Goal: Task Accomplishment & Management: Manage account settings

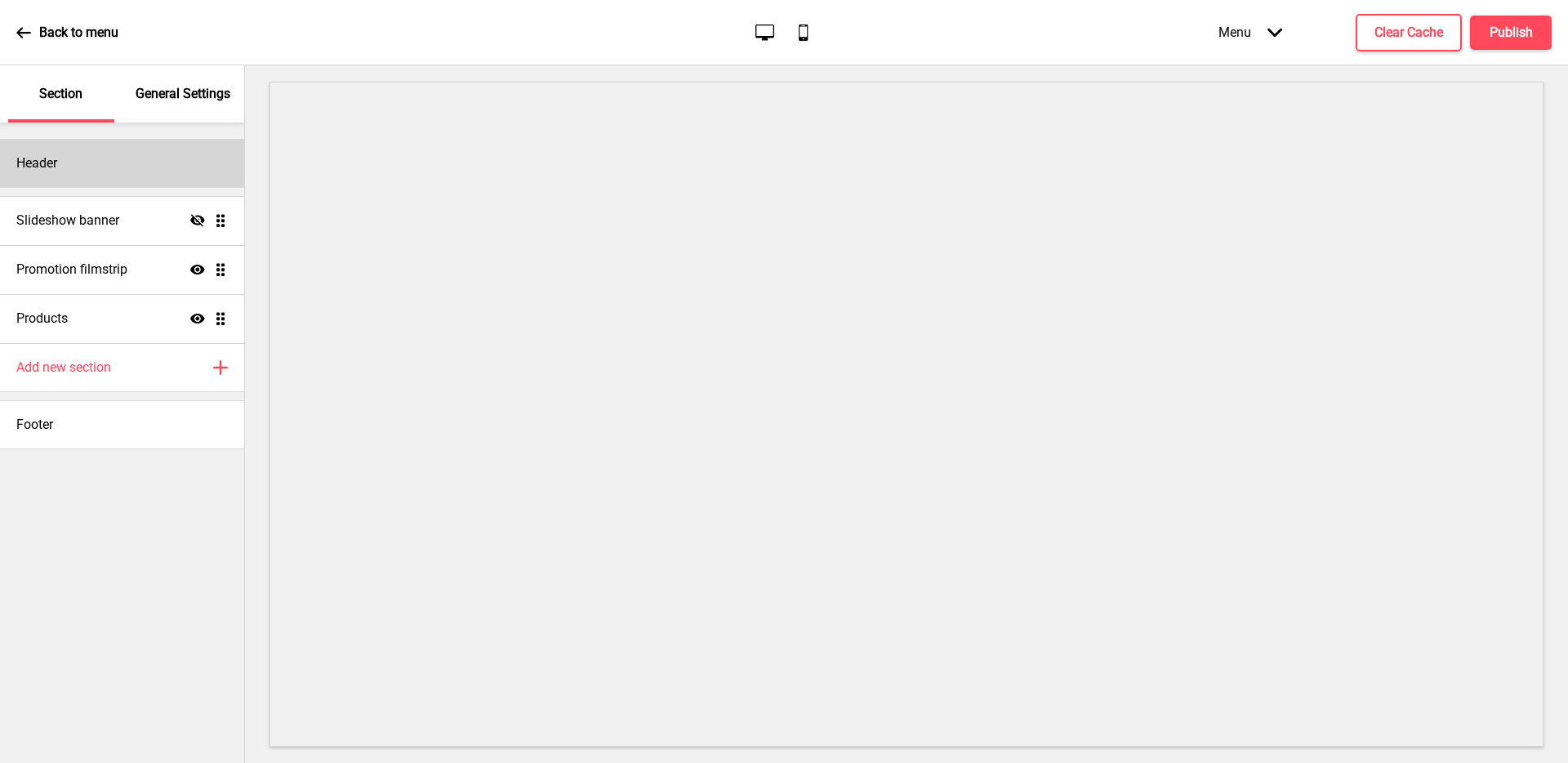
click at [72, 170] on div "Header" at bounding box center [122, 163] width 245 height 49
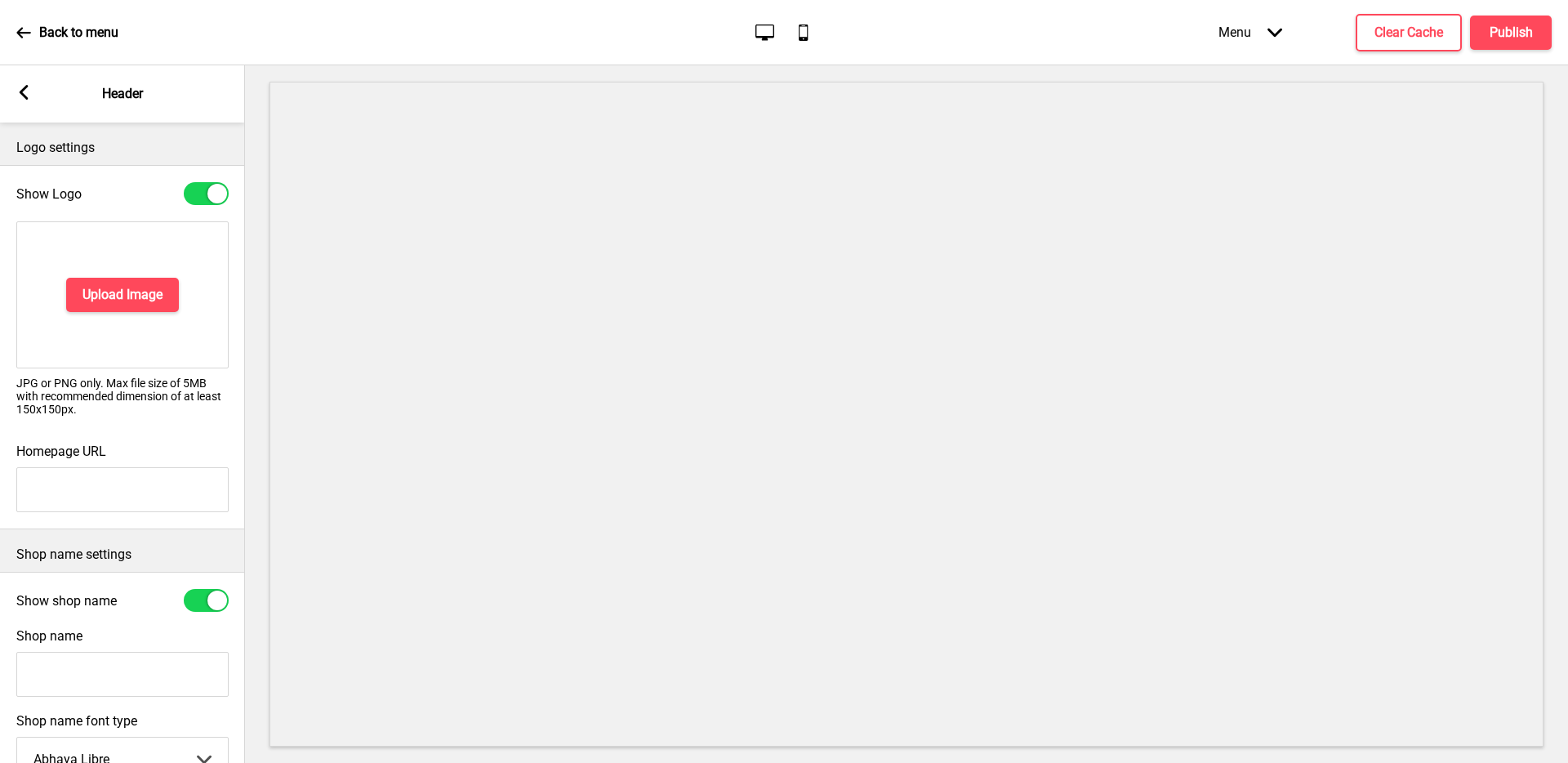
click at [118, 146] on p "Logo settings" at bounding box center [122, 148] width 212 height 18
click at [26, 90] on rect at bounding box center [23, 92] width 15 height 15
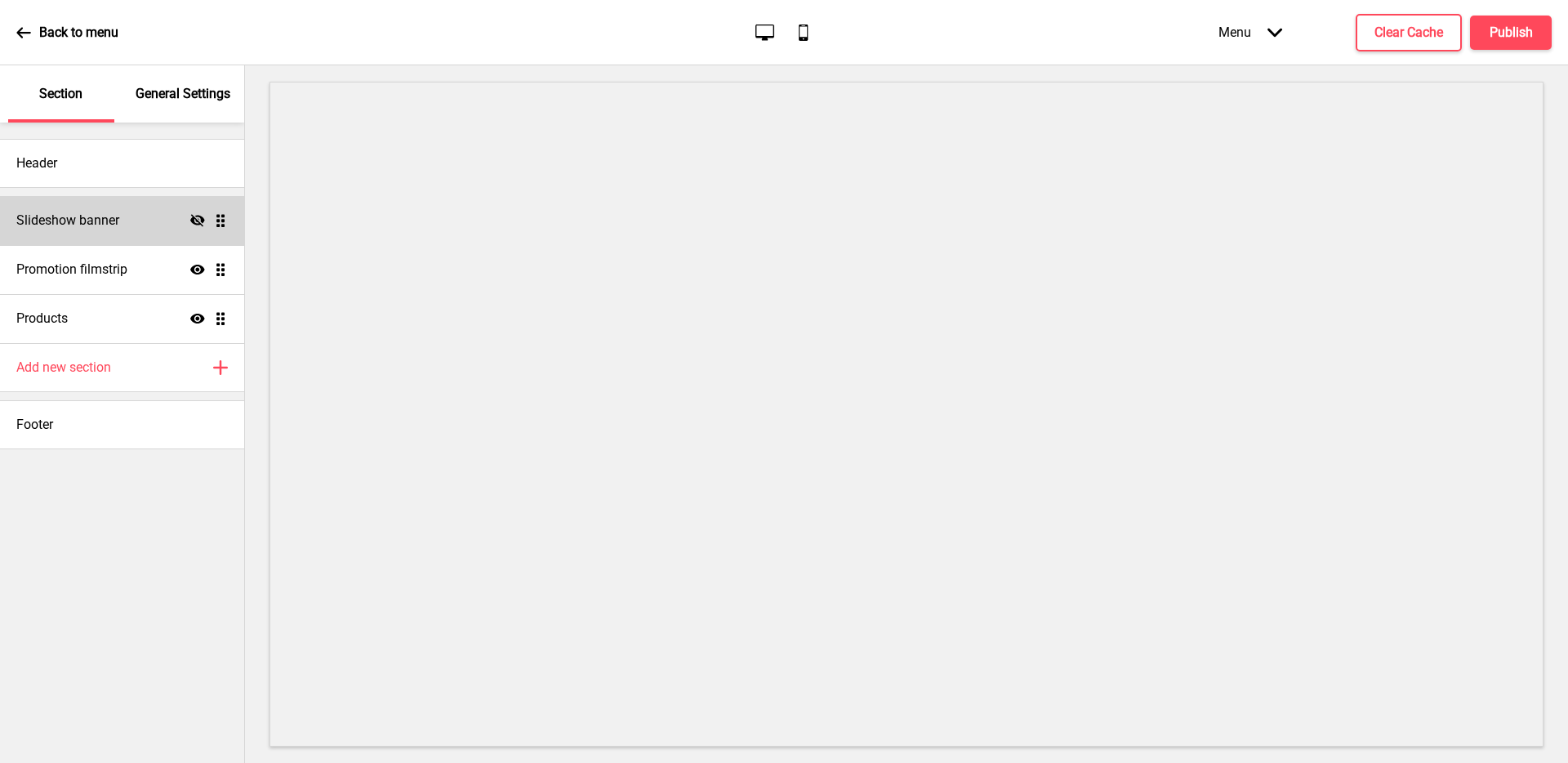
click at [131, 220] on div "Slideshow banner Hide Drag" at bounding box center [122, 220] width 245 height 49
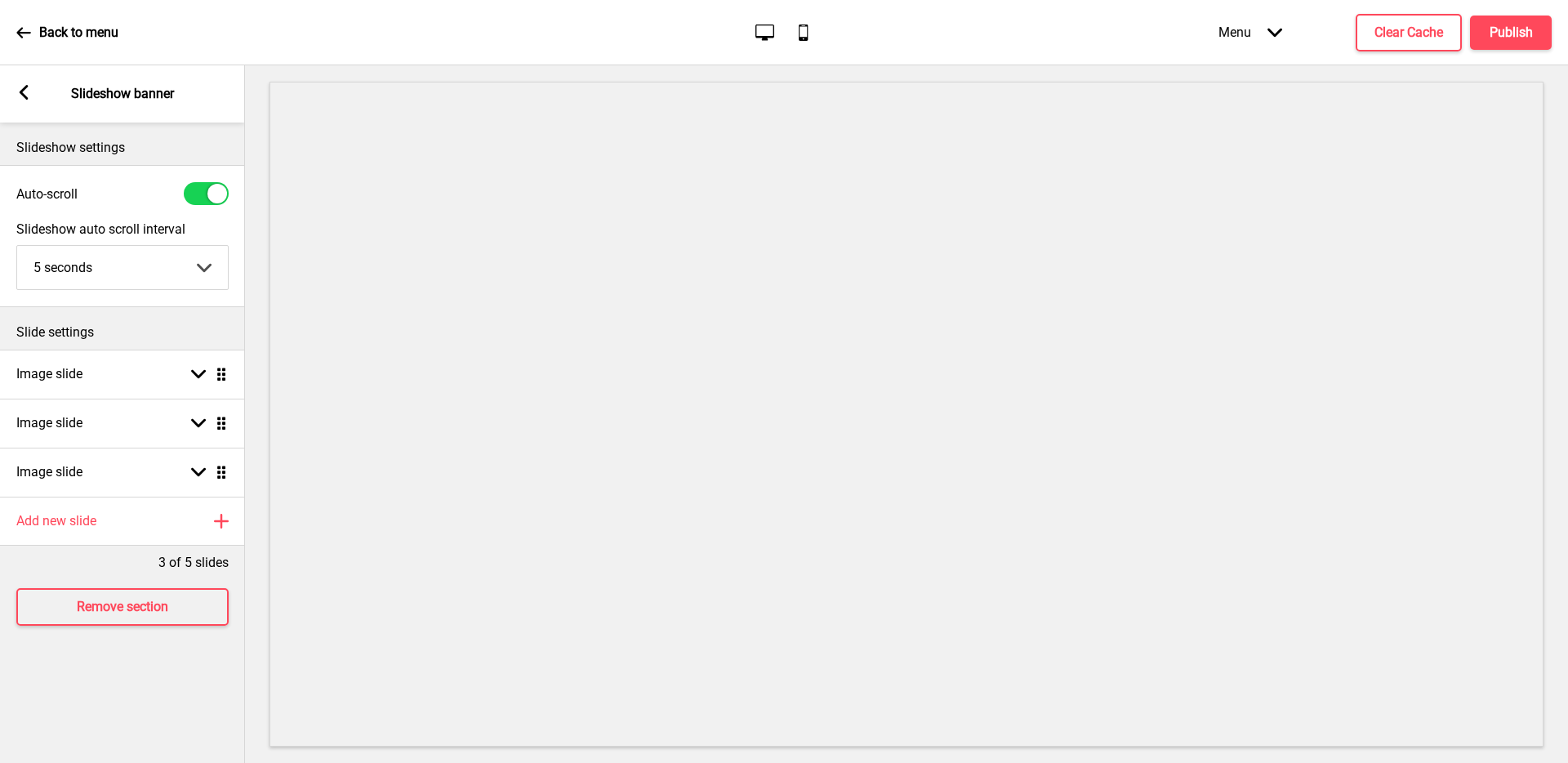
click at [30, 85] on rect at bounding box center [23, 92] width 15 height 15
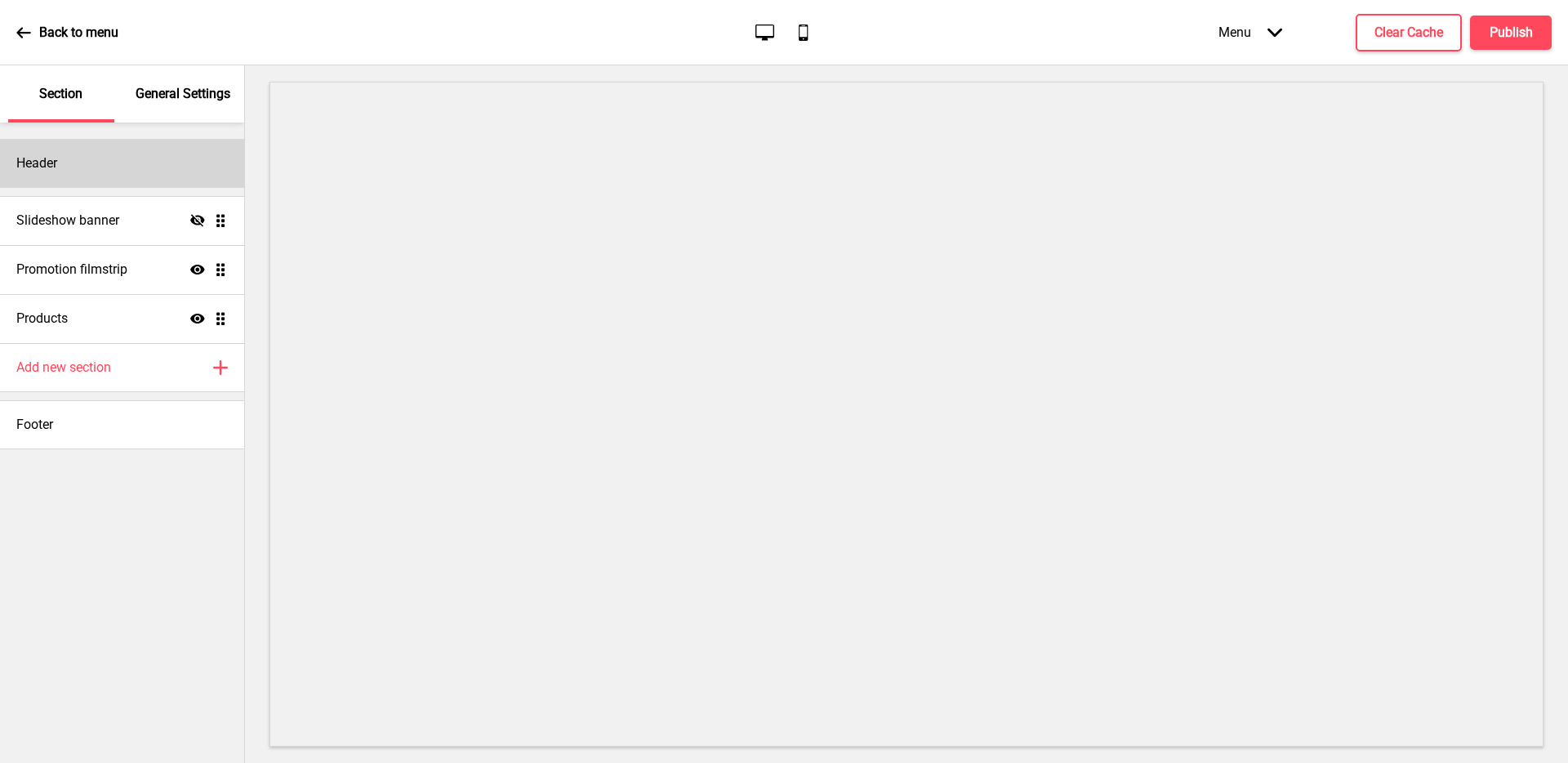
click at [146, 170] on div "Header" at bounding box center [122, 163] width 245 height 49
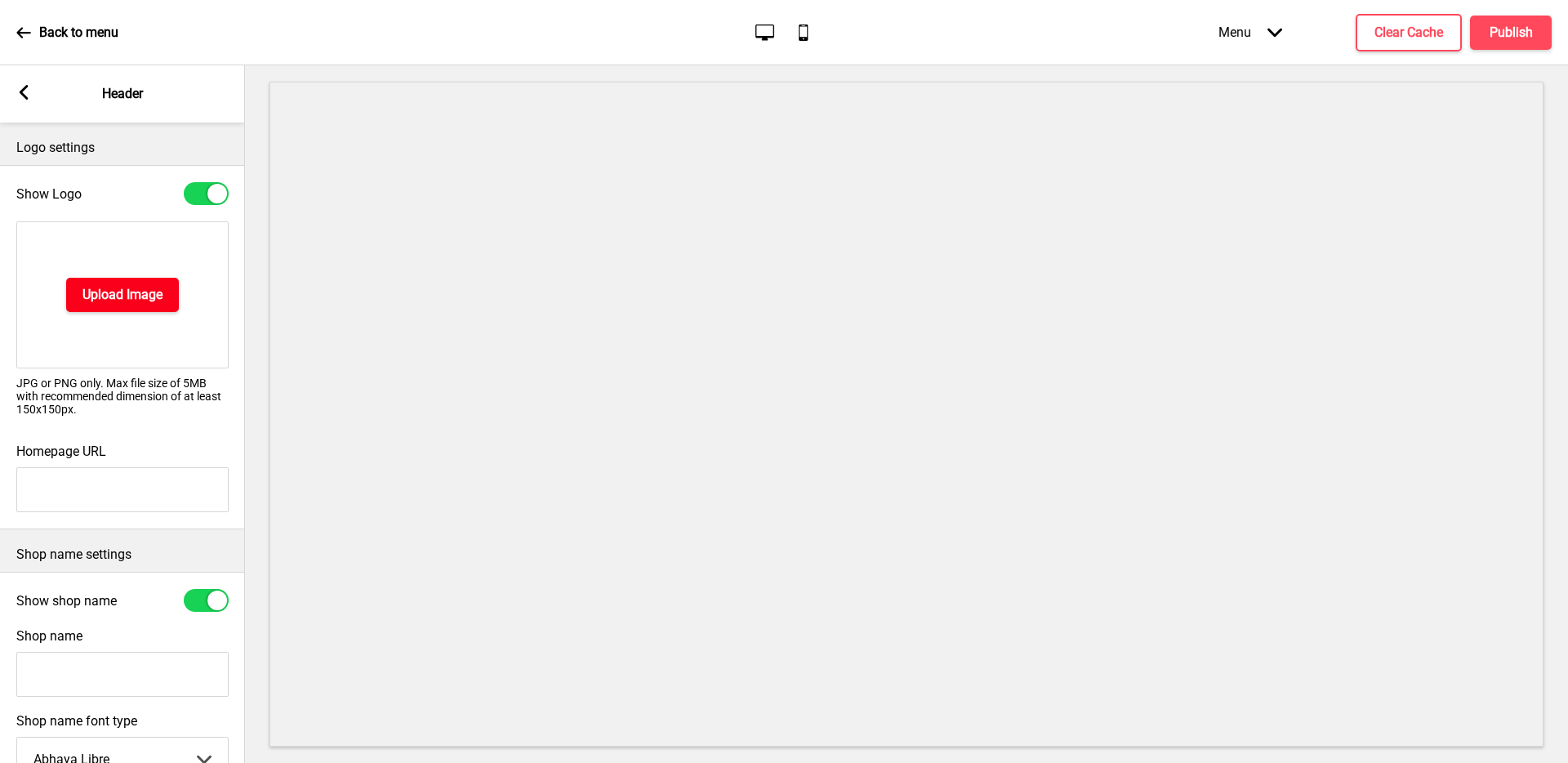
click at [136, 298] on h4 "Upload Image" at bounding box center [122, 294] width 80 height 18
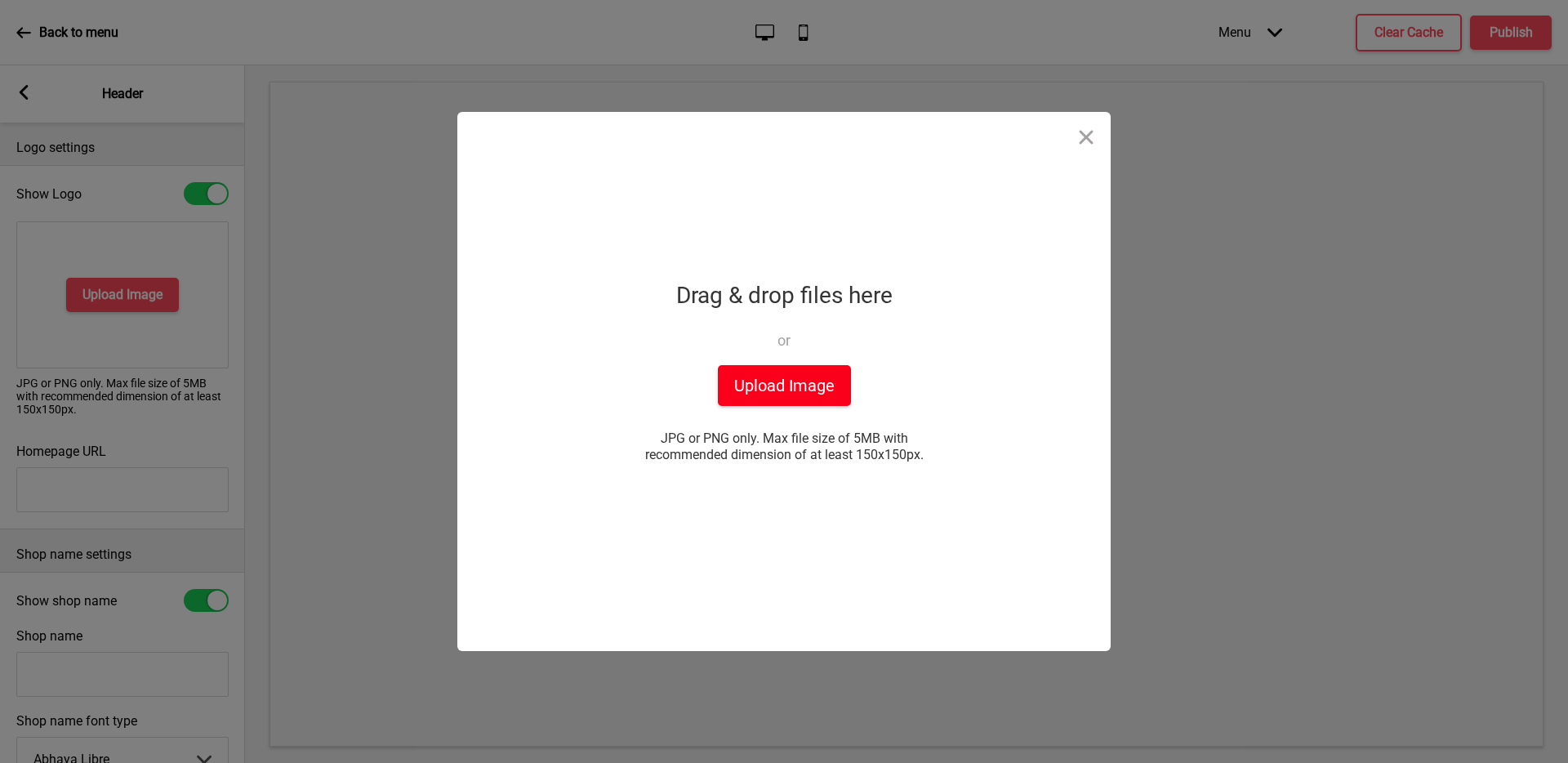
click at [832, 381] on button "Upload Image" at bounding box center [785, 385] width 133 height 41
click at [950, 204] on div "Drop a file here Drag & drop files here or Upload files from your computer Uplo…" at bounding box center [784, 381] width 408 height 539
click at [1083, 139] on button "Close" at bounding box center [1086, 136] width 49 height 49
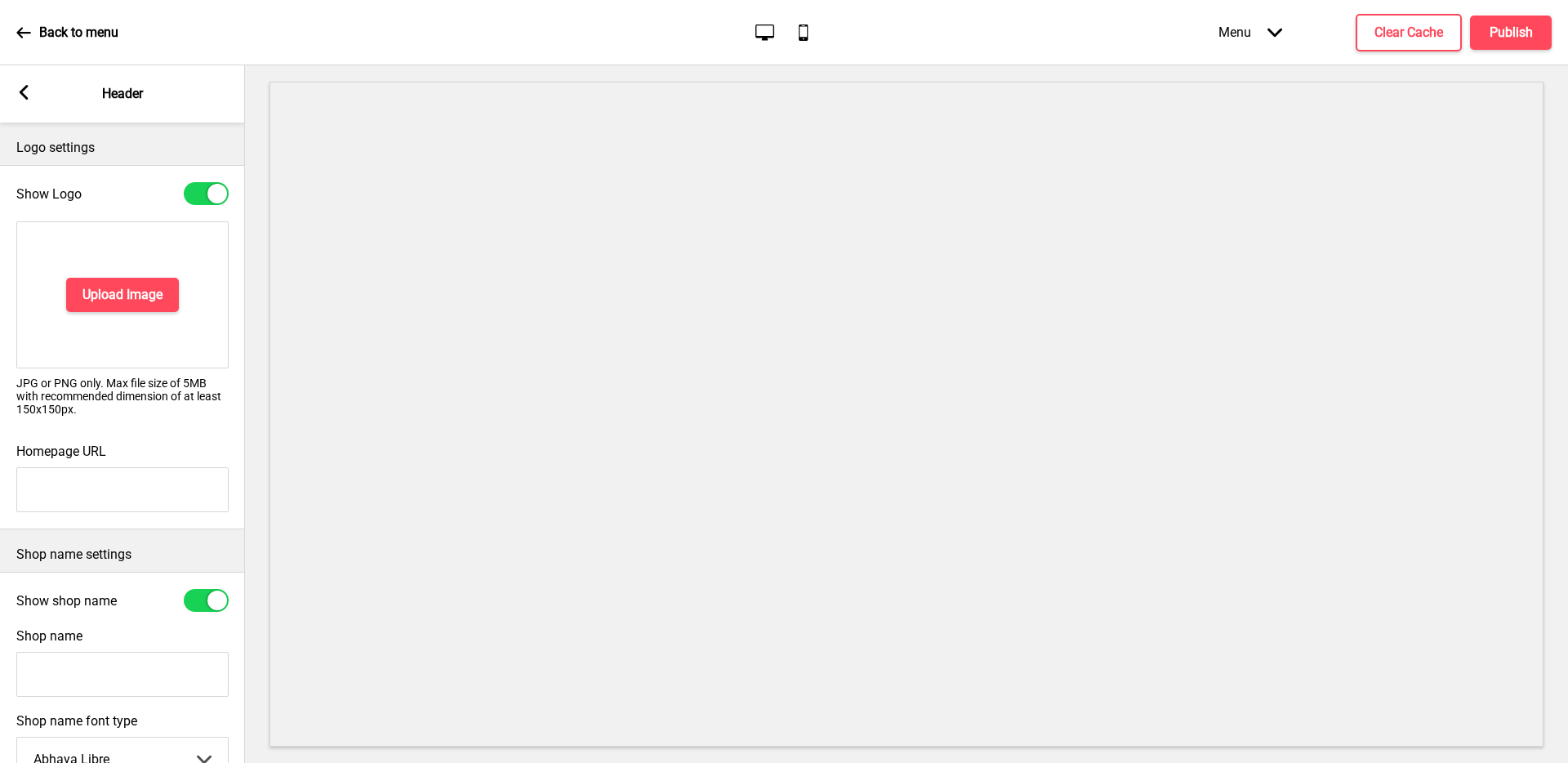
click at [121, 478] on input "Homepage URL" at bounding box center [122, 489] width 212 height 45
paste input "[URL][DOMAIN_NAME]"
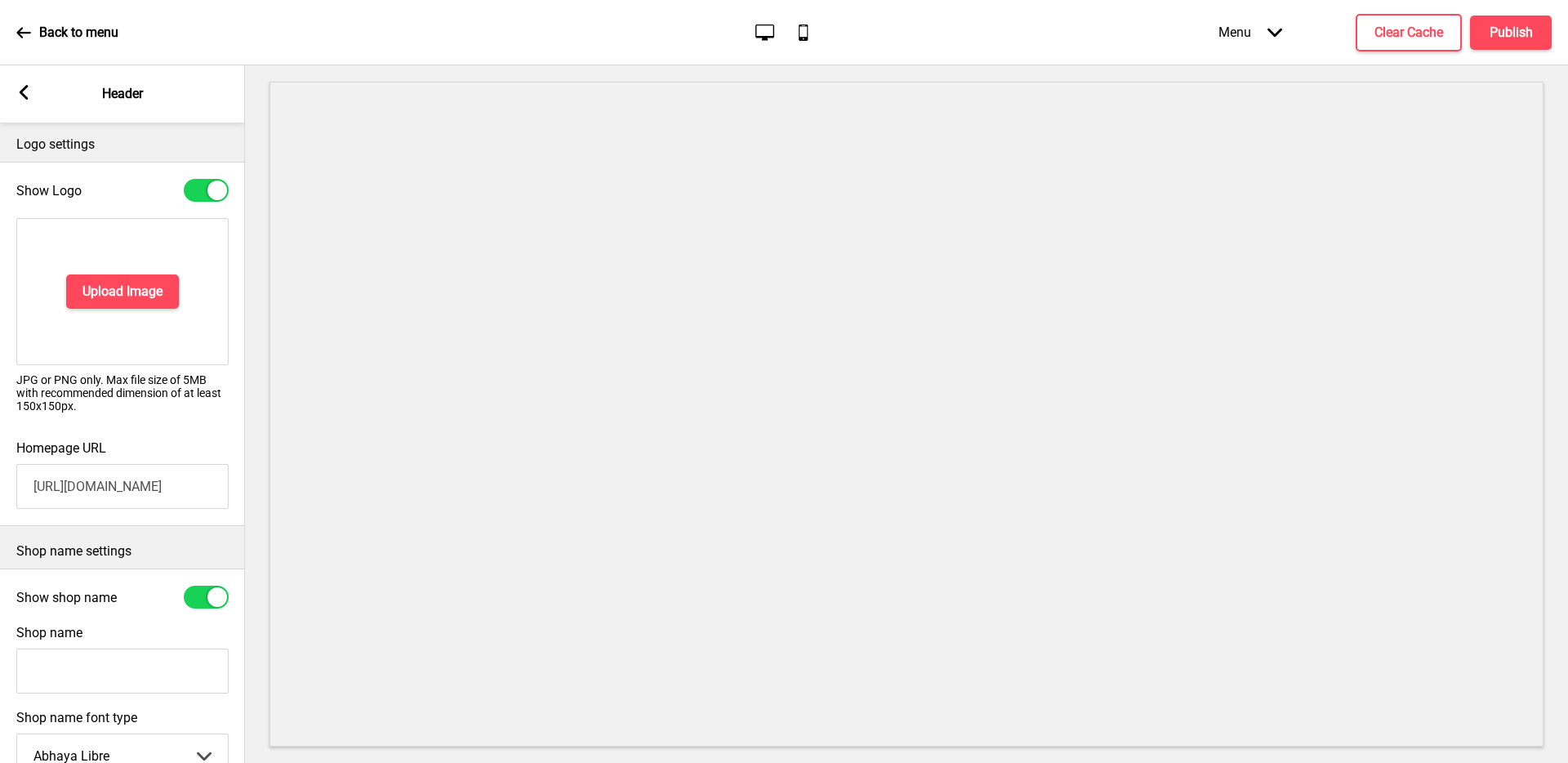
type input "[URL][DOMAIN_NAME]"
click at [205, 177] on div "Show Logo" at bounding box center [122, 190] width 245 height 39
click at [206, 180] on div at bounding box center [207, 190] width 45 height 22
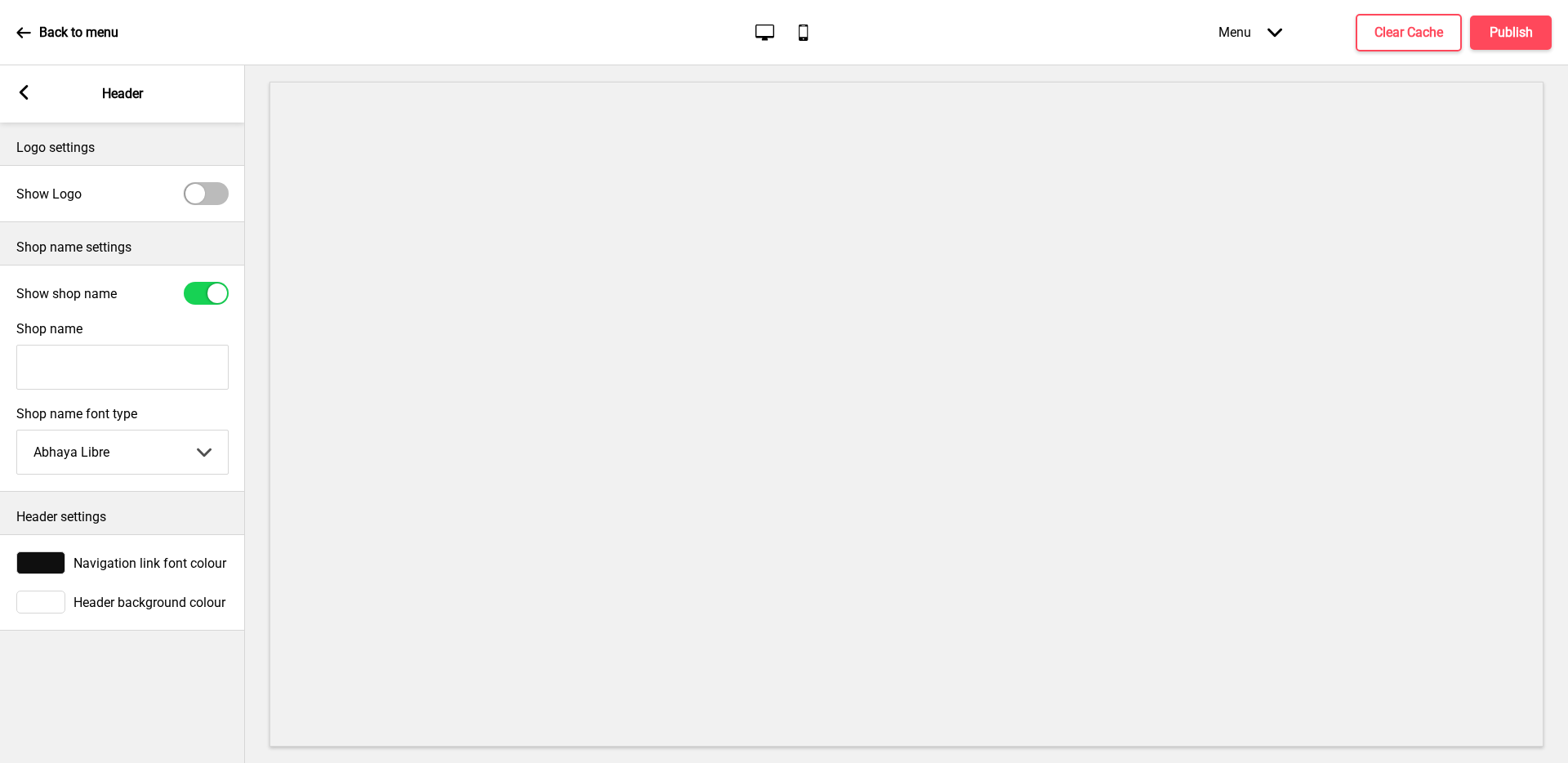
click at [205, 188] on div at bounding box center [207, 193] width 45 height 22
checkbox input "true"
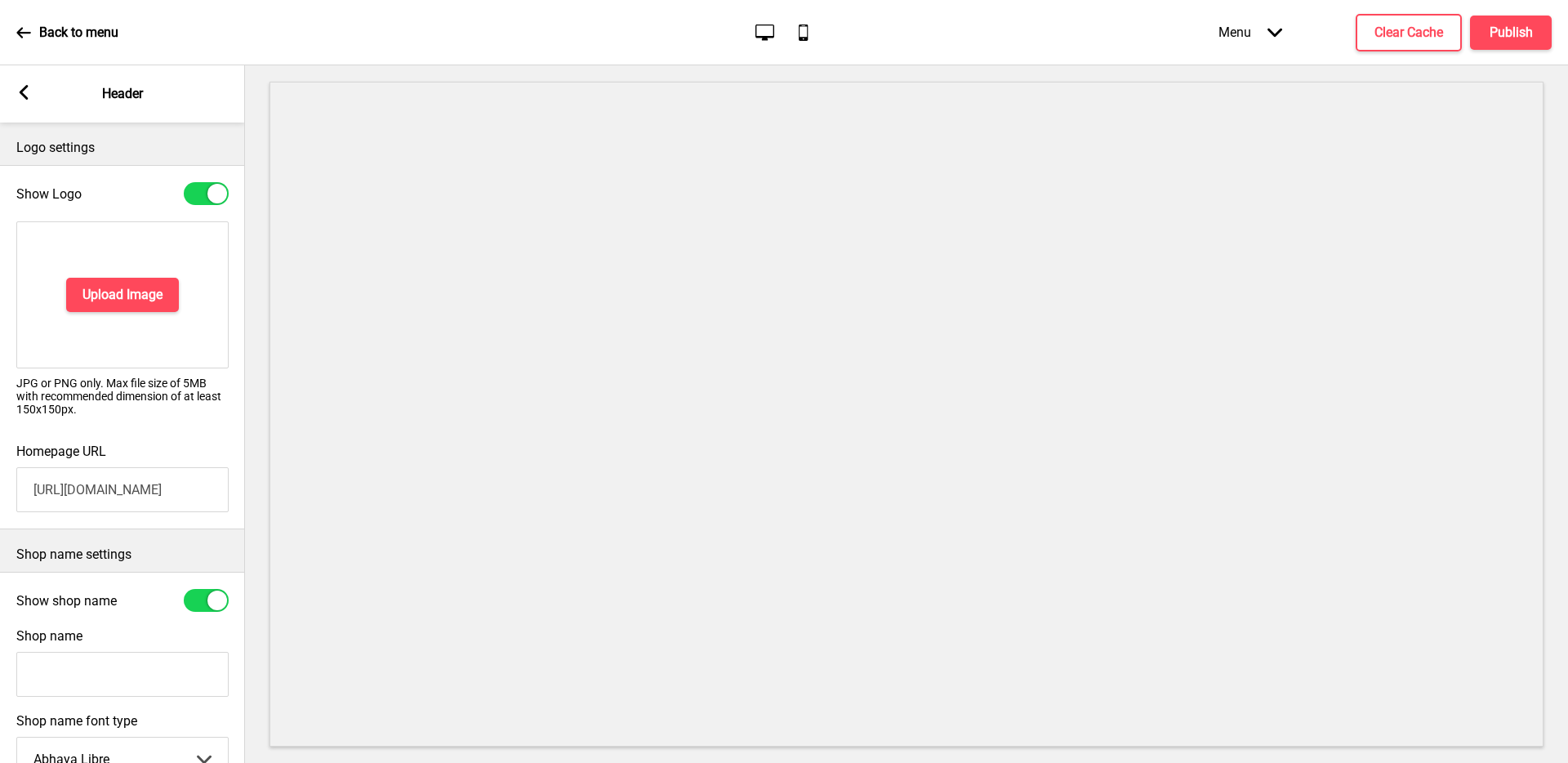
click at [165, 494] on input "[URL][DOMAIN_NAME]" at bounding box center [122, 489] width 212 height 45
click at [26, 37] on icon at bounding box center [23, 32] width 15 height 15
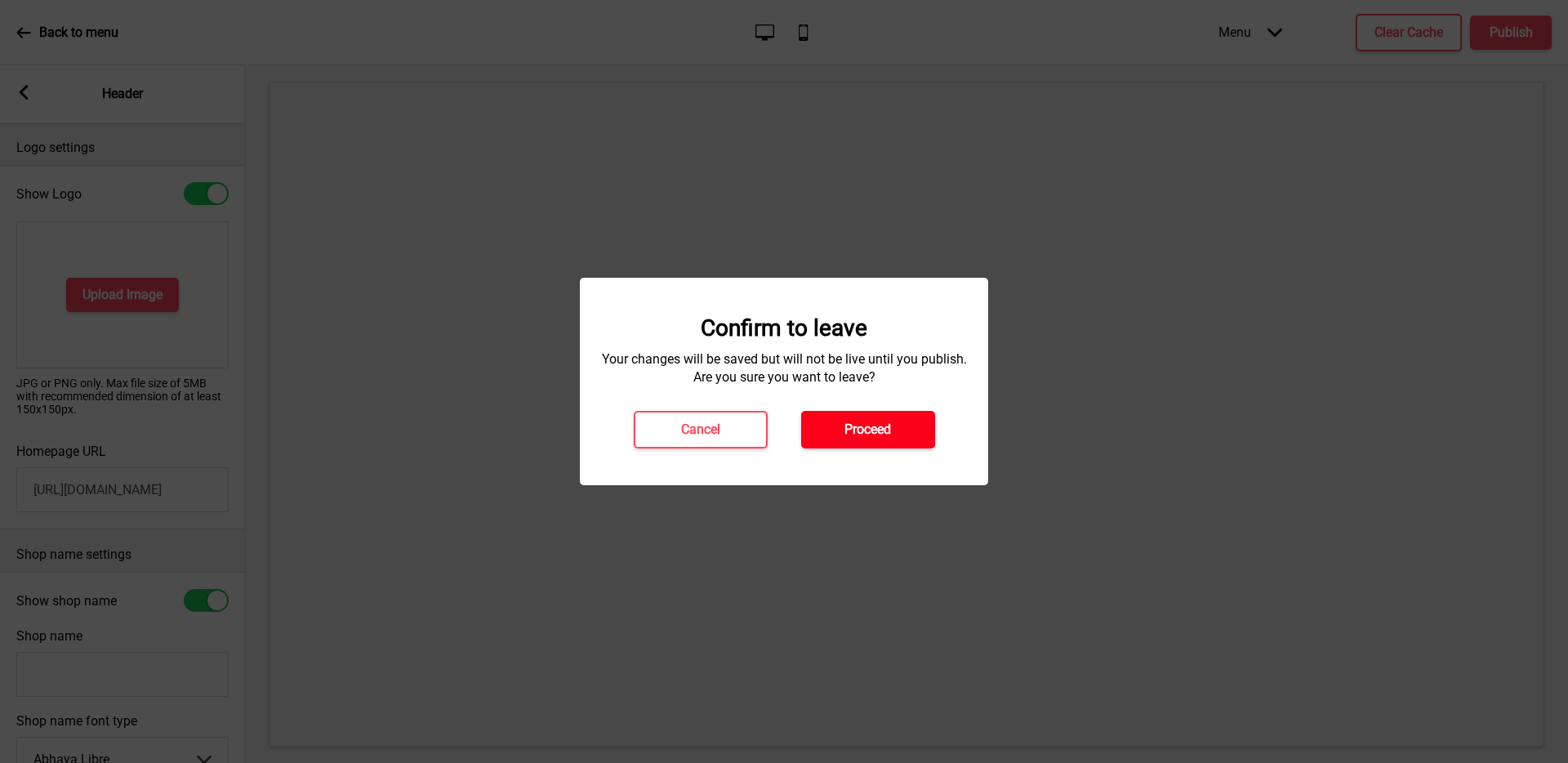
click at [845, 425] on h4 "Proceed" at bounding box center [868, 429] width 47 height 18
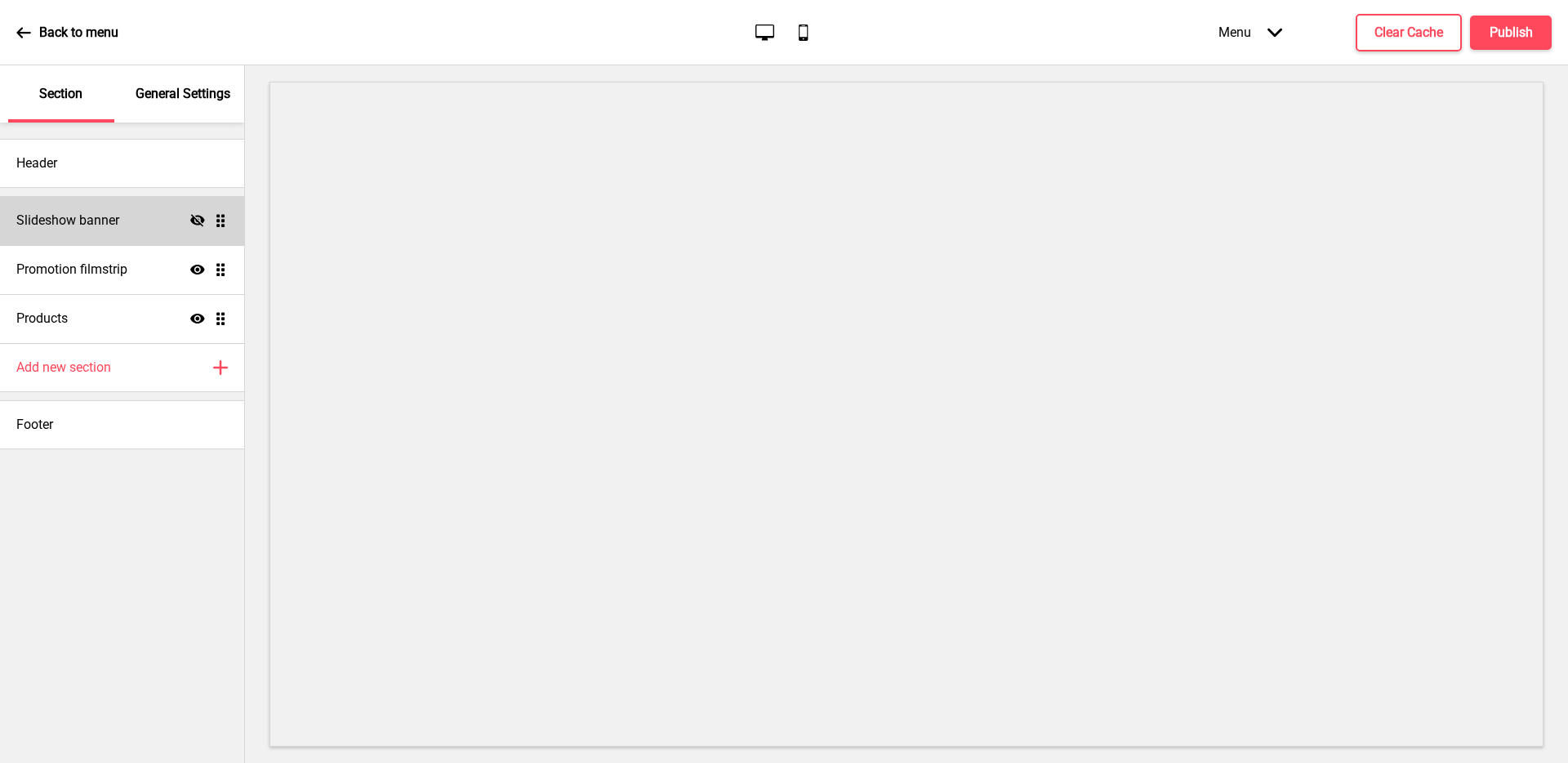
click at [203, 221] on icon at bounding box center [197, 220] width 15 height 13
click at [122, 158] on div "Header" at bounding box center [122, 163] width 245 height 49
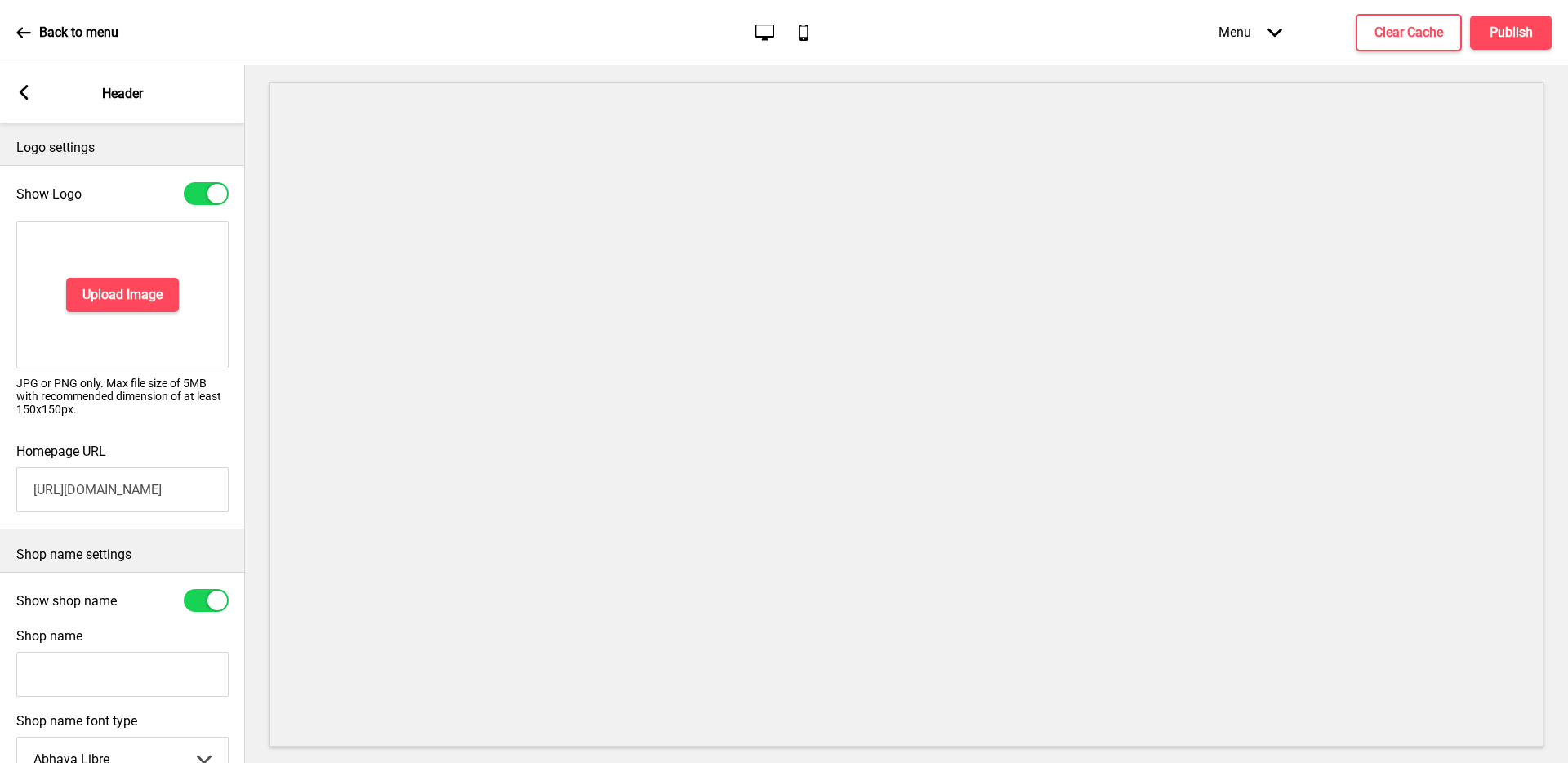
click at [29, 90] on rect at bounding box center [23, 92] width 15 height 15
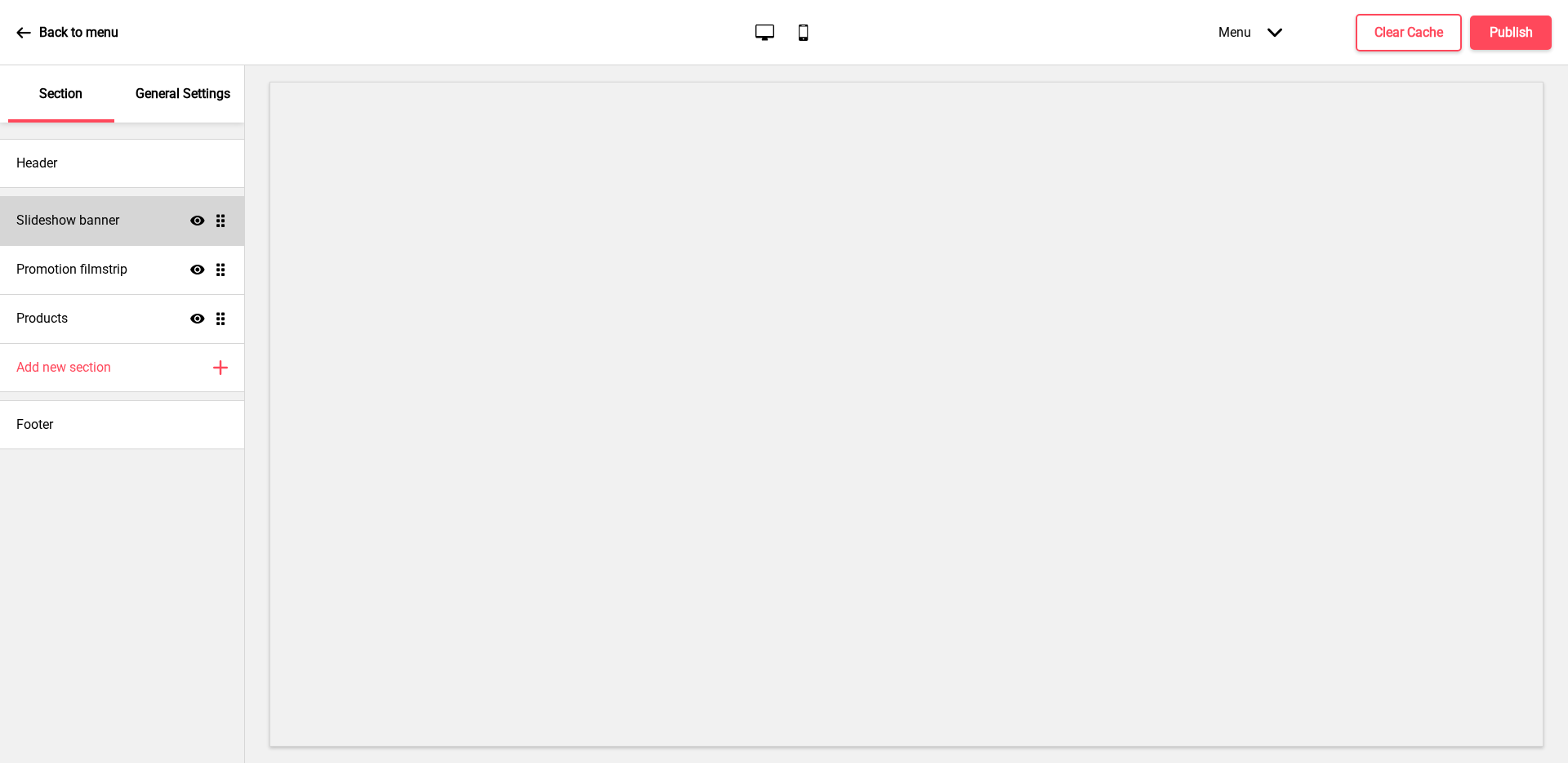
click at [185, 96] on p "General Settings" at bounding box center [183, 94] width 95 height 18
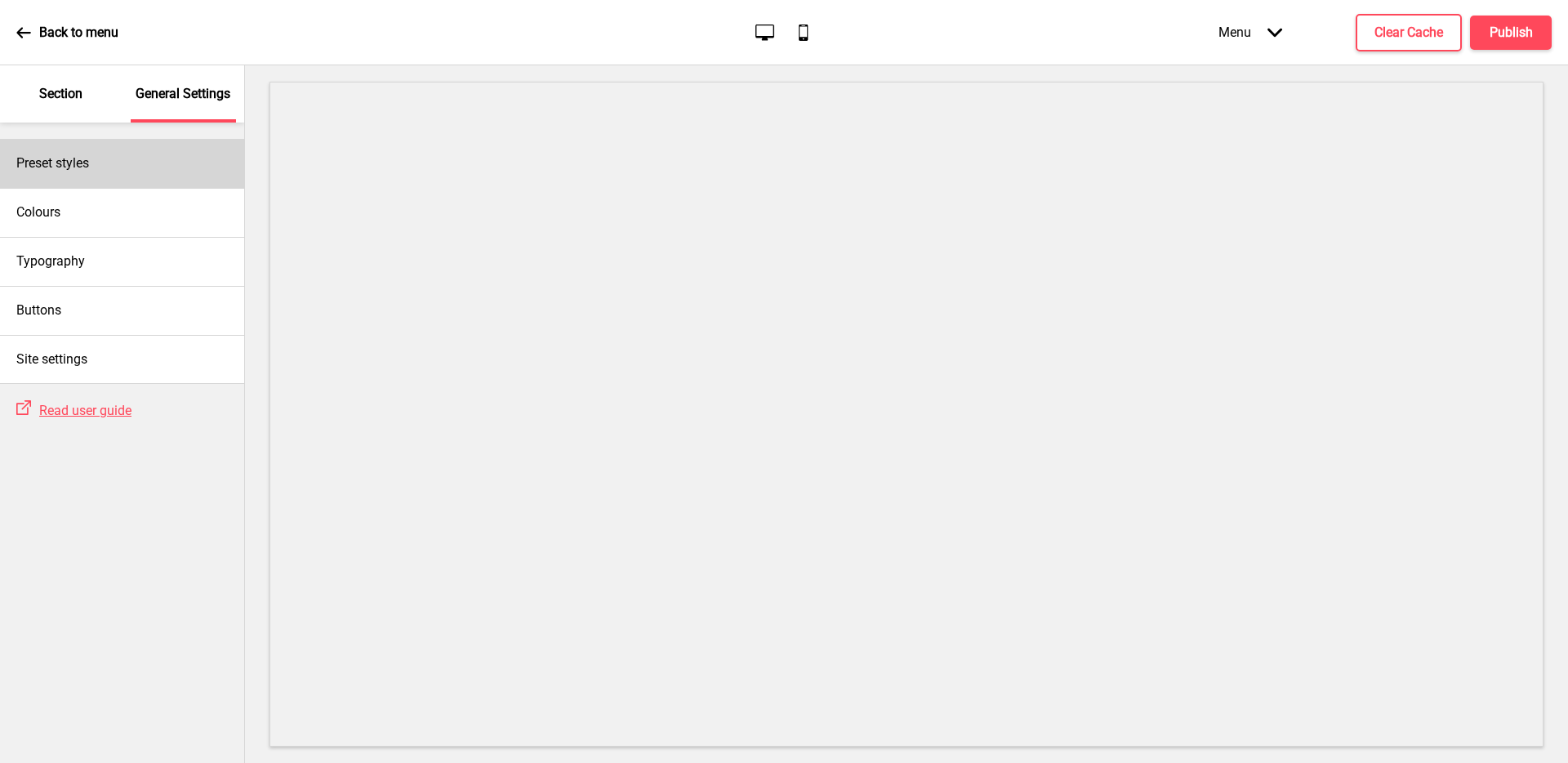
click at [166, 162] on div "Preset styles" at bounding box center [122, 163] width 245 height 49
select select "modern"
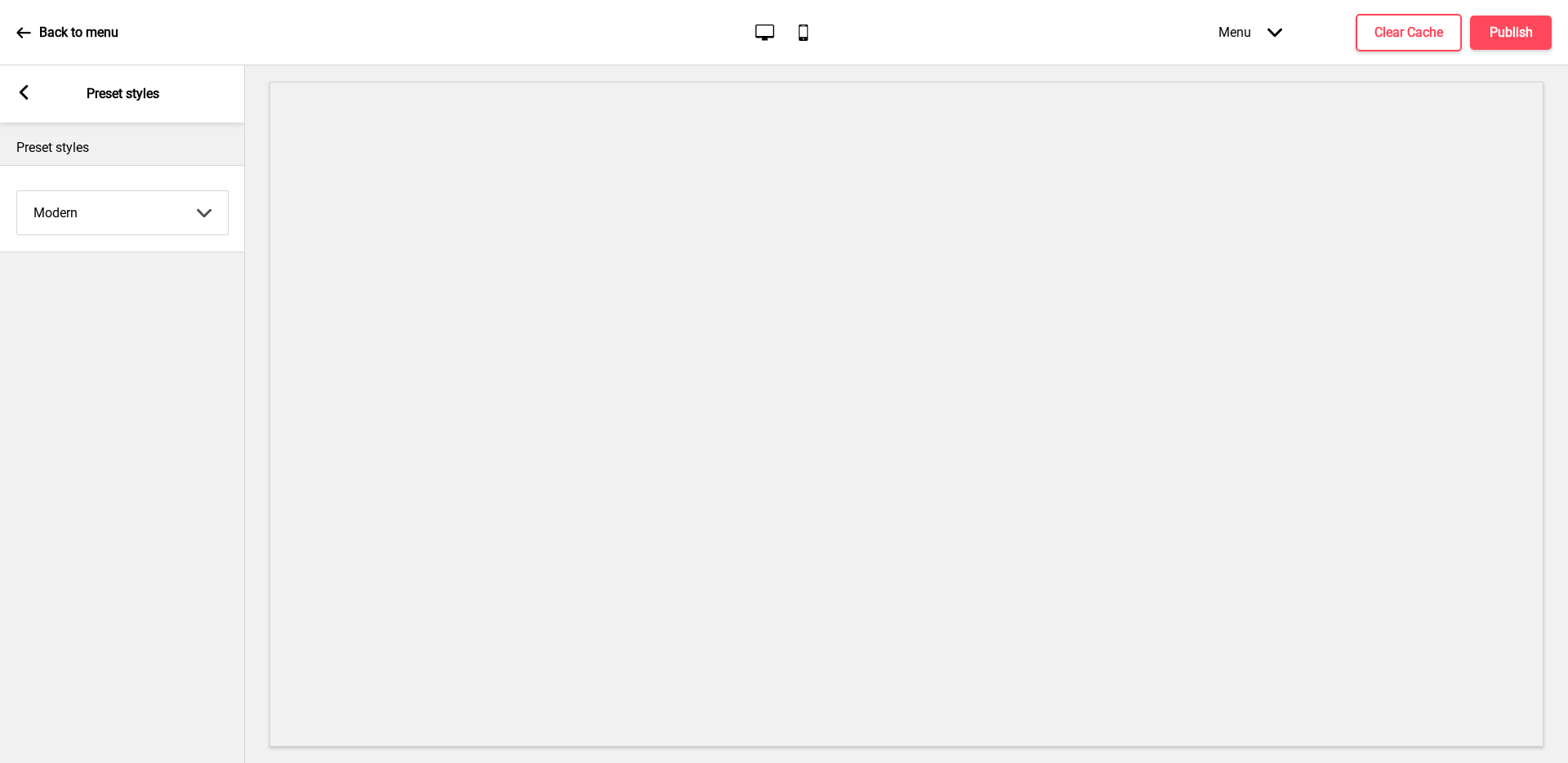
click at [23, 96] on icon at bounding box center [23, 92] width 9 height 15
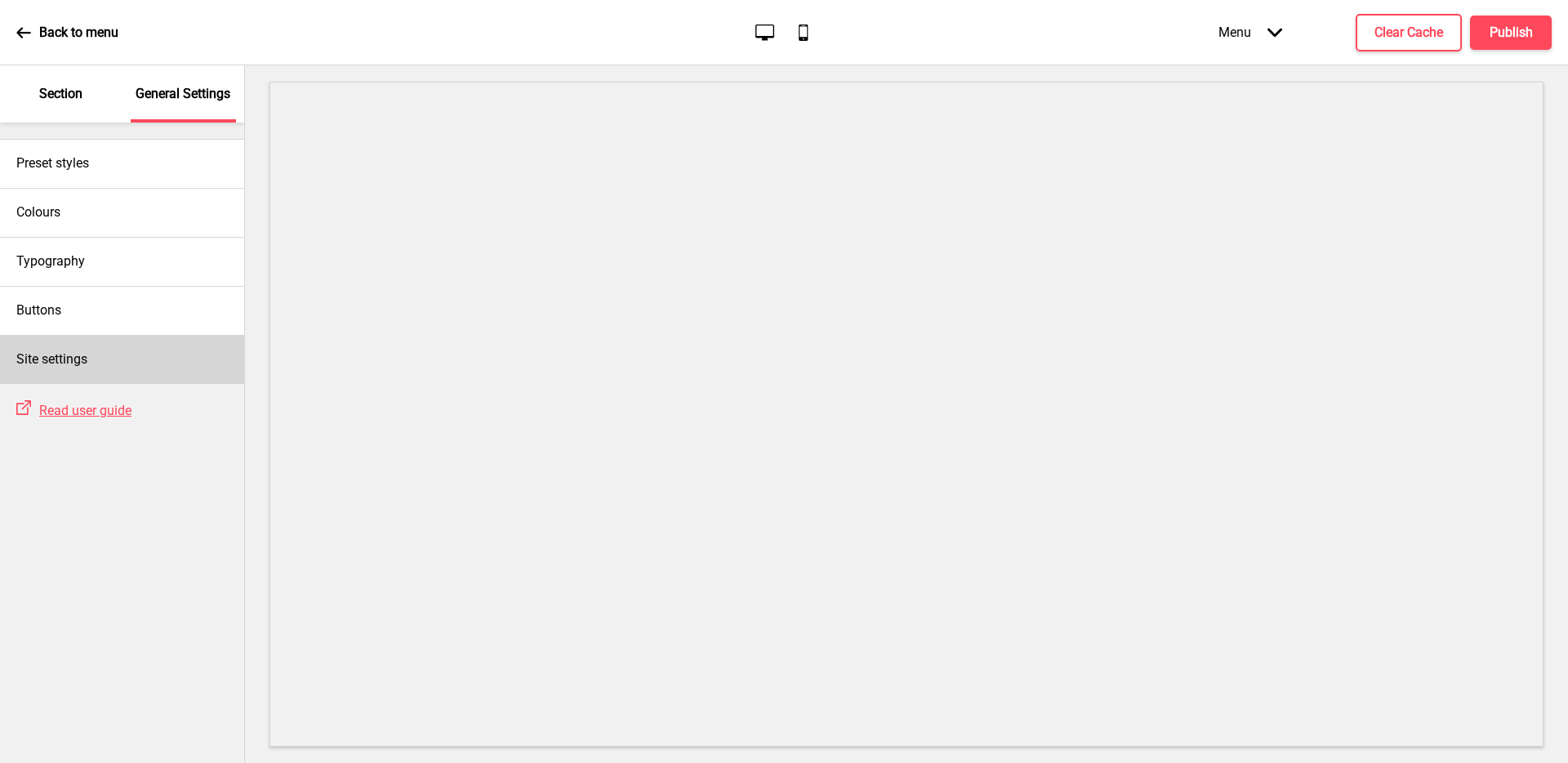
click at [149, 371] on div "Site settings" at bounding box center [122, 359] width 245 height 49
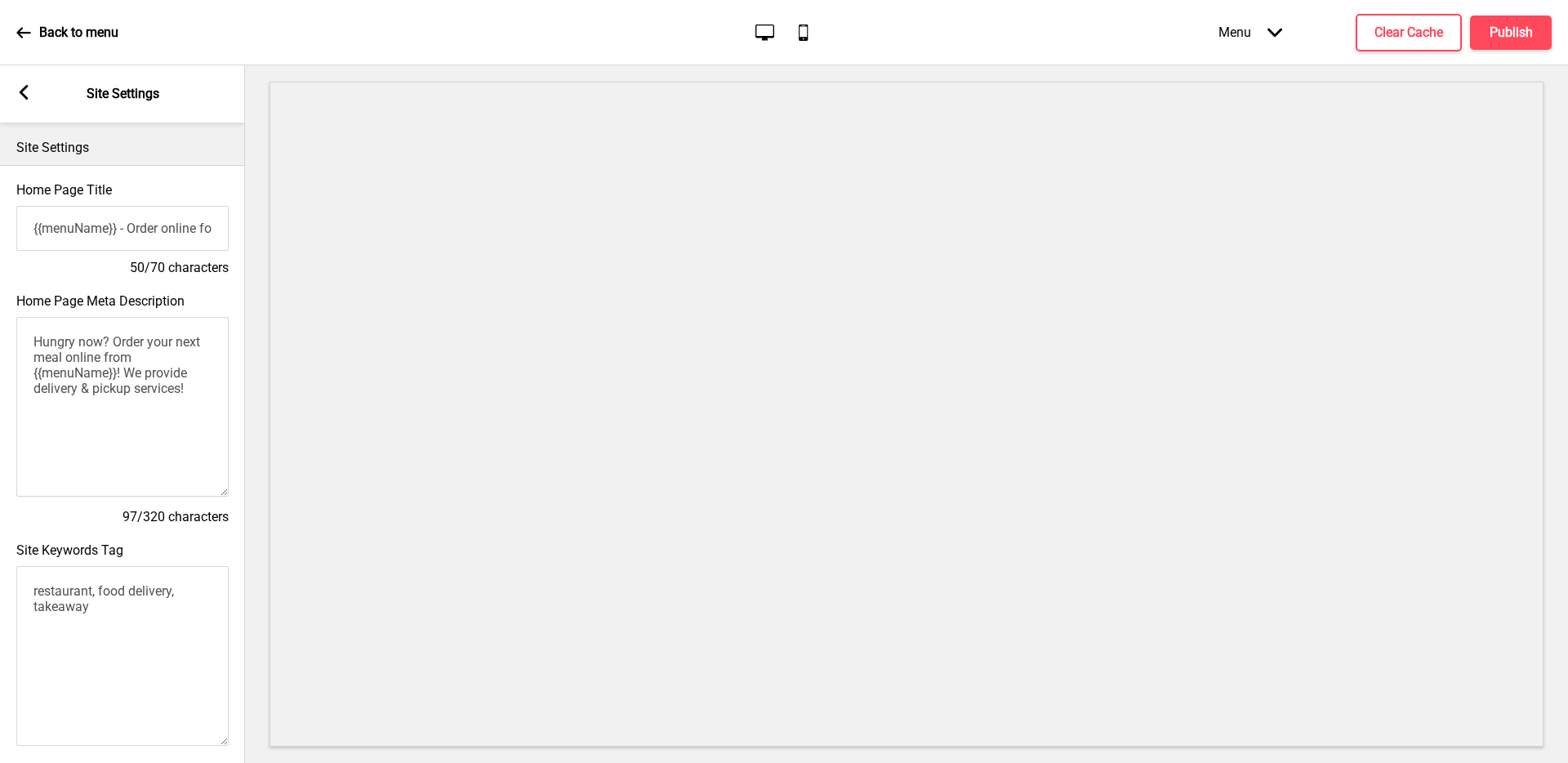
click at [146, 228] on input "{{menuName}} - Order online for delivery & pickup!" at bounding box center [122, 228] width 212 height 45
click at [115, 237] on input "{{menuName}} - Order online for delivery & pickup!" at bounding box center [122, 228] width 212 height 45
click at [67, 224] on input "{{menuName}} - Order online for delivery & pickup!" at bounding box center [122, 228] width 212 height 45
click at [18, 230] on input "{{menuName}} - Order online for delivery & pickup!" at bounding box center [122, 228] width 212 height 45
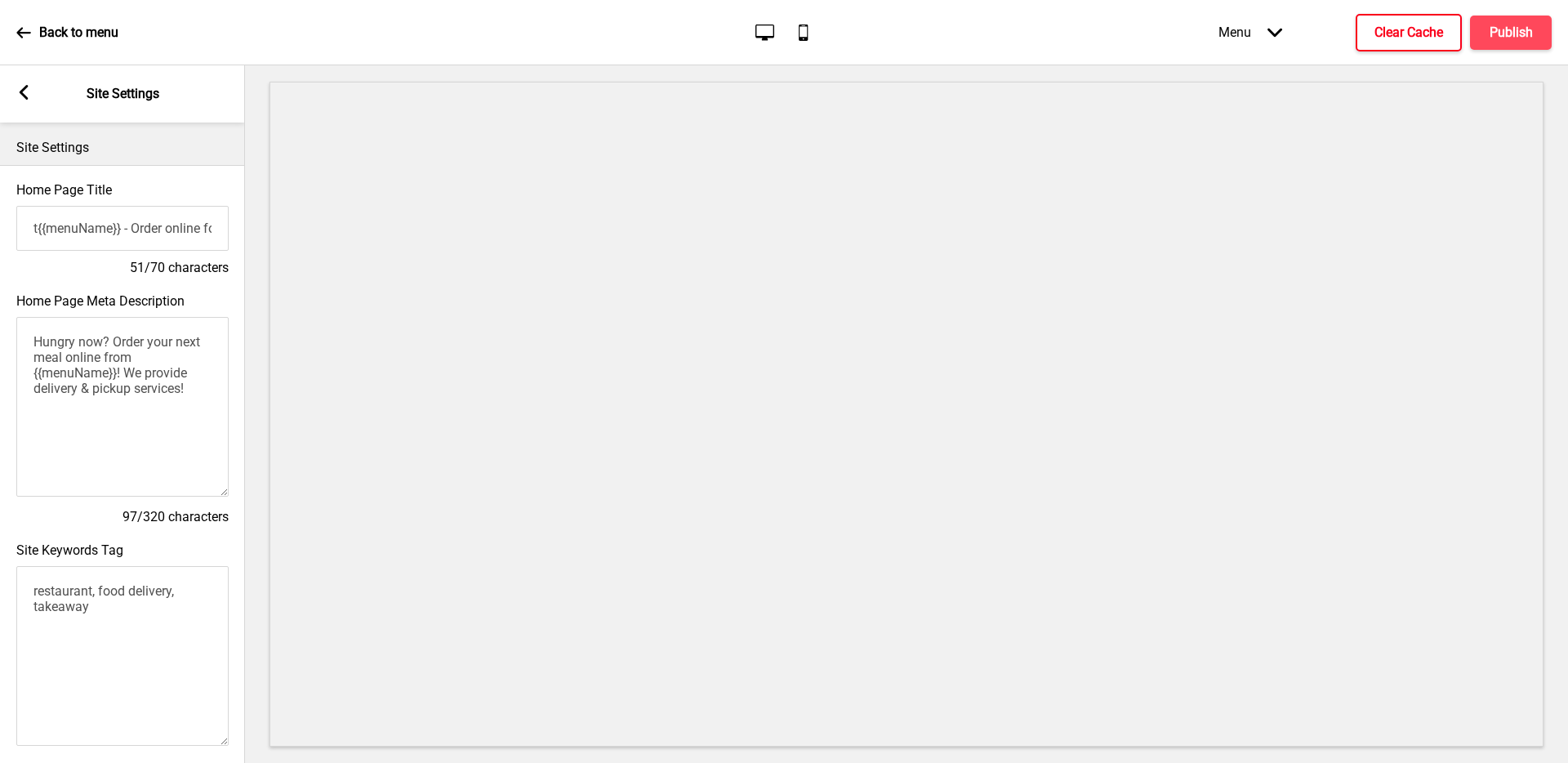
type input "t{{menuName}} - Order online for delivery & pickup!"
click at [1420, 27] on h4 "Clear Cache" at bounding box center [1409, 32] width 69 height 18
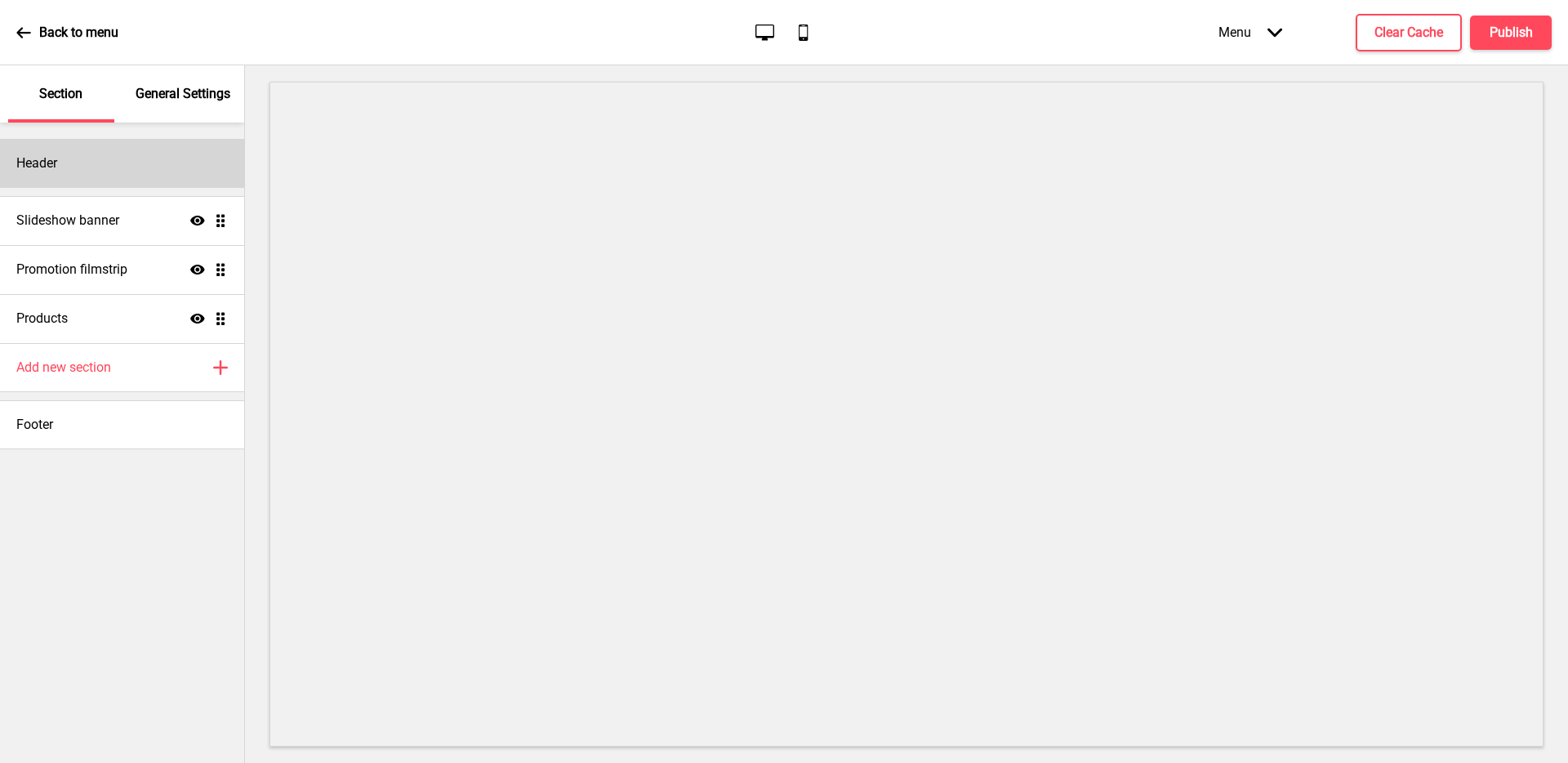
click at [84, 170] on div "Header" at bounding box center [122, 163] width 245 height 49
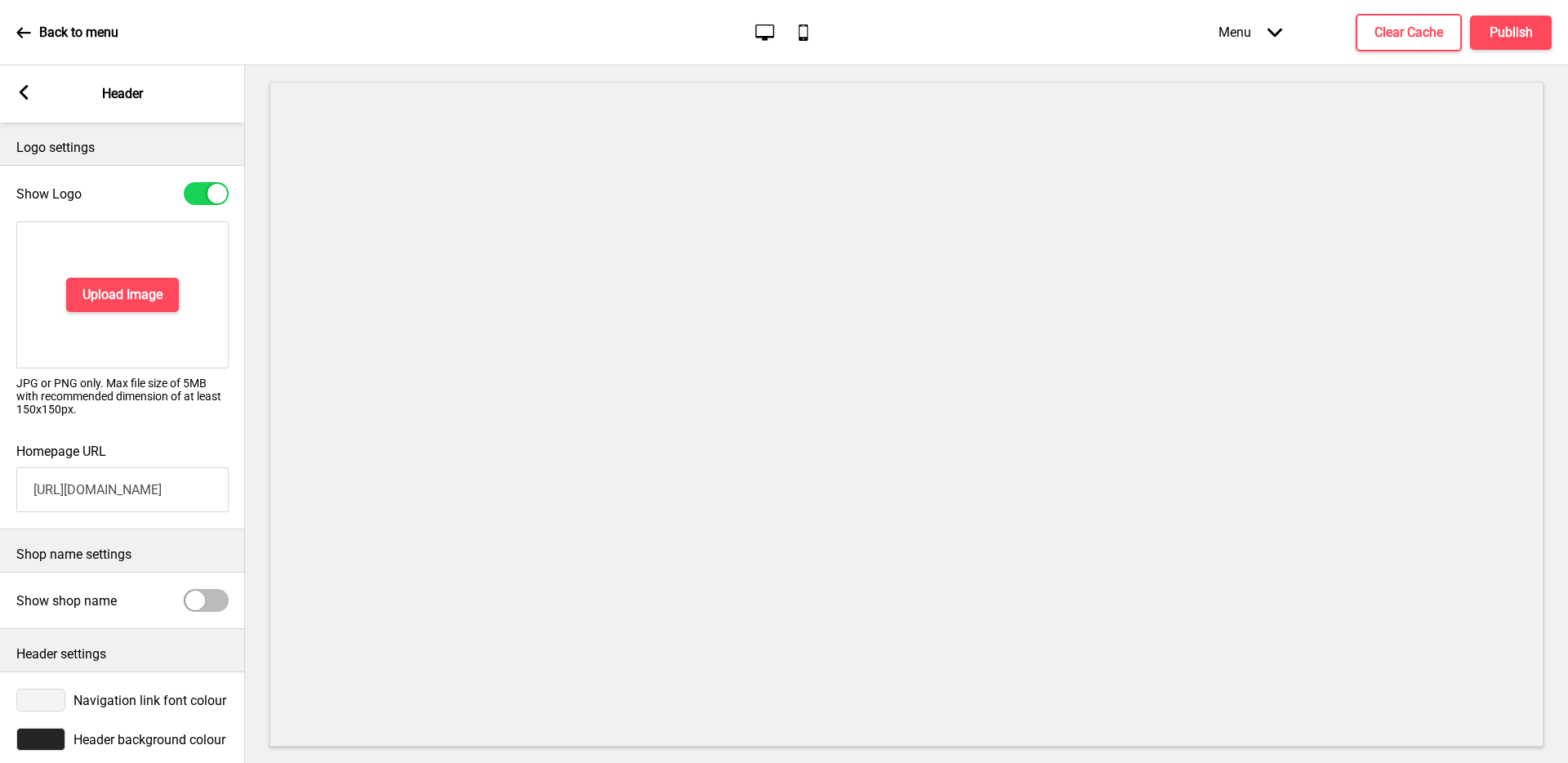
click at [159, 491] on input "[URL][DOMAIN_NAME]" at bounding box center [122, 489] width 212 height 45
click at [183, 502] on input "[URL][DOMAIN_NAME]" at bounding box center [122, 489] width 212 height 45
click at [136, 497] on input "[URL][DOMAIN_NAME]" at bounding box center [121, 489] width 212 height 45
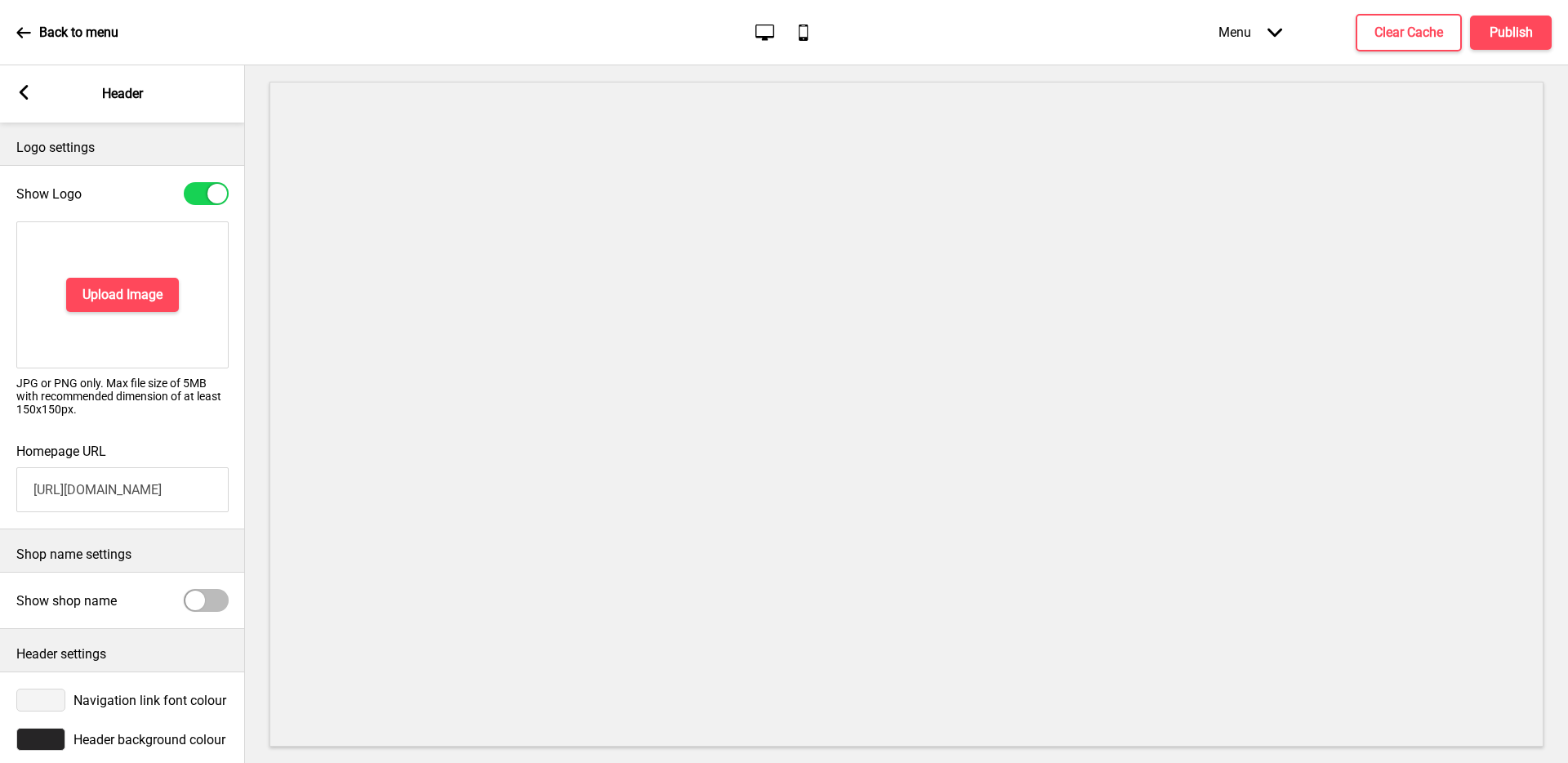
drag, startPoint x: 214, startPoint y: 490, endPoint x: 0, endPoint y: 463, distance: 215.7
click at [0, 463] on div "Homepage URL [URL][DOMAIN_NAME]" at bounding box center [122, 477] width 245 height 85
click at [121, 452] on div "Homepage URL" at bounding box center [122, 477] width 245 height 85
click at [116, 442] on div "Homepage URL" at bounding box center [122, 477] width 245 height 85
click at [132, 298] on h4 "Upload Image" at bounding box center [122, 294] width 80 height 18
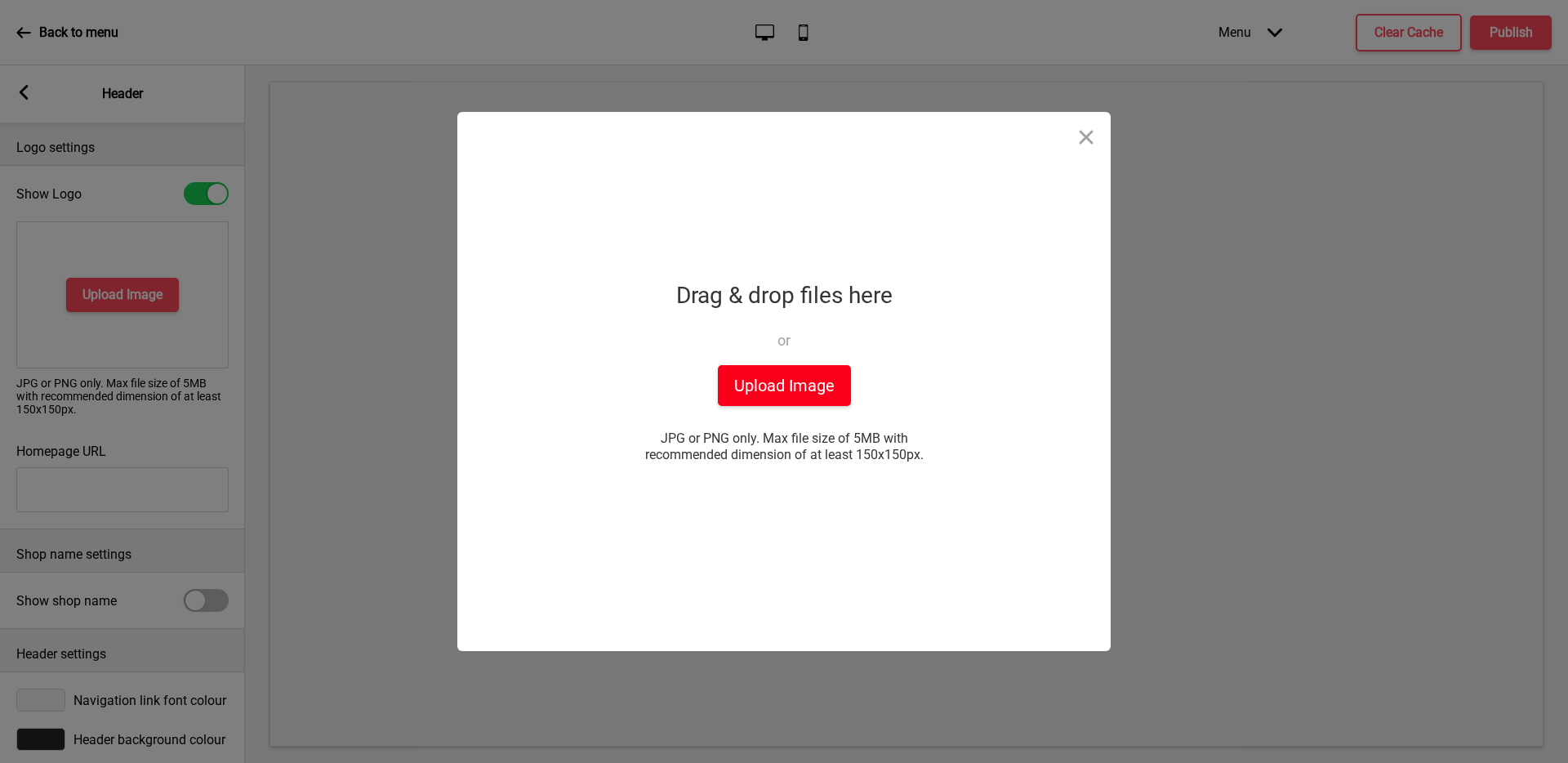
click at [822, 392] on button "Upload Image" at bounding box center [785, 385] width 133 height 41
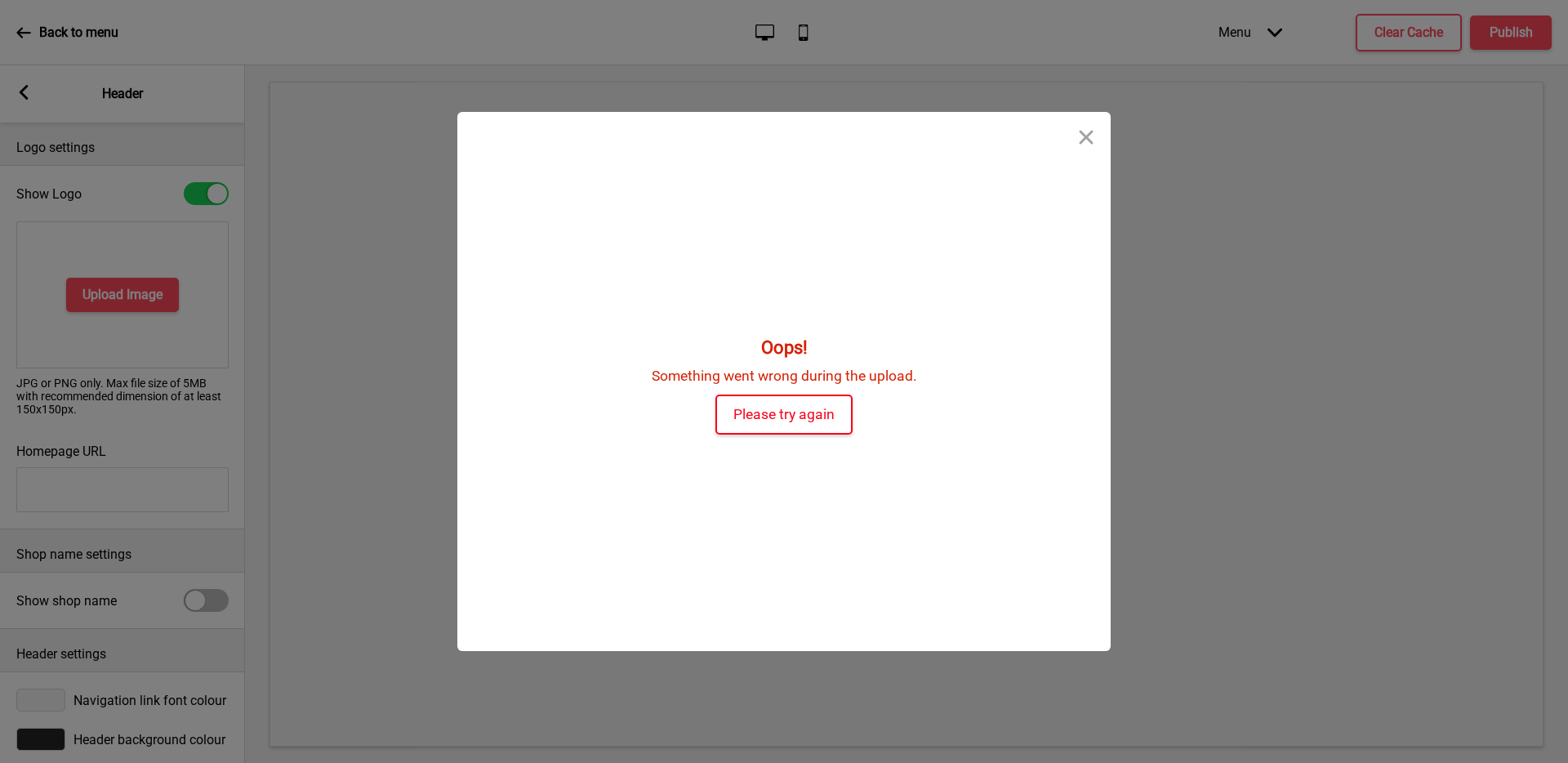
click at [836, 427] on button "Please try again" at bounding box center [784, 414] width 137 height 40
click at [834, 412] on button "Please try again" at bounding box center [784, 414] width 137 height 40
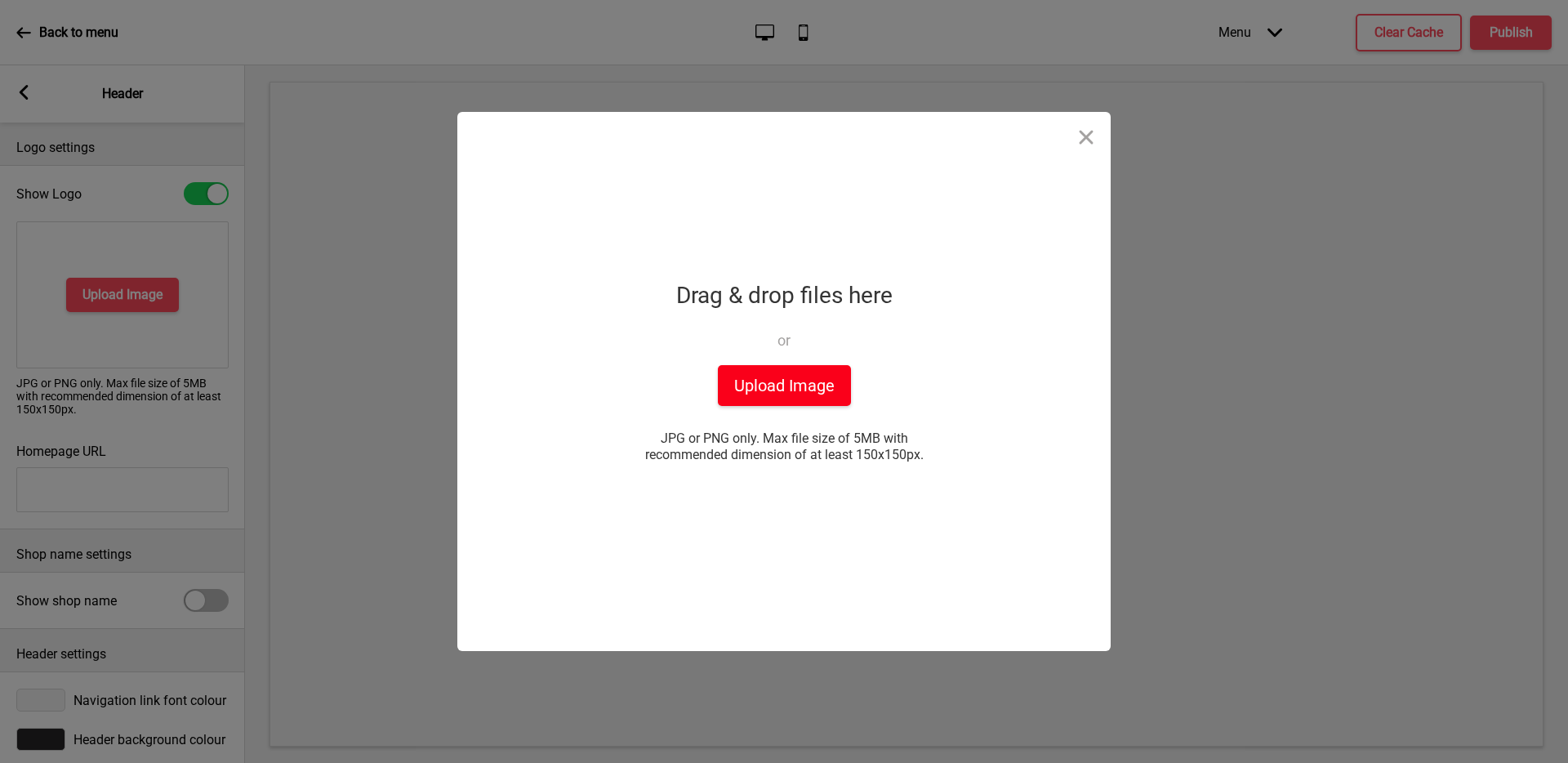
click at [769, 400] on button "Upload Image" at bounding box center [785, 385] width 133 height 41
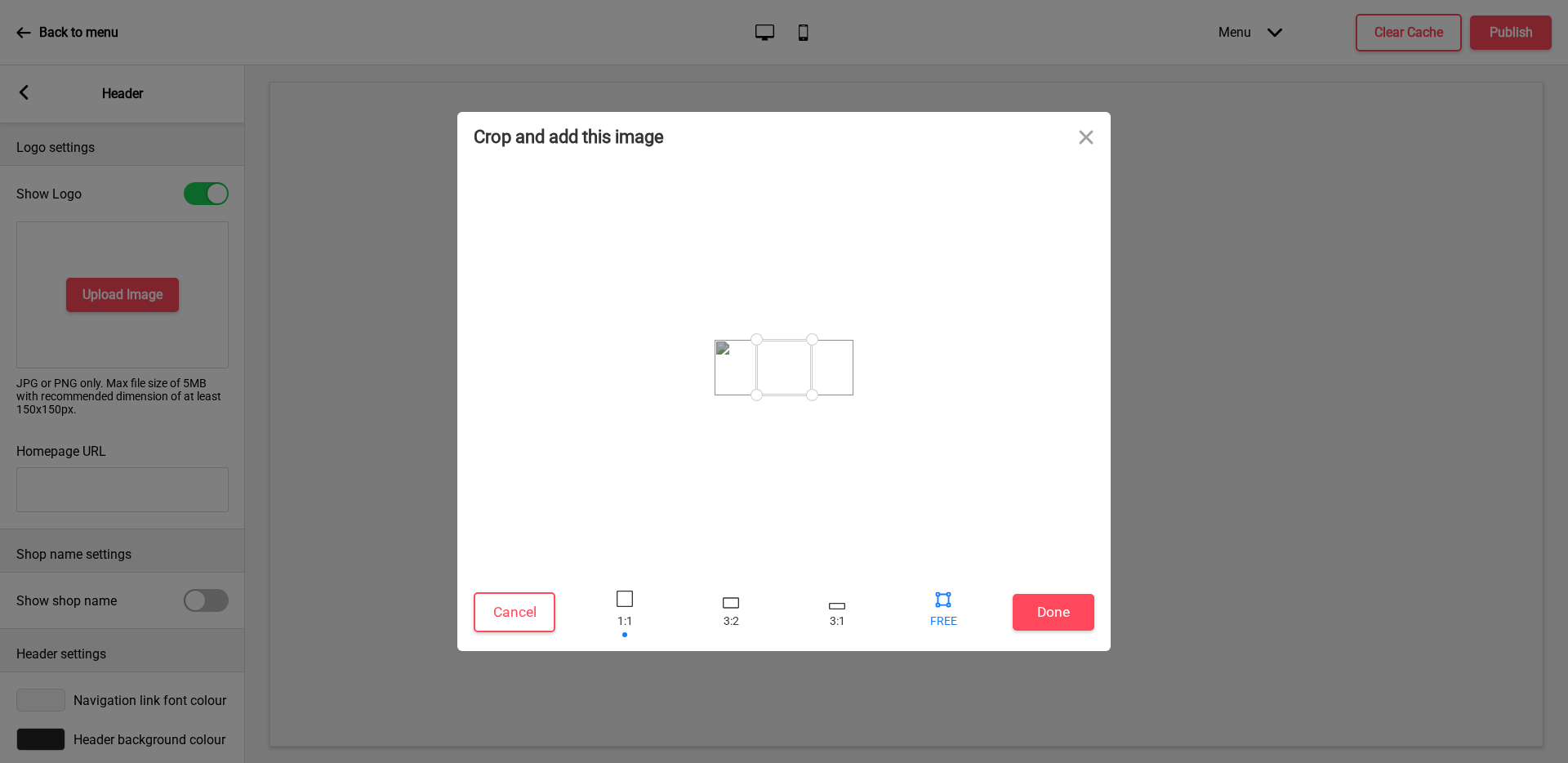
click at [945, 618] on div at bounding box center [944, 611] width 49 height 53
click at [942, 600] on div at bounding box center [943, 598] width 24 height 24
click at [944, 608] on div at bounding box center [943, 598] width 24 height 24
drag, startPoint x: 817, startPoint y: 398, endPoint x: 905, endPoint y: 411, distance: 89.0
click at [903, 411] on div at bounding box center [784, 367] width 621 height 396
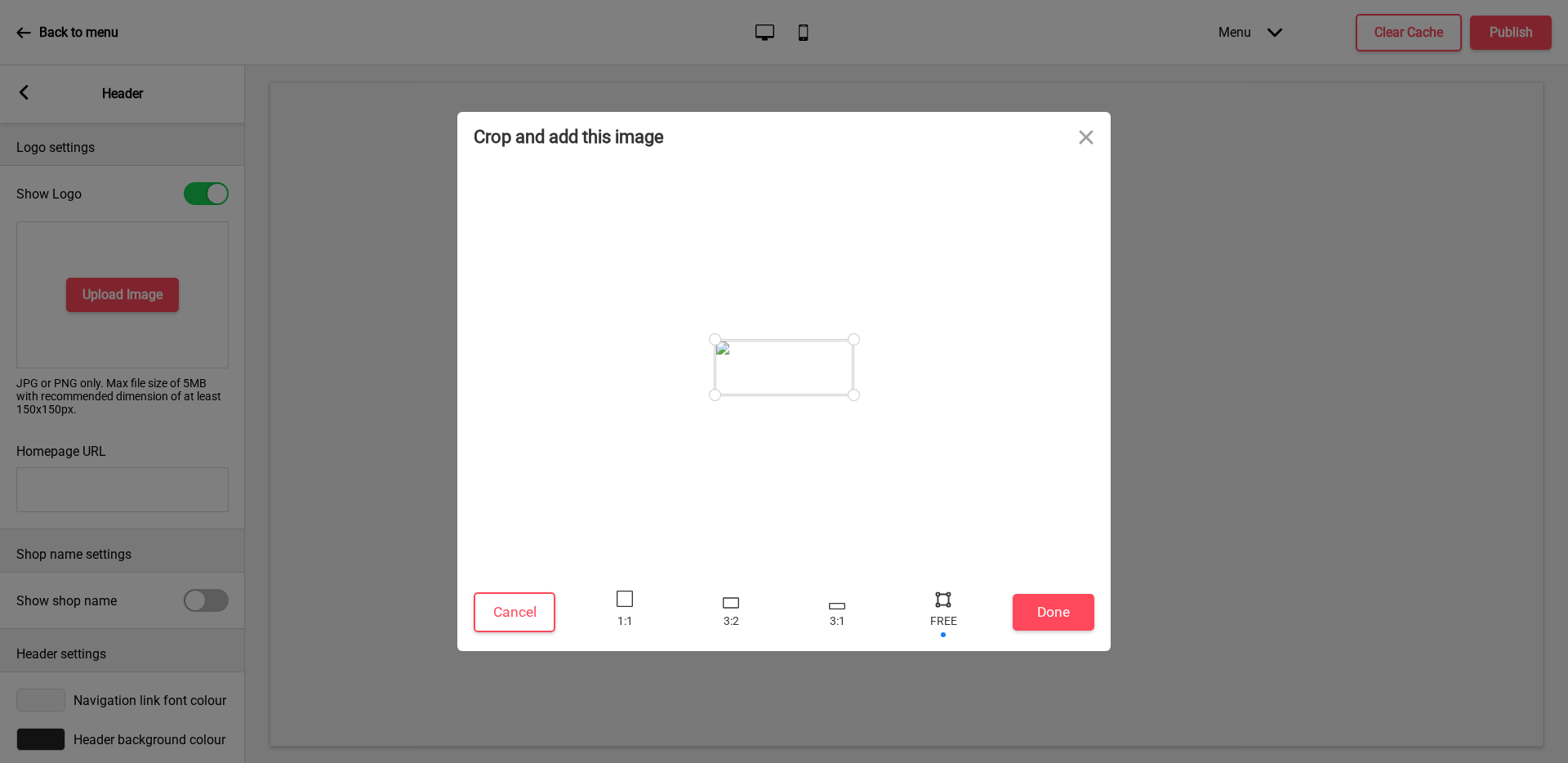
drag, startPoint x: 762, startPoint y: 398, endPoint x: 659, endPoint y: 407, distance: 103.4
click at [659, 407] on div at bounding box center [784, 367] width 621 height 396
click at [1053, 612] on button "Done" at bounding box center [1053, 612] width 81 height 37
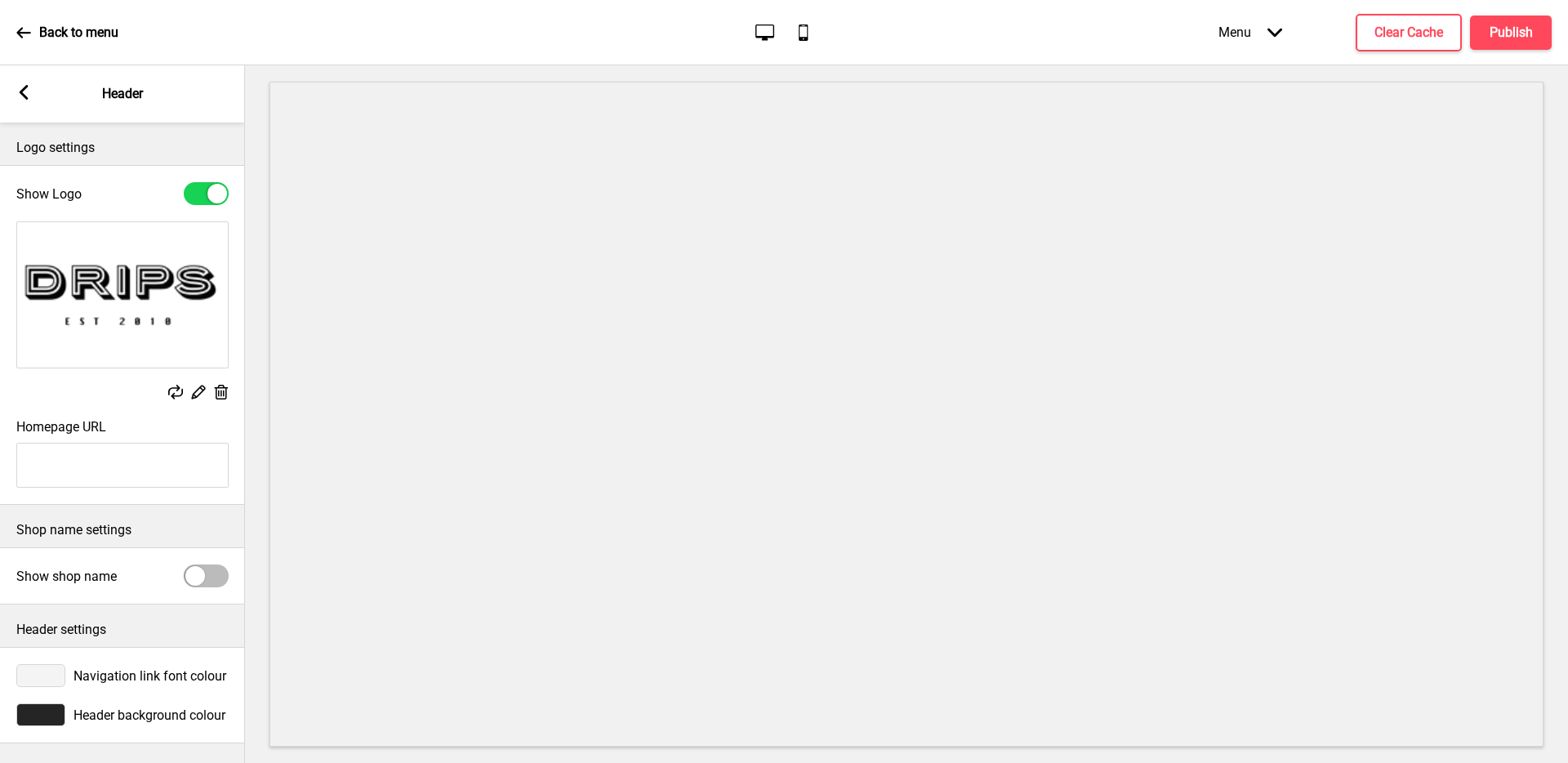
click at [196, 395] on rect at bounding box center [199, 391] width 18 height 18
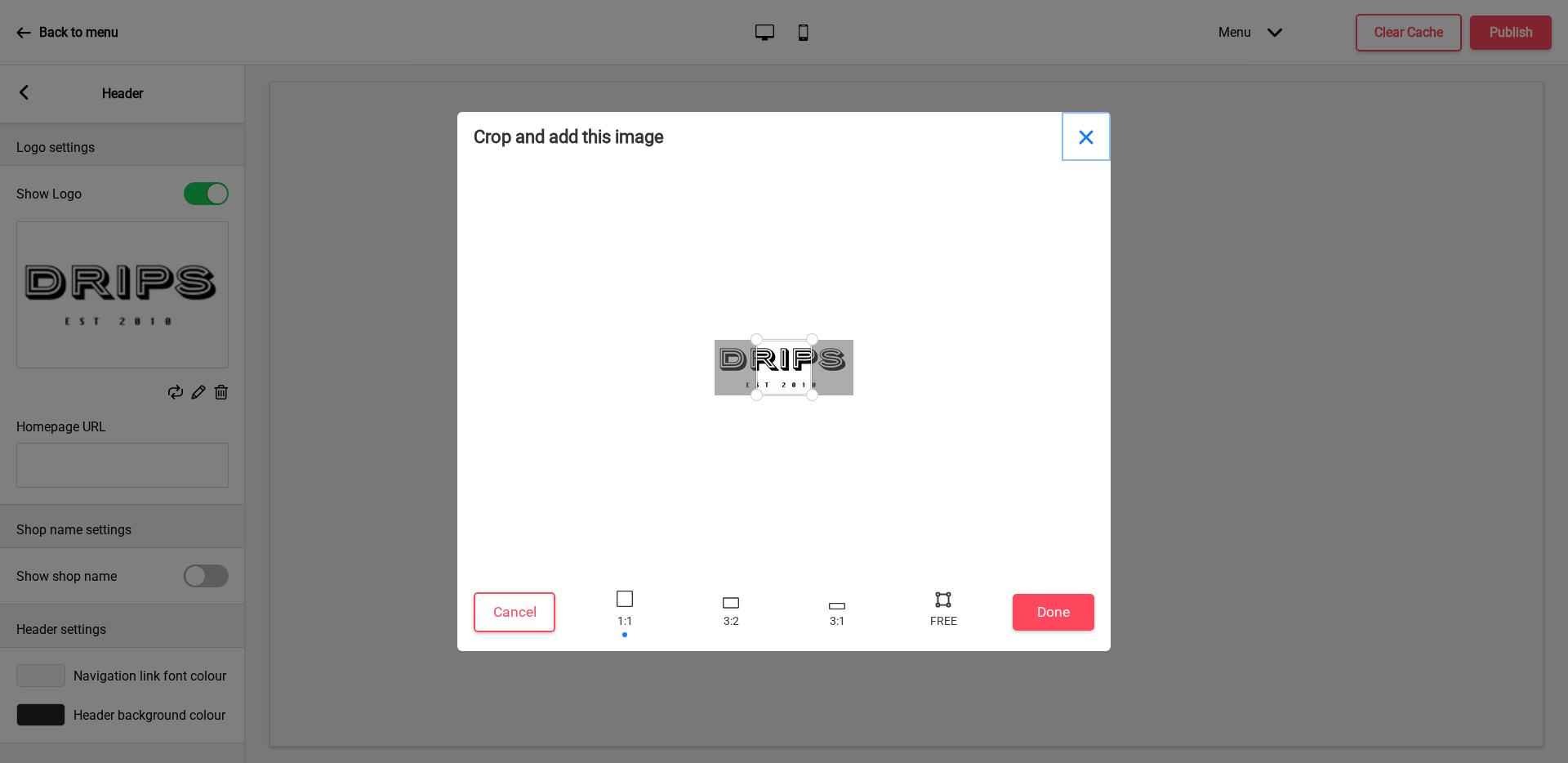
click at [1096, 137] on button "Close" at bounding box center [1086, 136] width 49 height 49
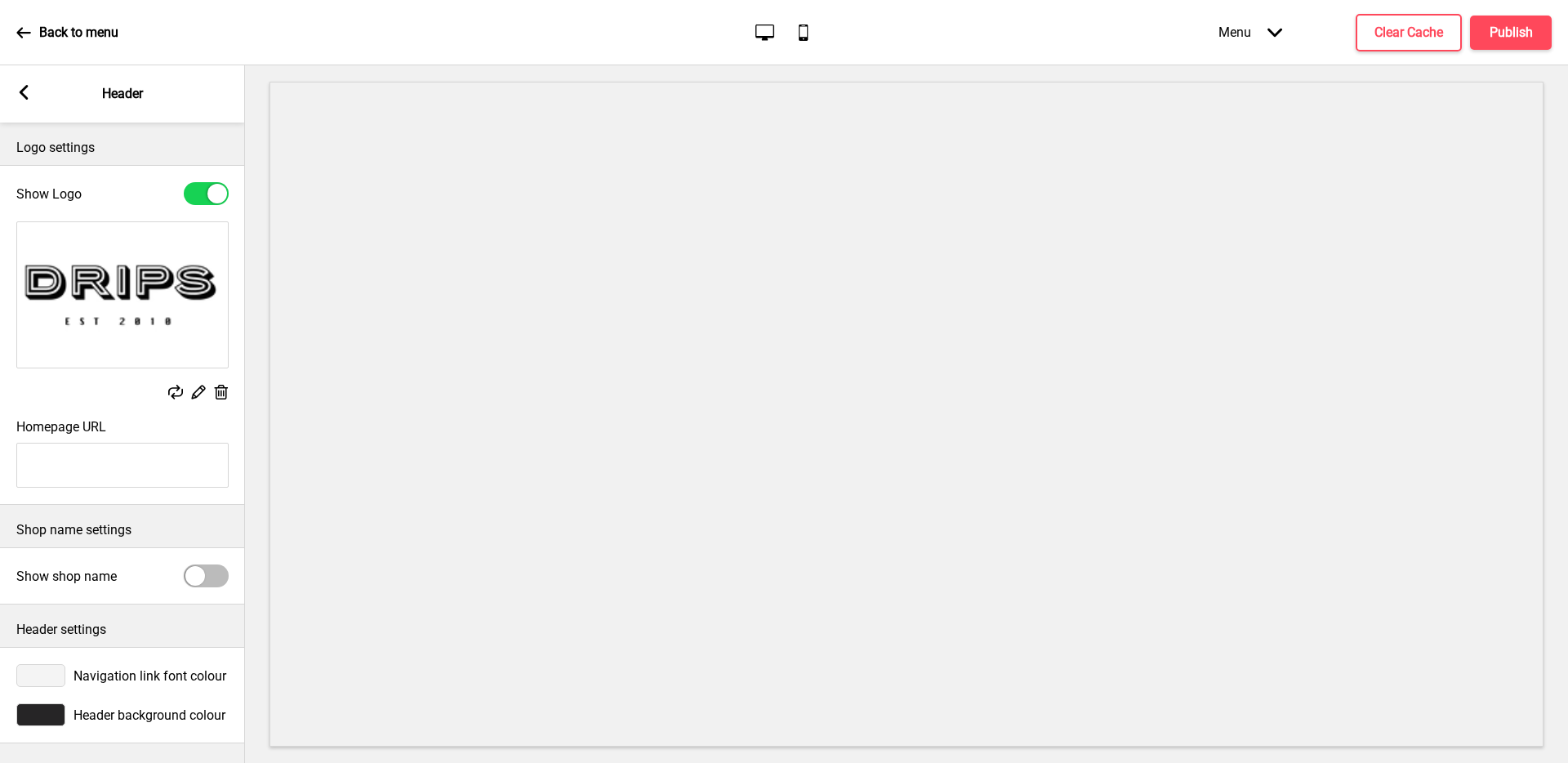
click at [139, 467] on input "Homepage URL" at bounding box center [122, 465] width 212 height 45
click at [182, 518] on div "Shop name settings" at bounding box center [122, 525] width 245 height 42
click at [189, 465] on input "[URL][DOMAIN_NAME]" at bounding box center [122, 465] width 212 height 45
type input "[URL][DOMAIN_NAME][DOMAIN_NAME]"
click at [190, 460] on input "[URL][DOMAIN_NAME][DOMAIN_NAME]" at bounding box center [122, 465] width 212 height 45
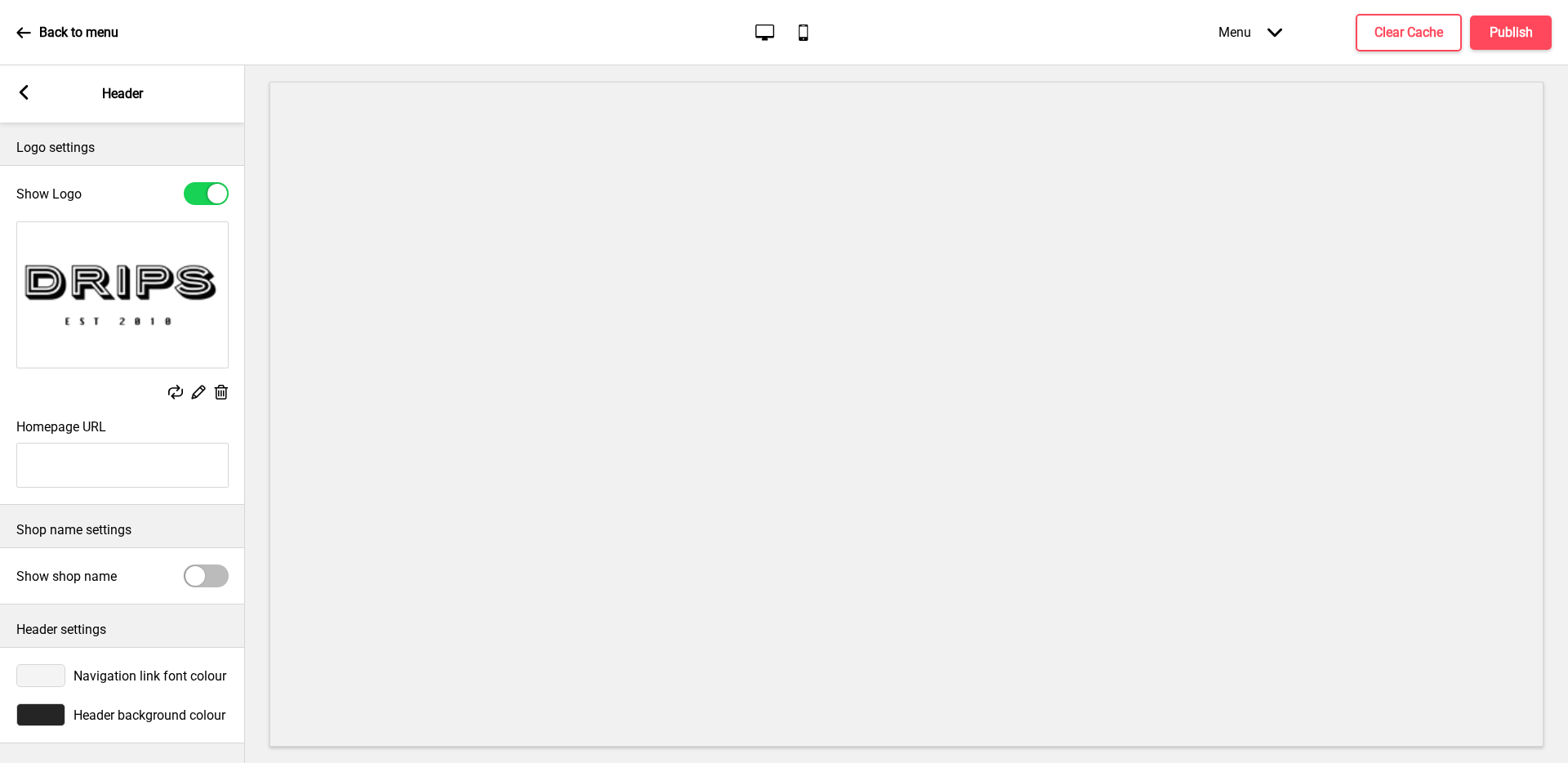
click at [1268, 33] on icon "Arrow down" at bounding box center [1274, 32] width 15 height 15
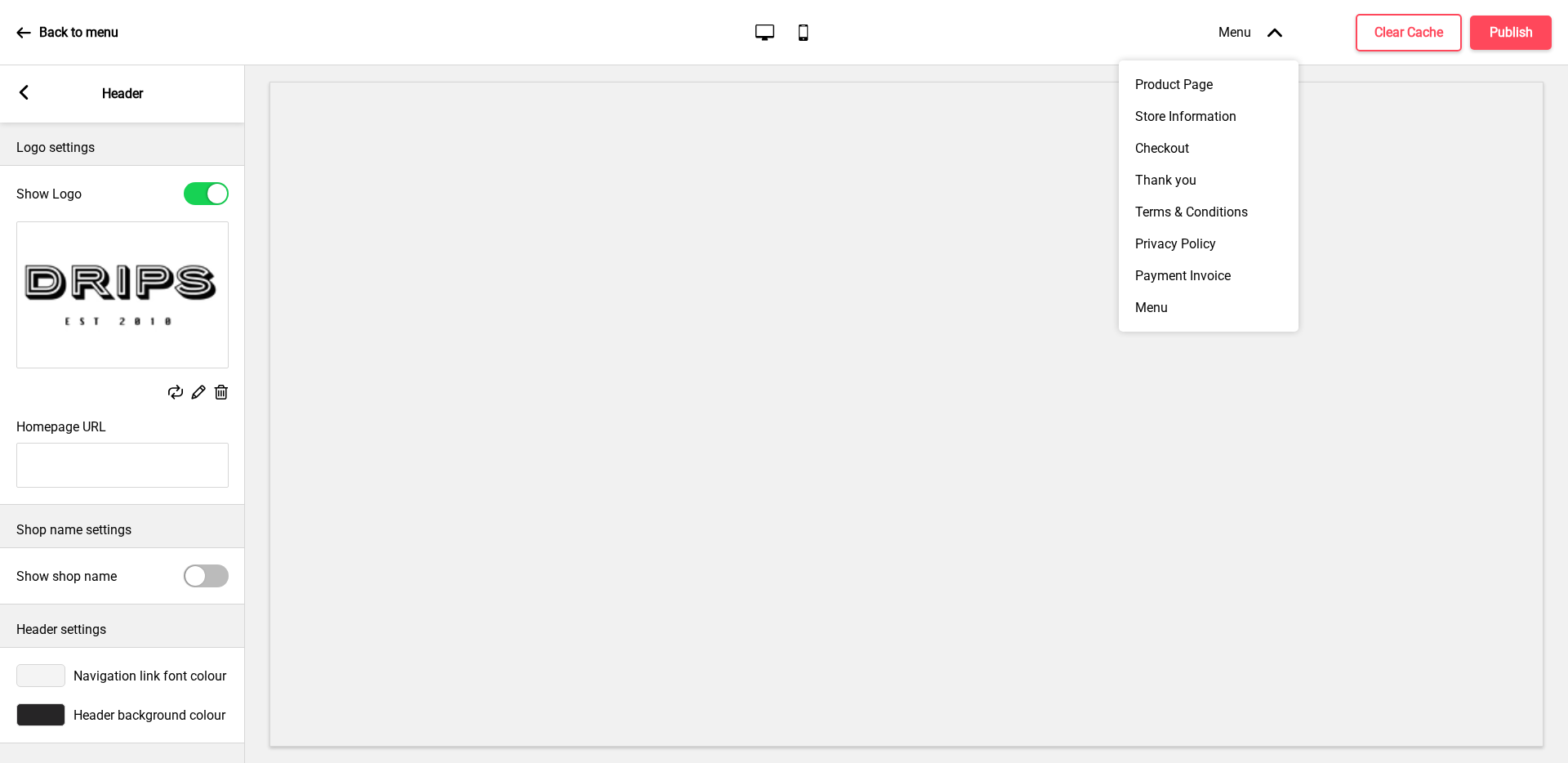
click at [1268, 33] on icon "Arrow up" at bounding box center [1274, 32] width 15 height 15
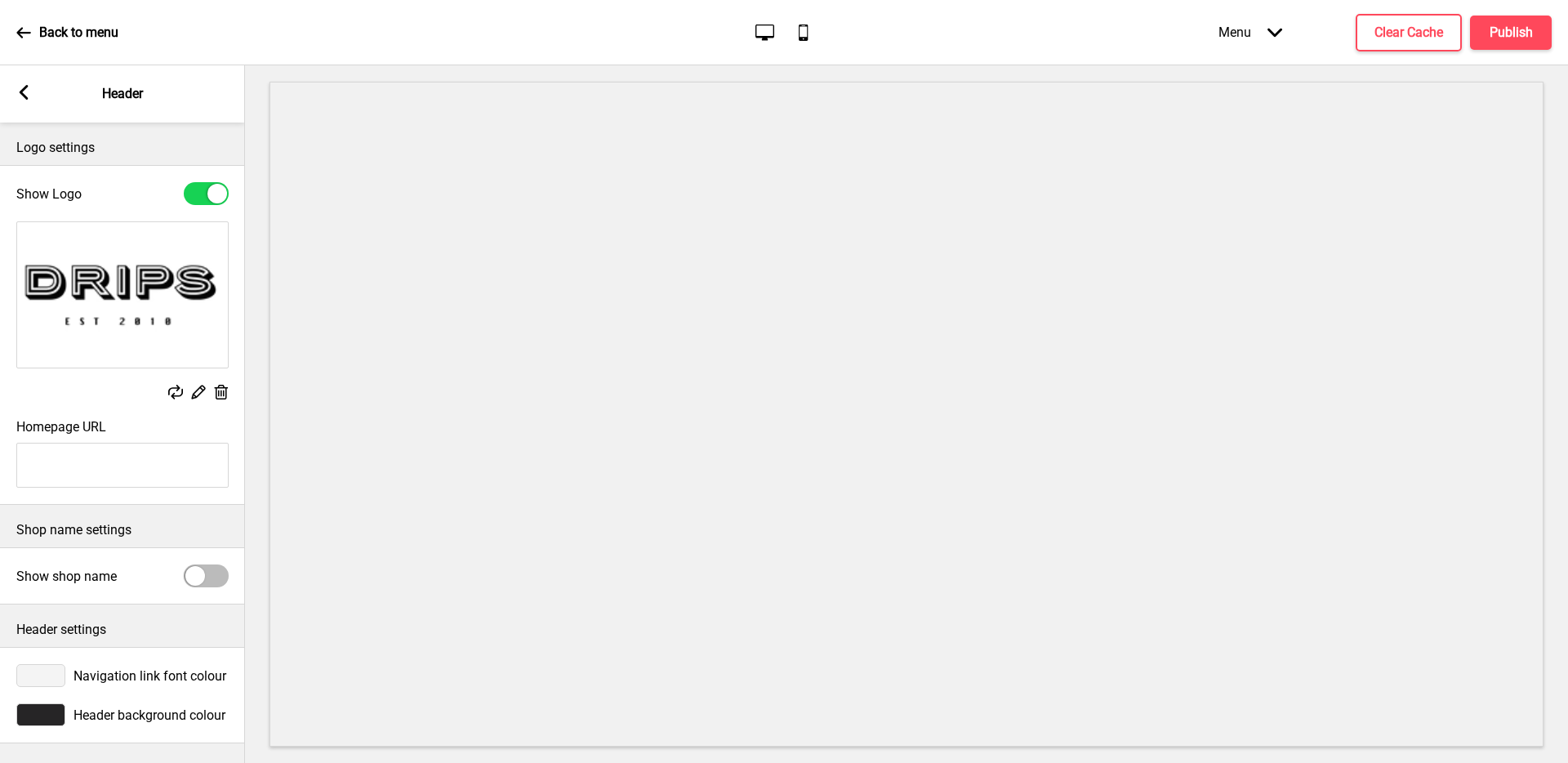
click at [121, 462] on input "Homepage URL" at bounding box center [122, 465] width 212 height 45
paste input "[URL][DOMAIN_NAME]"
click at [143, 463] on input "[URL][DOMAIN_NAME]" at bounding box center [122, 465] width 212 height 45
paste input "text"
type input "[URL][DOMAIN_NAME]"
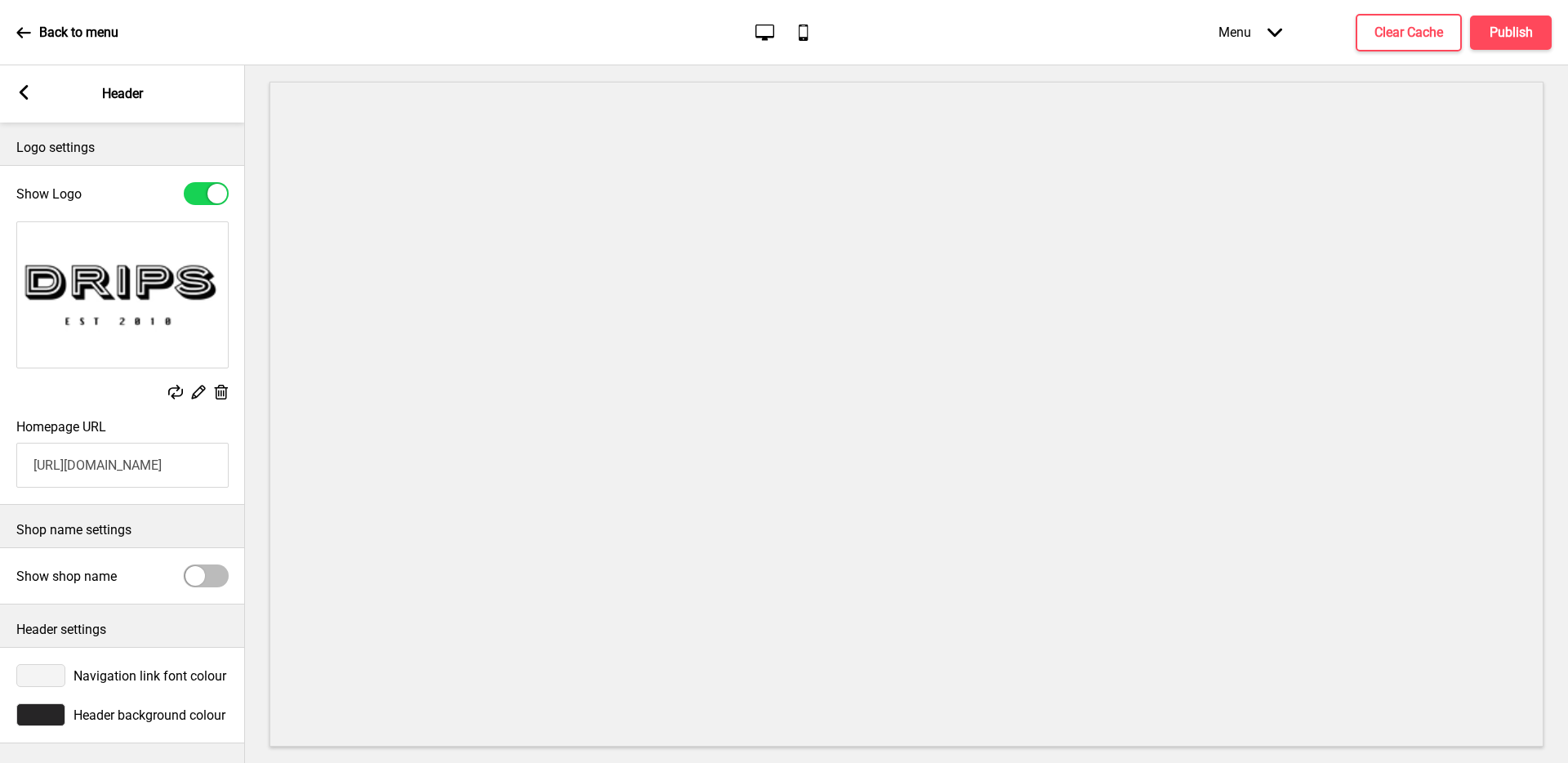
click at [13, 505] on div "Shop name settings" at bounding box center [122, 525] width 245 height 42
click at [186, 565] on div at bounding box center [195, 575] width 20 height 20
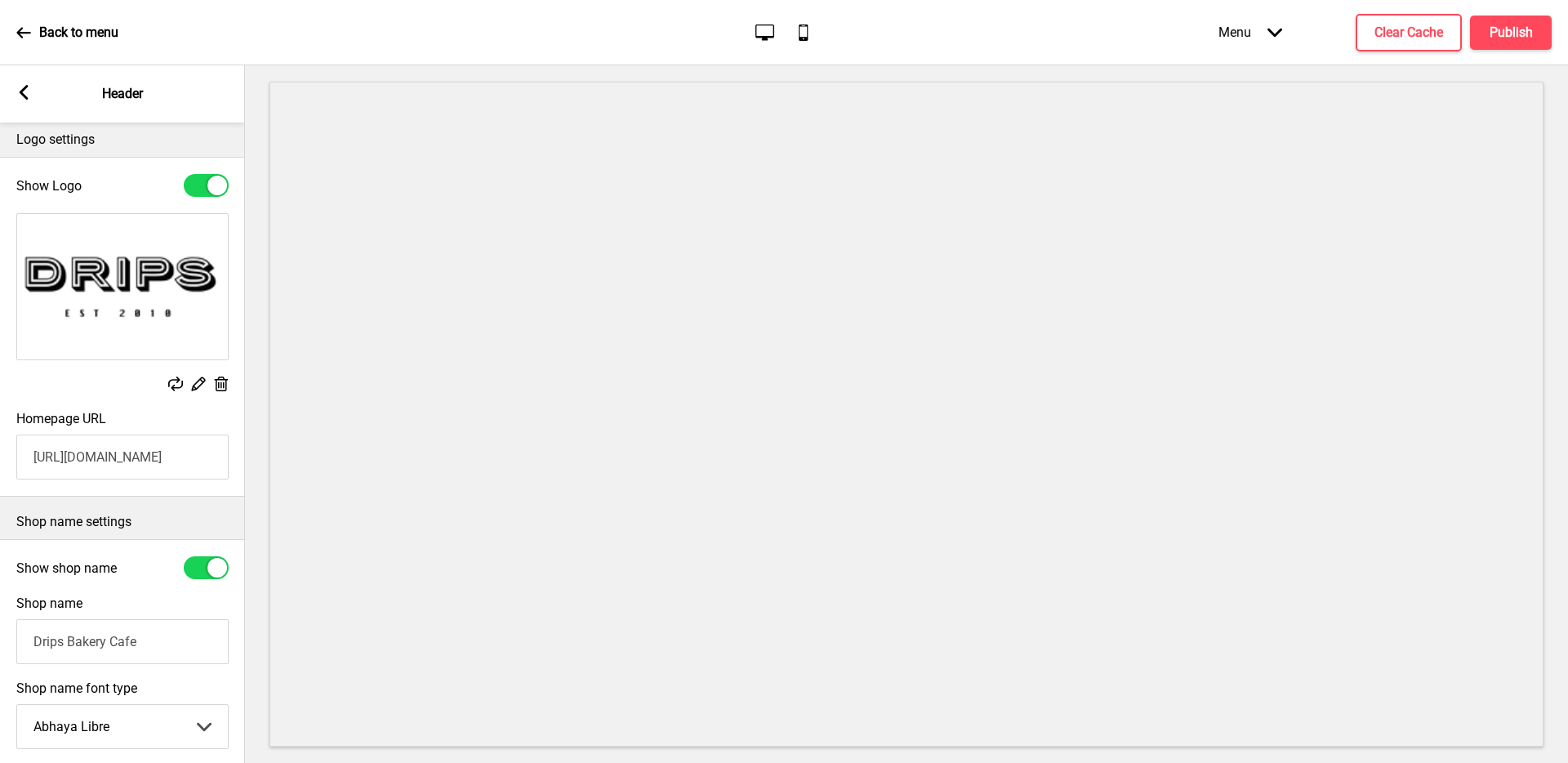
click at [210, 567] on div at bounding box center [217, 567] width 20 height 20
checkbox input "false"
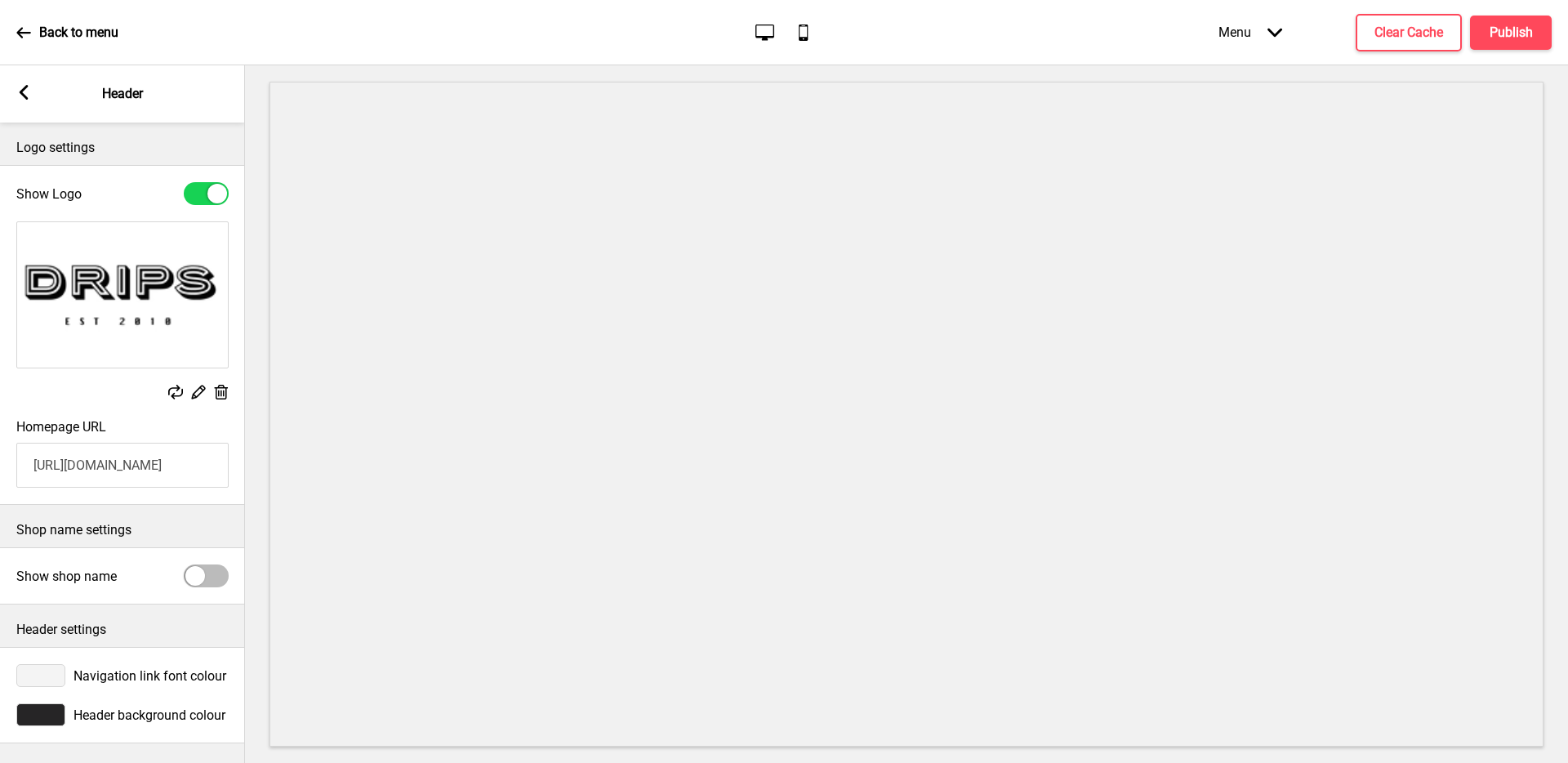
click at [143, 467] on input "[URL][DOMAIN_NAME]" at bounding box center [122, 465] width 212 height 45
paste input "[DOMAIN_NAME]"
type input "[URL][DOMAIN_NAME]"
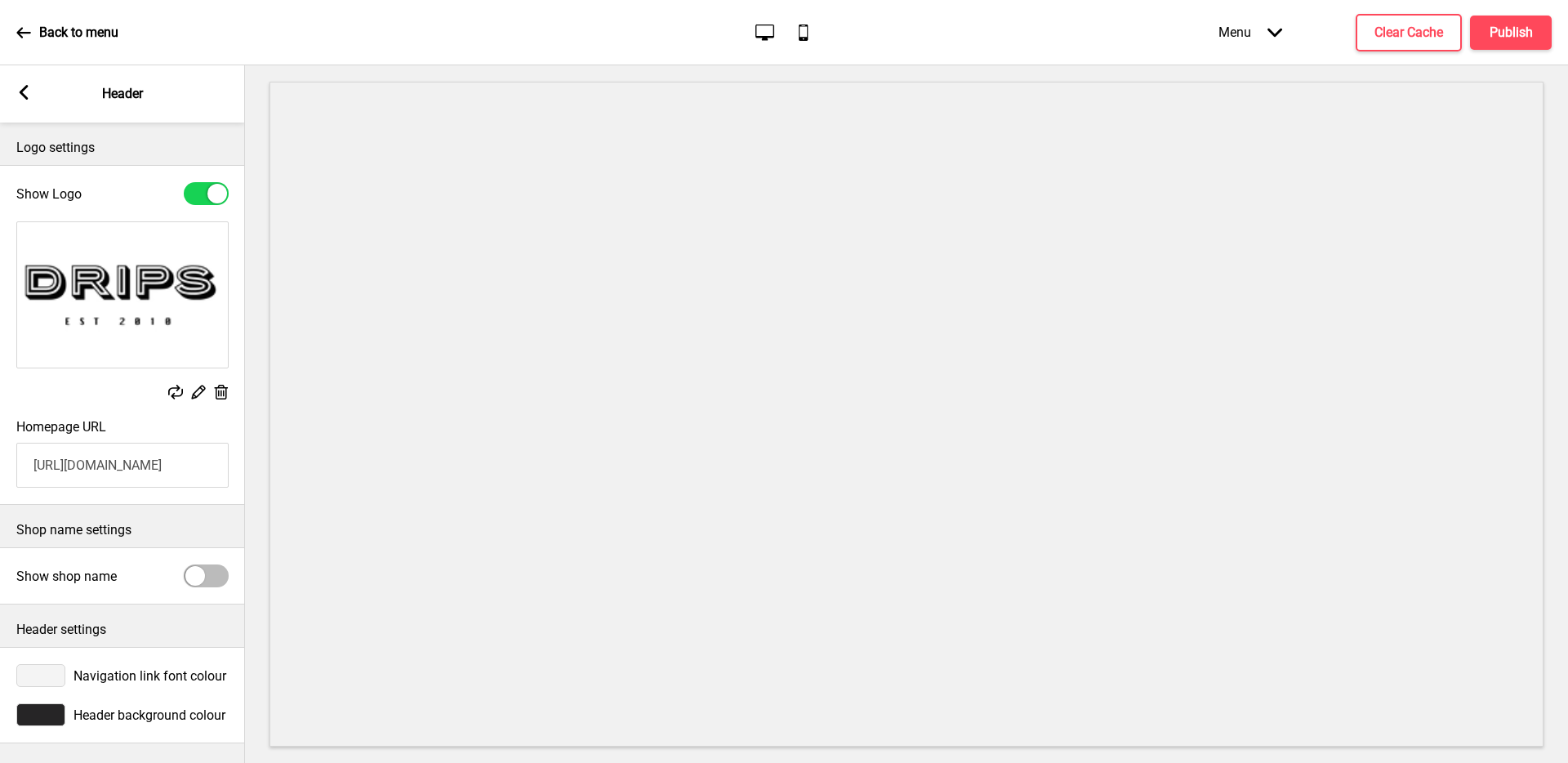
click at [208, 505] on div "Shop name settings" at bounding box center [122, 525] width 245 height 42
click at [51, 703] on div at bounding box center [41, 714] width 49 height 22
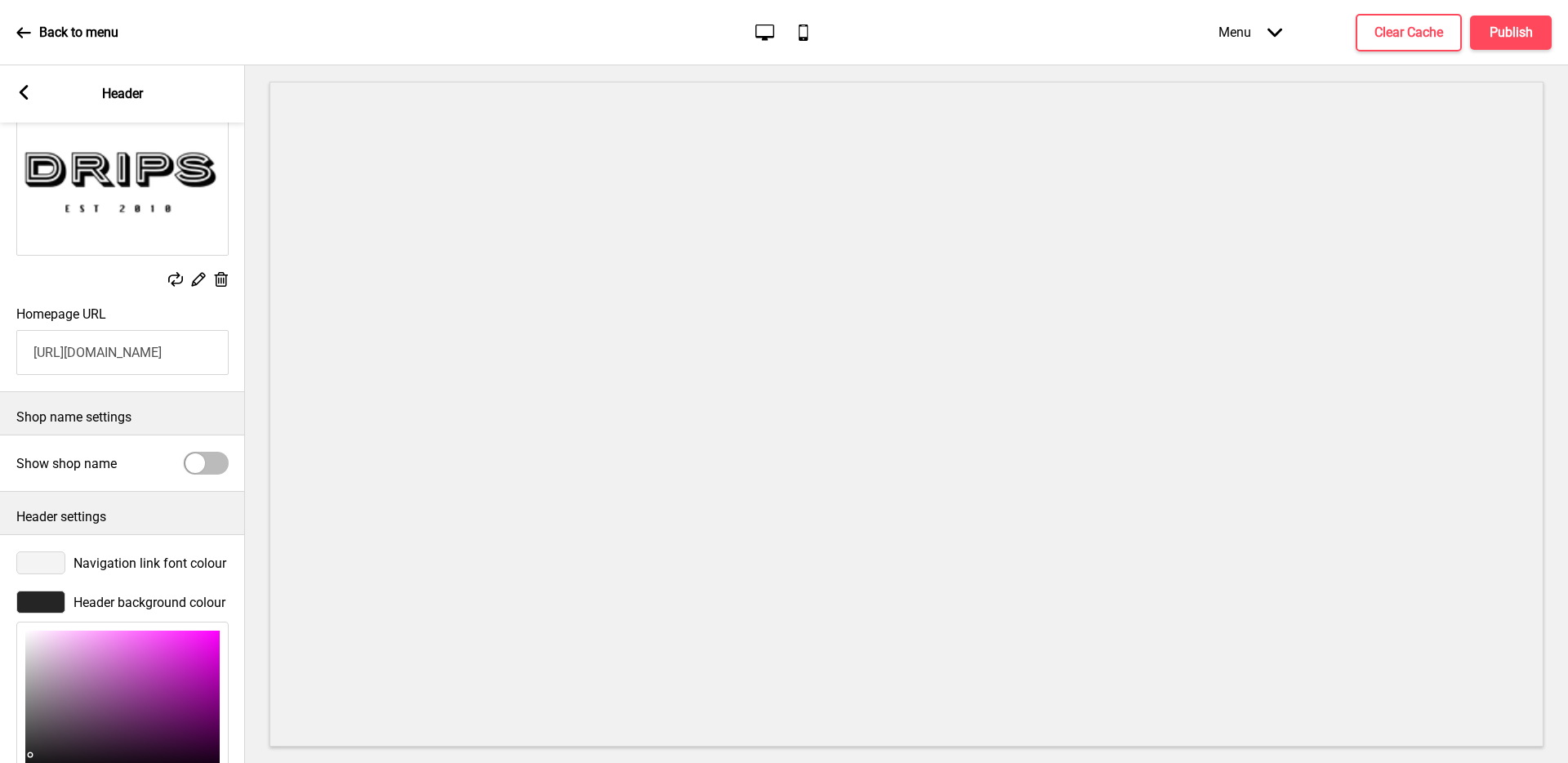
scroll to position [274, 0]
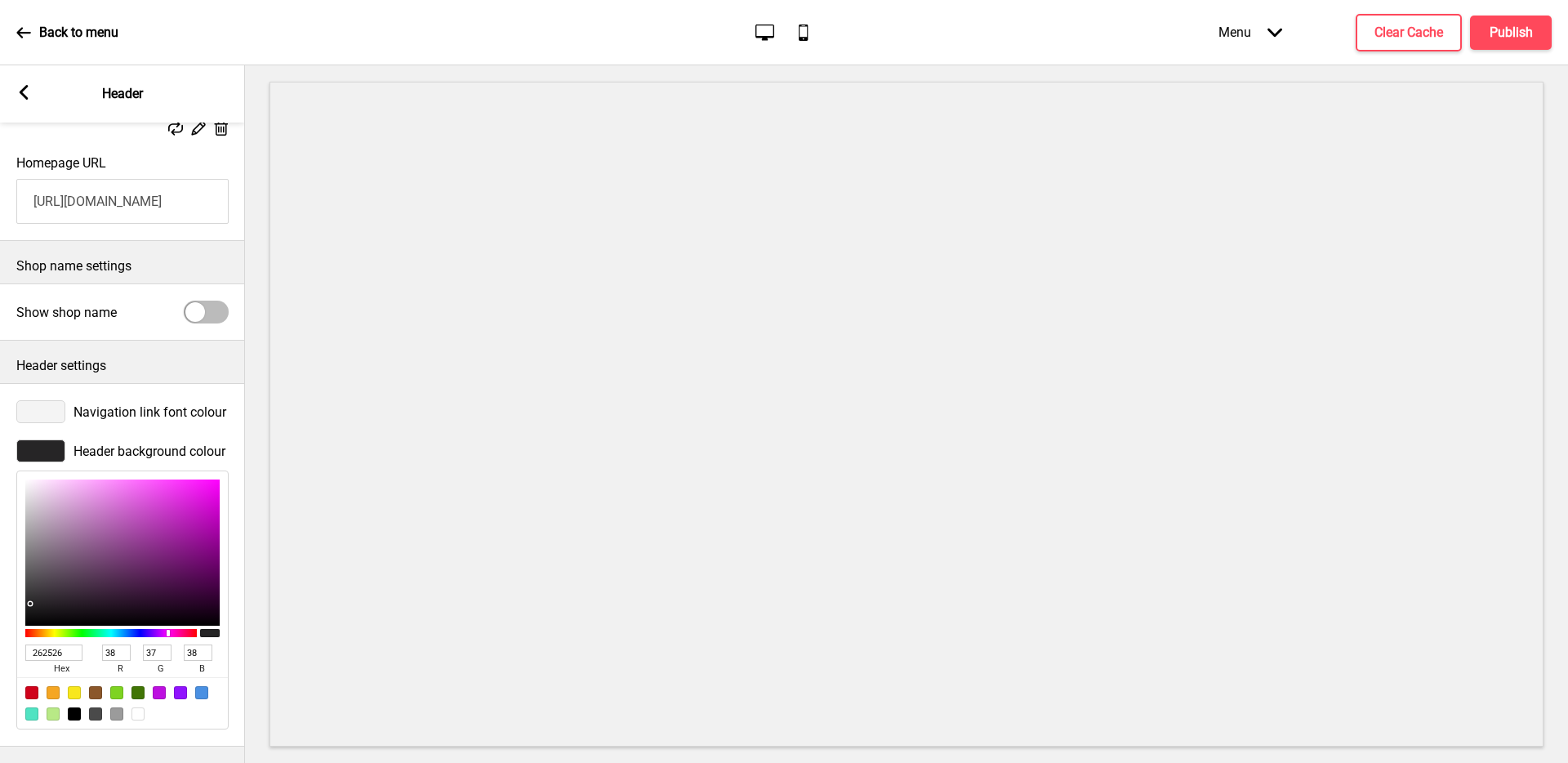
click at [68, 660] on span "hex" at bounding box center [61, 668] width 71 height 17
drag, startPoint x: 69, startPoint y: 645, endPoint x: 0, endPoint y: 631, distance: 70.4
click at [0, 631] on div "Header background colour 262526 hex 38 r 37 g 38 b 100 a" at bounding box center [122, 584] width 245 height 306
paste input "#FFFFFF"
type input "#FFFFFF"
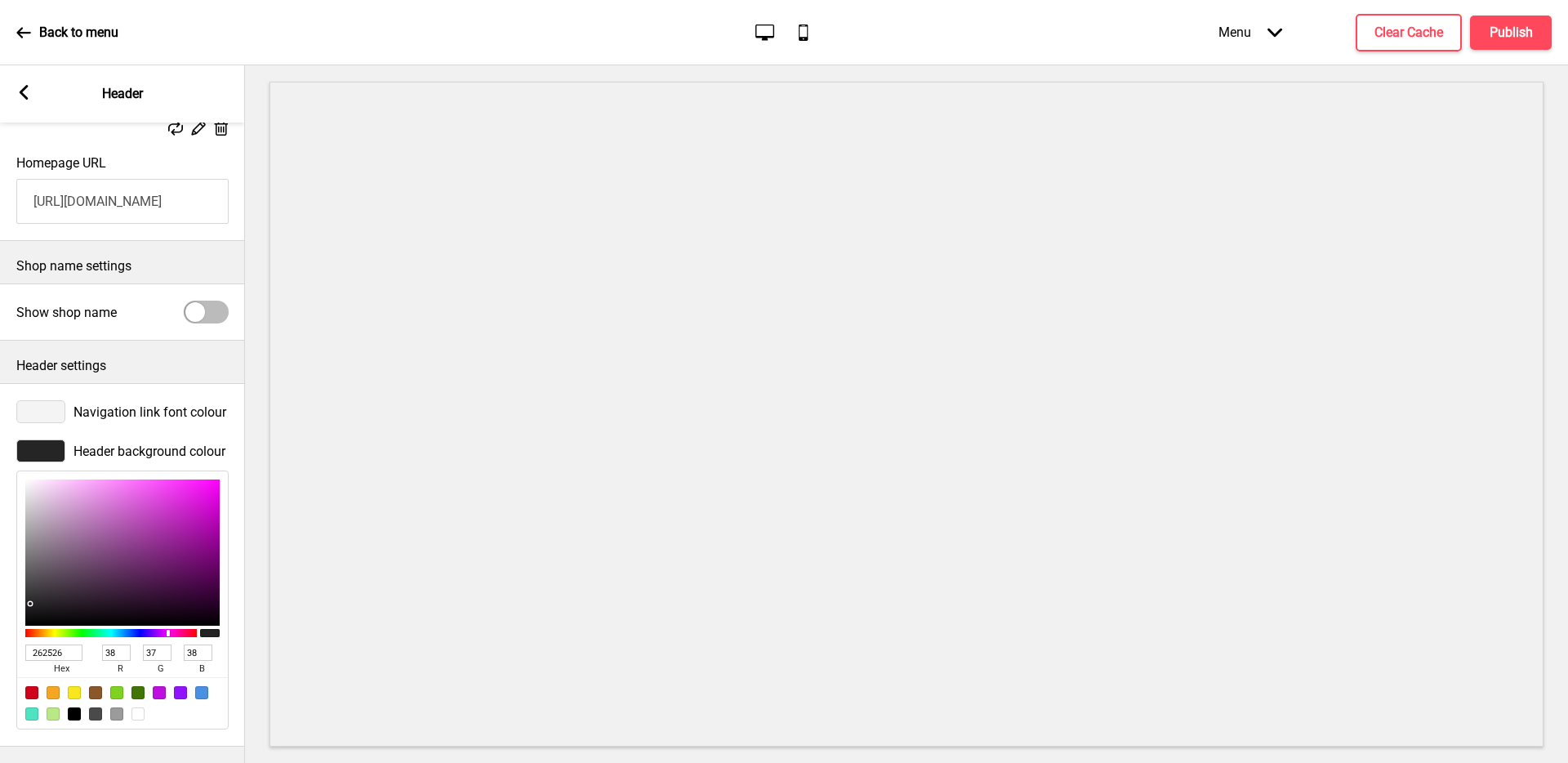
type input "255"
type input "FFFFFF"
click at [133, 241] on div "Shop name settings" at bounding box center [122, 261] width 245 height 42
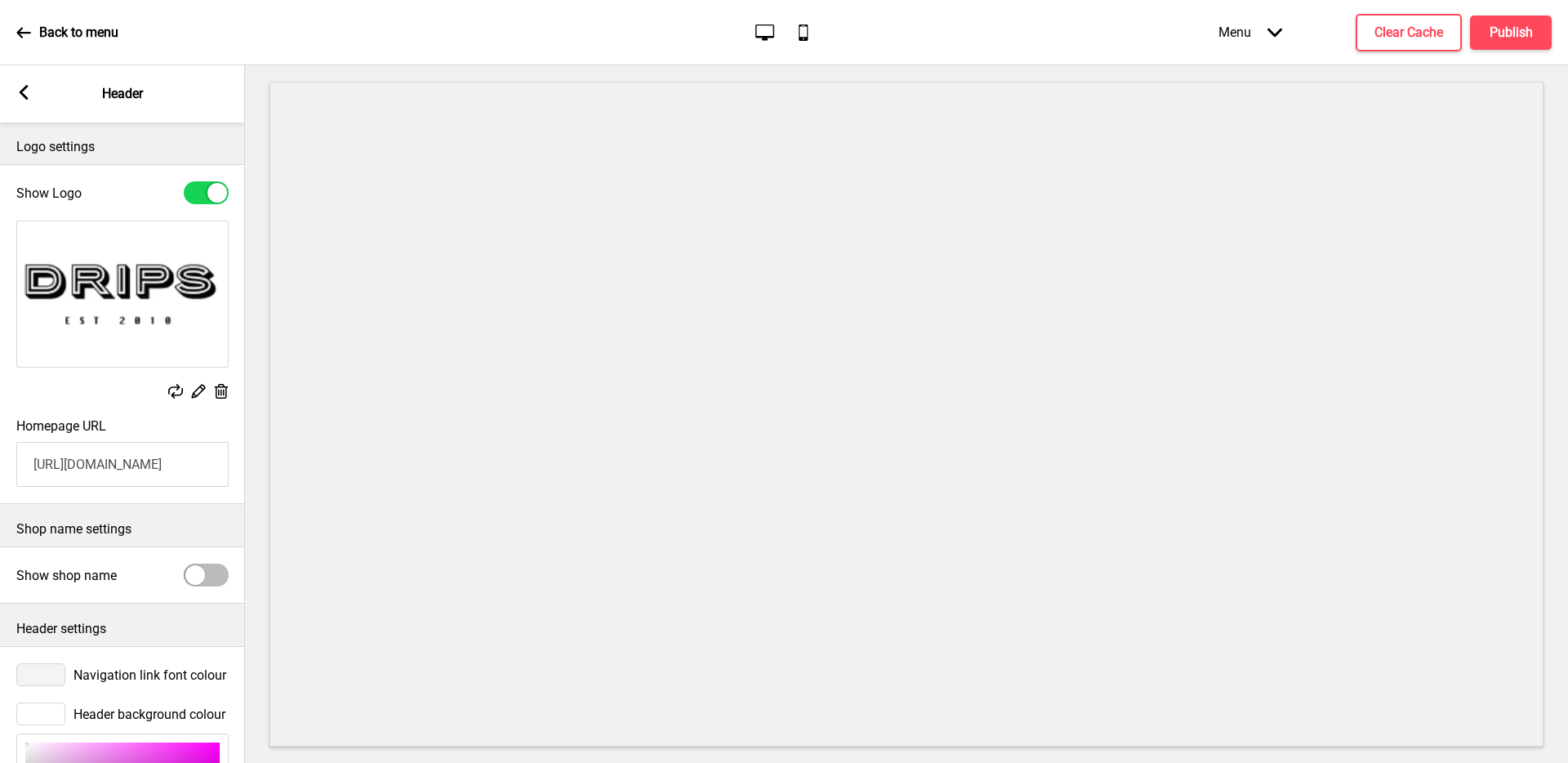
scroll to position [0, 0]
click at [150, 302] on img at bounding box center [122, 294] width 210 height 146
click at [112, 311] on img at bounding box center [122, 294] width 210 height 146
click at [32, 91] on div "Arrow left Header" at bounding box center [122, 94] width 245 height 57
click at [25, 89] on rect at bounding box center [23, 92] width 15 height 15
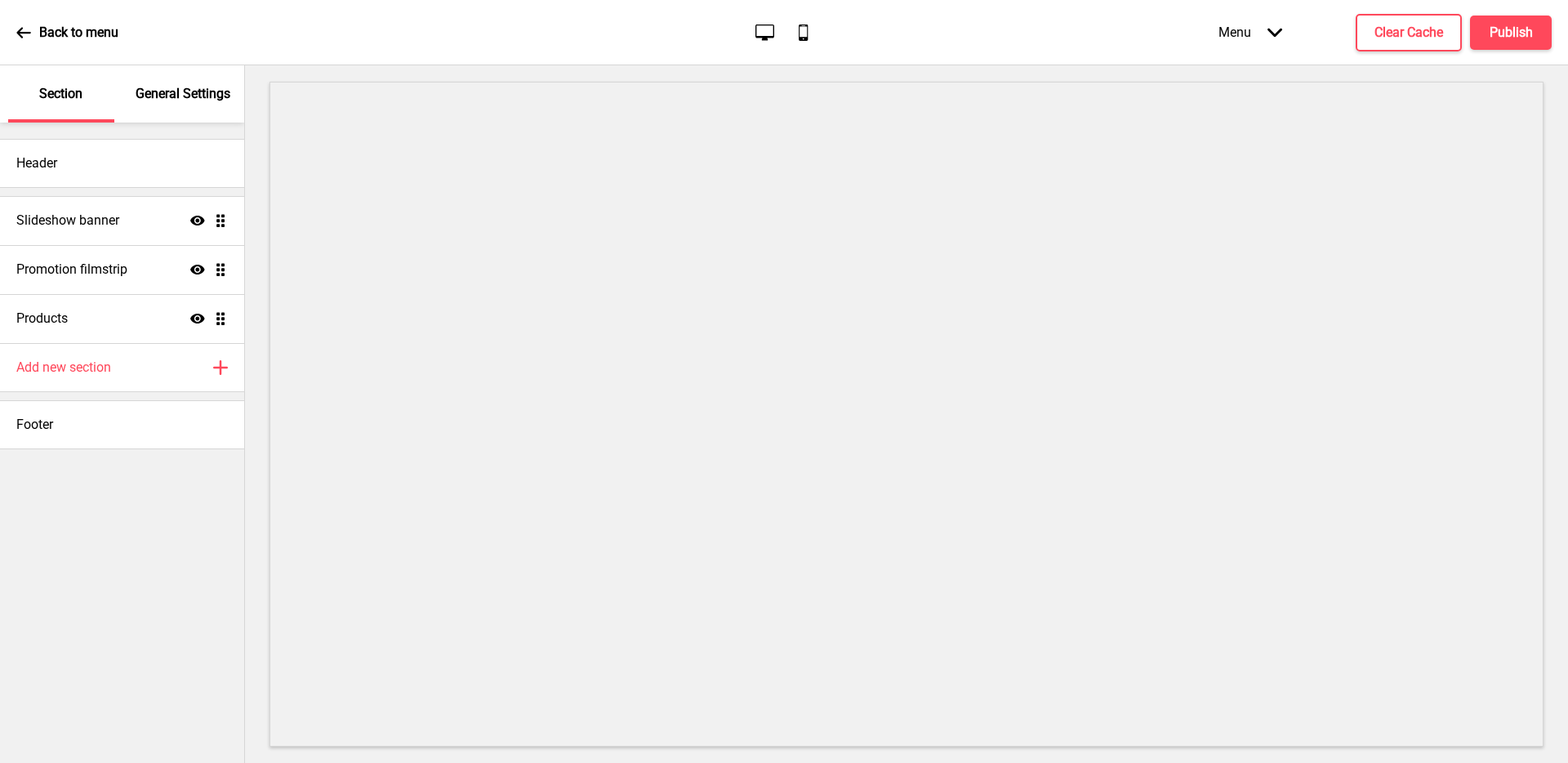
click at [185, 106] on div "General Settings" at bounding box center [184, 94] width 106 height 57
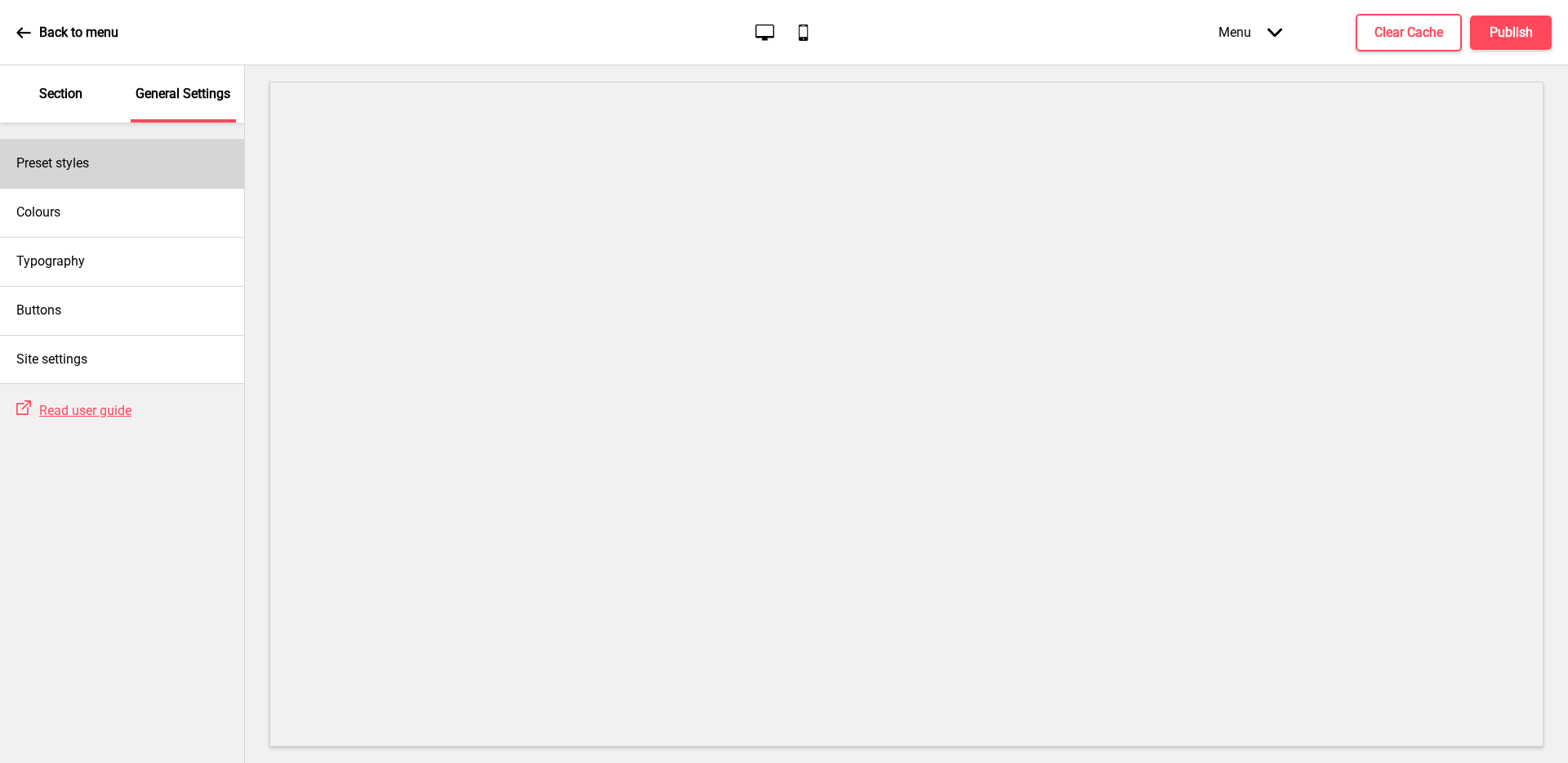
click at [168, 160] on div "Preset styles" at bounding box center [122, 163] width 245 height 49
select select "Custom"
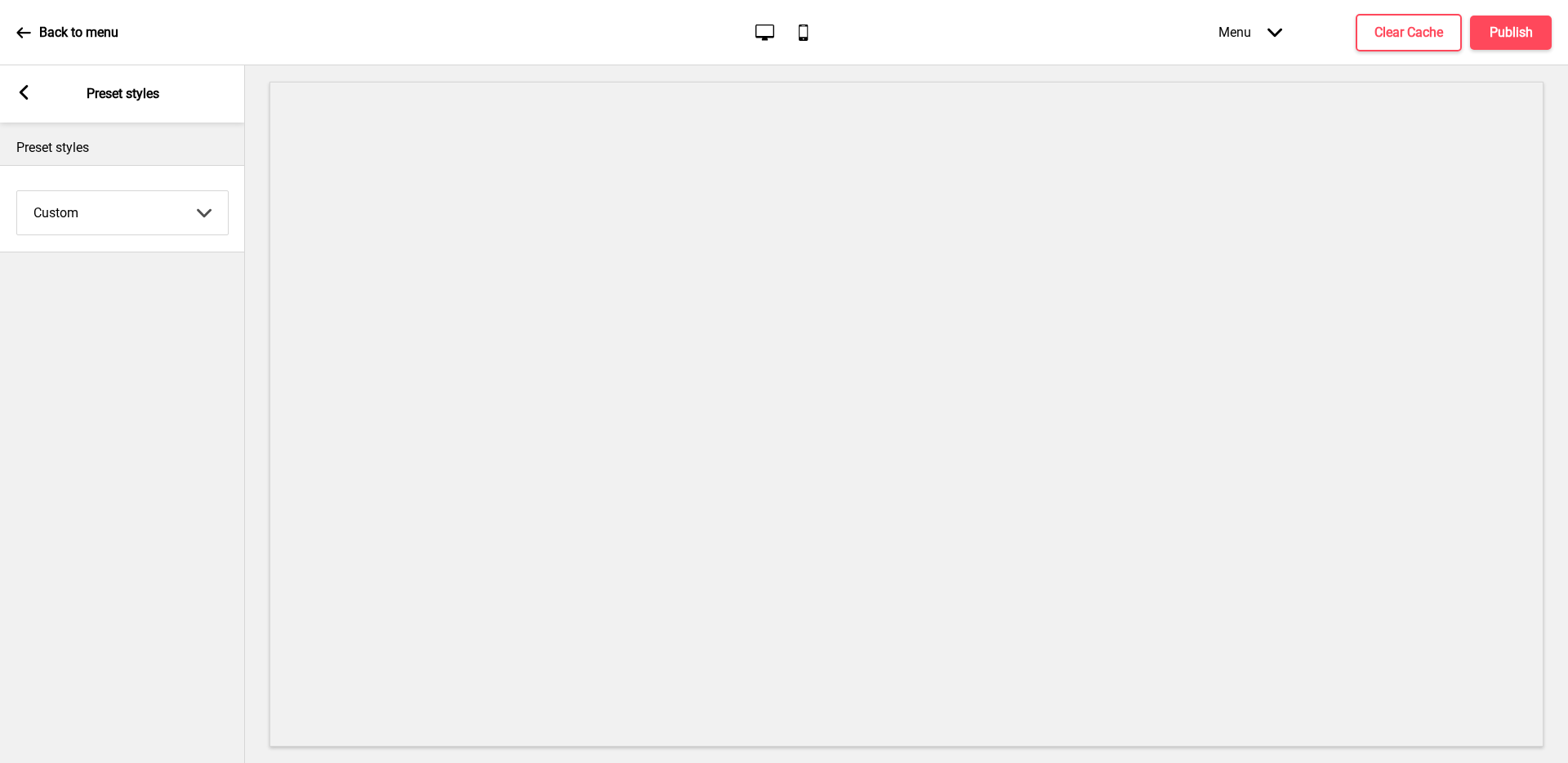
click at [170, 214] on select "Coffee Contrast Dark Earth Marine Minimalist Modern Oddle Pastel Yellow Fruits …" at bounding box center [122, 212] width 210 height 43
click at [37, 106] on div "Arrow left Preset styles" at bounding box center [122, 94] width 245 height 57
click at [23, 88] on icon at bounding box center [23, 92] width 9 height 15
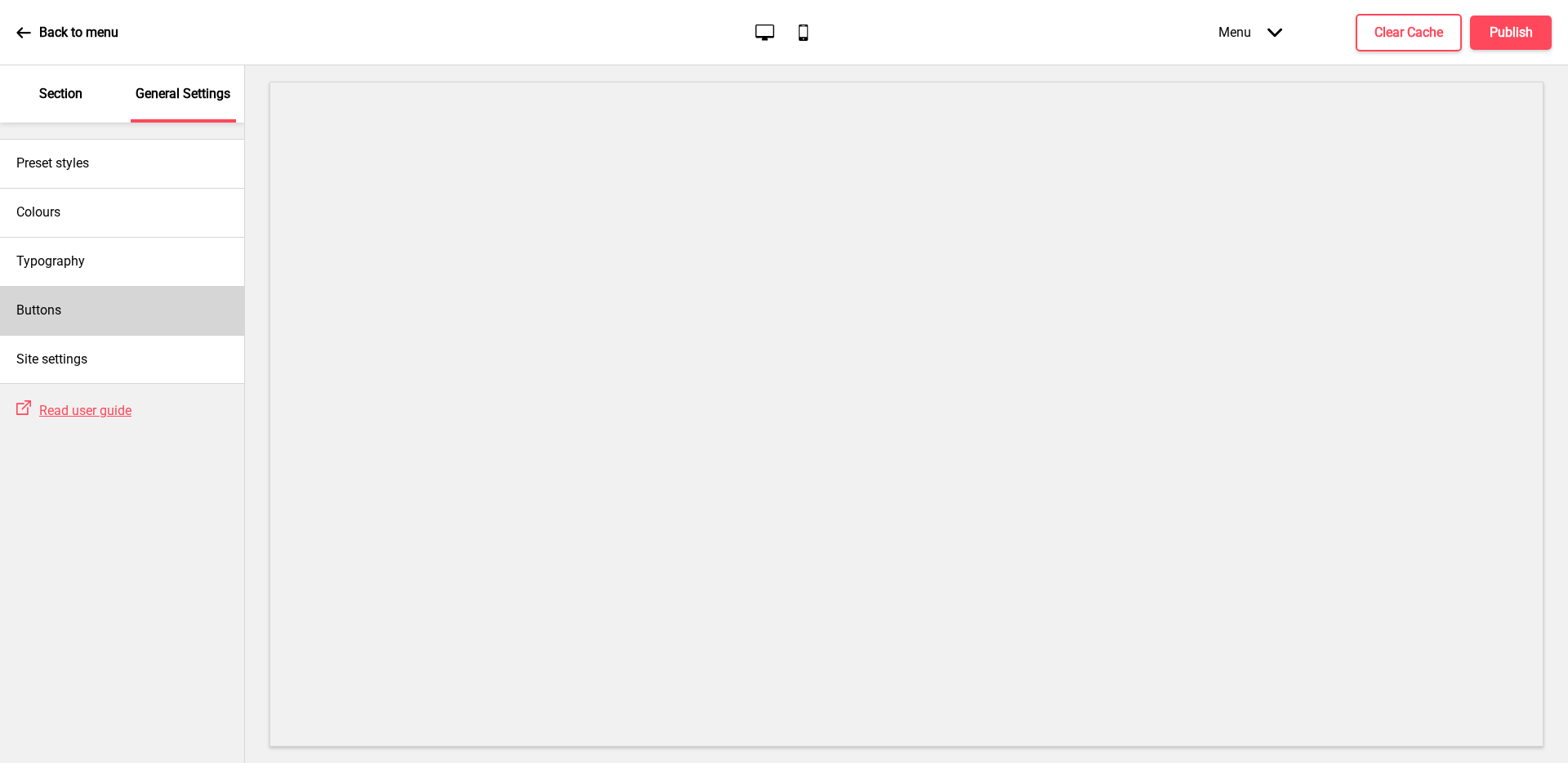
click at [170, 314] on div "Buttons" at bounding box center [122, 310] width 245 height 49
select select "square"
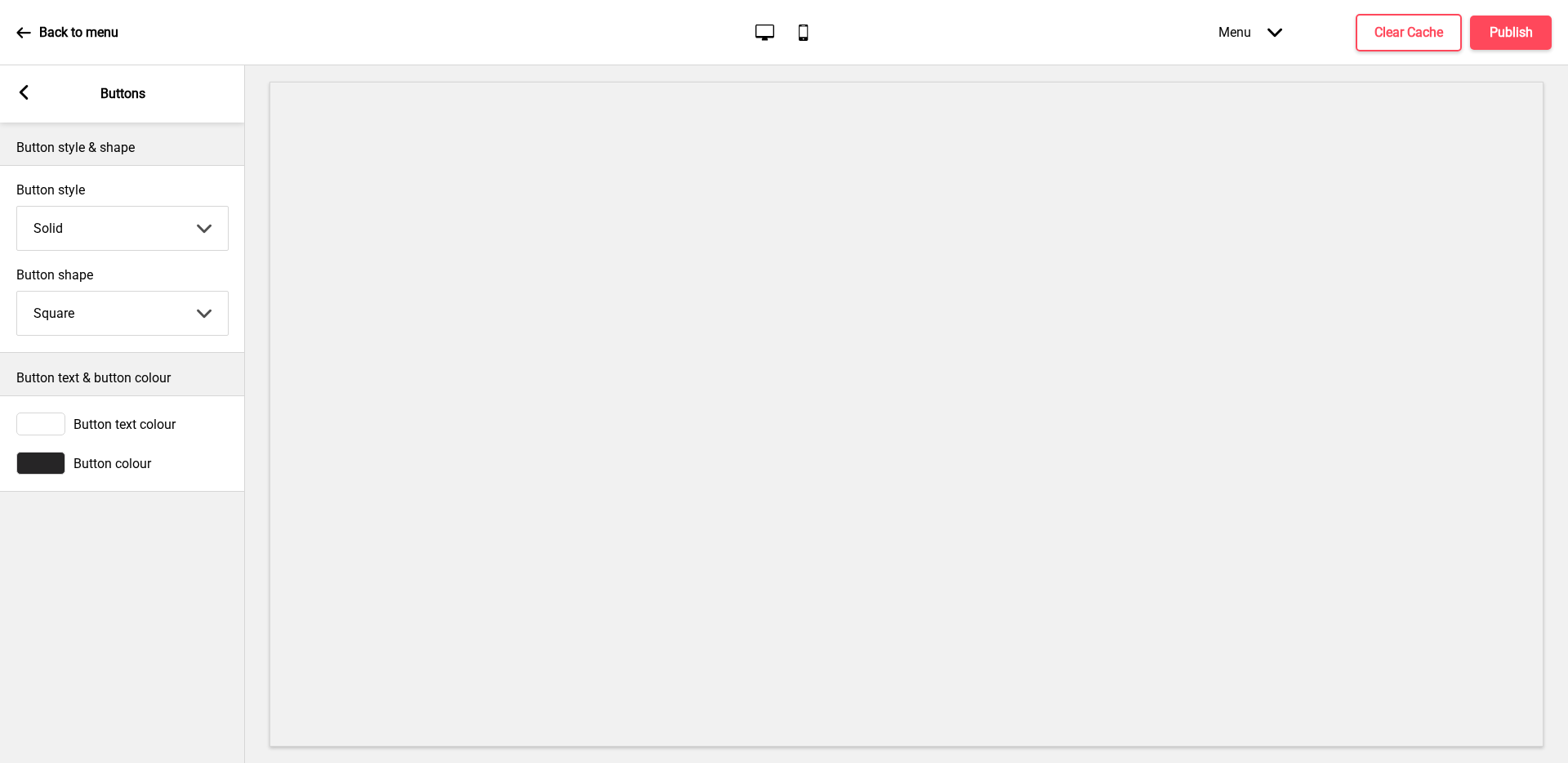
click at [31, 89] on div "Arrow left Buttons" at bounding box center [122, 94] width 245 height 57
click at [26, 96] on rect at bounding box center [23, 92] width 15 height 15
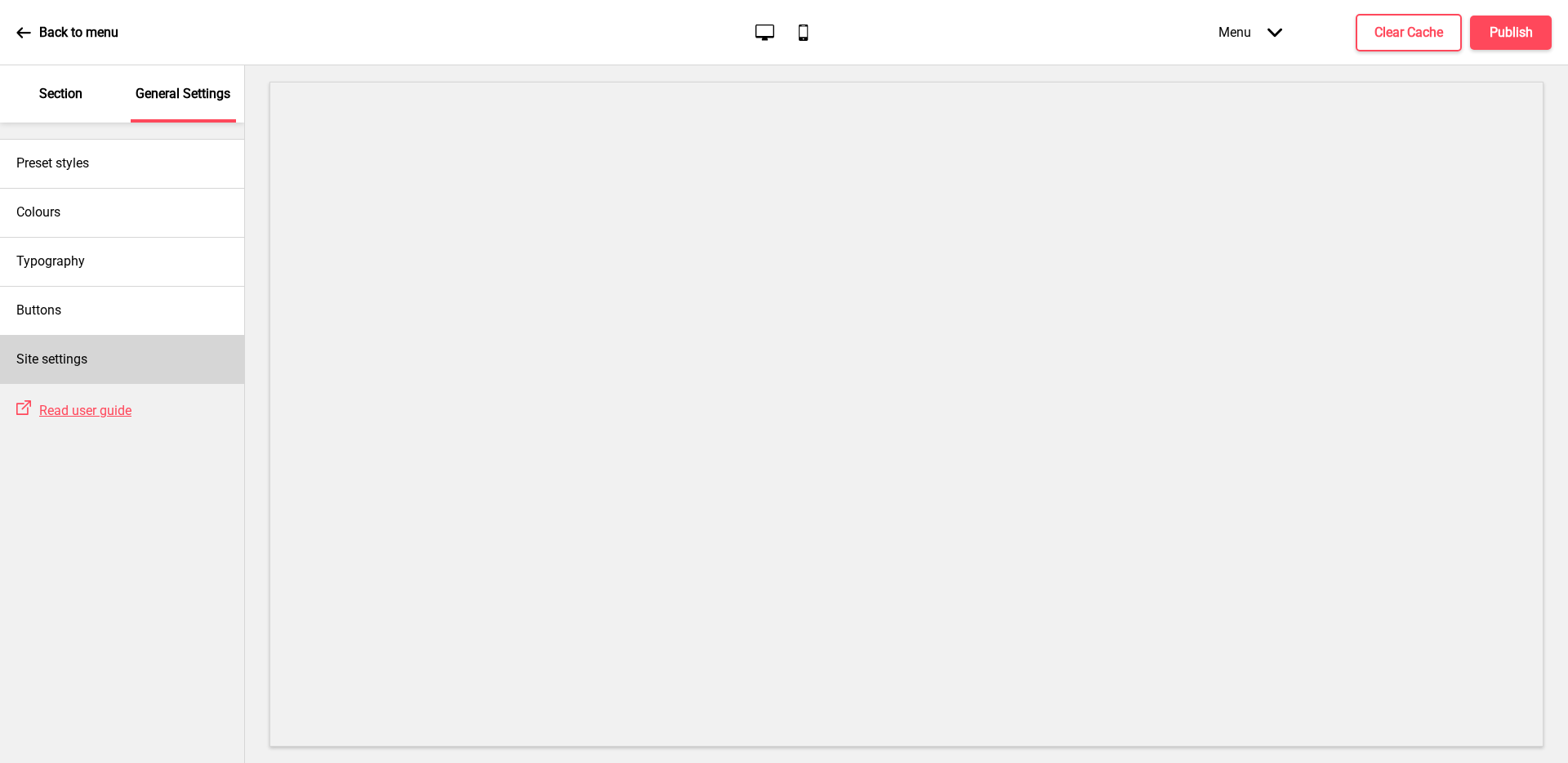
click at [195, 359] on div "Site settings" at bounding box center [122, 359] width 245 height 49
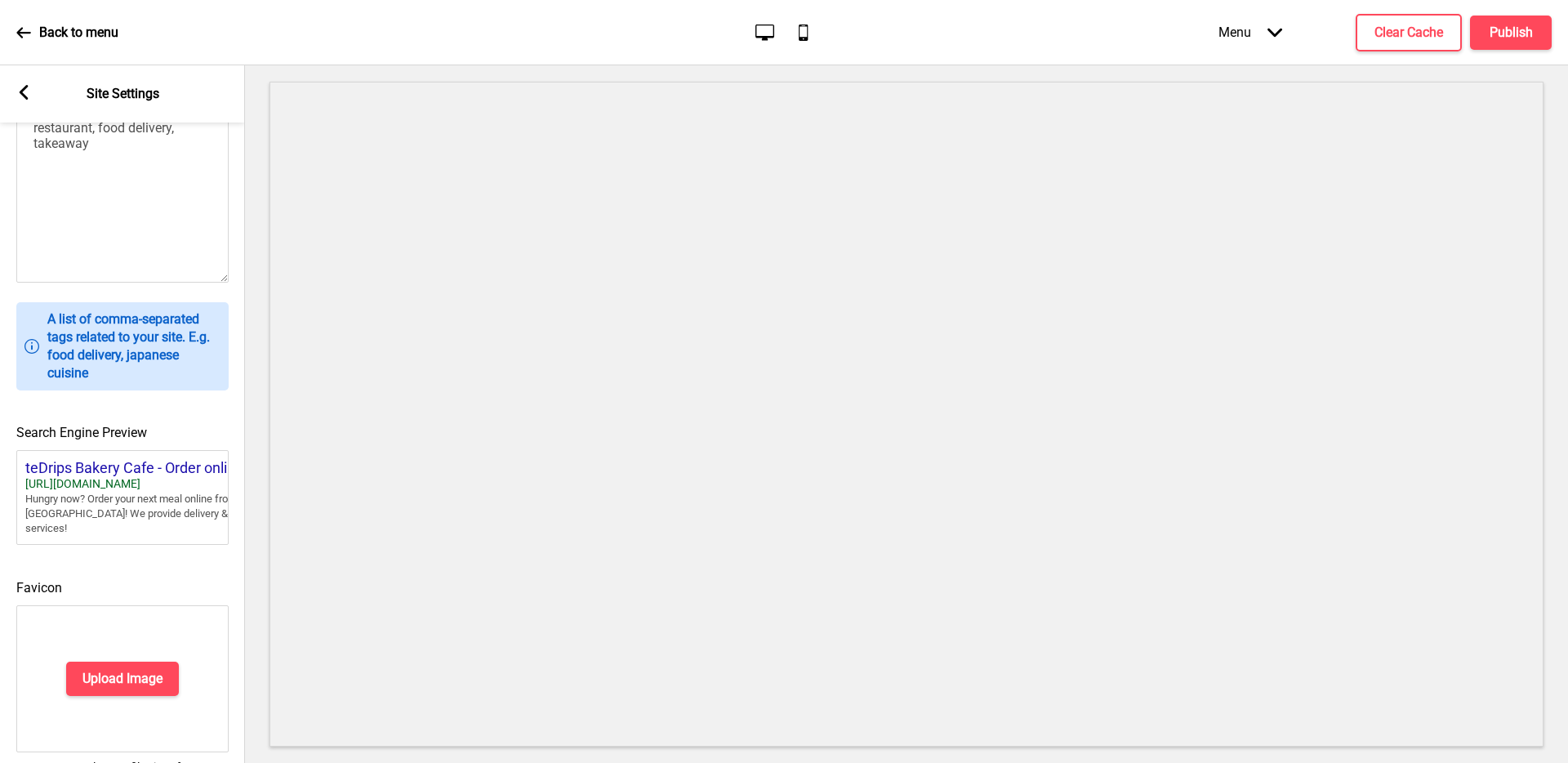
scroll to position [567, 0]
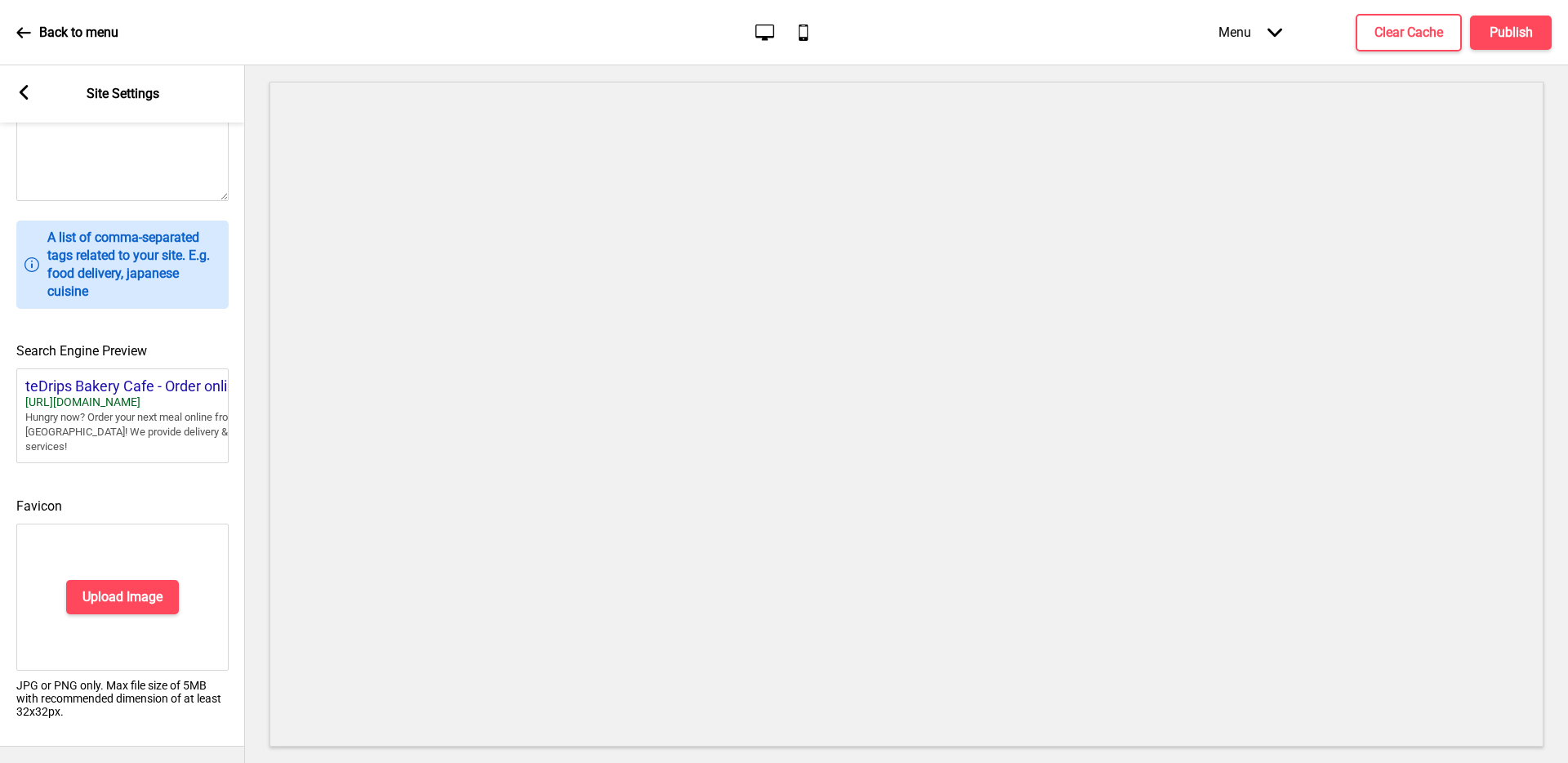
click at [23, 98] on icon at bounding box center [23, 92] width 9 height 15
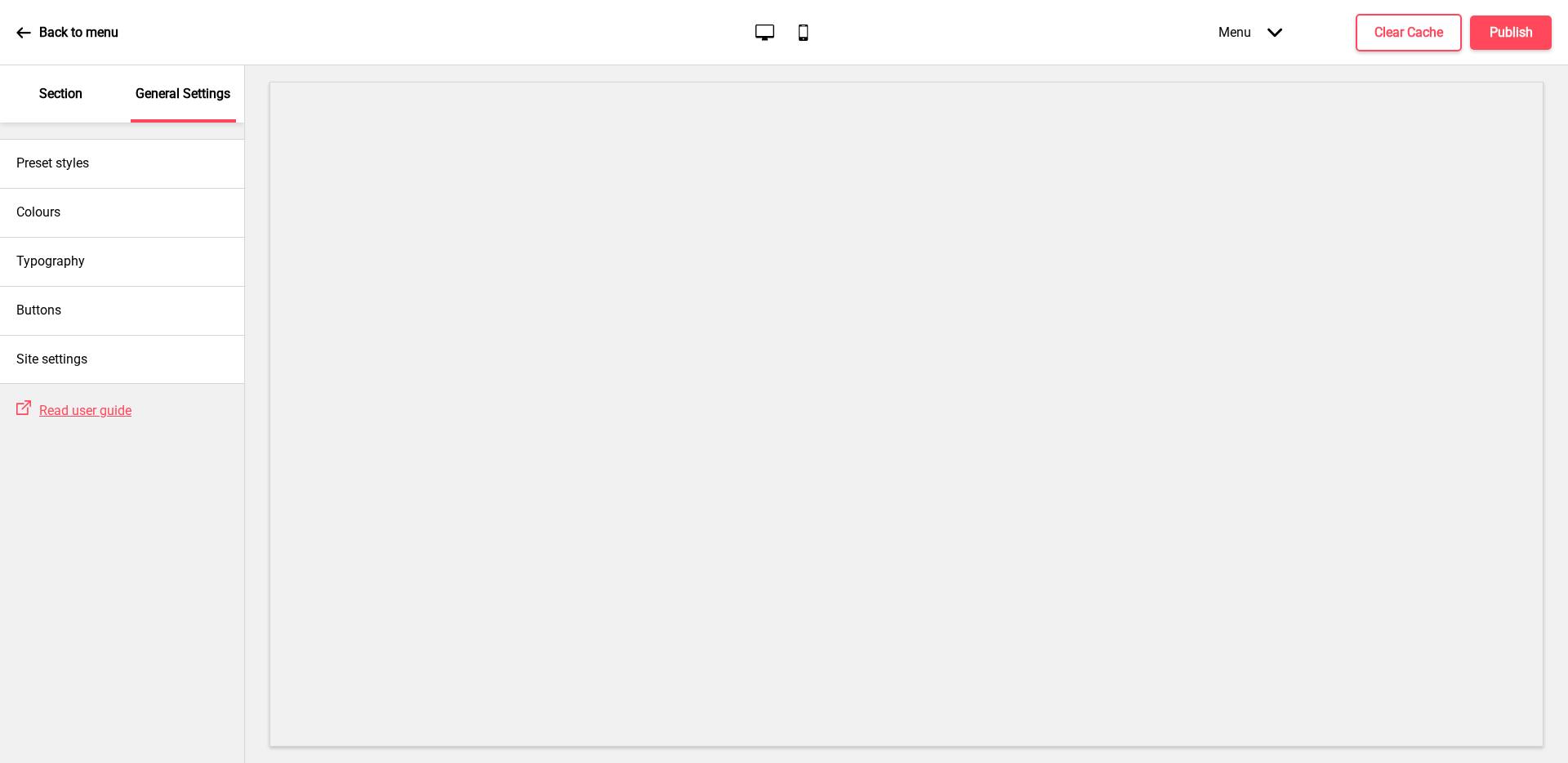
click at [1257, 39] on div "Menu Arrow down" at bounding box center [1251, 31] width 96 height 48
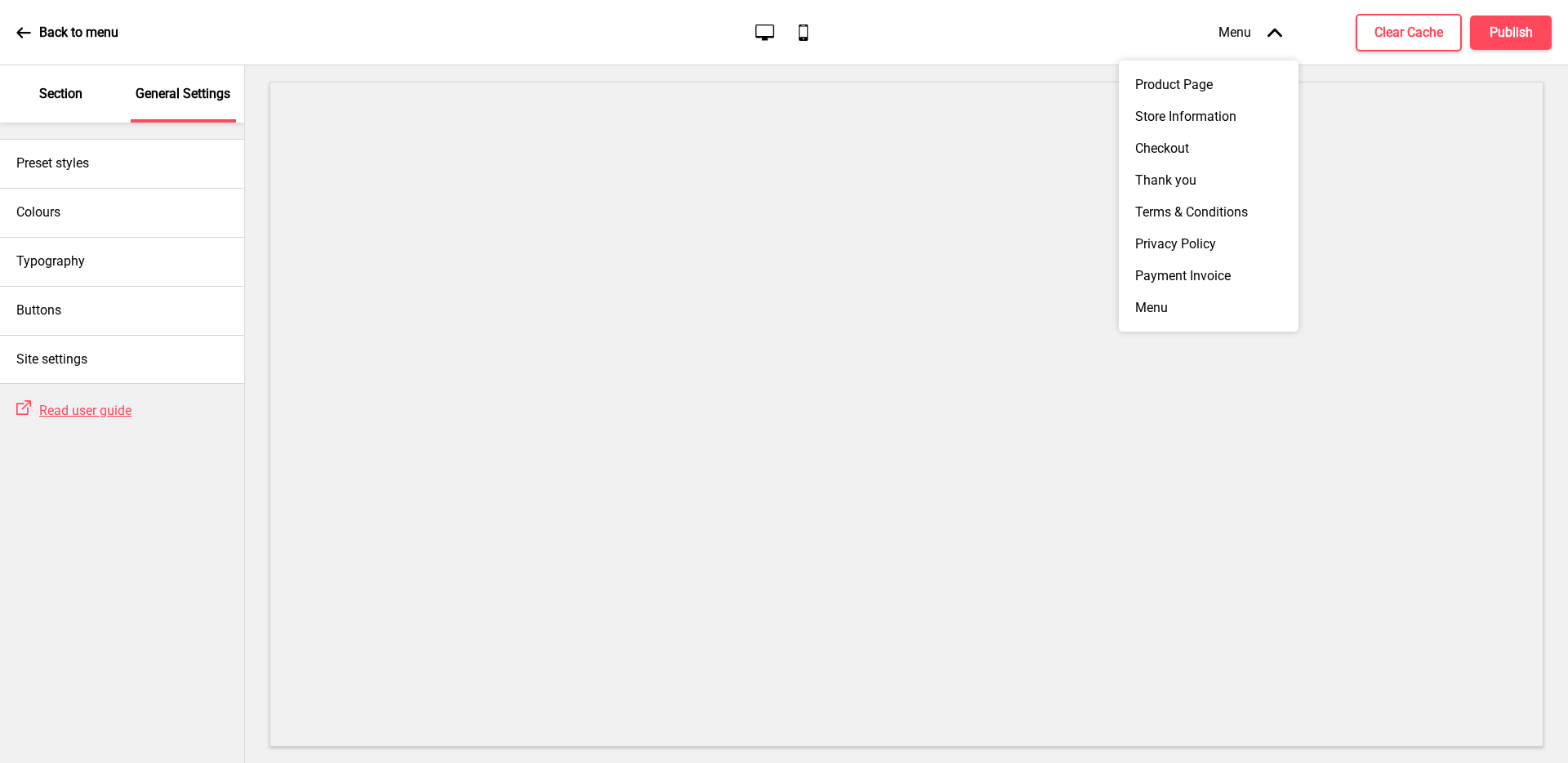
click at [70, 85] on p "Section" at bounding box center [61, 94] width 43 height 18
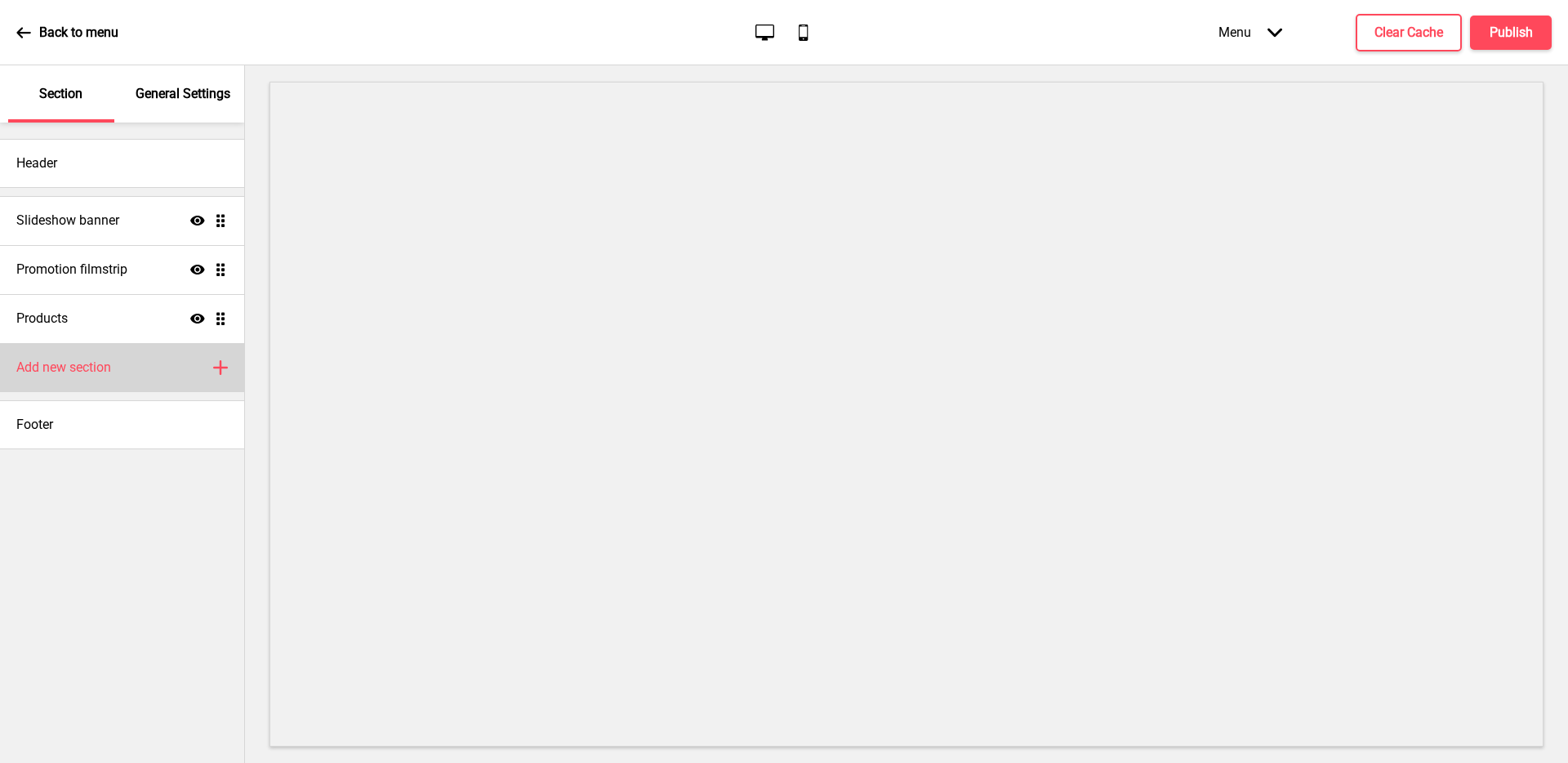
click at [86, 381] on div "Add new section Plus" at bounding box center [122, 368] width 245 height 49
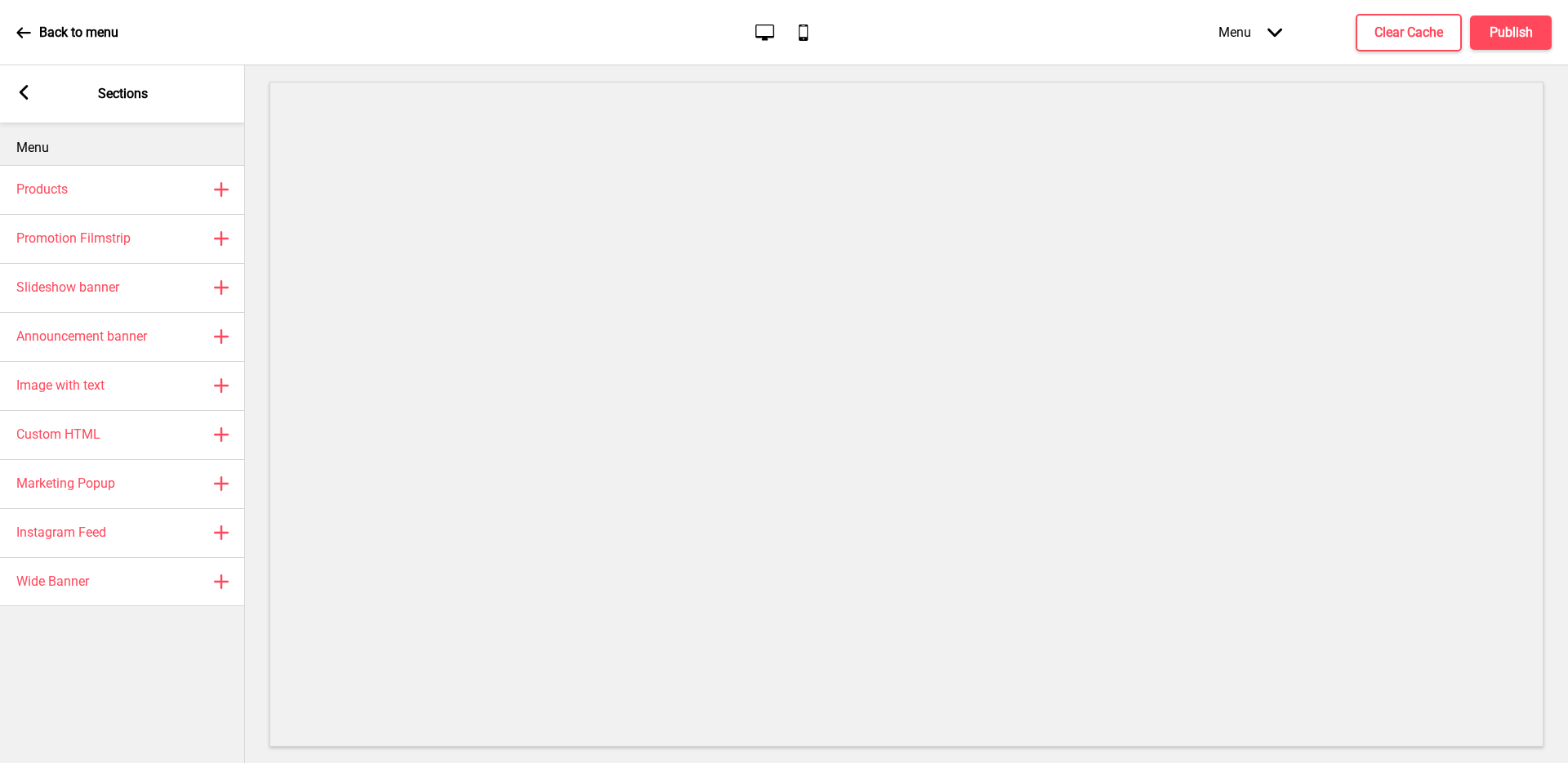
click at [37, 87] on div "Arrow left Sections" at bounding box center [122, 94] width 245 height 57
click at [32, 93] on div "Arrow left Sections" at bounding box center [122, 94] width 245 height 57
click at [18, 91] on rect at bounding box center [23, 92] width 15 height 15
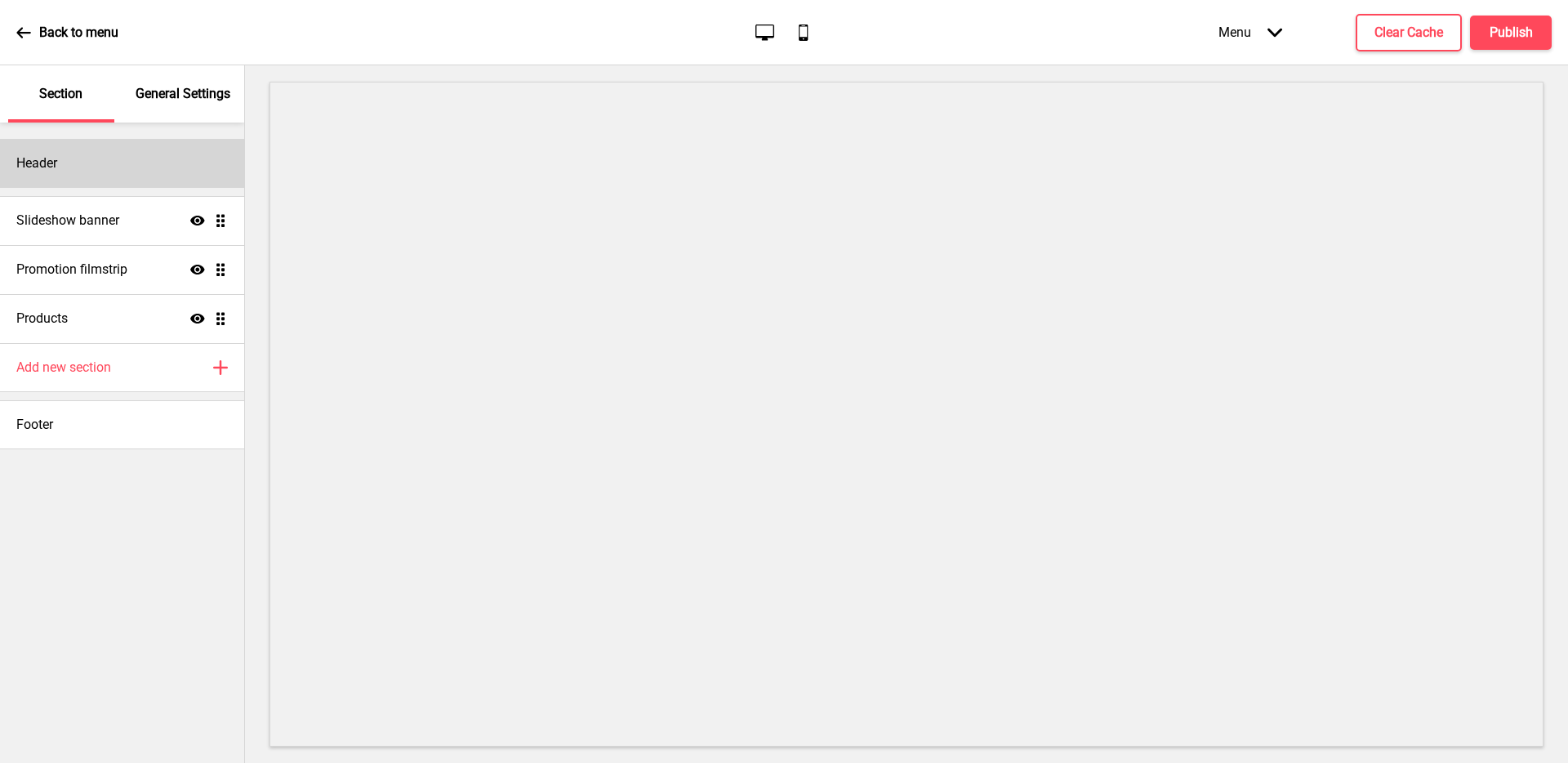
click at [141, 170] on div "Header" at bounding box center [122, 163] width 245 height 49
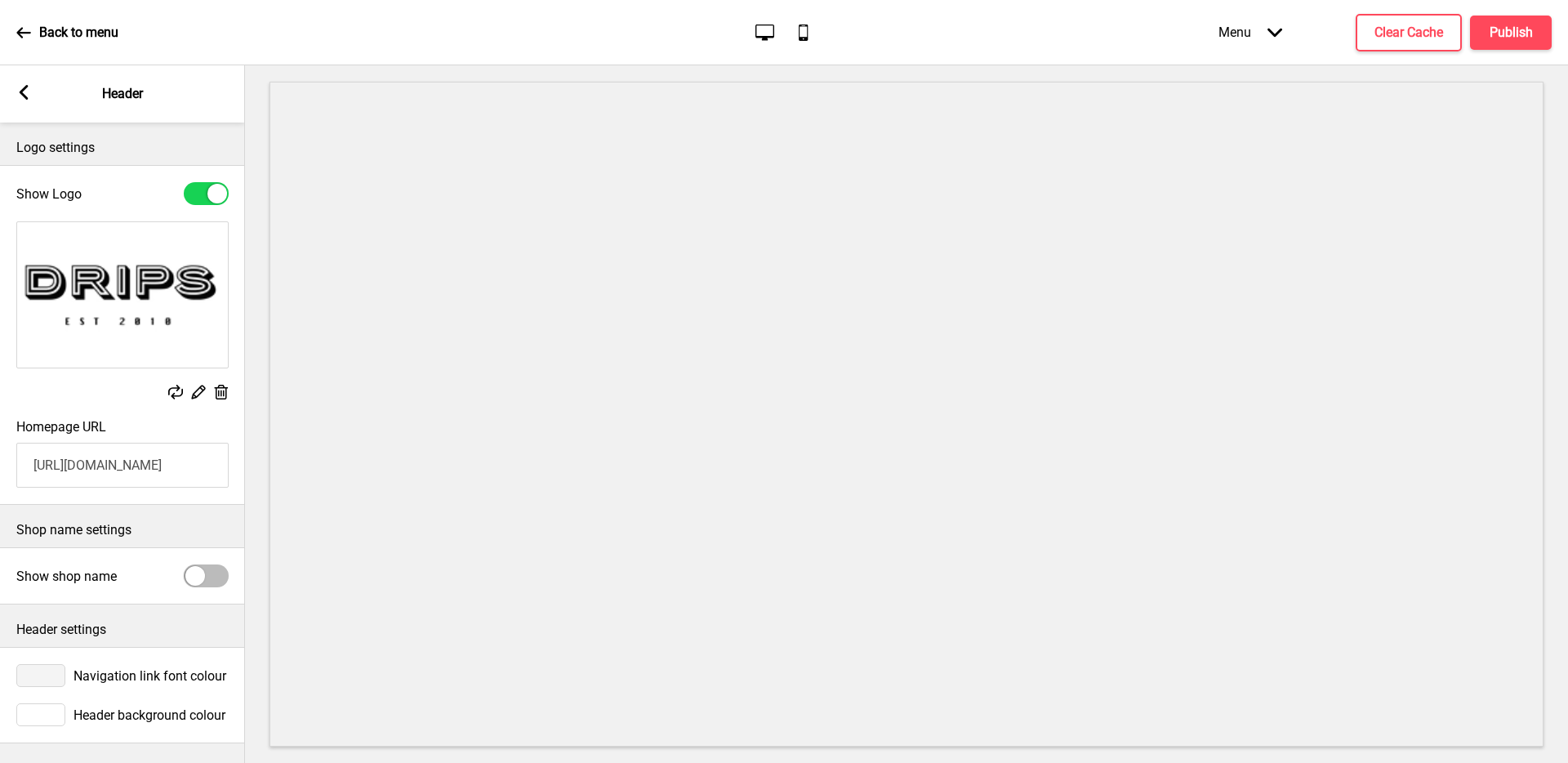
click at [132, 467] on input "[URL][DOMAIN_NAME]" at bounding box center [122, 465] width 212 height 45
click at [46, 664] on div at bounding box center [41, 675] width 49 height 22
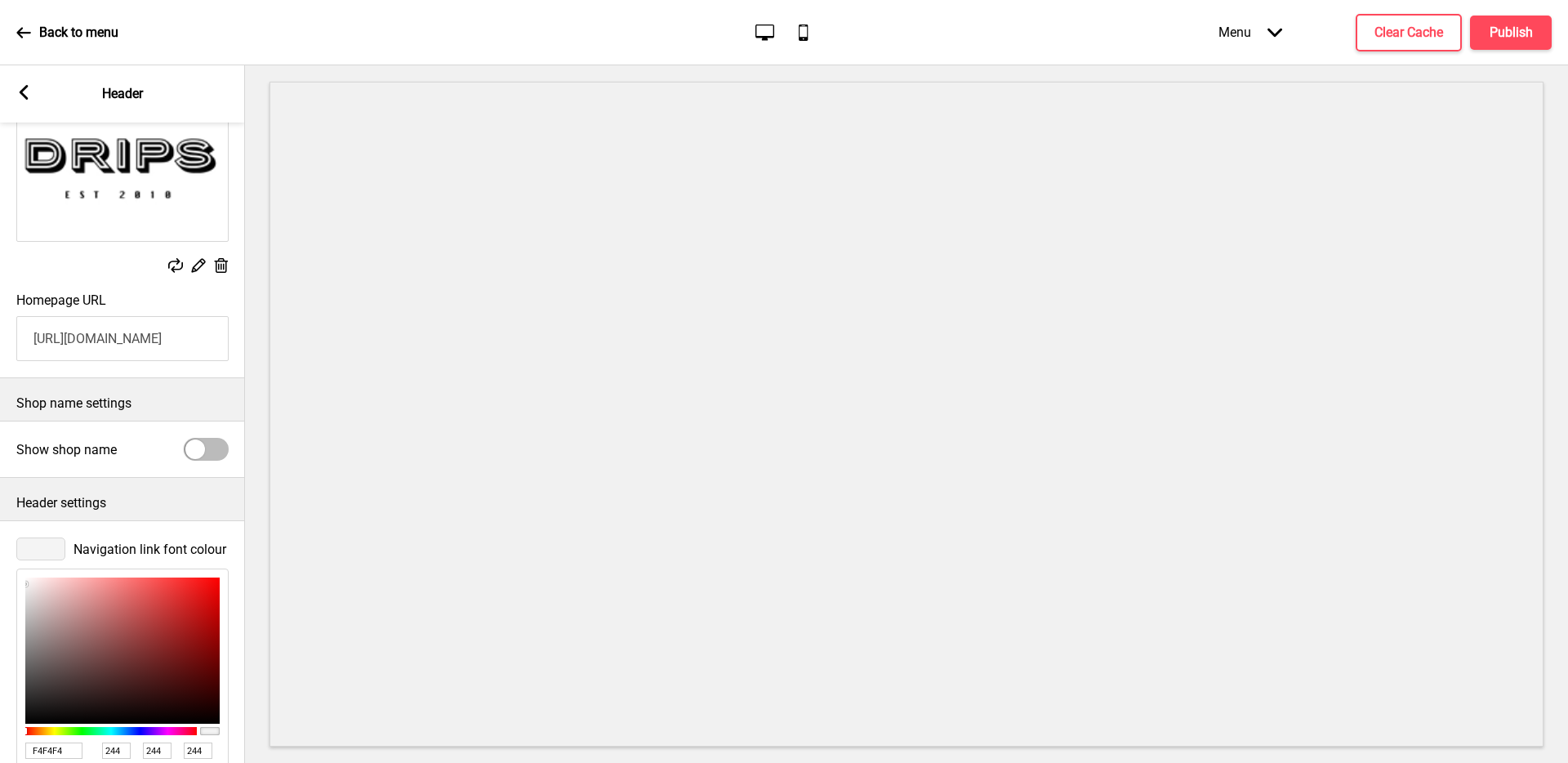
scroll to position [266, 0]
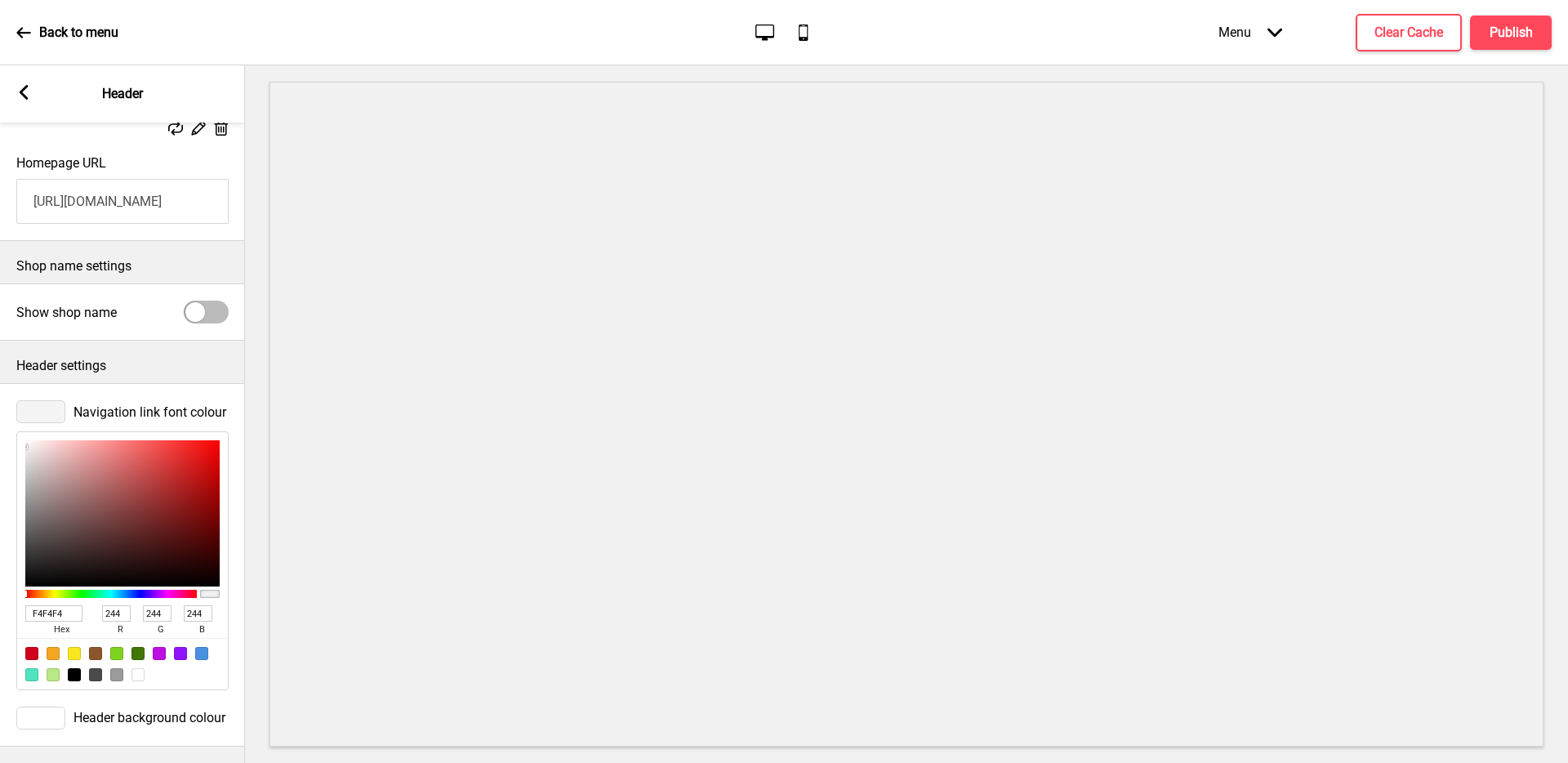
drag, startPoint x: 70, startPoint y: 612, endPoint x: 0, endPoint y: 606, distance: 70.3
click at [0, 606] on div "Navigation link font colour F4F4F4 hex 244 r 244 g 244 b 100 a" at bounding box center [122, 545] width 245 height 306
paste input "#000"
type input "#000"
type input "0"
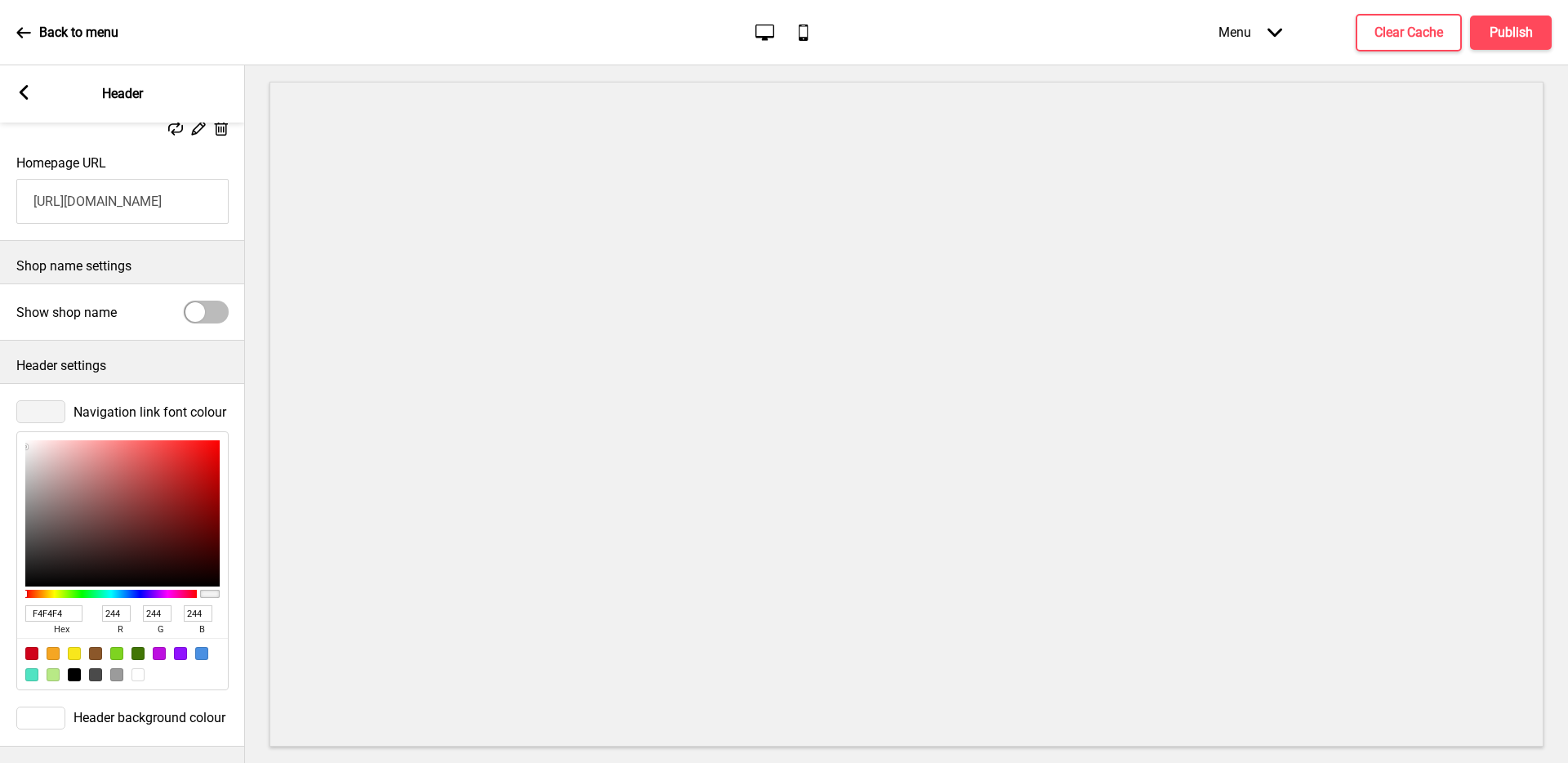
type input "0"
type input "000000"
click at [102, 404] on span "Navigation link font colour" at bounding box center [150, 412] width 153 height 16
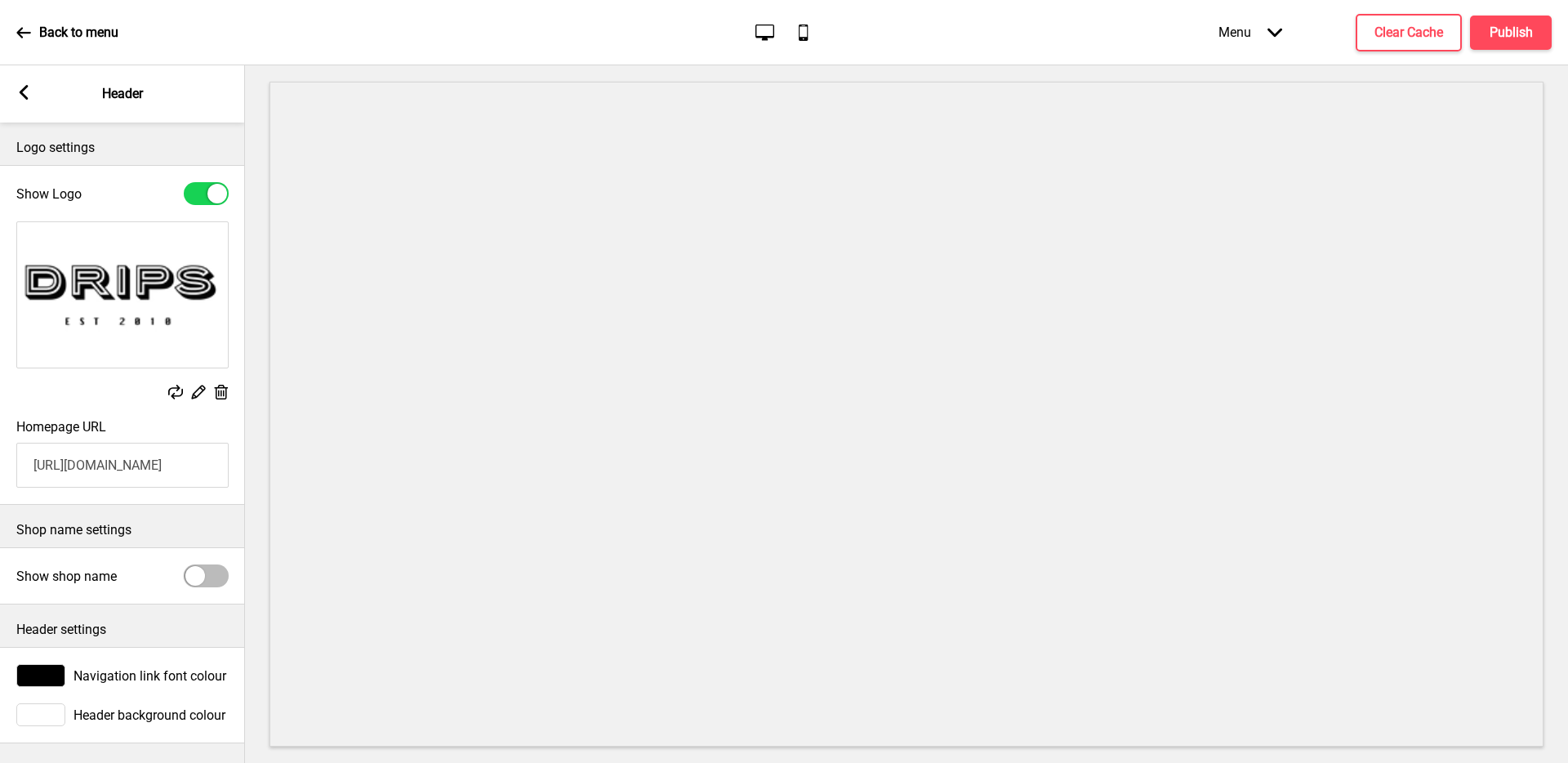
scroll to position [8, 0]
click at [27, 96] on rect at bounding box center [23, 92] width 15 height 15
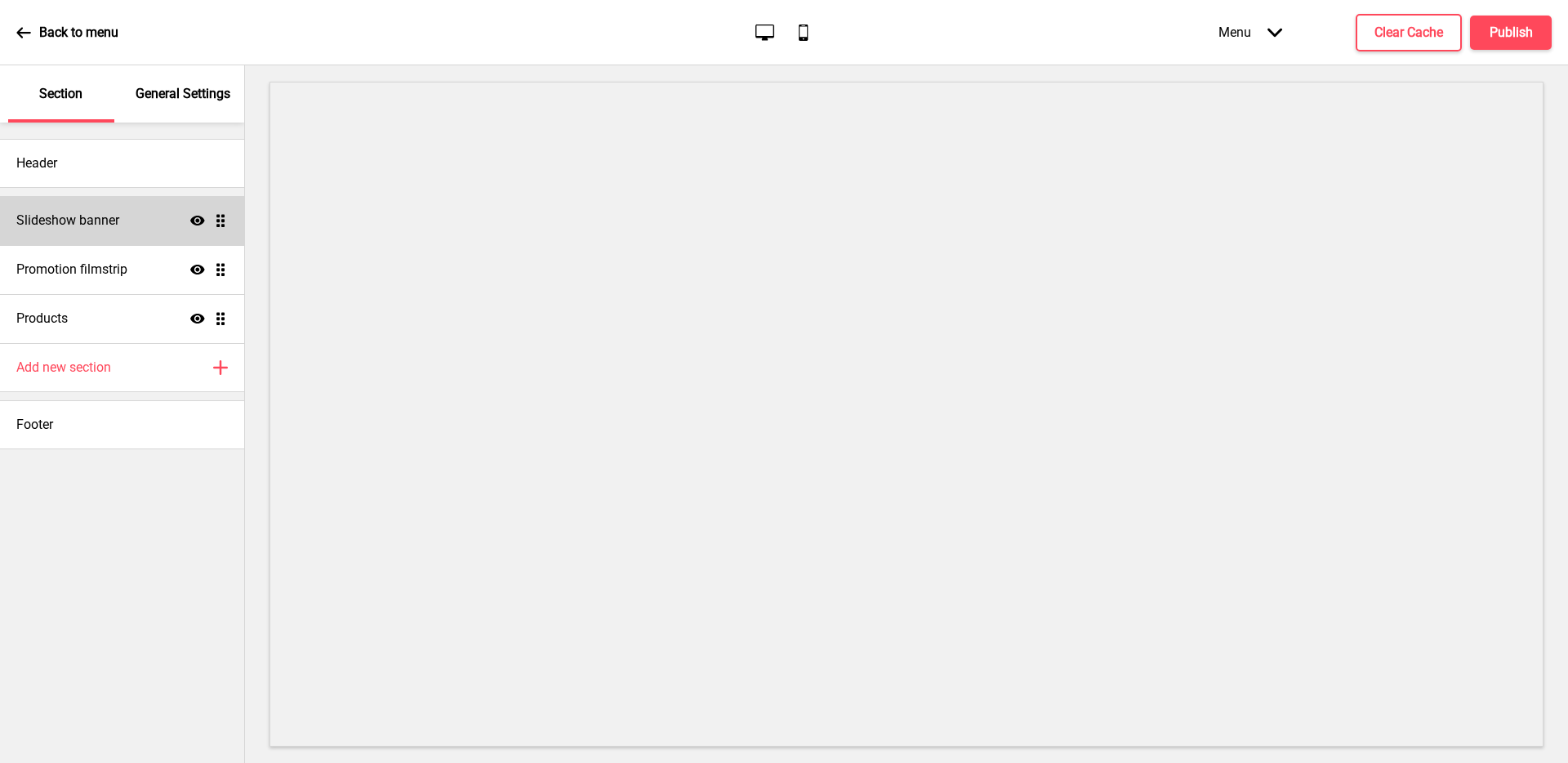
click at [130, 222] on div "Slideshow banner Show Drag" at bounding box center [122, 220] width 245 height 49
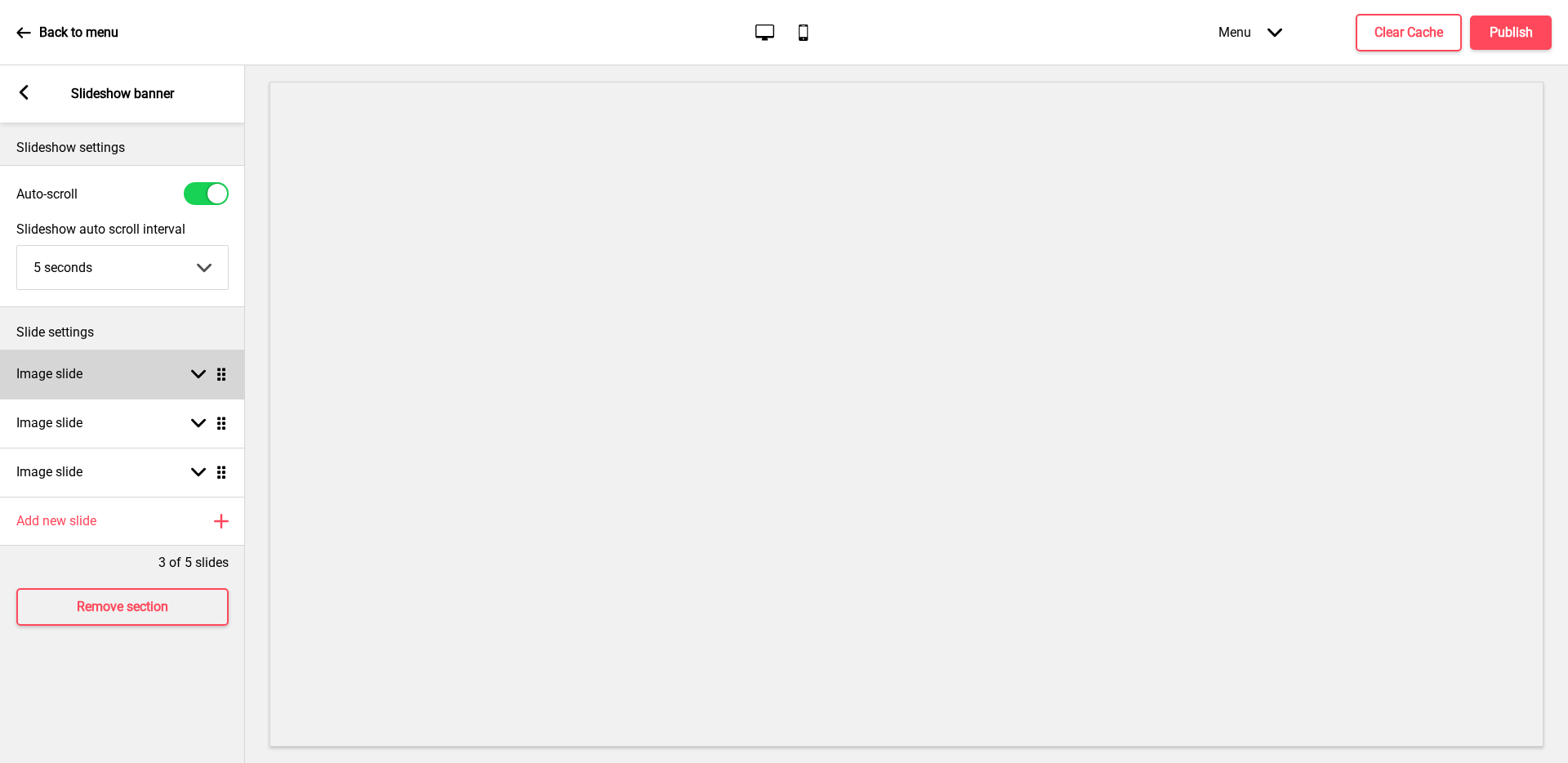
click at [150, 379] on div "Image slide Arrow down Drag" at bounding box center [122, 374] width 245 height 49
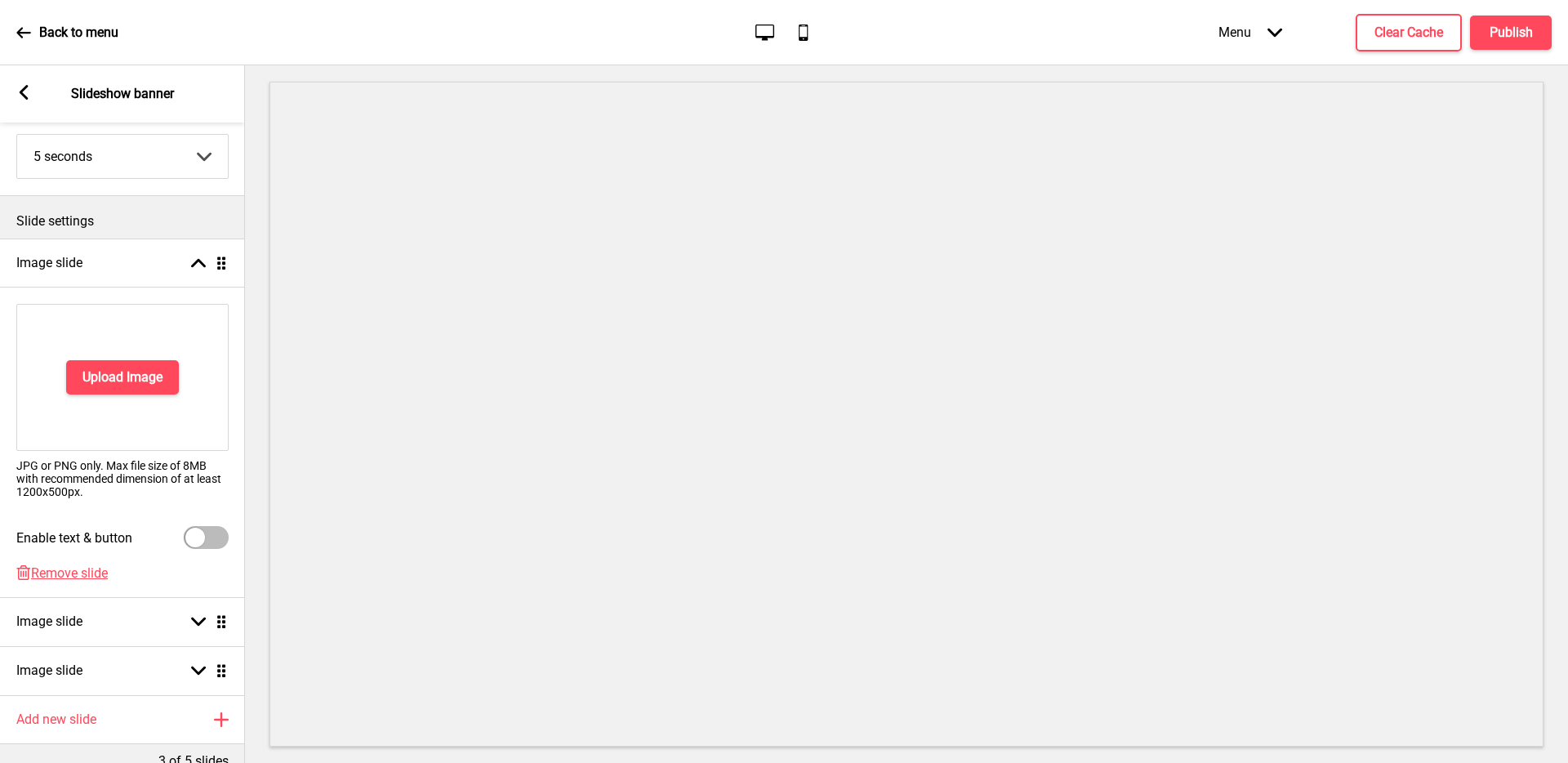
scroll to position [129, 0]
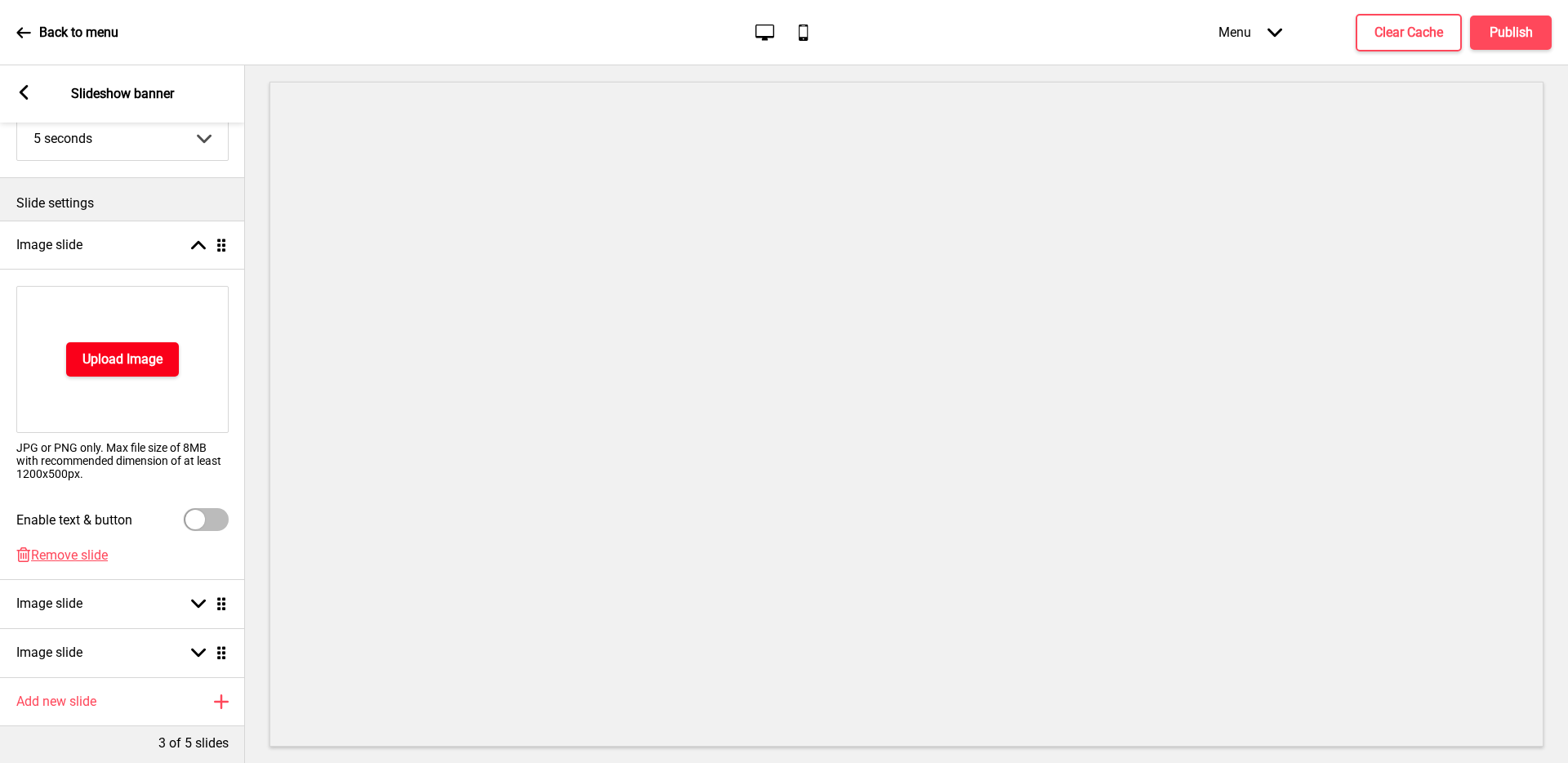
click at [143, 353] on h4 "Upload Image" at bounding box center [122, 359] width 80 height 18
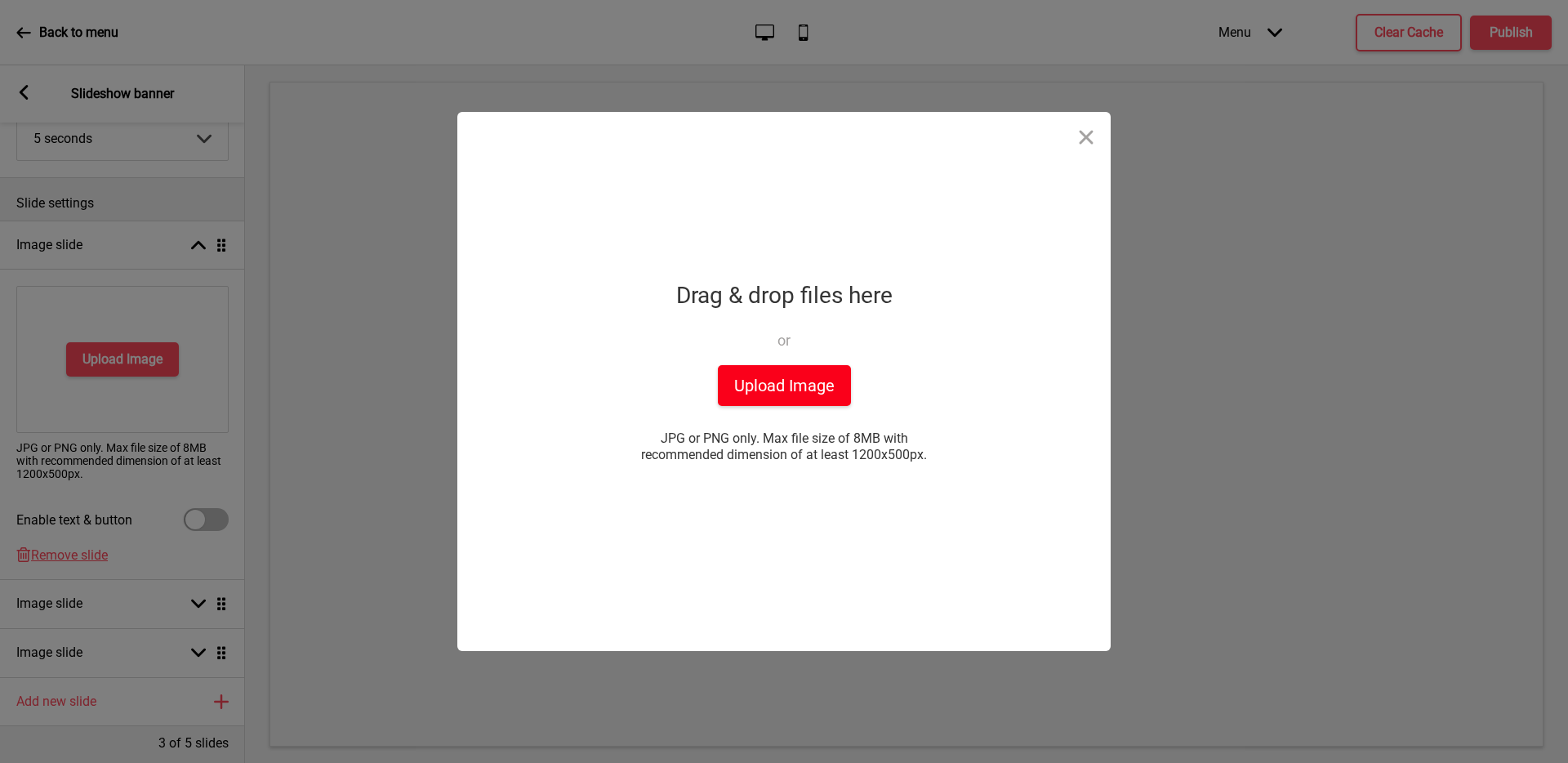
click at [807, 374] on button "Upload Image" at bounding box center [785, 385] width 133 height 41
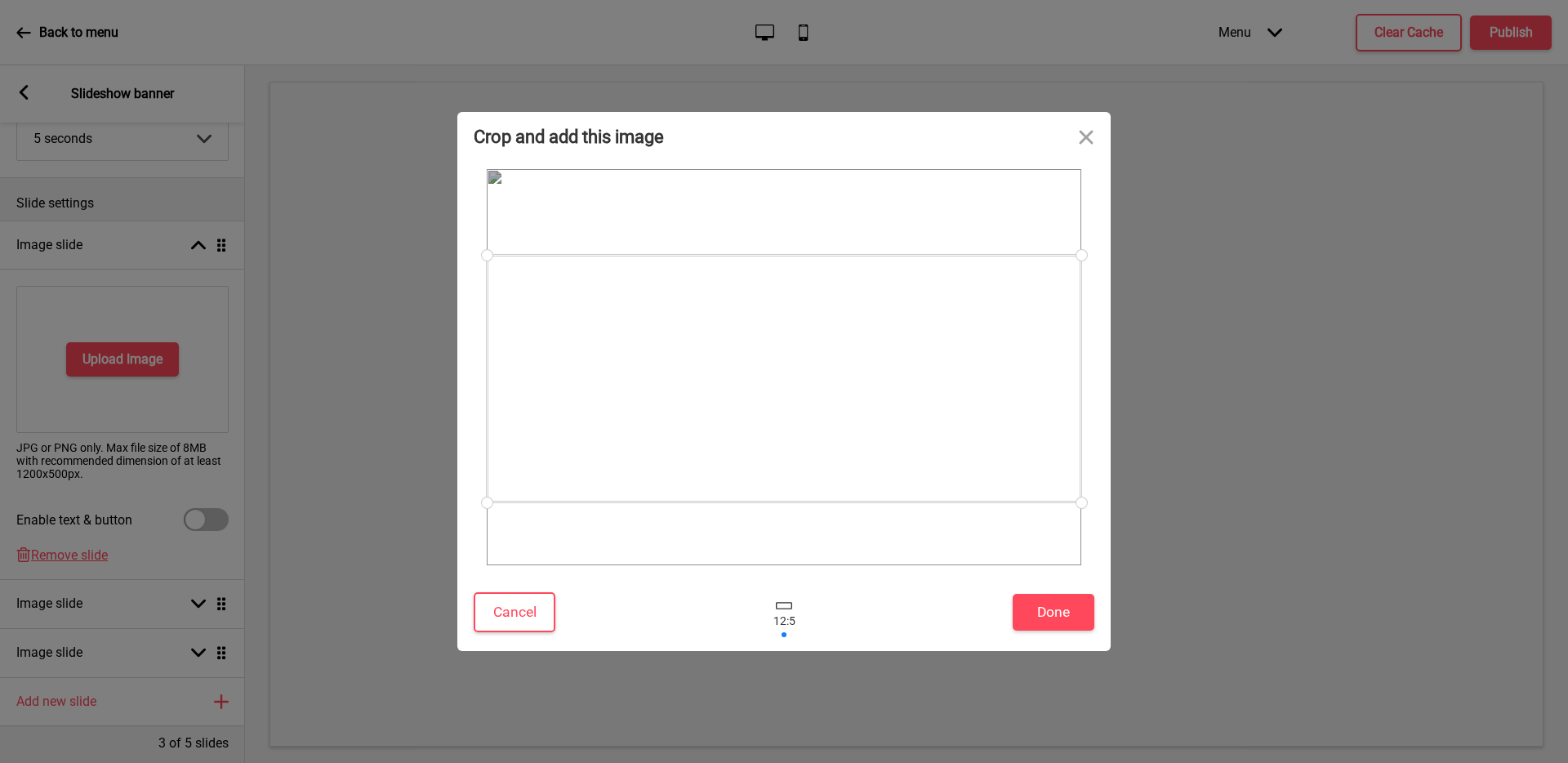
drag, startPoint x: 821, startPoint y: 424, endPoint x: 832, endPoint y: 435, distance: 15.6
click at [832, 435] on div at bounding box center [784, 378] width 595 height 247
click at [1089, 139] on button "Close" at bounding box center [1086, 136] width 49 height 49
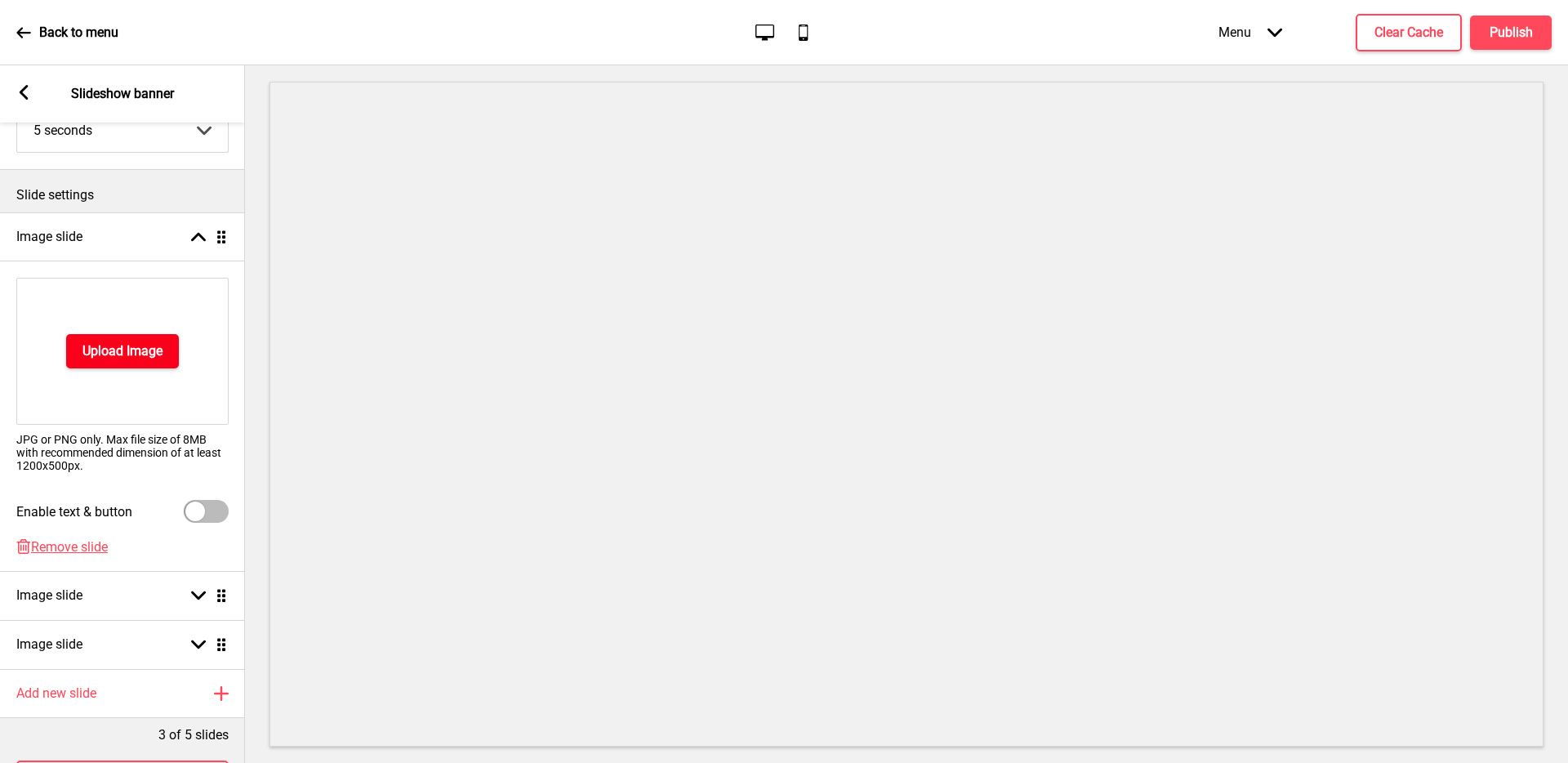
scroll to position [217, 0]
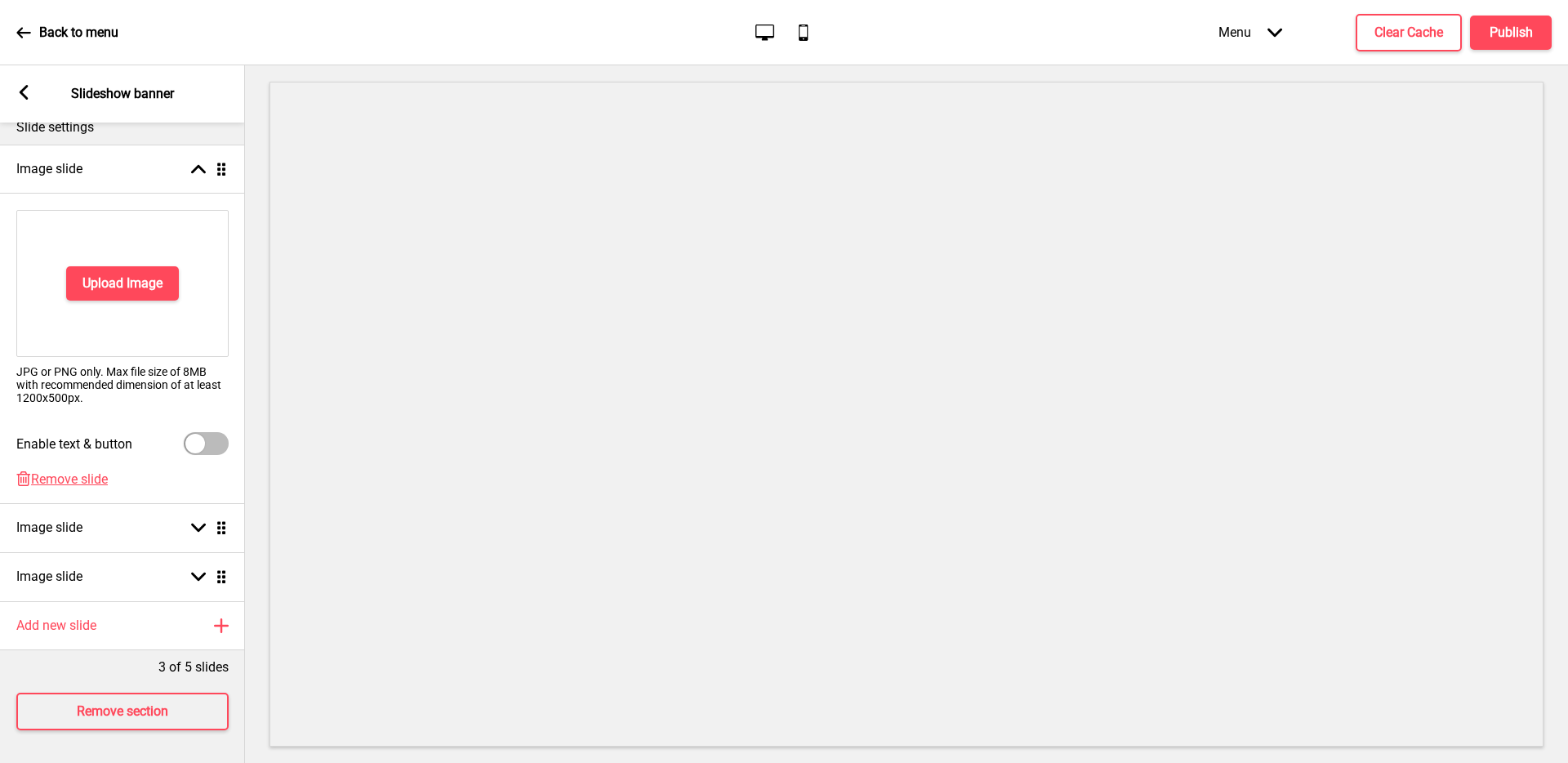
click at [206, 438] on div at bounding box center [207, 443] width 45 height 22
checkbox input "true"
select select "right"
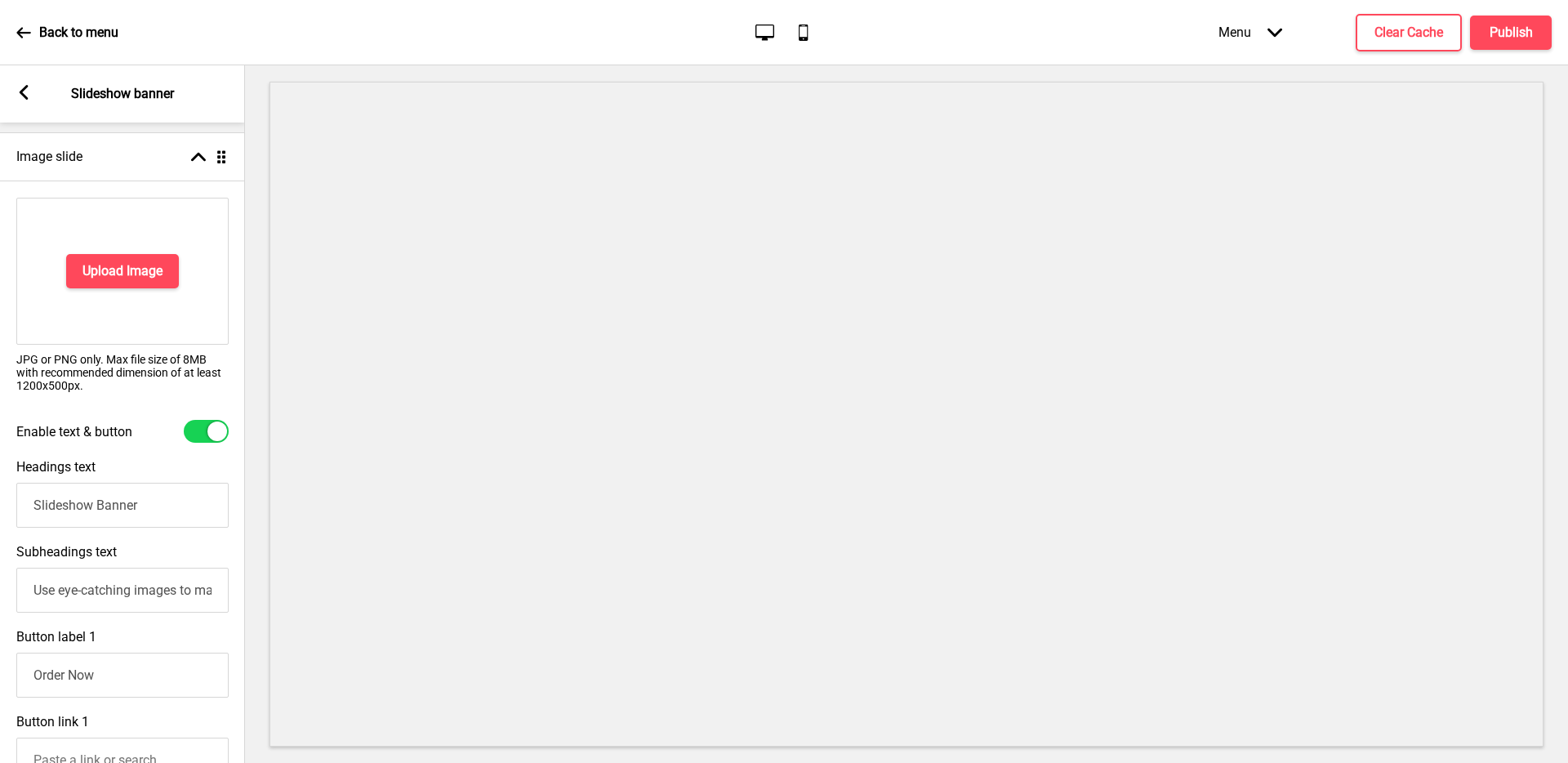
click at [206, 438] on div at bounding box center [207, 430] width 45 height 22
checkbox input "false"
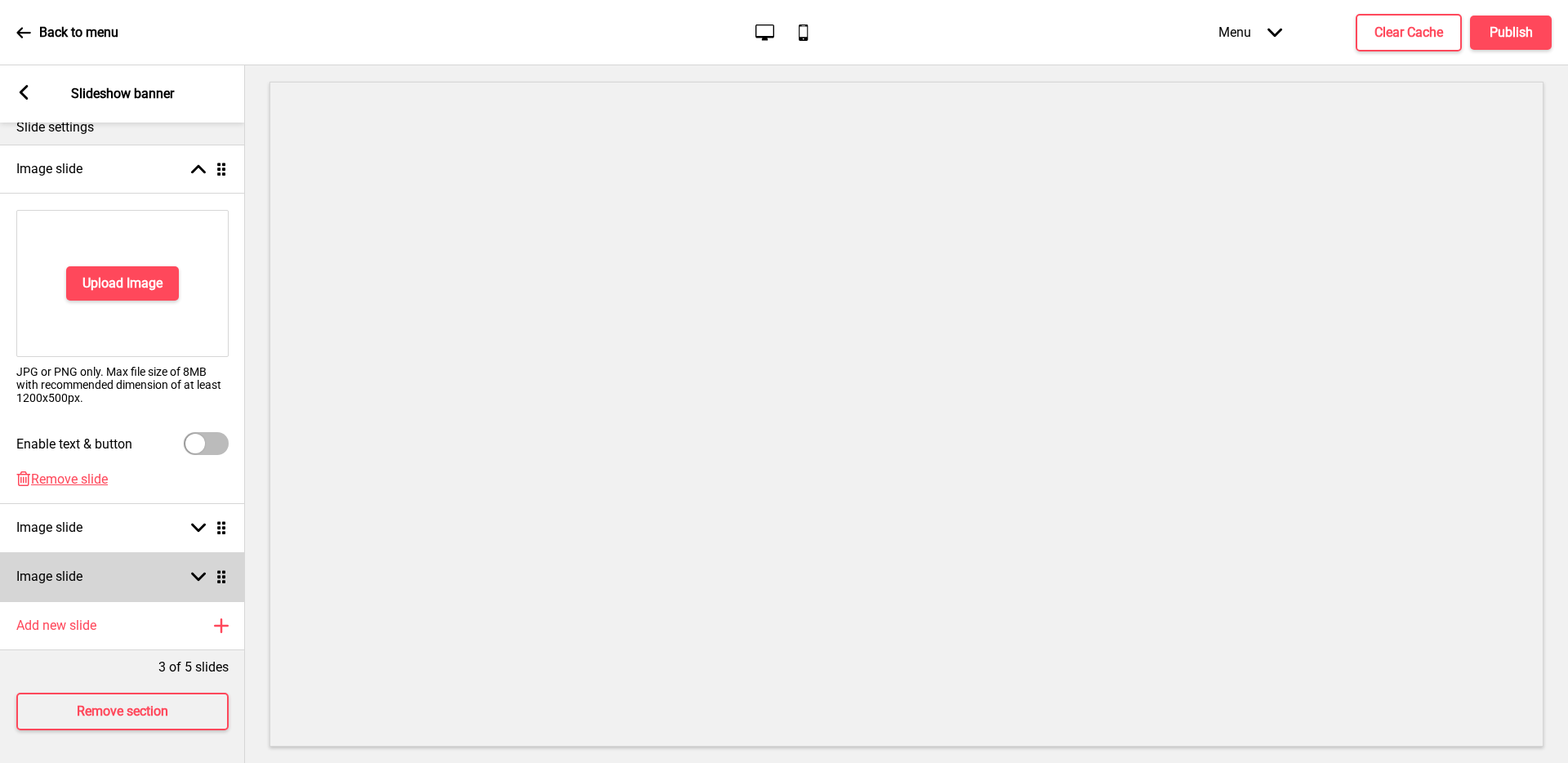
scroll to position [0, 0]
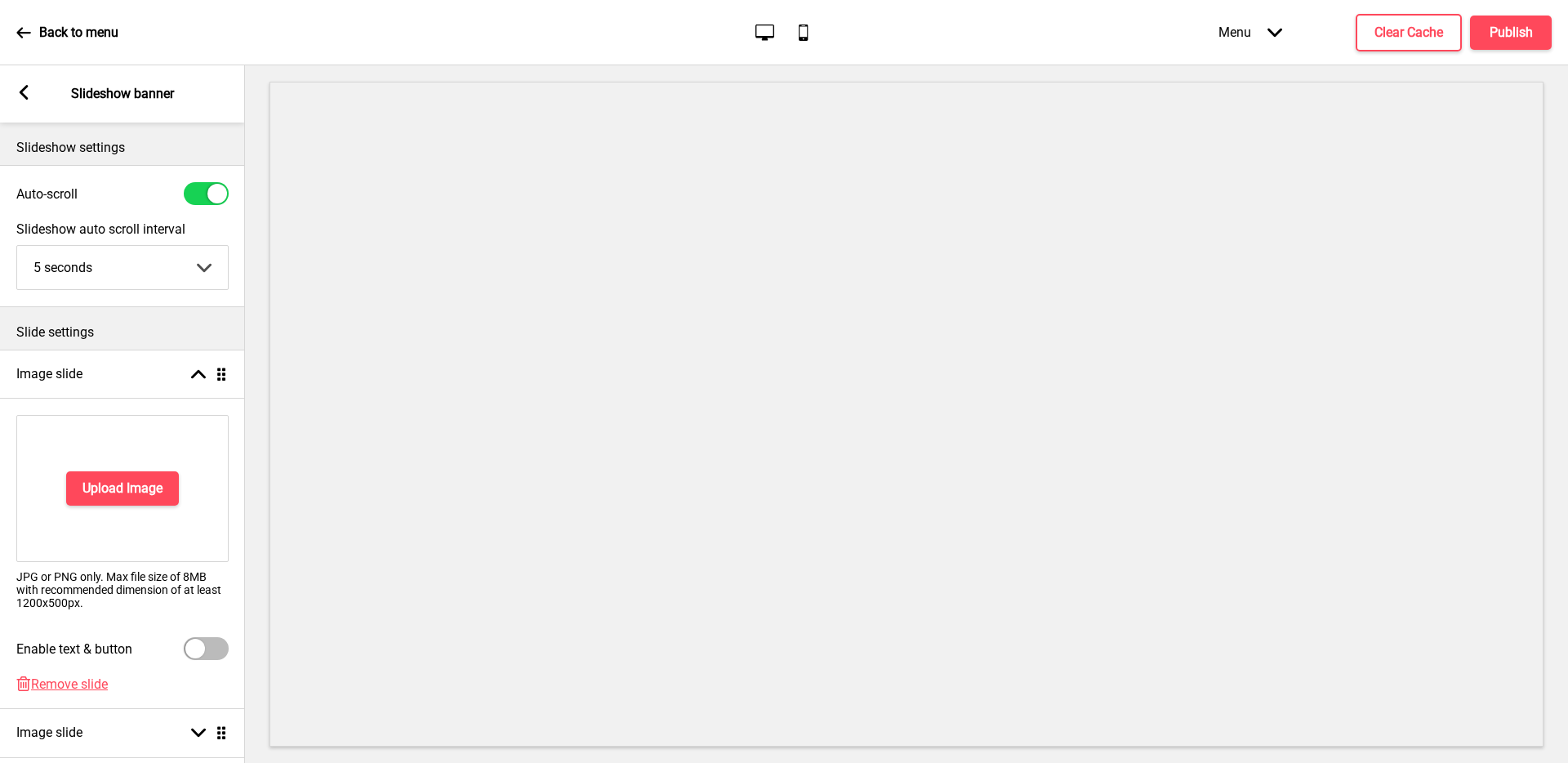
click at [196, 188] on div at bounding box center [207, 193] width 45 height 22
checkbox input "false"
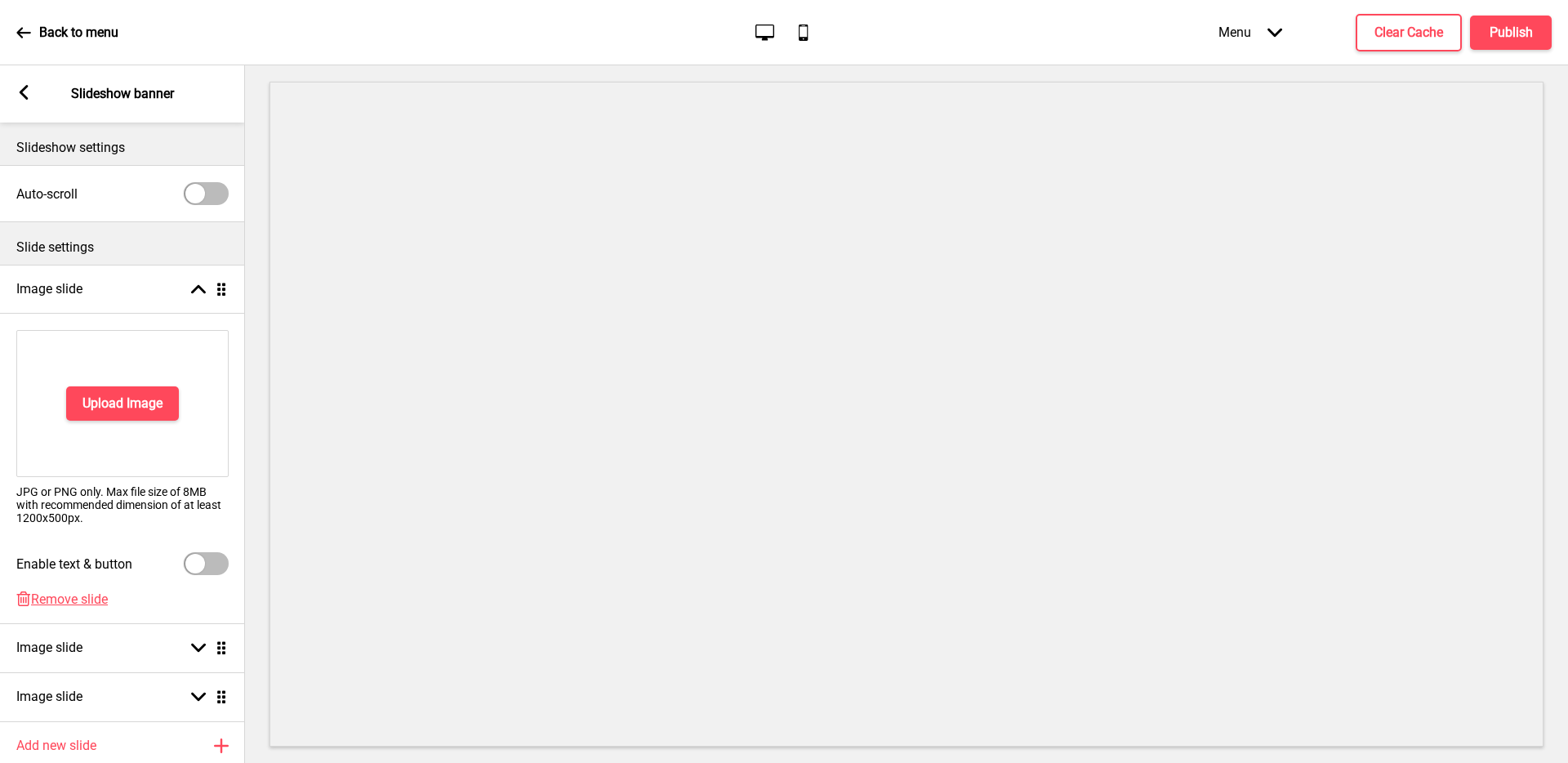
click at [25, 109] on div "Arrow left Slideshow banner" at bounding box center [122, 94] width 245 height 57
click at [25, 96] on icon at bounding box center [23, 92] width 9 height 15
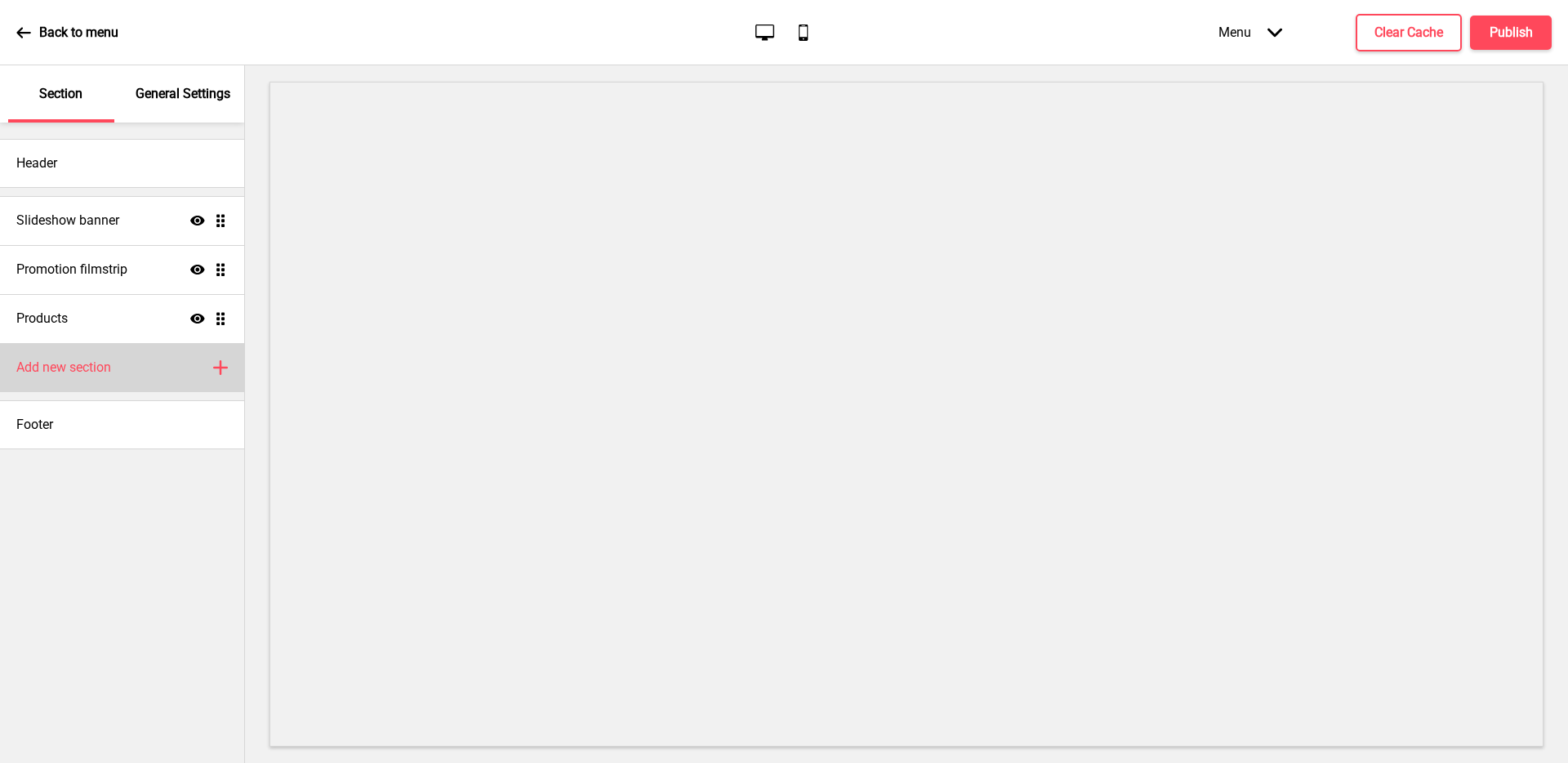
click at [170, 385] on div "Add new section Plus" at bounding box center [122, 368] width 245 height 49
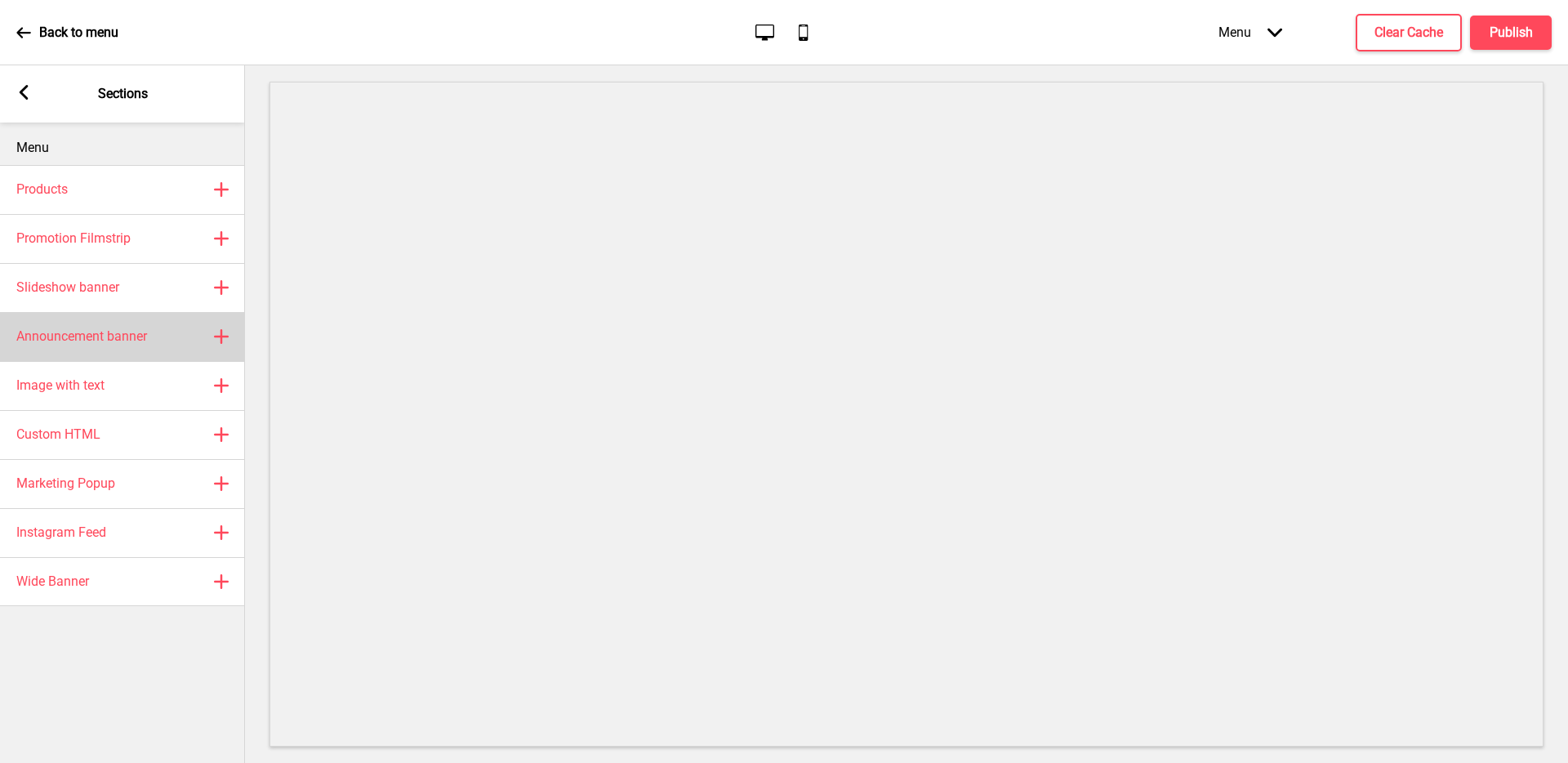
click at [164, 343] on div "Announcement banner Plus" at bounding box center [122, 337] width 245 height 49
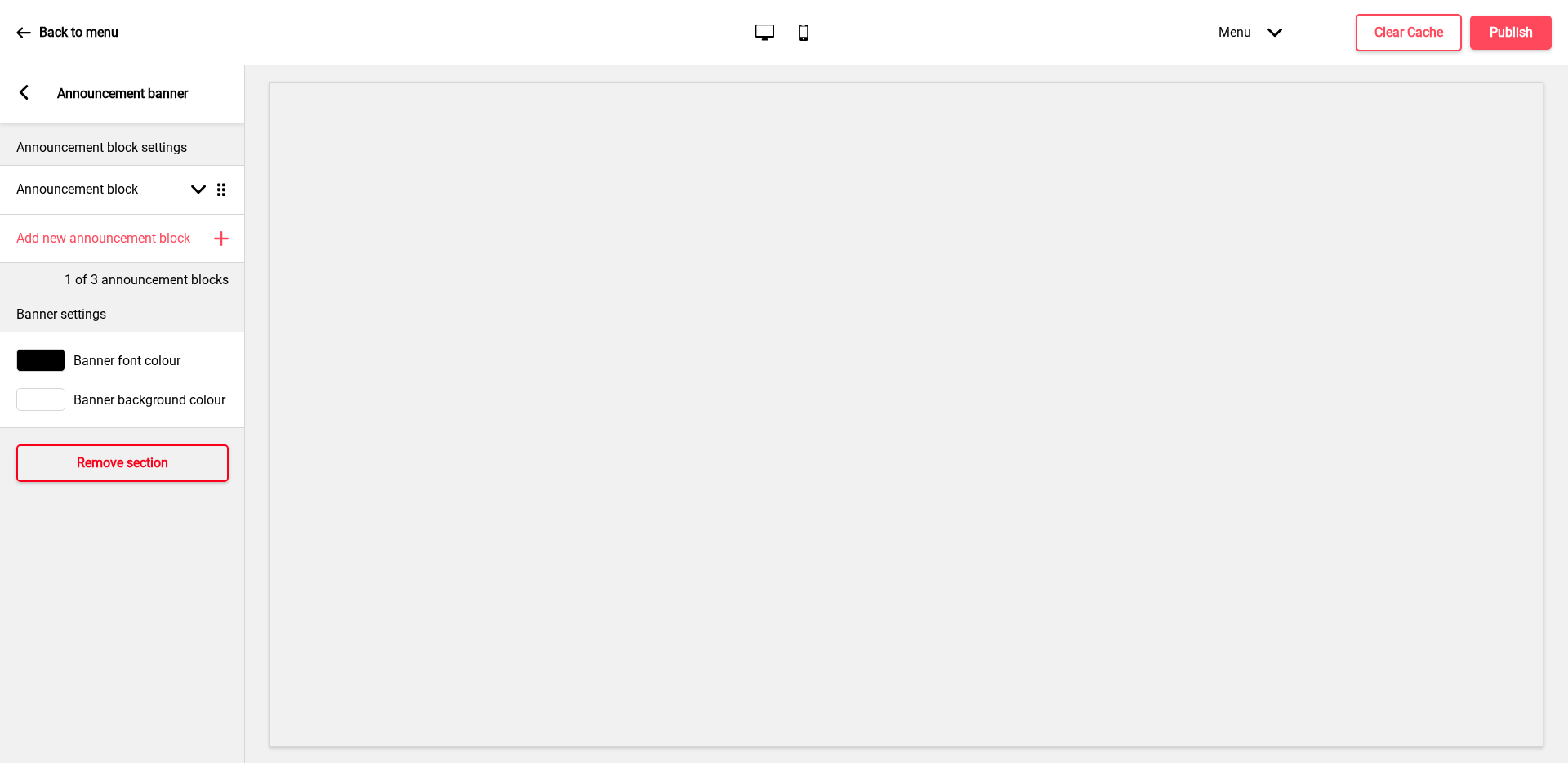
click at [120, 472] on button "Remove section" at bounding box center [122, 463] width 212 height 37
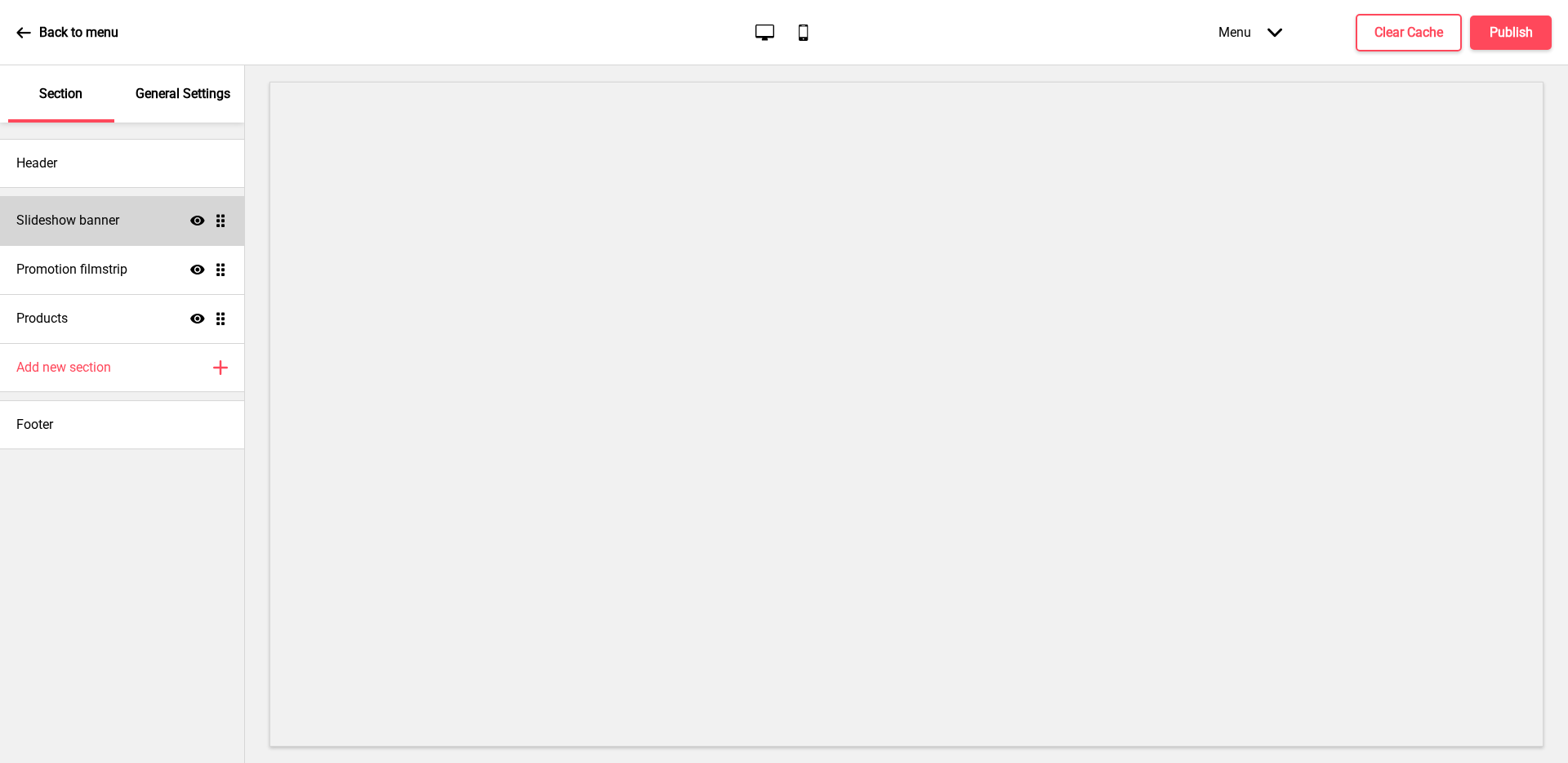
click at [108, 225] on h4 "Slideshow banner" at bounding box center [68, 220] width 103 height 18
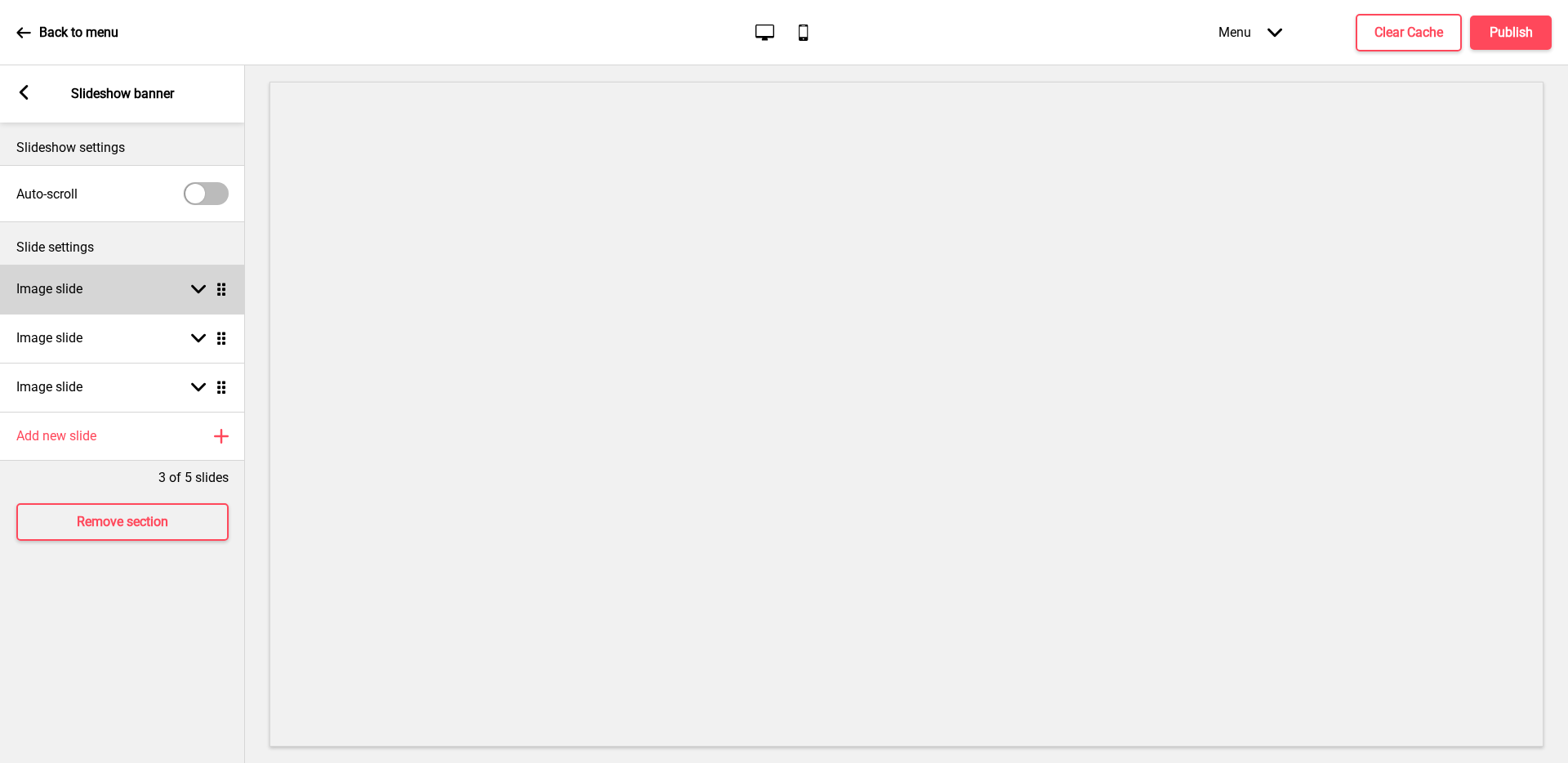
click at [178, 296] on div "Image slide Arrow down Drag" at bounding box center [122, 289] width 245 height 49
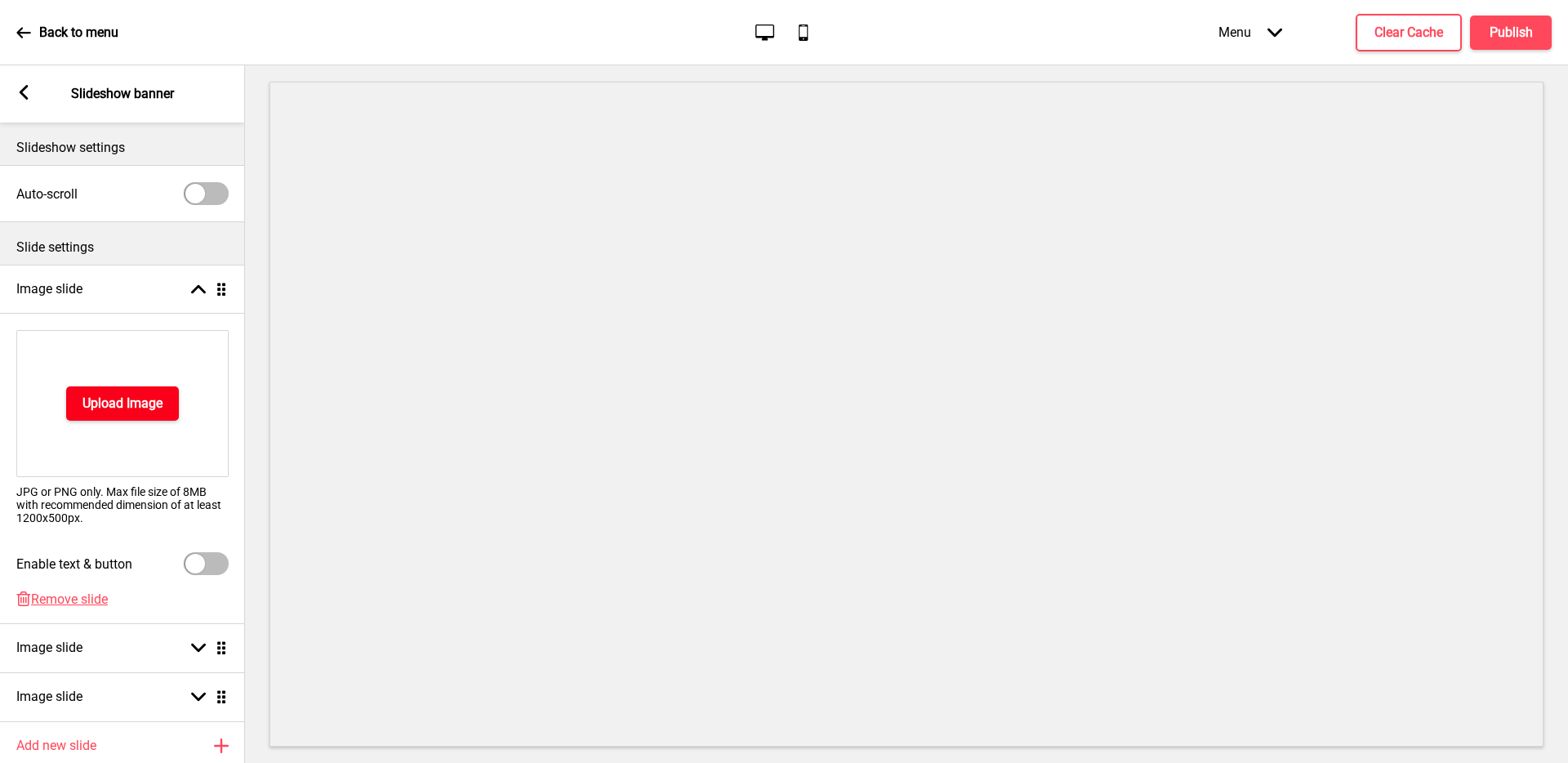
click at [146, 402] on h4 "Upload Image" at bounding box center [122, 403] width 80 height 18
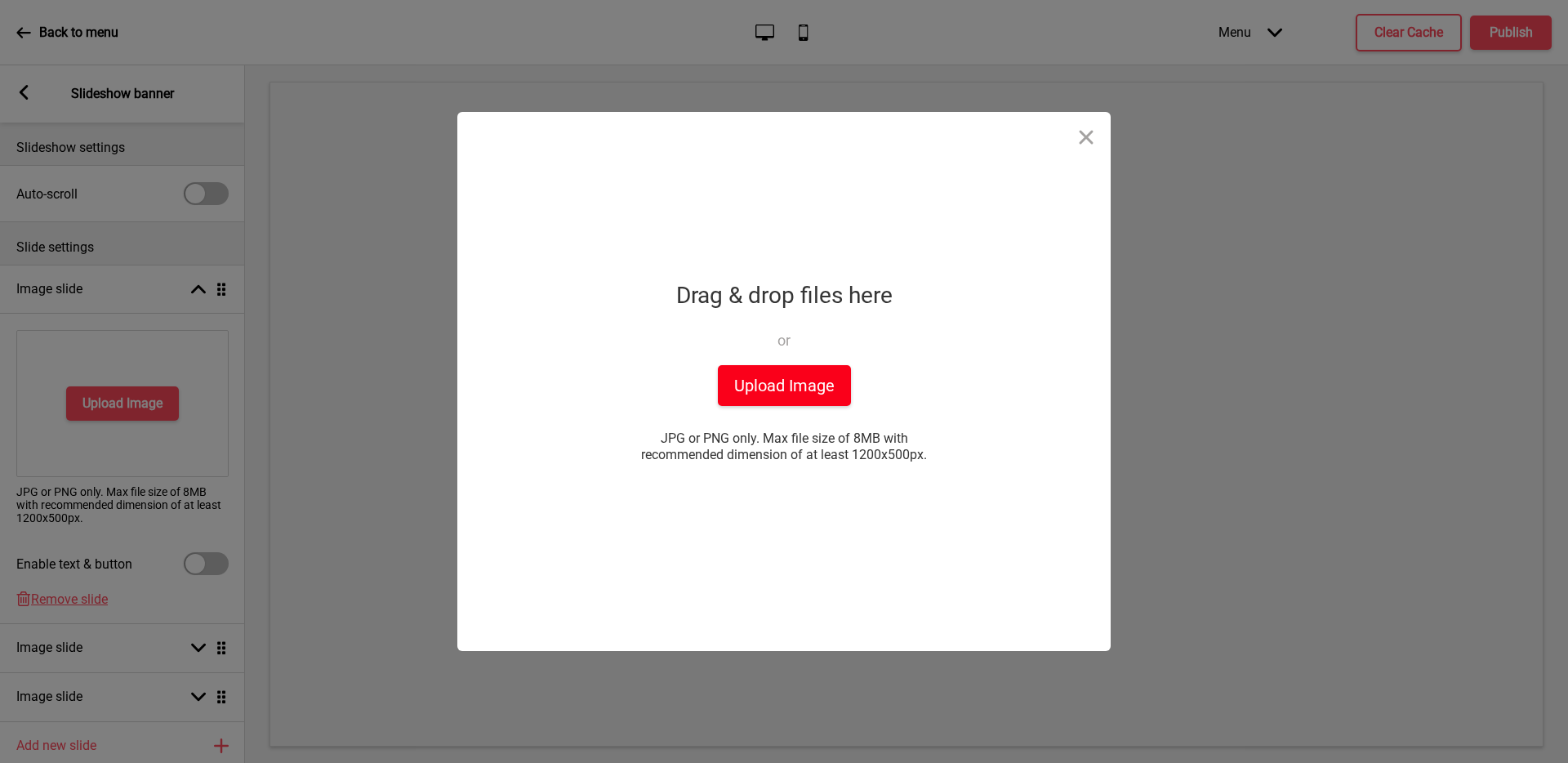
click at [786, 382] on button "Upload Image" at bounding box center [785, 385] width 133 height 41
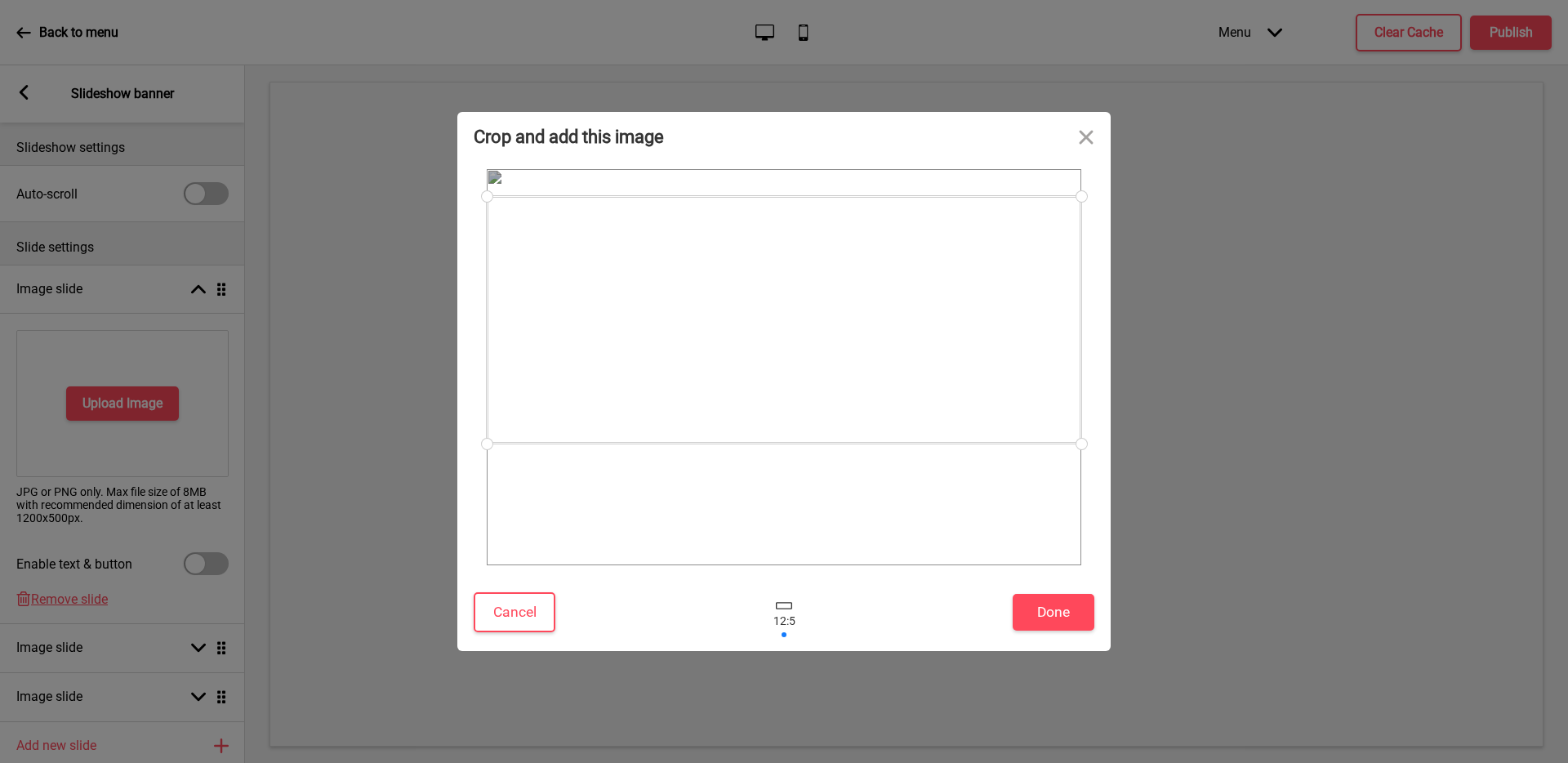
drag, startPoint x: 910, startPoint y: 398, endPoint x: 924, endPoint y: 350, distance: 50.0
click at [924, 350] on div at bounding box center [784, 319] width 595 height 247
click at [1075, 615] on button "Done" at bounding box center [1053, 612] width 81 height 37
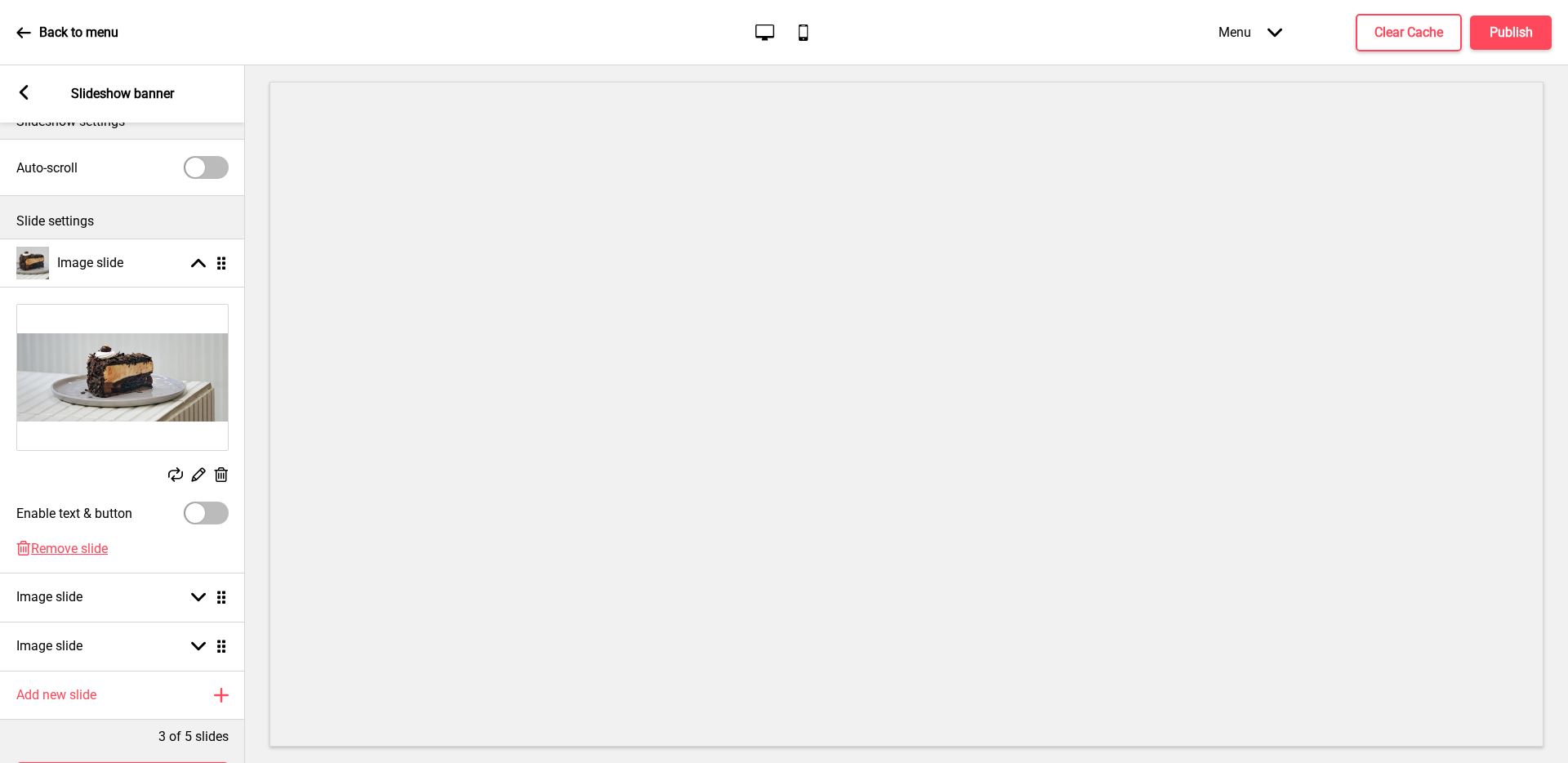
scroll to position [27, 0]
click at [126, 597] on div "Image slide Arrow down Drag" at bounding box center [122, 596] width 245 height 49
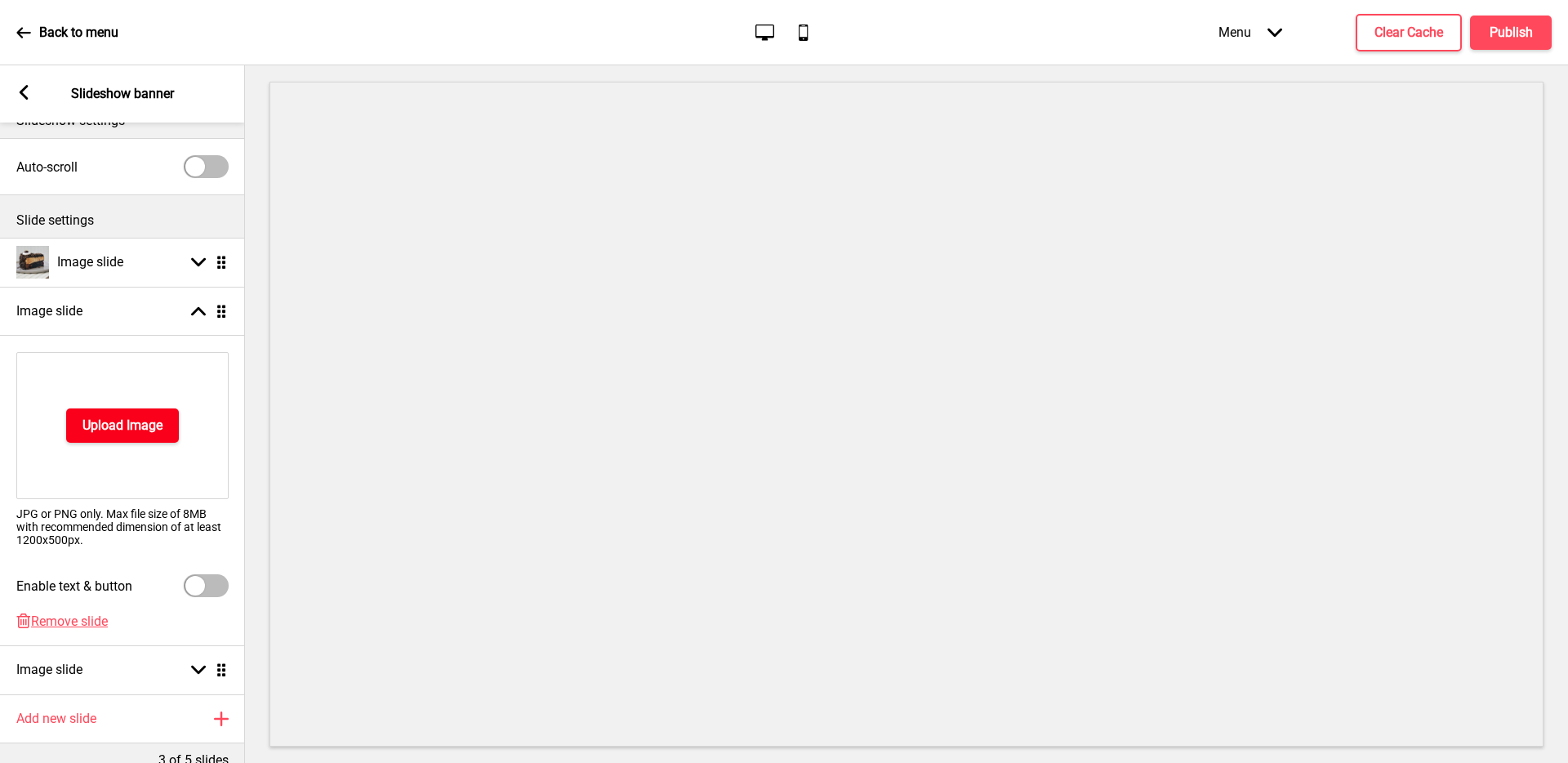
click at [141, 425] on h4 "Upload Image" at bounding box center [122, 426] width 80 height 18
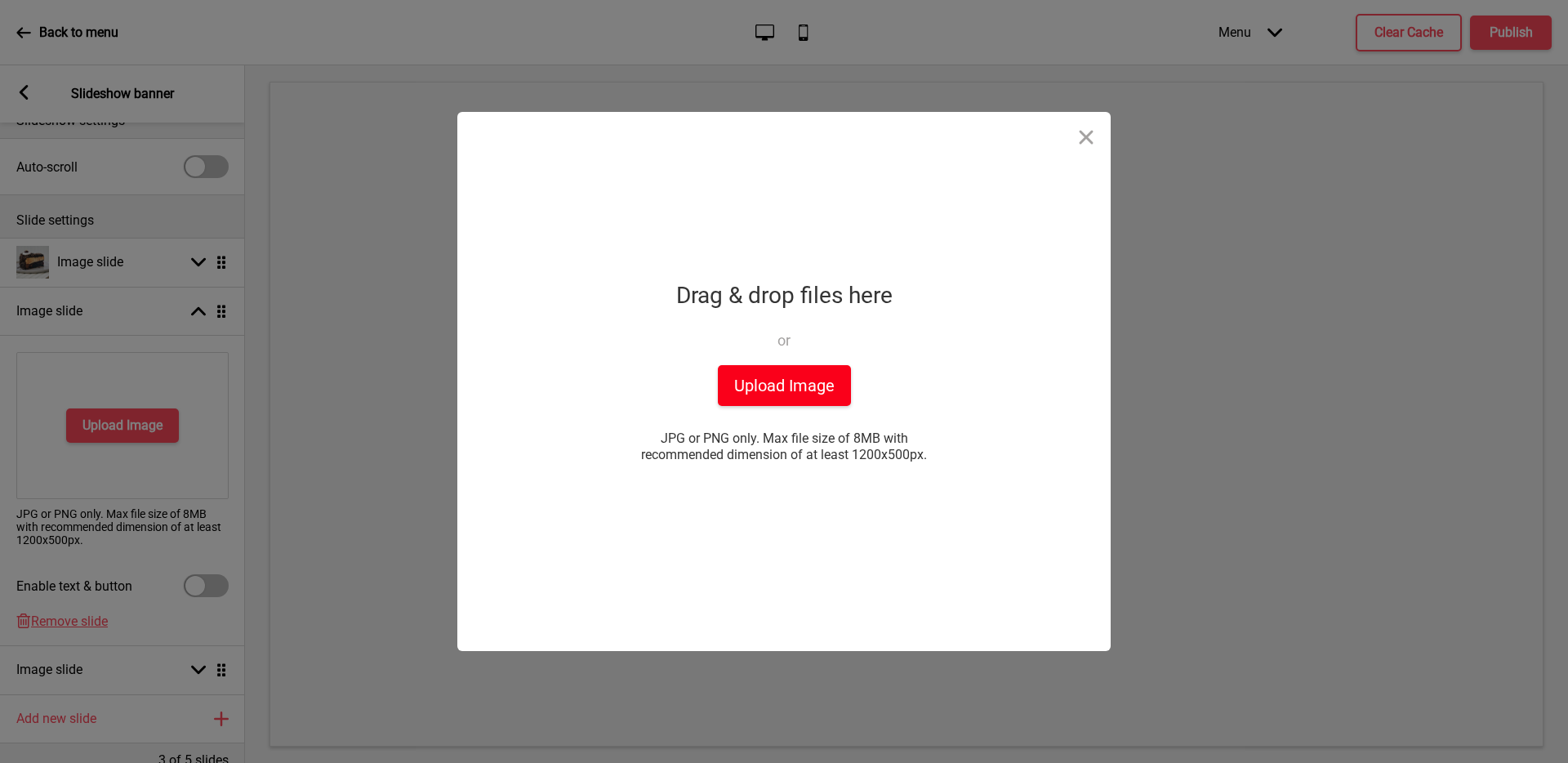
click at [788, 381] on button "Upload Image" at bounding box center [785, 385] width 133 height 41
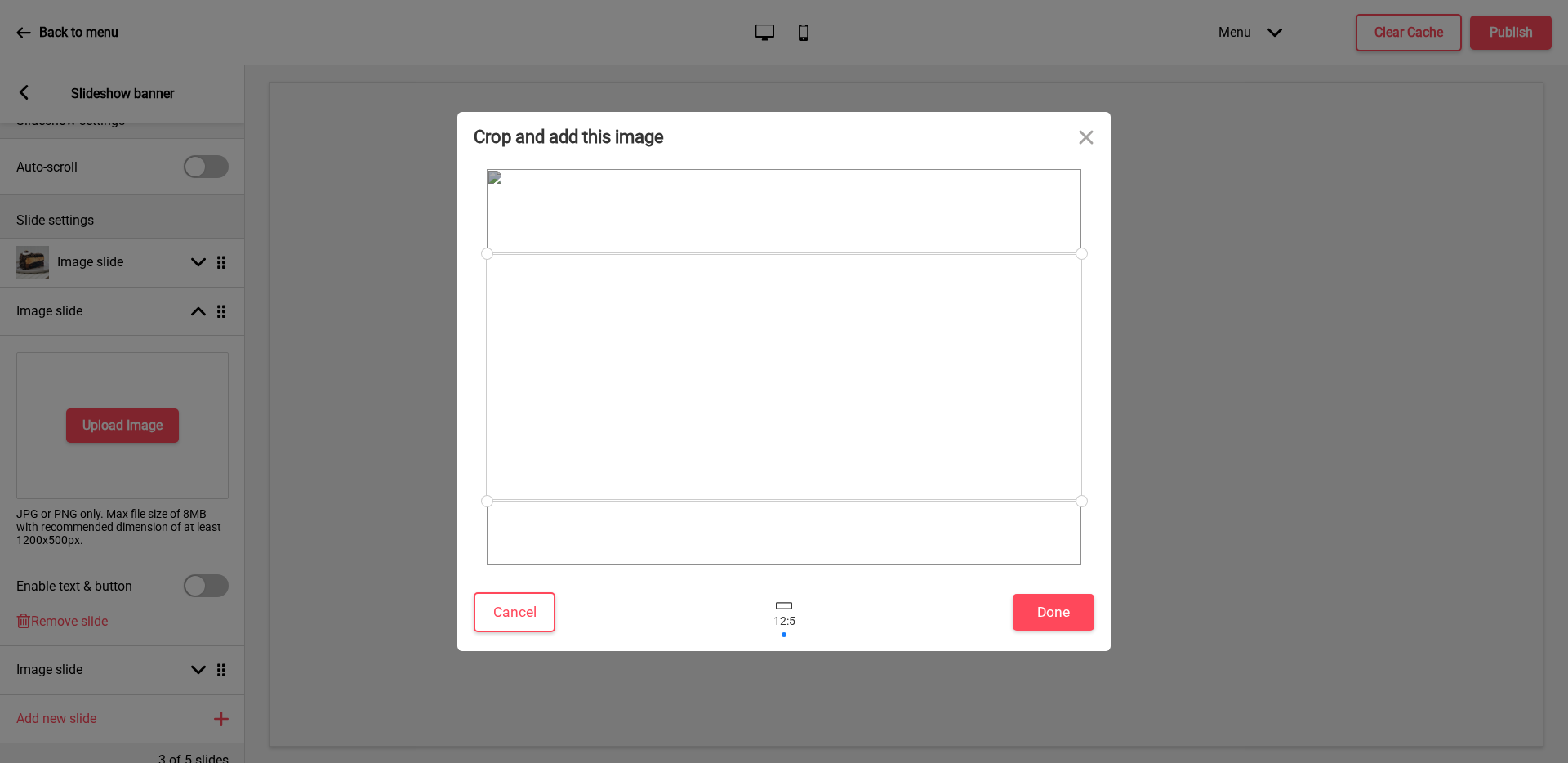
drag, startPoint x: 947, startPoint y: 422, endPoint x: 950, endPoint y: 431, distance: 9.5
click at [950, 431] on div at bounding box center [784, 377] width 595 height 247
click at [504, 619] on button "Cancel" at bounding box center [514, 611] width 81 height 40
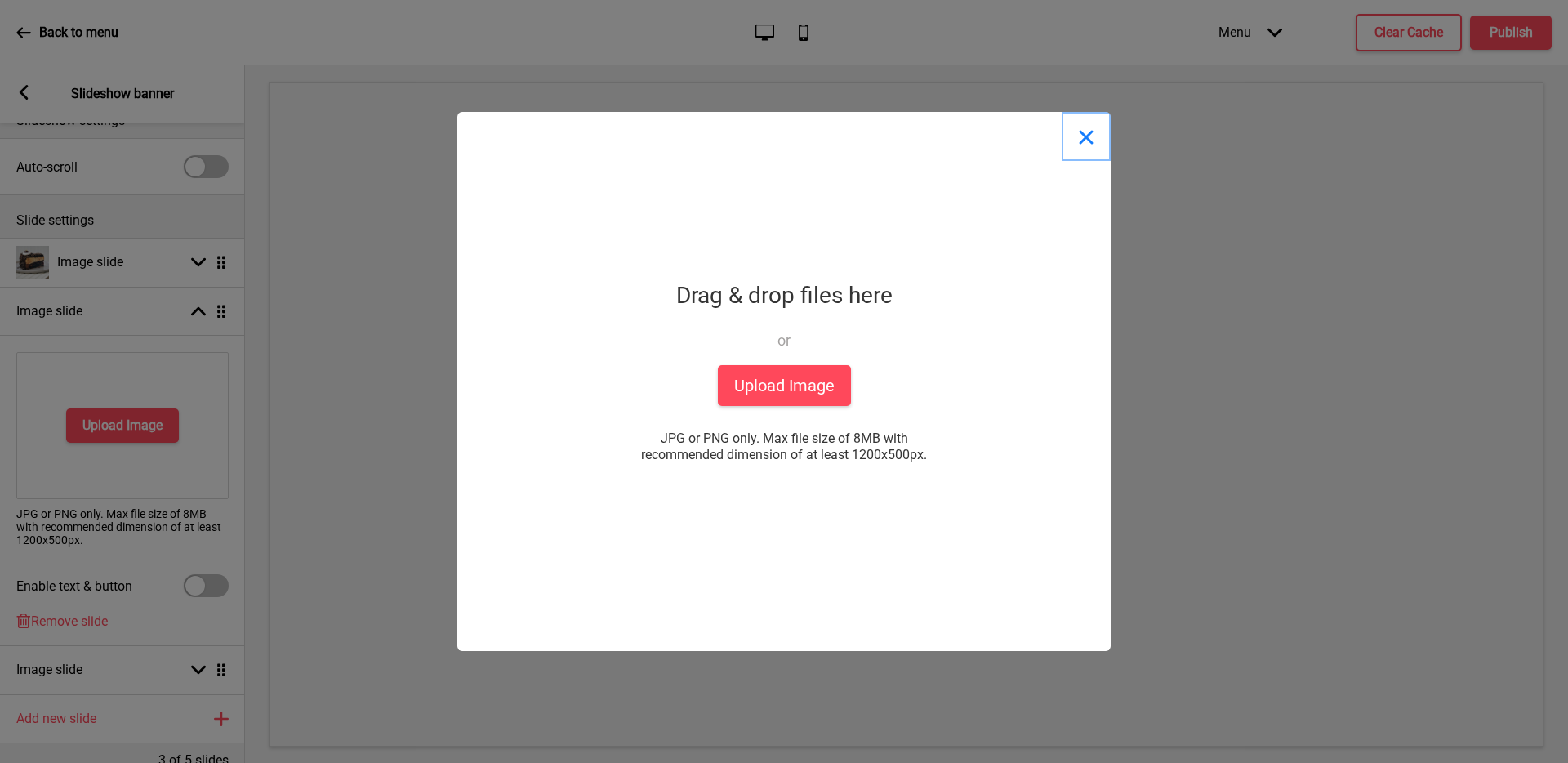
click at [1085, 136] on button "Close" at bounding box center [1086, 136] width 49 height 49
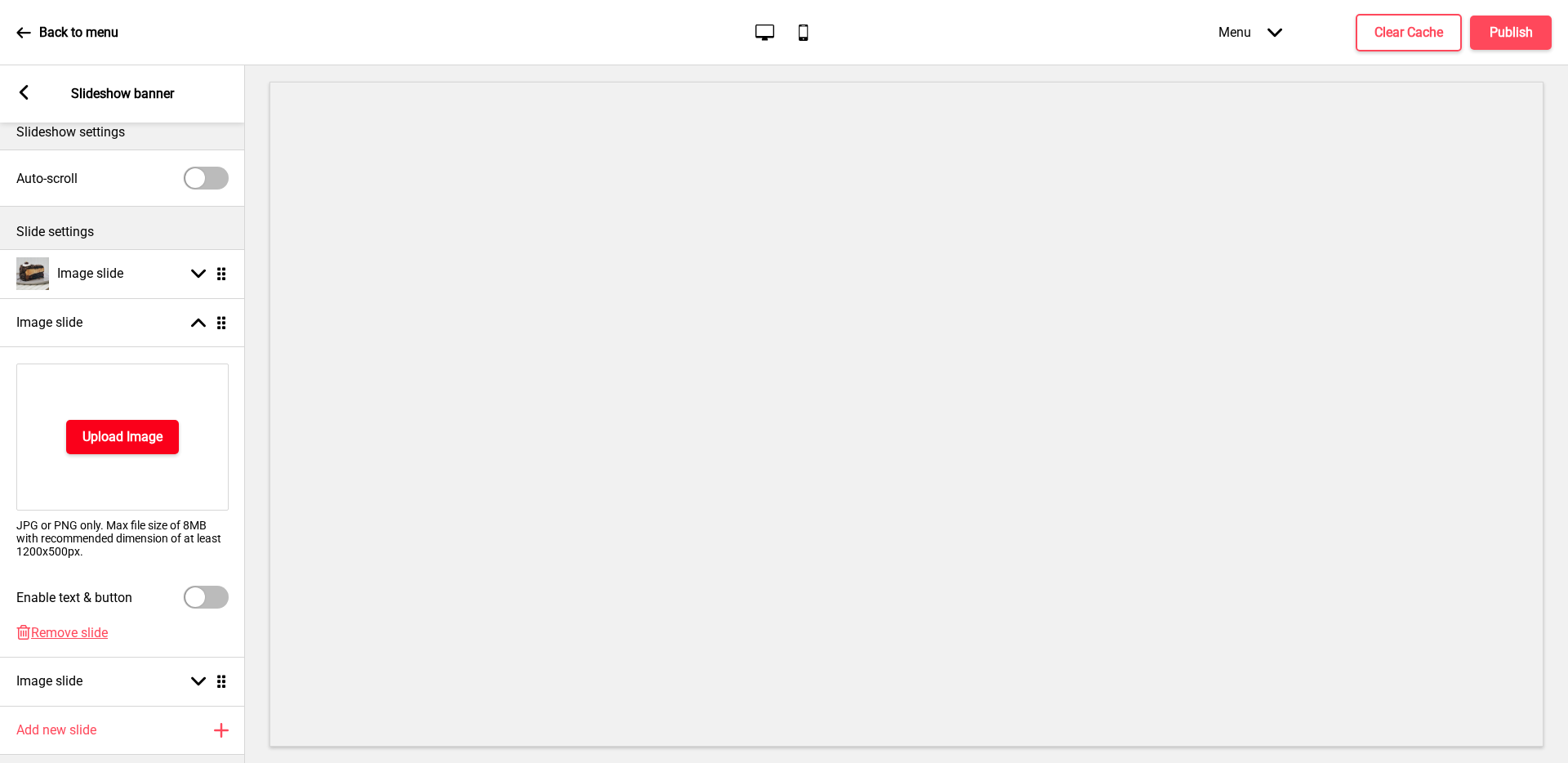
scroll to position [0, 0]
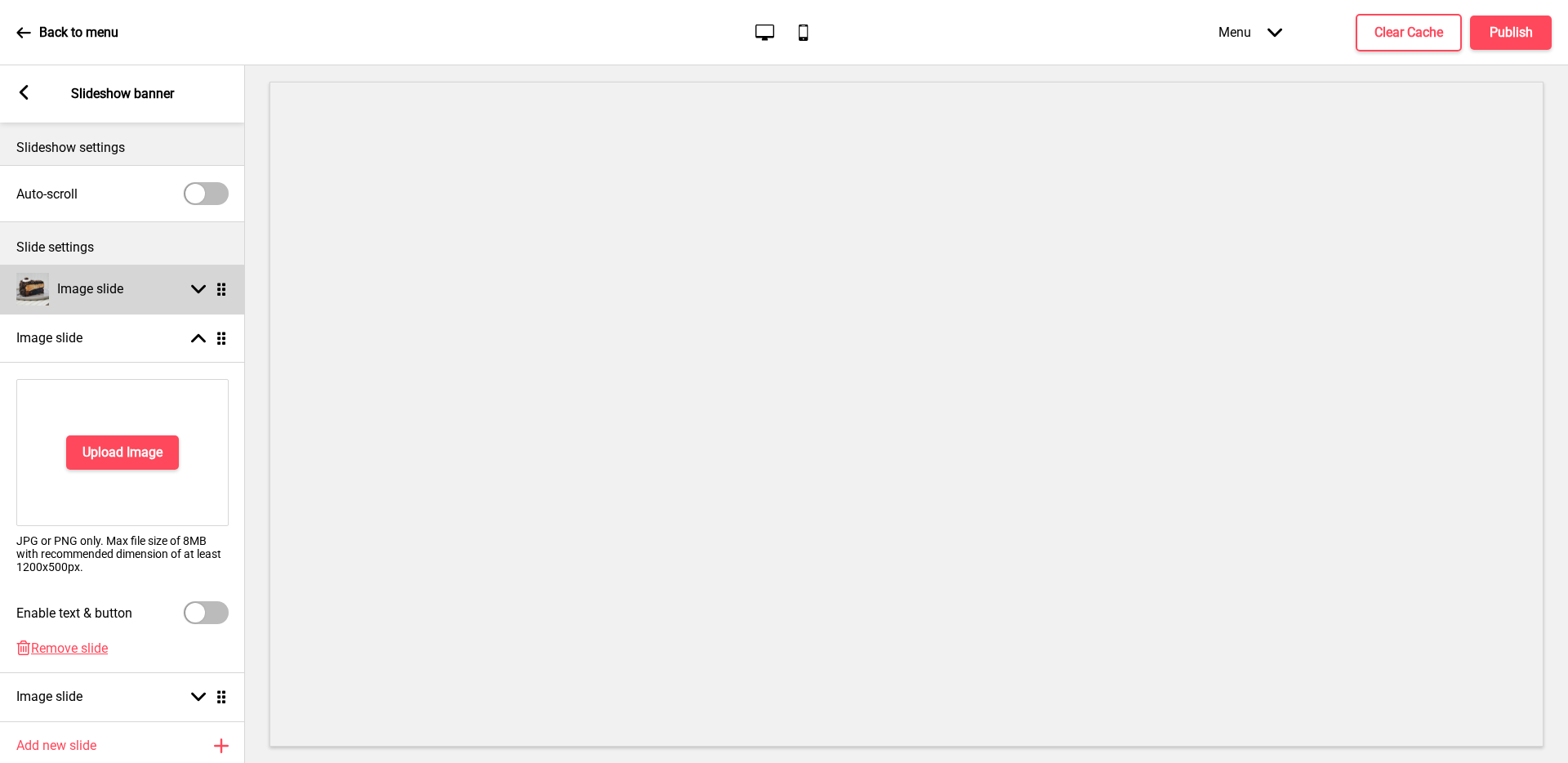
click at [124, 293] on div "Image slide Arrow down Drag" at bounding box center [122, 289] width 245 height 49
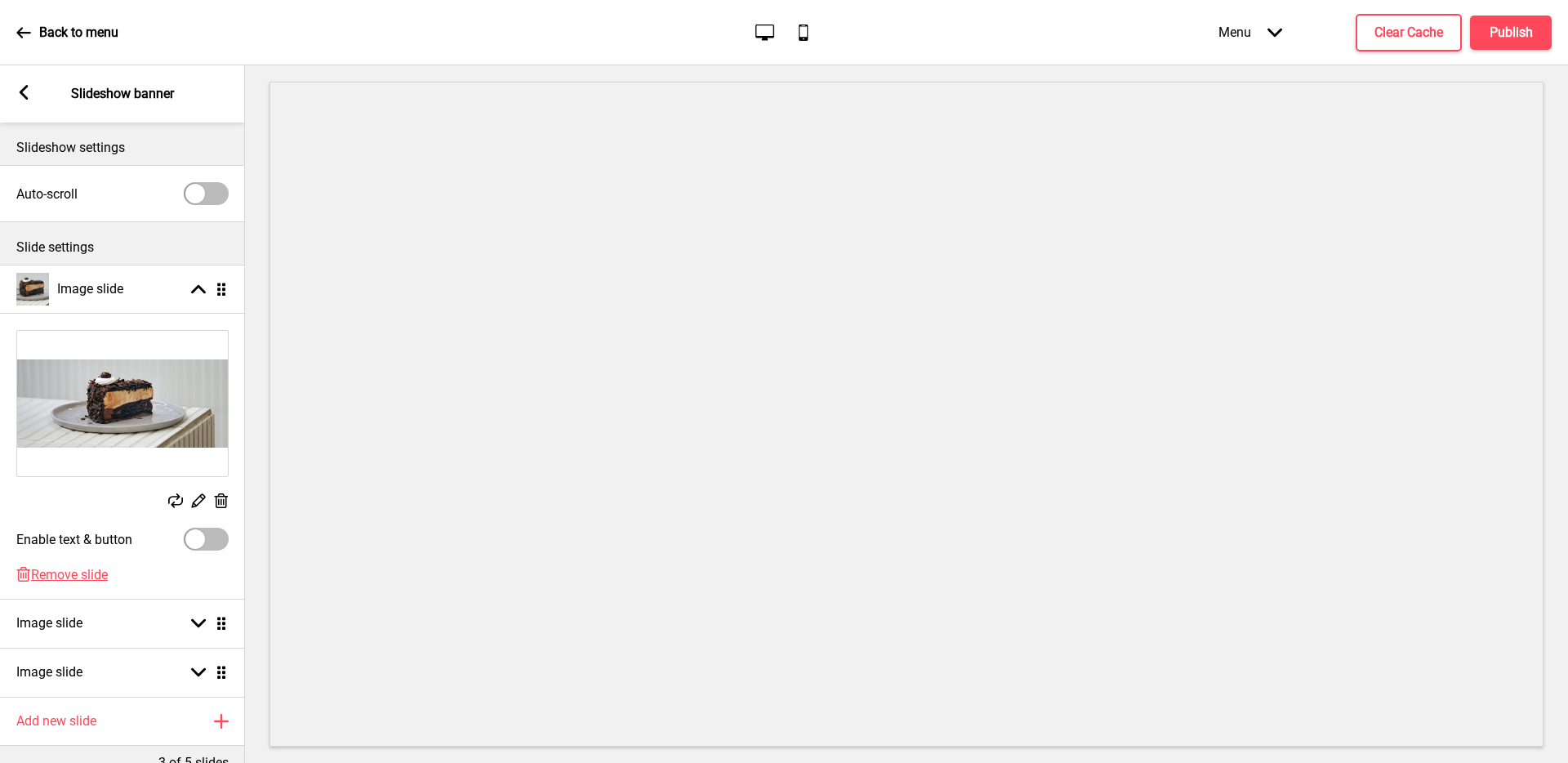
click at [207, 541] on div at bounding box center [207, 538] width 45 height 22
checkbox input "true"
select select "right"
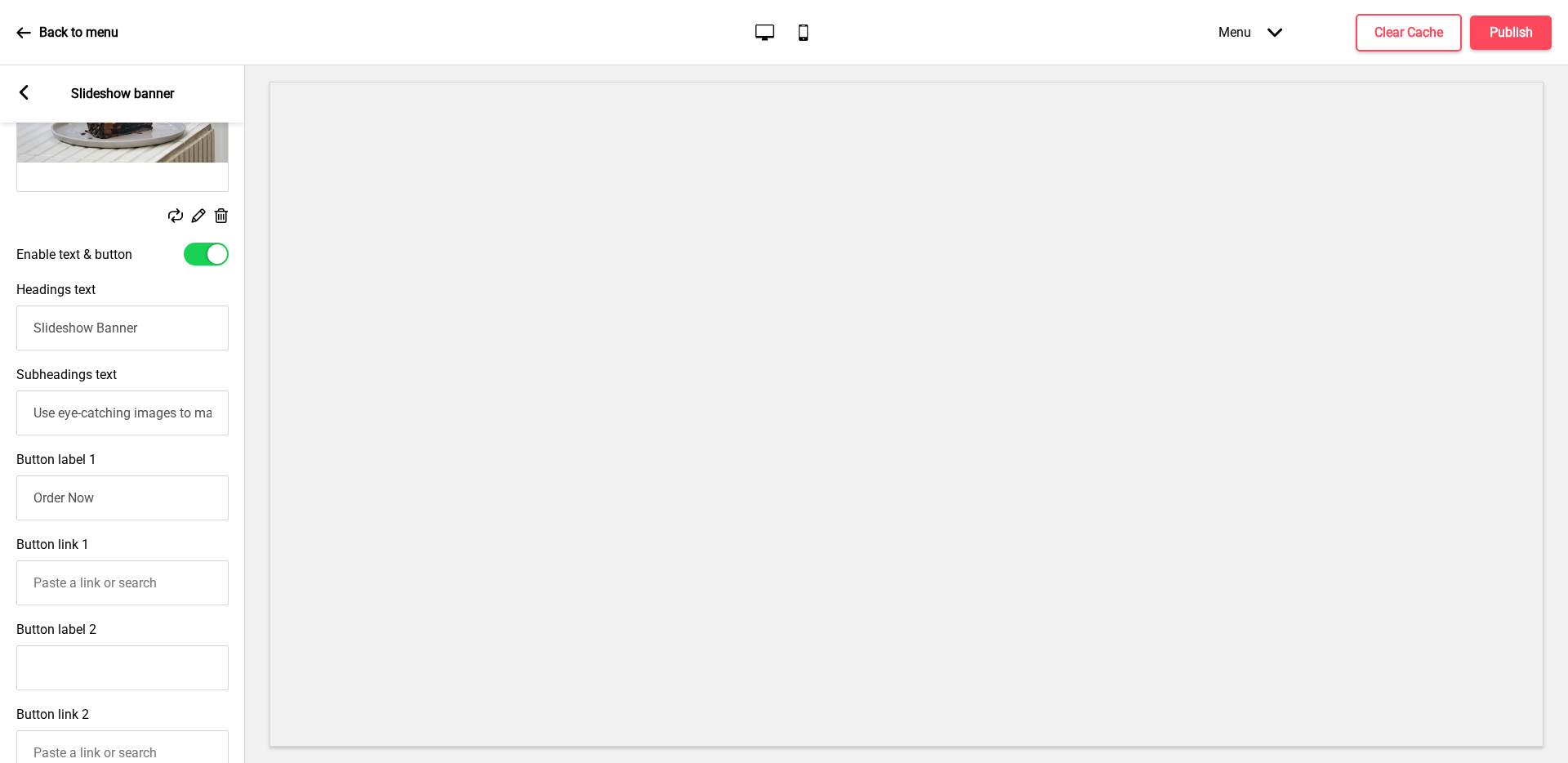
scroll to position [193, 0]
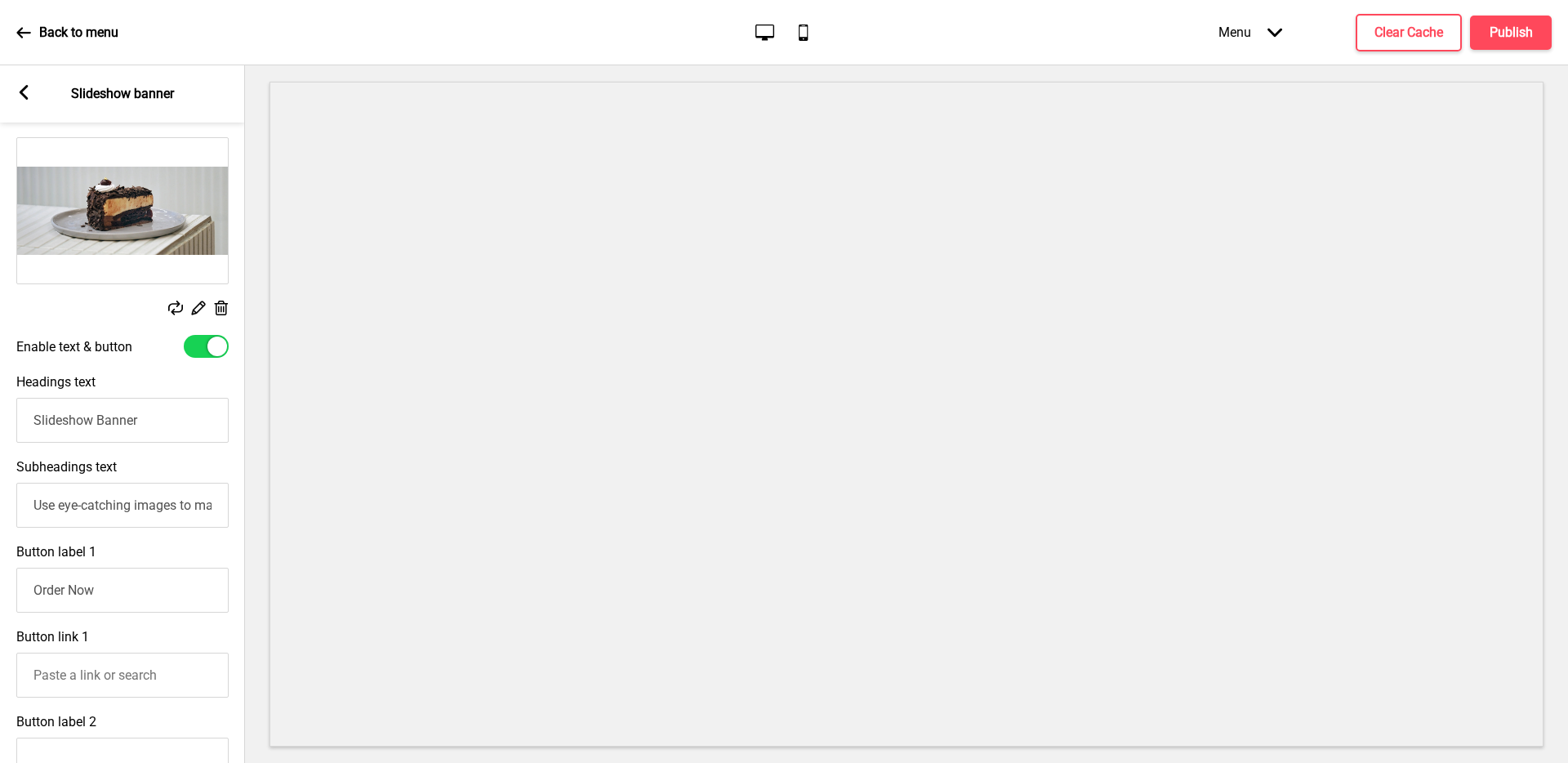
click at [172, 422] on input "Slideshow Banner" at bounding box center [122, 420] width 212 height 45
type input "S"
type input "Ｓ"
drag, startPoint x: 136, startPoint y: 423, endPoint x: 0, endPoint y: 399, distance: 138.1
click at [0, 398] on div "Headings text SIGANATURE" at bounding box center [122, 408] width 245 height 85
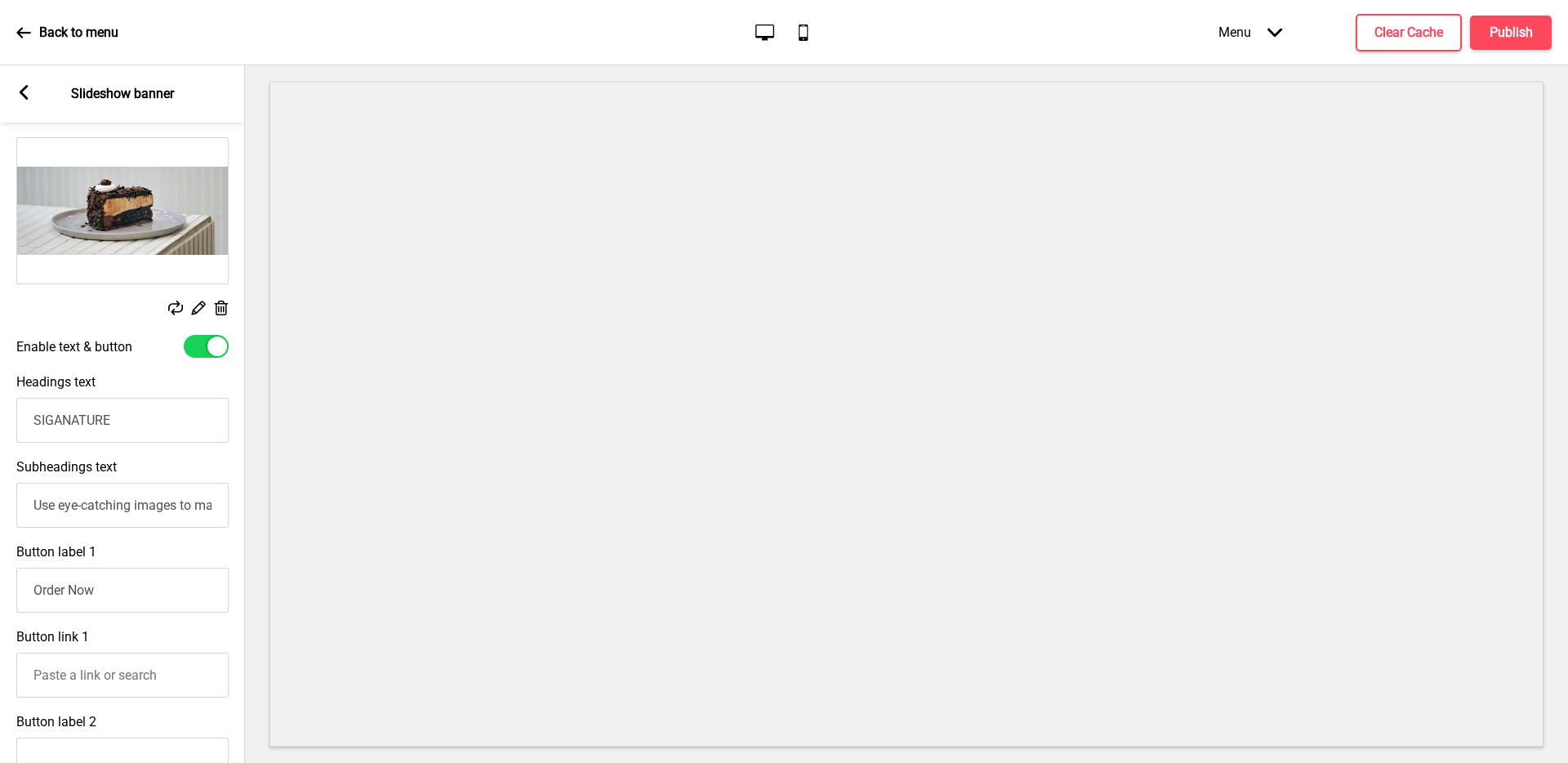
paste input "ignature Blackforest Cake"
click at [44, 415] on input "Signature Blackforest Cake" at bounding box center [122, 420] width 212 height 45
drag, startPoint x: 165, startPoint y: 417, endPoint x: 0, endPoint y: 403, distance: 165.6
click at [0, 403] on div "Headings text Signature Blackforest Cake" at bounding box center [122, 408] width 245 height 85
click at [200, 415] on input "Signature Blackforest Cake" at bounding box center [122, 420] width 212 height 45
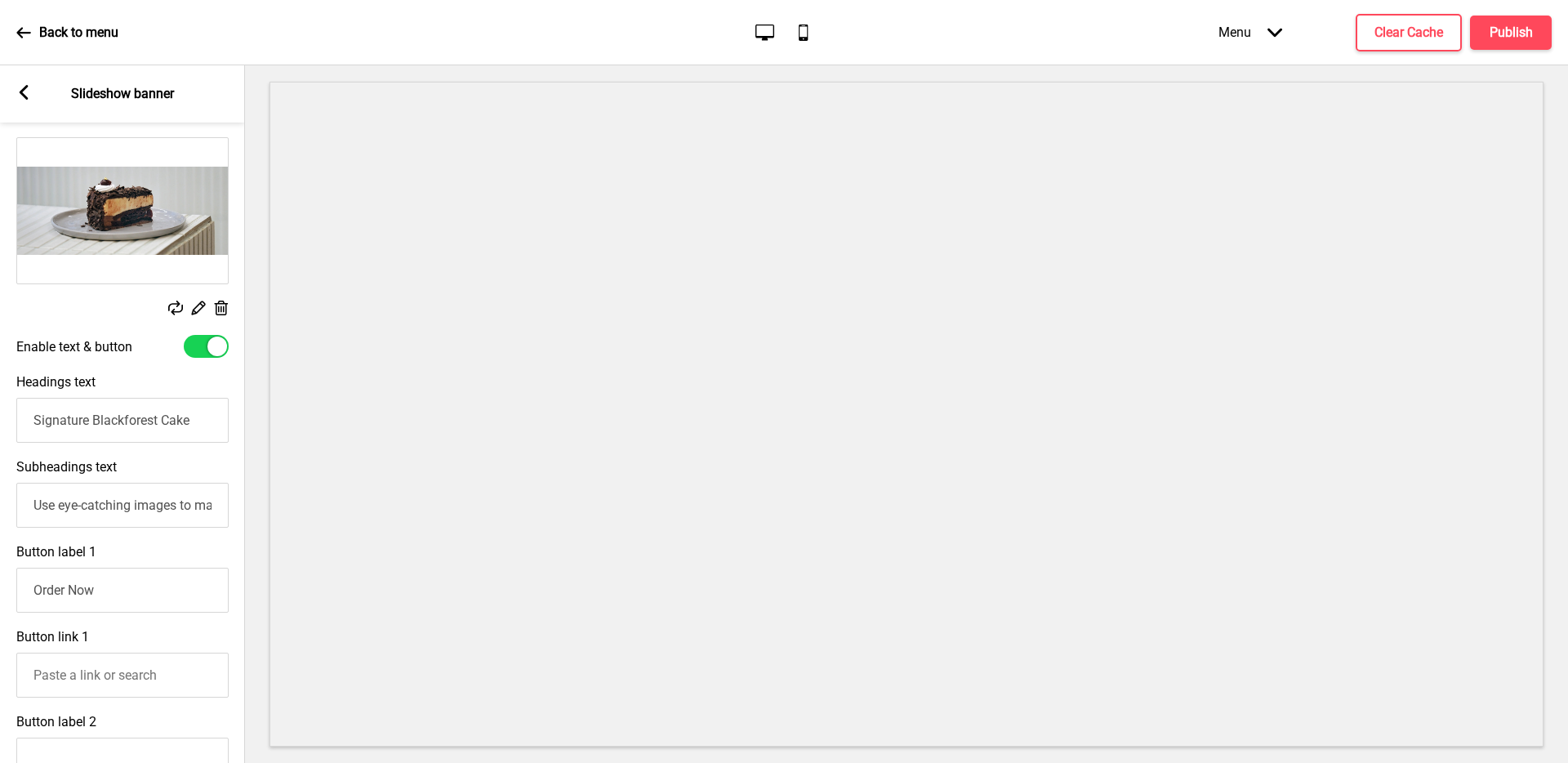
type input "Signature Blackforest Cake"
click at [185, 505] on input "Use eye-catching images to make a strong first impression of your brand" at bounding box center [122, 505] width 212 height 45
click at [128, 492] on input "Subheadings text" at bounding box center [122, 505] width 212 height 45
click at [151, 594] on input "Order Now" at bounding box center [122, 590] width 212 height 45
drag, startPoint x: 150, startPoint y: 593, endPoint x: 0, endPoint y: 564, distance: 152.8
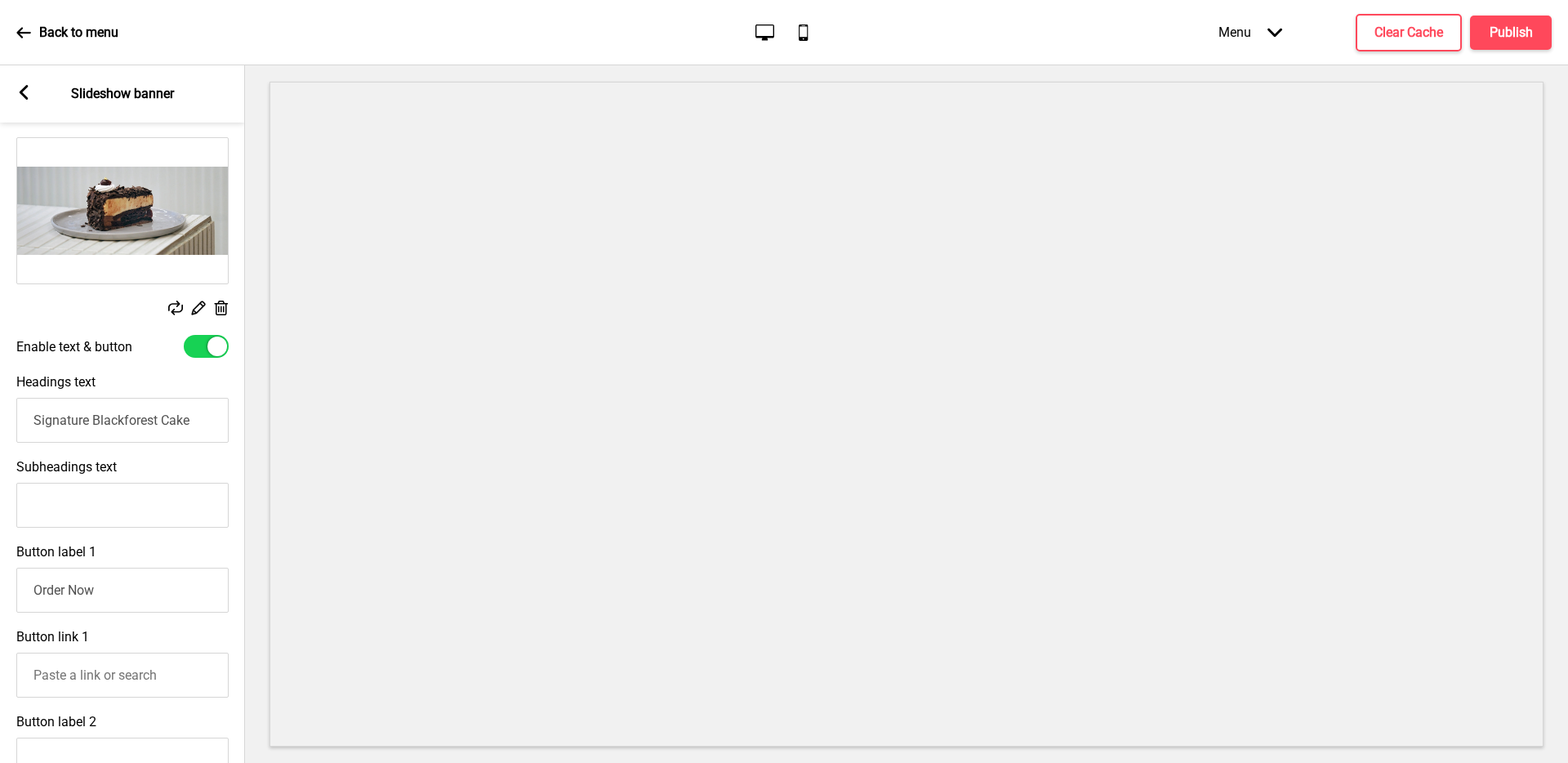
click at [0, 564] on div "Button label 1 Order Now" at bounding box center [122, 577] width 245 height 85
type input "EAT ME NOW"
click at [166, 665] on input "Button link 1" at bounding box center [122, 675] width 212 height 45
paste input "[URL][DOMAIN_NAME]"
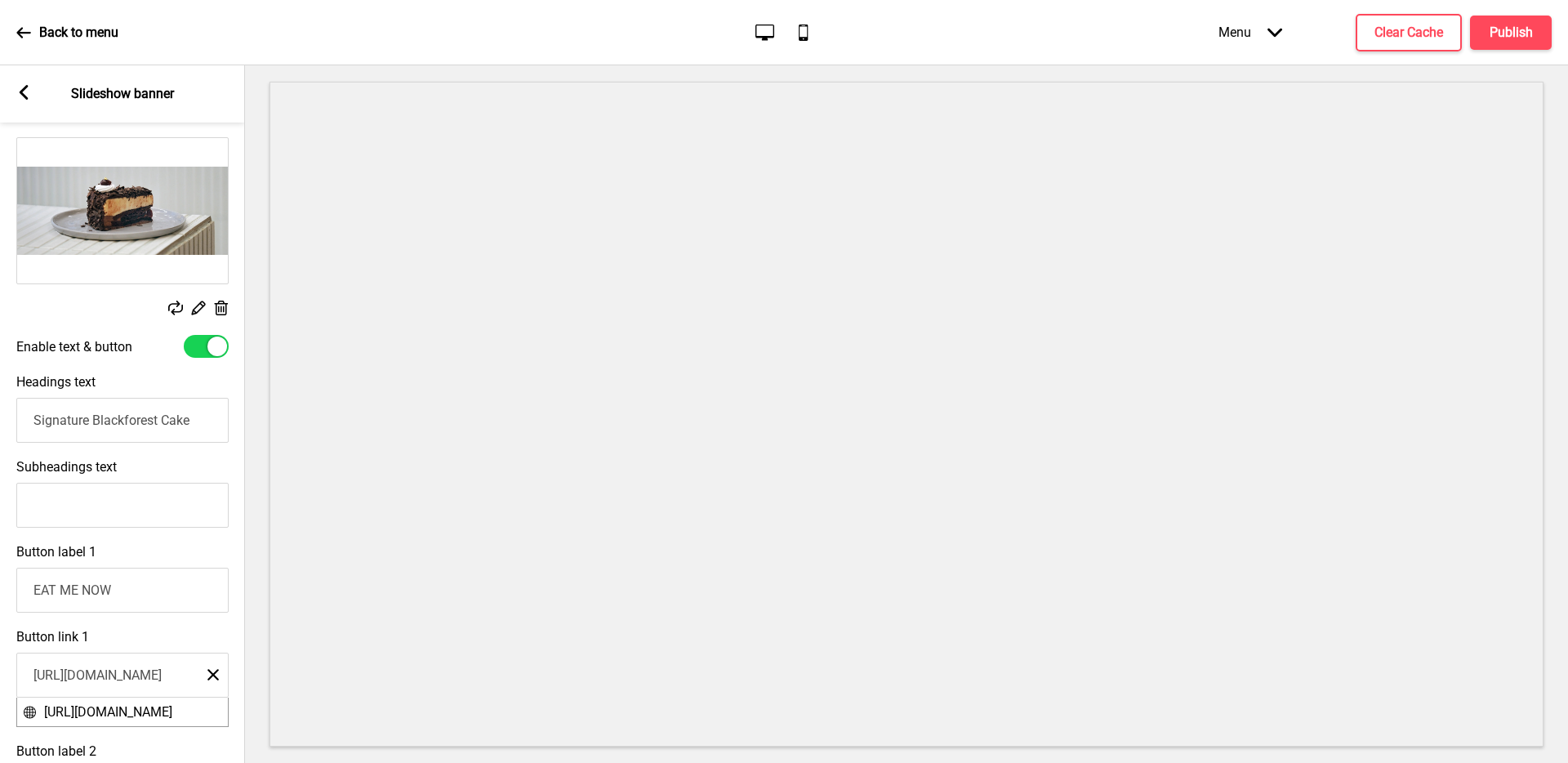
type input "[URL][DOMAIN_NAME]"
click at [183, 622] on div "Button link 1 [URL][DOMAIN_NAME] Close [URL][DOMAIN_NAME]" at bounding box center [122, 677] width 245 height 114
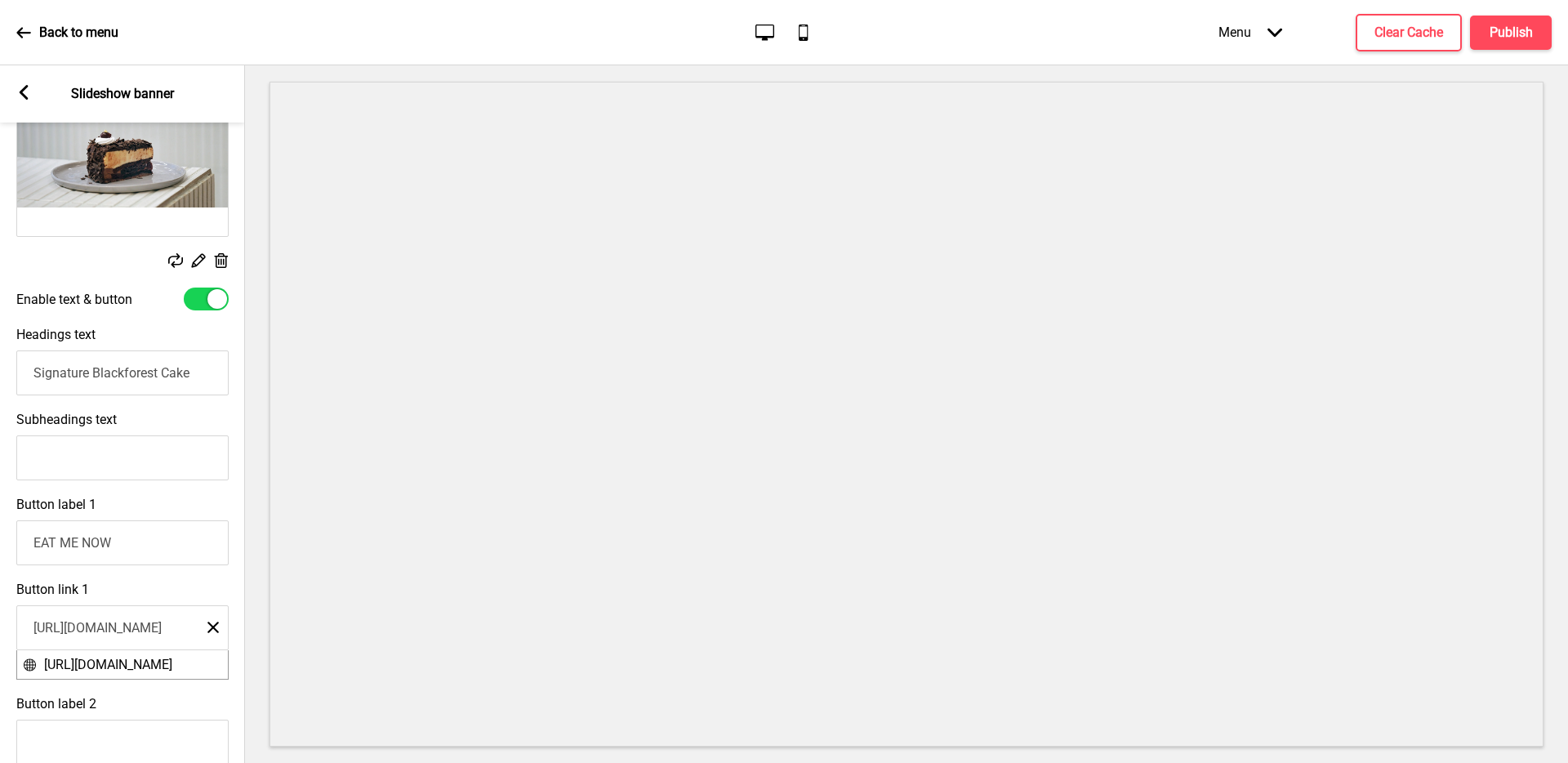
scroll to position [374, 0]
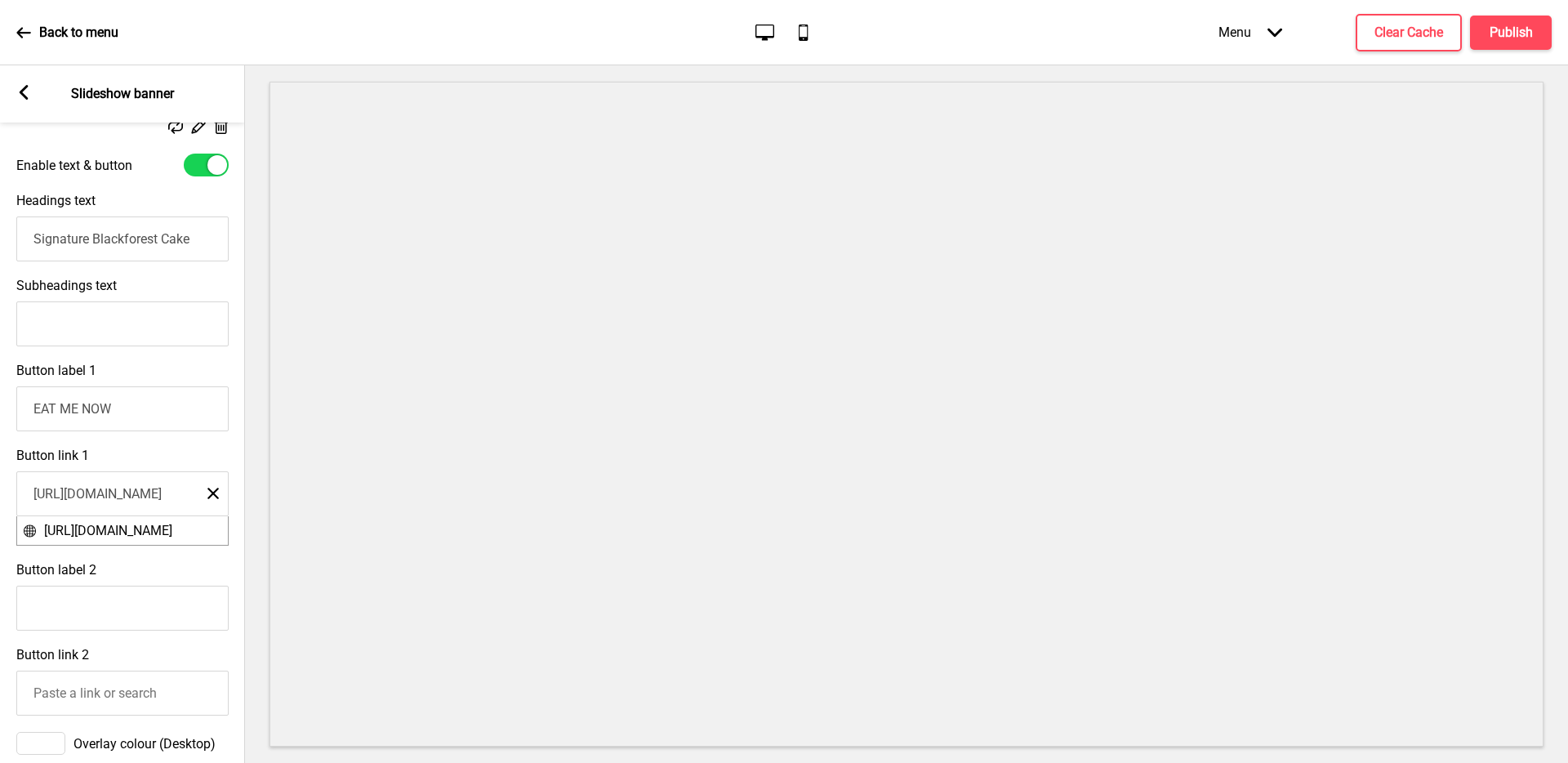
click at [203, 576] on div "Button label 2" at bounding box center [122, 596] width 245 height 85
click at [172, 525] on span "[URL][DOMAIN_NAME]" at bounding box center [108, 530] width 128 height 16
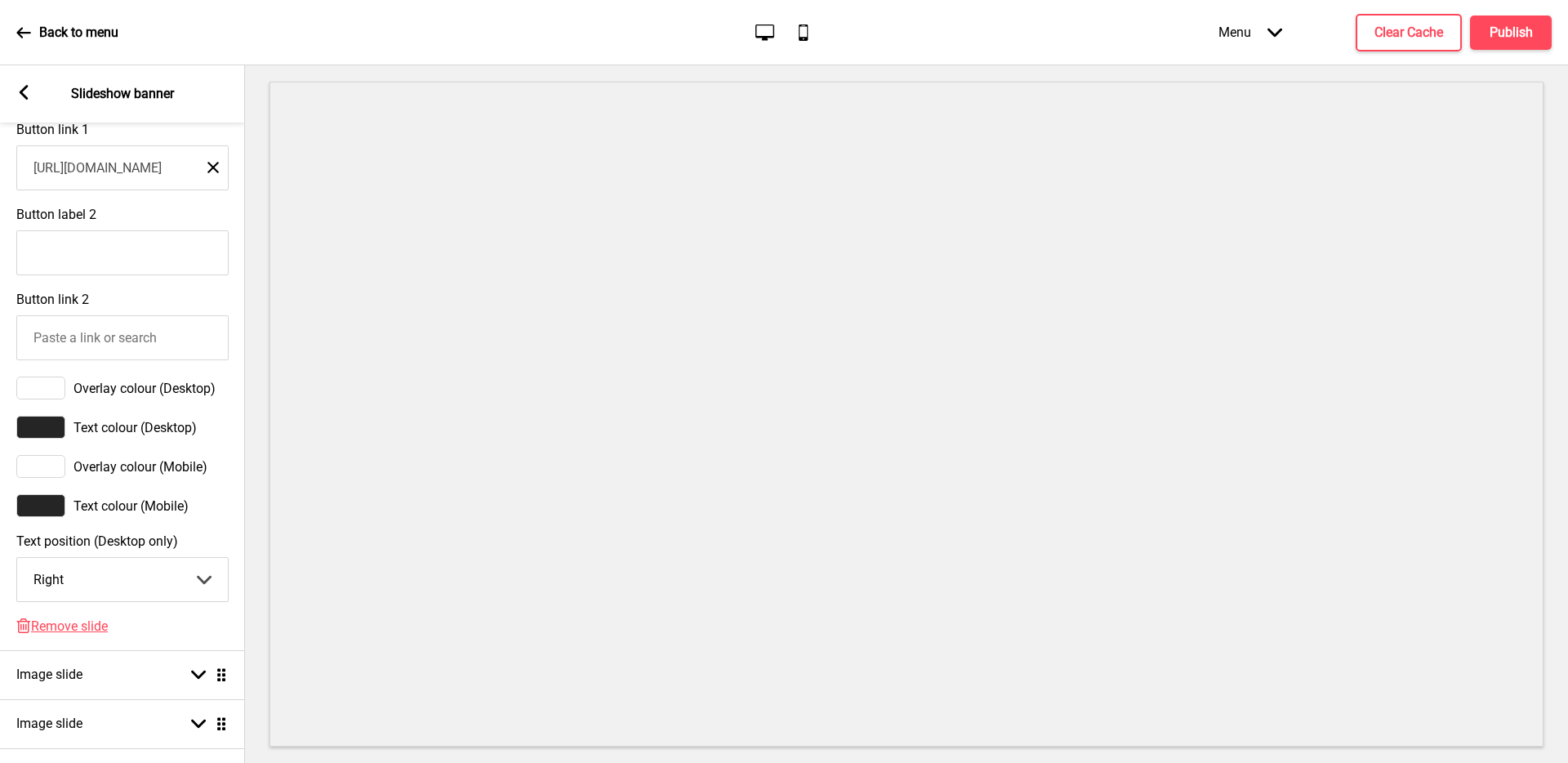
scroll to position [701, 0]
click at [168, 588] on select "Center Left Right" at bounding box center [122, 577] width 210 height 43
select select "left"
click at [211, 492] on div "Text colour (Mobile)" at bounding box center [122, 503] width 212 height 22
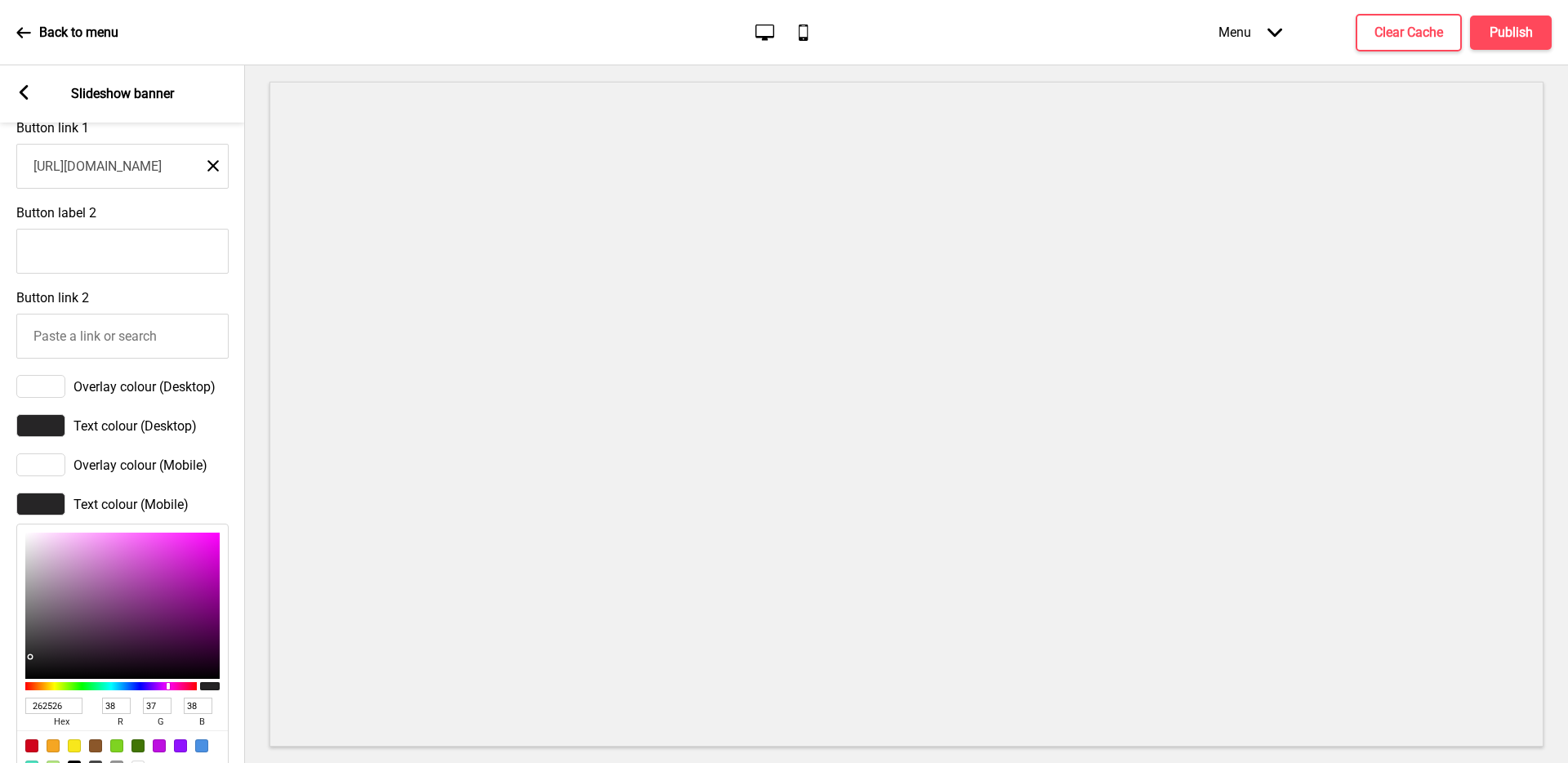
click at [211, 492] on div "Text colour (Mobile)" at bounding box center [122, 503] width 212 height 22
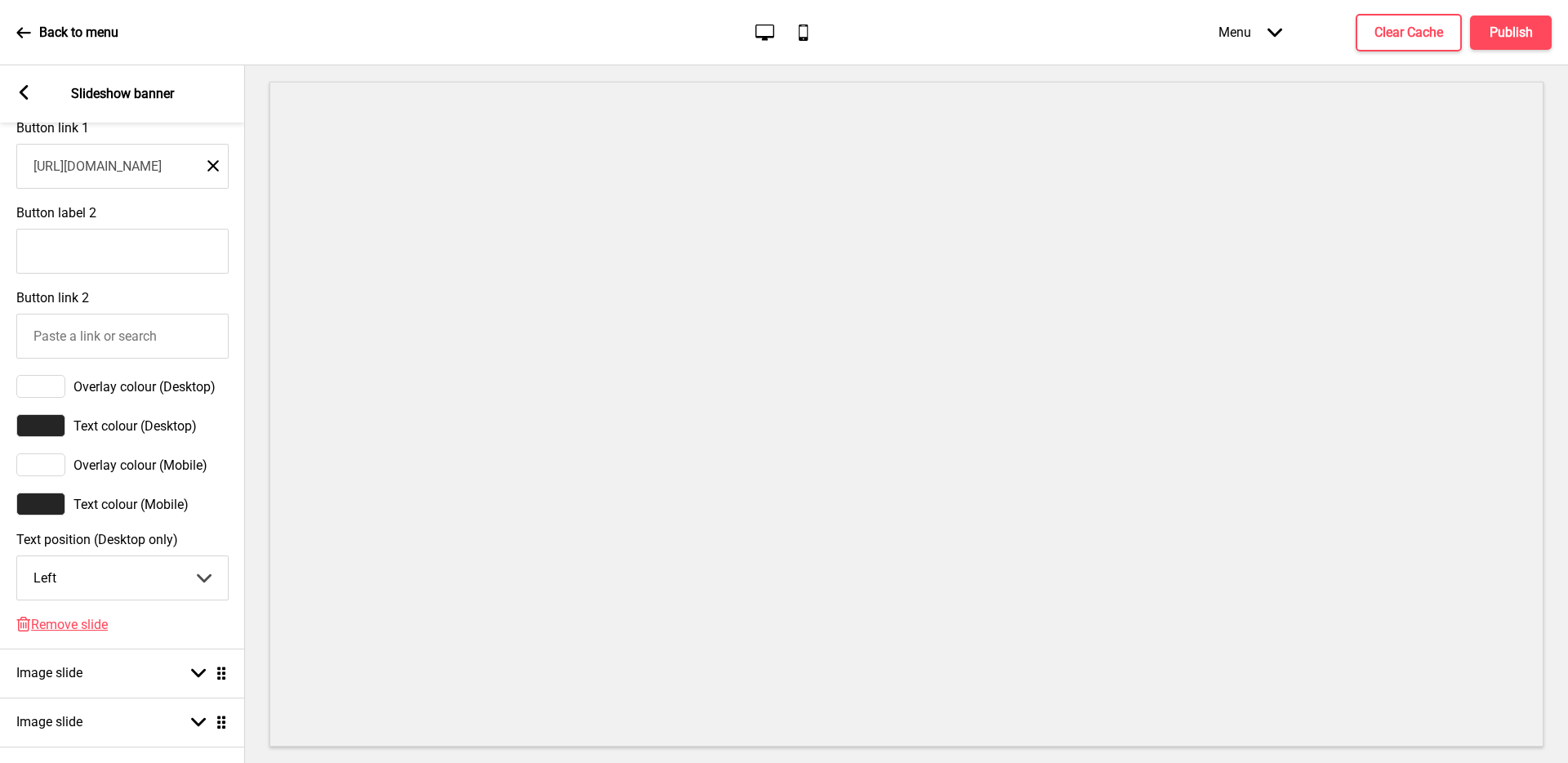
click at [37, 96] on div "Arrow left Slideshow banner" at bounding box center [122, 94] width 245 height 57
click at [25, 93] on rect at bounding box center [23, 92] width 15 height 15
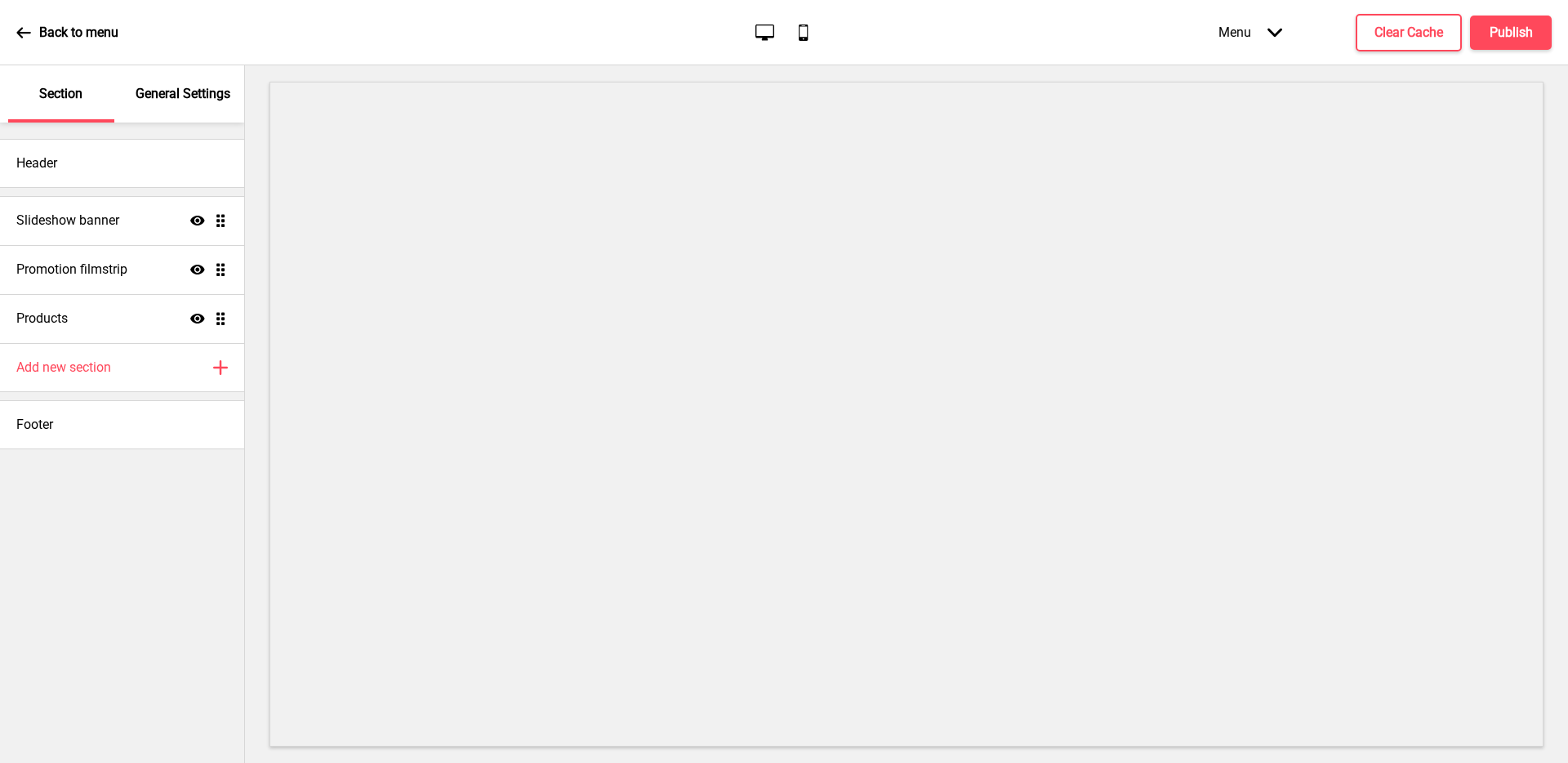
click at [199, 81] on div "General Settings" at bounding box center [184, 94] width 106 height 57
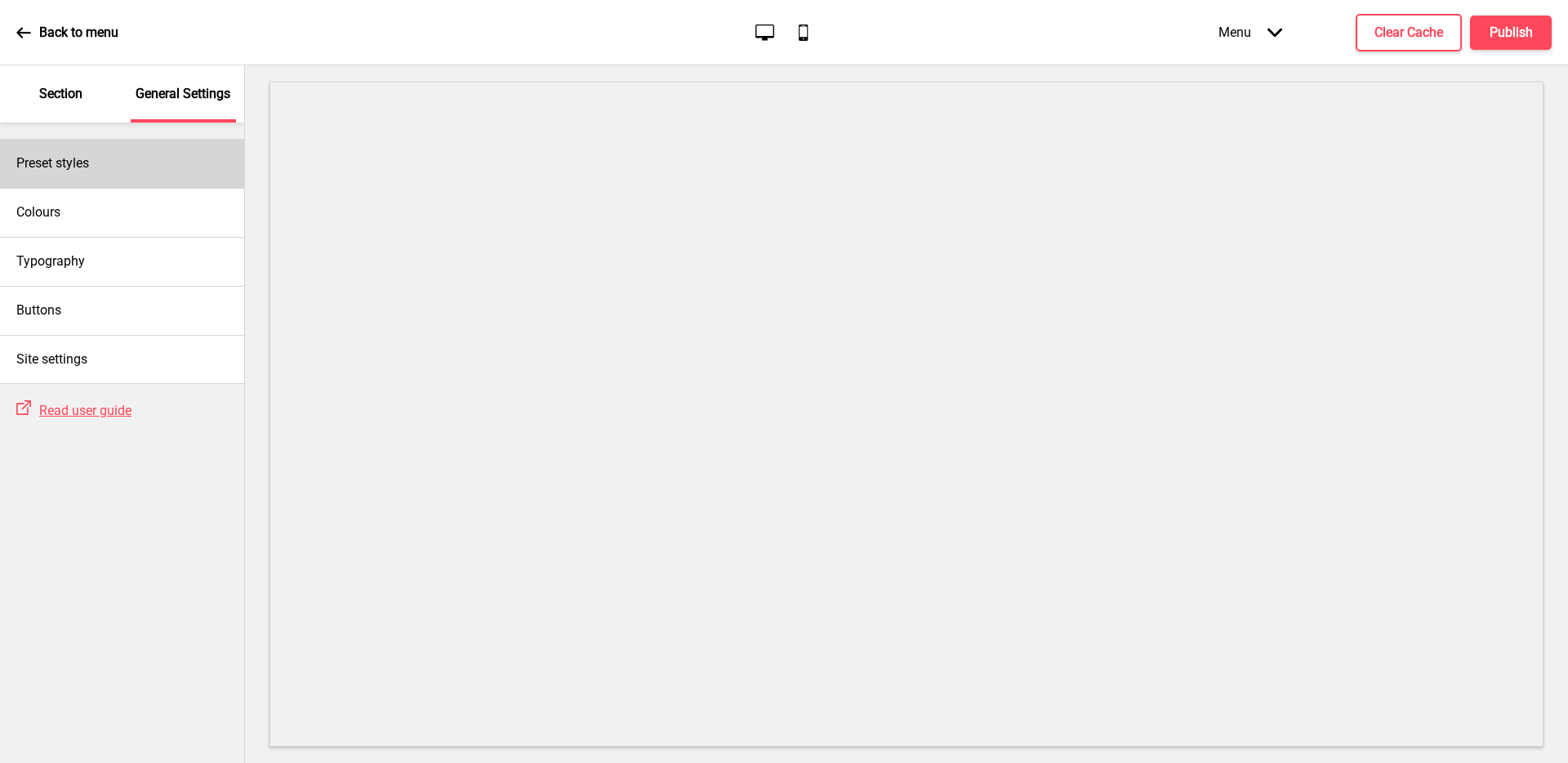
click at [150, 153] on div "Preset styles" at bounding box center [122, 163] width 245 height 49
select select "Custom"
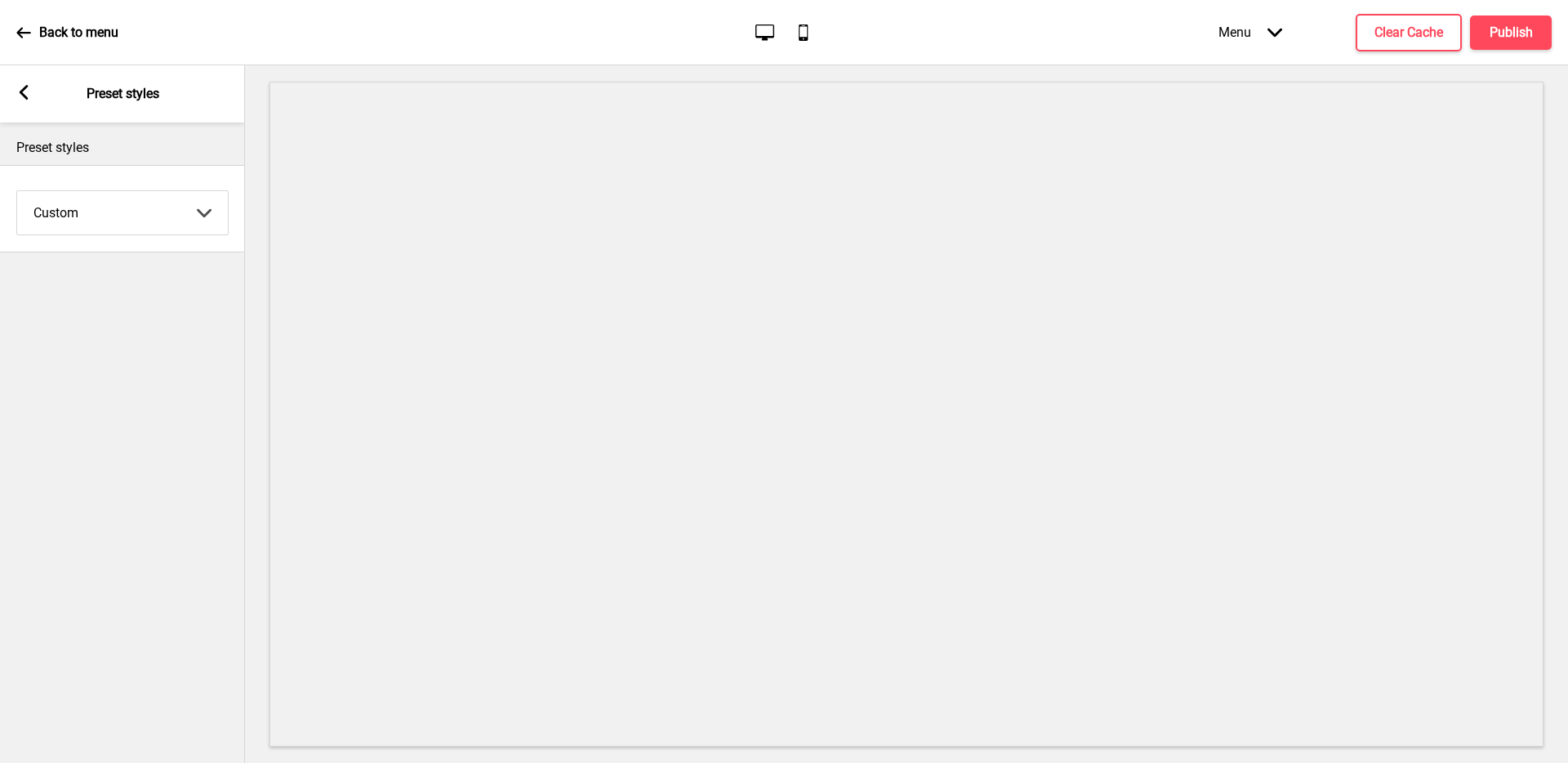
click at [156, 204] on select "Coffee Contrast Dark Earth Marine Minimalist Modern Oddle Pastel Yellow Fruits …" at bounding box center [122, 212] width 210 height 43
click at [23, 97] on icon at bounding box center [23, 92] width 9 height 15
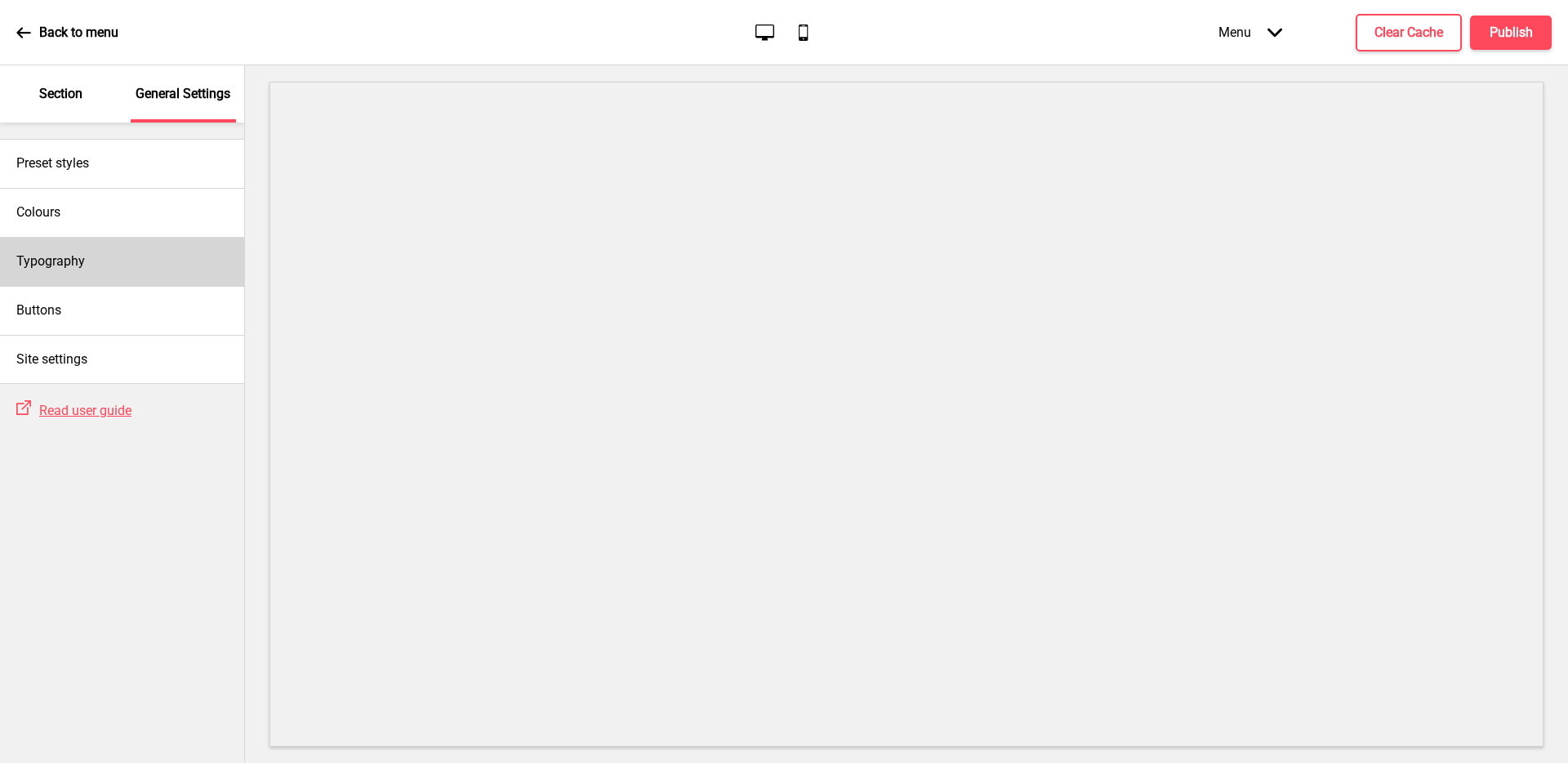
click at [128, 276] on div "Typography" at bounding box center [122, 261] width 245 height 49
select select "Nunito Sans"
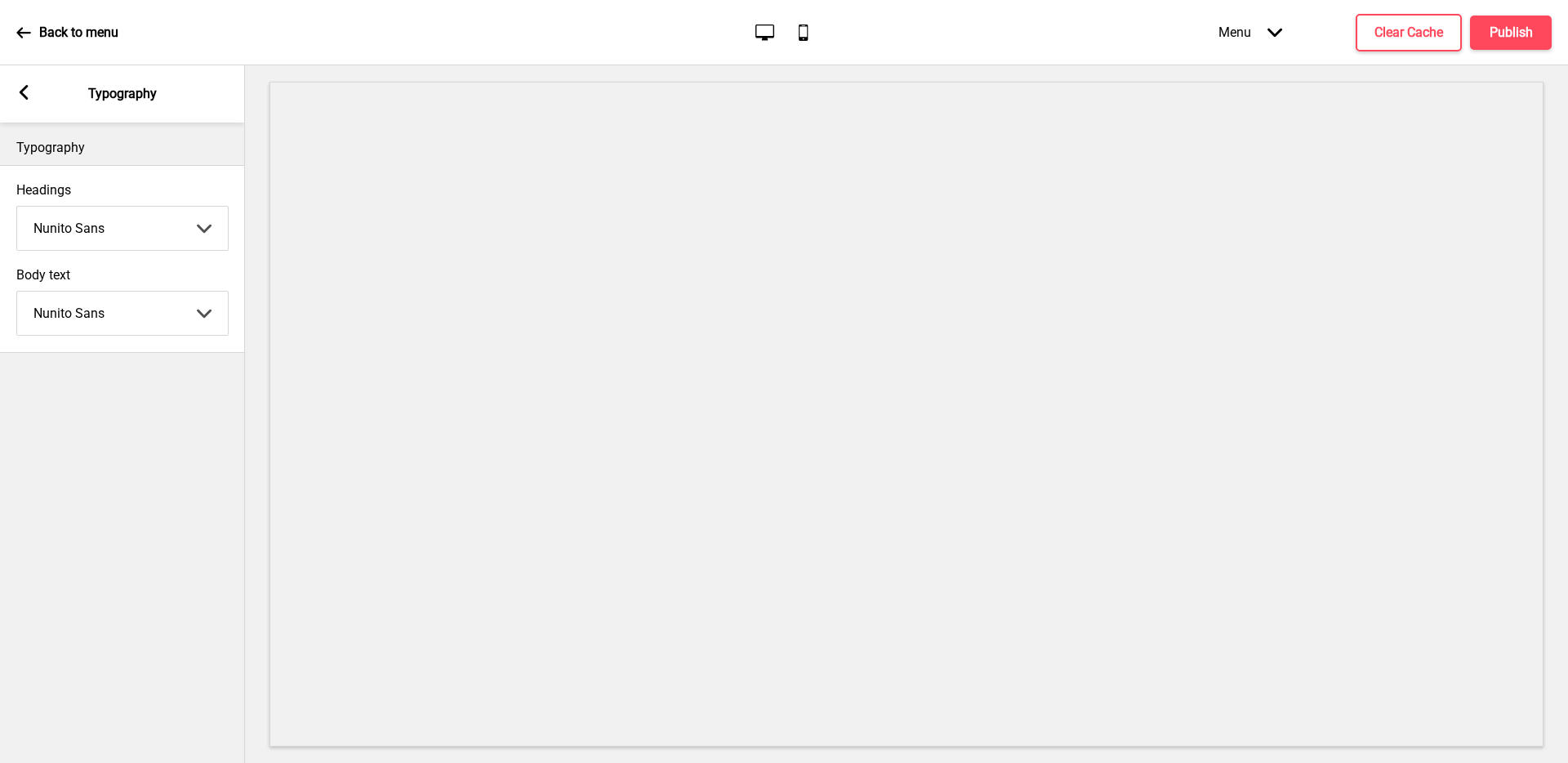
click at [148, 219] on select "Abhaya Libre Abril Fatface Adobe Garamond Pro Arimo Arsenal Arvo Berkshire Swas…" at bounding box center [122, 228] width 210 height 43
click at [134, 217] on select "Abhaya Libre Abril Fatface Adobe Garamond Pro Arimo Arsenal Arvo Berkshire Swas…" at bounding box center [122, 228] width 210 height 43
click at [115, 235] on select "Abhaya Libre Abril Fatface Adobe Garamond Pro Arimo Arsenal Arvo Berkshire Swas…" at bounding box center [122, 228] width 210 height 43
click at [101, 212] on select "Abhaya Libre Abril Fatface Adobe Garamond Pro Arimo Arsenal Arvo Berkshire Swas…" at bounding box center [122, 228] width 210 height 43
click at [103, 228] on select "Abhaya Libre Abril Fatface Adobe Garamond Pro Arimo Arsenal Arvo Berkshire Swas…" at bounding box center [122, 228] width 210 height 43
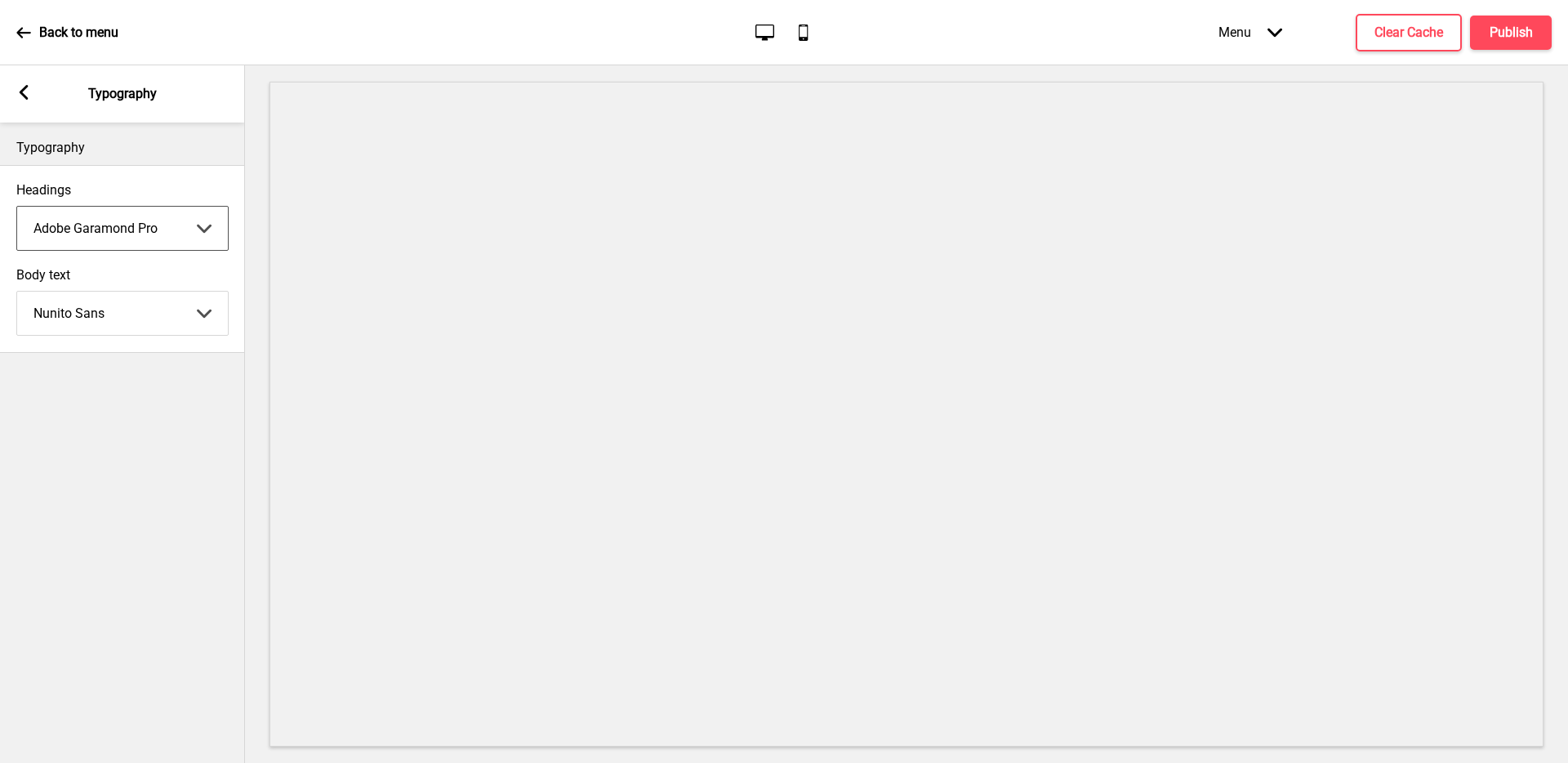
select select "Arimo"
click at [117, 230] on select "Abhaya Libre Abril Fatface Adobe Garamond Pro Arimo Arsenal Arvo Berkshire Swas…" at bounding box center [122, 228] width 210 height 43
click at [164, 304] on select "Abhaya Libre Abril Fatface Adobe Garamond Pro Arimo Arsenal Arvo Berkshire Swas…" at bounding box center [122, 313] width 210 height 43
select select "Arimo"
click at [187, 392] on div "Typography Headings [PERSON_NAME] Libre Abril Fatface Adobe Garamond Pro Arimo …" at bounding box center [122, 442] width 245 height 640
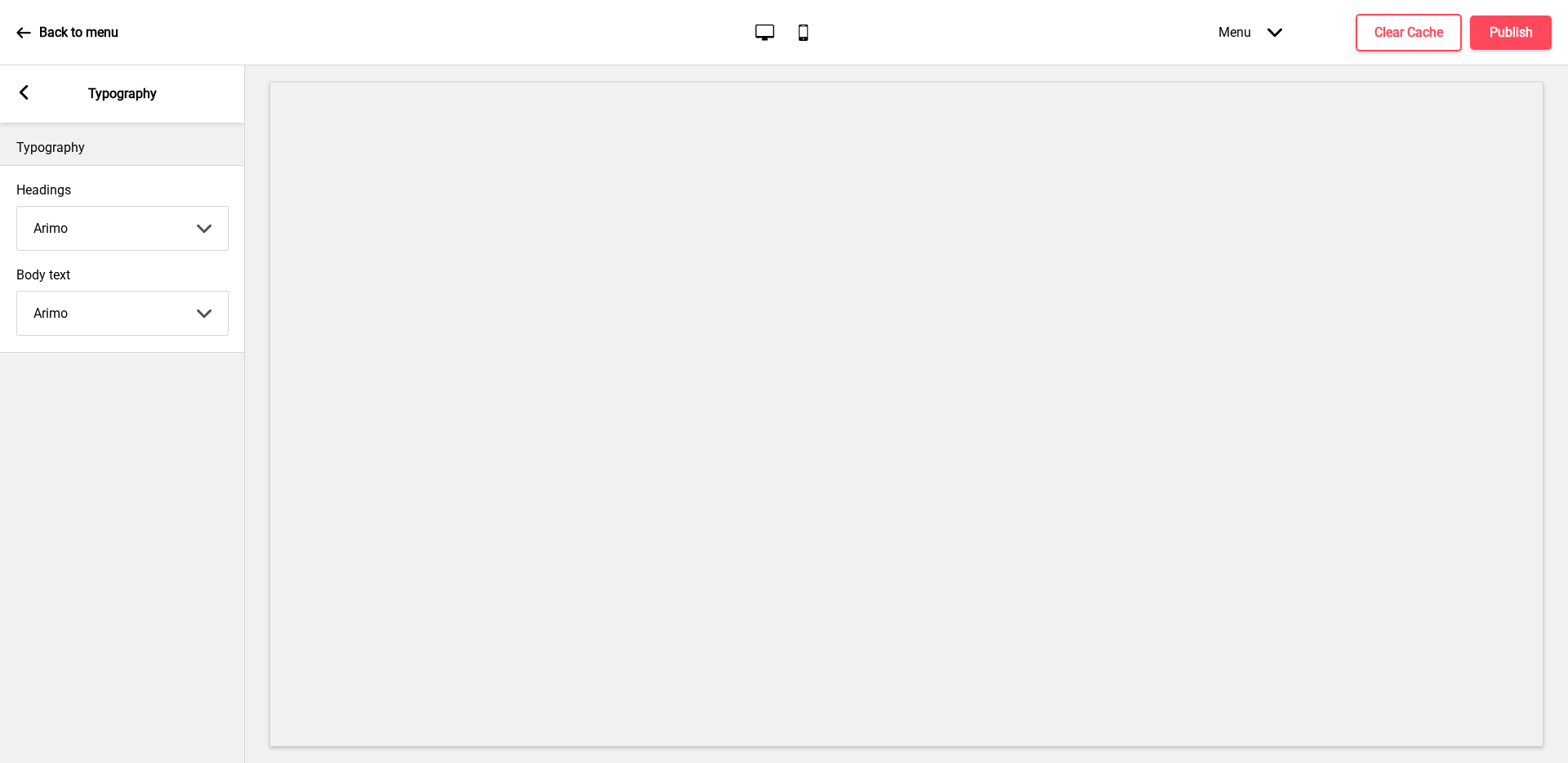
click at [24, 95] on icon at bounding box center [23, 92] width 9 height 15
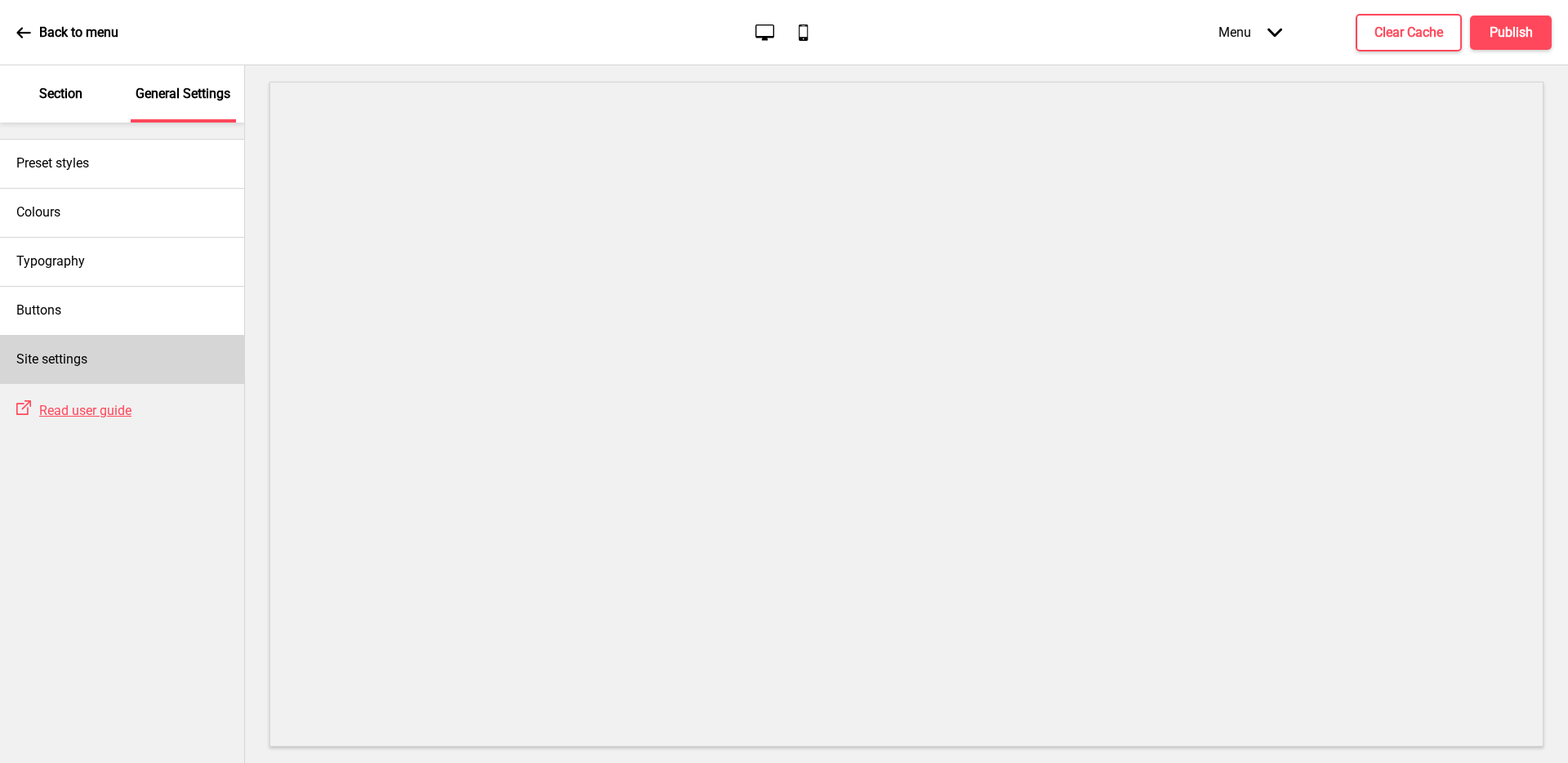
click at [164, 357] on div "Site settings" at bounding box center [122, 359] width 245 height 49
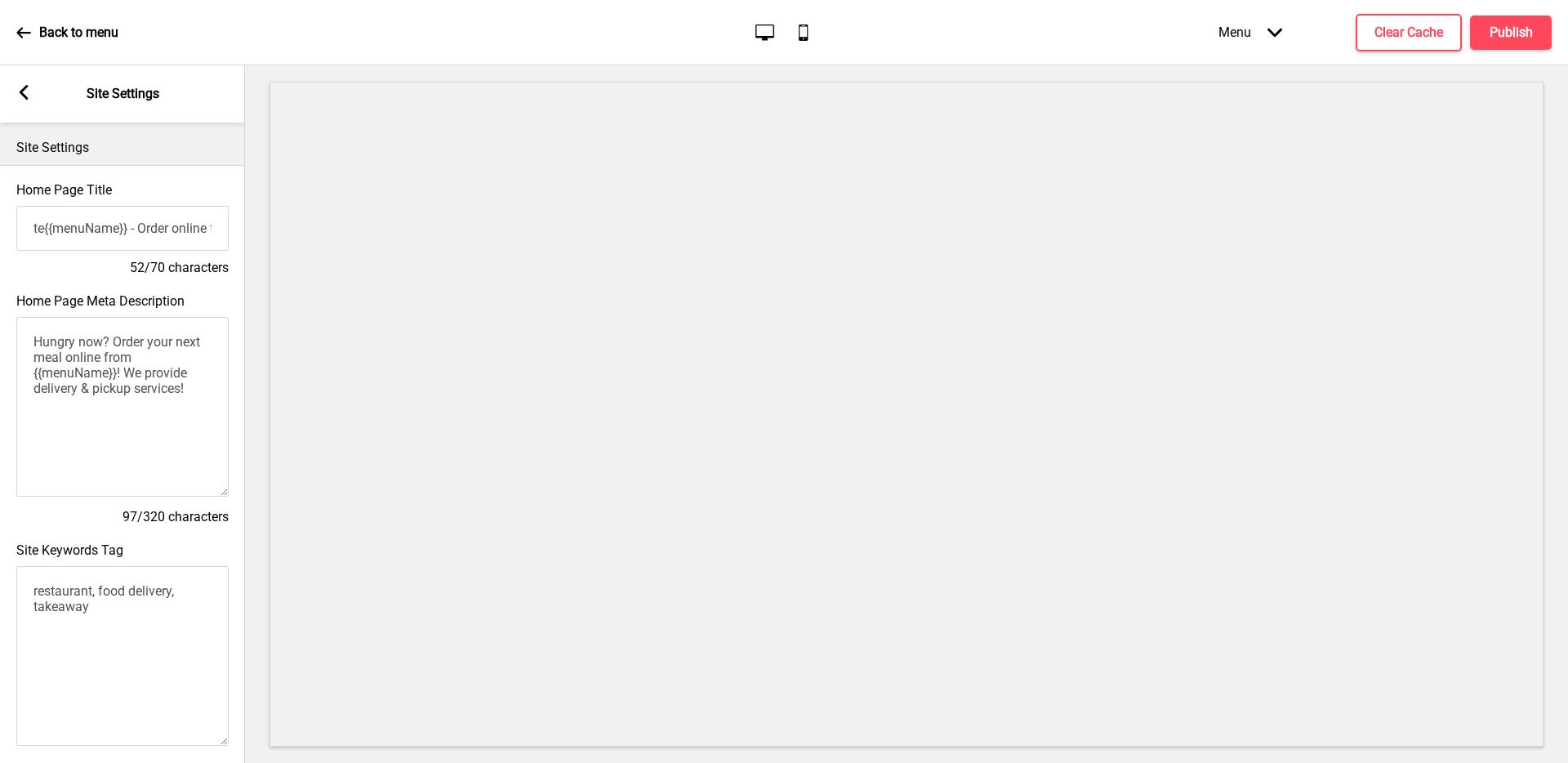
click at [23, 96] on icon at bounding box center [23, 92] width 9 height 15
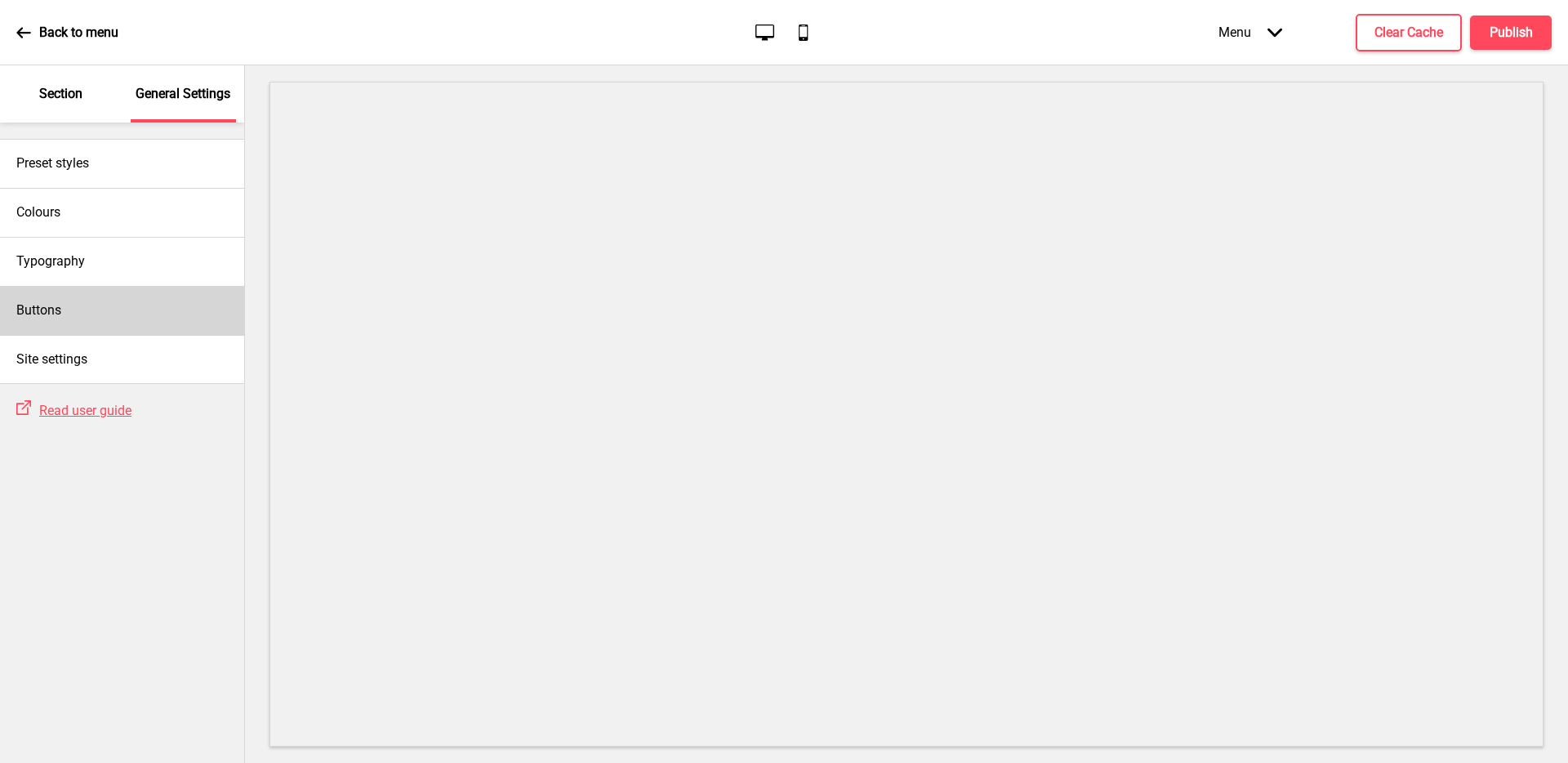
click at [126, 294] on div "Buttons" at bounding box center [122, 310] width 245 height 49
select select "square"
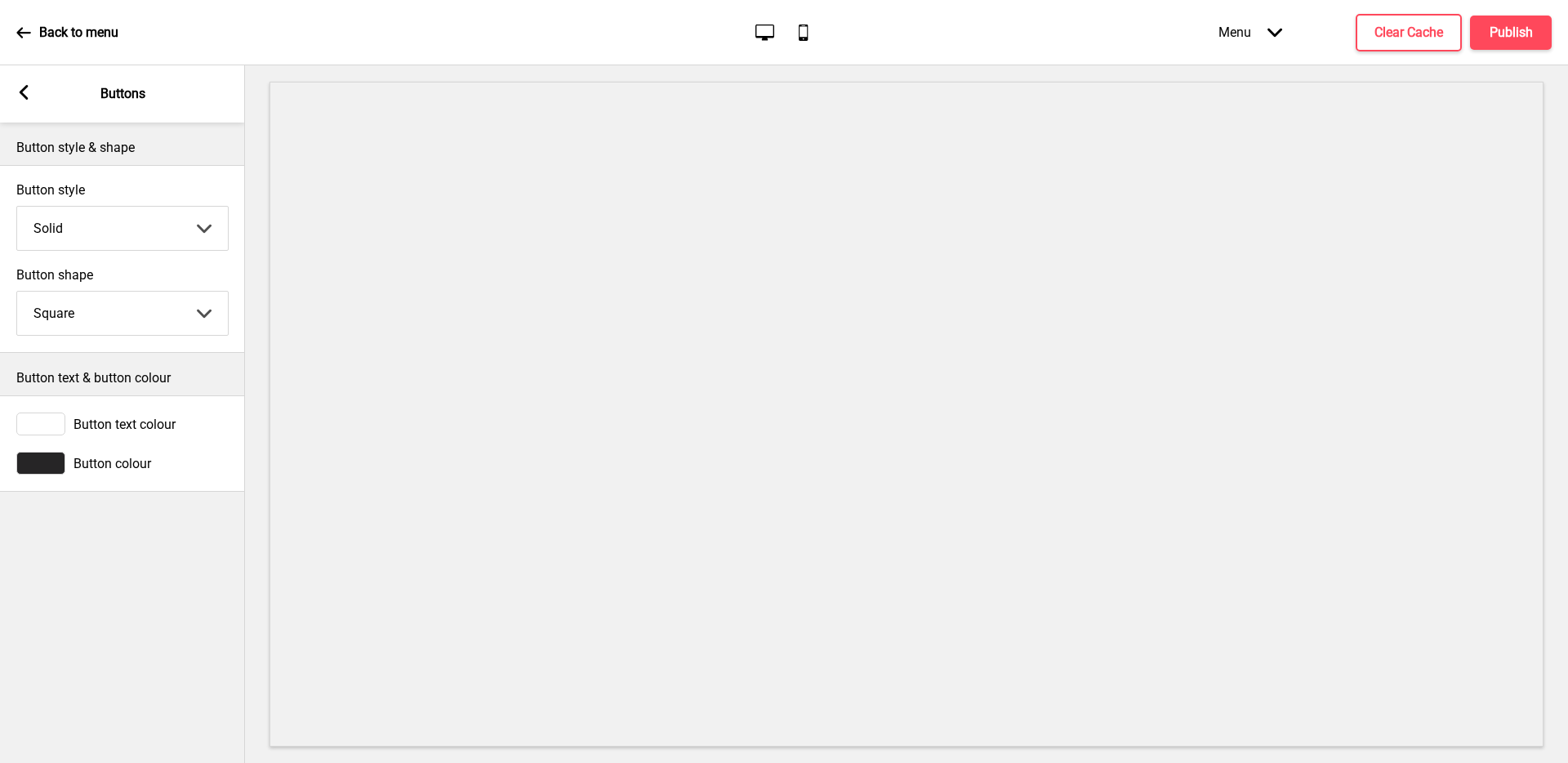
click at [147, 231] on select "Solid Outline Raised" at bounding box center [122, 228] width 210 height 43
click at [18, 90] on rect at bounding box center [23, 92] width 15 height 15
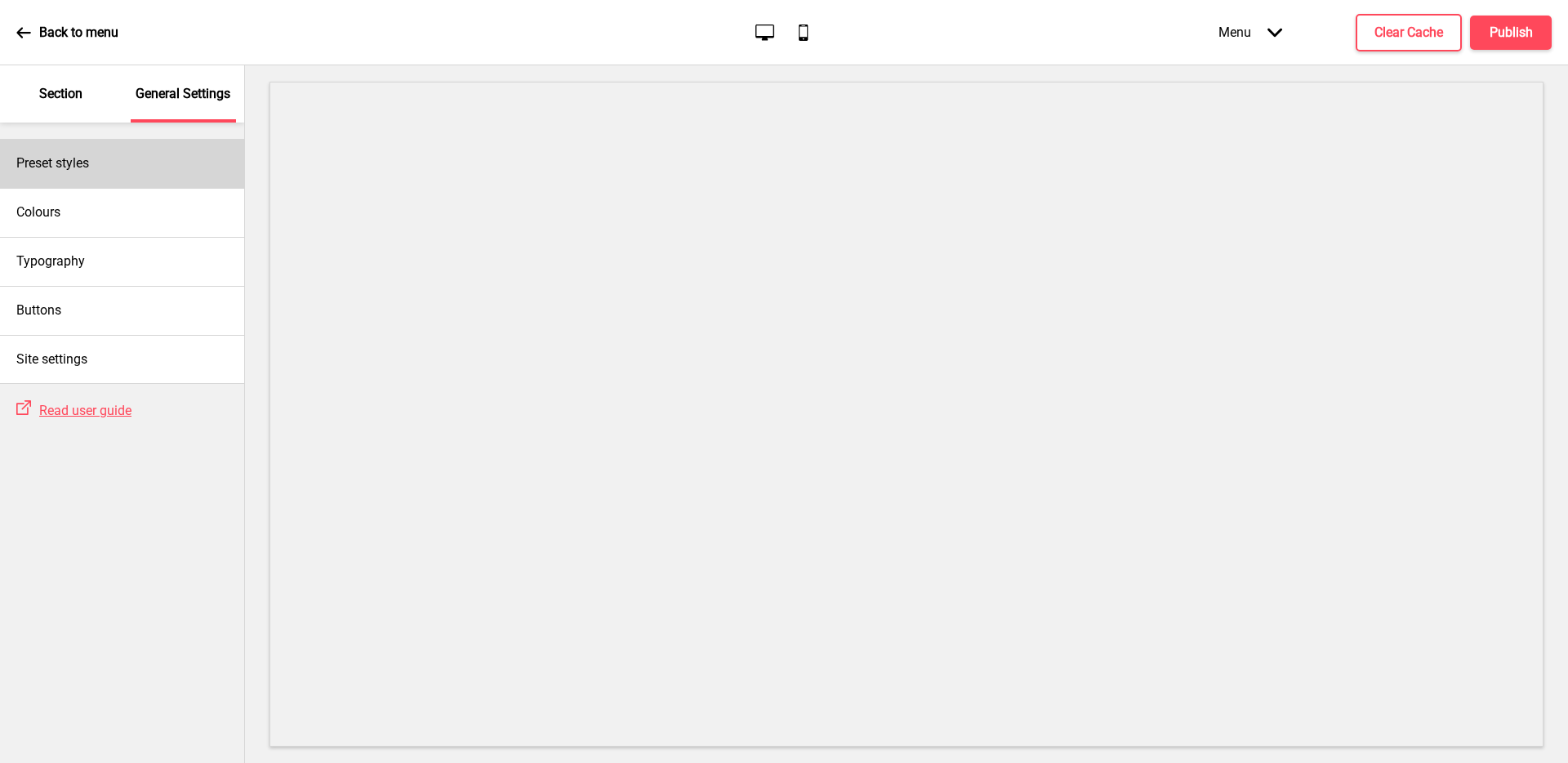
click at [88, 160] on h4 "Preset styles" at bounding box center [53, 163] width 72 height 18
select select "Custom"
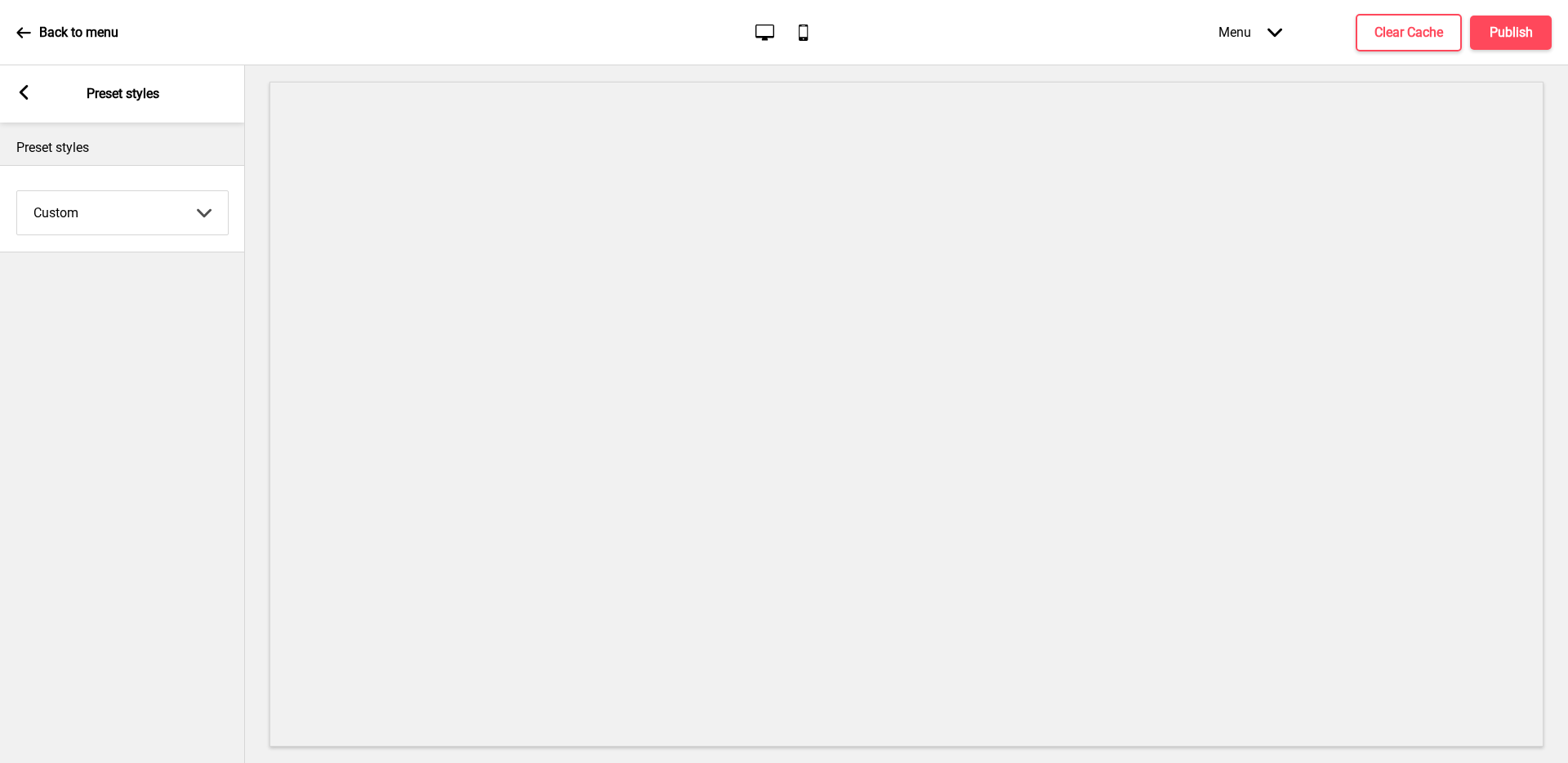
click at [122, 223] on select "Coffee Contrast Dark Earth Marine Minimalist Modern Oddle Pastel Yellow Fruits …" at bounding box center [122, 212] width 210 height 43
click at [24, 95] on icon at bounding box center [23, 92] width 9 height 15
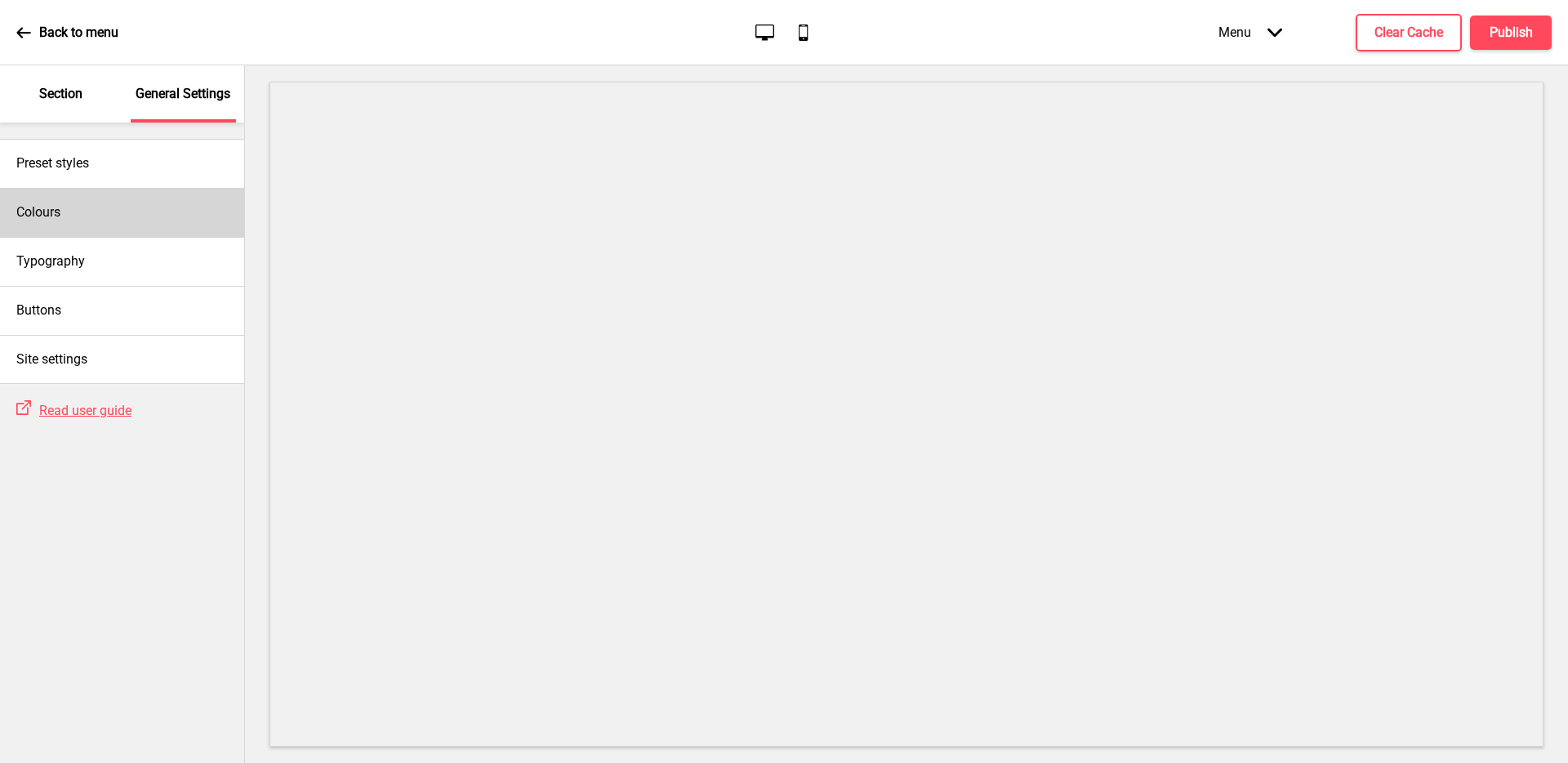
click at [145, 227] on div "Colours" at bounding box center [122, 212] width 245 height 49
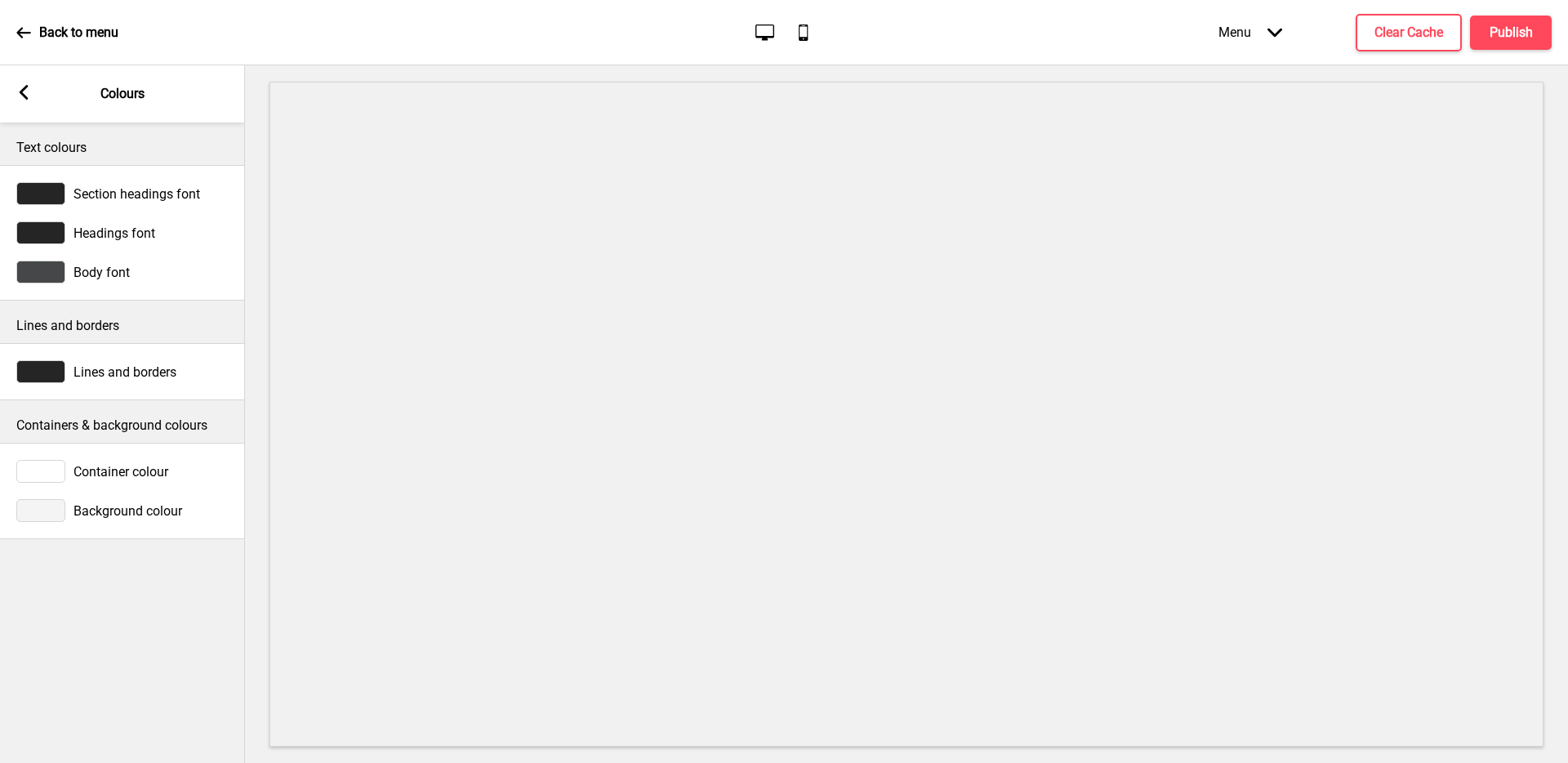
click at [21, 84] on div "Arrow left Colours" at bounding box center [122, 94] width 245 height 57
click at [27, 473] on div at bounding box center [41, 471] width 49 height 22
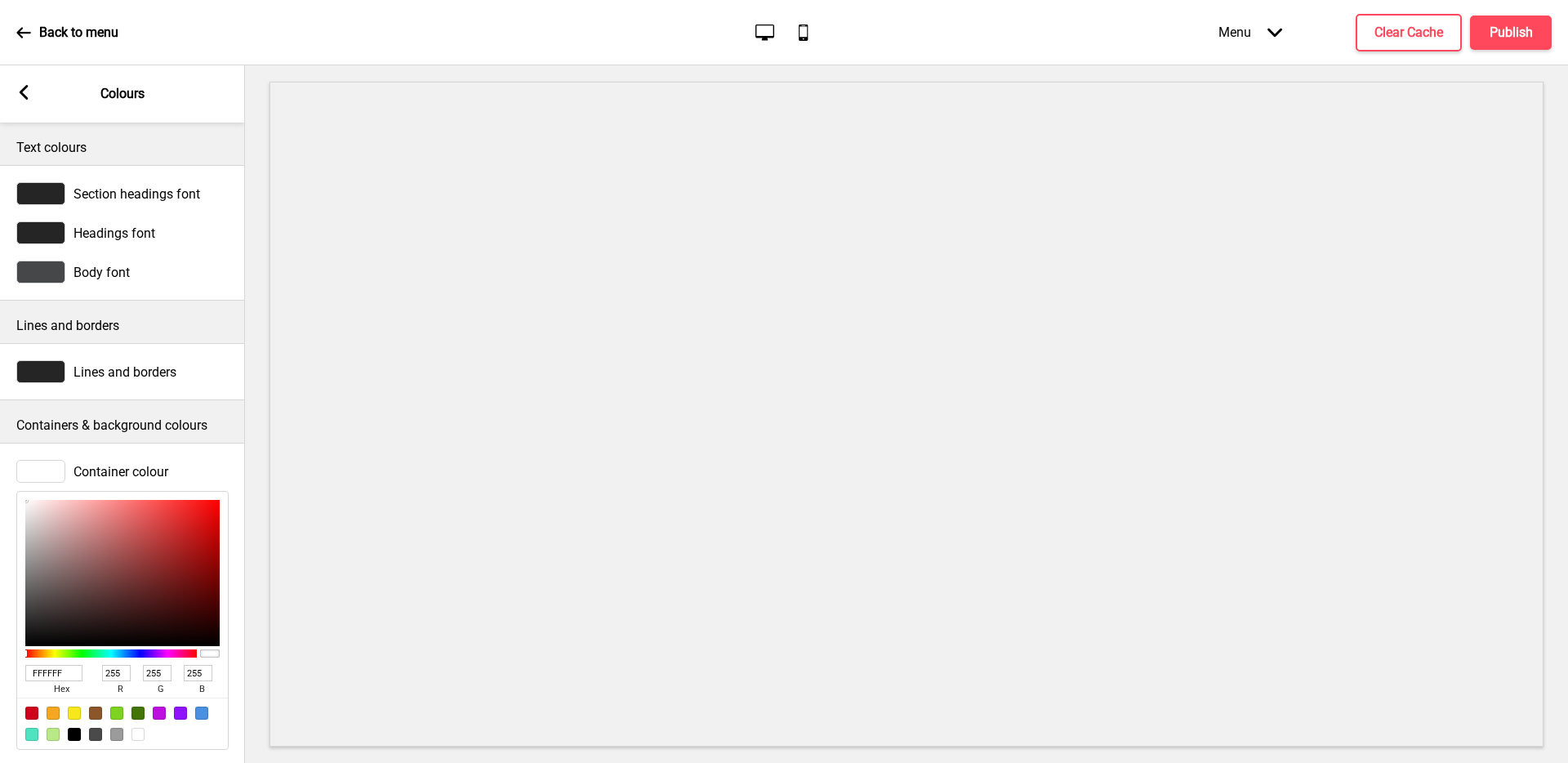
drag, startPoint x: 71, startPoint y: 671, endPoint x: 0, endPoint y: 655, distance: 72.8
click at [0, 655] on div "Container colour FFFFFF hex 255 r 255 g 255 b 100 a" at bounding box center [122, 605] width 245 height 306
paste input "#fafafa"
type input "#fafafa"
type input "250"
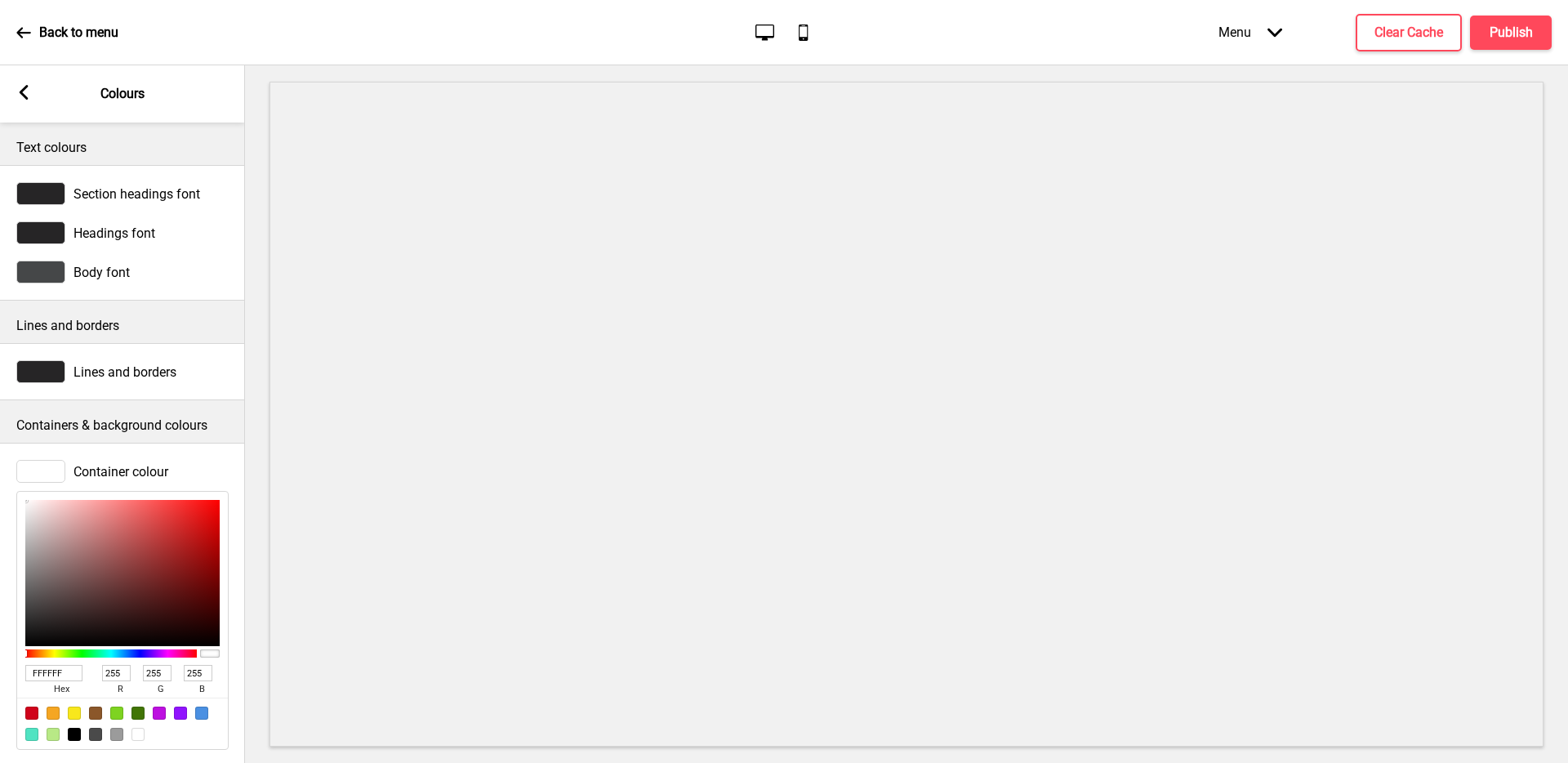
type input "250"
type input "FAFAFA"
click at [187, 464] on div "Container colour" at bounding box center [122, 471] width 212 height 22
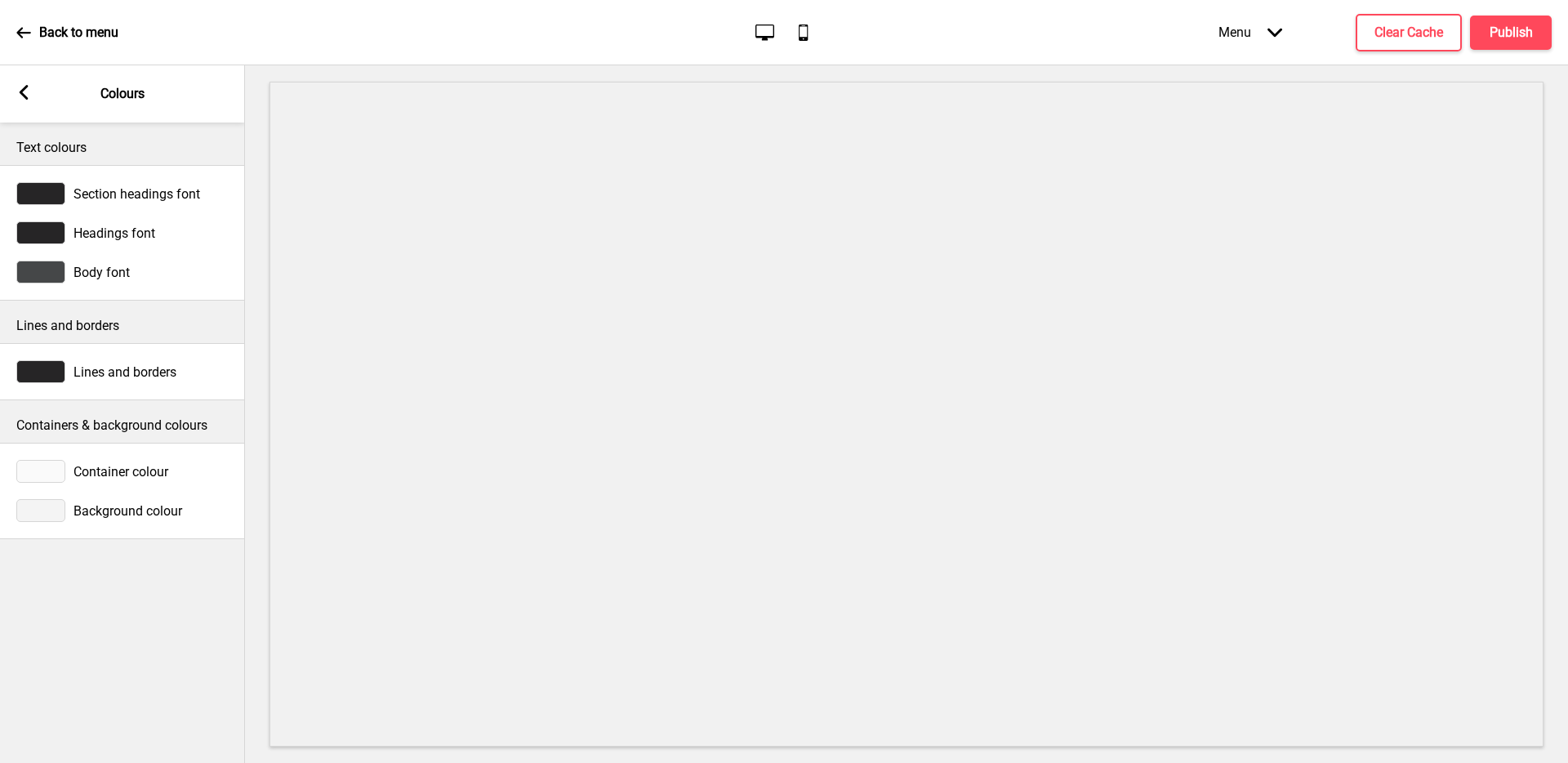
click at [23, 94] on icon at bounding box center [23, 92] width 9 height 15
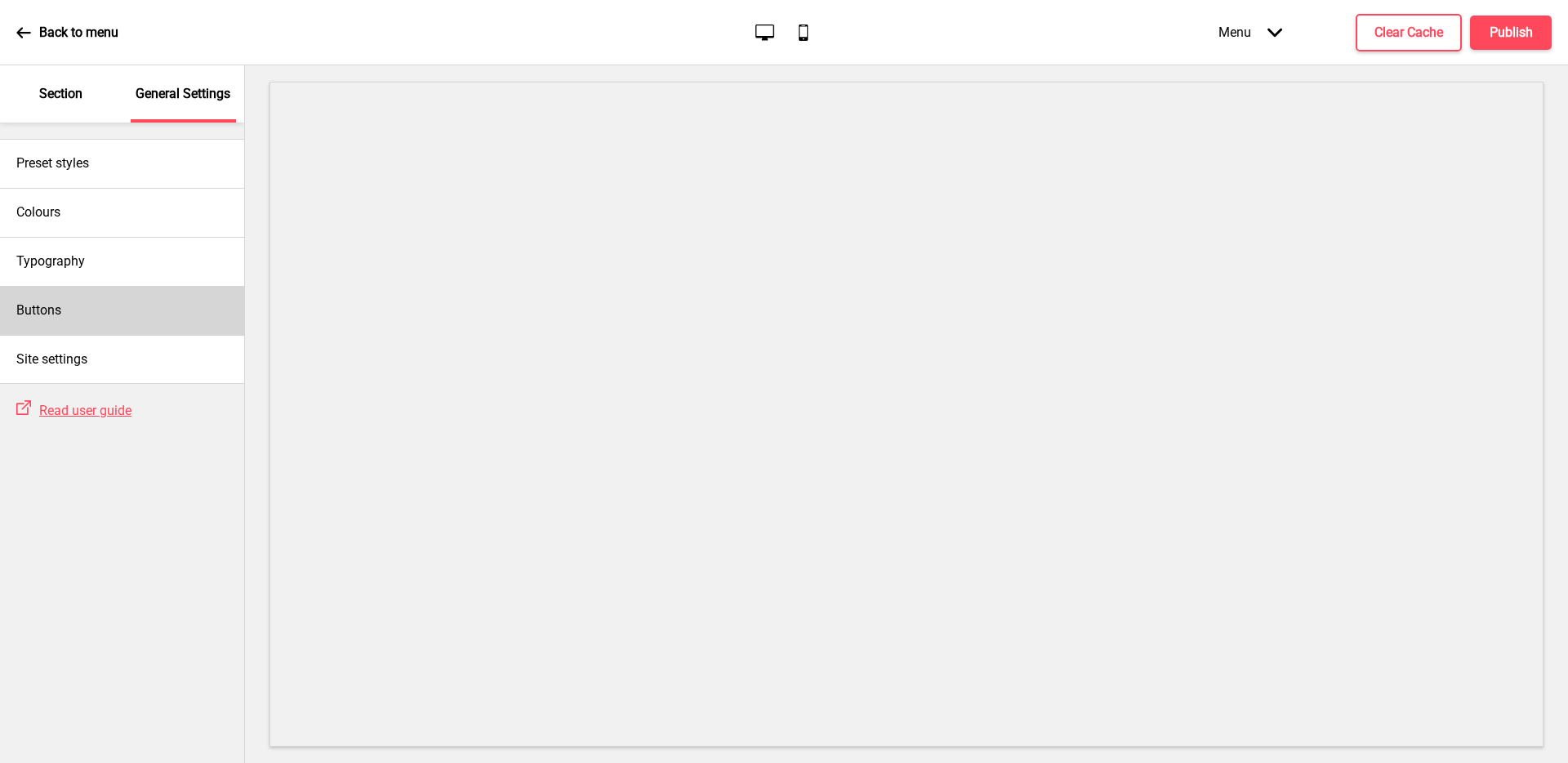
click at [81, 301] on div "Buttons" at bounding box center [122, 310] width 245 height 49
select select "square"
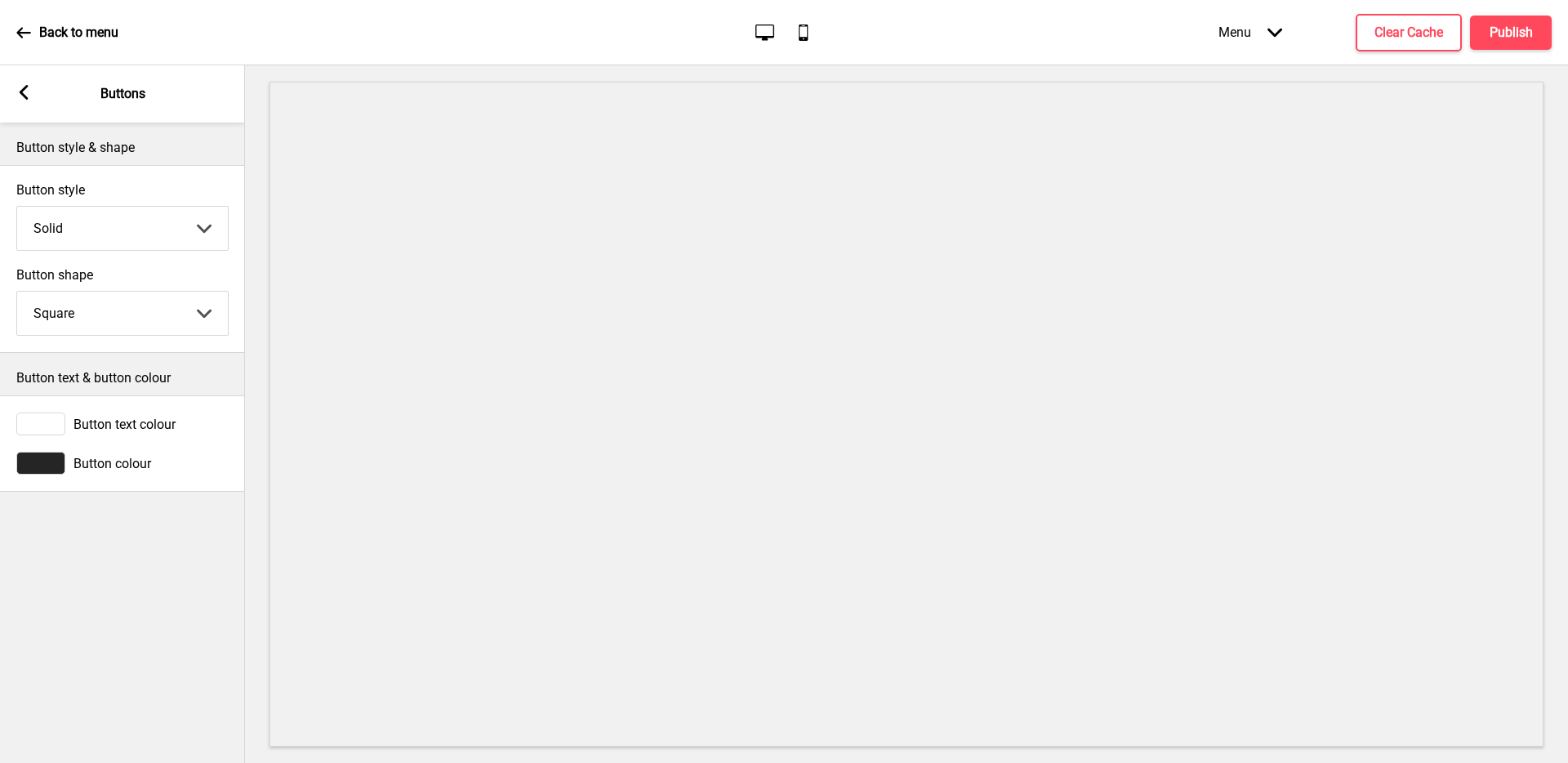
click at [35, 466] on div at bounding box center [41, 463] width 49 height 22
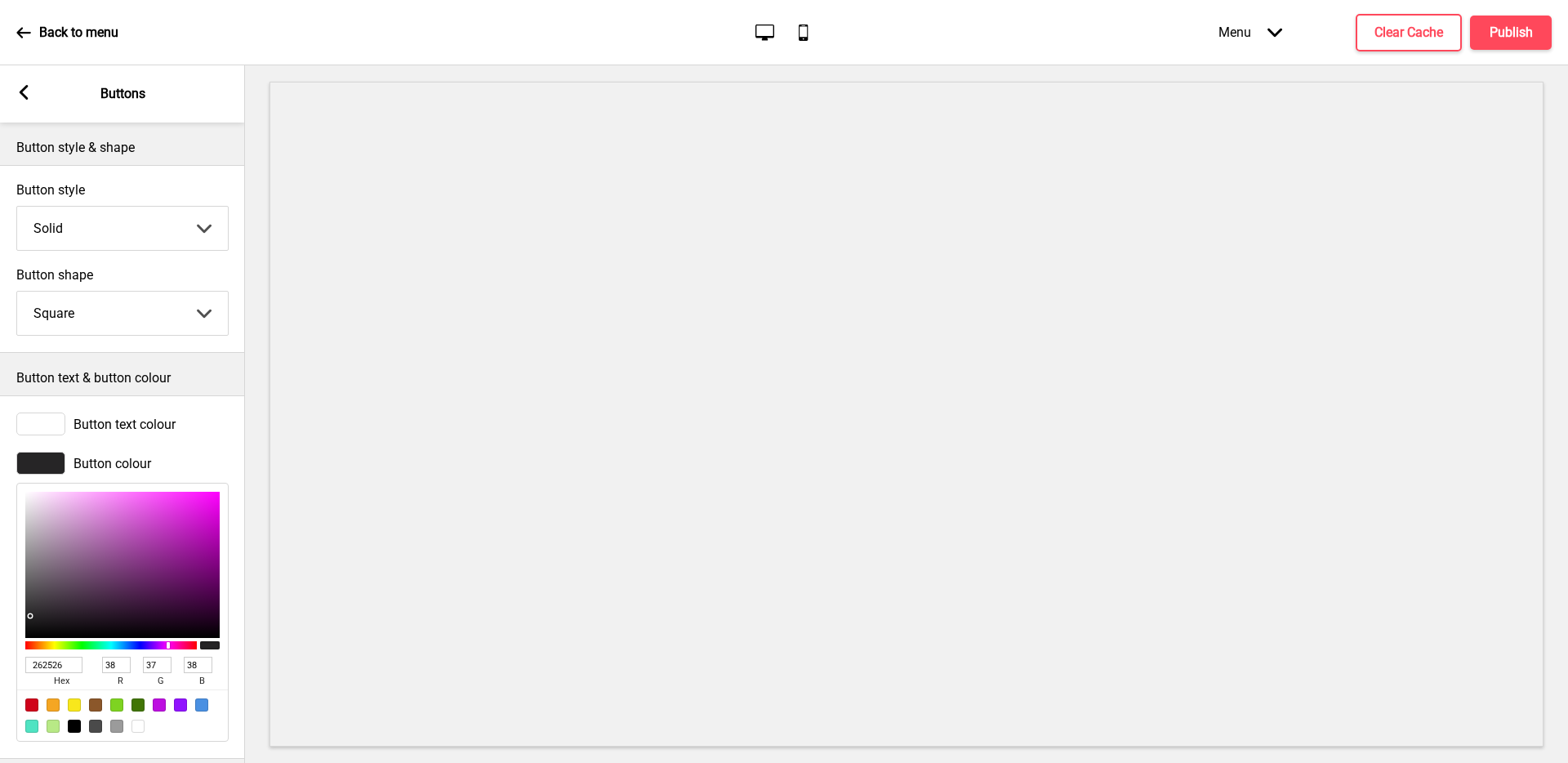
scroll to position [23, 0]
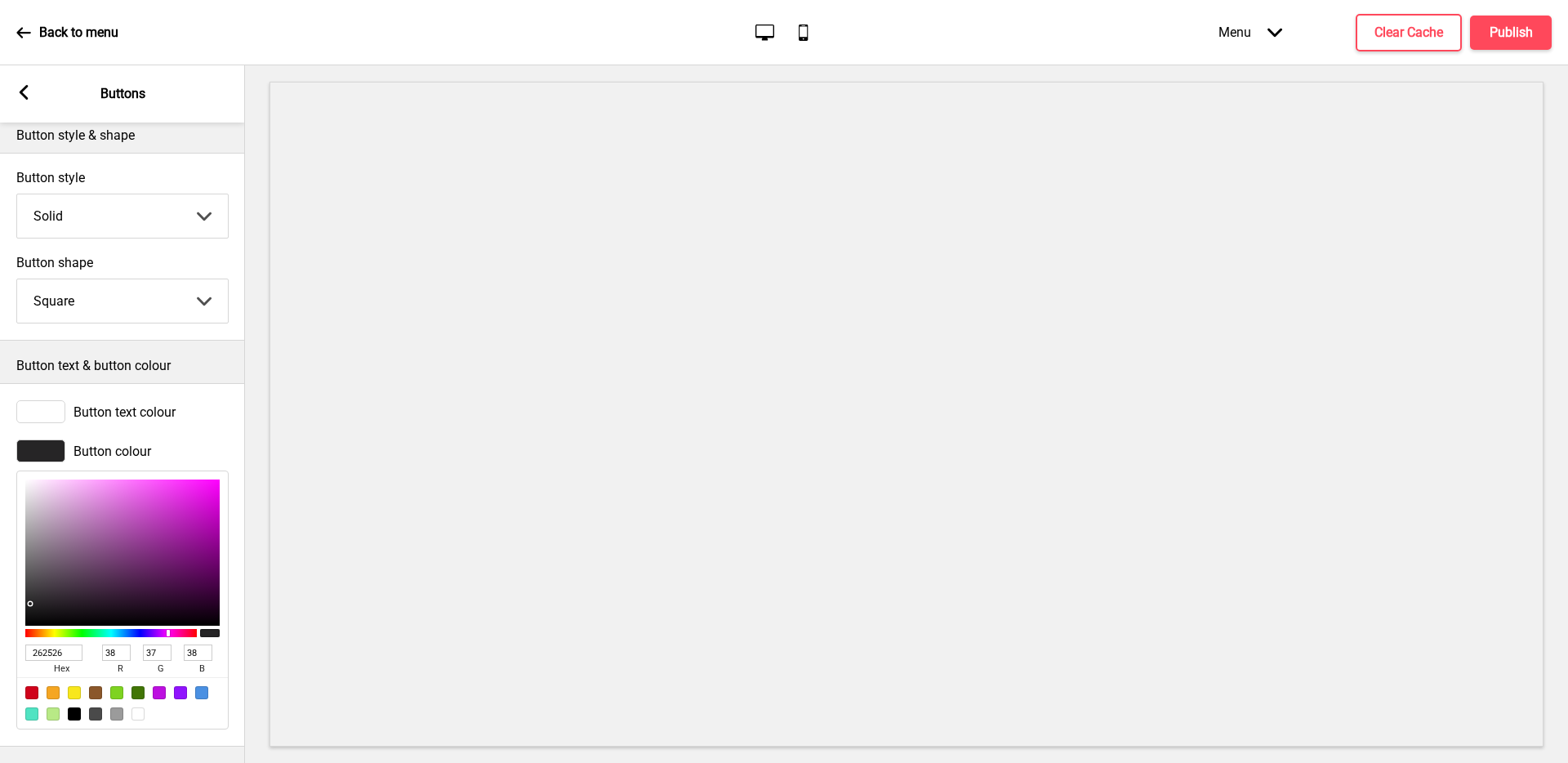
drag, startPoint x: 71, startPoint y: 638, endPoint x: 0, endPoint y: 629, distance: 71.6
click at [0, 629] on div "Button colour 262526 hex 38 r 37 g 38 b 100 a" at bounding box center [122, 584] width 245 height 306
paste input "#fafafa"
type input "#fafafa"
type input "250"
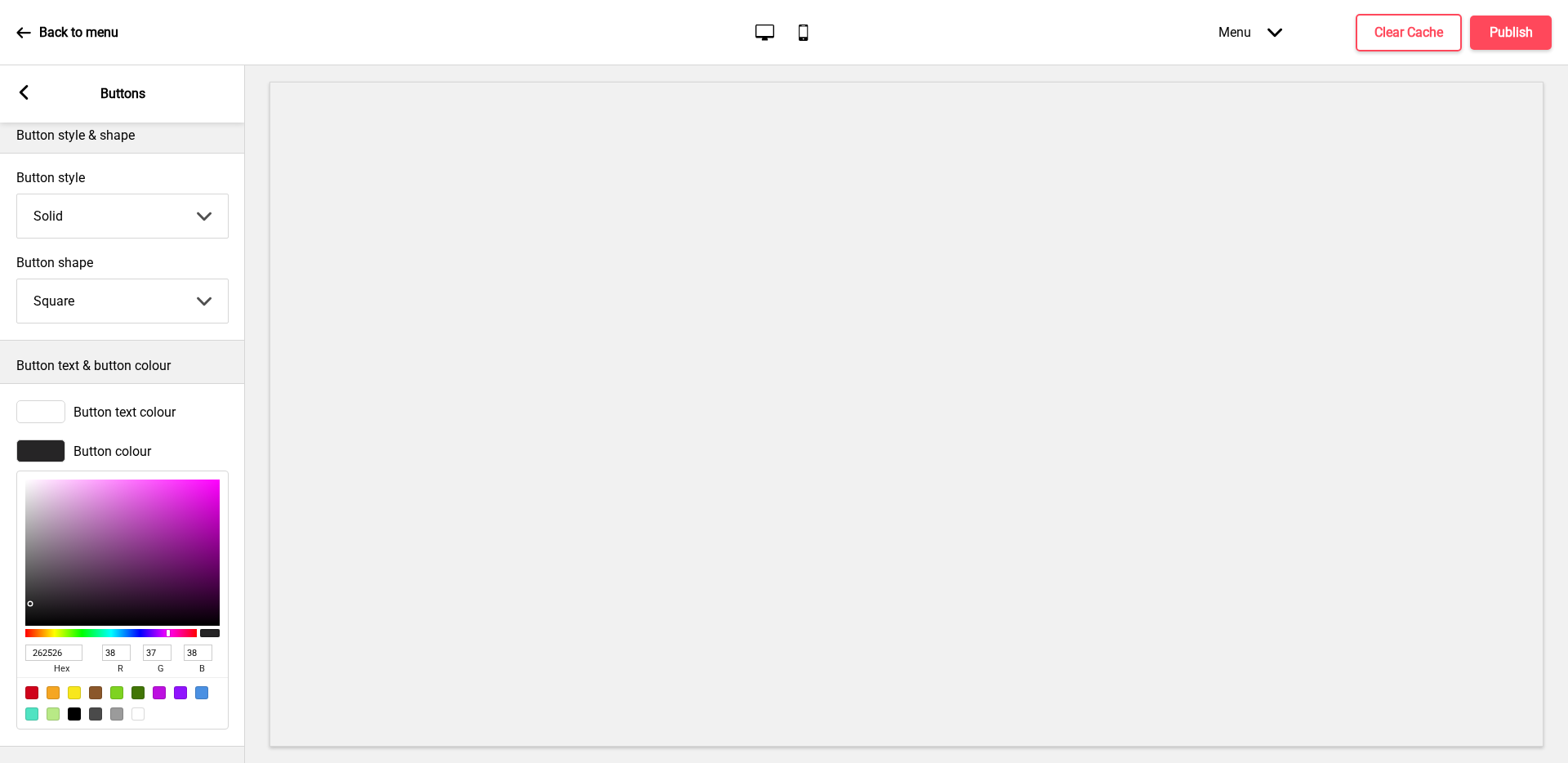
type input "250"
type input "FAFAFA"
click at [47, 400] on div at bounding box center [41, 411] width 49 height 22
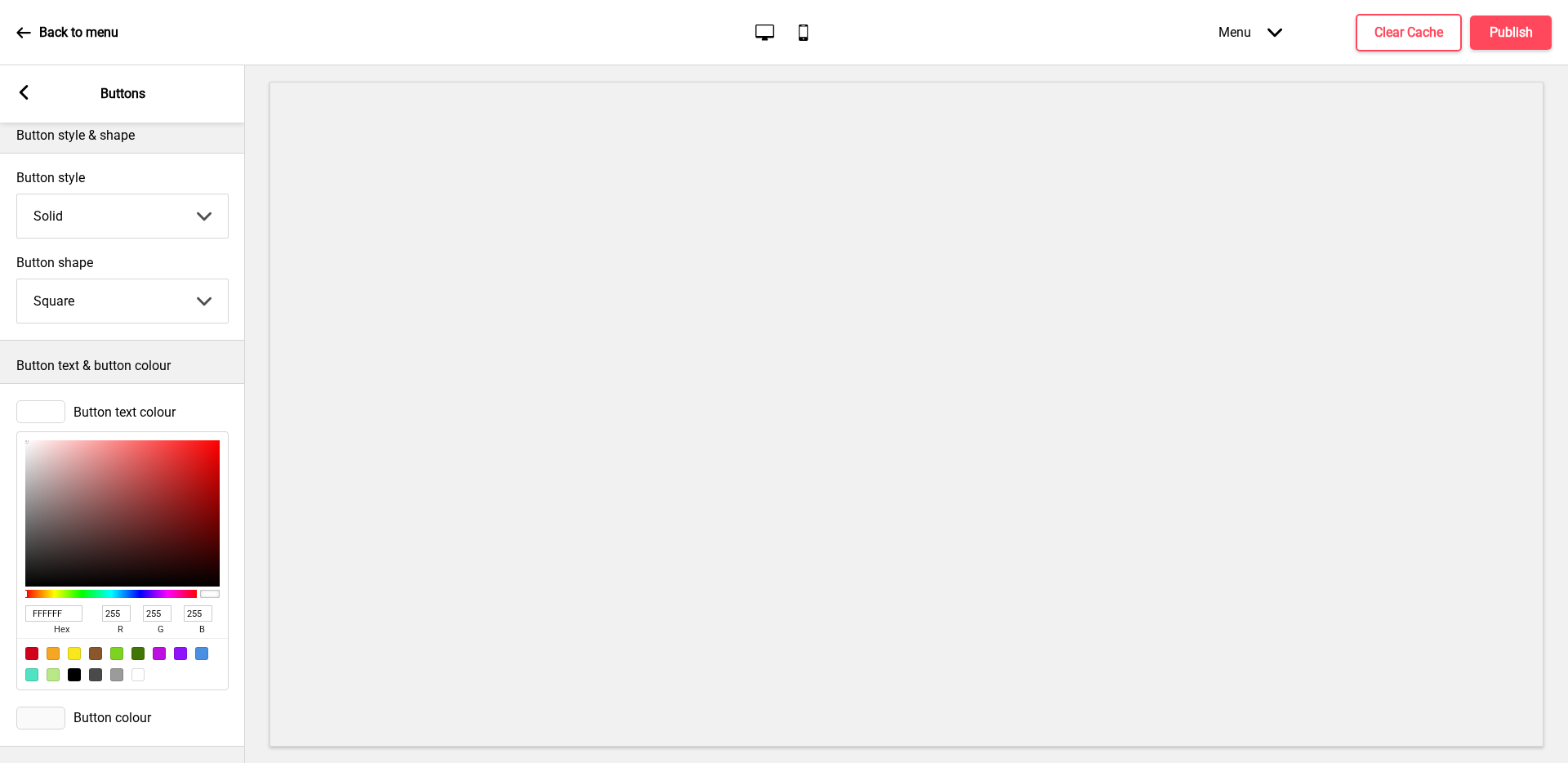
drag, startPoint x: 79, startPoint y: 598, endPoint x: 0, endPoint y: 585, distance: 80.1
click at [0, 585] on div "Button text colour FFFFFF hex 255 r 255 g 255 b 100 a" at bounding box center [122, 545] width 245 height 306
type input "000"
type input "0"
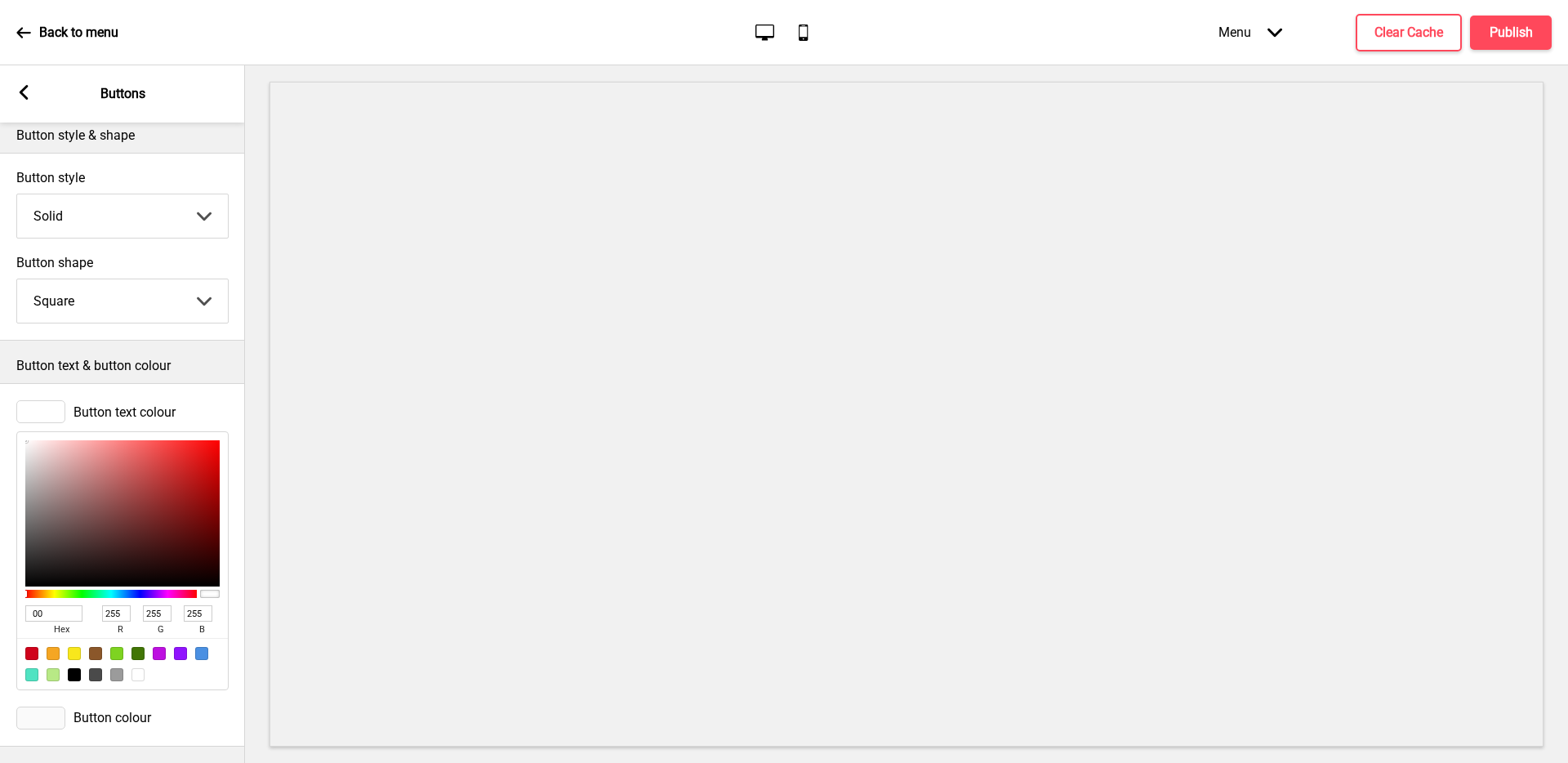
type input "0"
type input "000000"
click at [205, 361] on p "Button text & button colour" at bounding box center [122, 366] width 212 height 18
click at [13, 93] on div "Arrow left Buttons" at bounding box center [122, 94] width 245 height 57
click at [15, 93] on div "Arrow left Buttons" at bounding box center [122, 94] width 245 height 57
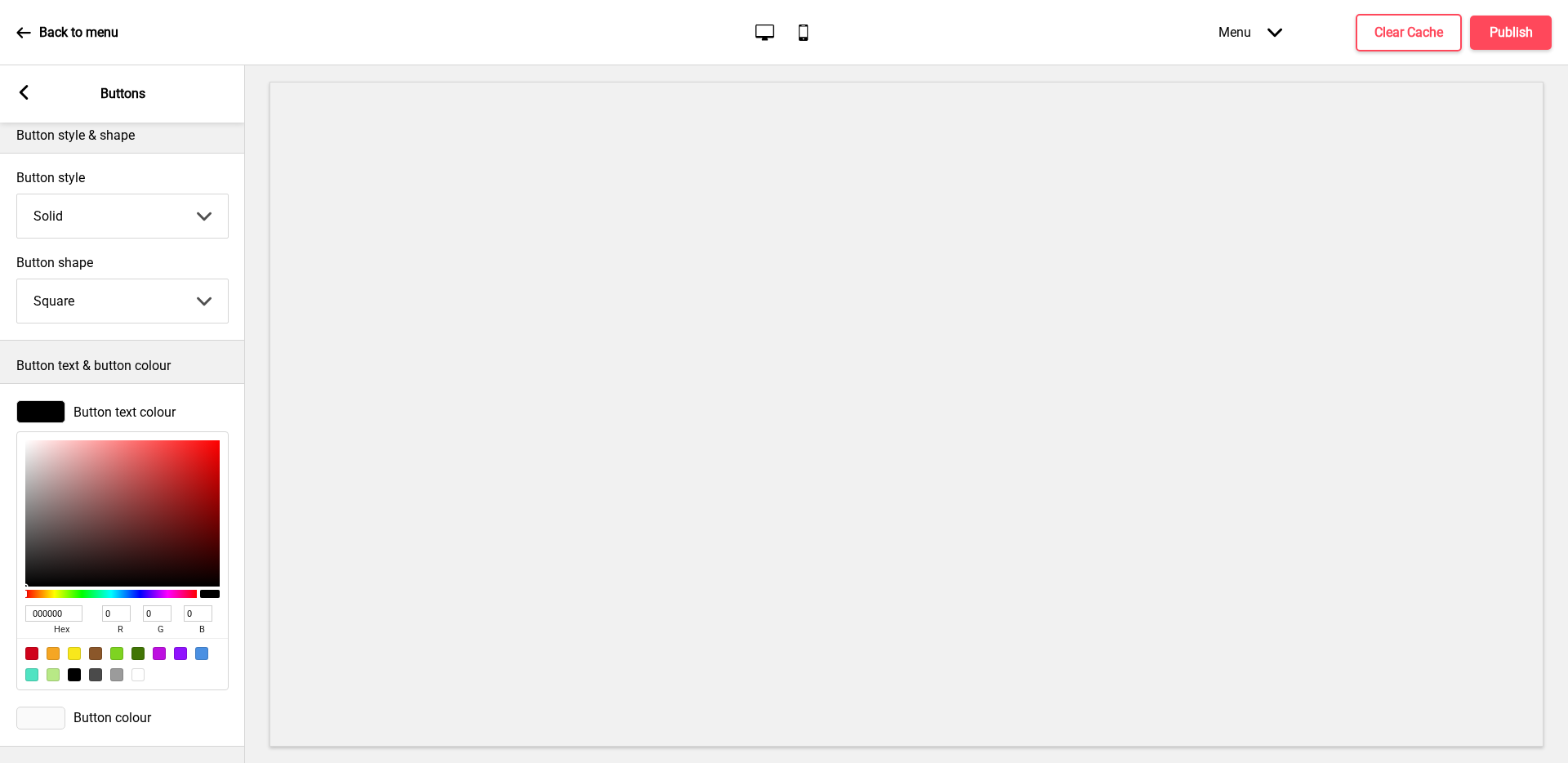
click at [21, 92] on icon at bounding box center [23, 92] width 9 height 15
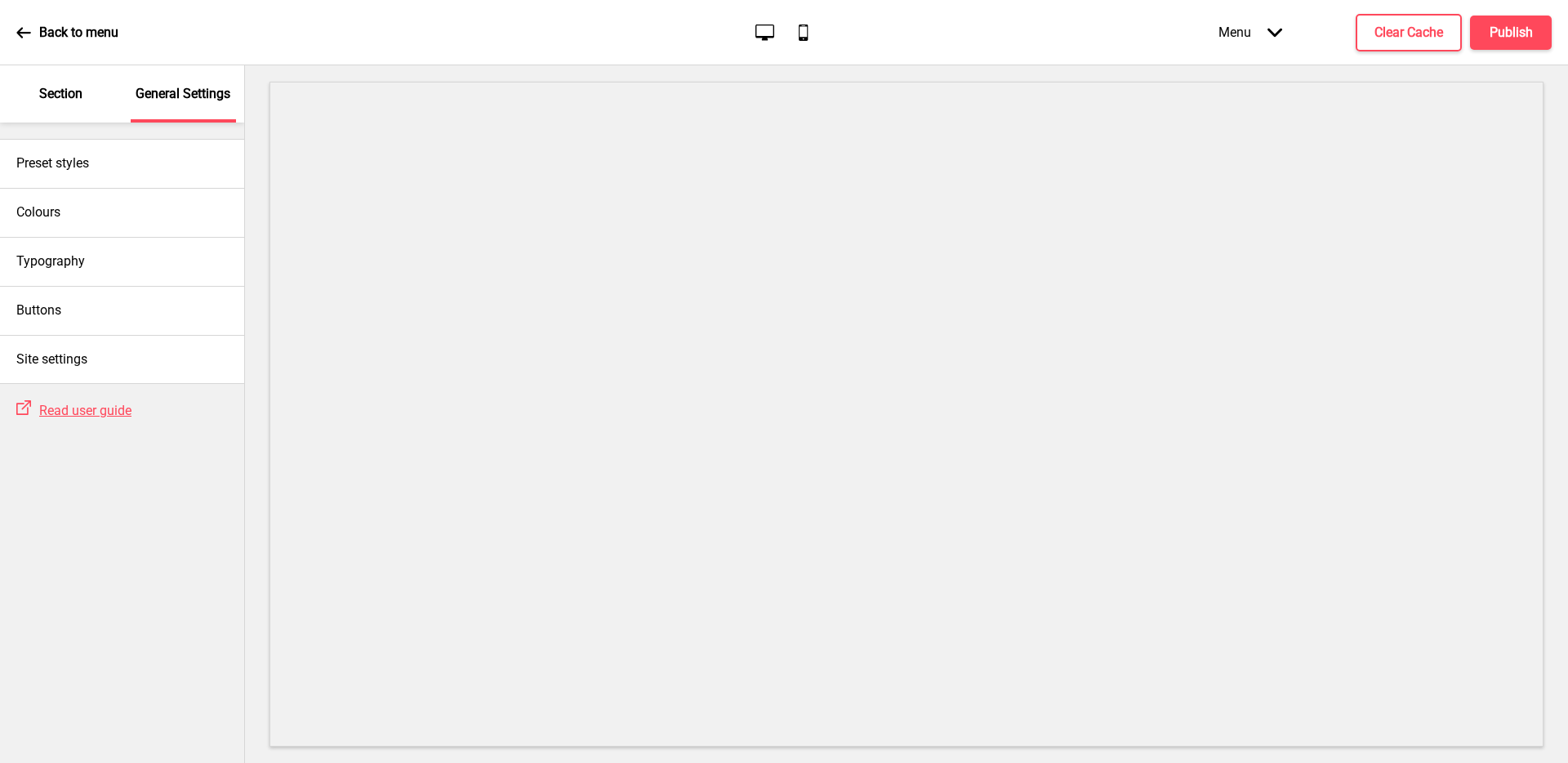
click at [71, 91] on p "Section" at bounding box center [61, 94] width 43 height 18
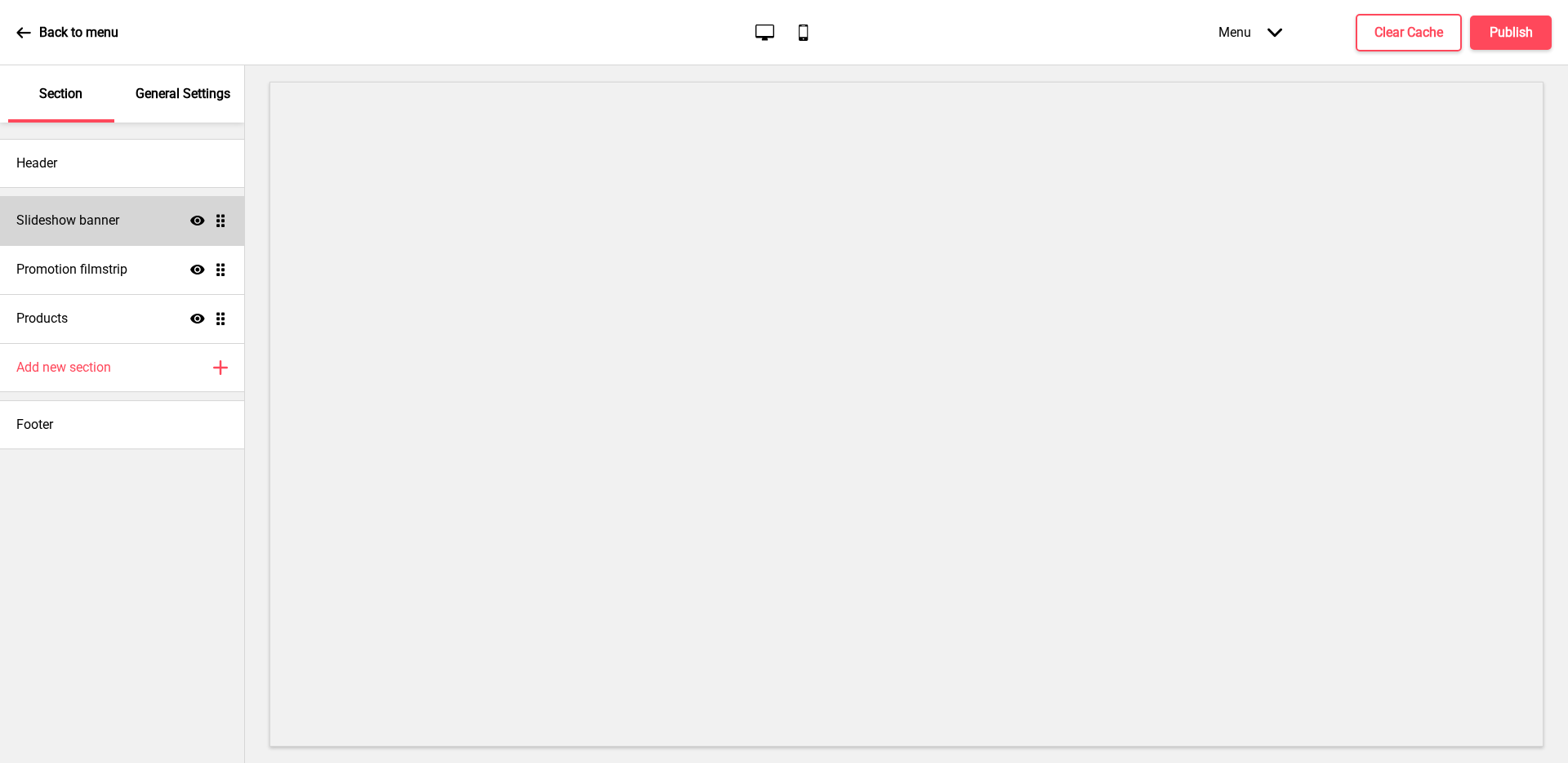
click at [89, 225] on h4 "Slideshow banner" at bounding box center [68, 220] width 103 height 18
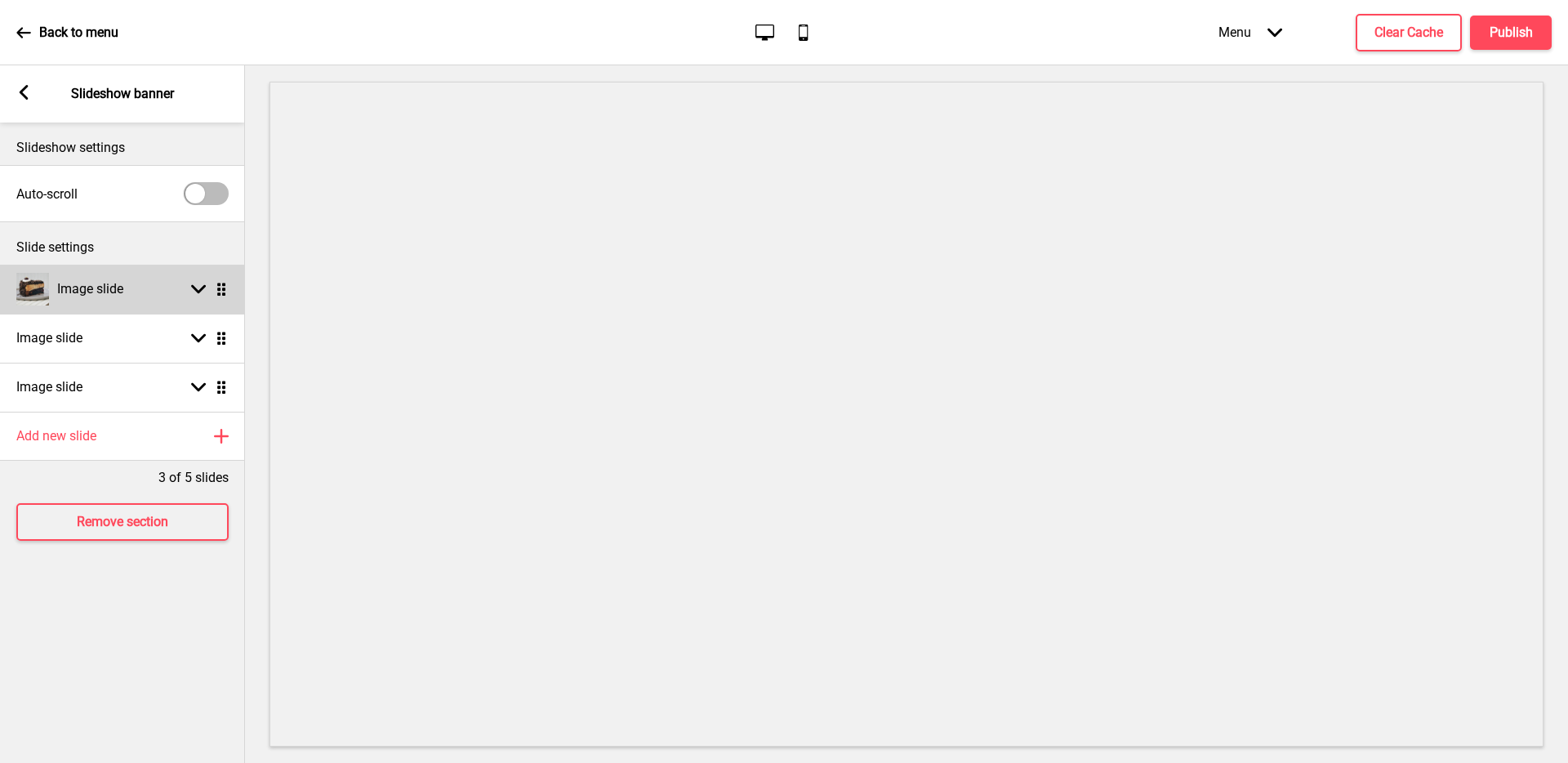
click at [164, 267] on div "Image slide Arrow down Drag" at bounding box center [122, 289] width 245 height 49
select select "left"
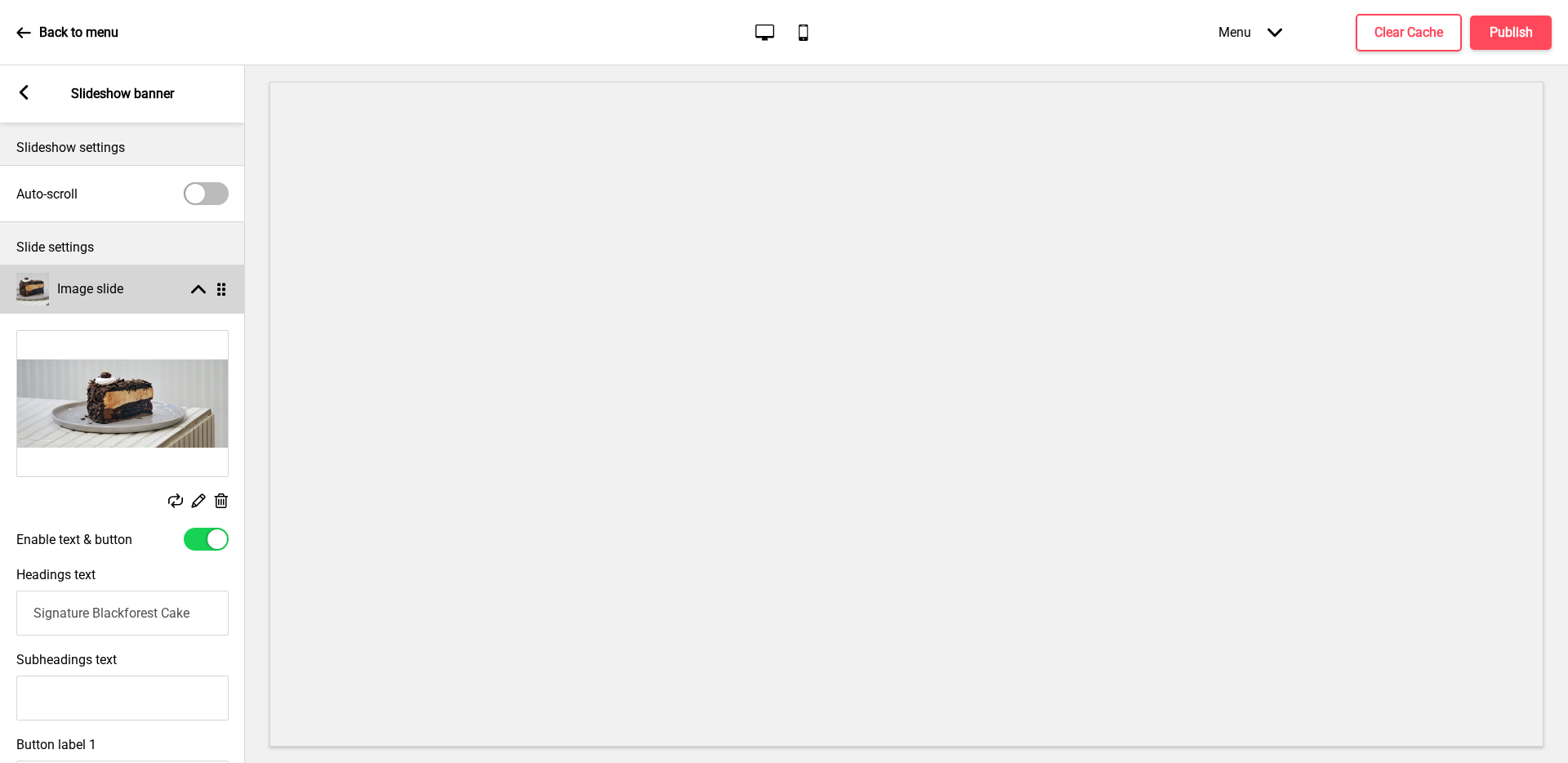
click at [164, 279] on div "Image slide Arrow up Drag" at bounding box center [122, 289] width 245 height 49
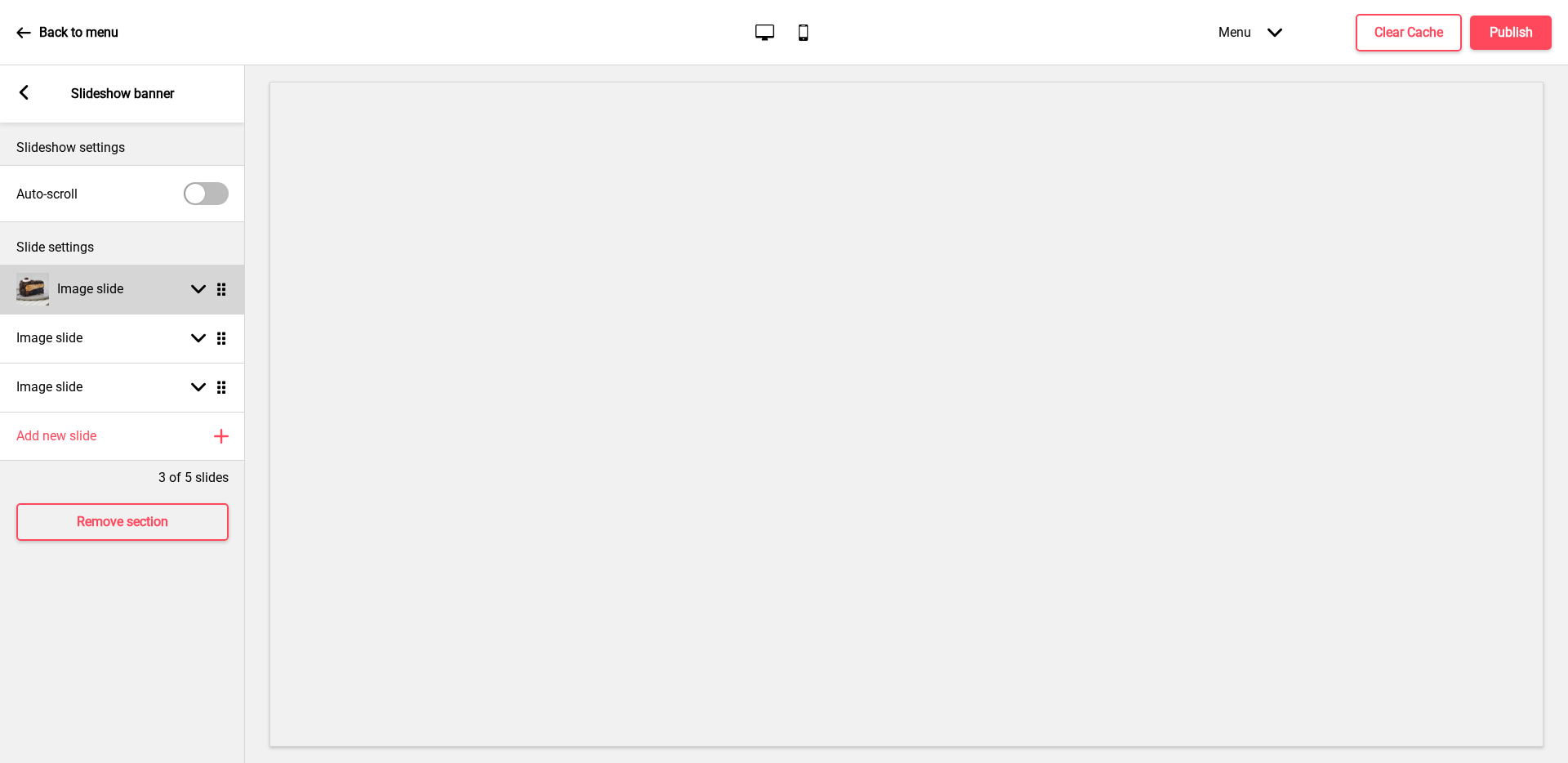
click at [111, 287] on h4 "Image slide" at bounding box center [90, 289] width 67 height 18
select select "left"
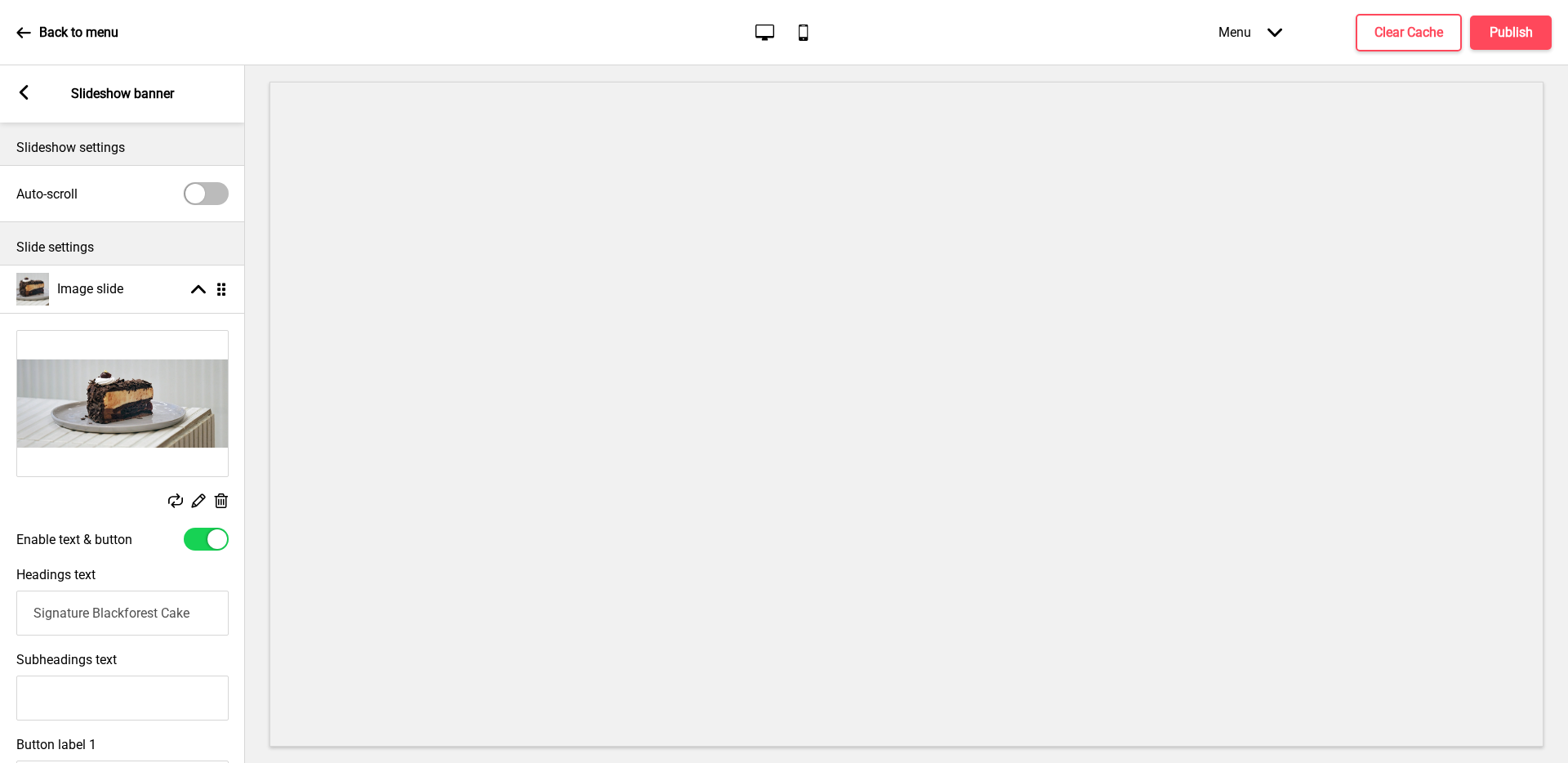
scroll to position [165, 0]
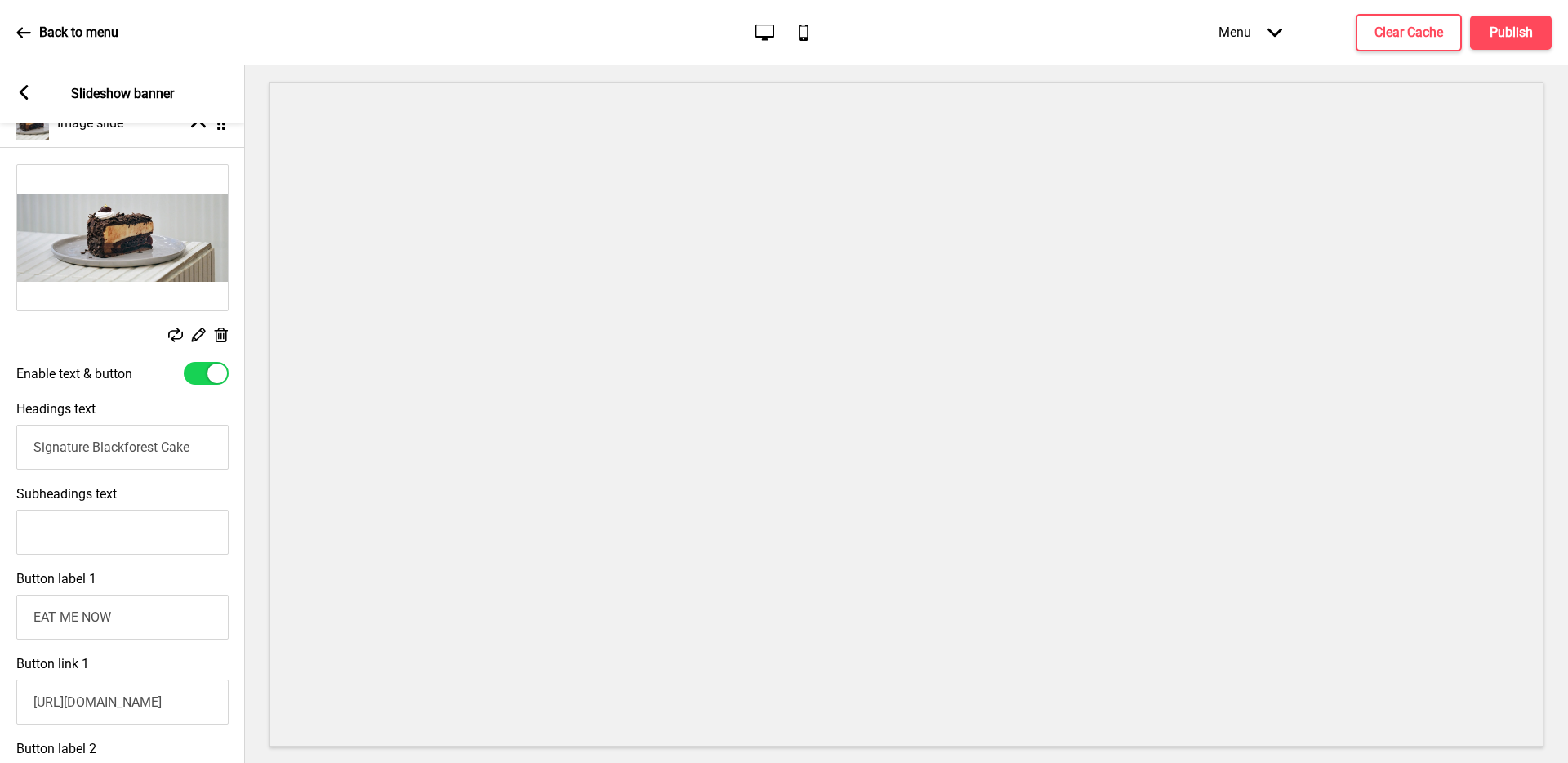
click at [42, 443] on input "Signature Blackforest Cake" at bounding box center [122, 447] width 212 height 45
type input "SIGANATURE BLACKFOREST CAKE"
click at [176, 533] on input "Subheadings text" at bounding box center [121, 532] width 212 height 45
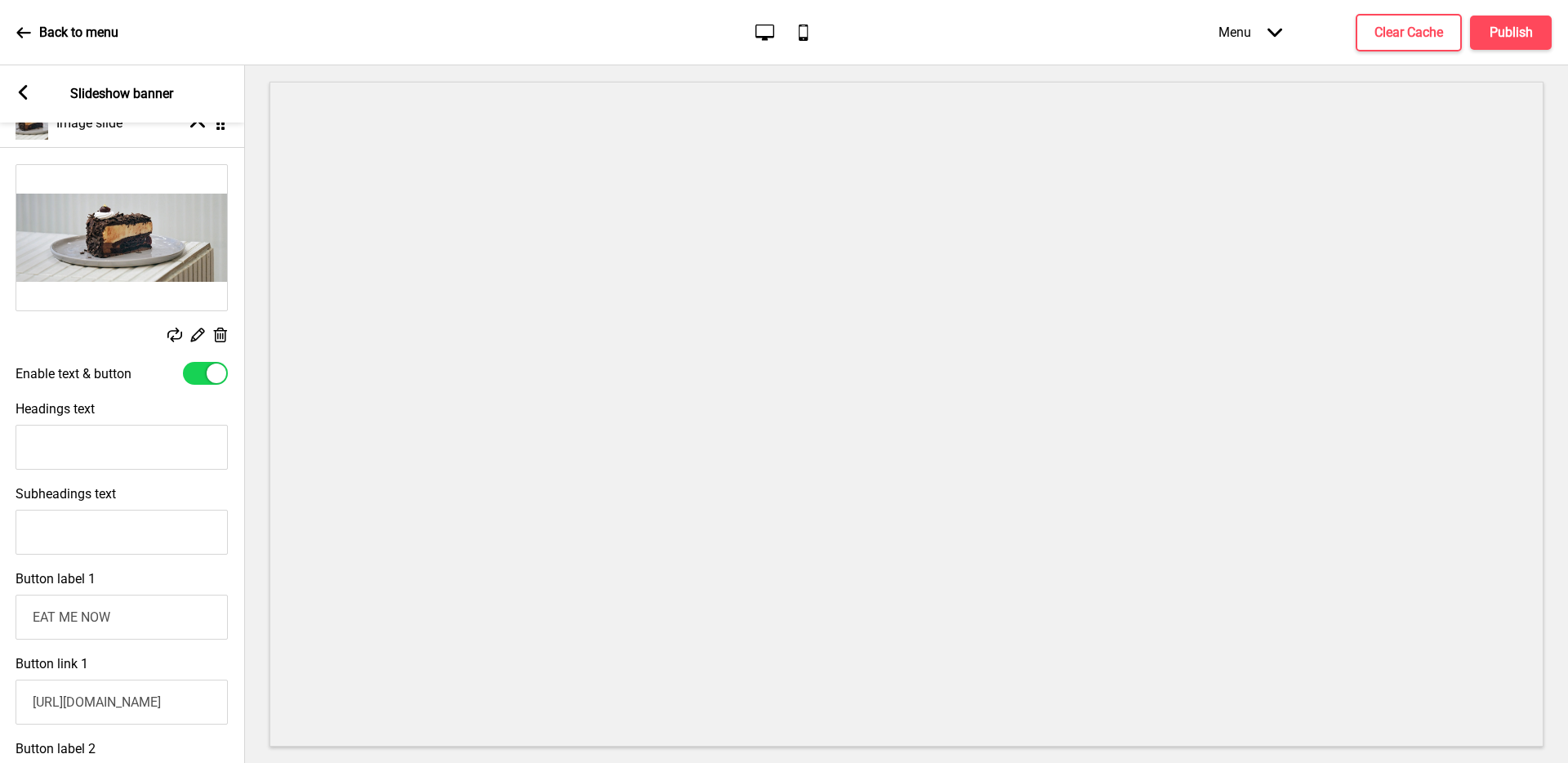
paste input "SIGANATURE BLACKFOREST CAKE"
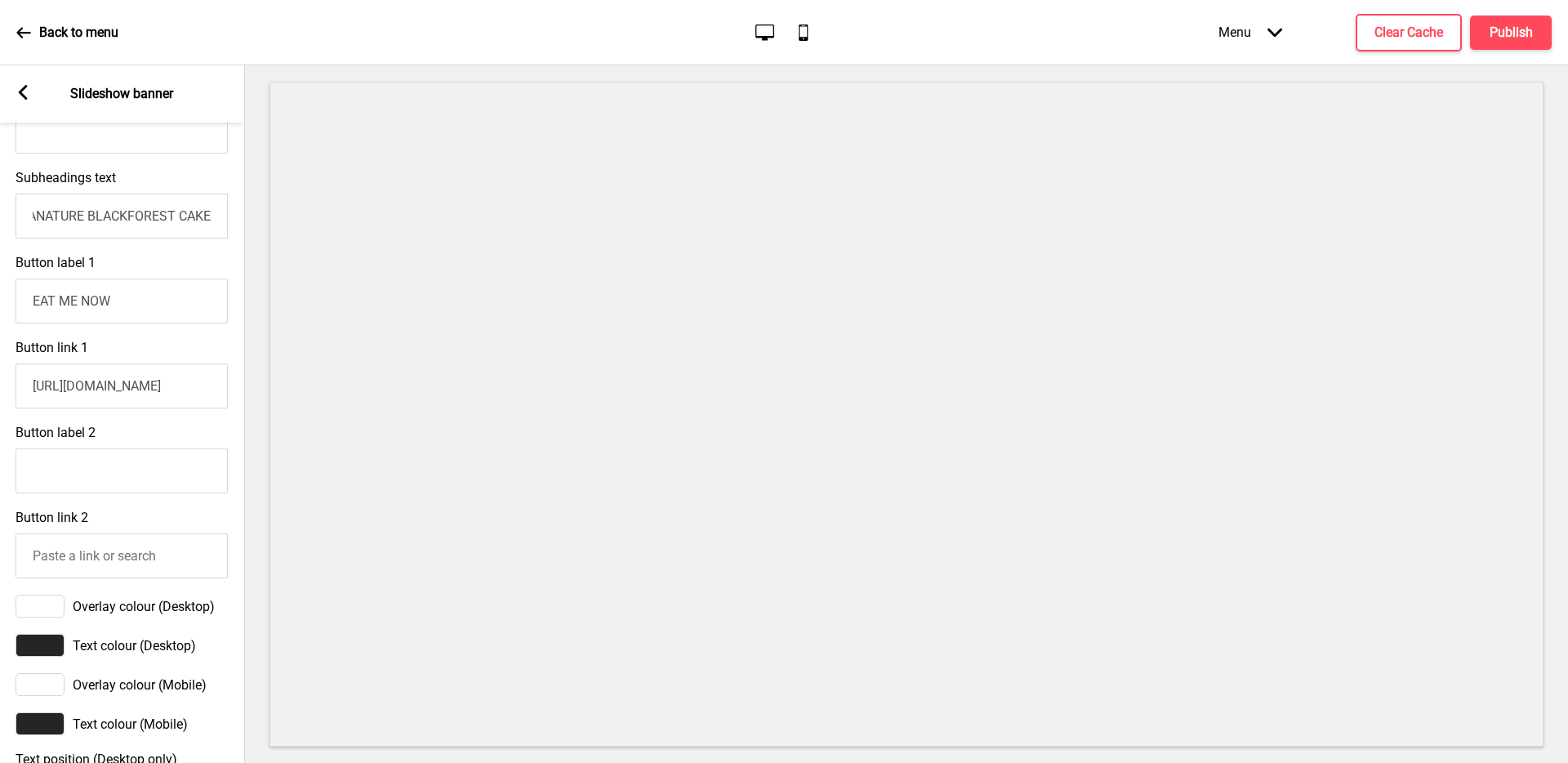
scroll to position [482, 0]
type input "SIGANATURE BLACKFOREST CAKE"
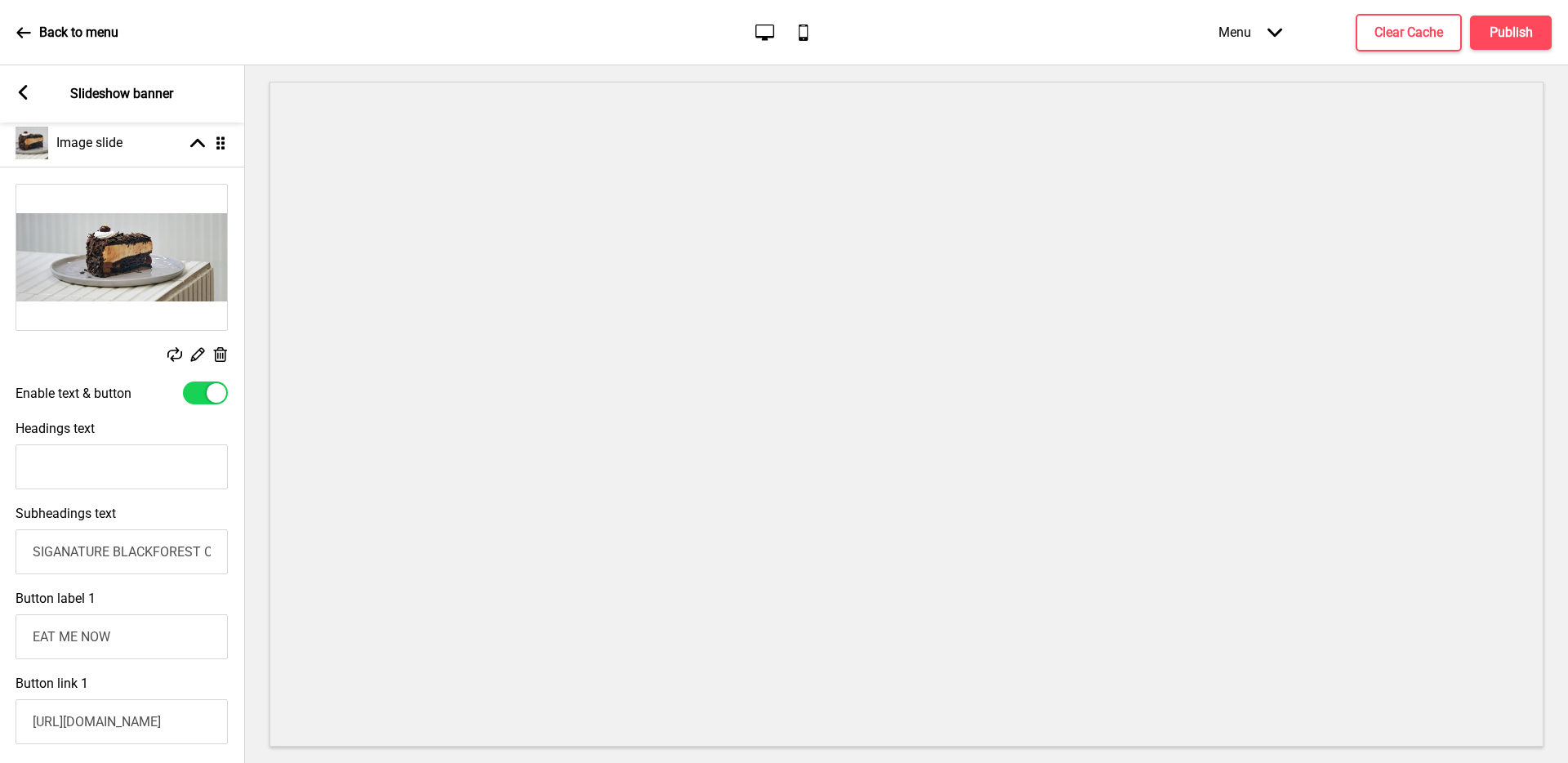
scroll to position [0, 0]
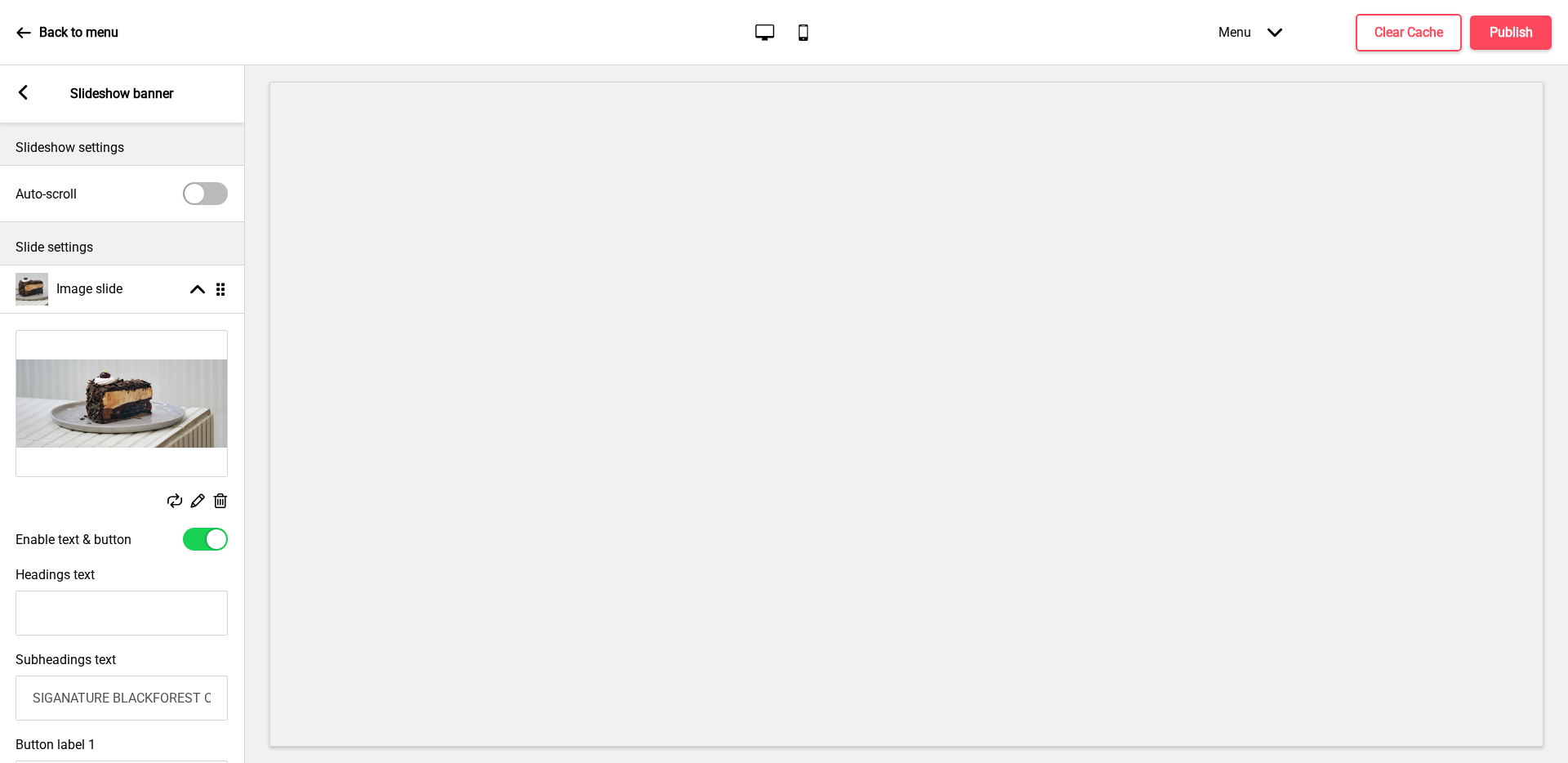
click at [159, 417] on img at bounding box center [121, 403] width 210 height 146
click at [198, 499] on rect at bounding box center [198, 500] width 18 height 18
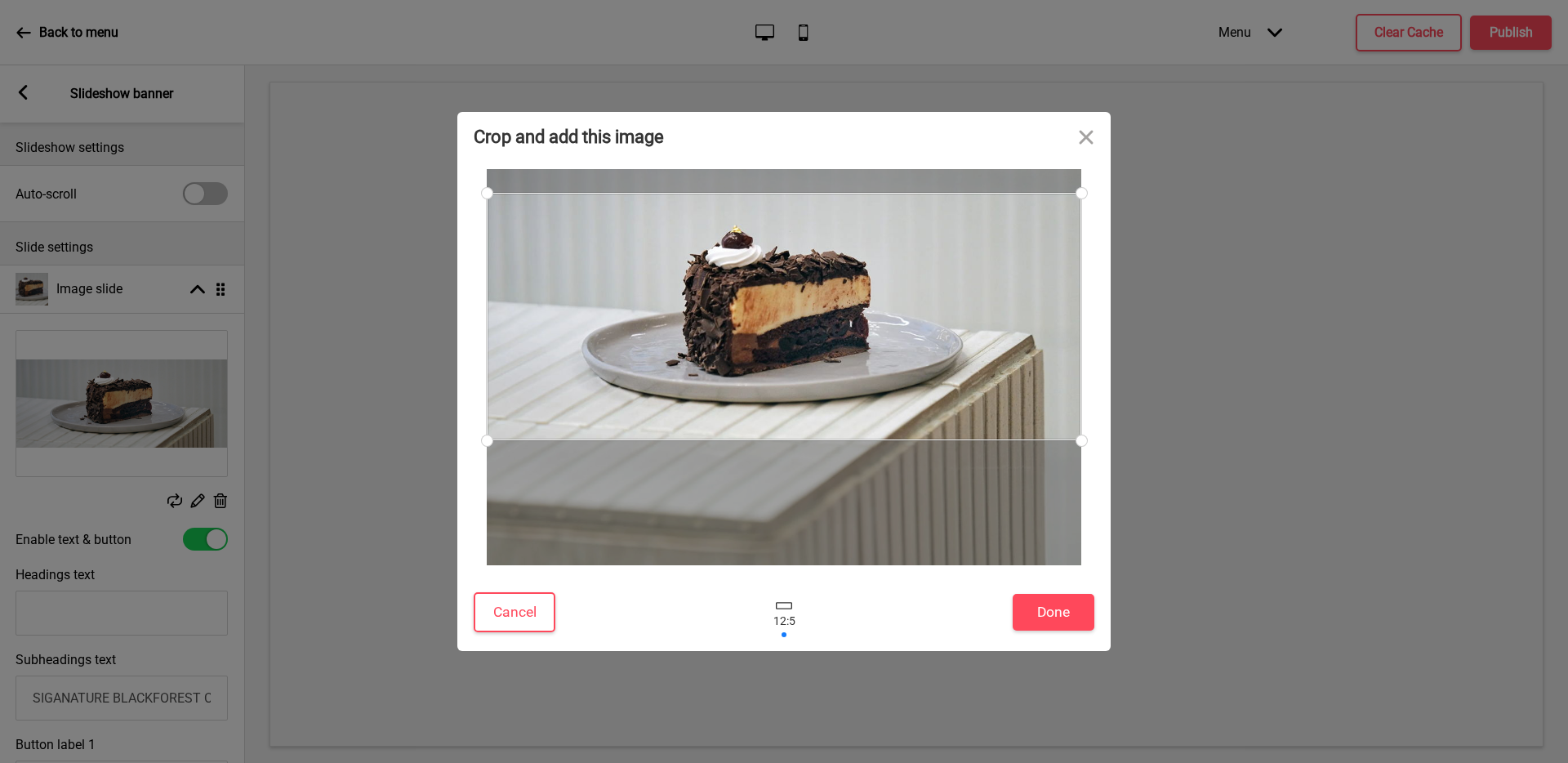
drag, startPoint x: 726, startPoint y: 292, endPoint x: 873, endPoint y: 289, distance: 147.0
click at [873, 289] on div at bounding box center [784, 316] width 595 height 247
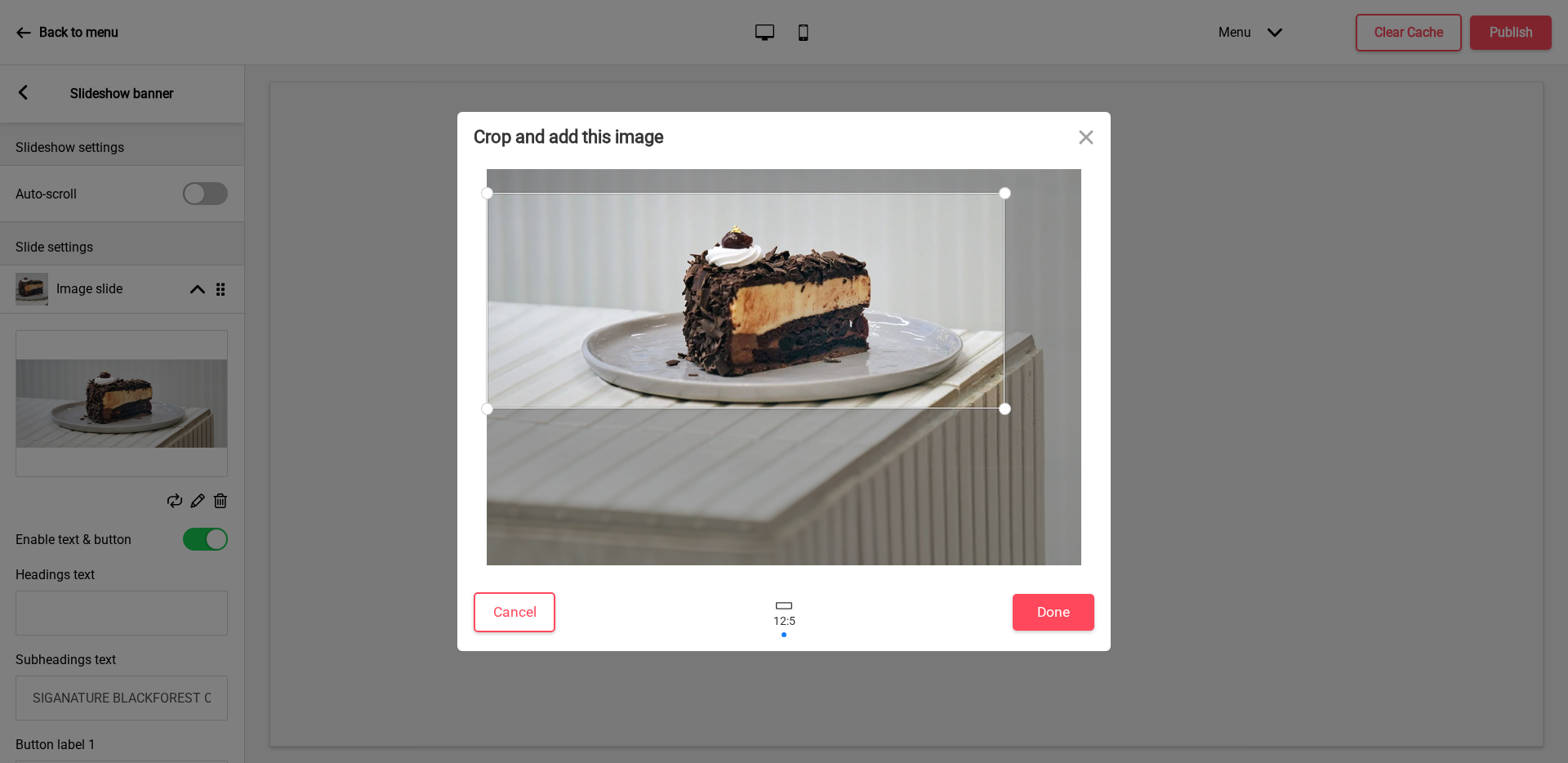
drag, startPoint x: 1080, startPoint y: 442, endPoint x: 955, endPoint y: 408, distance: 129.5
click at [955, 408] on div at bounding box center [784, 367] width 595 height 396
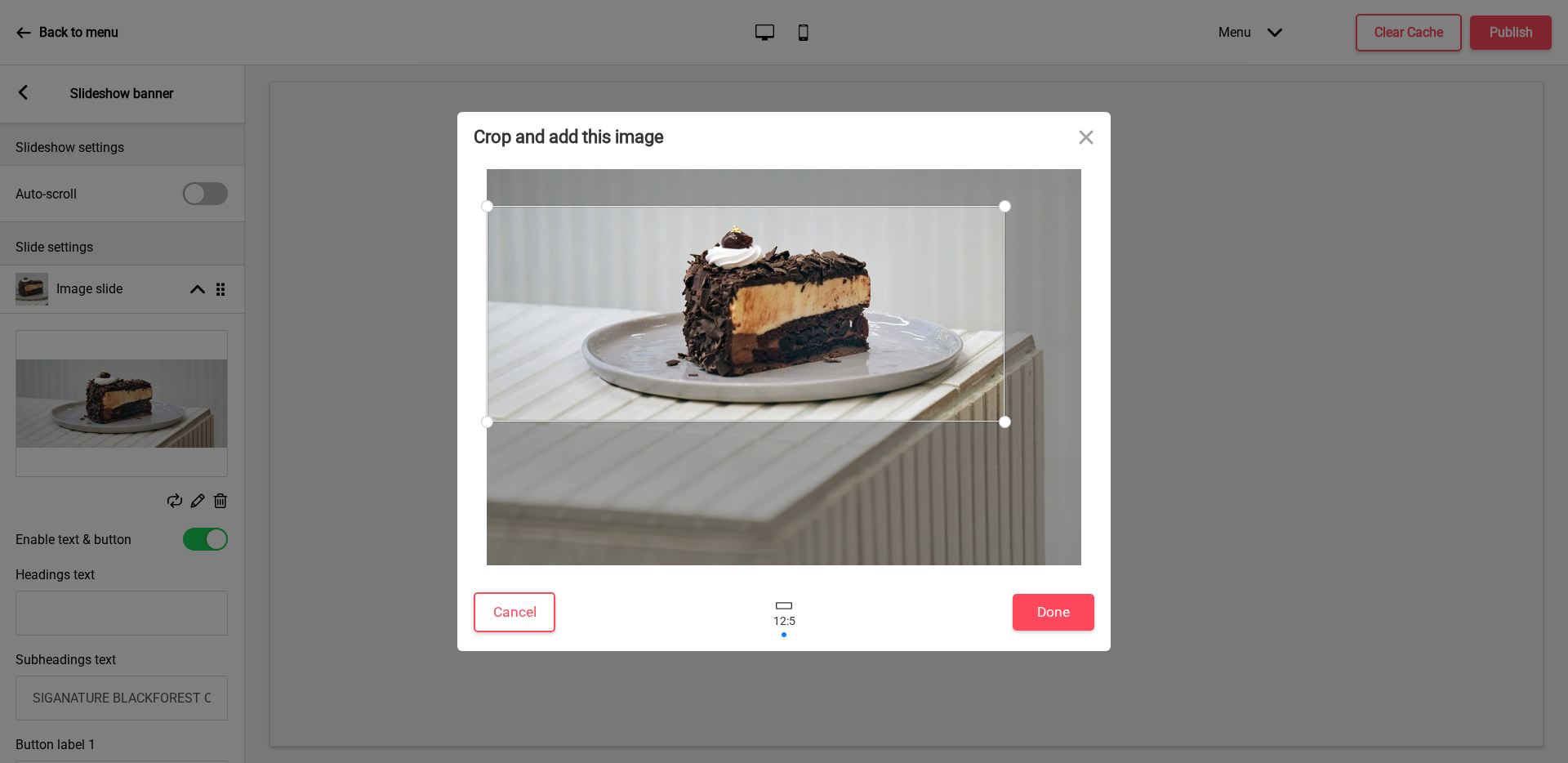
drag, startPoint x: 866, startPoint y: 327, endPoint x: 848, endPoint y: 339, distance: 21.6
click at [848, 339] on div at bounding box center [745, 313] width 518 height 215
drag, startPoint x: 1007, startPoint y: 423, endPoint x: 967, endPoint y: 412, distance: 41.5
click at [967, 412] on div at bounding box center [981, 411] width 28 height 28
click at [872, 363] on div at bounding box center [733, 312] width 494 height 205
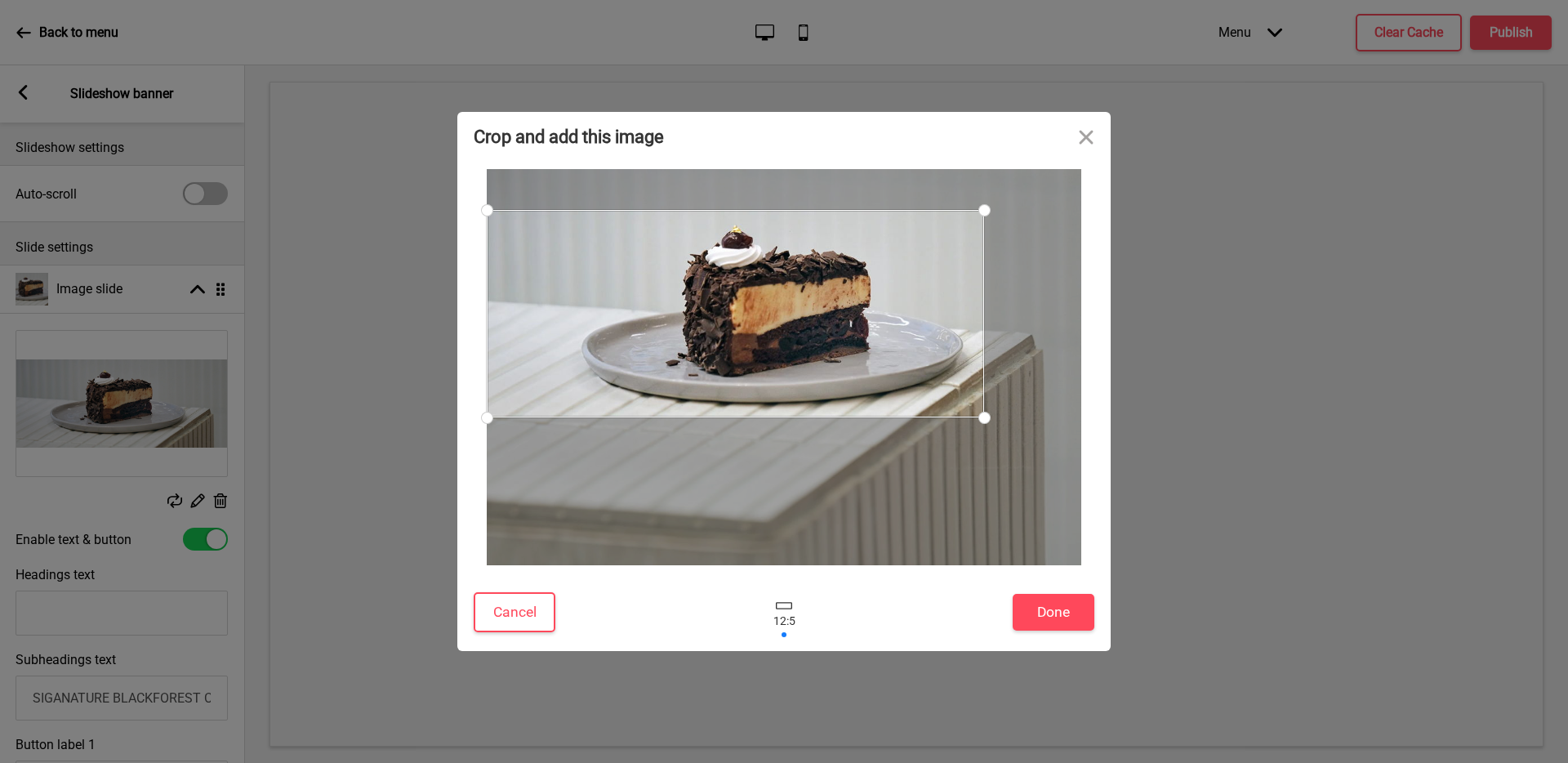
click at [985, 415] on div at bounding box center [985, 417] width 28 height 28
click at [1057, 609] on button "Done" at bounding box center [1053, 612] width 81 height 37
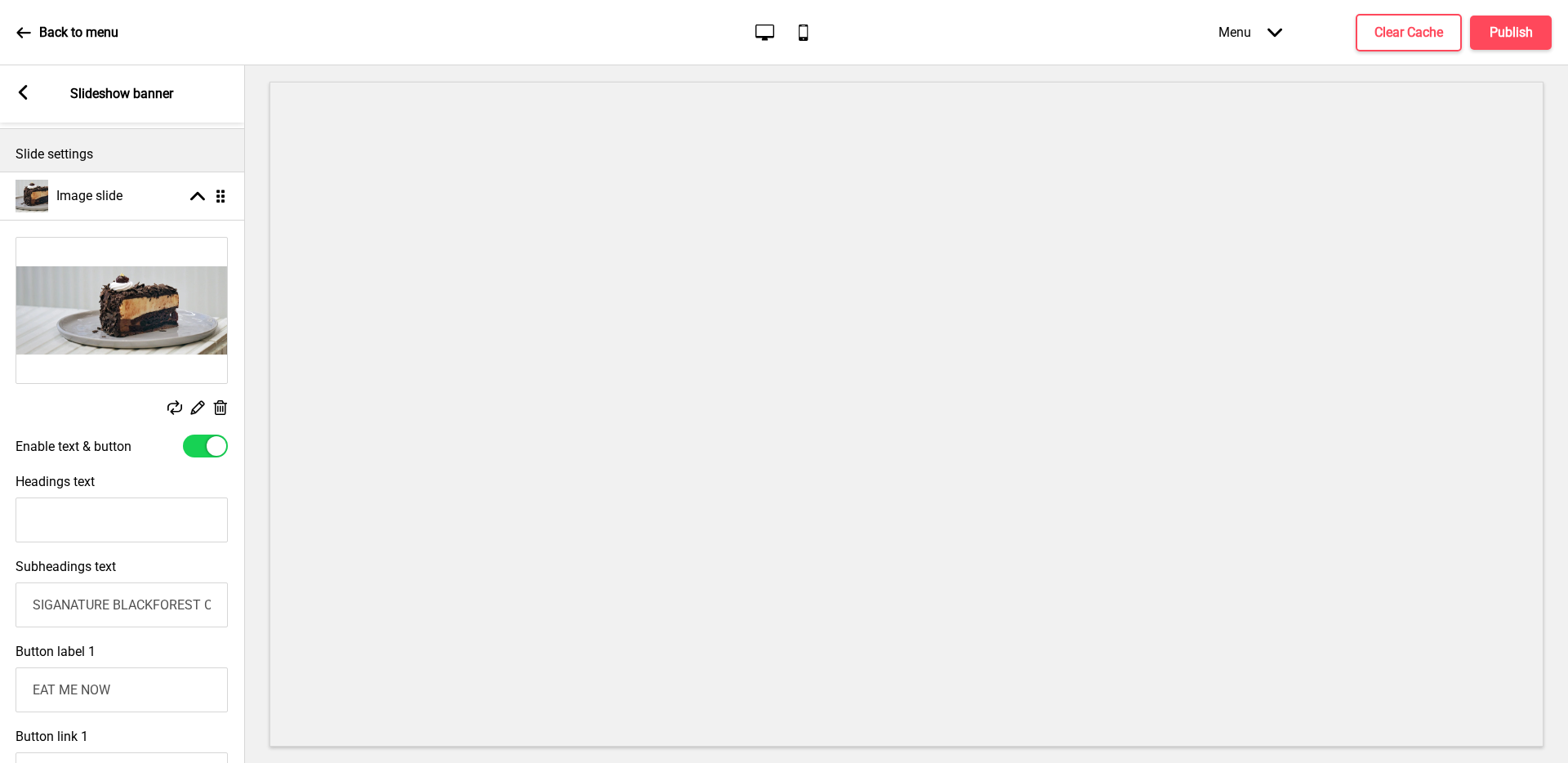
scroll to position [86, 0]
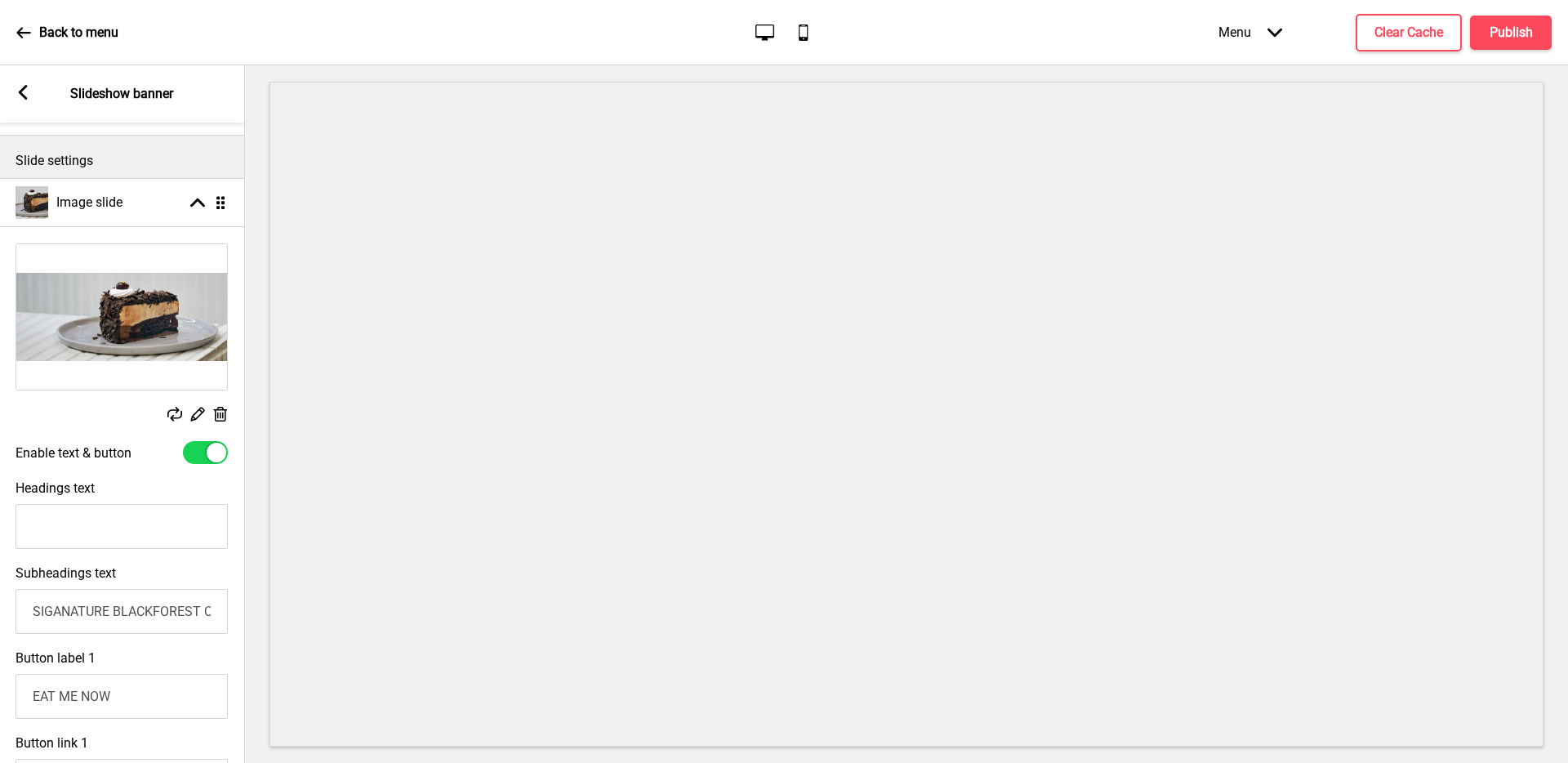
click at [193, 414] on rect at bounding box center [198, 414] width 18 height 18
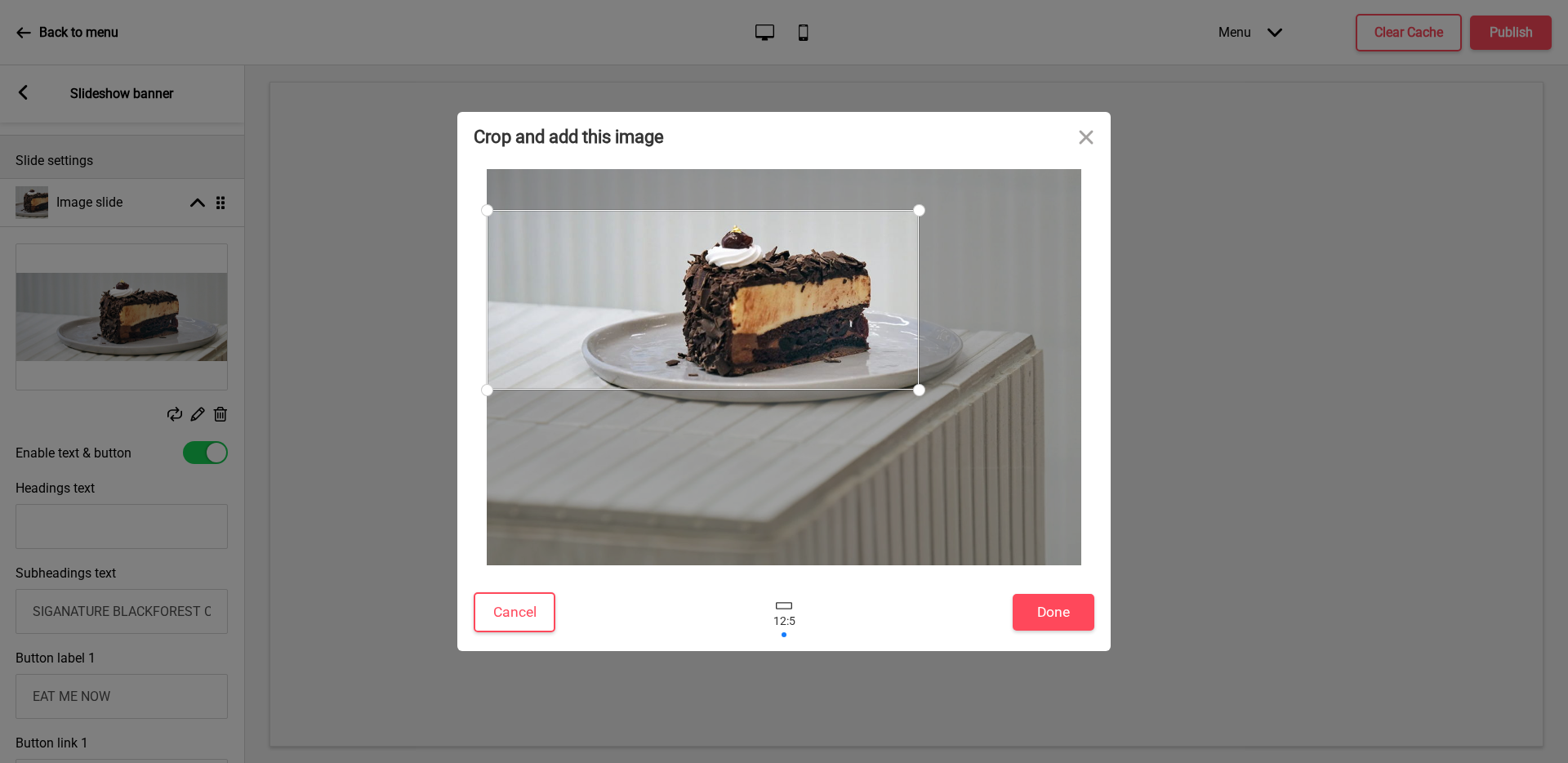
drag, startPoint x: 978, startPoint y: 422, endPoint x: 869, endPoint y: 389, distance: 113.9
click at [869, 389] on div at bounding box center [784, 367] width 595 height 396
click at [1045, 628] on button "Done" at bounding box center [1053, 612] width 81 height 37
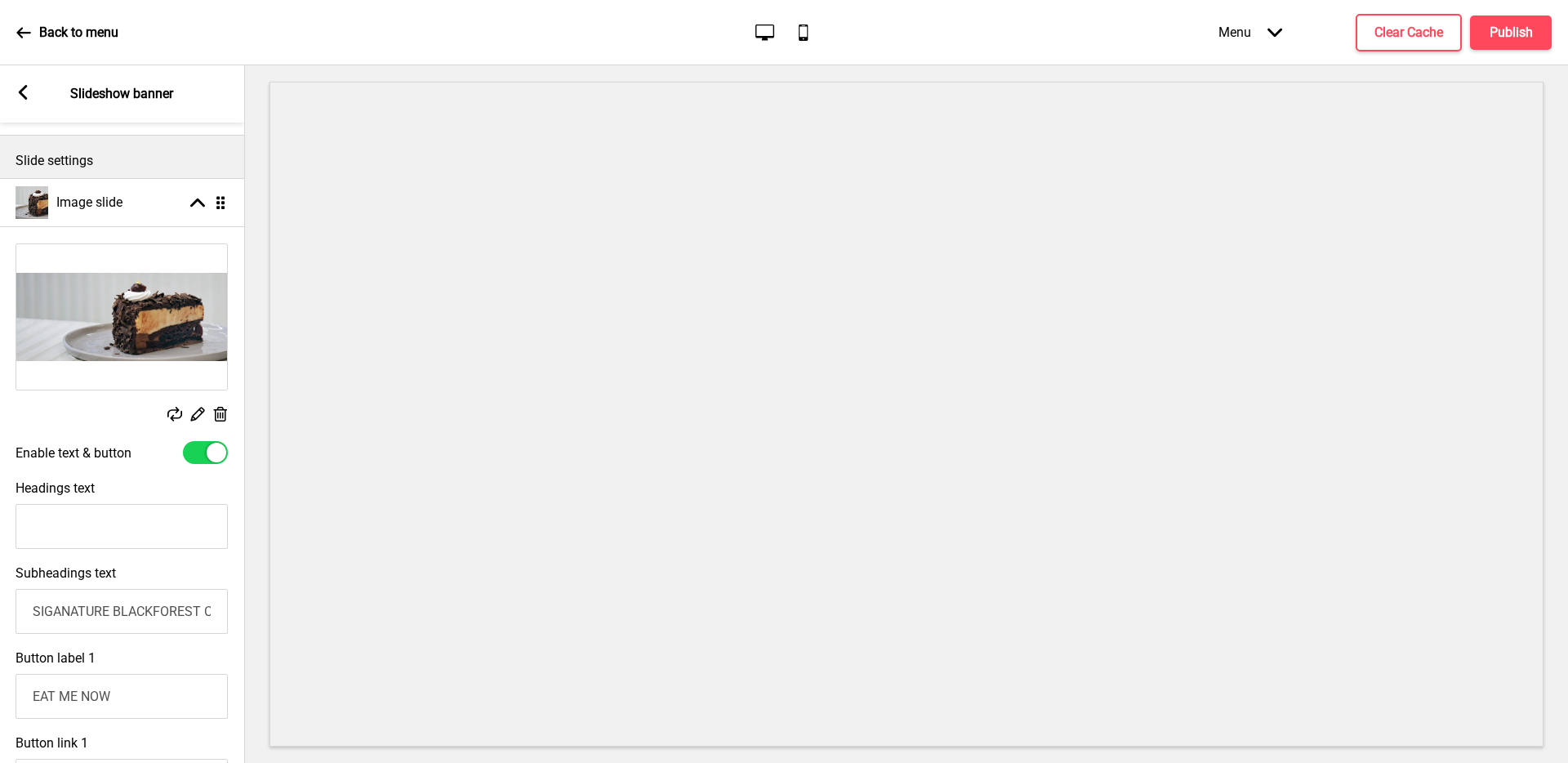
click at [112, 313] on img at bounding box center [121, 317] width 210 height 146
click at [151, 332] on img at bounding box center [121, 317] width 210 height 146
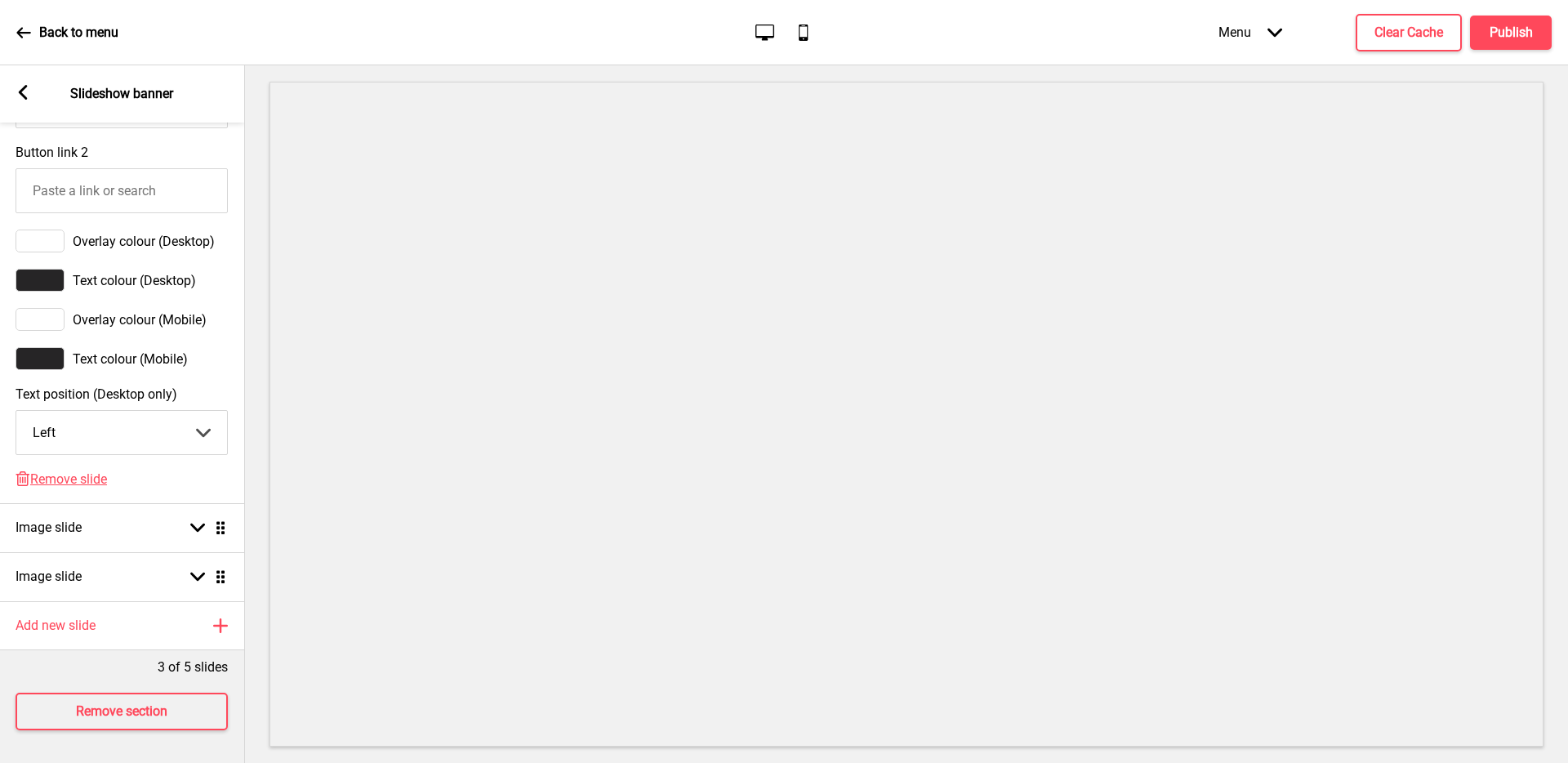
scroll to position [858, 0]
click at [31, 98] on div "Arrow left Slideshow banner" at bounding box center [121, 94] width 245 height 57
click at [20, 93] on icon at bounding box center [23, 92] width 9 height 15
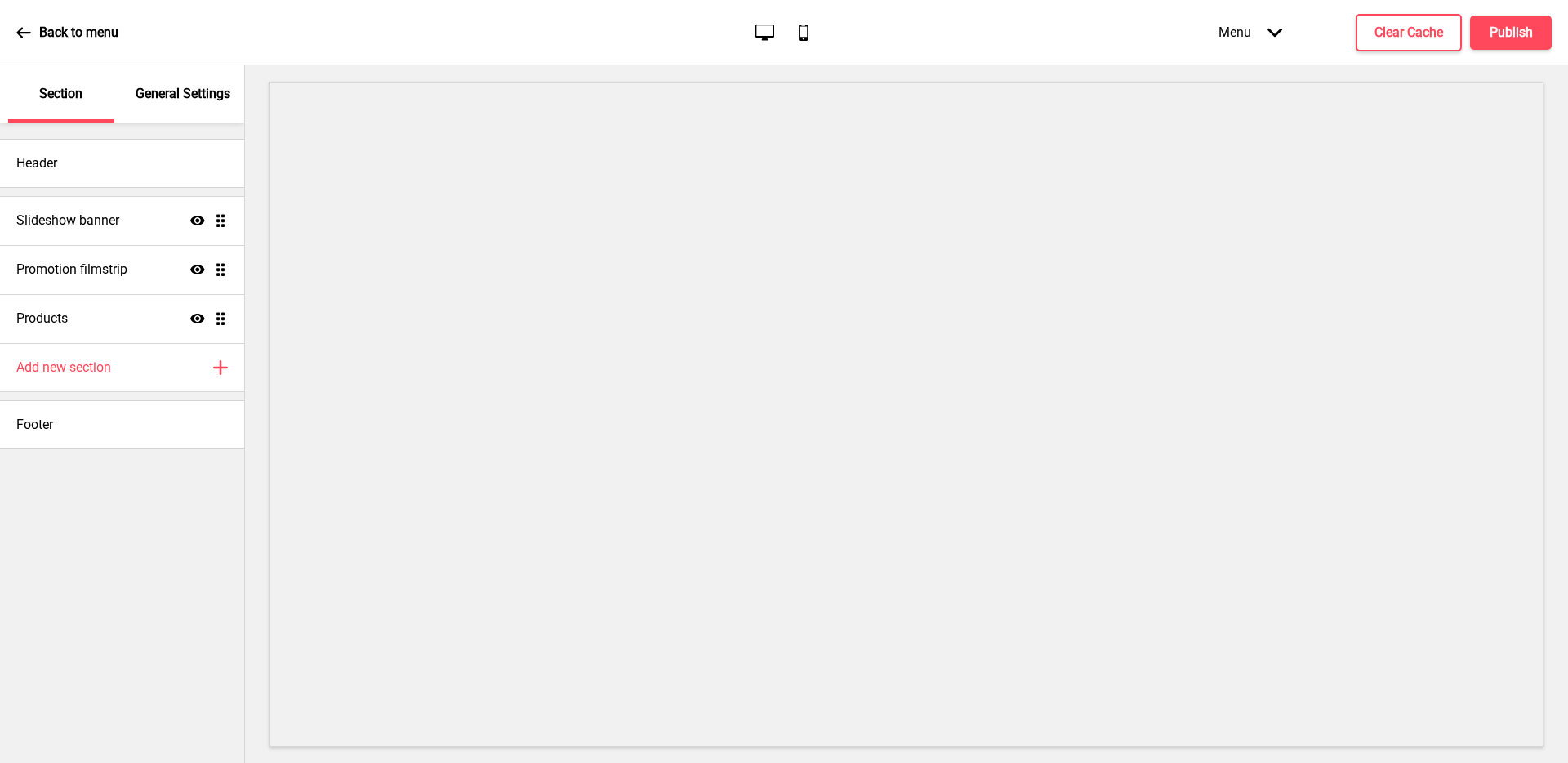
click at [218, 100] on p "General Settings" at bounding box center [183, 94] width 95 height 18
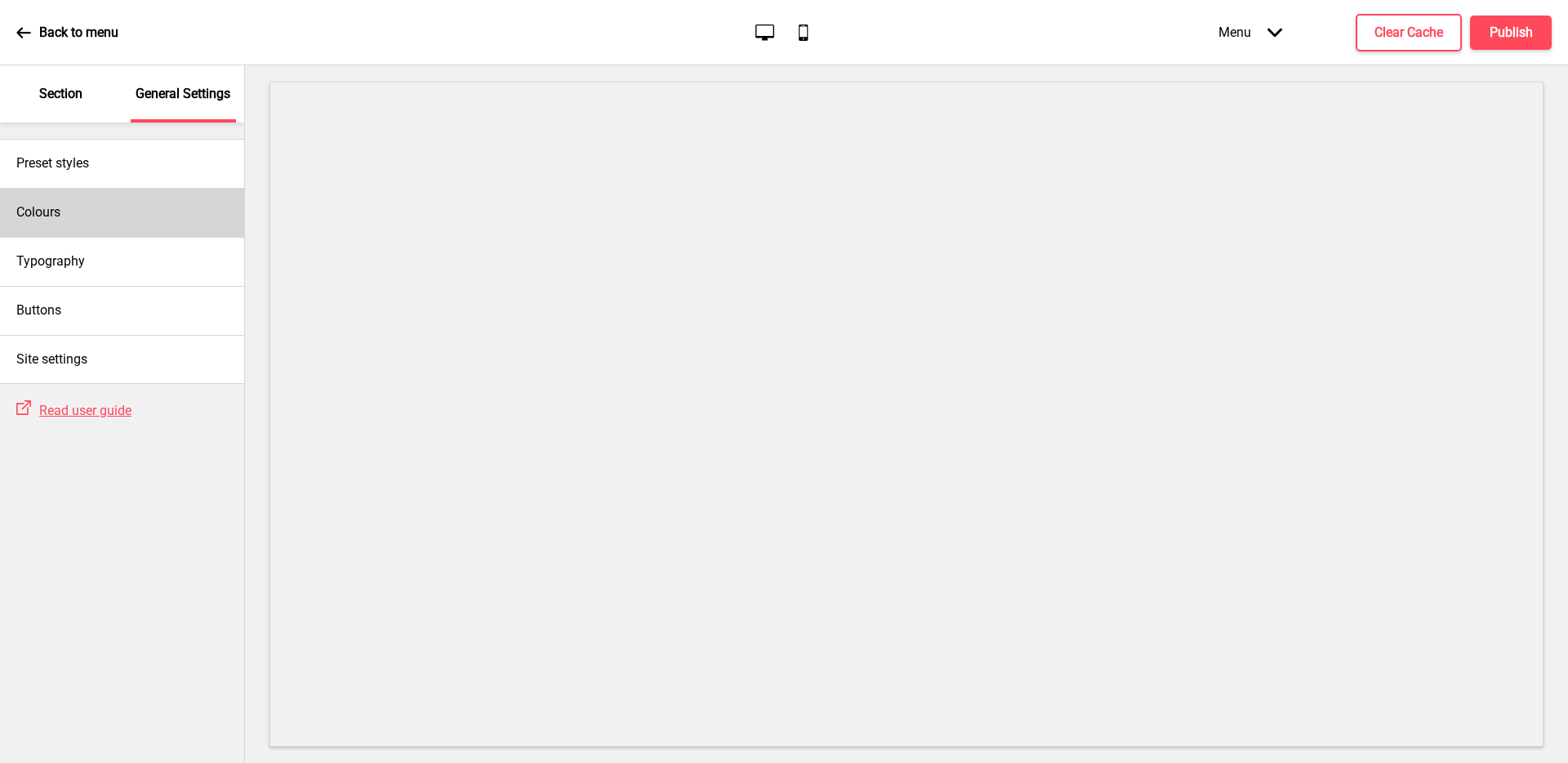
click at [129, 220] on div "Colours" at bounding box center [122, 212] width 245 height 49
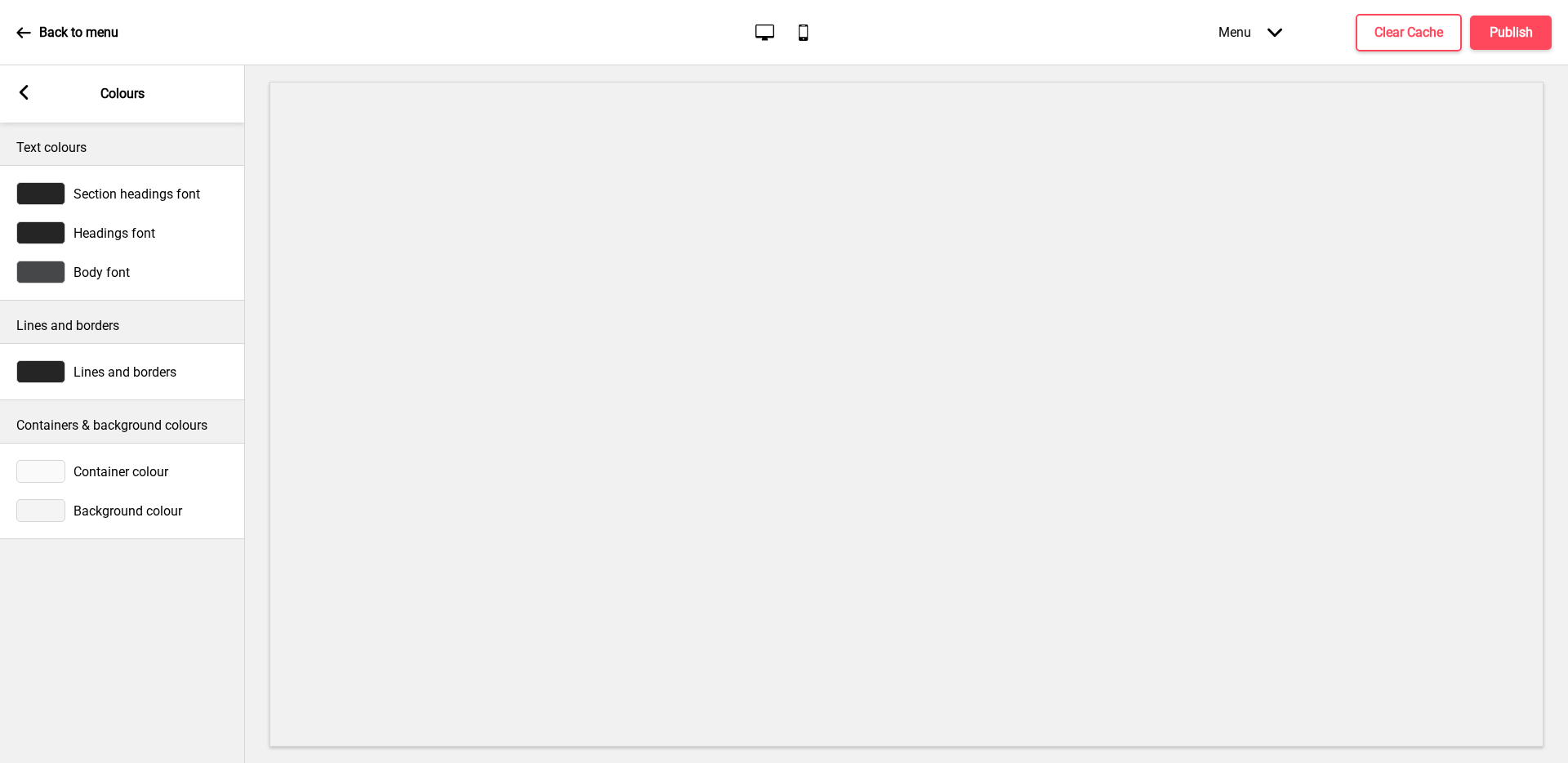
click at [52, 506] on div at bounding box center [41, 510] width 49 height 22
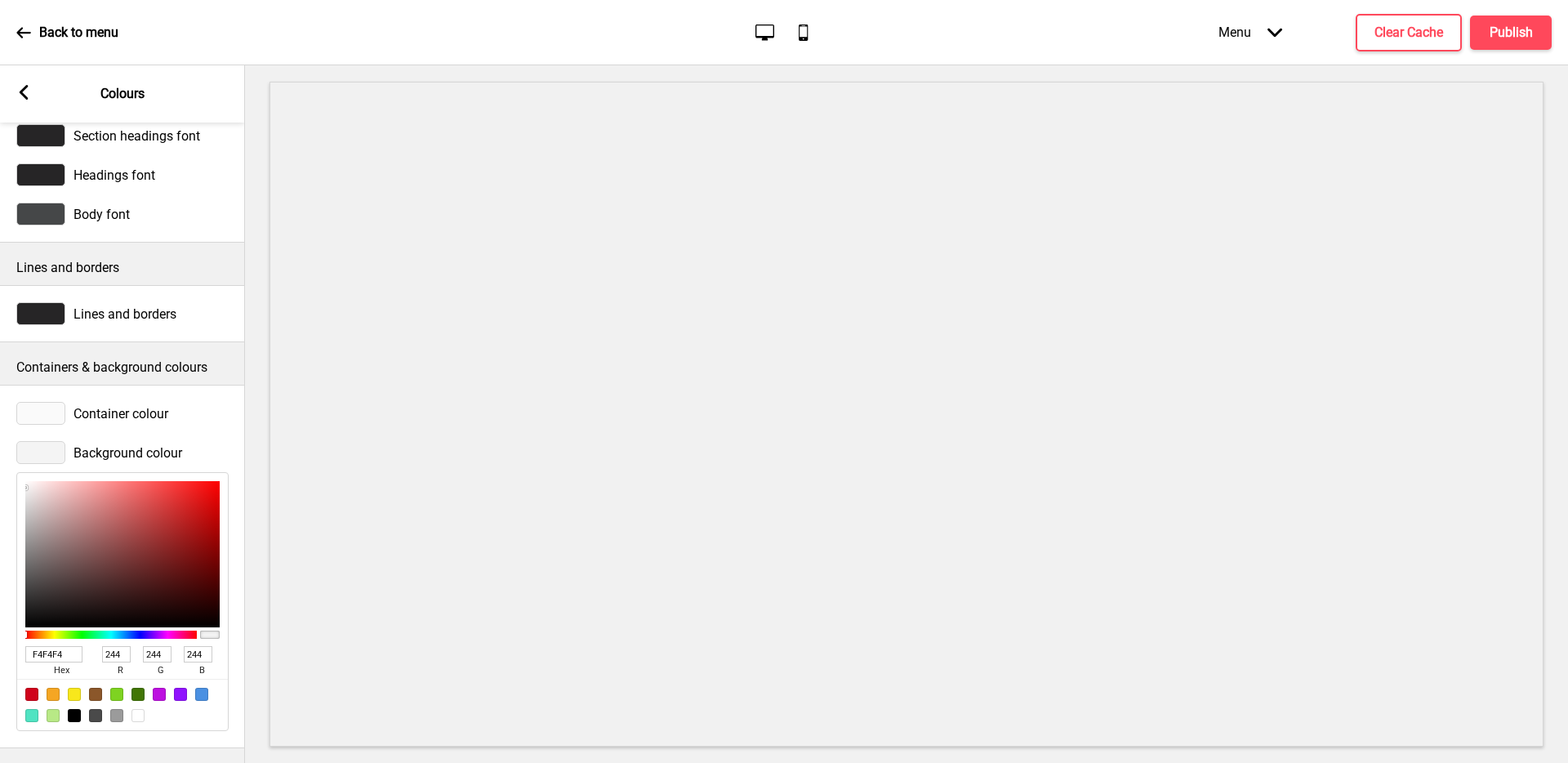
scroll to position [71, 0]
drag, startPoint x: 73, startPoint y: 643, endPoint x: 0, endPoint y: 640, distance: 73.1
click at [0, 640] on div "Background colour F4F4F4 hex 244 r 244 g 244 b 100 a" at bounding box center [122, 584] width 245 height 306
type input "000"
type input "0"
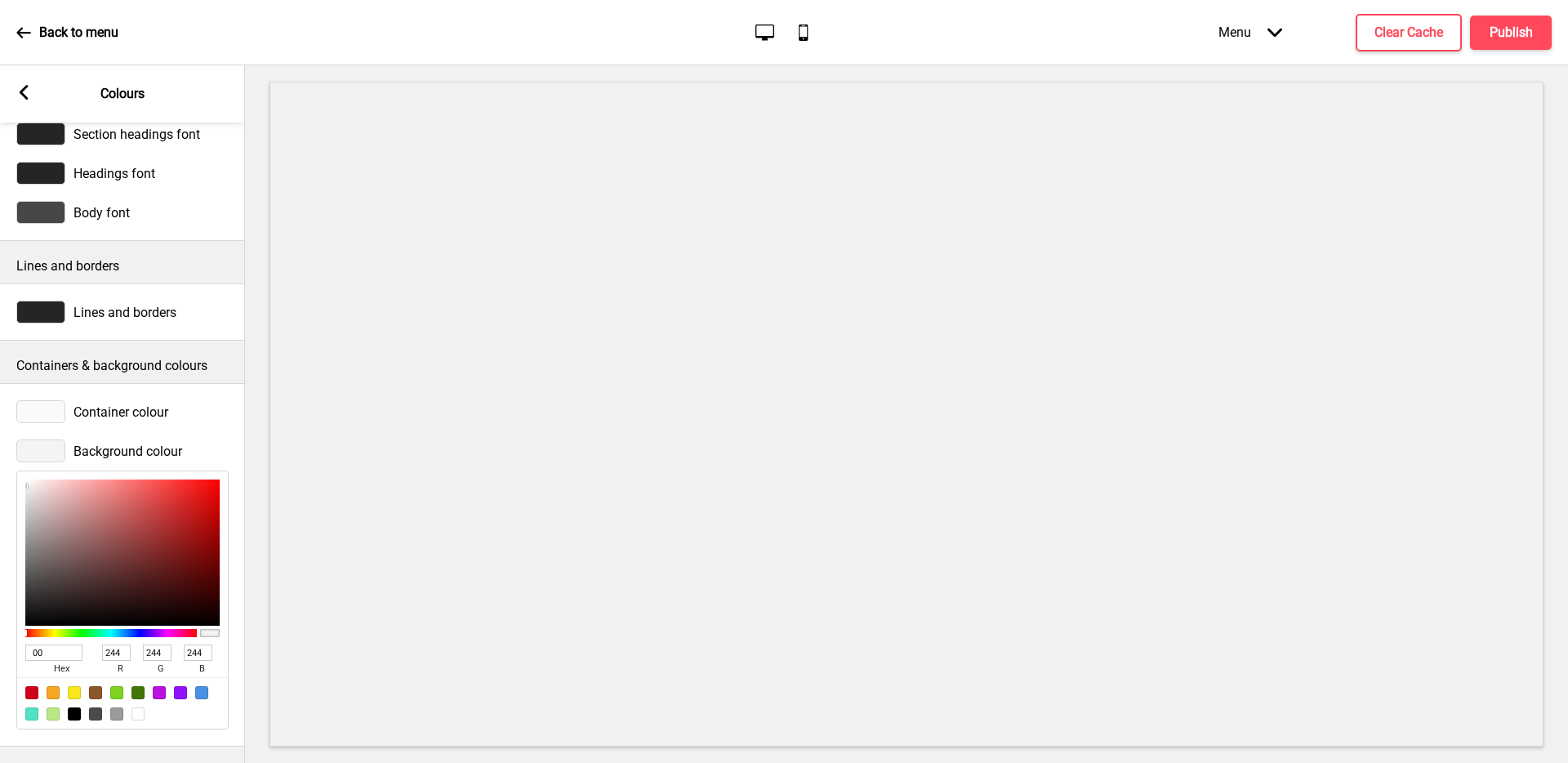
type input "0"
type input "fff"
type input "255"
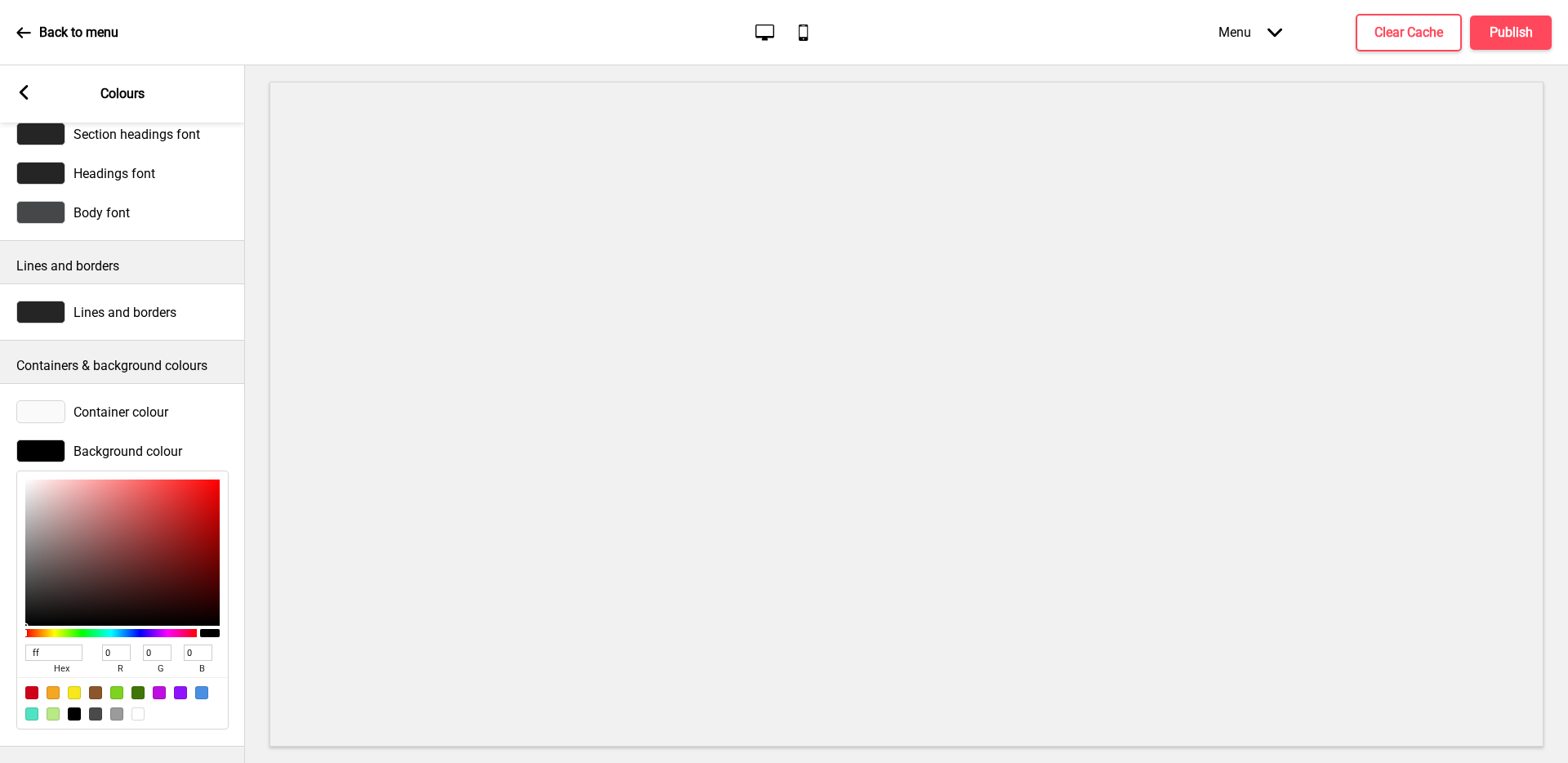
type input "255"
type input "FFFFFF"
click at [205, 431] on div "Background colour FFFFFF hex 255 r 255 g 255 b 100 a" at bounding box center [122, 584] width 245 height 306
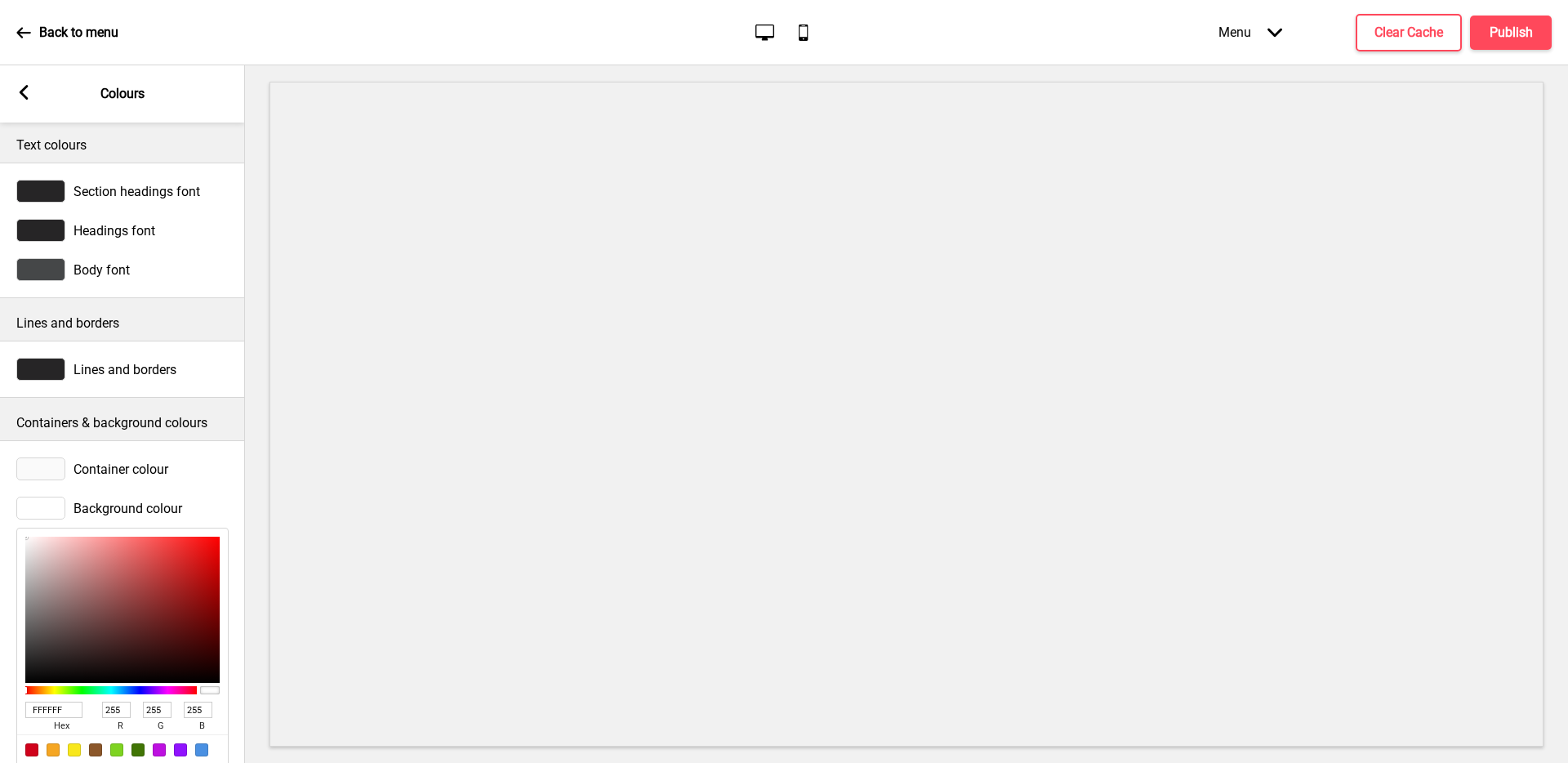
scroll to position [0, 0]
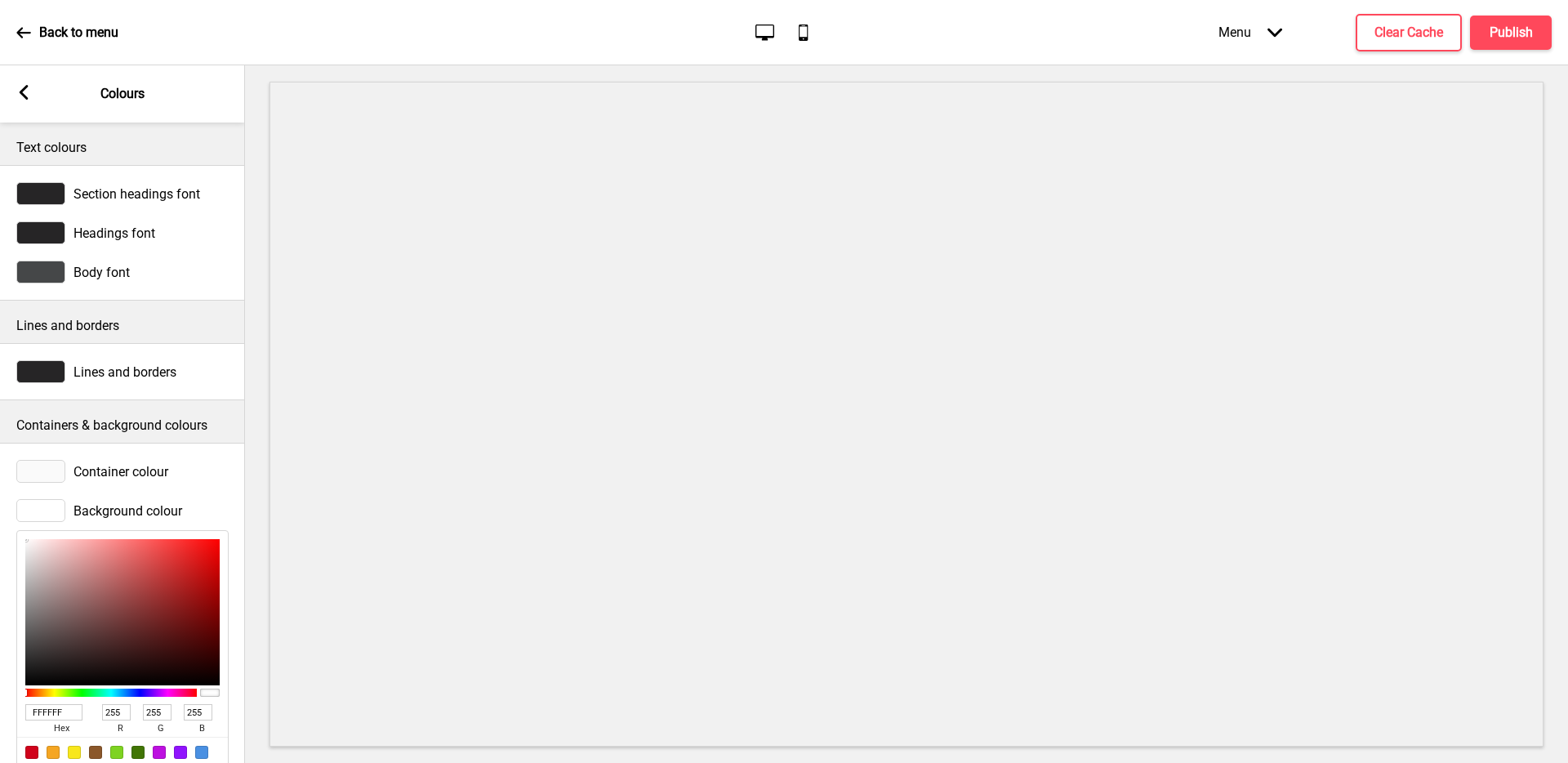
click at [36, 102] on div "Arrow left Colours" at bounding box center [122, 94] width 245 height 57
click at [24, 98] on icon at bounding box center [23, 92] width 9 height 15
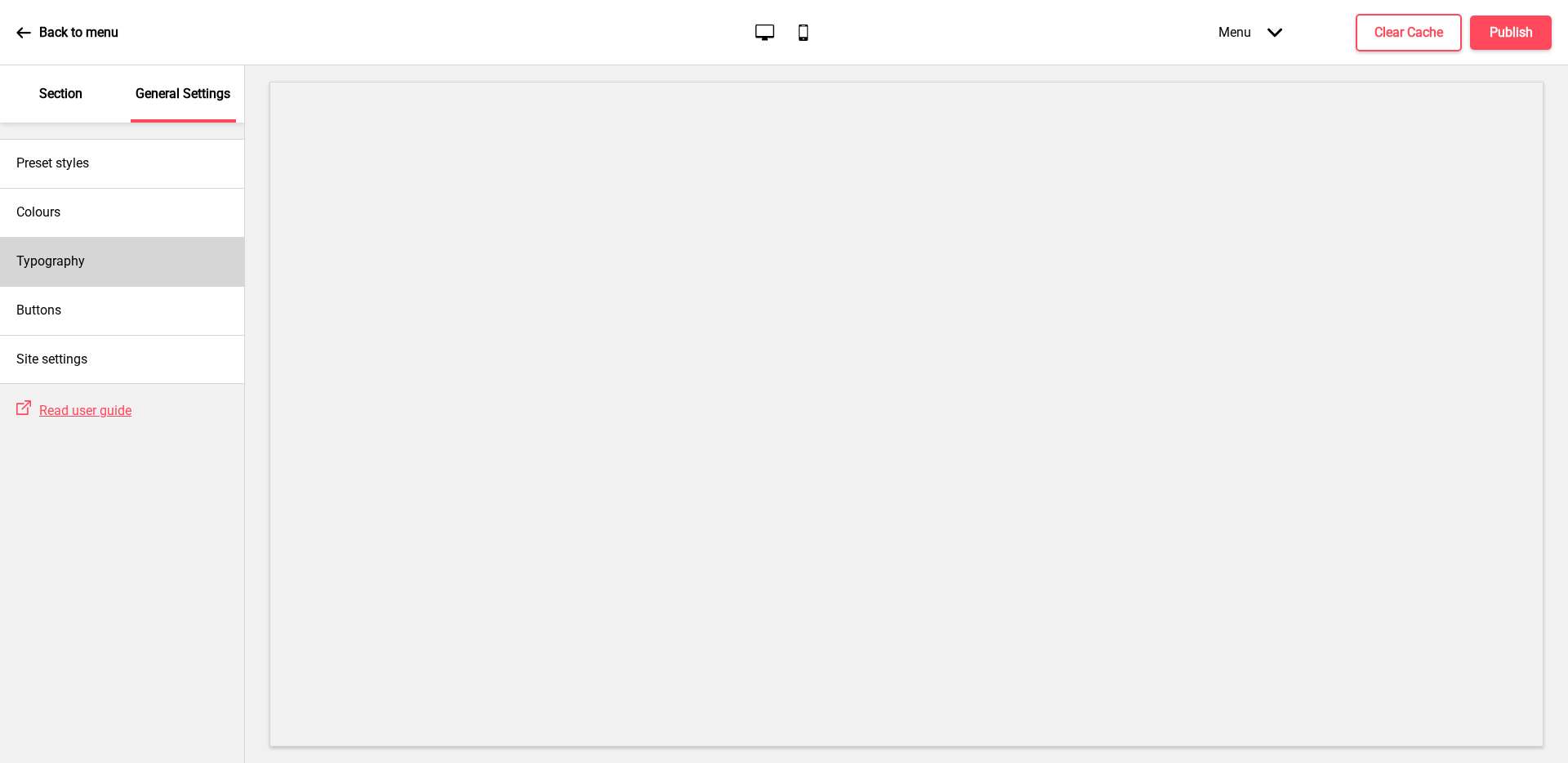
click at [122, 258] on div "Typography" at bounding box center [122, 261] width 245 height 49
select select "Arimo"
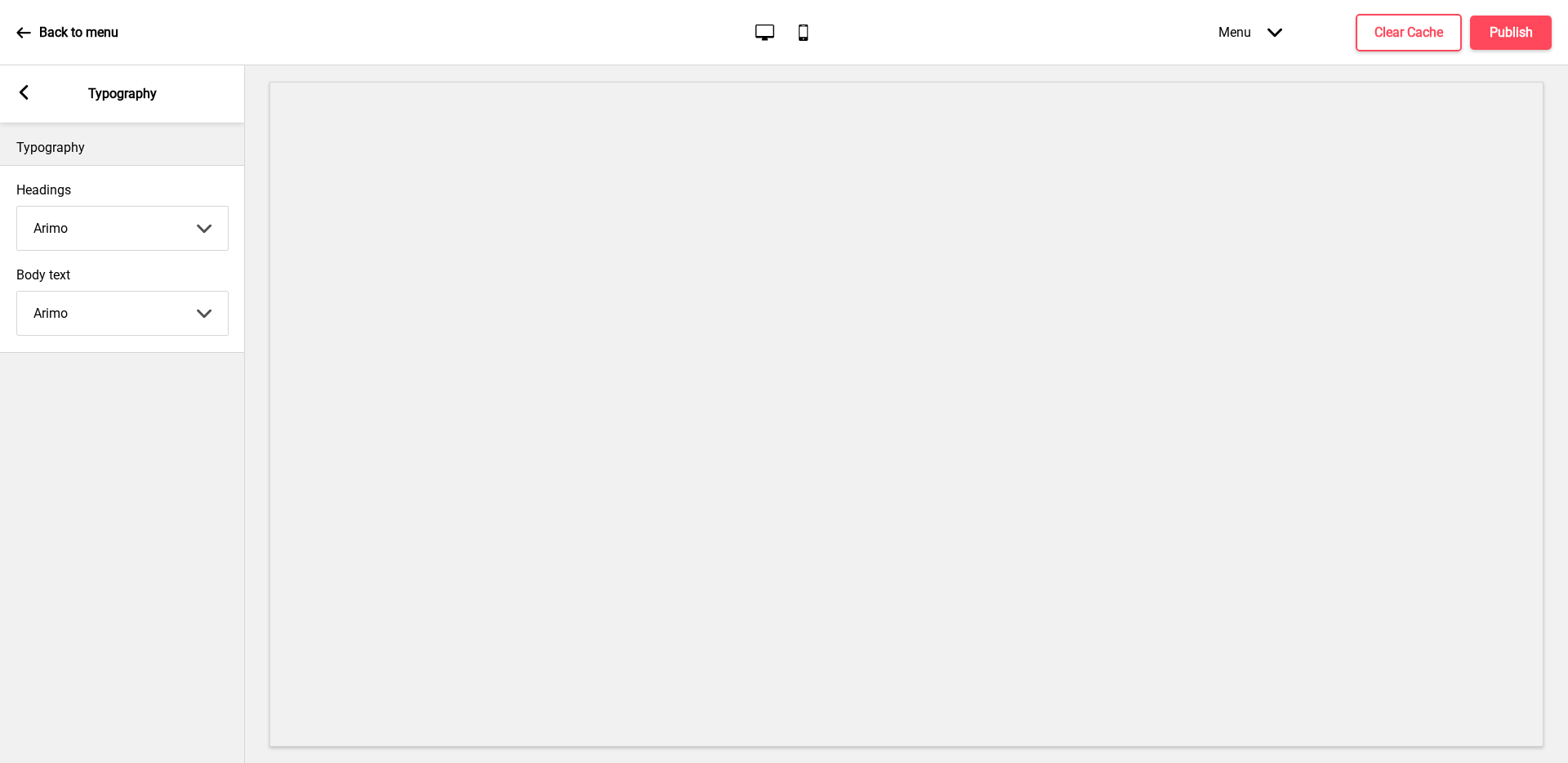
click at [125, 237] on select "Abhaya Libre Abril Fatface Adobe Garamond Pro Arimo Arsenal Arvo Berkshire Swas…" at bounding box center [122, 228] width 210 height 43
click at [126, 235] on select "Abhaya Libre Abril Fatface Adobe Garamond Pro Arimo Arsenal Arvo Berkshire Swas…" at bounding box center [122, 228] width 210 height 43
click at [121, 224] on select "Abhaya Libre Abril Fatface Adobe Garamond Pro Arimo Arsenal Arvo Berkshire Swas…" at bounding box center [122, 228] width 210 height 43
click at [118, 235] on select "Abhaya Libre Abril Fatface Adobe Garamond Pro Arimo Arsenal Arvo Berkshire Swas…" at bounding box center [122, 228] width 210 height 43
click at [118, 222] on select "Abhaya Libre Abril Fatface Adobe Garamond Pro Arimo Arsenal Arvo Berkshire Swas…" at bounding box center [122, 228] width 210 height 43
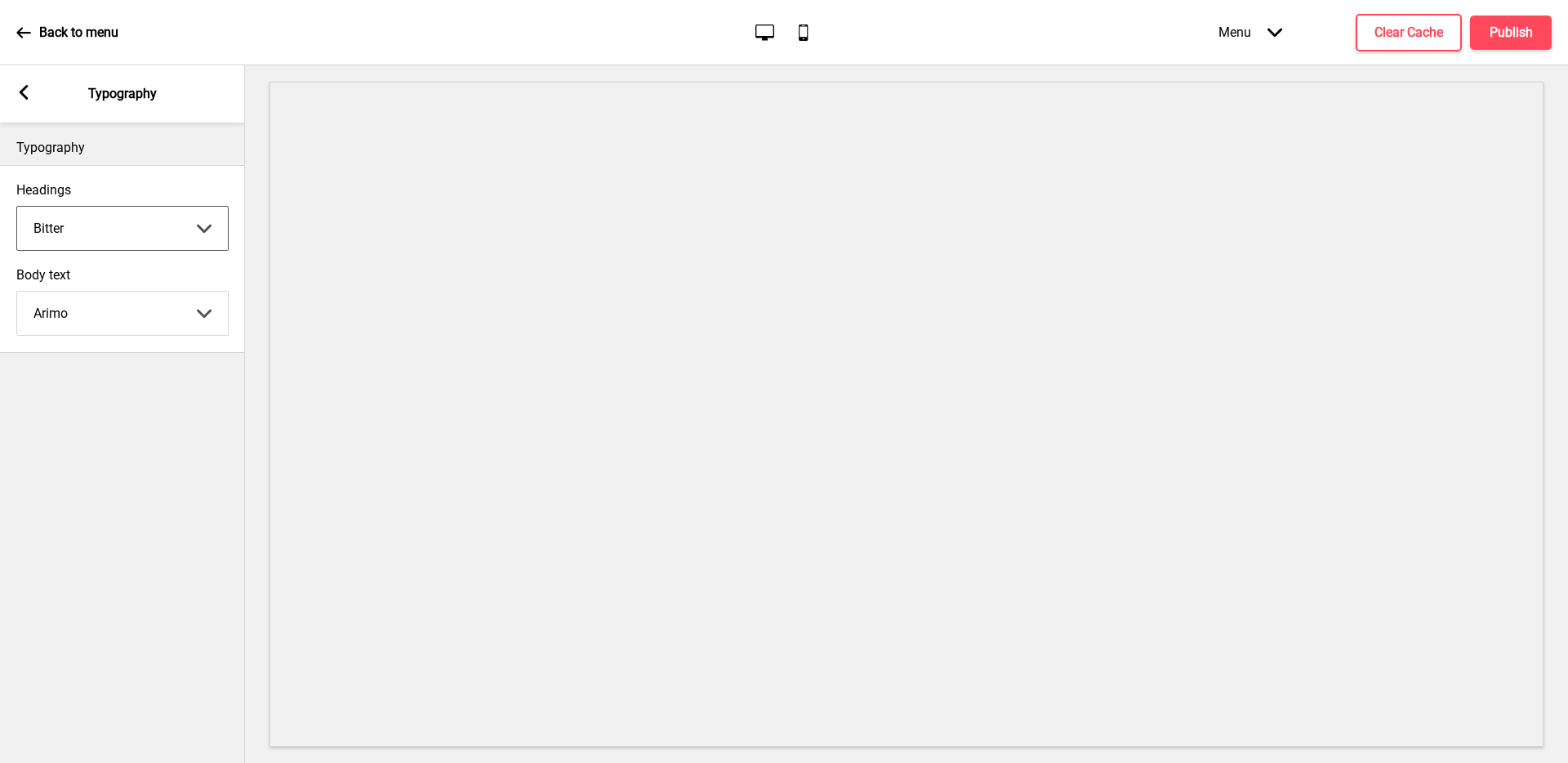
click at [118, 240] on select "Abhaya Libre Abril Fatface Adobe Garamond Pro Arimo Arsenal Arvo Berkshire Swas…" at bounding box center [122, 228] width 210 height 43
click at [119, 227] on select "Abhaya Libre Abril Fatface Adobe Garamond Pro Arimo Arsenal Arvo Berkshire Swas…" at bounding box center [122, 228] width 210 height 43
click at [118, 236] on select "Abhaya Libre Abril Fatface Adobe Garamond Pro Arimo Arsenal Arvo Berkshire Swas…" at bounding box center [122, 228] width 210 height 43
click at [120, 234] on select "Abhaya Libre Abril Fatface Adobe Garamond Pro Arimo Arsenal Arvo Berkshire Swas…" at bounding box center [122, 228] width 210 height 43
click at [132, 213] on select "Abhaya Libre Abril Fatface Adobe Garamond Pro Arimo Arsenal Arvo Berkshire Swas…" at bounding box center [122, 228] width 210 height 43
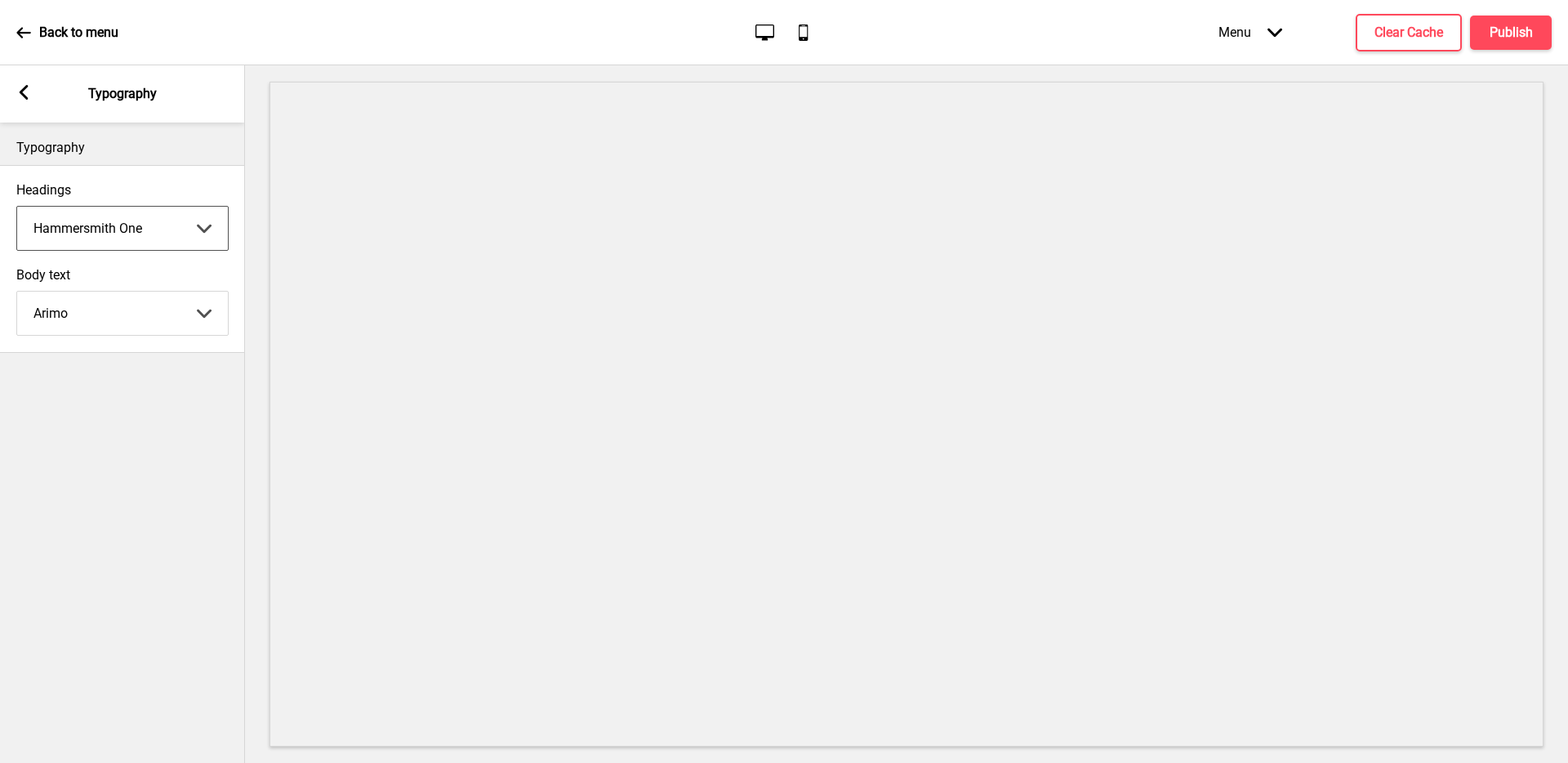
click at [122, 229] on select "Abhaya Libre Abril Fatface Adobe Garamond Pro Arimo Arsenal Arvo Berkshire Swas…" at bounding box center [122, 228] width 210 height 43
click at [117, 234] on select "Abhaya Libre Abril Fatface Adobe Garamond Pro Arimo Arsenal Arvo Berkshire Swas…" at bounding box center [122, 228] width 210 height 43
click at [116, 234] on select "Abhaya Libre Abril Fatface Adobe Garamond Pro Arimo Arsenal Arvo Berkshire Swas…" at bounding box center [122, 228] width 210 height 43
click at [107, 225] on select "Abhaya Libre Abril Fatface Adobe Garamond Pro Arimo Arsenal Arvo Berkshire Swas…" at bounding box center [122, 228] width 210 height 43
select select "Arimo"
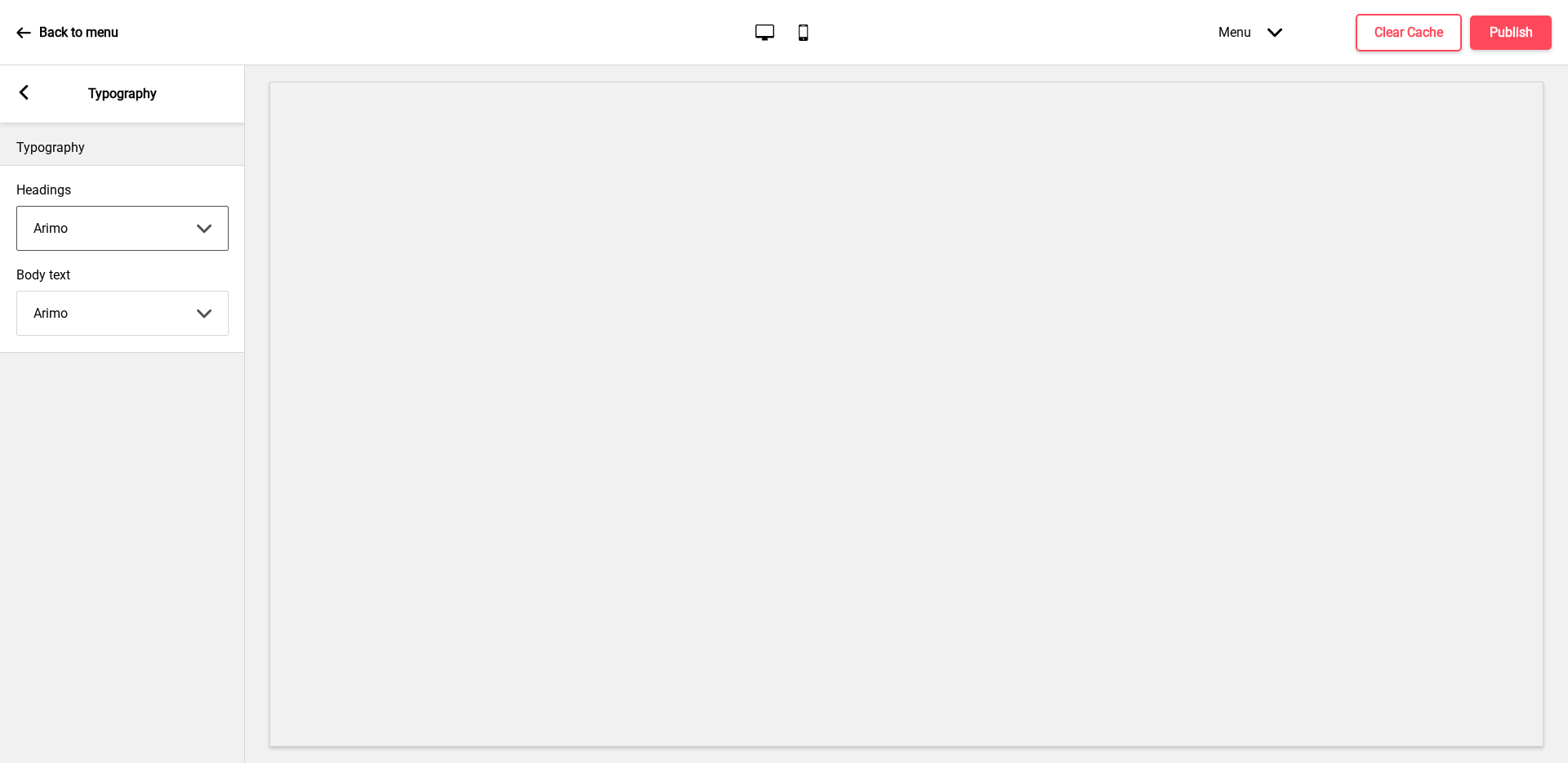
click at [156, 444] on div "Typography Headings [PERSON_NAME] Libre Abril Fatface Adobe Garamond Pro Arimo …" at bounding box center [122, 442] width 245 height 640
click at [25, 90] on rect at bounding box center [23, 92] width 15 height 15
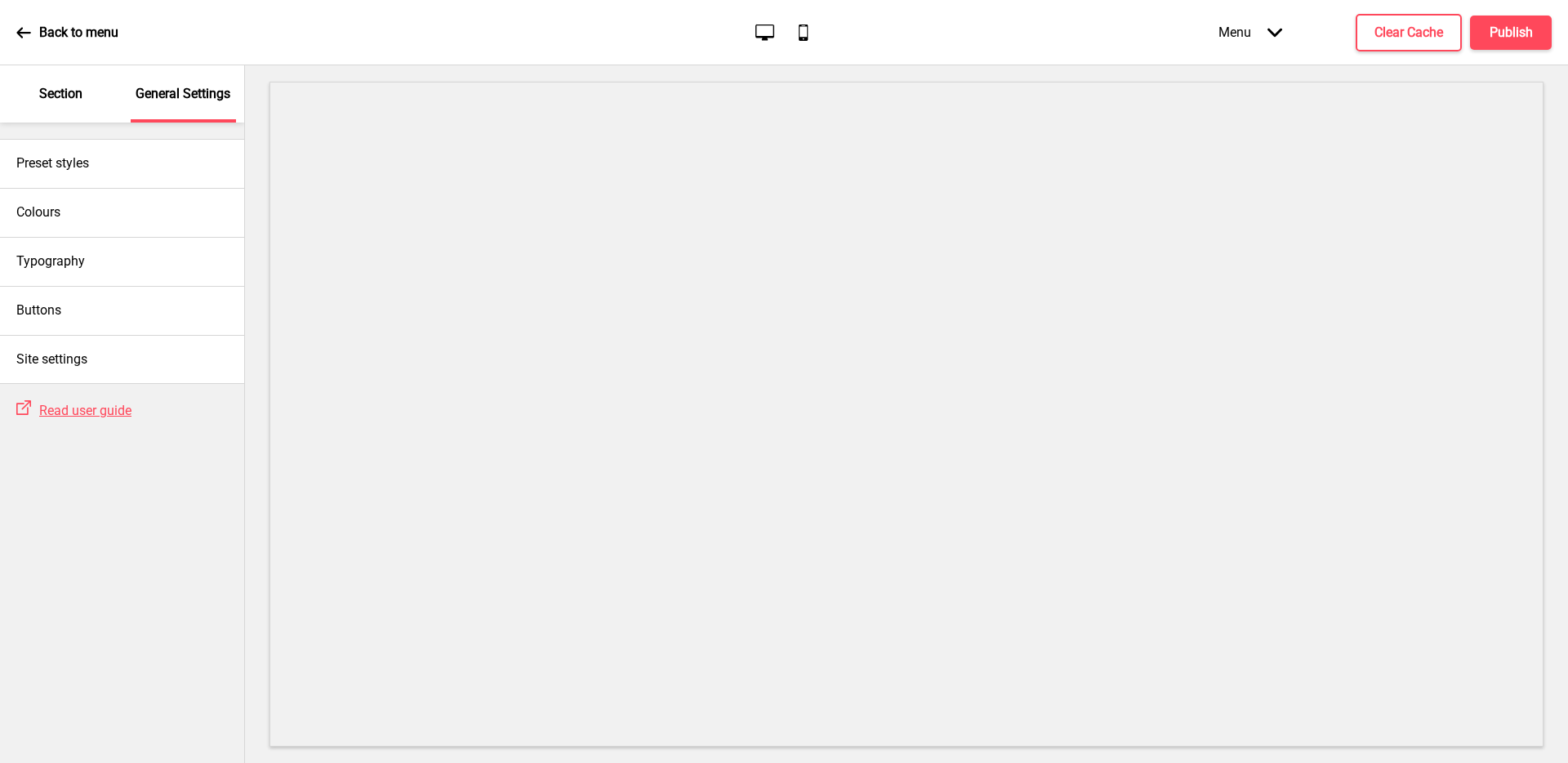
click at [52, 100] on p "Section" at bounding box center [61, 94] width 43 height 18
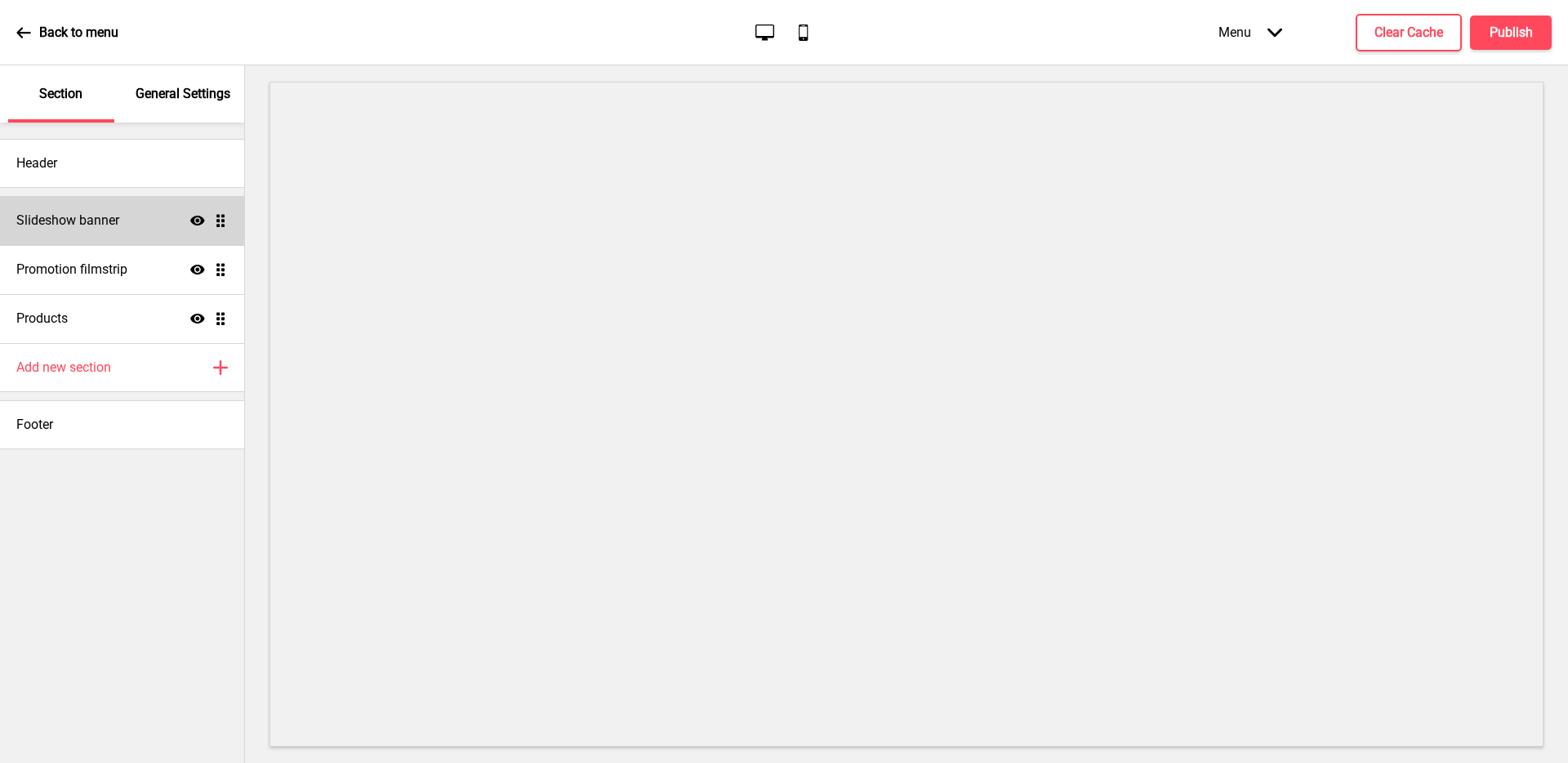
click at [92, 222] on h4 "Slideshow banner" at bounding box center [68, 220] width 103 height 18
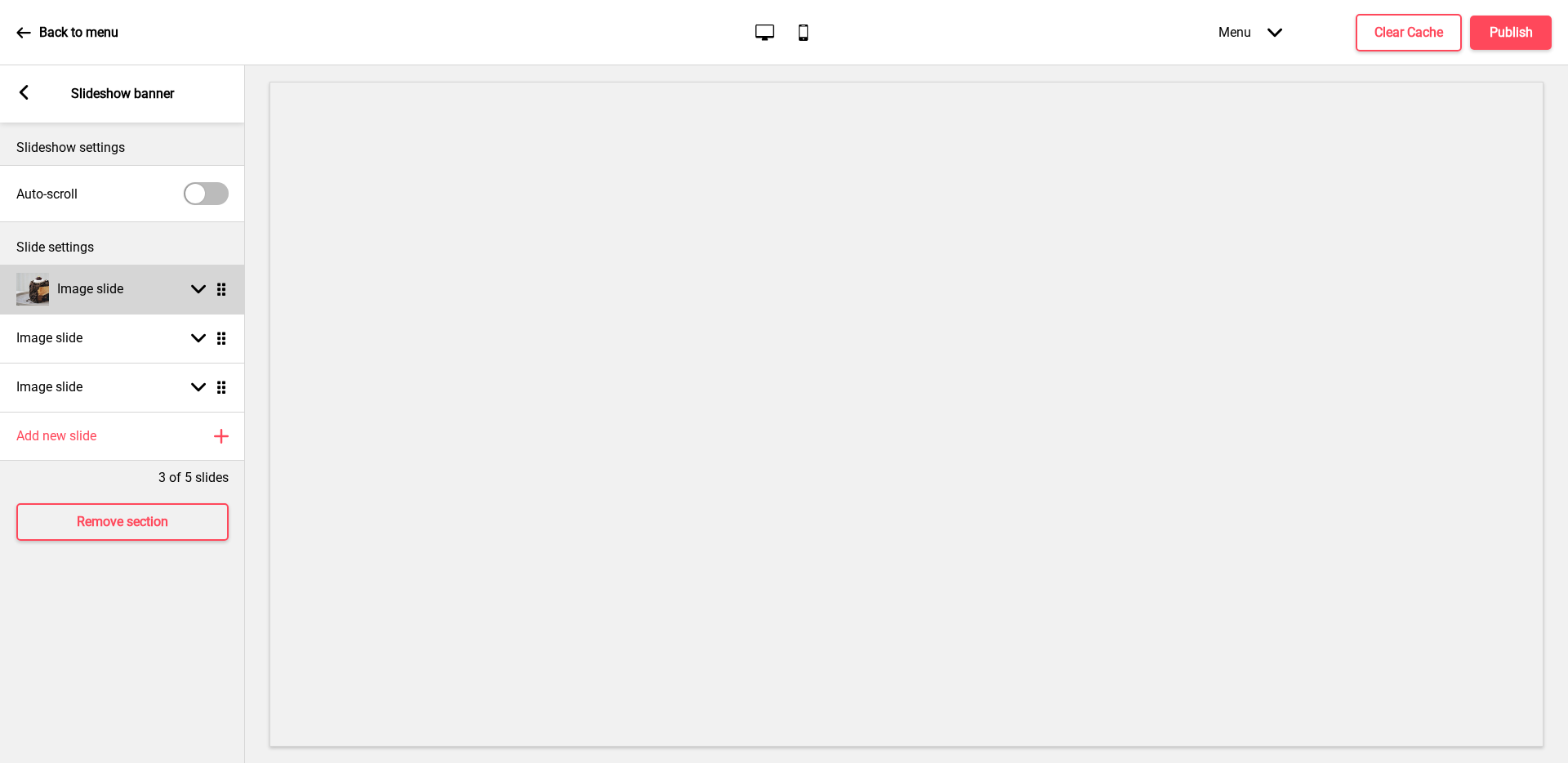
click at [161, 284] on div "Image slide Arrow down Drag" at bounding box center [122, 289] width 245 height 49
select select "left"
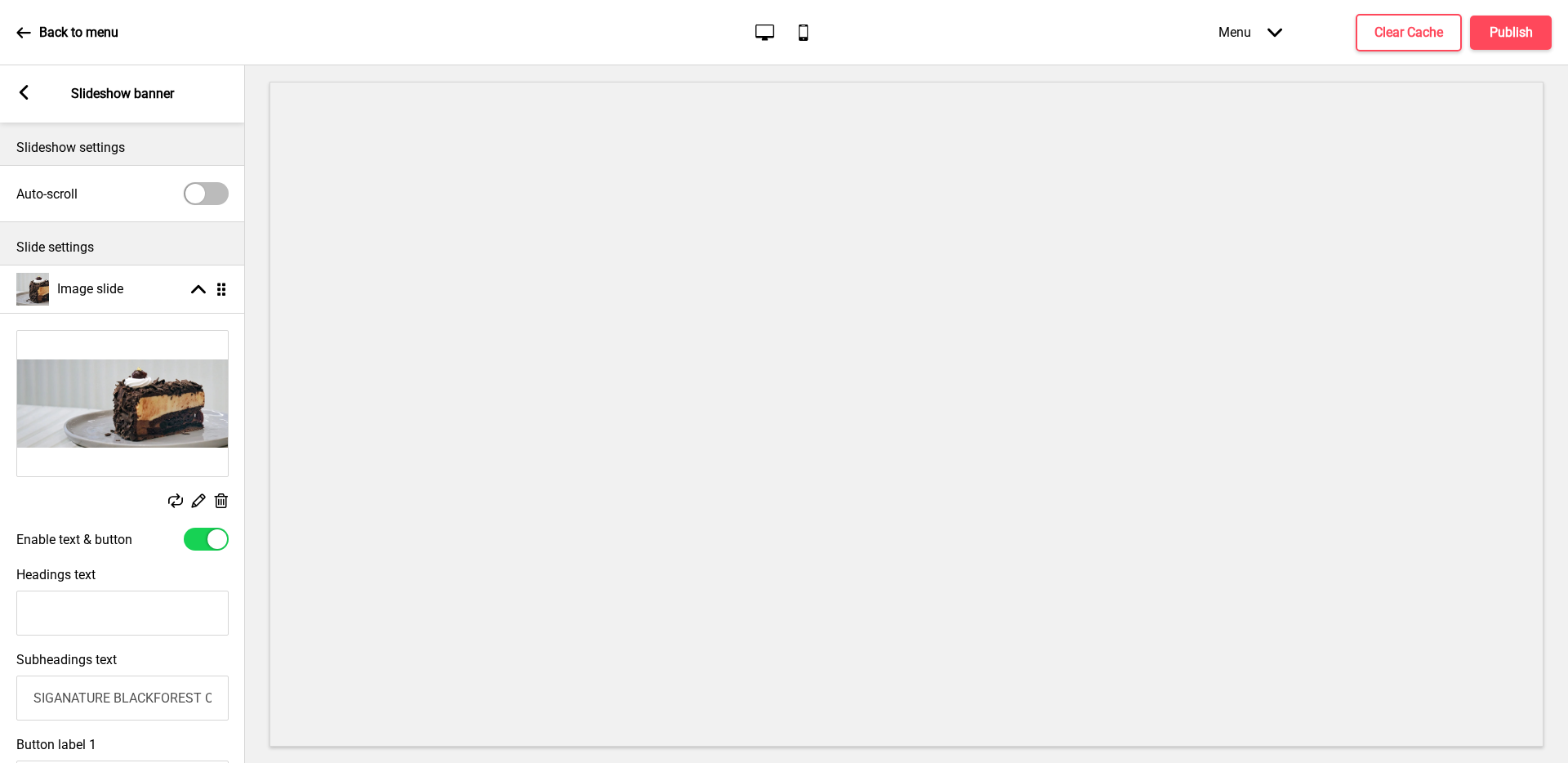
click at [225, 496] on icon at bounding box center [221, 500] width 14 height 15
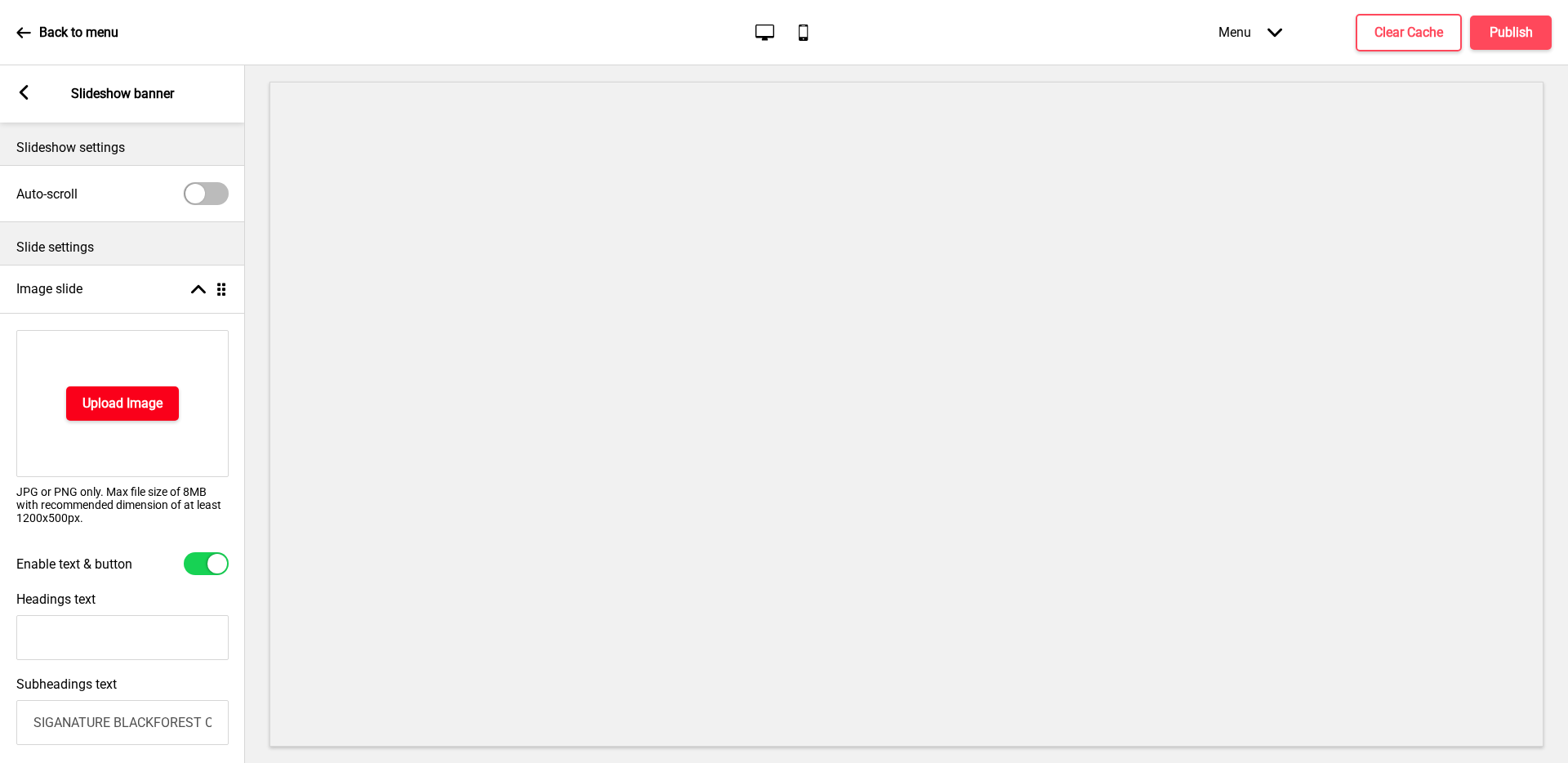
click at [163, 395] on button "Upload Image" at bounding box center [122, 403] width 113 height 34
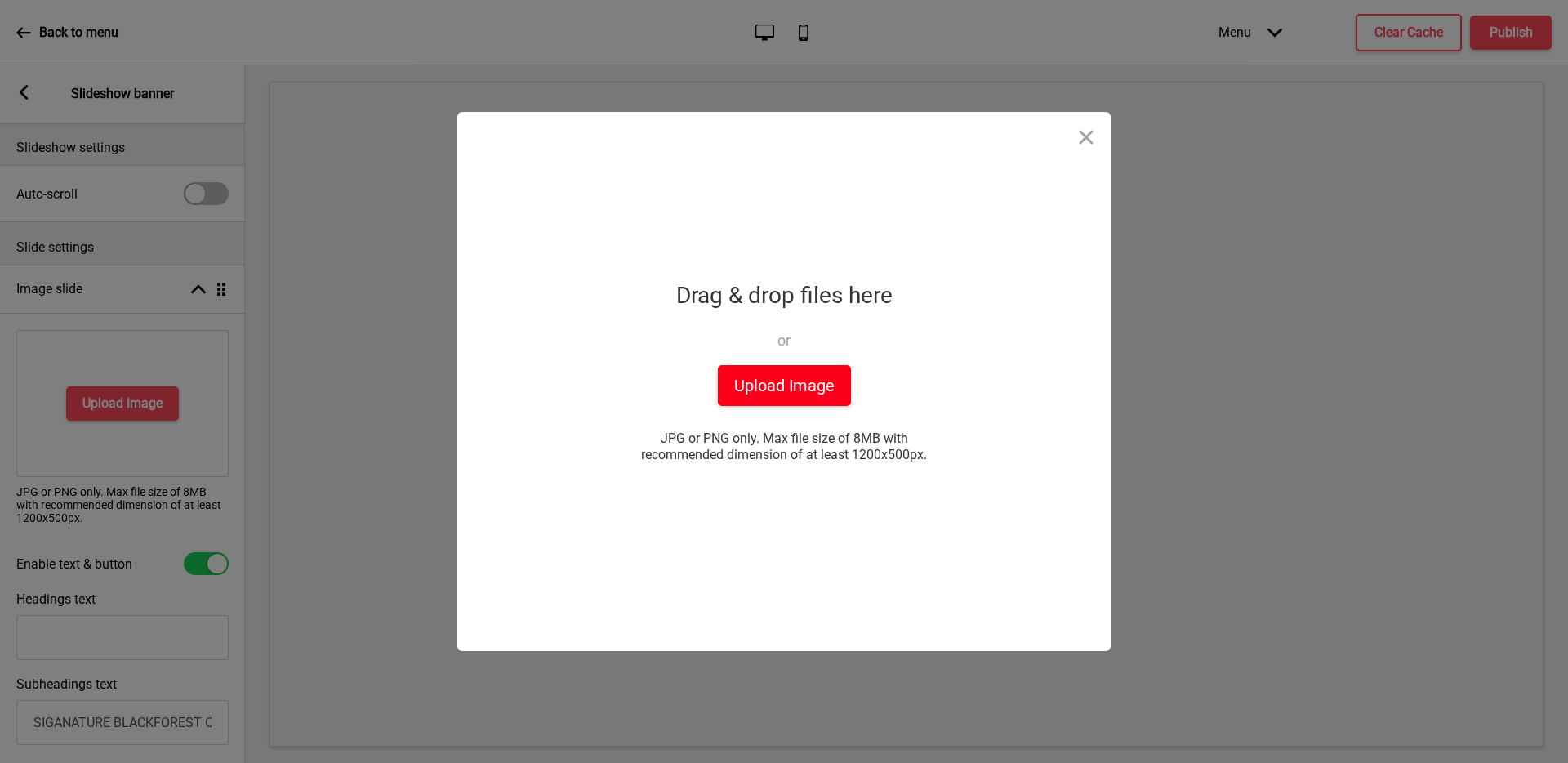
click at [805, 385] on button "Upload Image" at bounding box center [785, 385] width 133 height 41
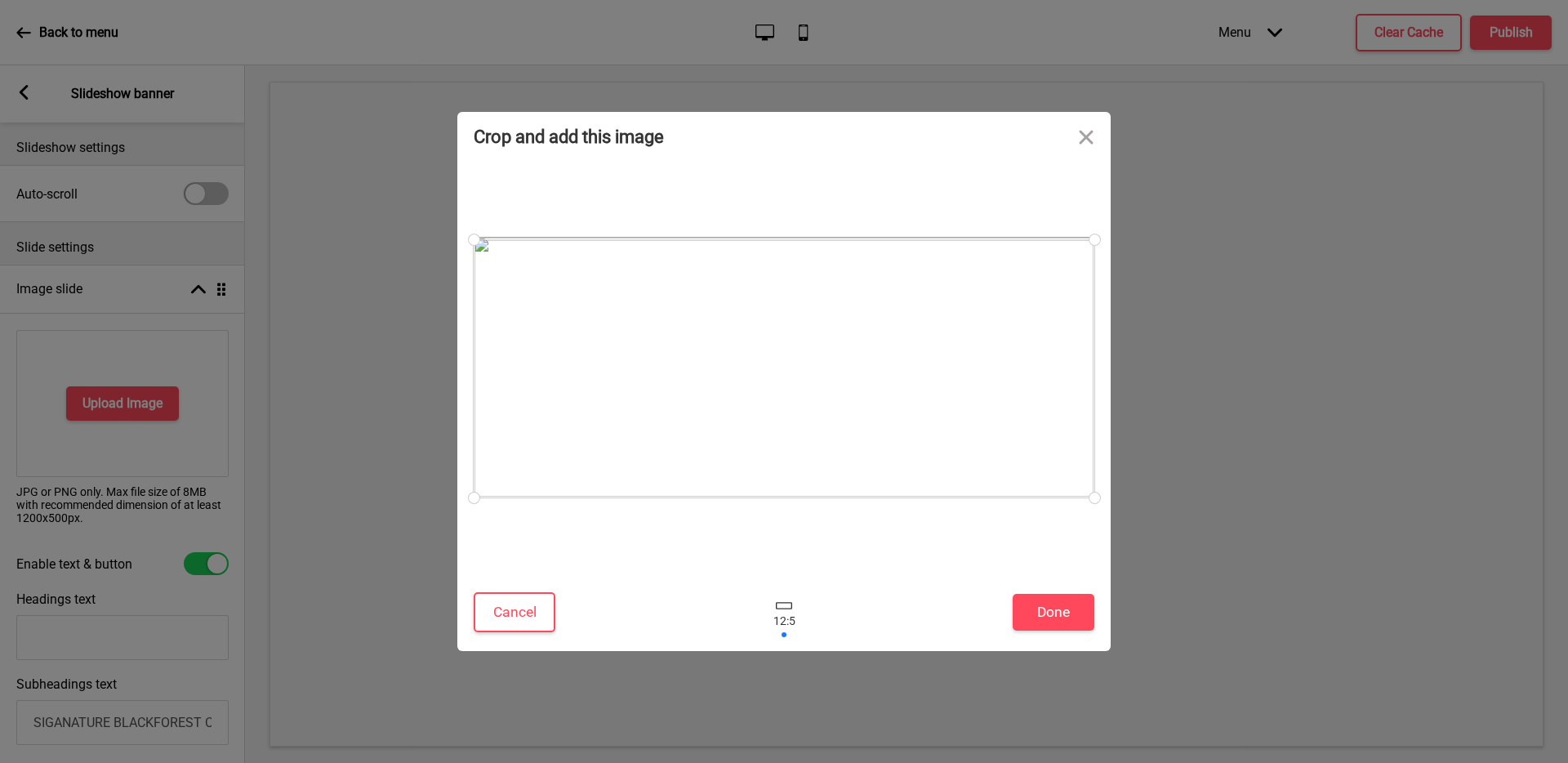
drag, startPoint x: 803, startPoint y: 376, endPoint x: 851, endPoint y: 390, distance: 50.0
click at [851, 390] on div at bounding box center [784, 369] width 621 height 258
drag, startPoint x: 809, startPoint y: 348, endPoint x: 822, endPoint y: 395, distance: 48.8
click at [822, 395] on div at bounding box center [784, 369] width 621 height 258
drag, startPoint x: 1089, startPoint y: 498, endPoint x: 983, endPoint y: 425, distance: 128.7
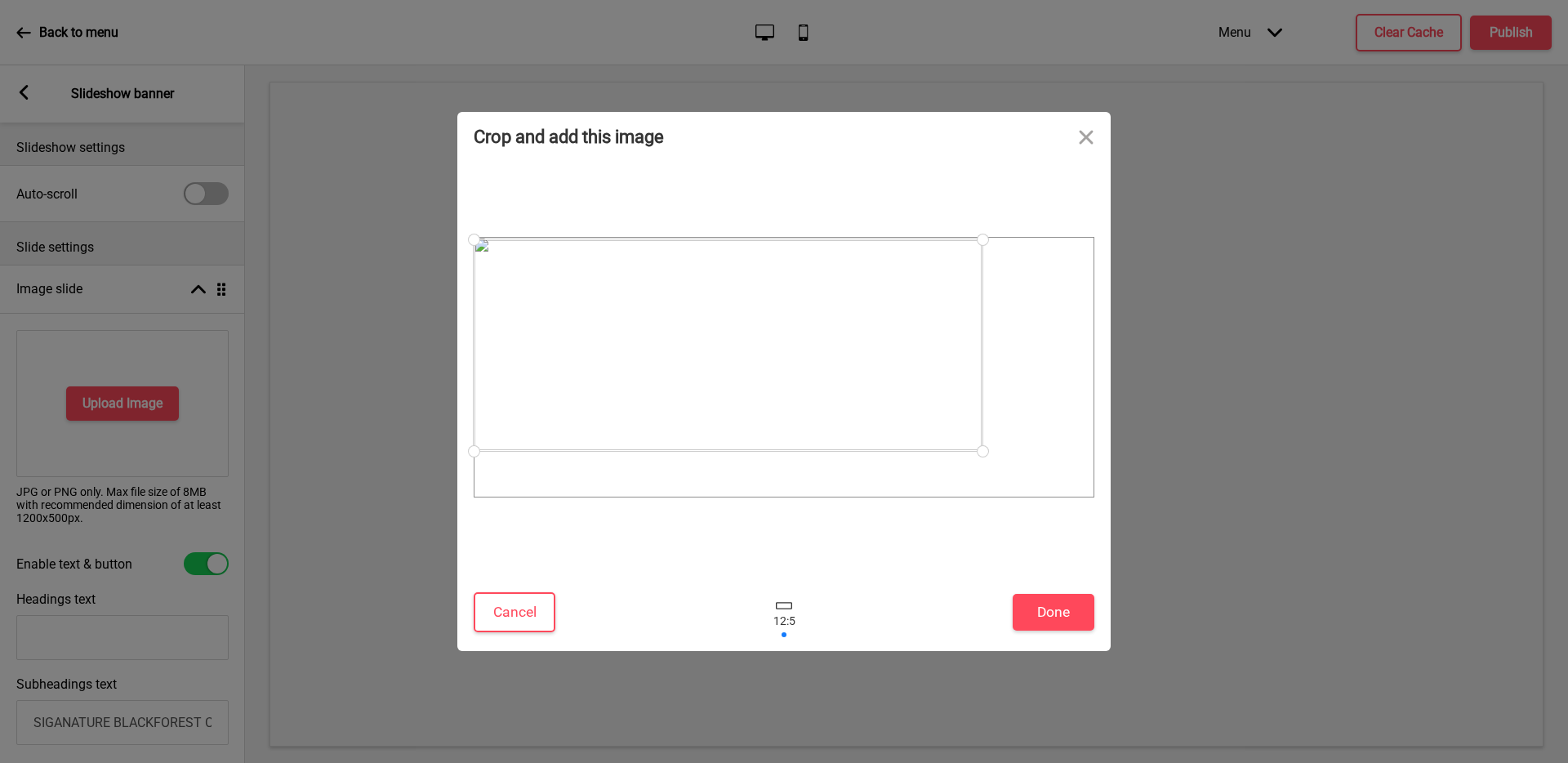
click at [983, 425] on div at bounding box center [784, 367] width 621 height 260
click at [1080, 612] on button "Done" at bounding box center [1053, 612] width 81 height 37
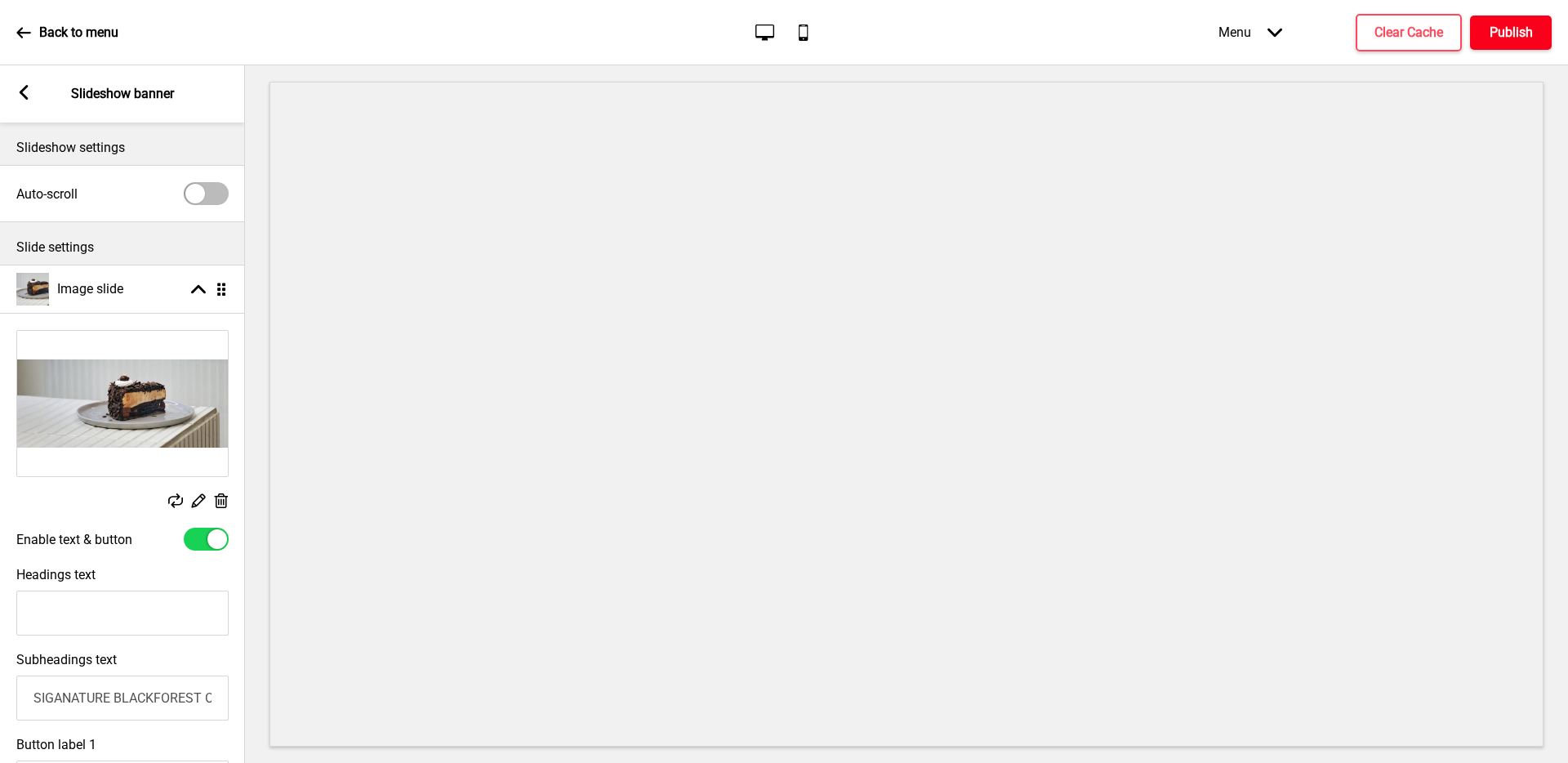
click at [1501, 32] on h4 "Publish" at bounding box center [1511, 32] width 43 height 18
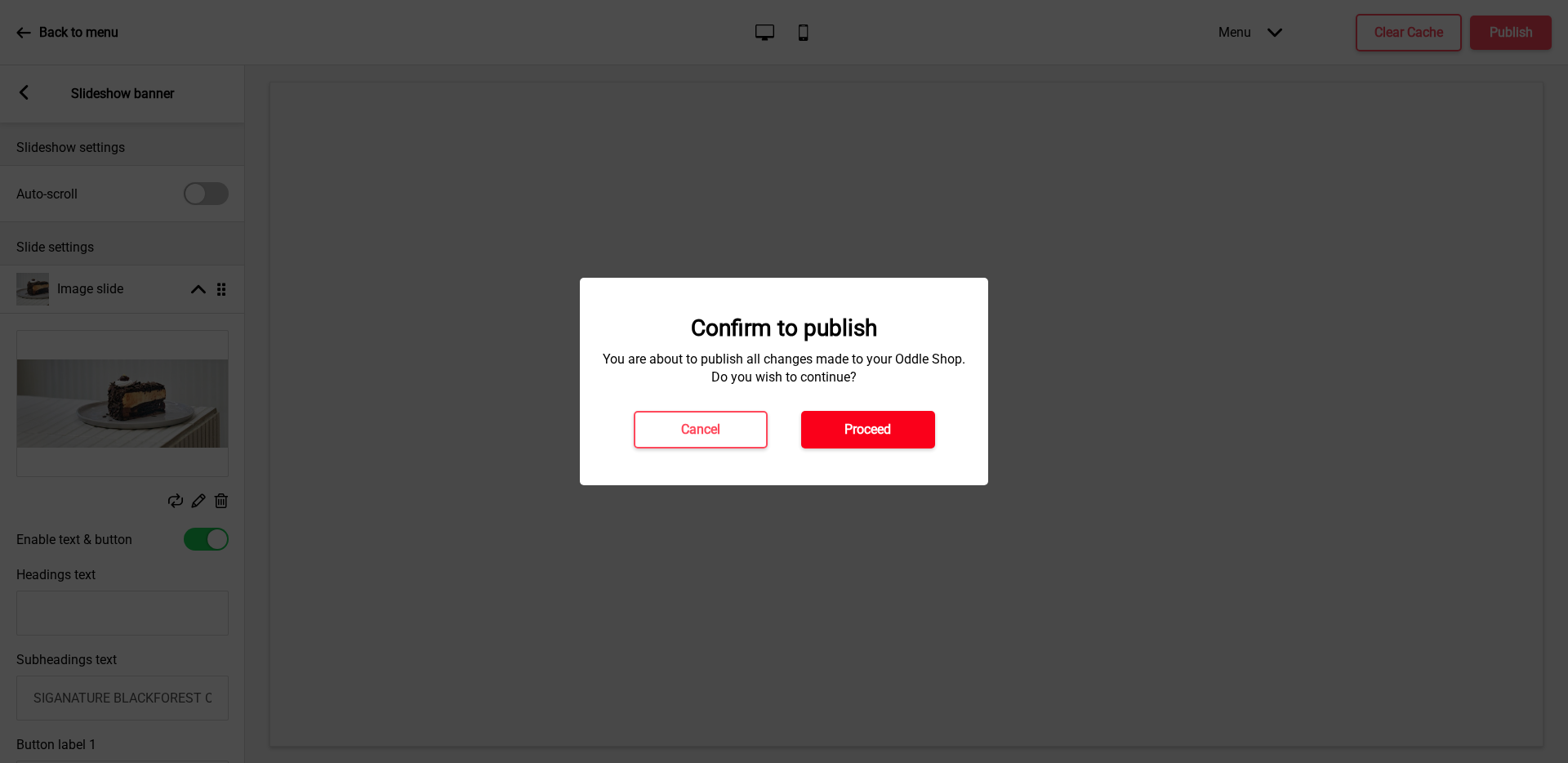
click at [897, 443] on button "Proceed" at bounding box center [868, 429] width 134 height 37
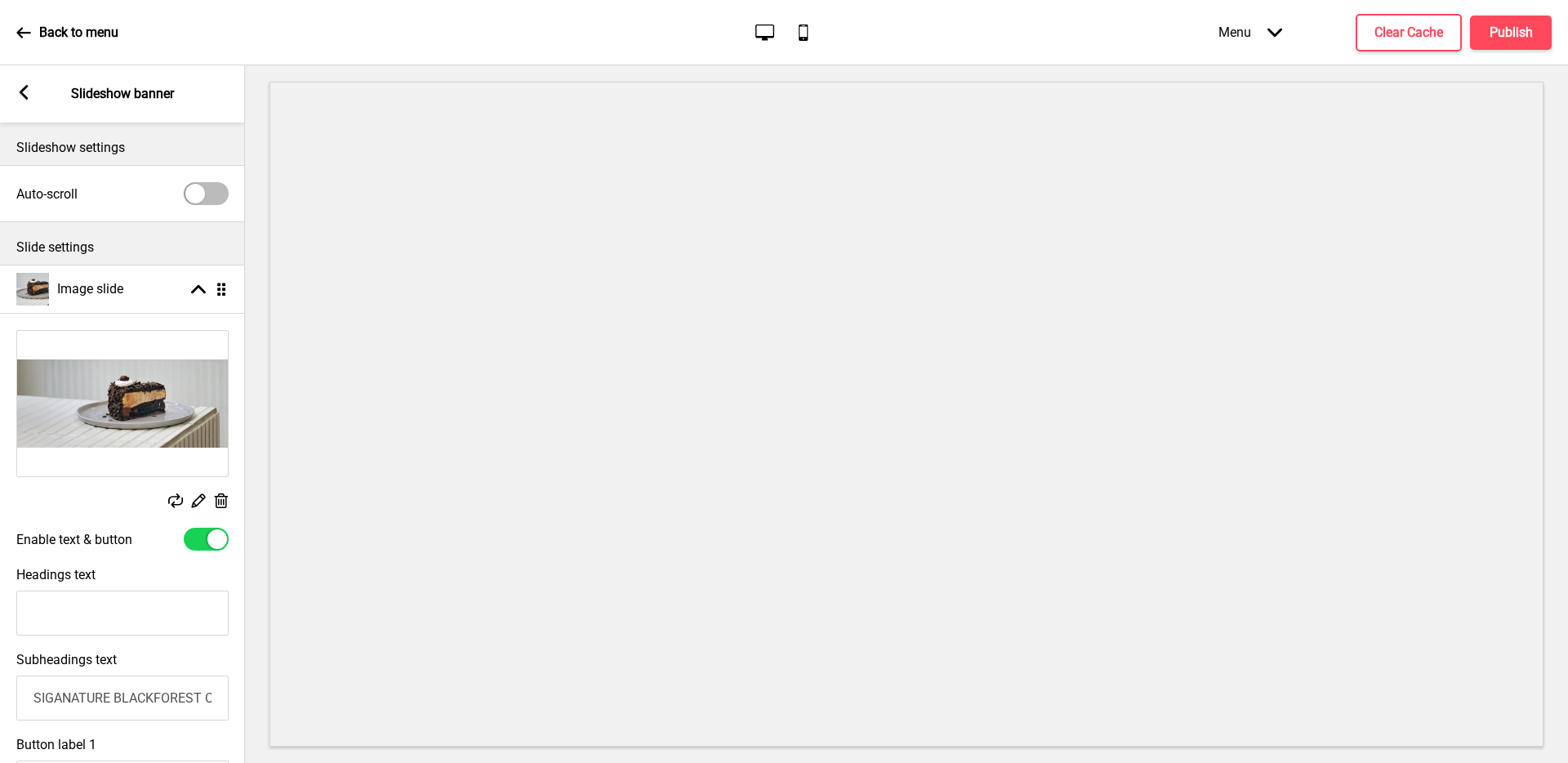
click at [197, 498] on icon at bounding box center [199, 501] width 14 height 14
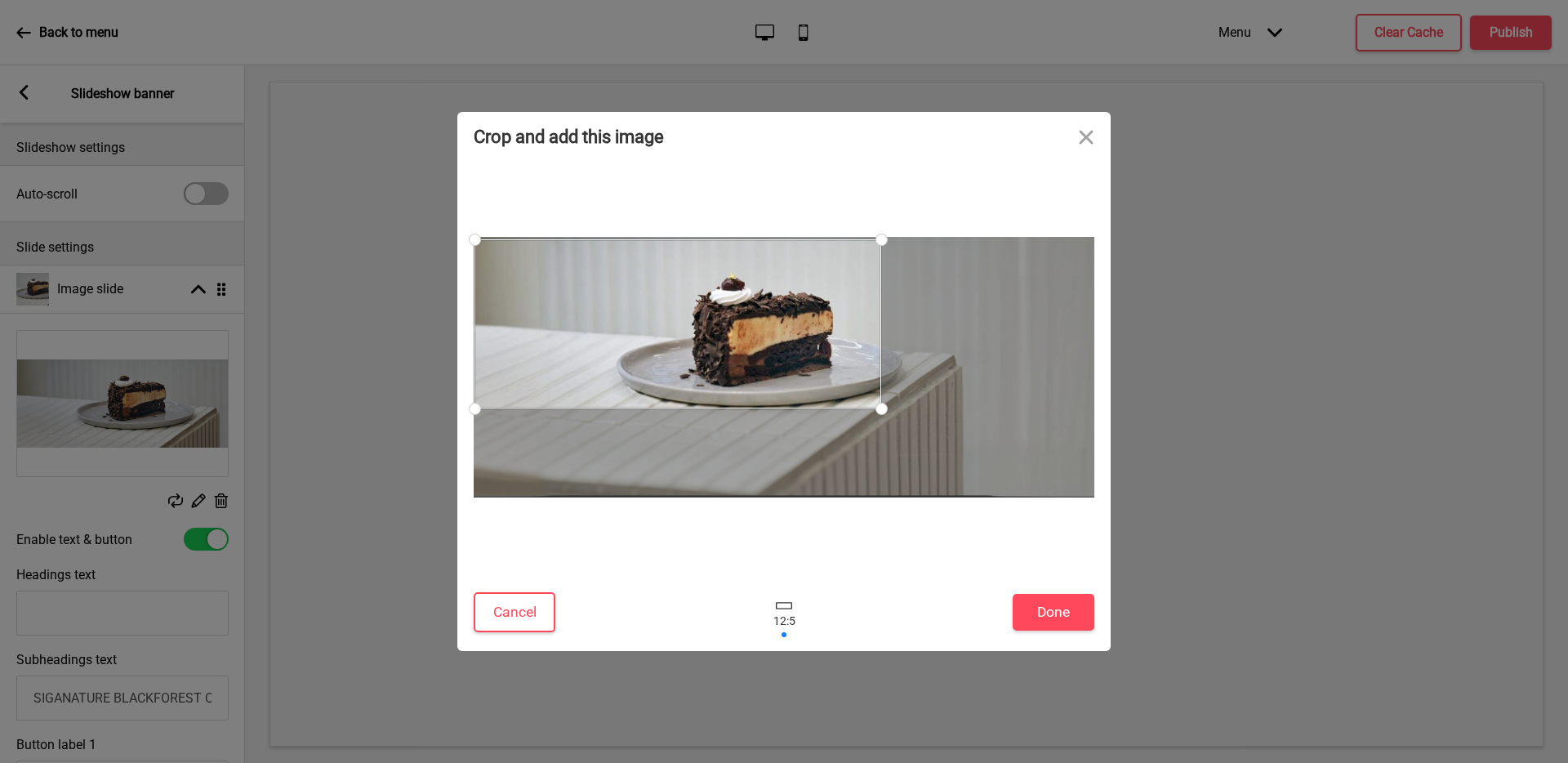
drag, startPoint x: 980, startPoint y: 452, endPoint x: 840, endPoint y: 408, distance: 146.8
click at [840, 408] on div at bounding box center [784, 367] width 621 height 260
click at [1059, 619] on button "Done" at bounding box center [1053, 612] width 81 height 37
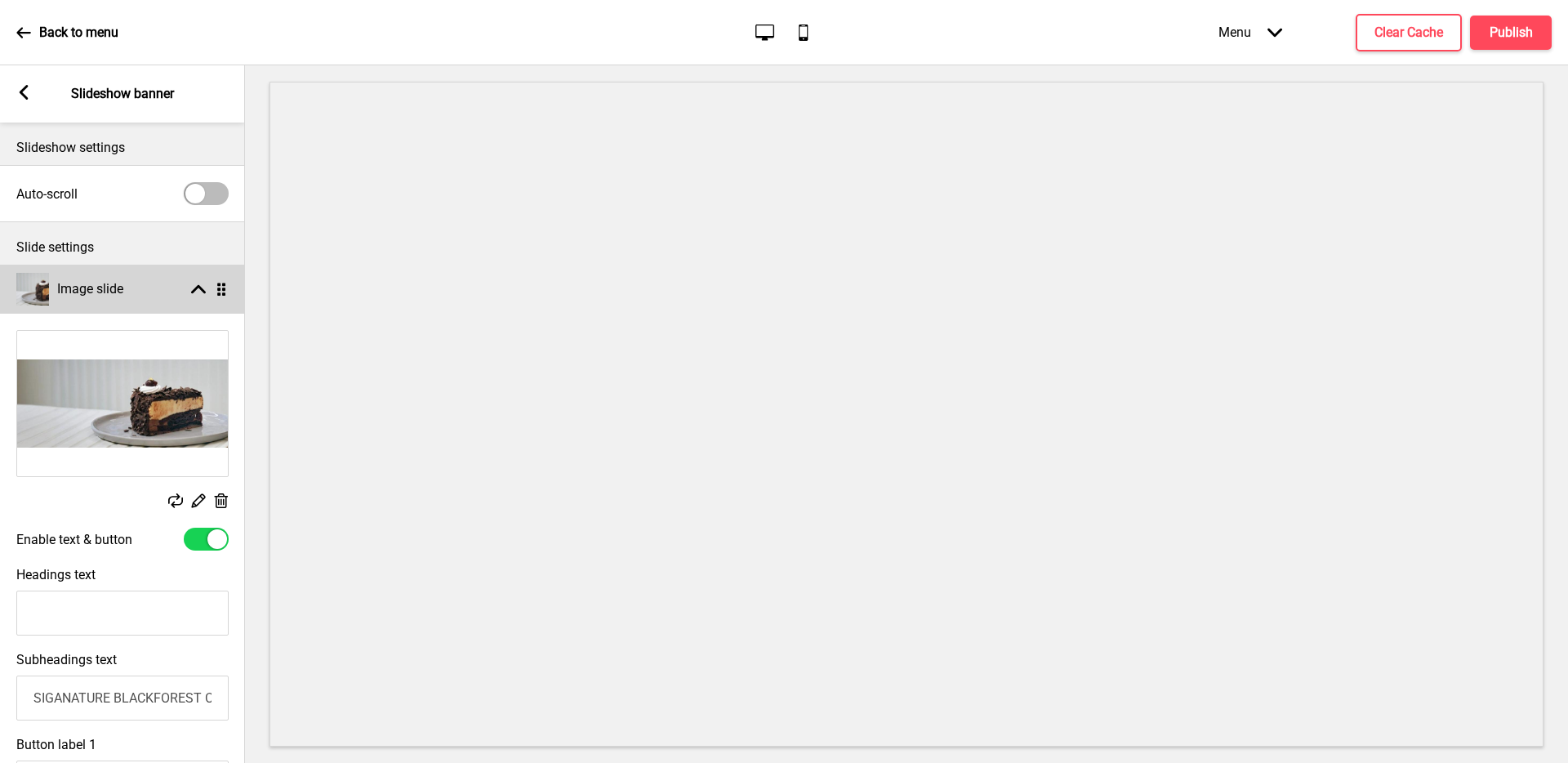
click at [202, 285] on rect at bounding box center [198, 289] width 15 height 15
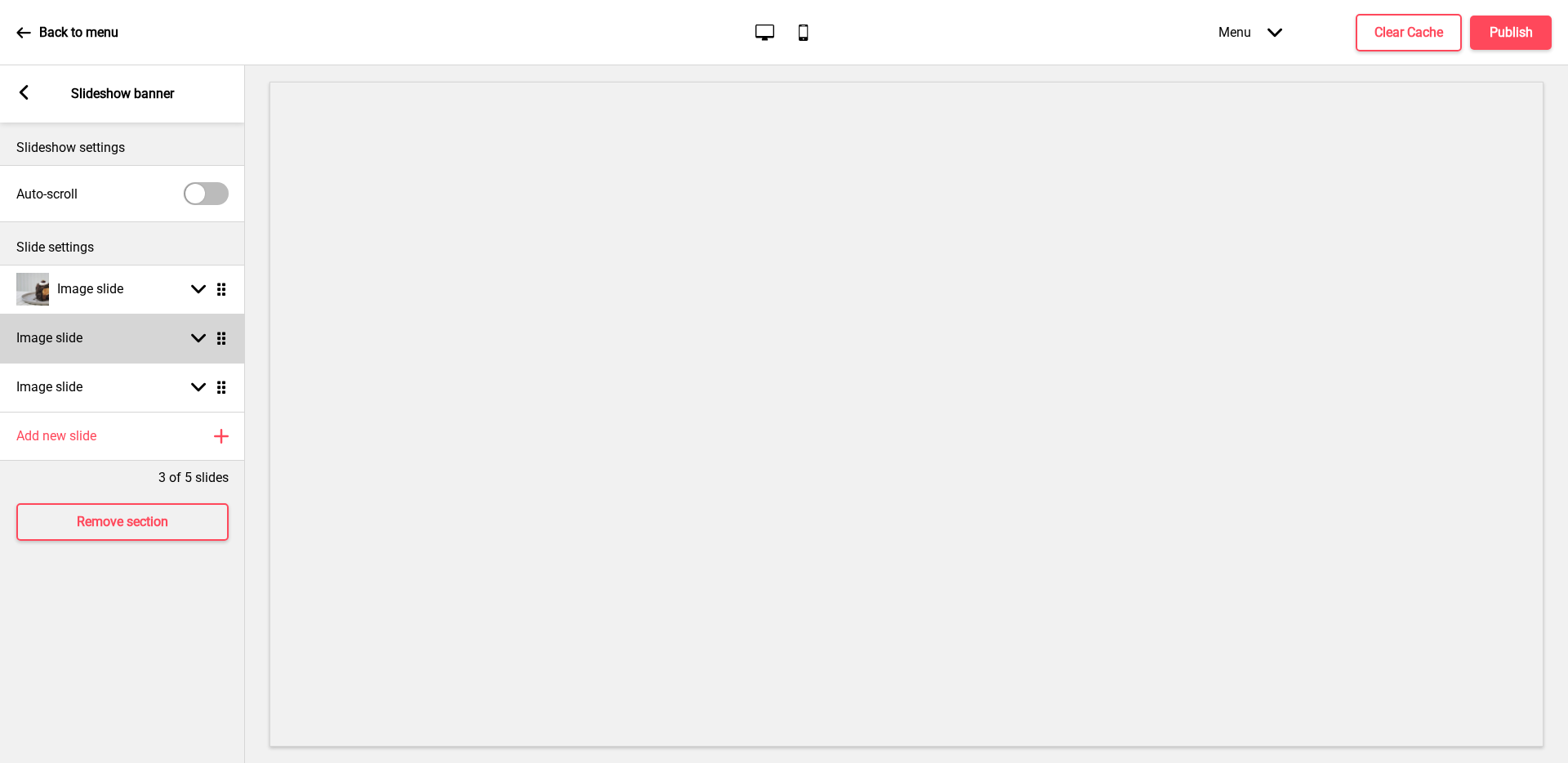
click at [179, 333] on div "Image slide Arrow down Drag" at bounding box center [122, 337] width 245 height 49
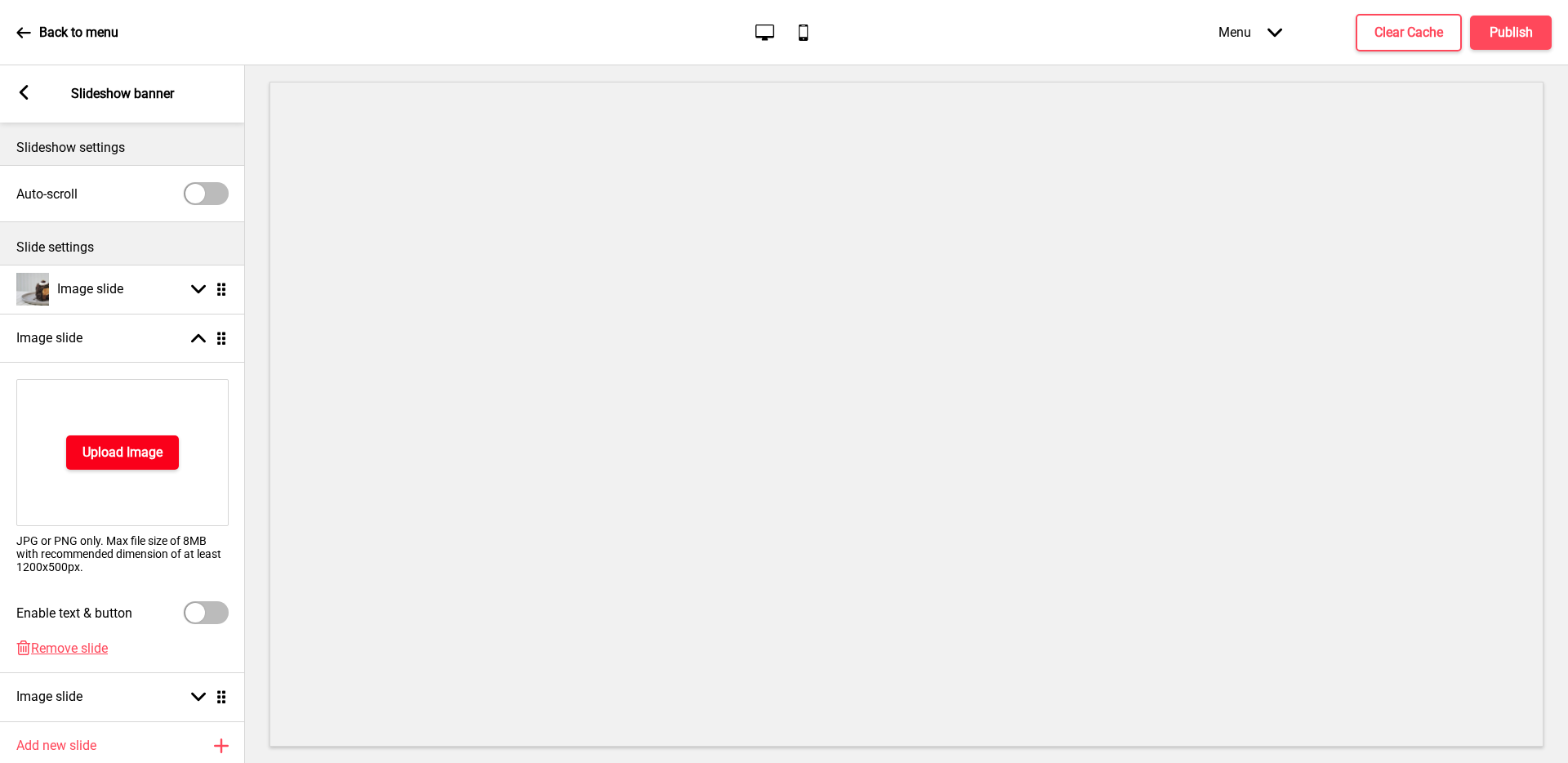
click at [130, 462] on button "Upload Image" at bounding box center [122, 452] width 113 height 34
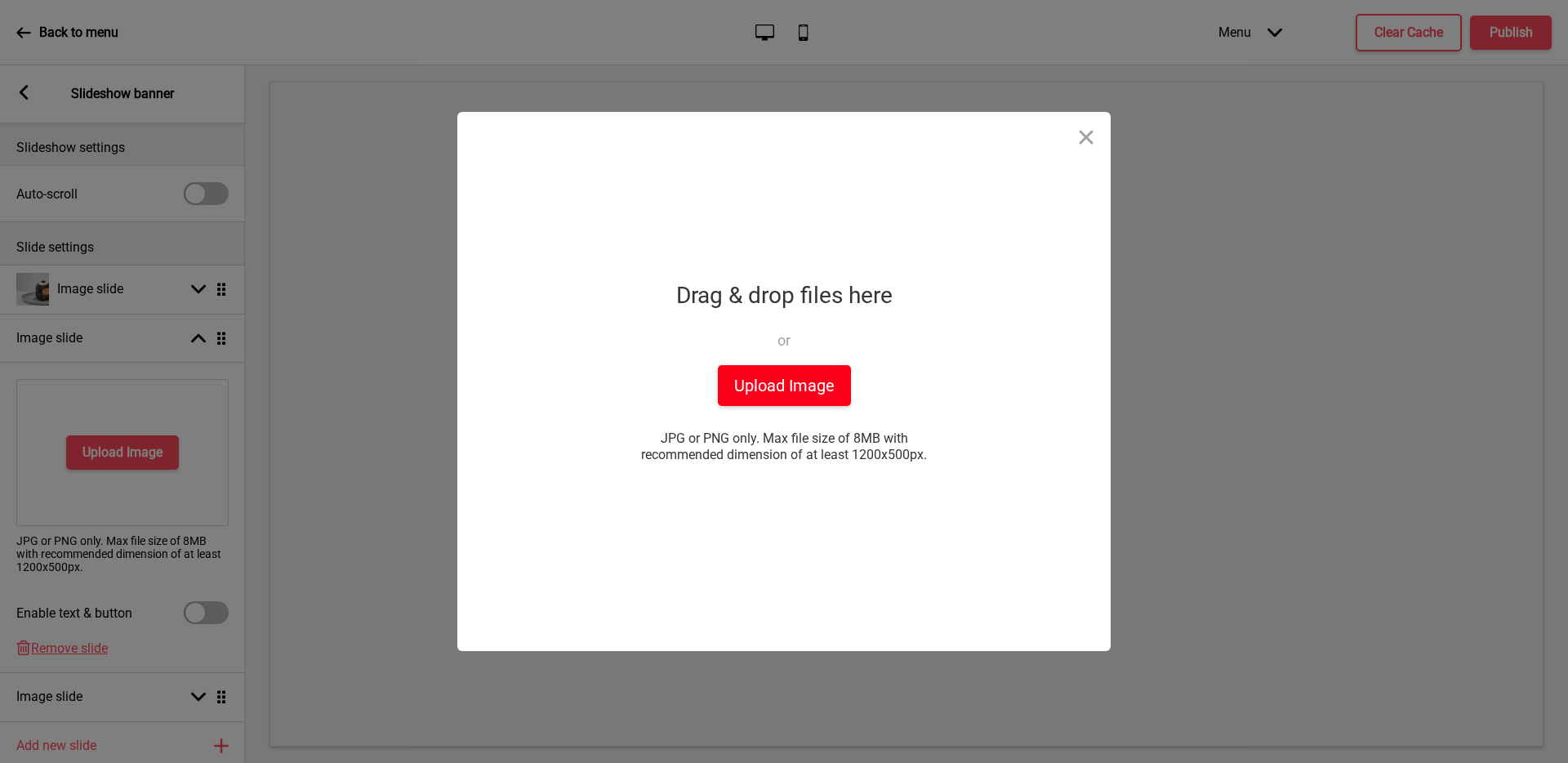
click at [821, 387] on button "Upload Image" at bounding box center [785, 385] width 133 height 41
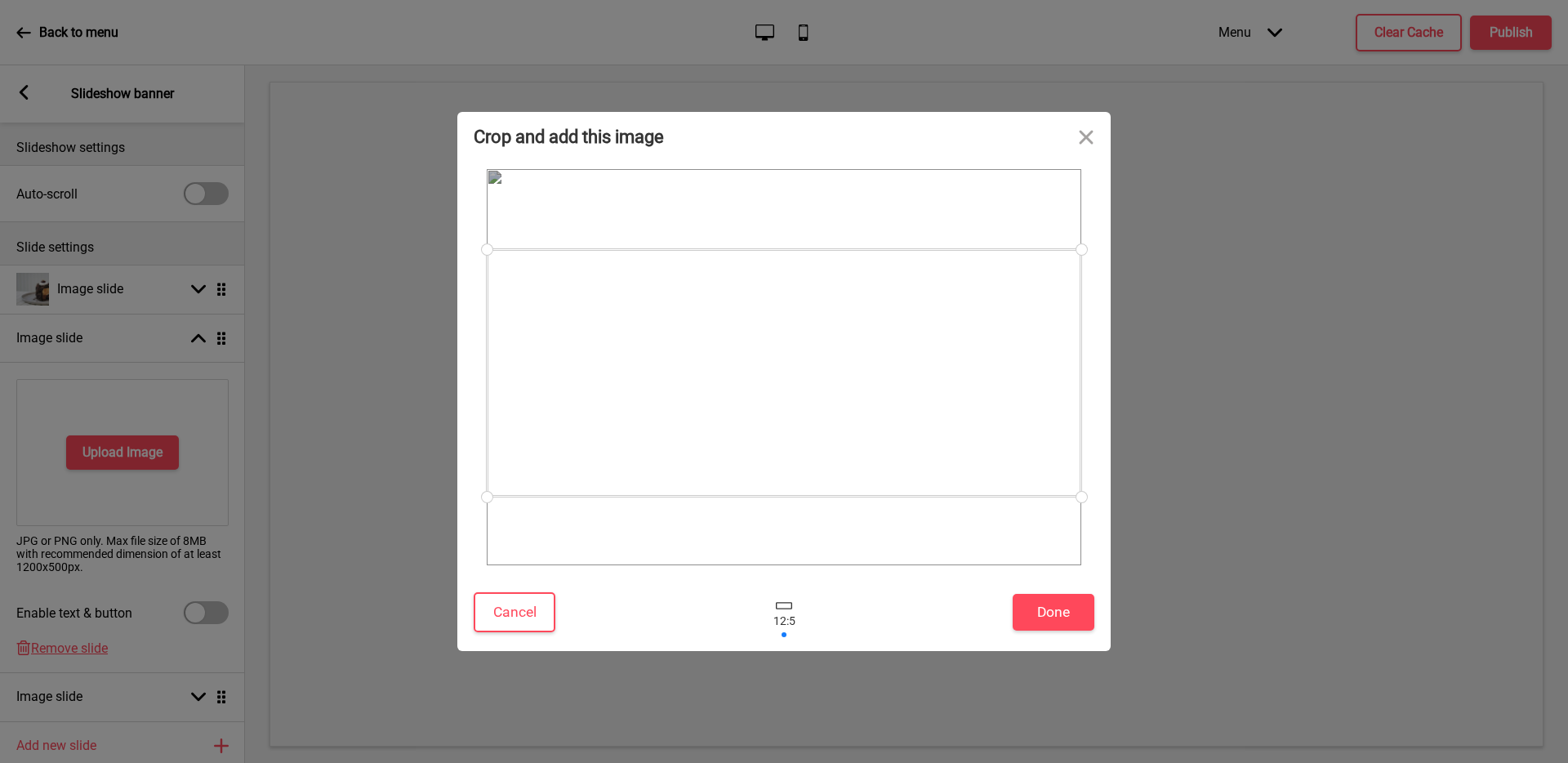
click at [932, 431] on div at bounding box center [784, 373] width 595 height 247
click at [1066, 612] on button "Done" at bounding box center [1053, 612] width 81 height 37
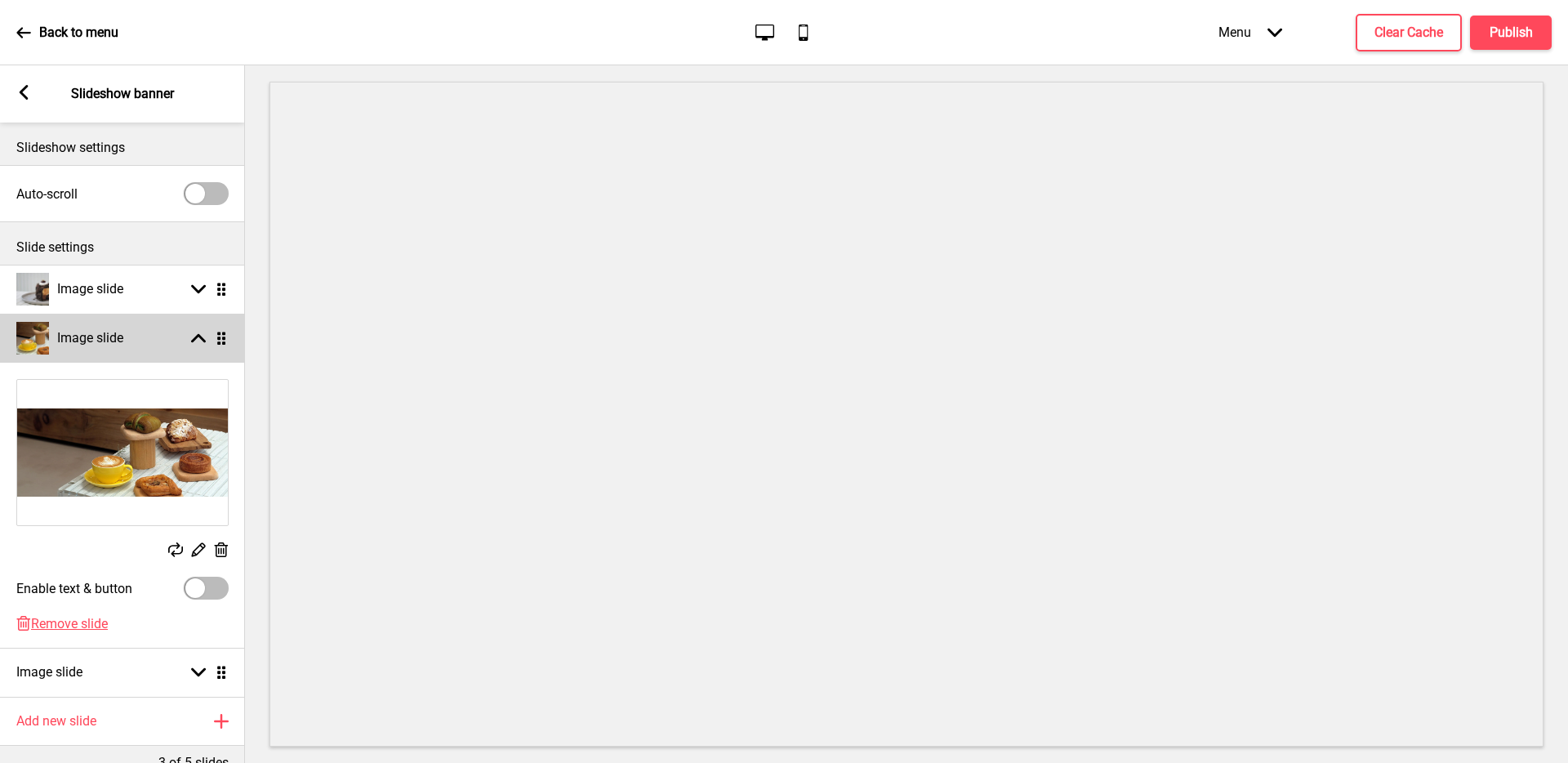
click at [139, 334] on div "Image slide Arrow up Drag" at bounding box center [122, 337] width 245 height 49
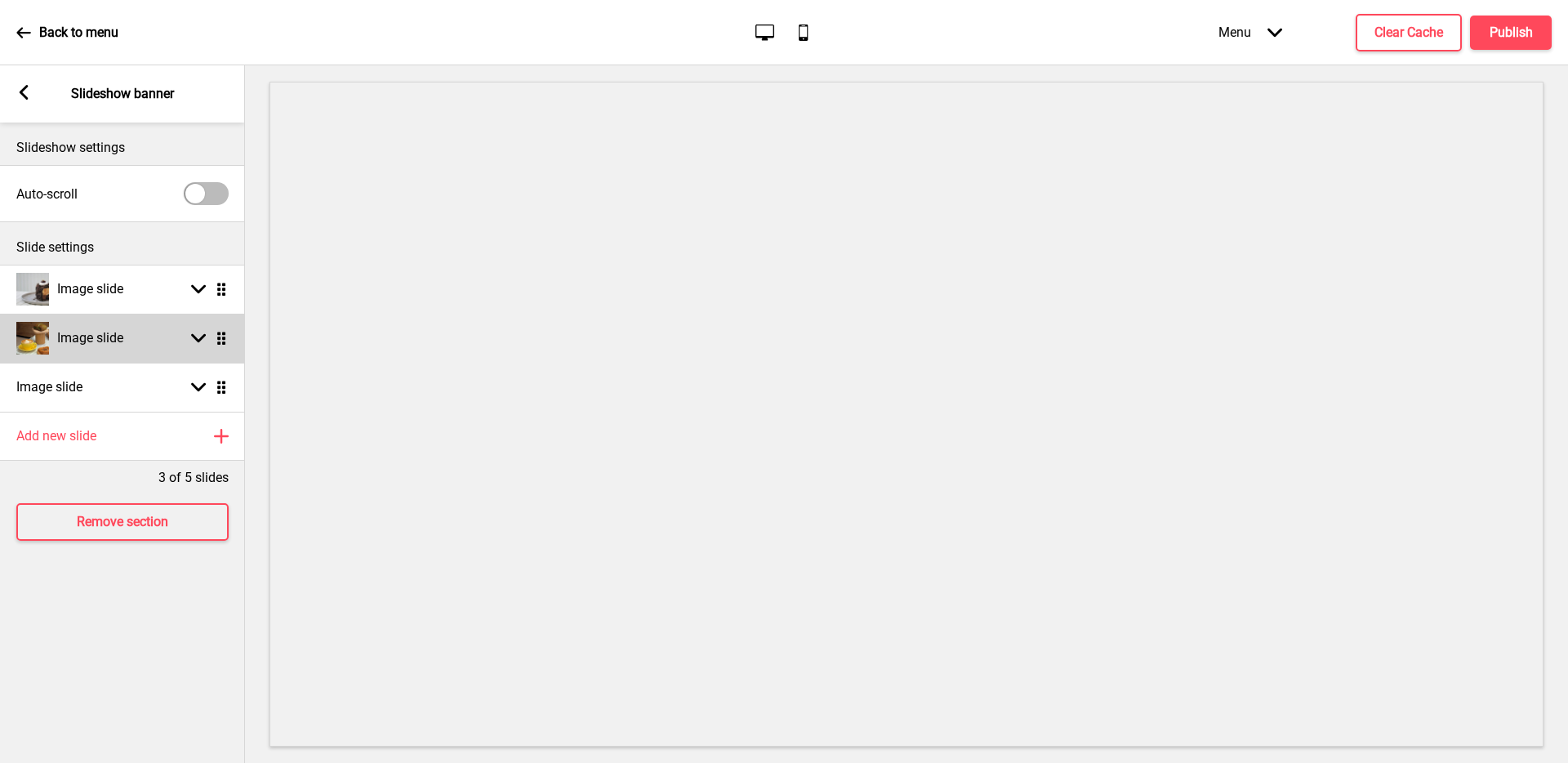
click at [140, 343] on div "Image slide Arrow down Drag" at bounding box center [122, 337] width 245 height 49
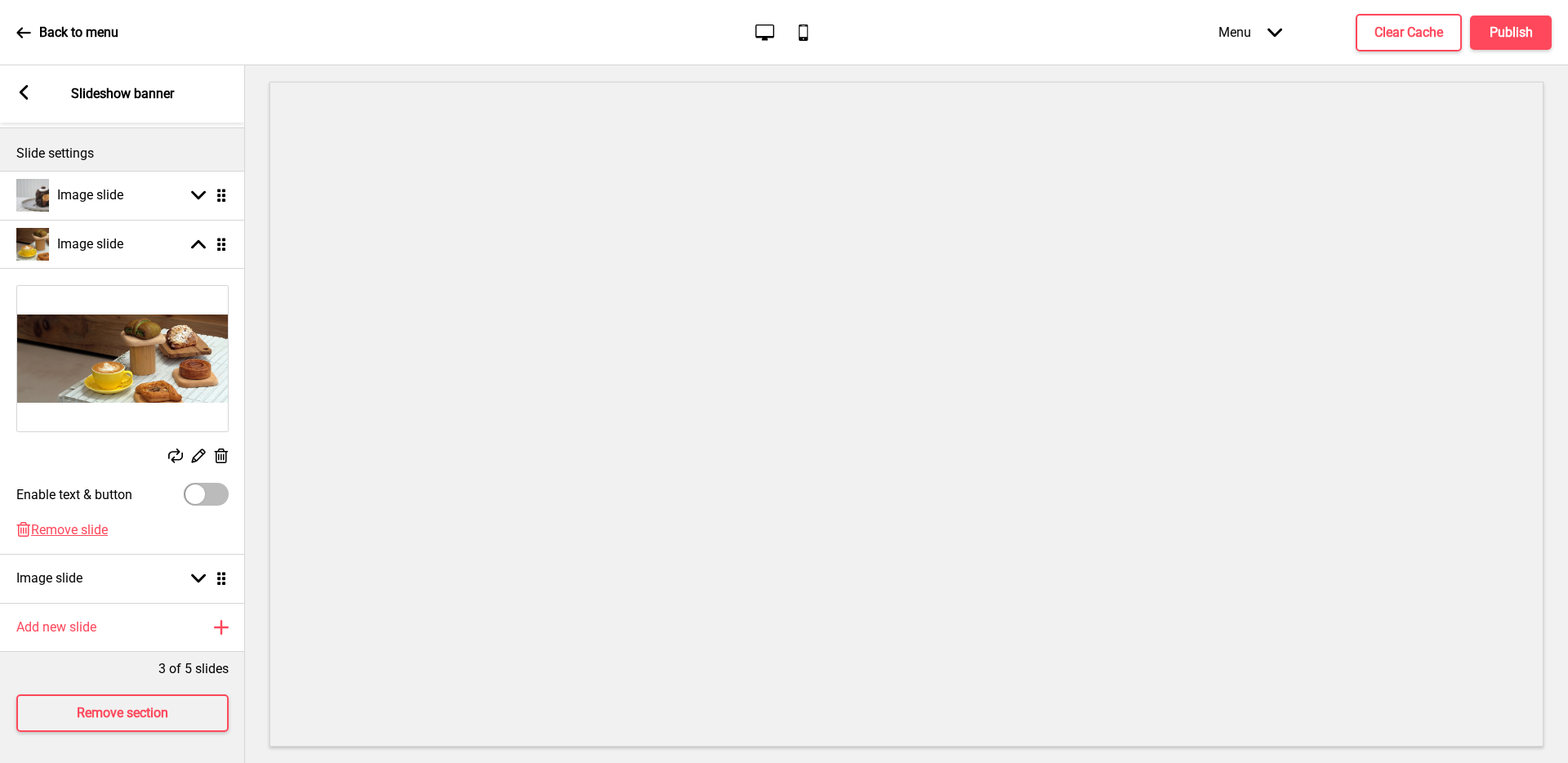
scroll to position [107, 0]
click at [224, 481] on div at bounding box center [207, 492] width 45 height 22
checkbox input "true"
select select "right"
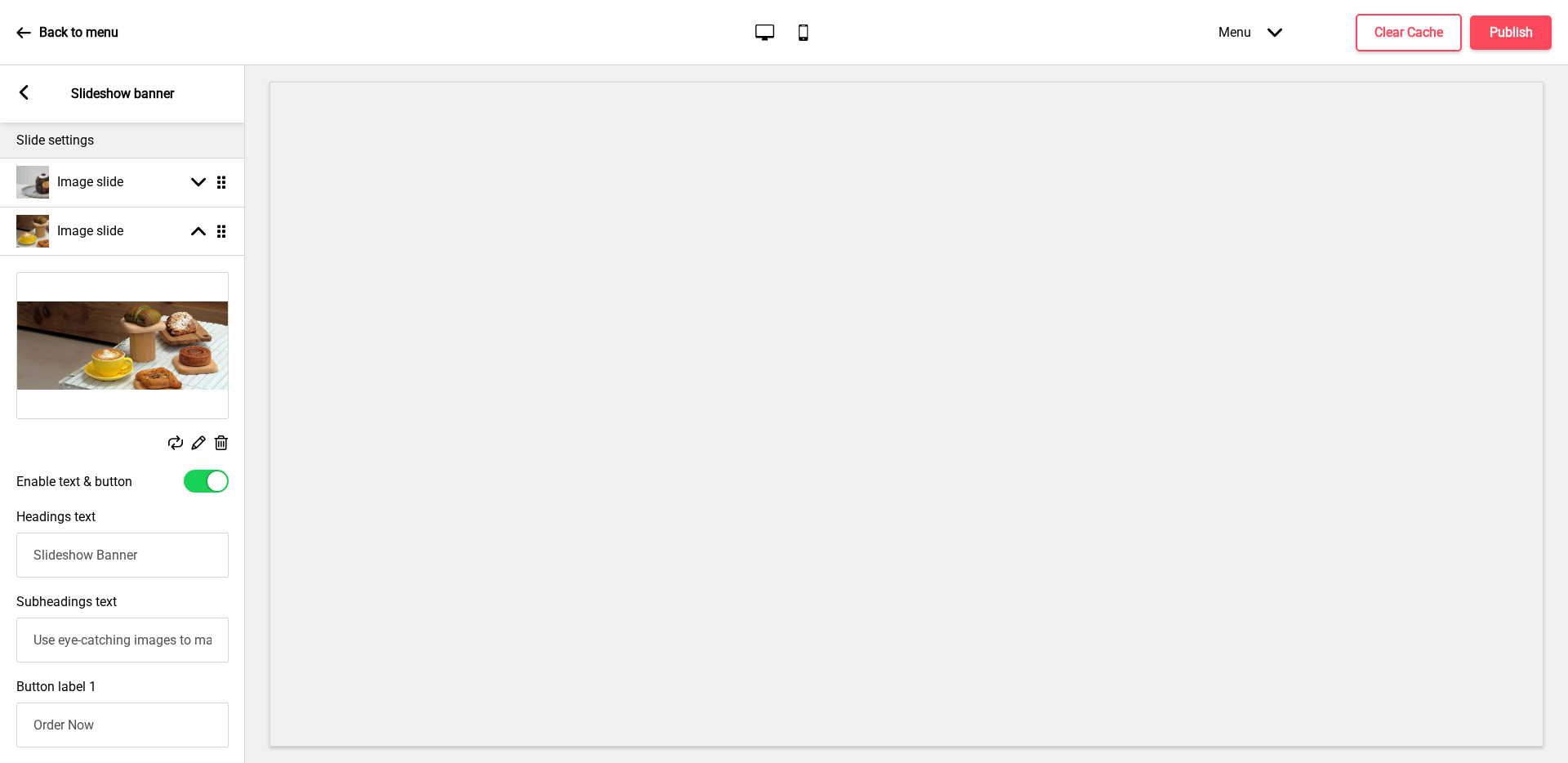
drag, startPoint x: 168, startPoint y: 558, endPoint x: 0, endPoint y: 542, distance: 168.8
click at [0, 542] on div "Headings text Slideshow Banner" at bounding box center [122, 543] width 245 height 85
type input "BAKED FRESH DAILY"
drag, startPoint x: 199, startPoint y: 546, endPoint x: 0, endPoint y: 540, distance: 199.1
click at [0, 540] on div "Headings text BAKED FRESH DAILY" at bounding box center [122, 543] width 245 height 85
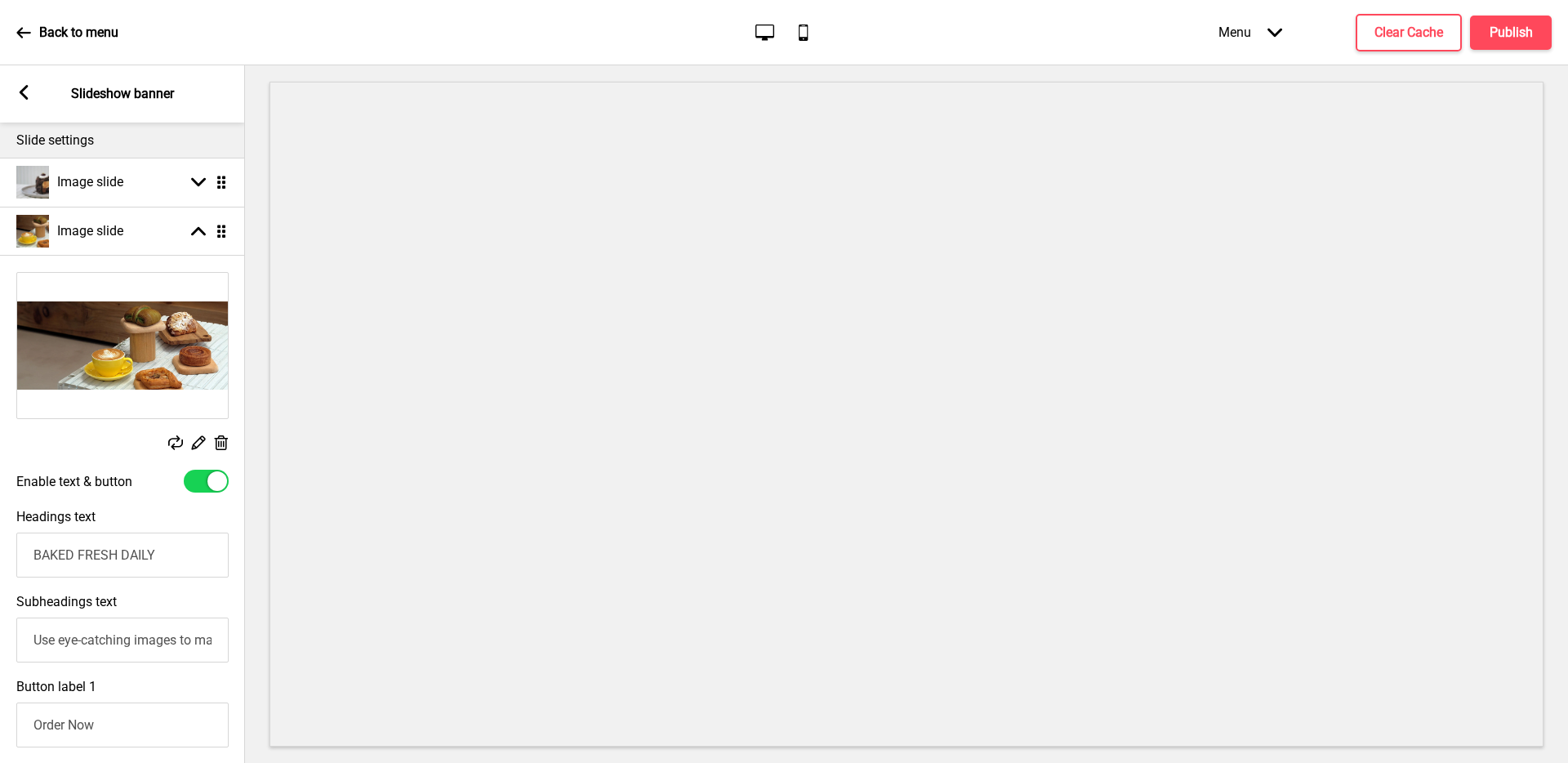
drag, startPoint x: 180, startPoint y: 560, endPoint x: 0, endPoint y: 541, distance: 181.0
click at [0, 541] on div "Headings text BAKED FRESH DAILY" at bounding box center [122, 543] width 245 height 85
click at [159, 647] on input "Use eye-catching images to make a strong first impression of your brand" at bounding box center [122, 640] width 212 height 45
paste input "BAKED FRESH DAILY"
type input "BAKED FRESH DAILY"
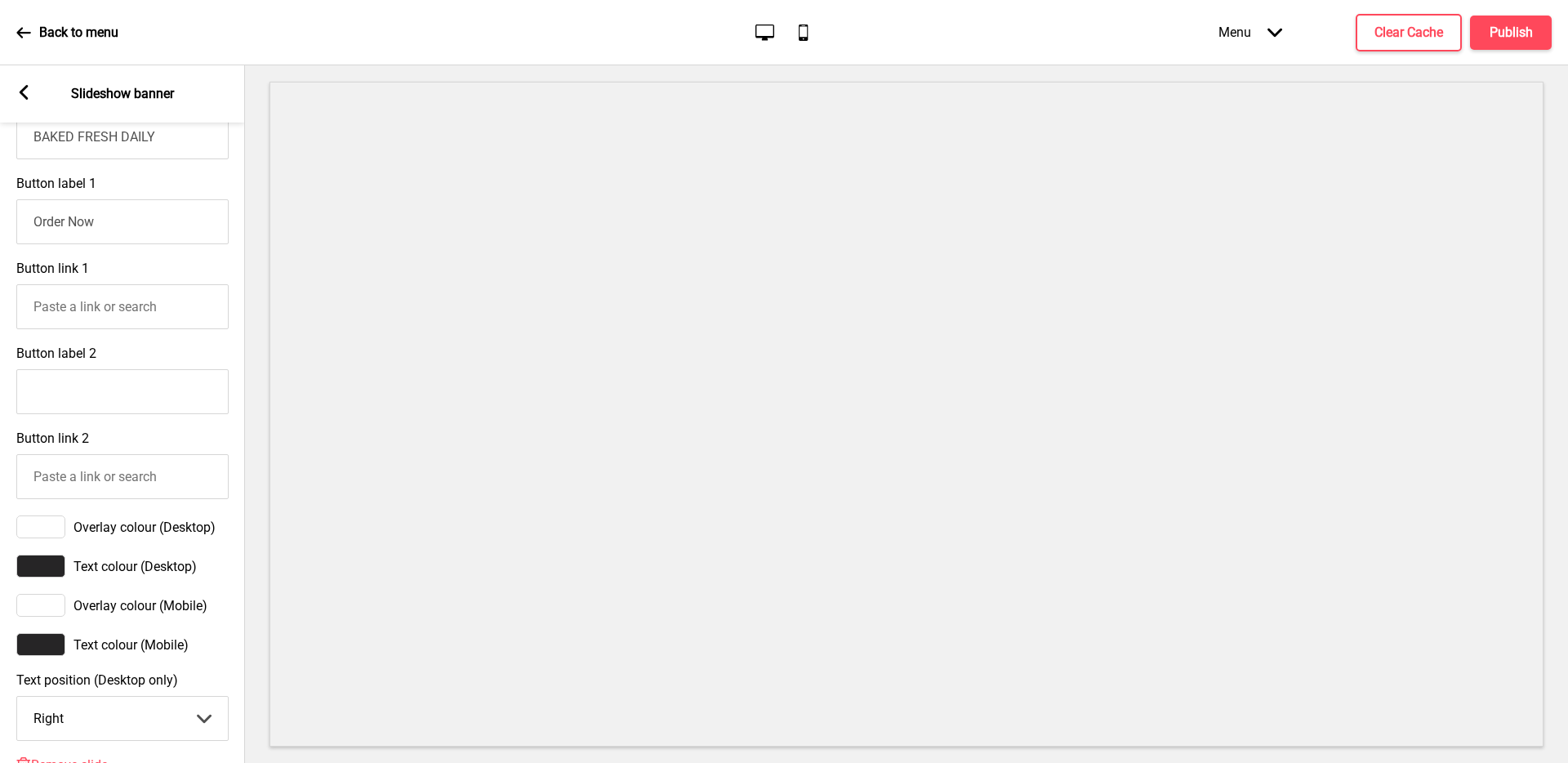
scroll to position [614, 0]
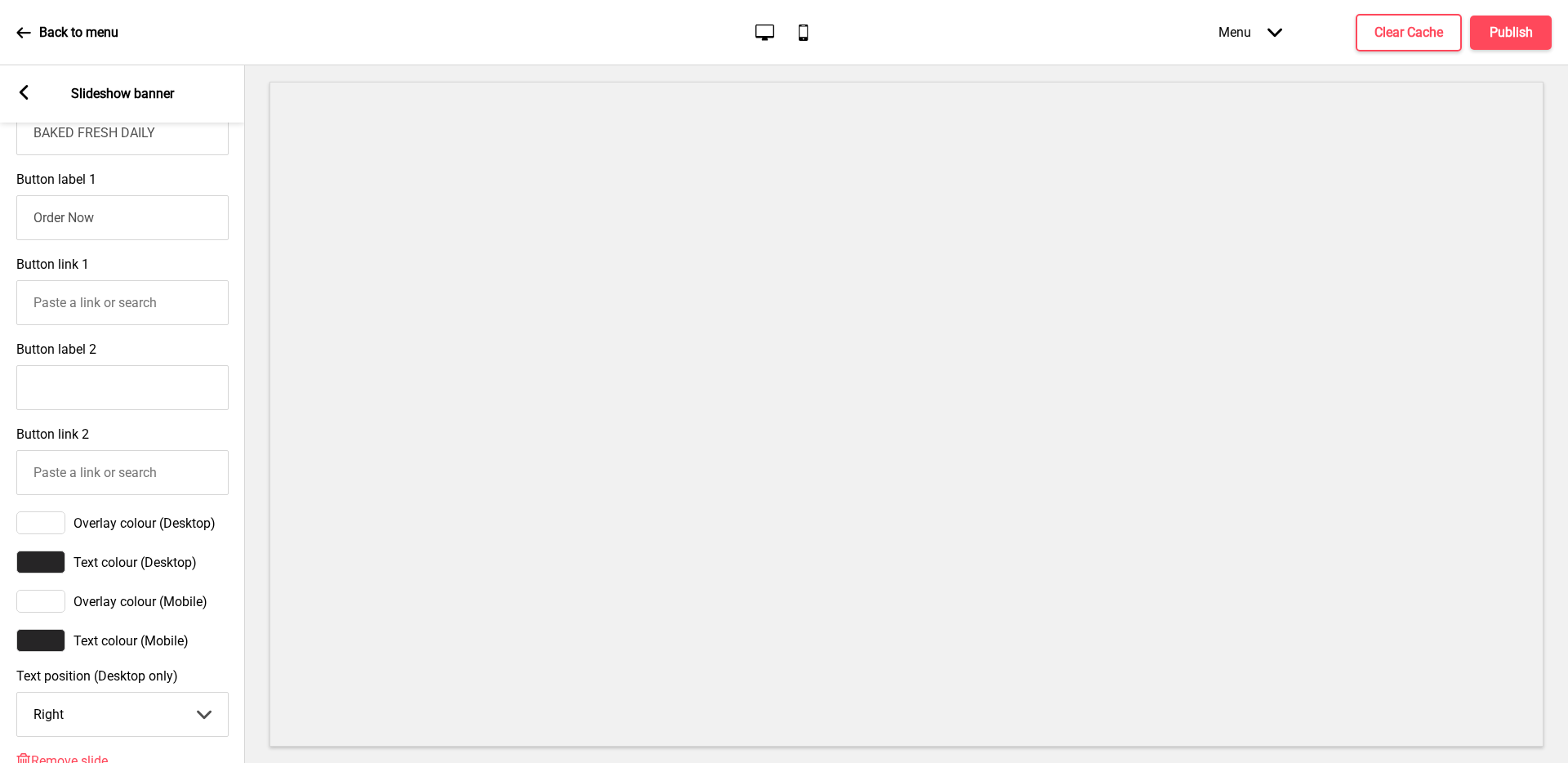
click at [107, 709] on select "Center Left Right" at bounding box center [122, 714] width 210 height 43
select select "left"
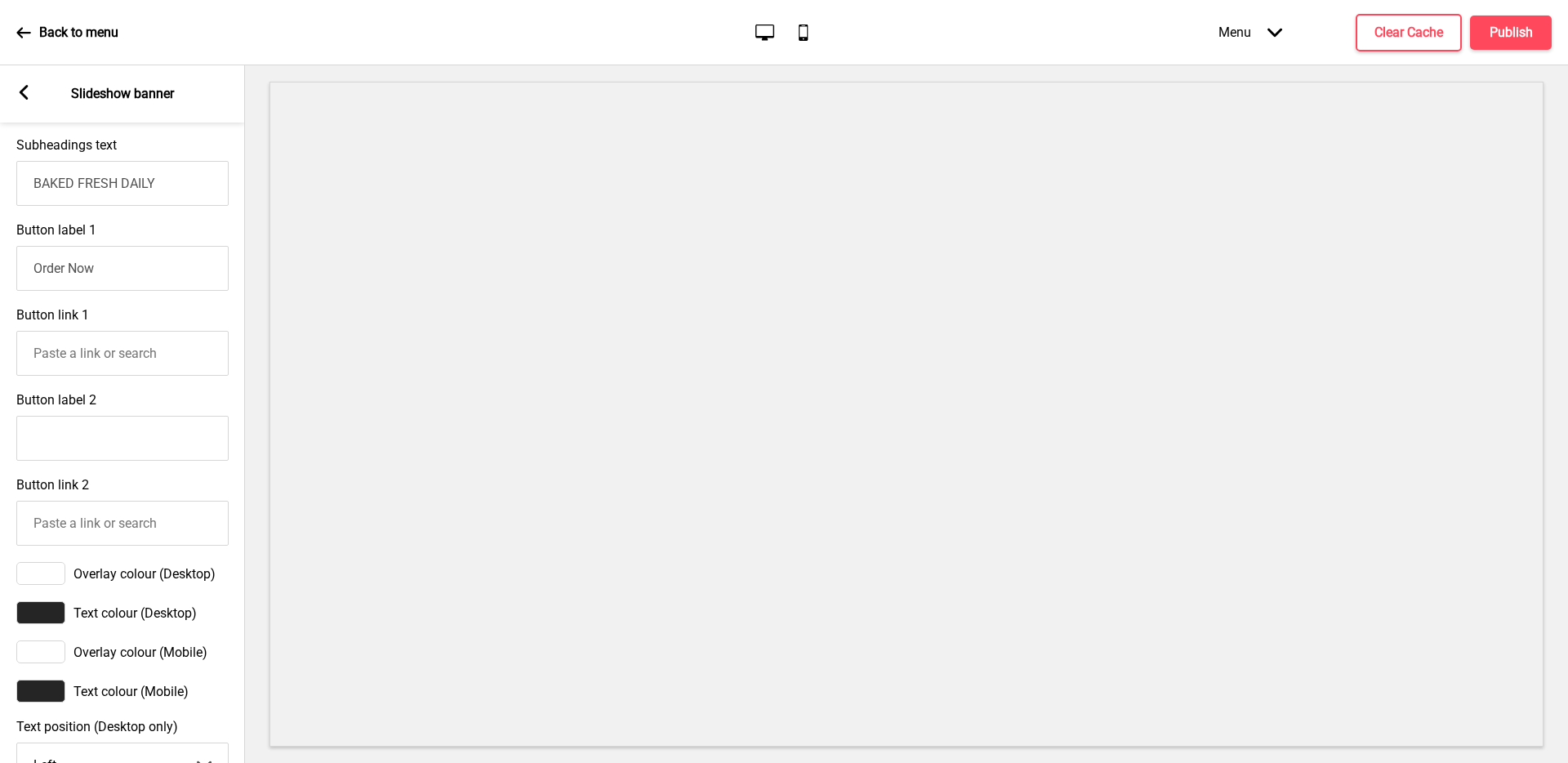
scroll to position [561, 0]
click at [128, 274] on input "Order Now" at bounding box center [122, 271] width 212 height 45
type input "O"
type input "EAT ME NOW"
click at [109, 440] on input "Button label 2" at bounding box center [122, 440] width 212 height 45
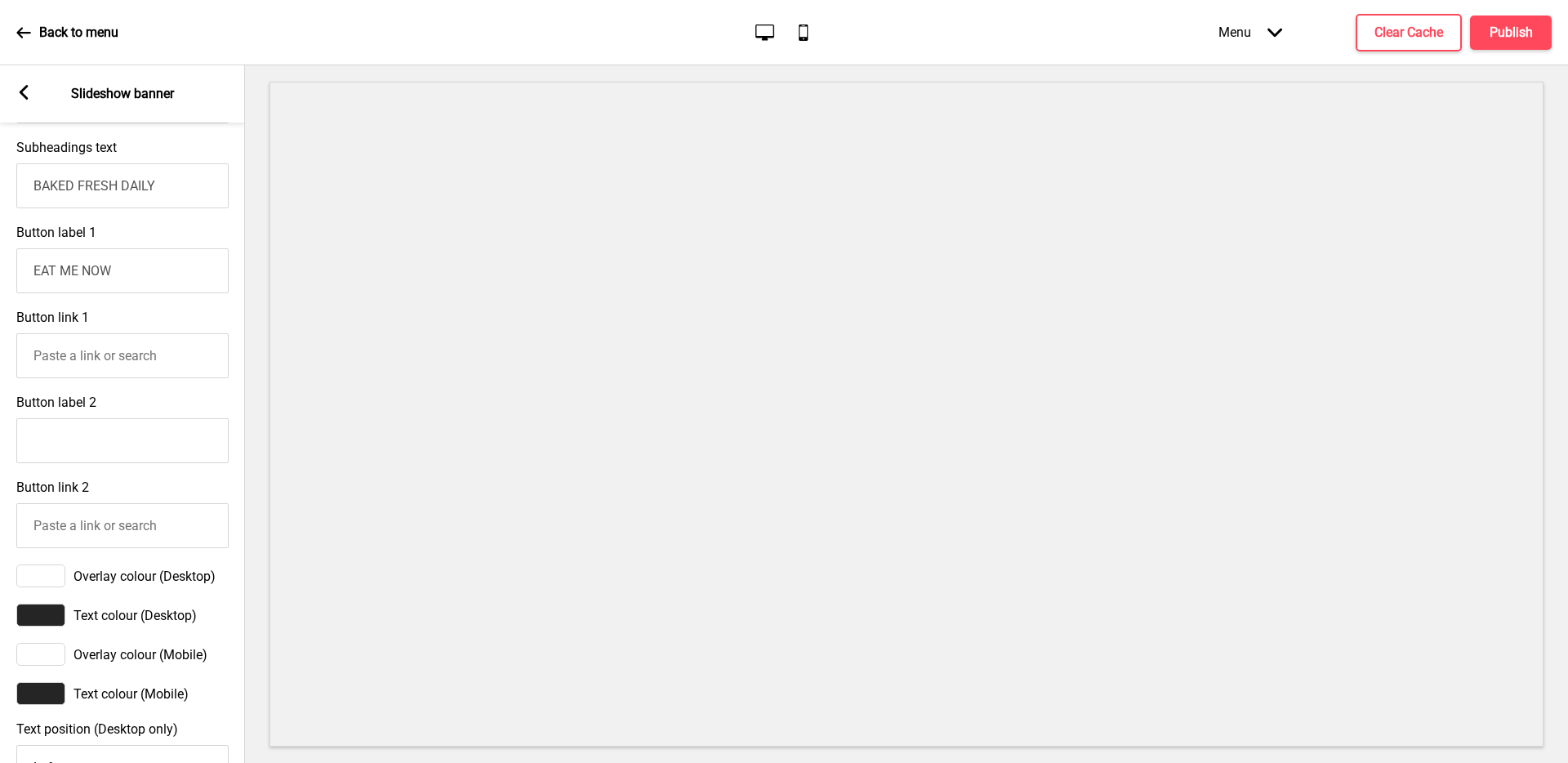
click at [133, 357] on input "Button link 1" at bounding box center [122, 356] width 212 height 45
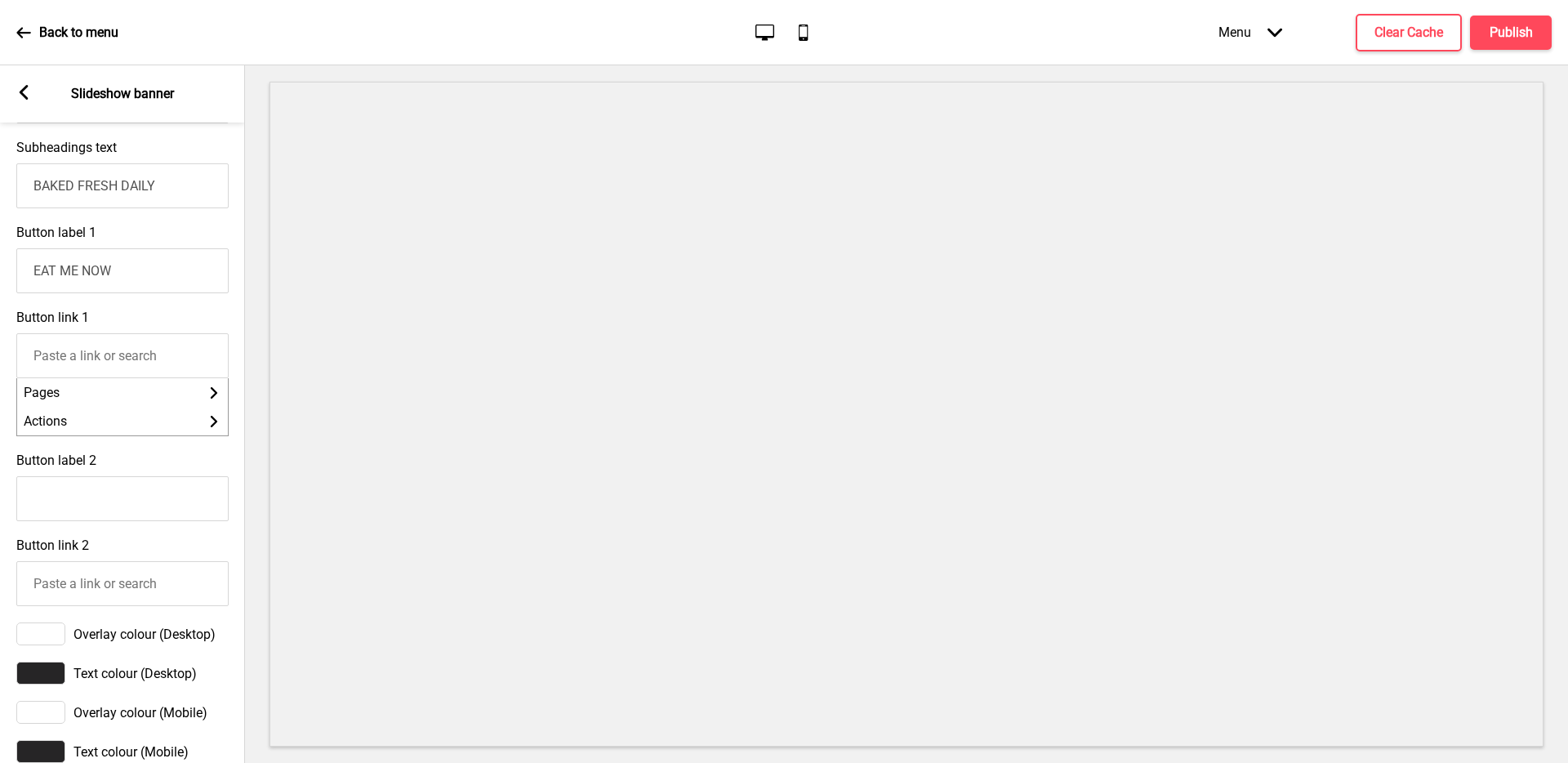
paste input "[URL][DOMAIN_NAME]"
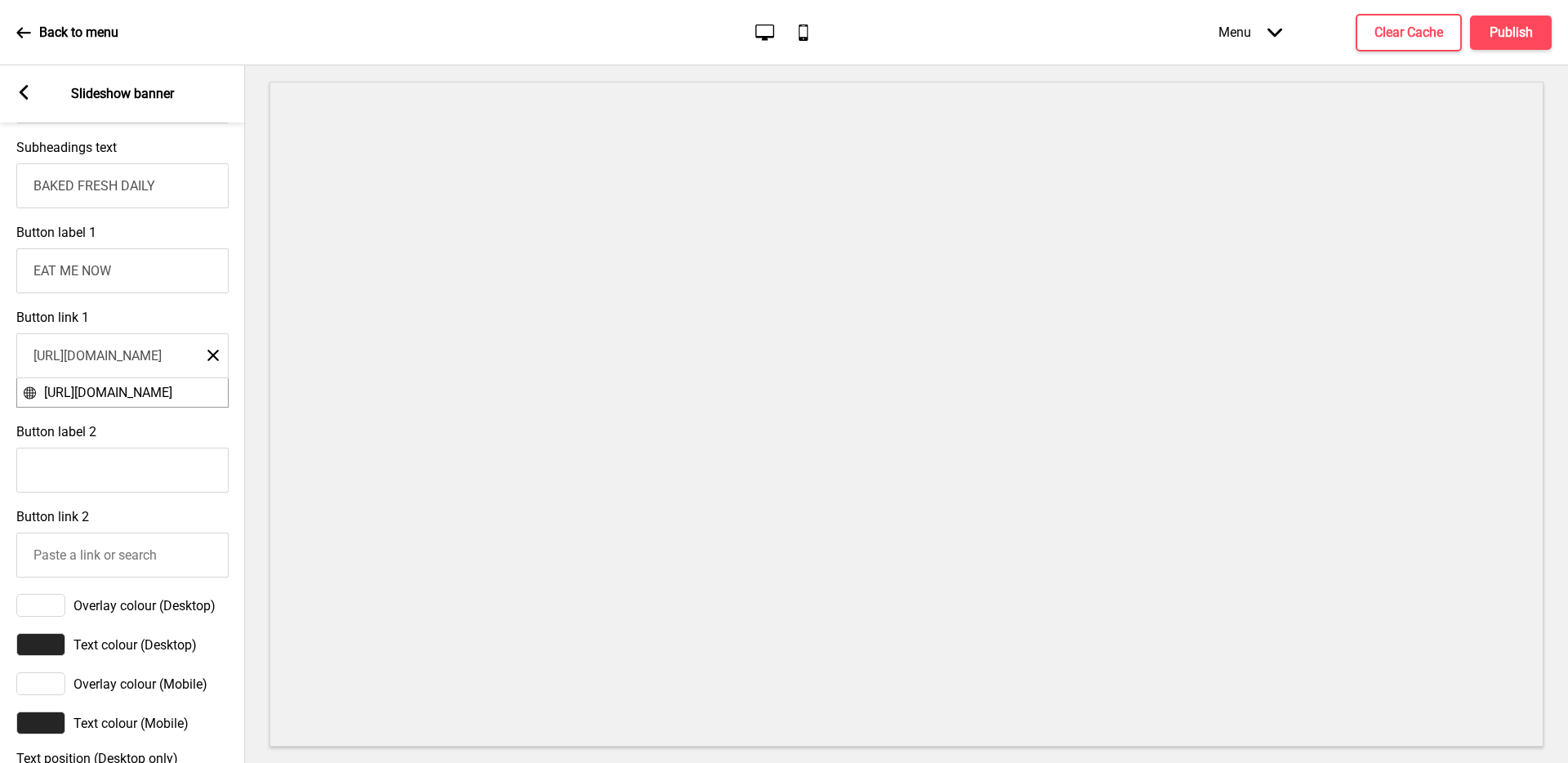
scroll to position [0, 120]
type input "[URL][DOMAIN_NAME]"
click at [188, 308] on div "Button link 1 [URL][DOMAIN_NAME] Close [URL][DOMAIN_NAME]" at bounding box center [122, 358] width 245 height 114
click at [125, 394] on span "[URL][DOMAIN_NAME]" at bounding box center [108, 392] width 128 height 16
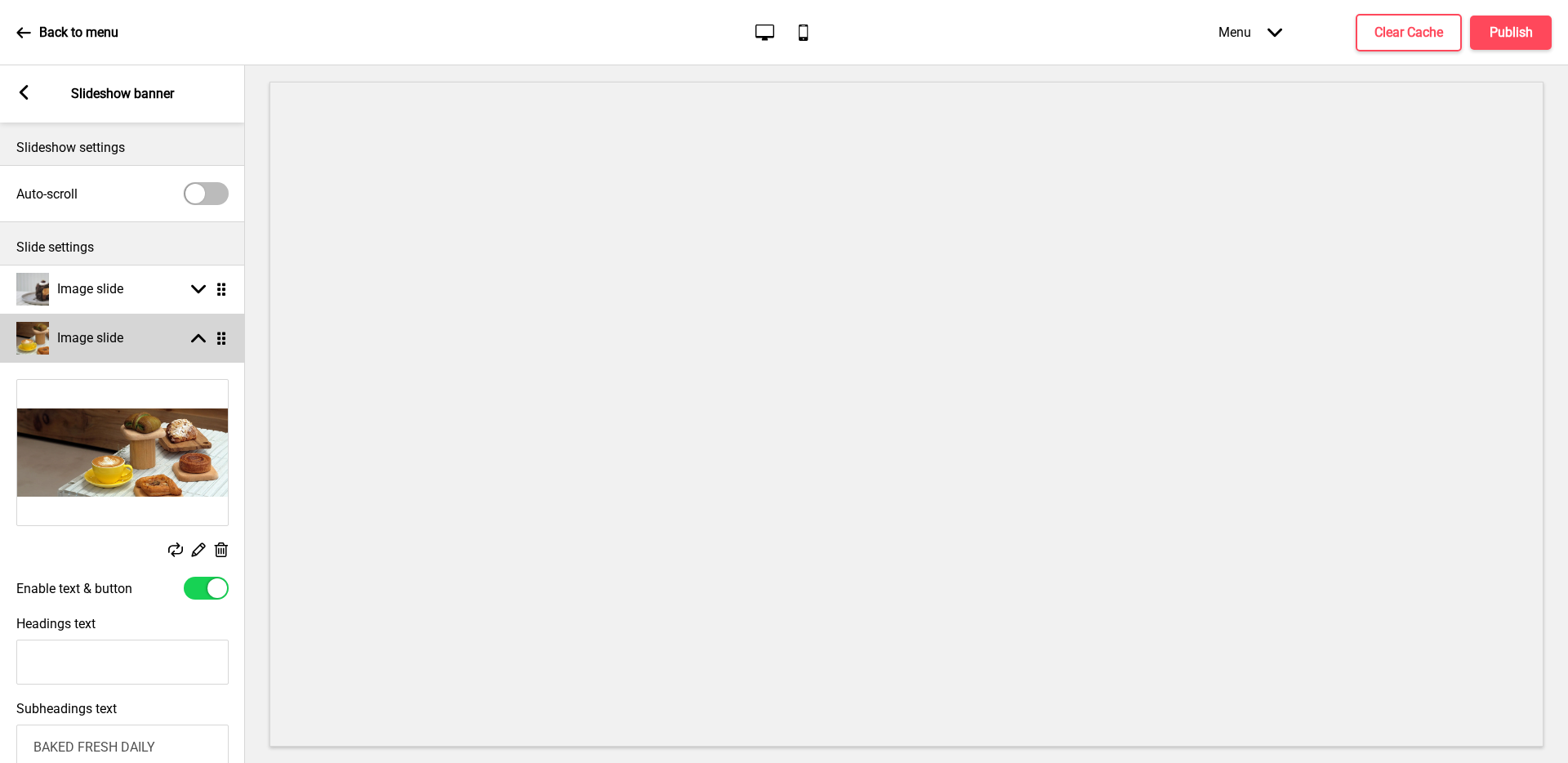
click at [187, 332] on div "Arrow up Drag" at bounding box center [206, 337] width 46 height 15
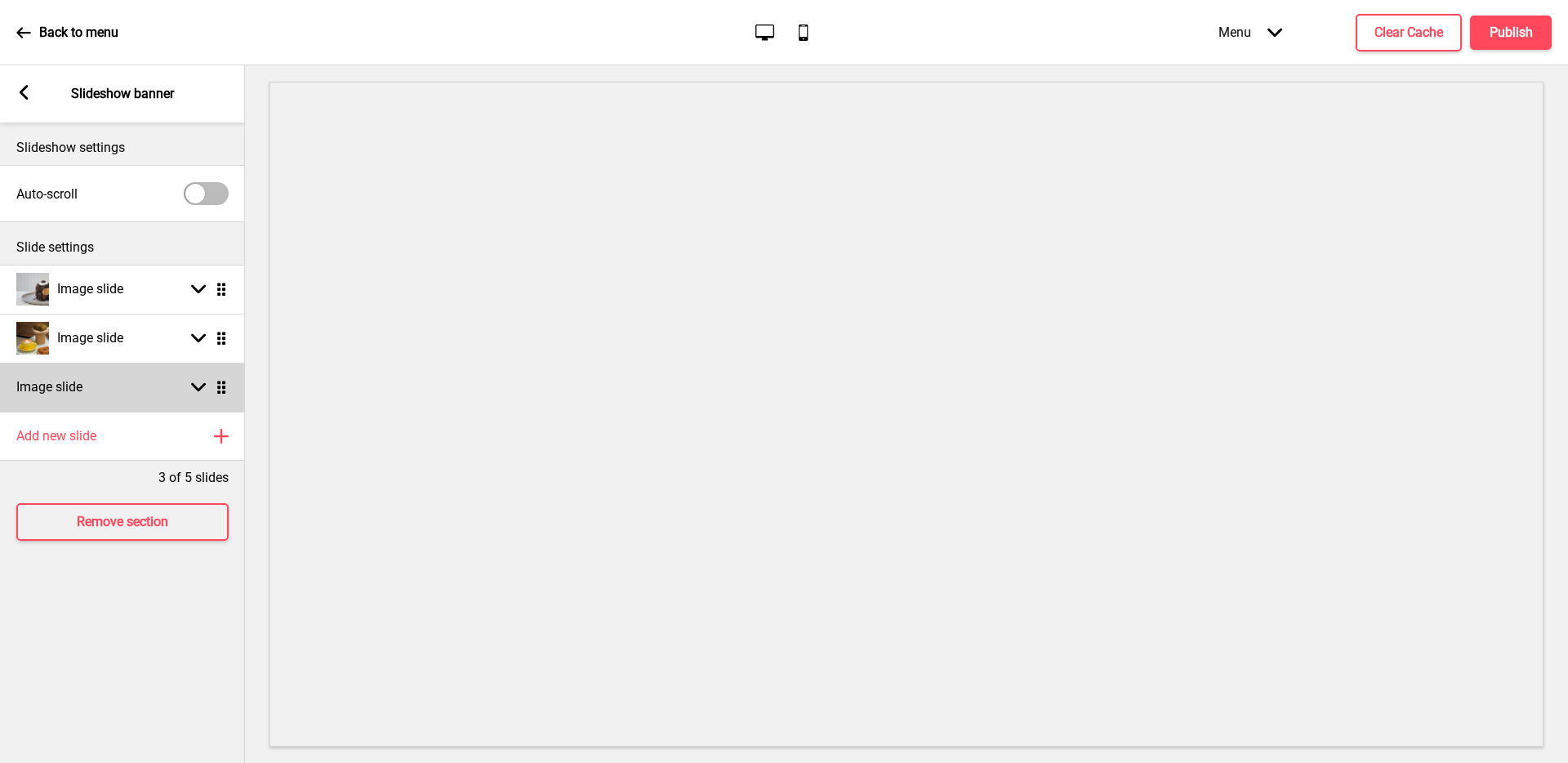
click at [136, 397] on div "Image slide Arrow down Drag" at bounding box center [122, 387] width 245 height 49
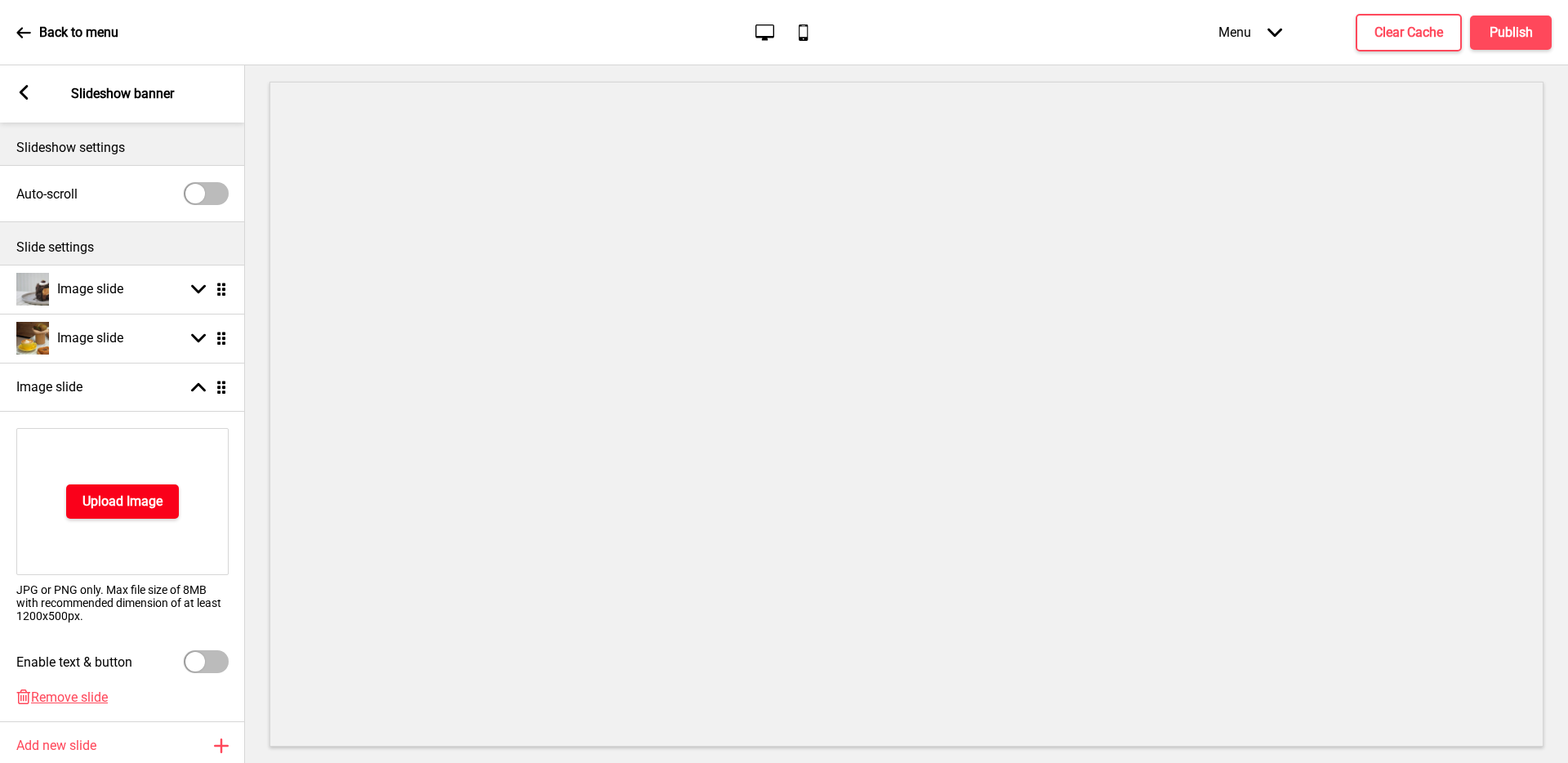
click at [126, 506] on h4 "Upload Image" at bounding box center [122, 501] width 80 height 18
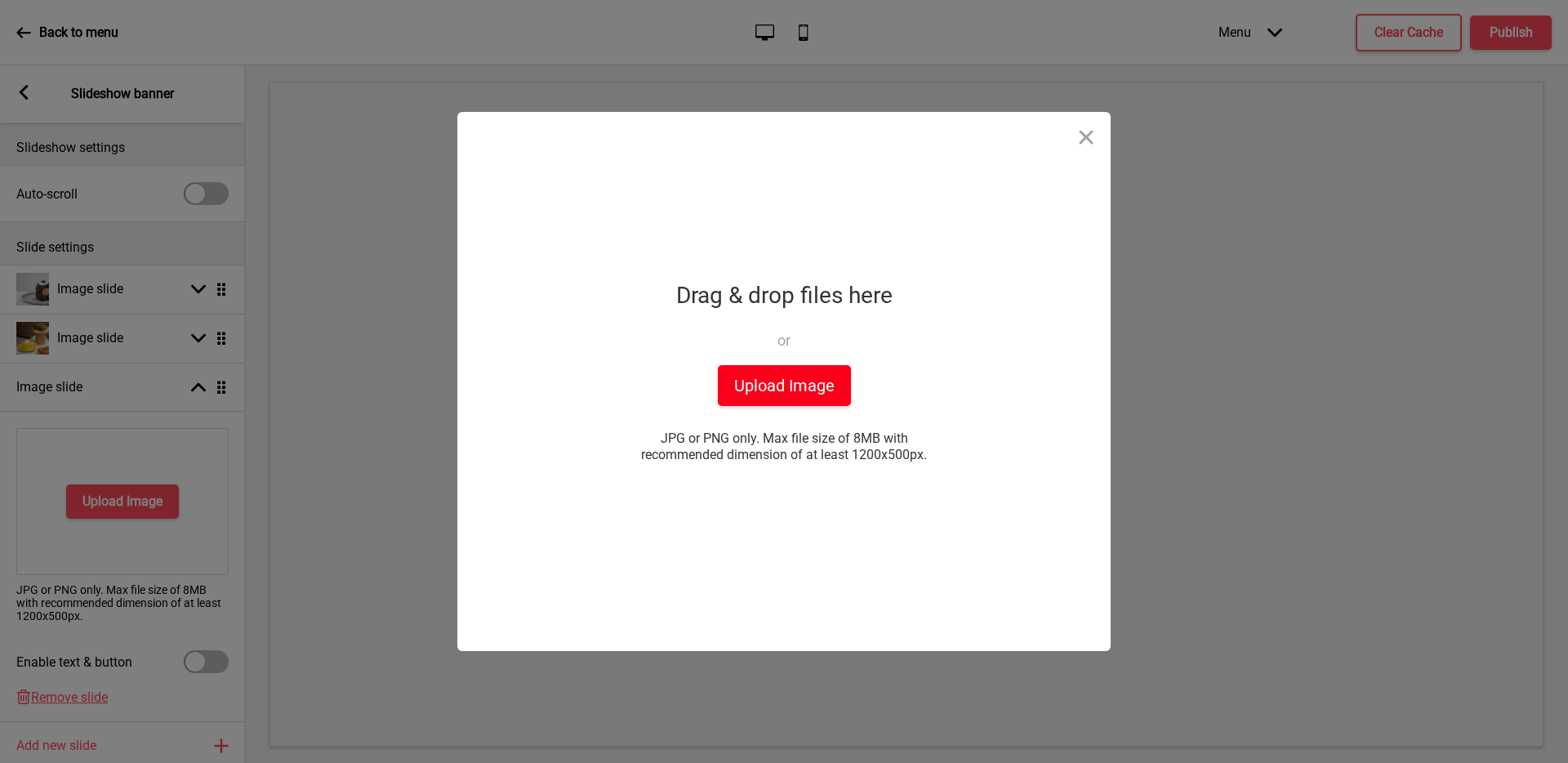
click at [812, 387] on button "Upload Image" at bounding box center [785, 385] width 133 height 41
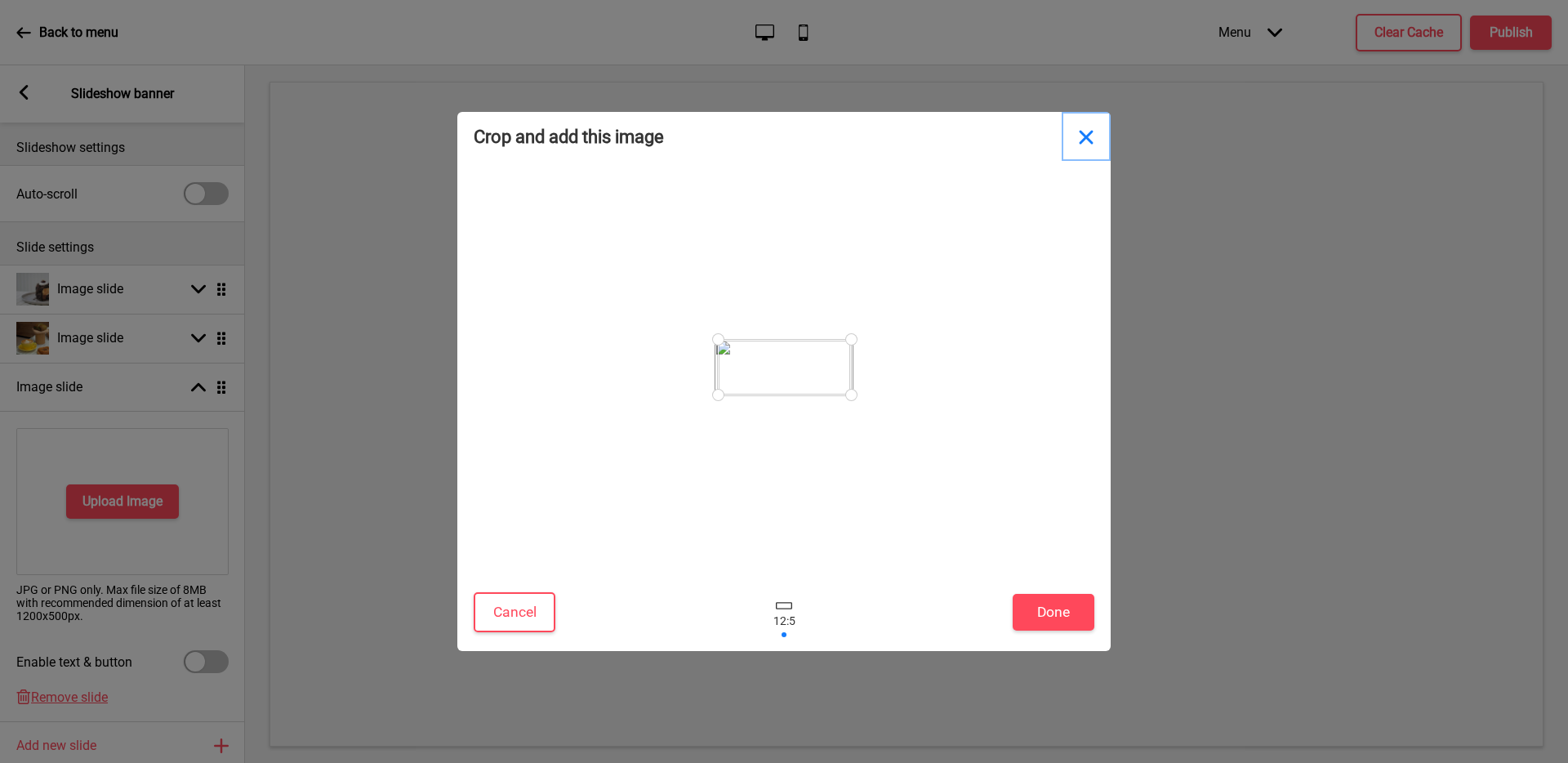
click at [1093, 146] on button "Close" at bounding box center [1086, 136] width 49 height 49
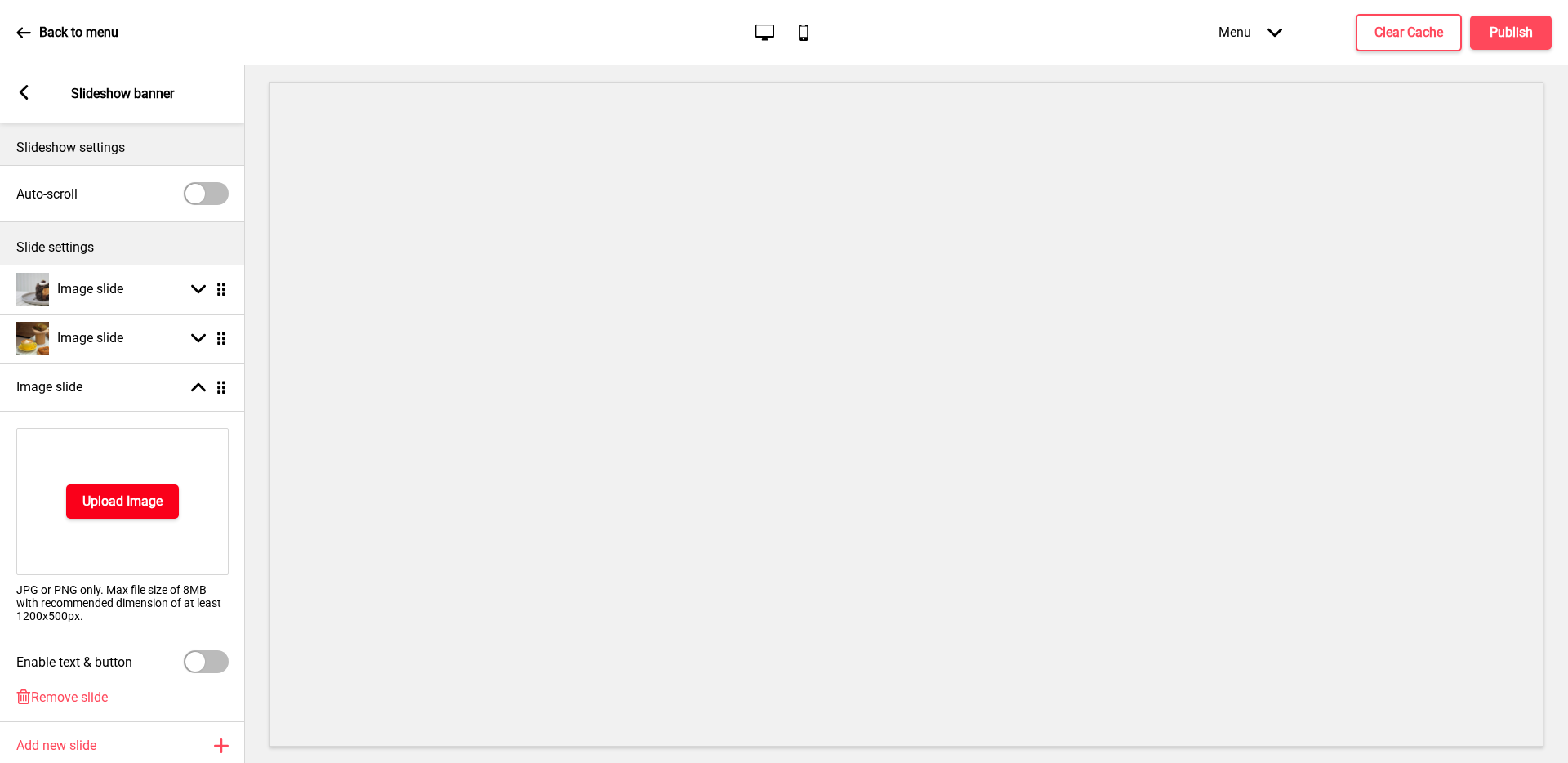
click at [151, 500] on h4 "Upload Image" at bounding box center [122, 501] width 80 height 18
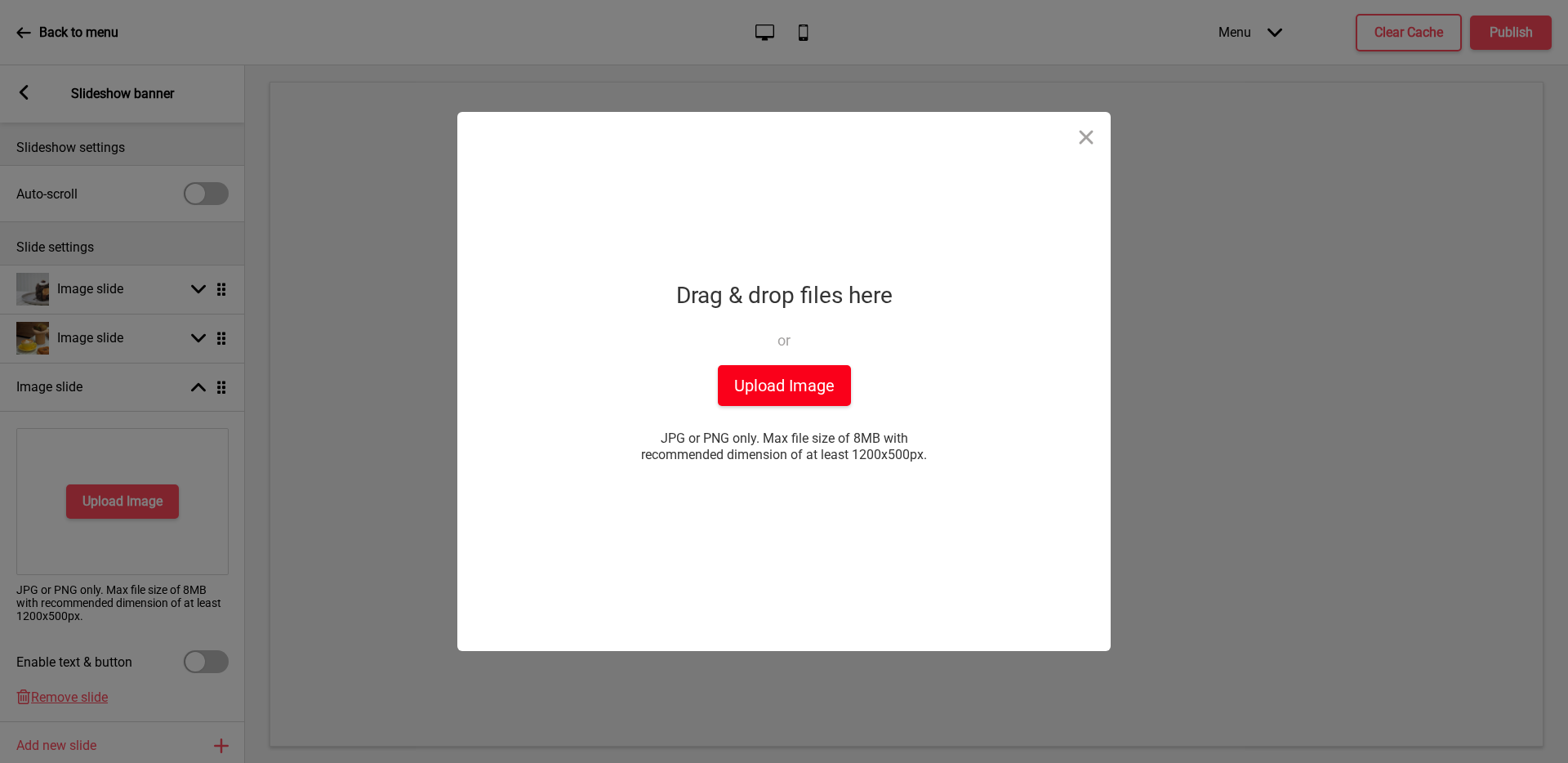
click at [786, 392] on button "Upload Image" at bounding box center [785, 385] width 133 height 41
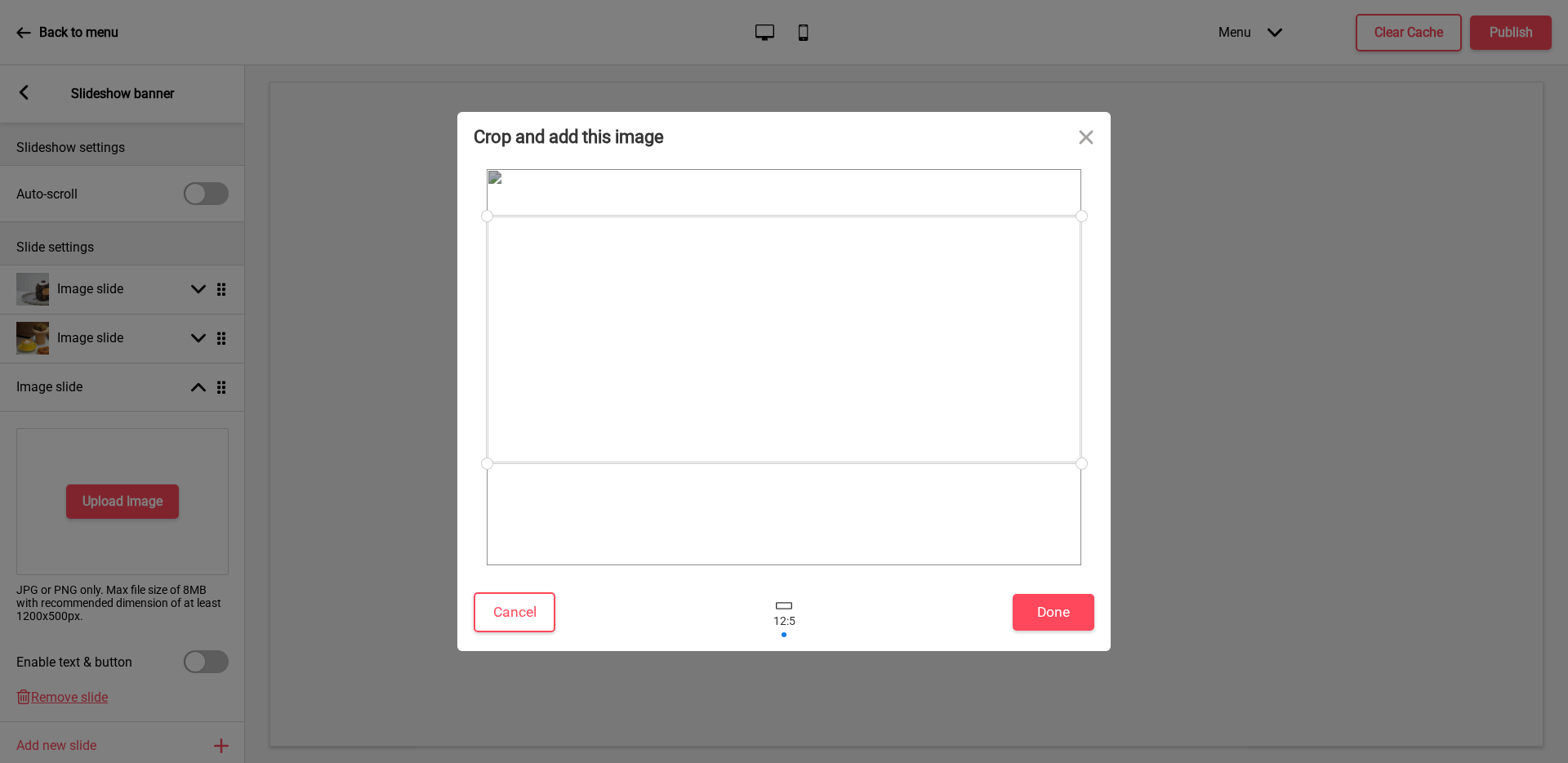
drag, startPoint x: 931, startPoint y: 417, endPoint x: 945, endPoint y: 388, distance: 32.2
click at [945, 388] on div at bounding box center [784, 338] width 595 height 247
click at [1066, 614] on button "Done" at bounding box center [1053, 612] width 81 height 37
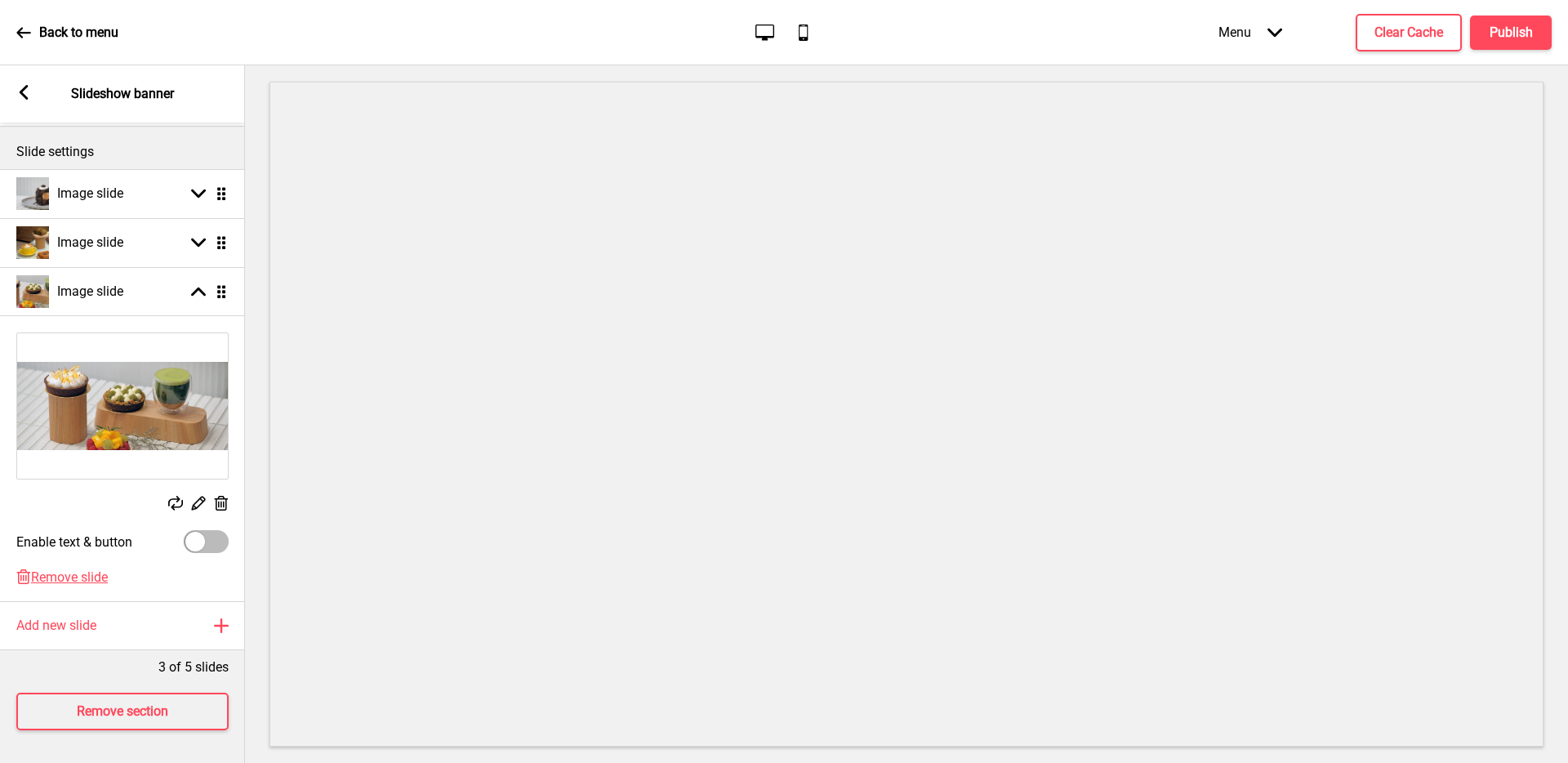
scroll to position [107, 0]
click at [130, 279] on div "Image slide Arrow up Drag" at bounding box center [122, 292] width 245 height 49
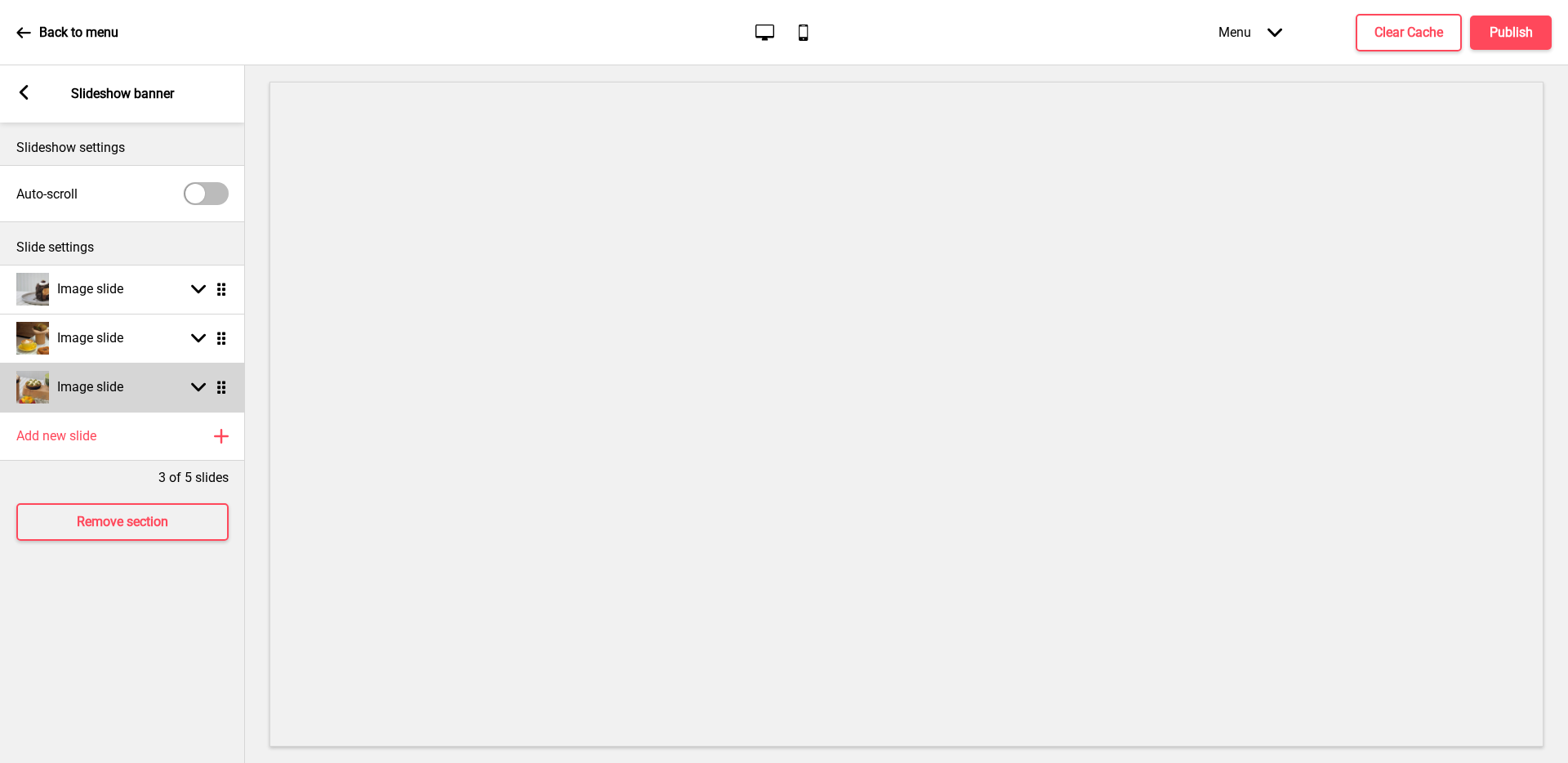
scroll to position [0, 0]
click at [106, 375] on div "Image slide" at bounding box center [69, 386] width 107 height 32
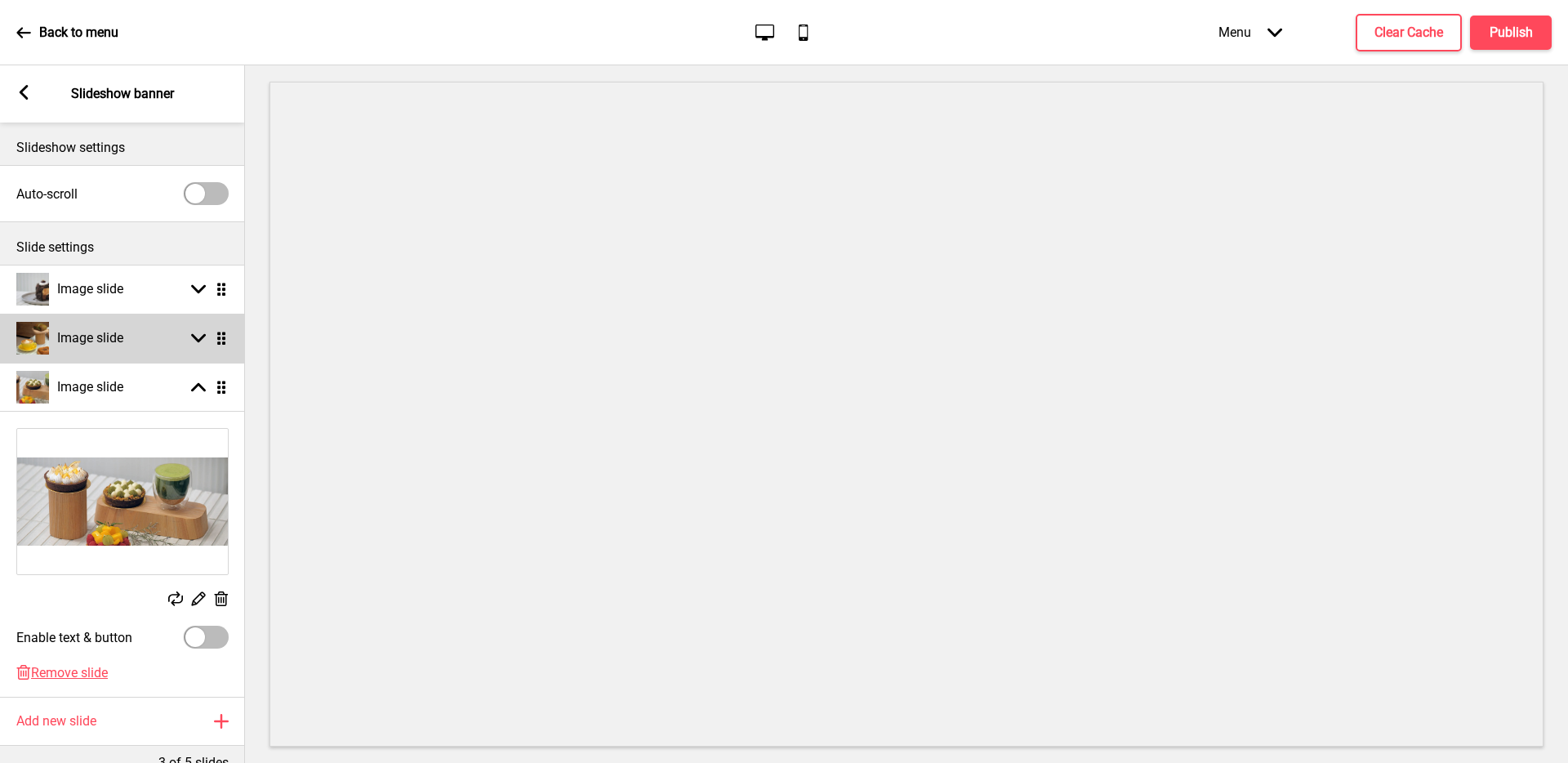
click at [115, 341] on h4 "Image slide" at bounding box center [90, 337] width 67 height 18
select select "left"
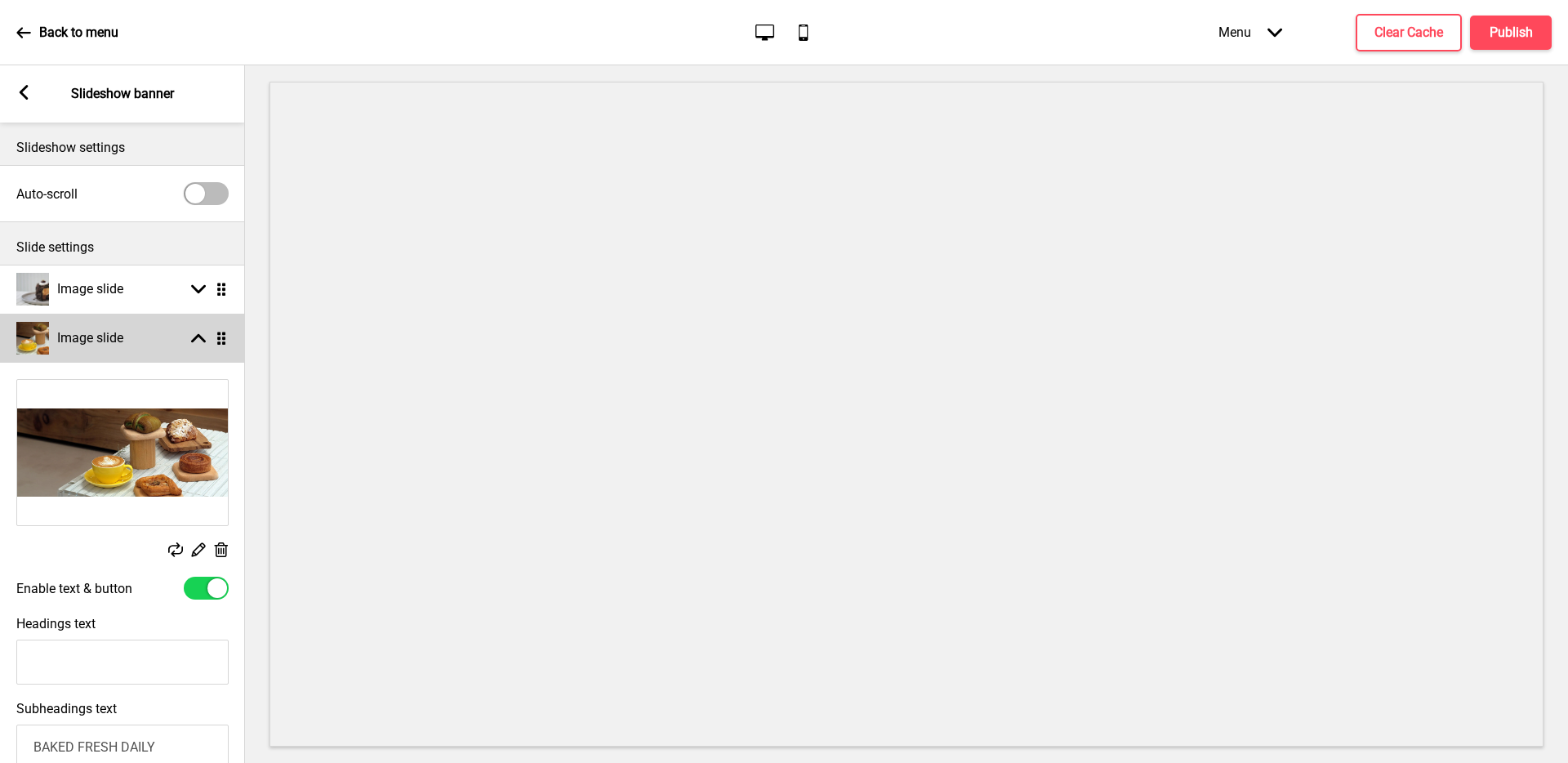
click at [115, 344] on h4 "Image slide" at bounding box center [90, 337] width 67 height 18
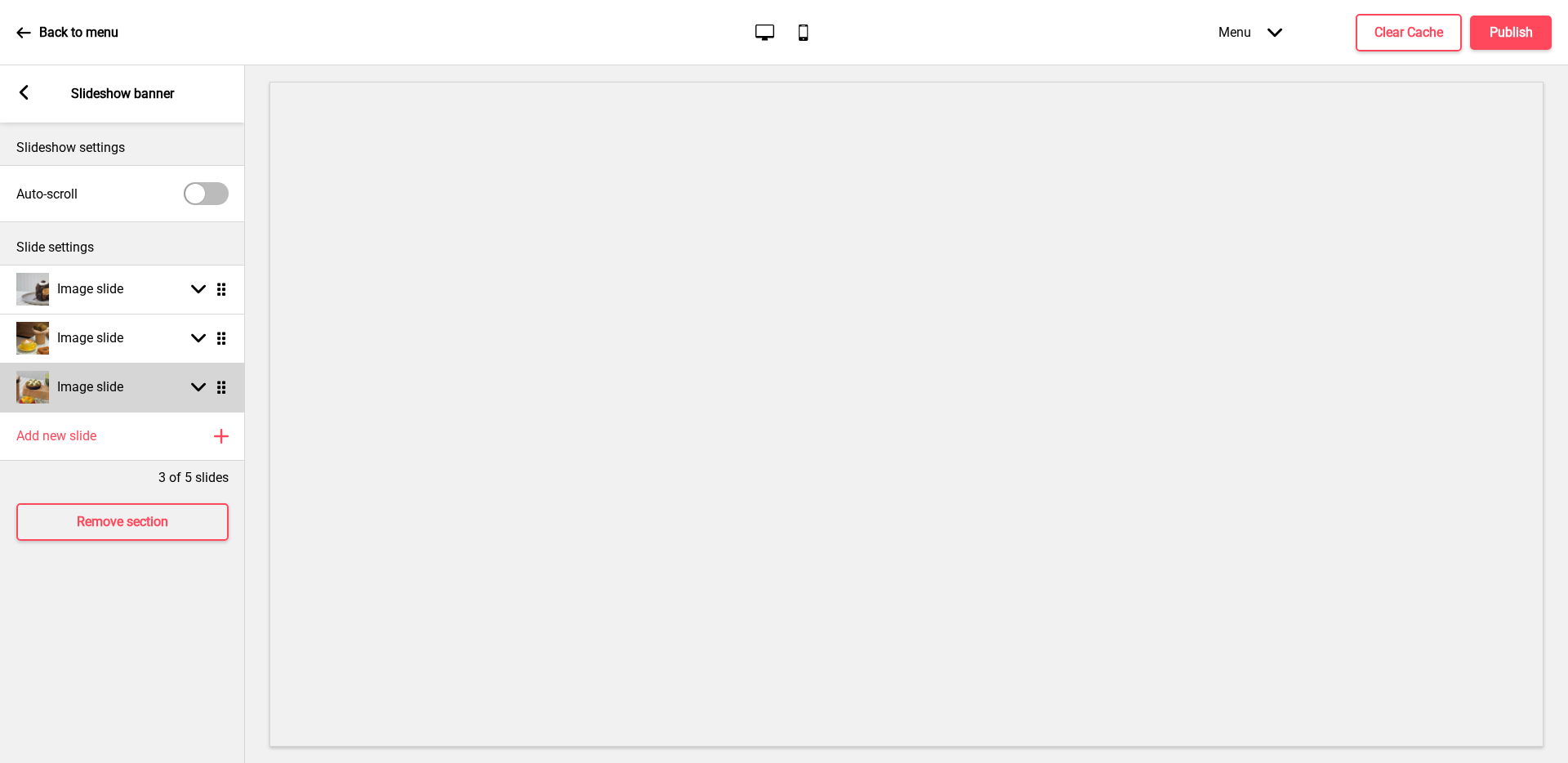
click at [106, 398] on div "Image slide" at bounding box center [69, 386] width 107 height 32
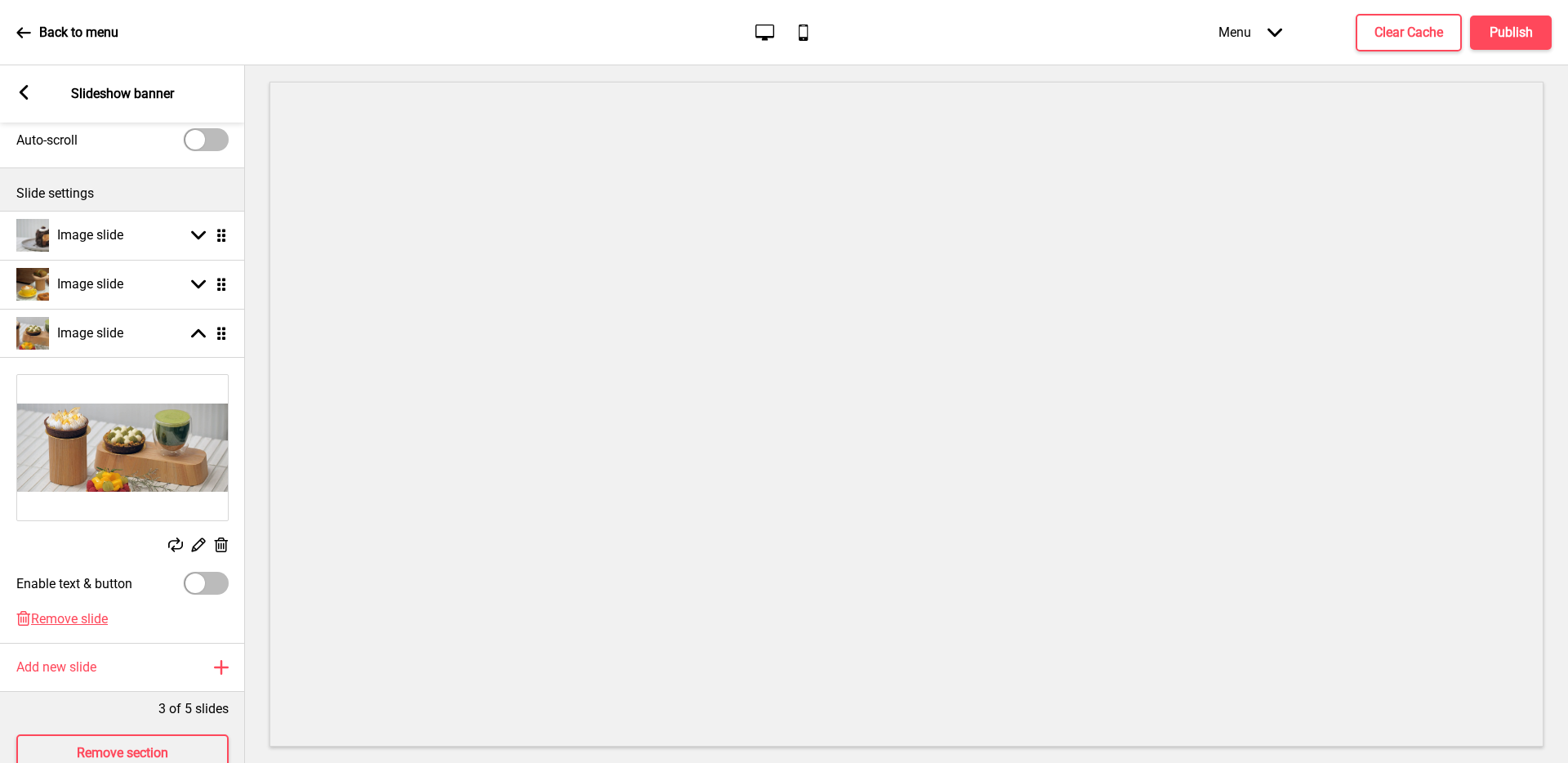
scroll to position [82, 0]
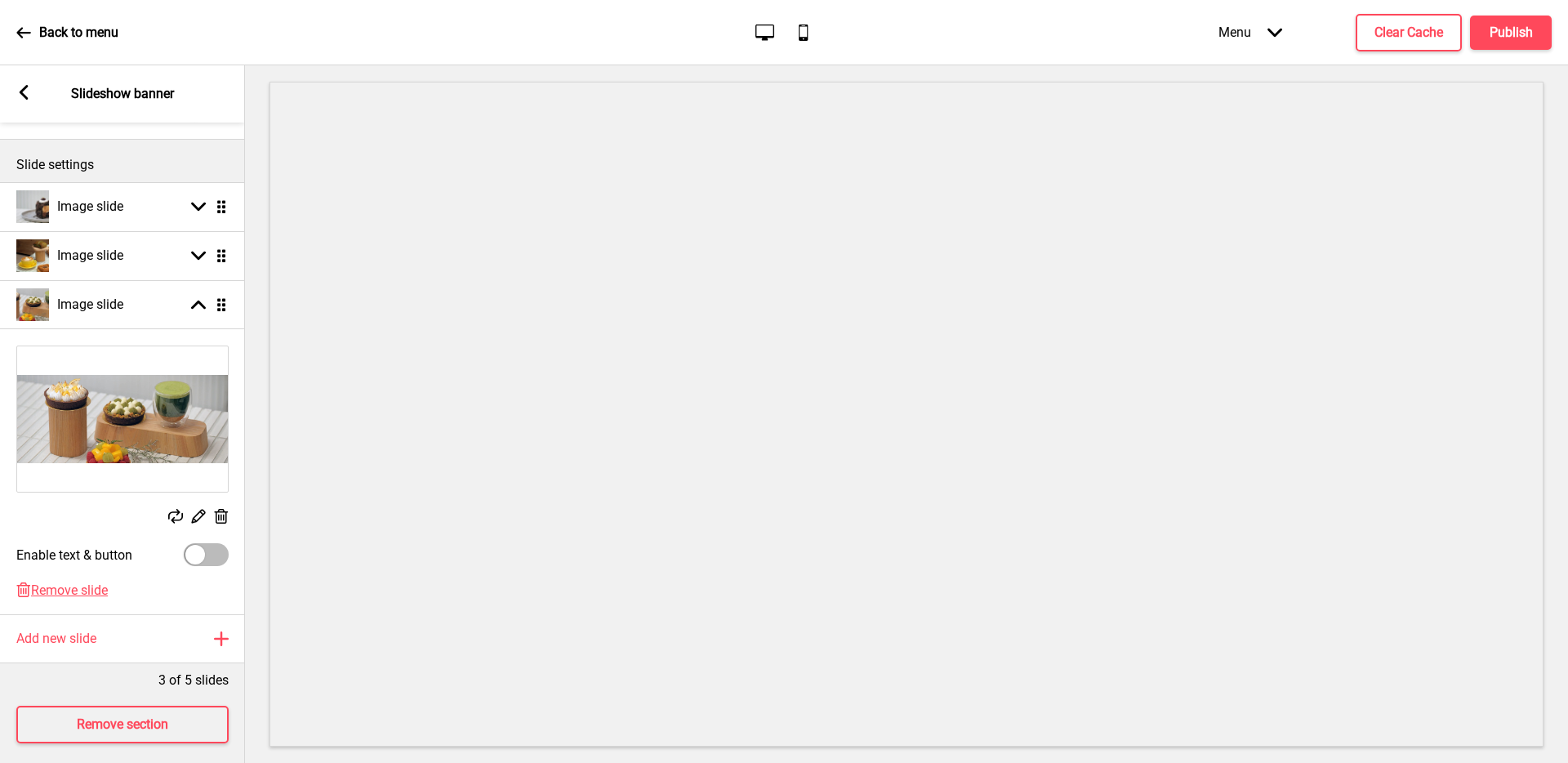
click at [210, 556] on div at bounding box center [207, 554] width 45 height 22
checkbox input "true"
select select "right"
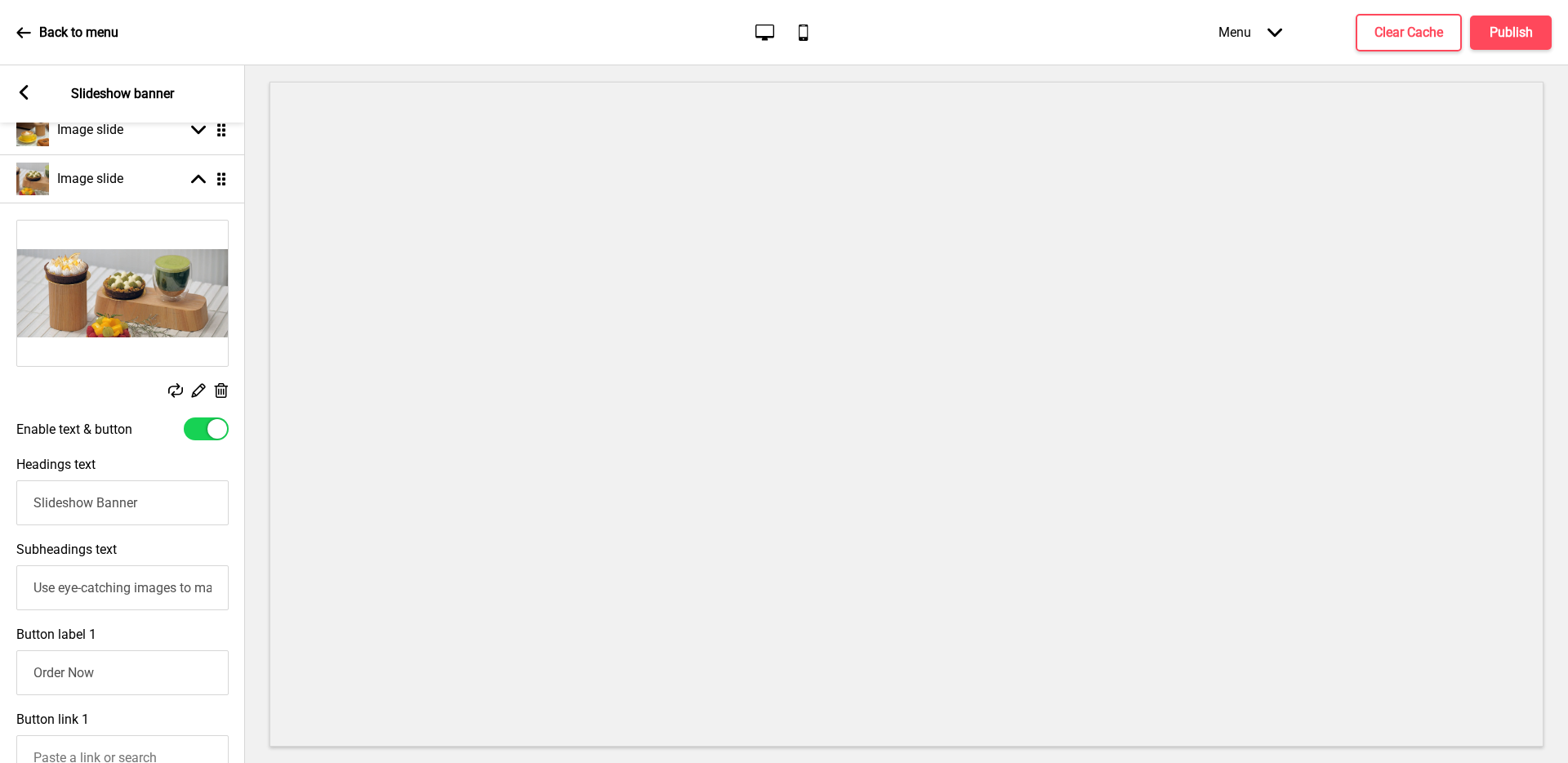
scroll to position [214, 0]
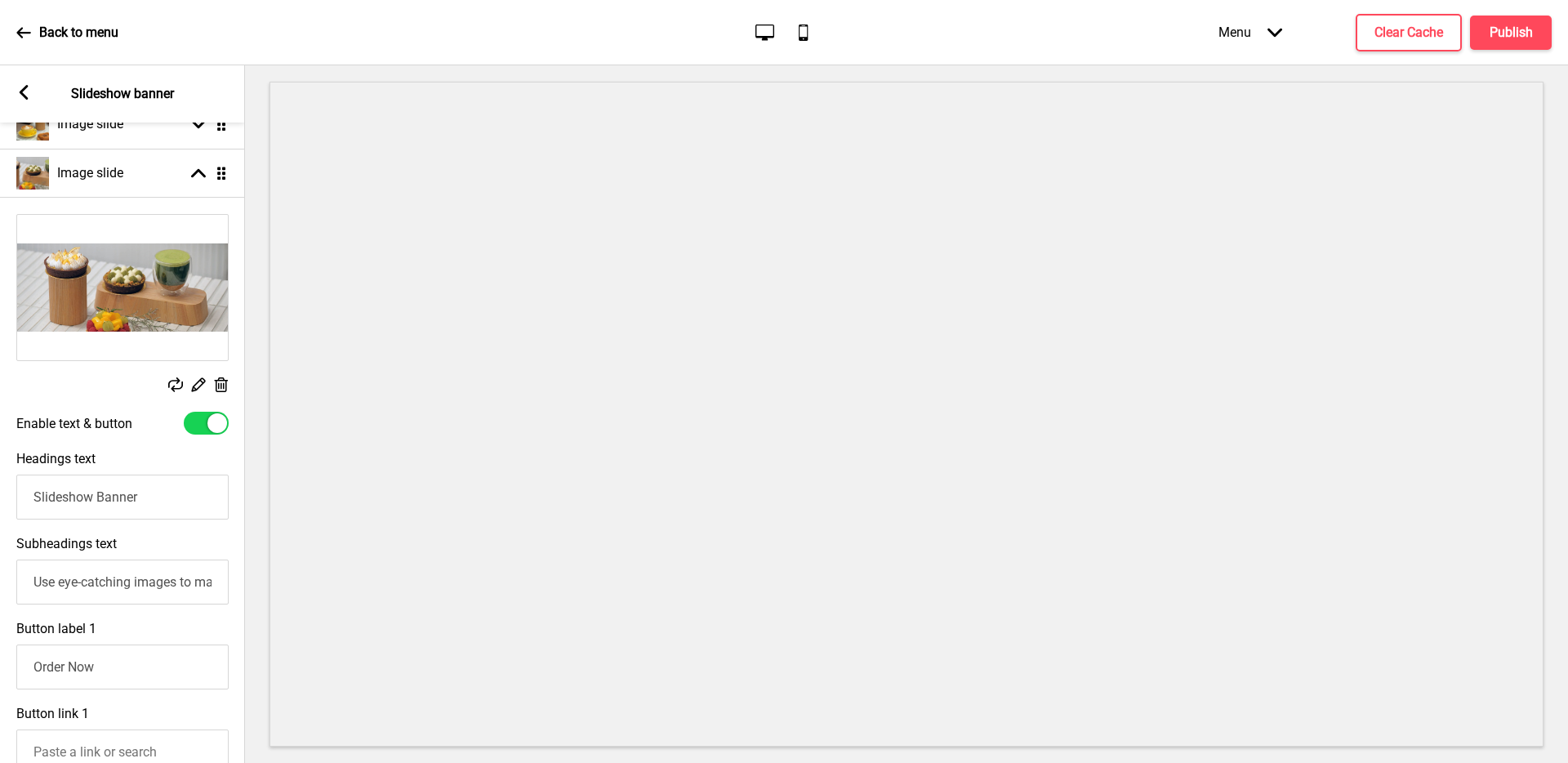
drag, startPoint x: 181, startPoint y: 475, endPoint x: 169, endPoint y: 486, distance: 16.3
click at [175, 478] on input "Slideshow Banner" at bounding box center [122, 497] width 212 height 45
drag, startPoint x: 188, startPoint y: 504, endPoint x: 0, endPoint y: 487, distance: 188.8
click at [0, 488] on div "Headings text Slideshow Banner" at bounding box center [122, 484] width 245 height 85
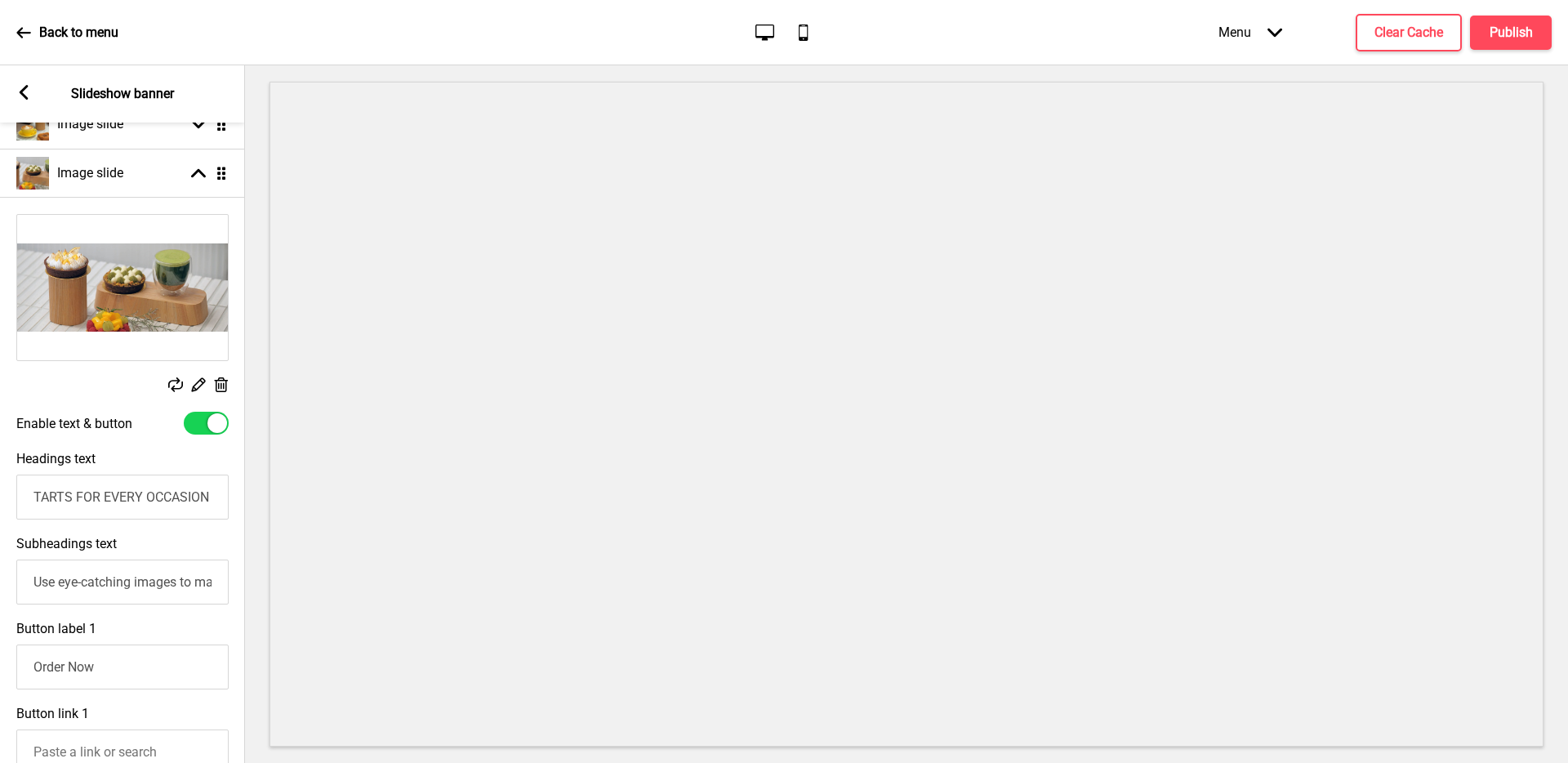
type input "TARTS FOR EVERY OCCASION"
click at [106, 586] on input "Use eye-catching images to make a strong first impression of your brand" at bounding box center [122, 582] width 212 height 45
click at [156, 486] on input "TARTS FOR EVERY OCCASION" at bounding box center [122, 497] width 212 height 45
click at [178, 585] on input "Use eye-catching images to make a strong first impression of your brand" at bounding box center [122, 582] width 212 height 45
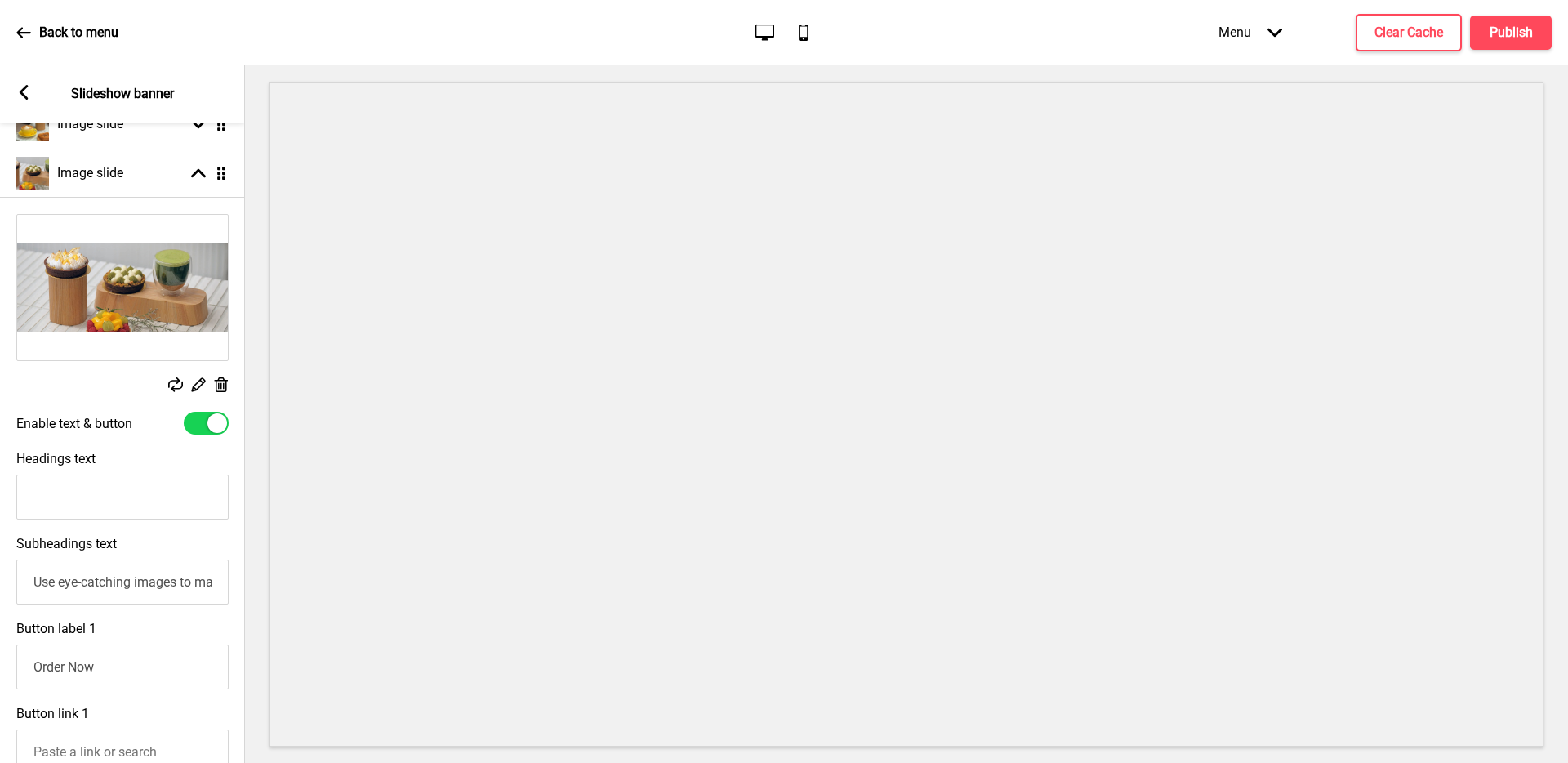
paste input "TARTS FOR EVERY OCCASION"
type input "TARTS FOR EVERY OCCASION"
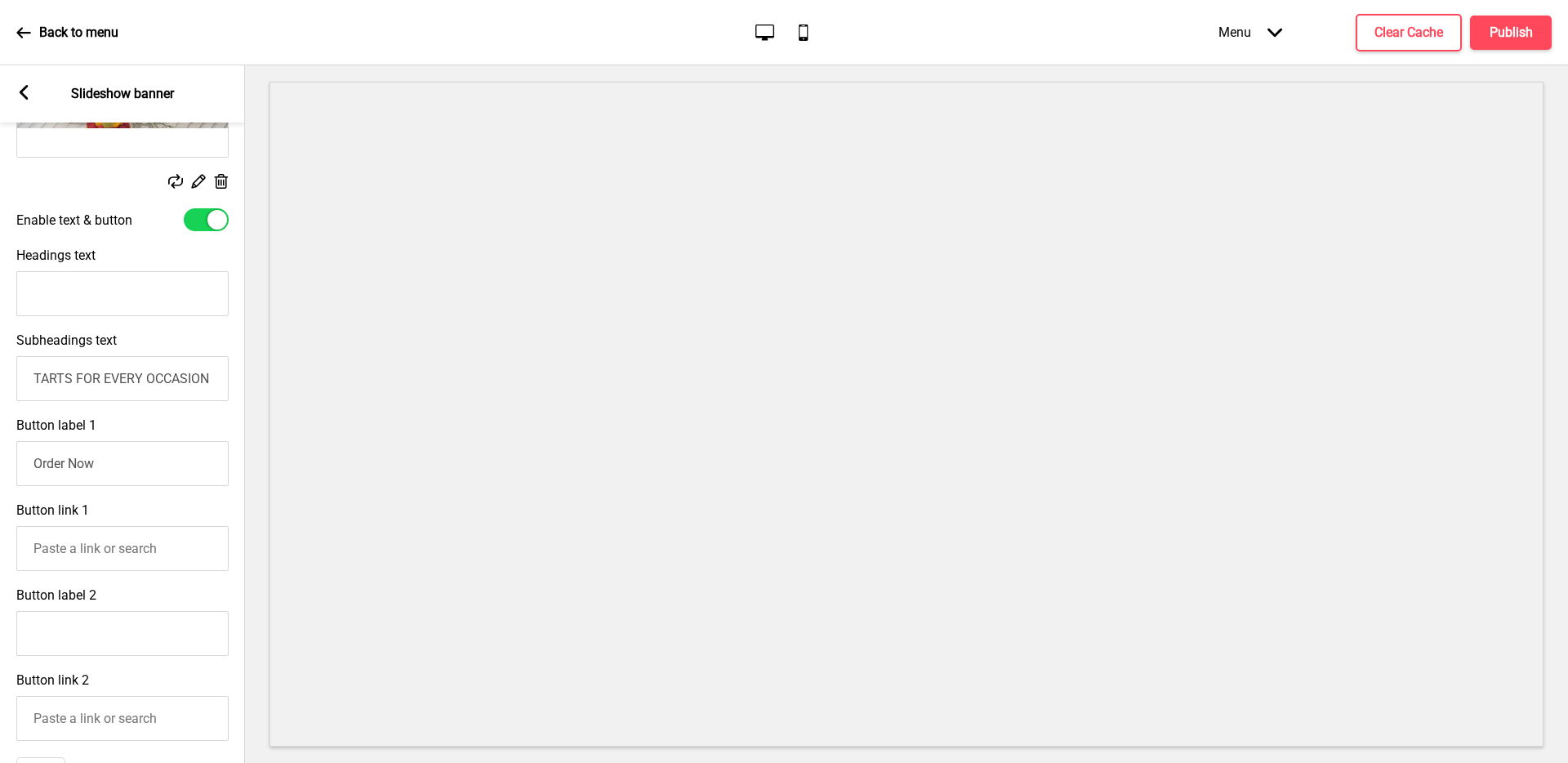
scroll to position [418, 0]
drag, startPoint x: 144, startPoint y: 464, endPoint x: 0, endPoint y: 454, distance: 144.3
click at [0, 454] on div "Button label 1 Order Now" at bounding box center [122, 450] width 245 height 85
type input "EAT ME NOW"
click at [127, 545] on input "Button link 1" at bounding box center [122, 548] width 212 height 45
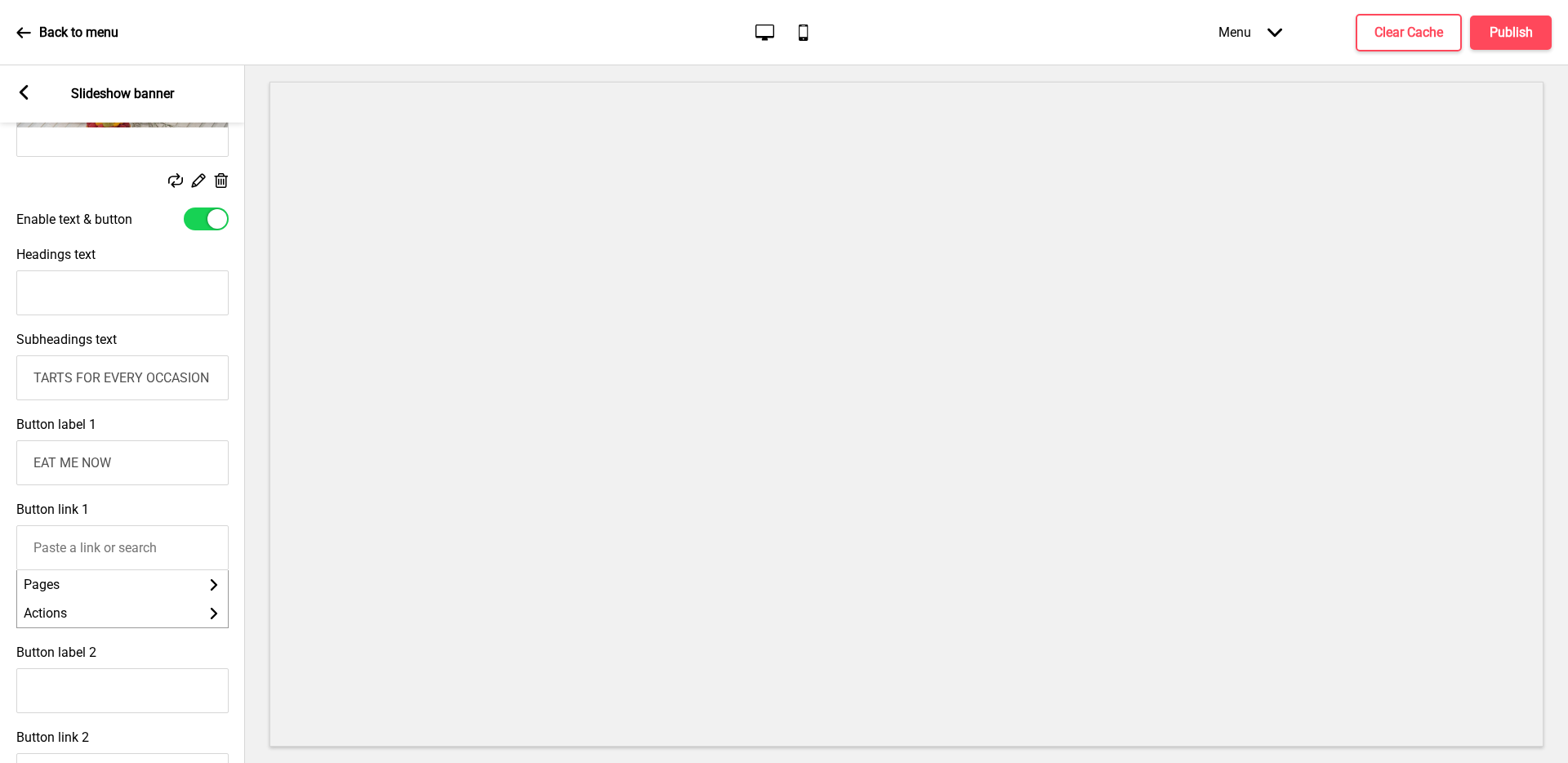
paste input "[URL][DOMAIN_NAME]"
type input "[URL][DOMAIN_NAME]"
click at [154, 490] on div "Button label 1 EAT ME NOW" at bounding box center [122, 450] width 245 height 85
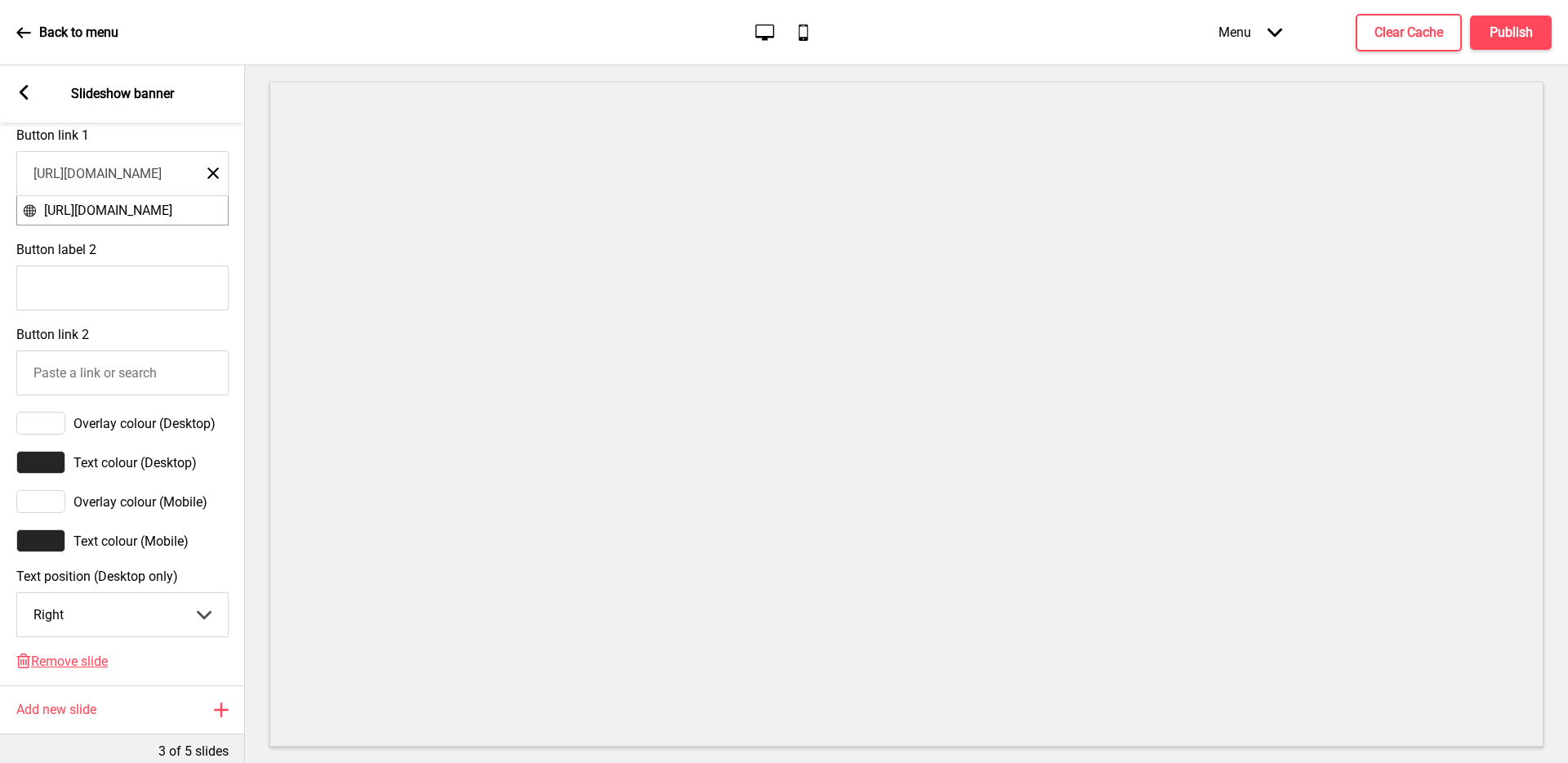
scroll to position [792, 0]
click at [148, 635] on select "Center Left Right" at bounding box center [122, 613] width 210 height 43
select select "left"
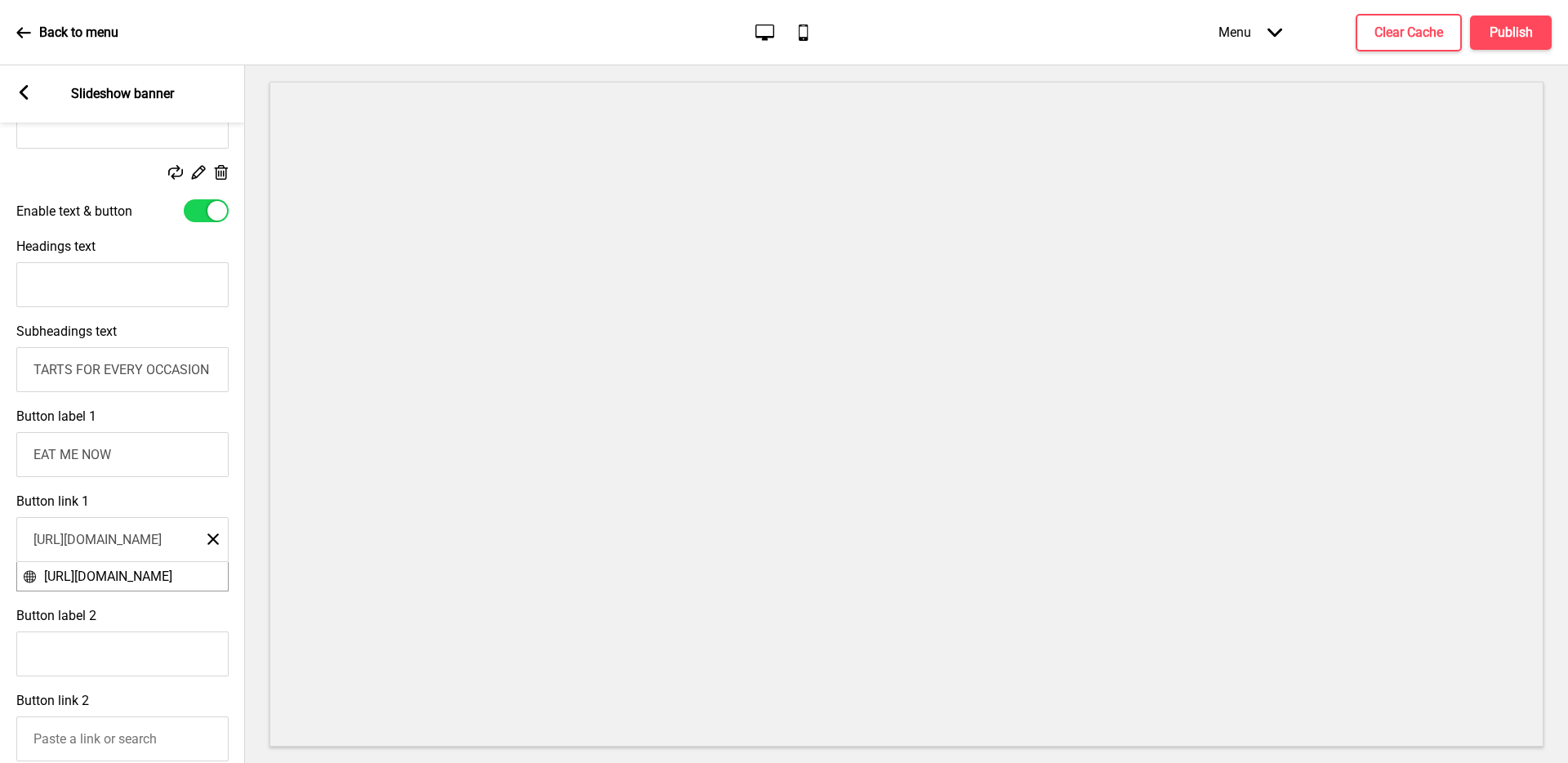
scroll to position [104, 0]
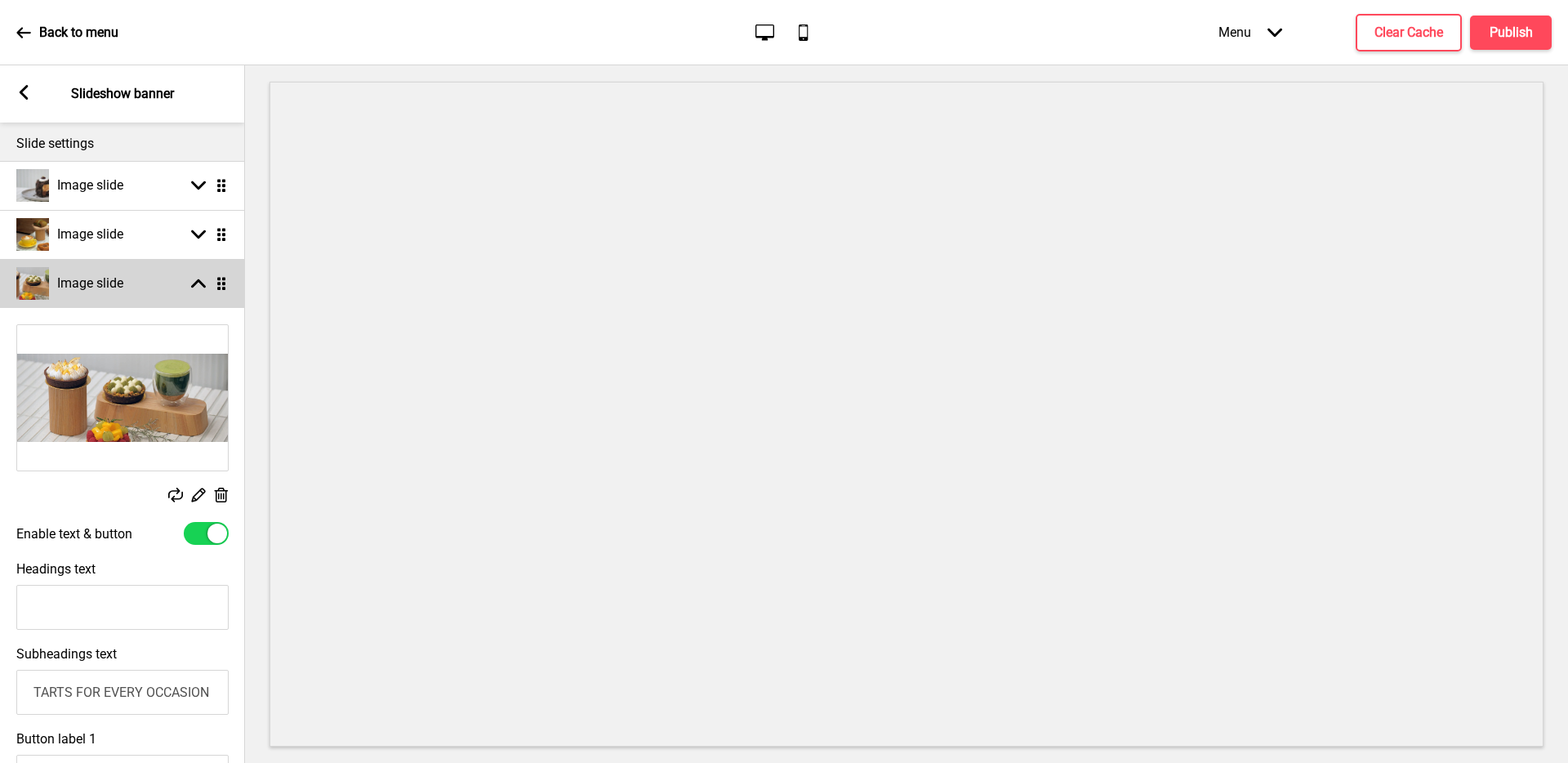
click at [137, 284] on div "Image slide Arrow up Drag" at bounding box center [122, 284] width 245 height 49
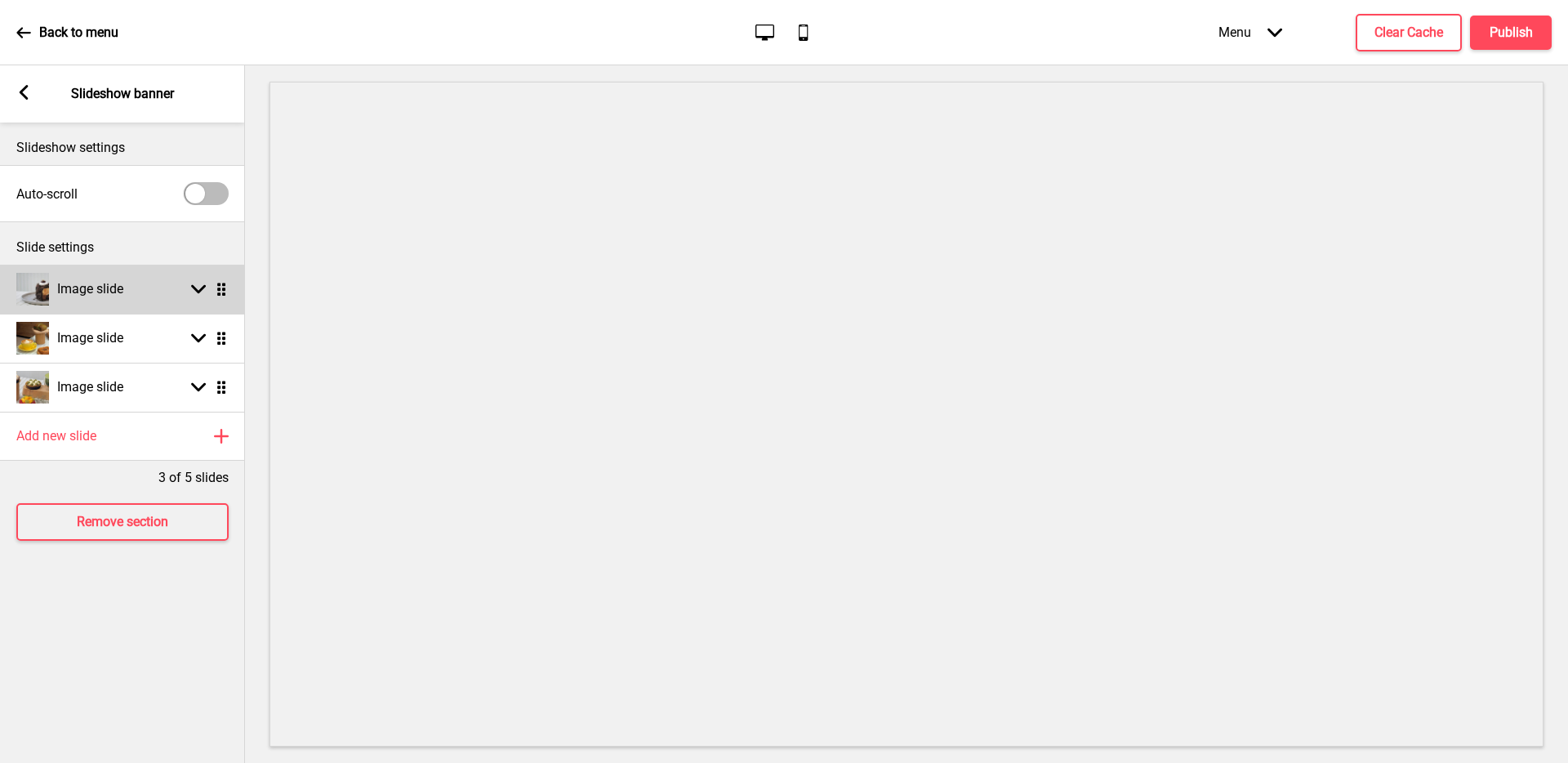
scroll to position [0, 0]
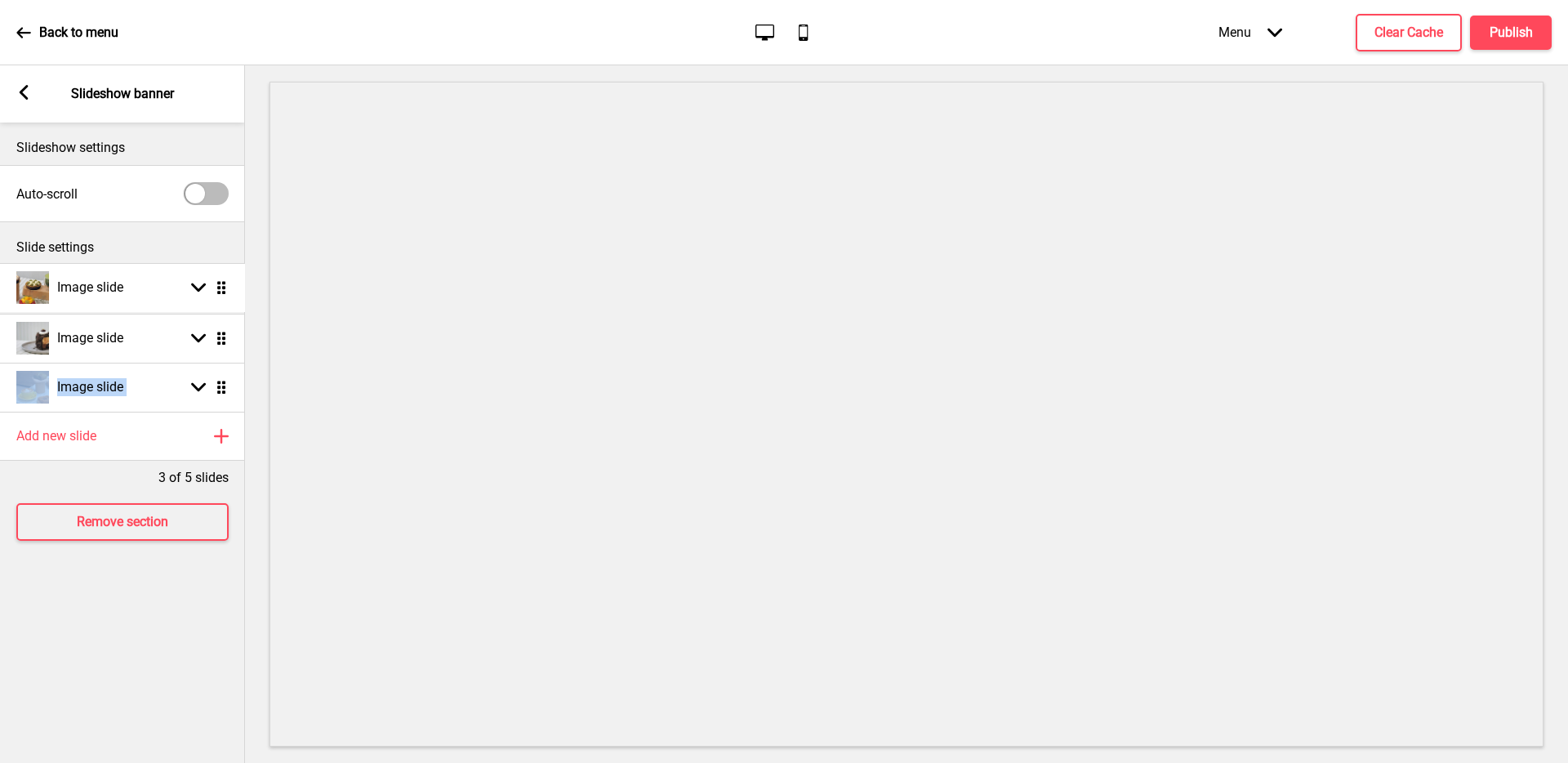
drag, startPoint x: 225, startPoint y: 392, endPoint x: 220, endPoint y: 292, distance: 100.1
drag, startPoint x: 225, startPoint y: 390, endPoint x: 226, endPoint y: 329, distance: 61.0
click at [1520, 46] on button "Publish" at bounding box center [1510, 32] width 81 height 34
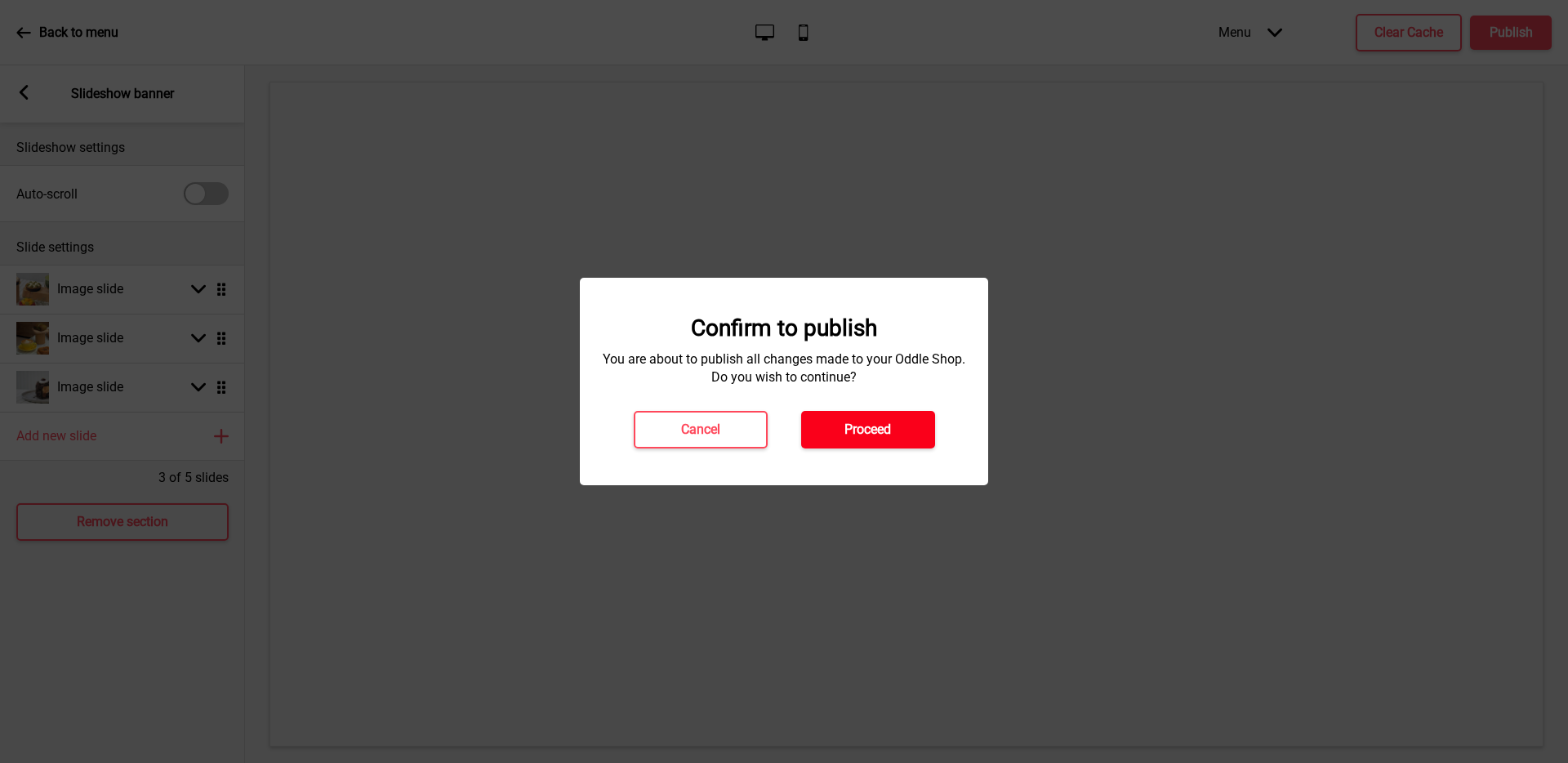
click at [879, 431] on h4 "Proceed" at bounding box center [868, 429] width 47 height 18
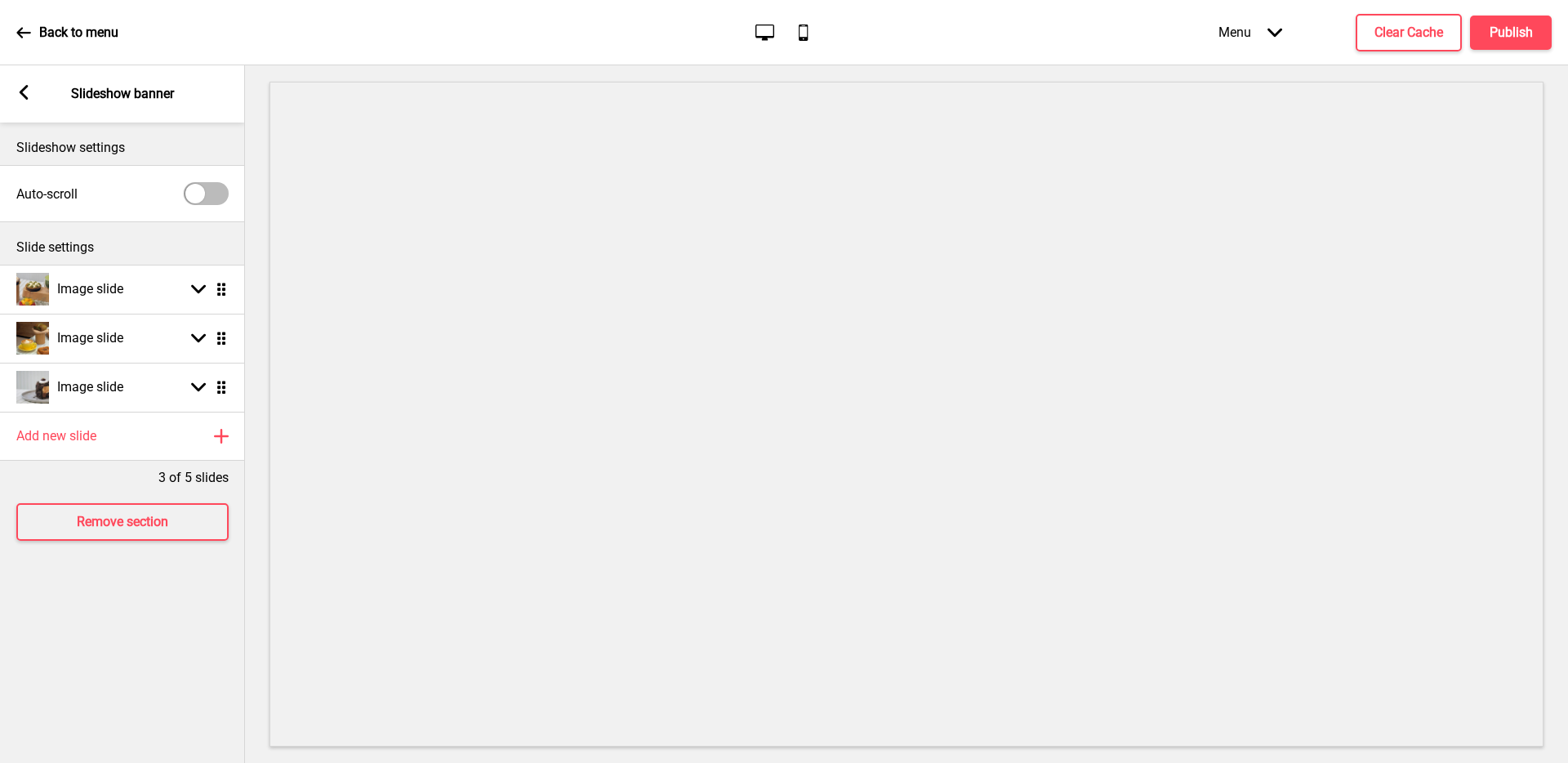
click at [24, 99] on rect at bounding box center [23, 92] width 15 height 15
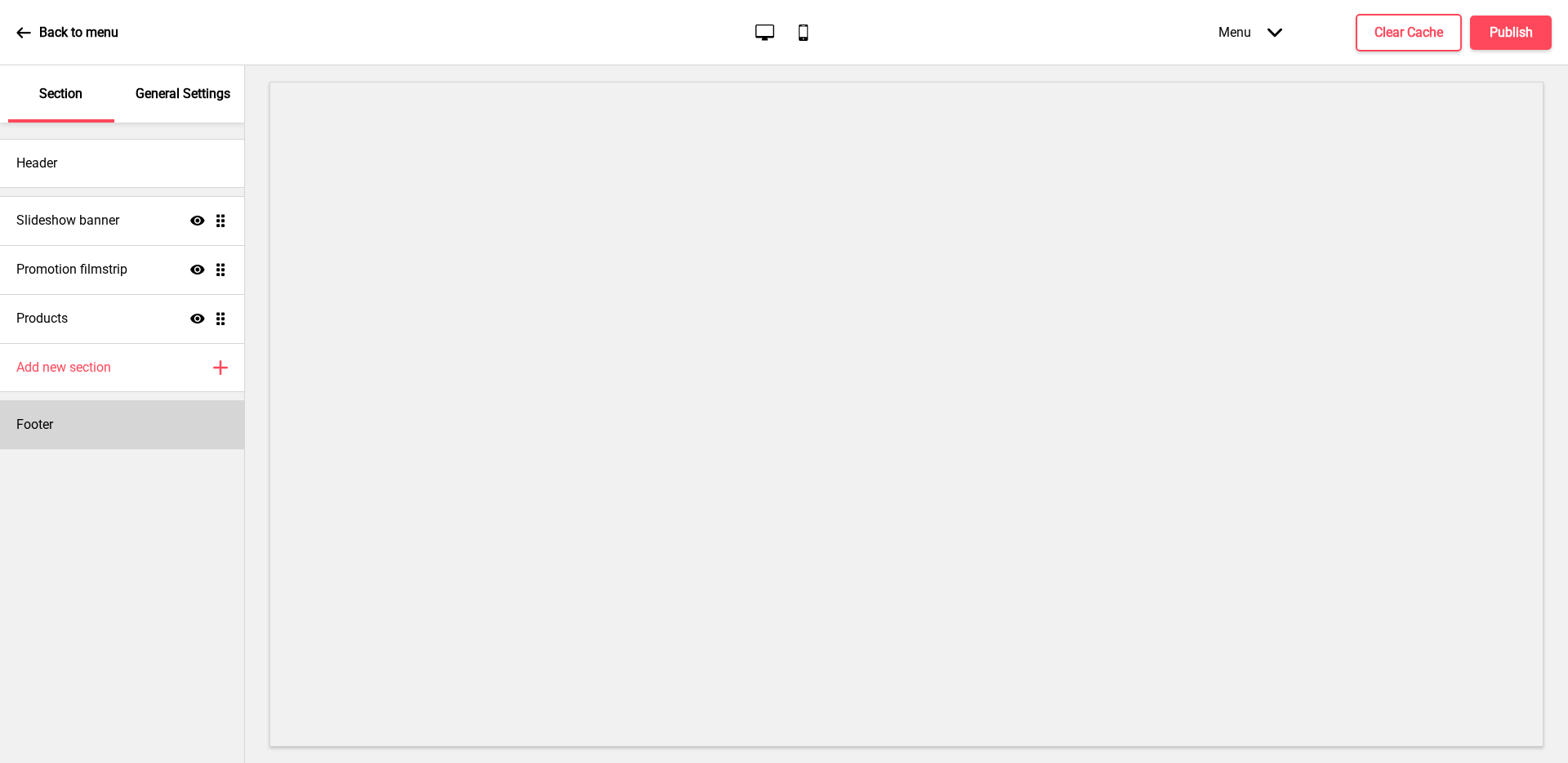
click at [74, 426] on div "Footer" at bounding box center [122, 425] width 245 height 49
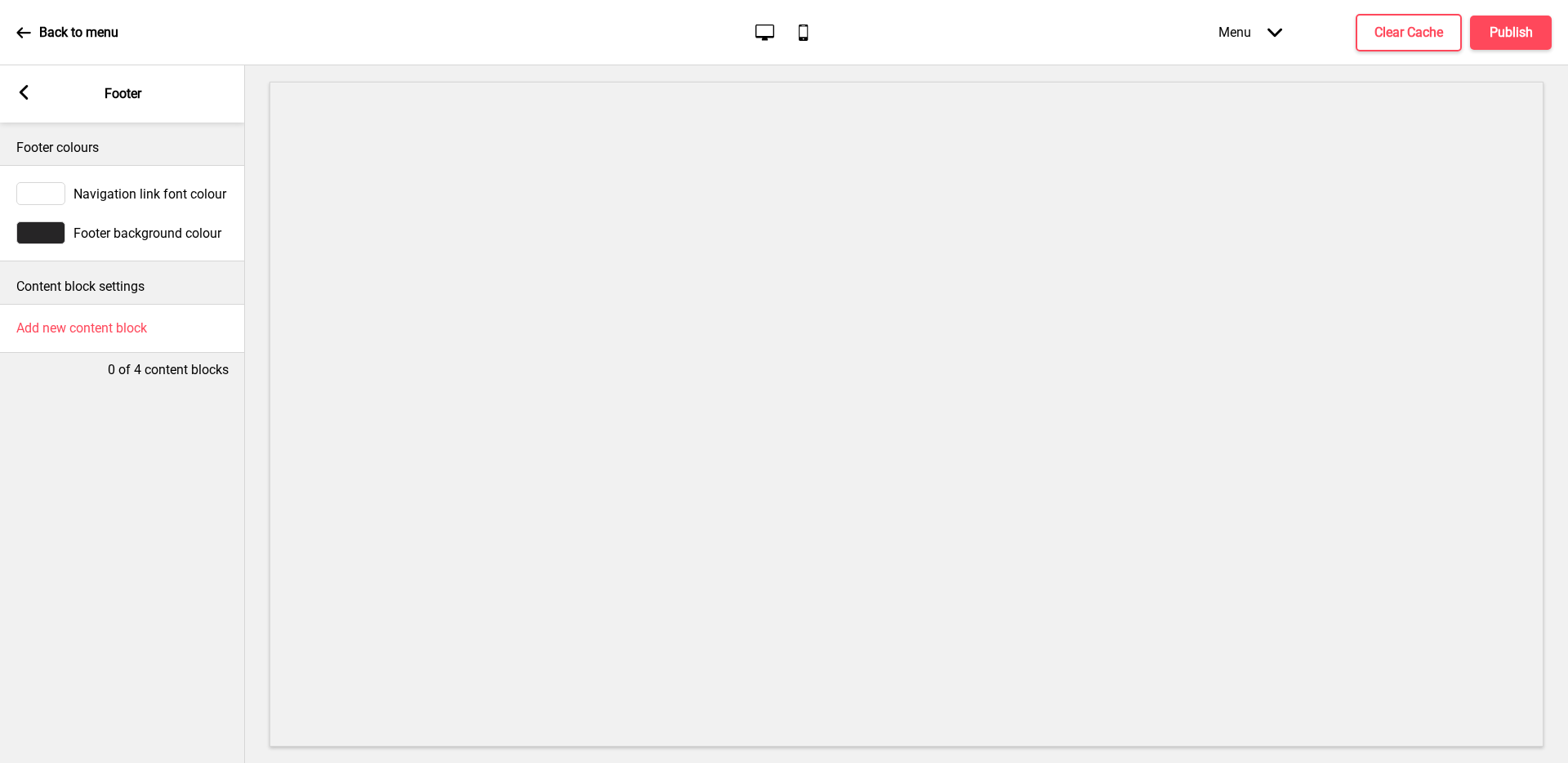
click at [33, 93] on div "Arrow left Footer" at bounding box center [122, 94] width 245 height 57
click at [24, 87] on icon at bounding box center [23, 92] width 9 height 15
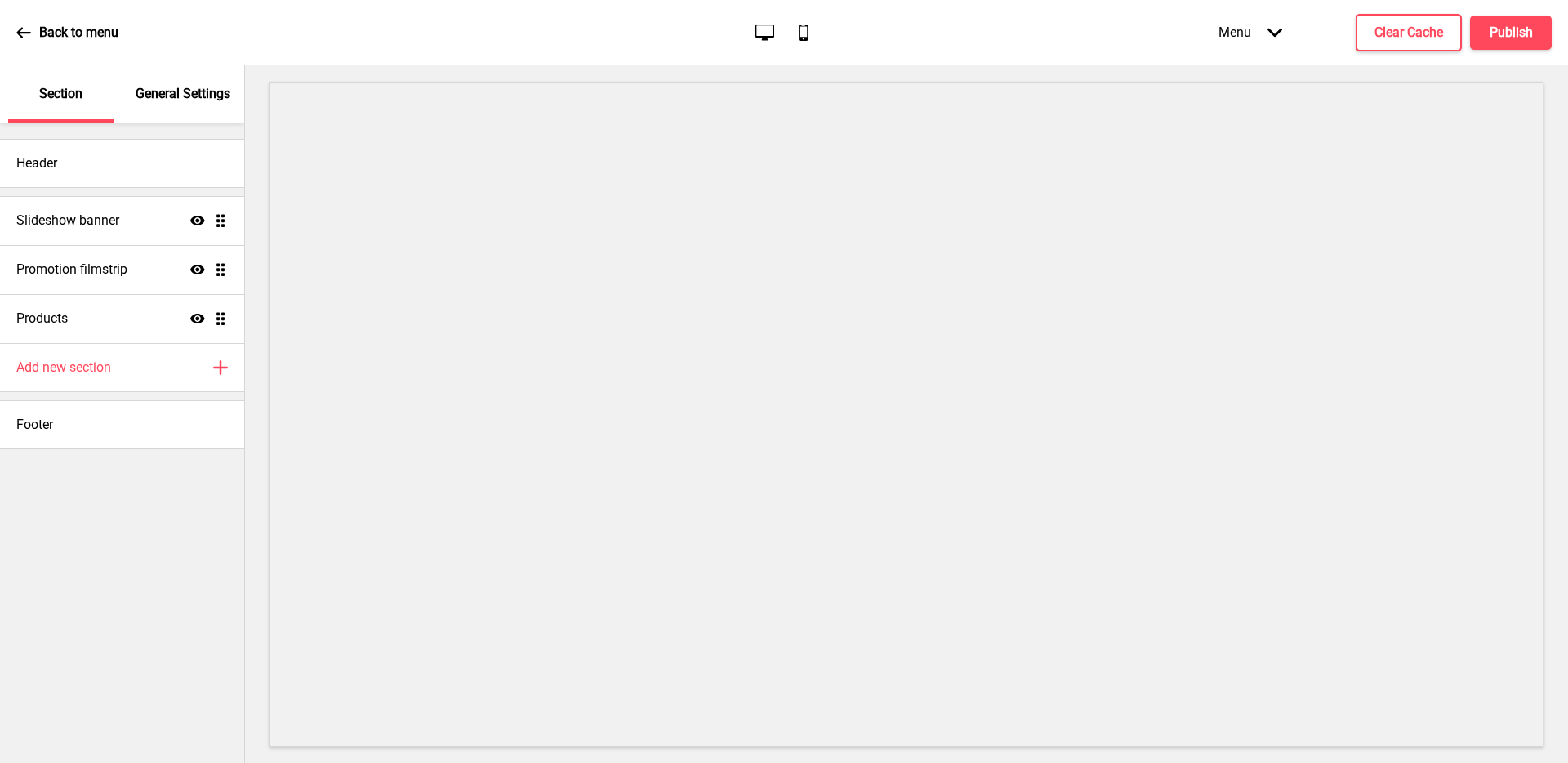
click at [161, 93] on p "General Settings" at bounding box center [183, 94] width 95 height 18
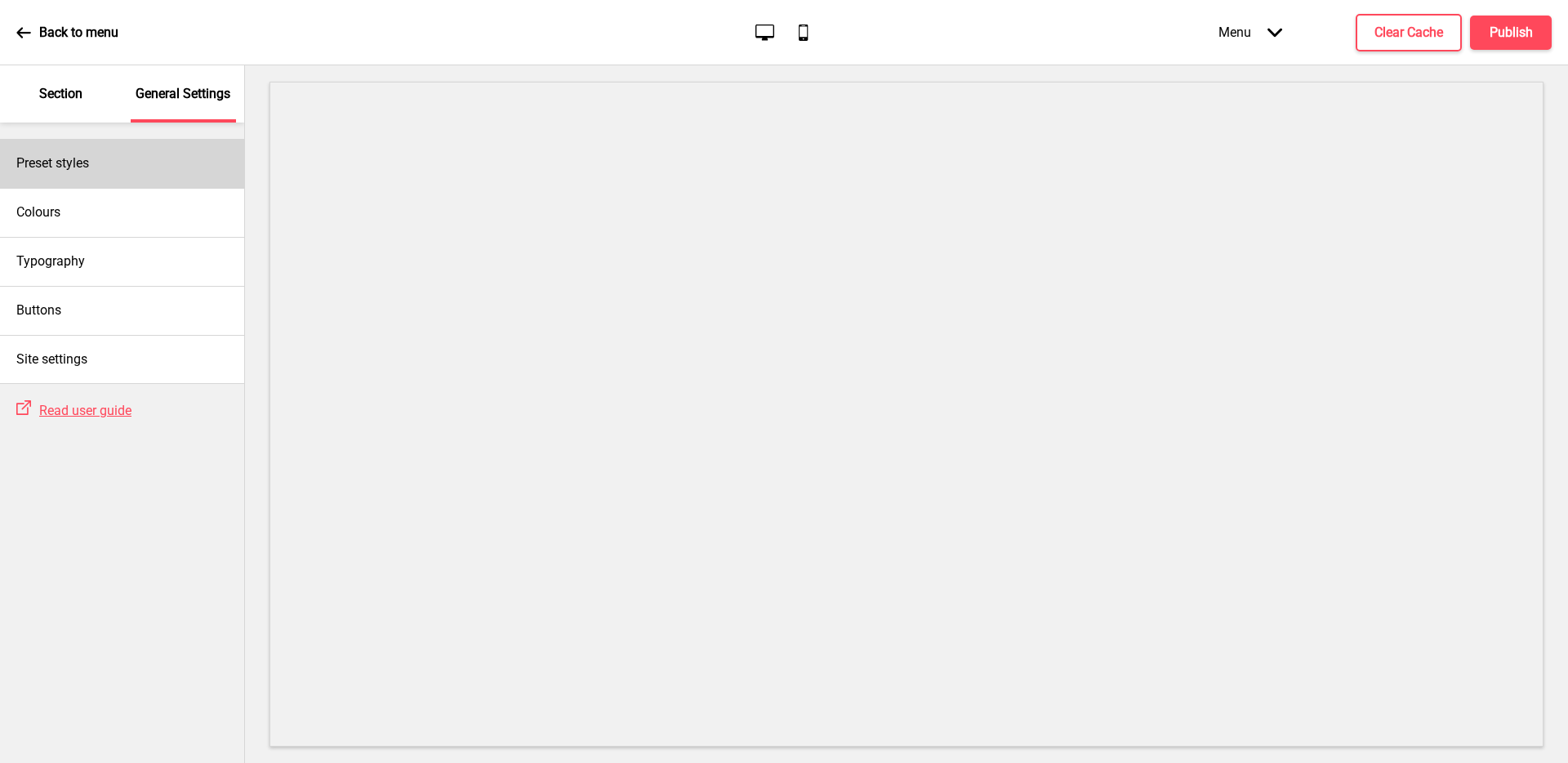
click at [141, 175] on div "Preset styles" at bounding box center [122, 163] width 245 height 49
select select "Custom"
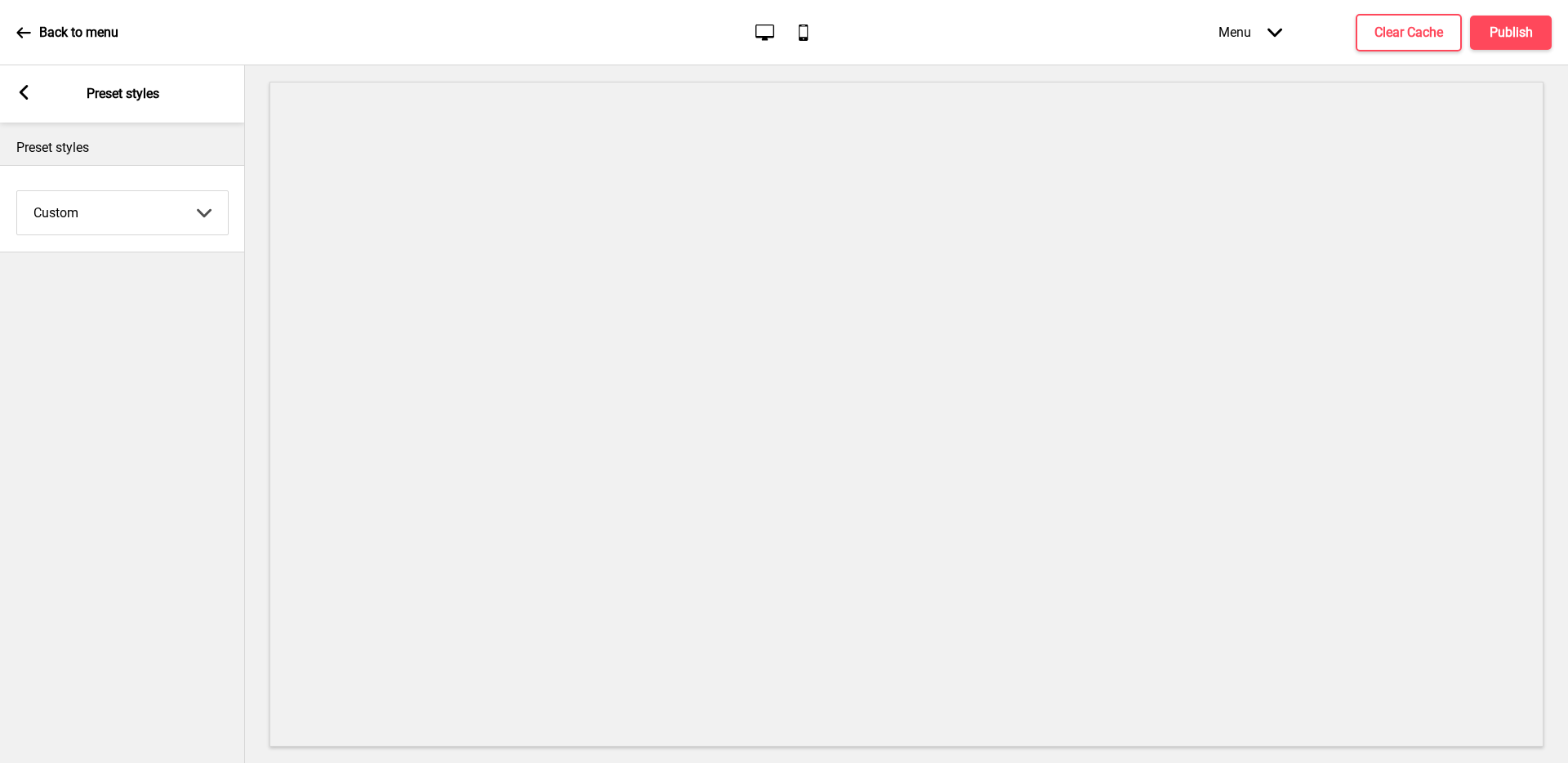
click at [11, 96] on div "Arrow left Preset styles" at bounding box center [122, 94] width 245 height 57
click at [22, 90] on icon at bounding box center [23, 92] width 9 height 15
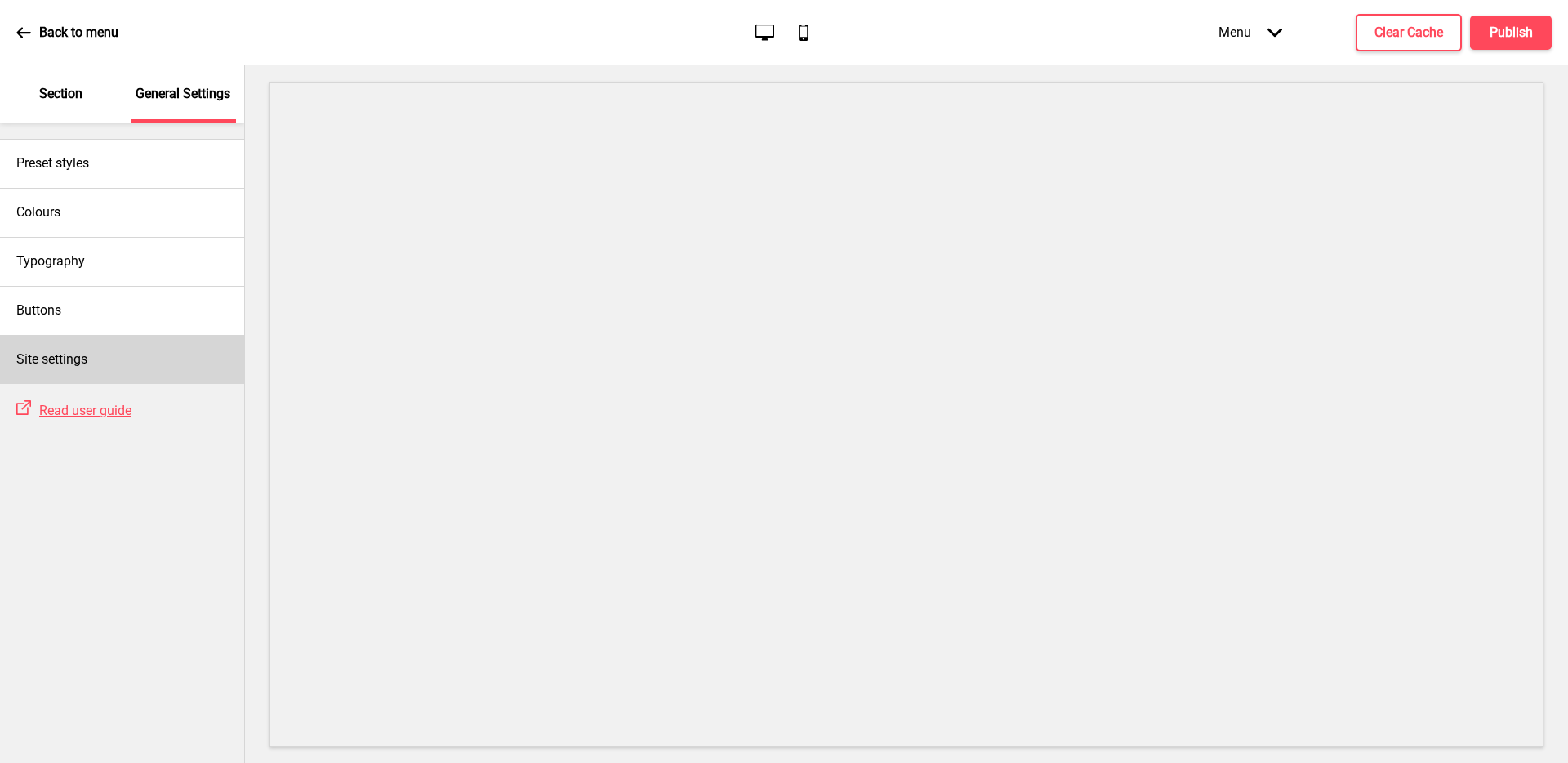
click at [141, 358] on div "Site settings" at bounding box center [122, 359] width 245 height 49
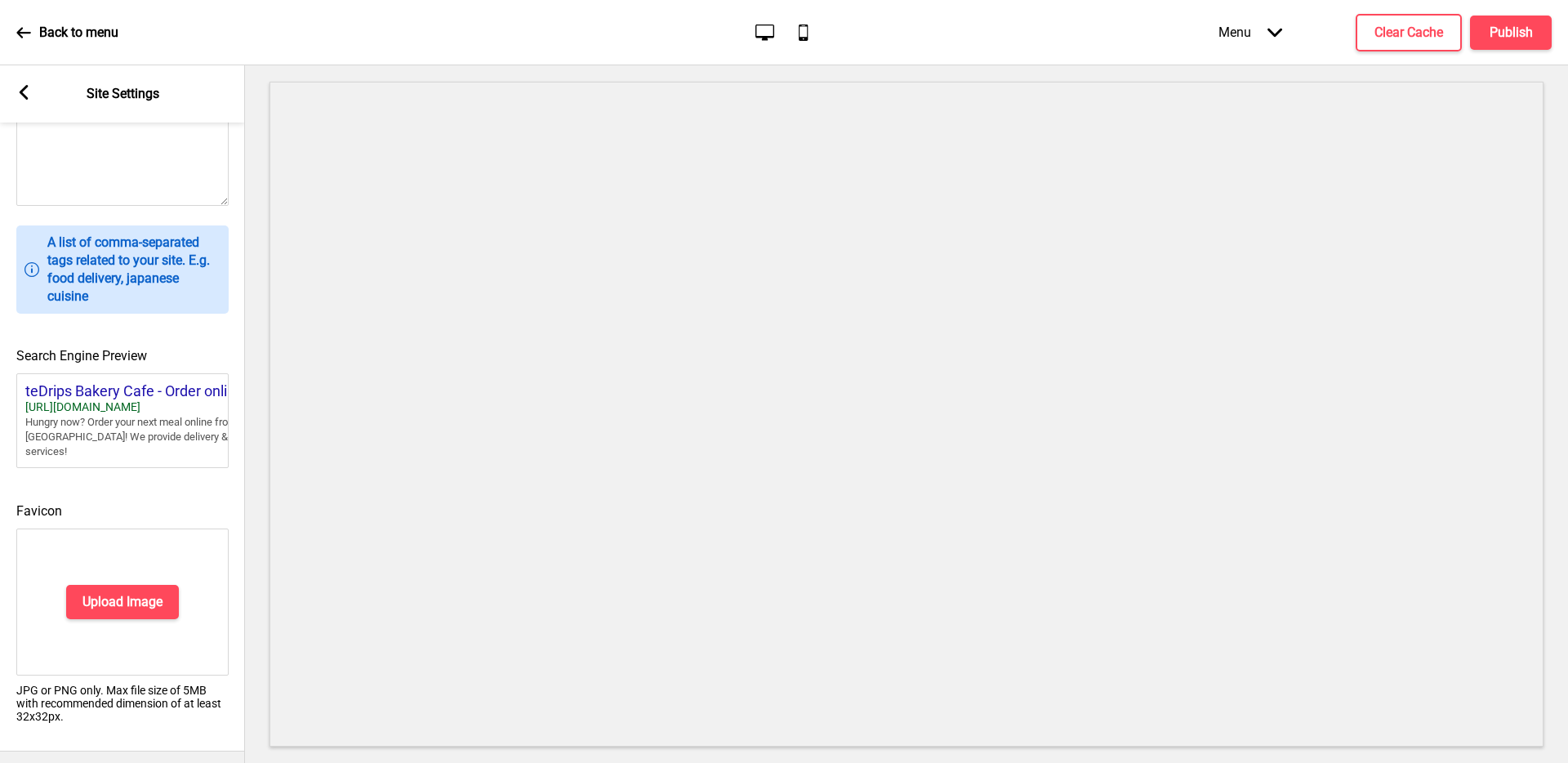
scroll to position [567, 0]
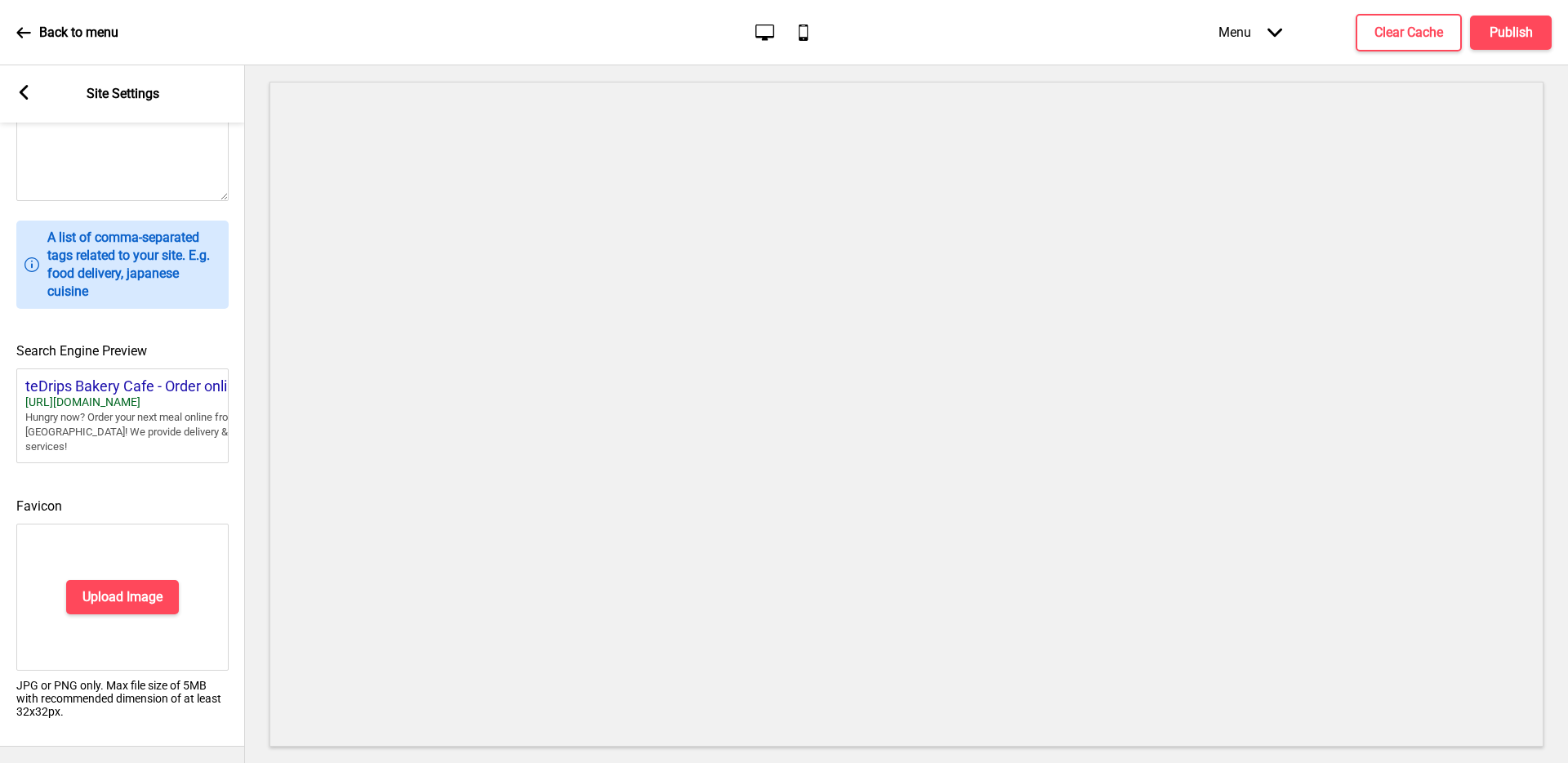
click at [25, 100] on div "Arrow left" at bounding box center [23, 94] width 15 height 18
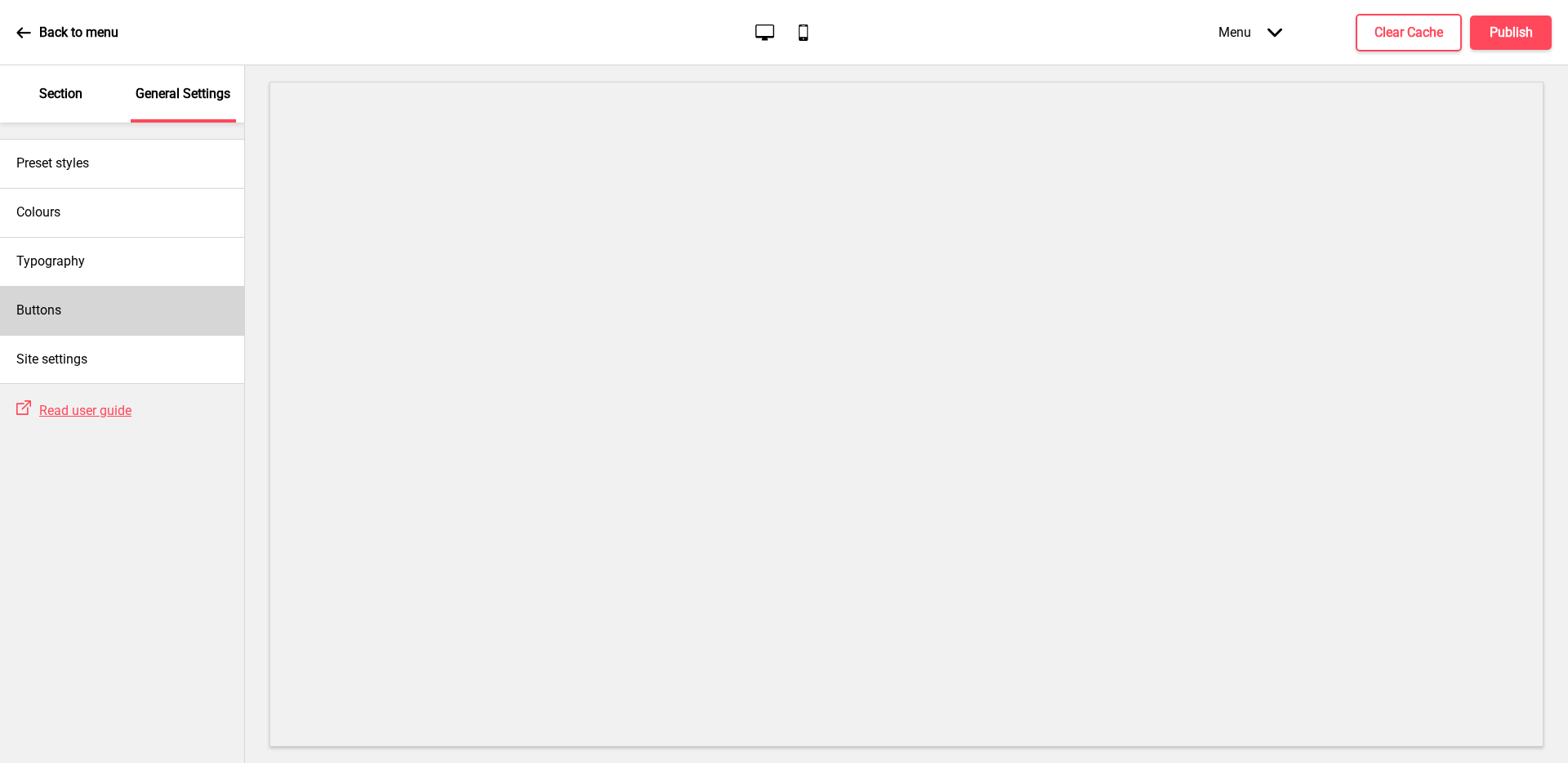
click at [157, 296] on div "Buttons" at bounding box center [122, 310] width 245 height 49
select select "square"
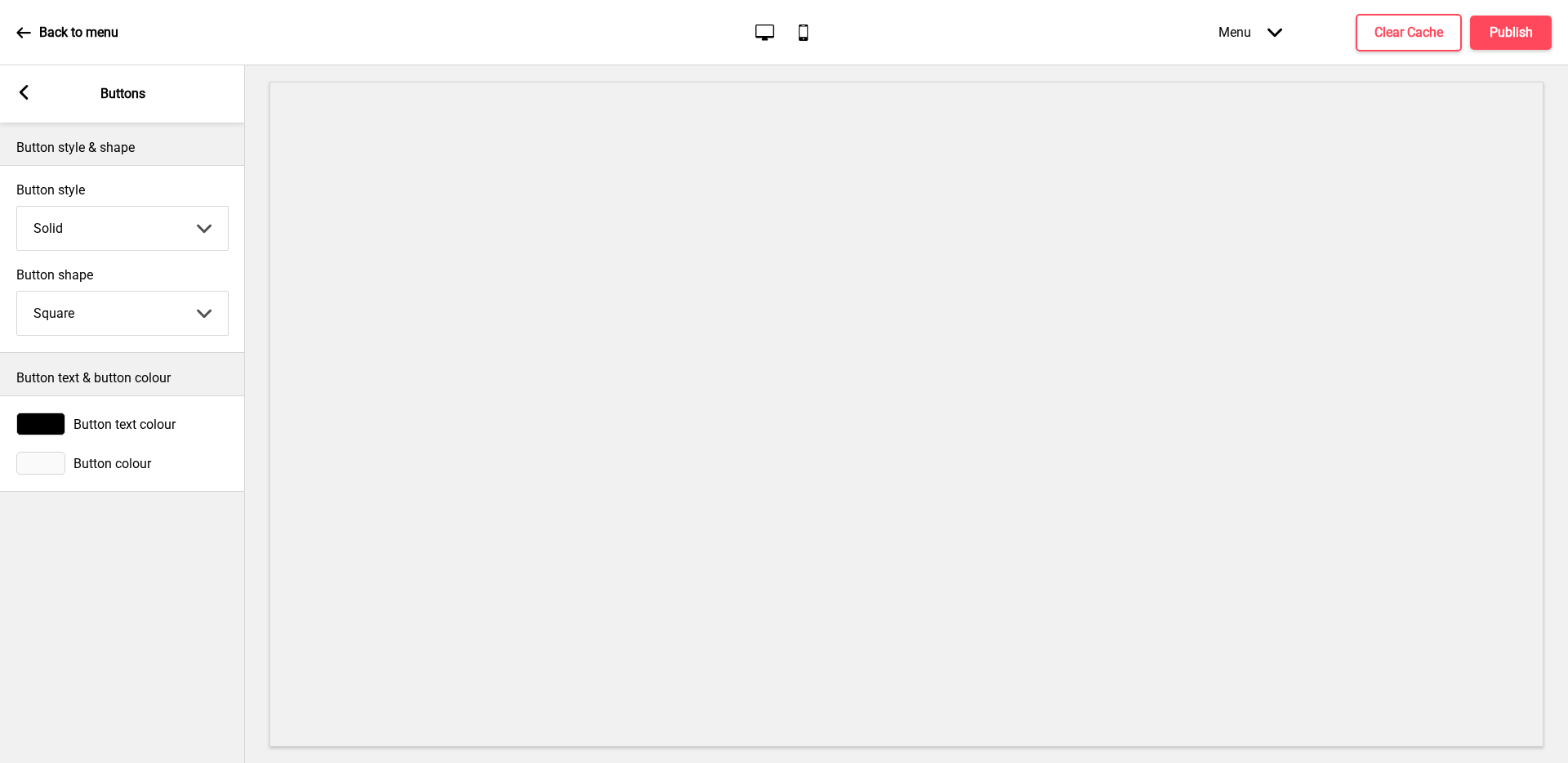
click at [23, 77] on div "Arrow left Buttons" at bounding box center [122, 94] width 245 height 57
click at [23, 95] on icon at bounding box center [23, 92] width 9 height 15
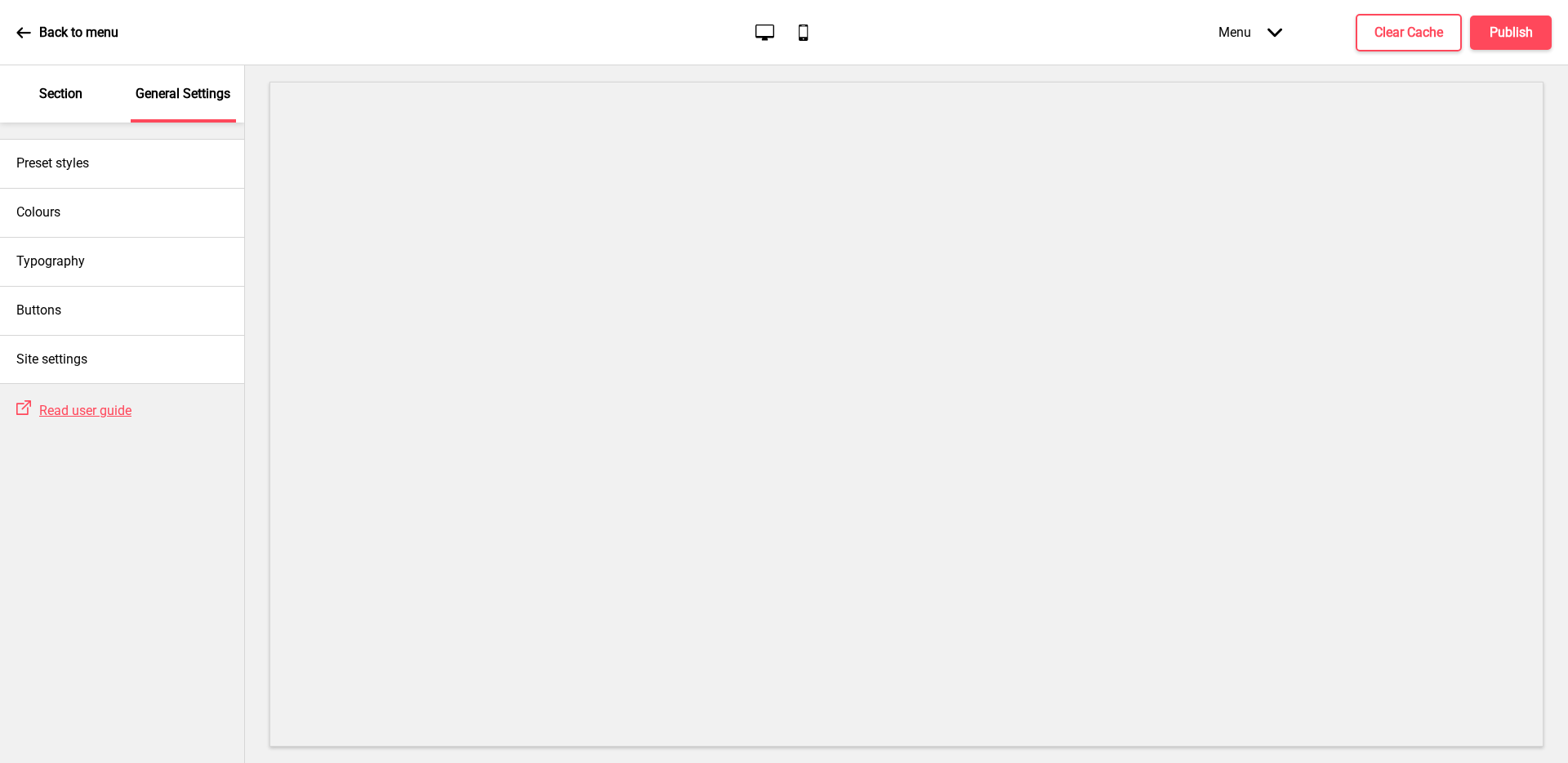
click at [21, 37] on icon at bounding box center [23, 32] width 15 height 15
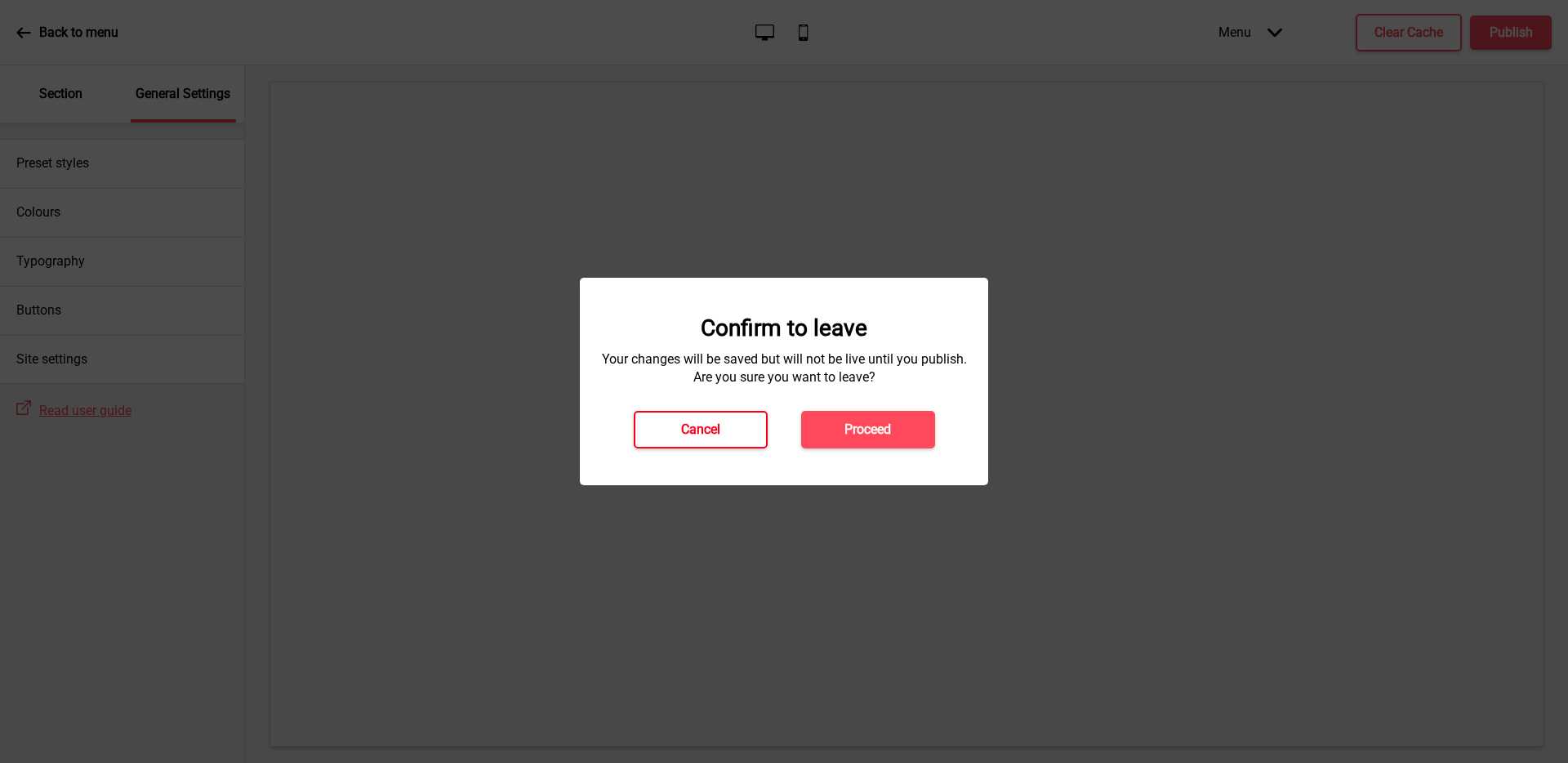
click at [711, 442] on button "Cancel" at bounding box center [701, 429] width 134 height 37
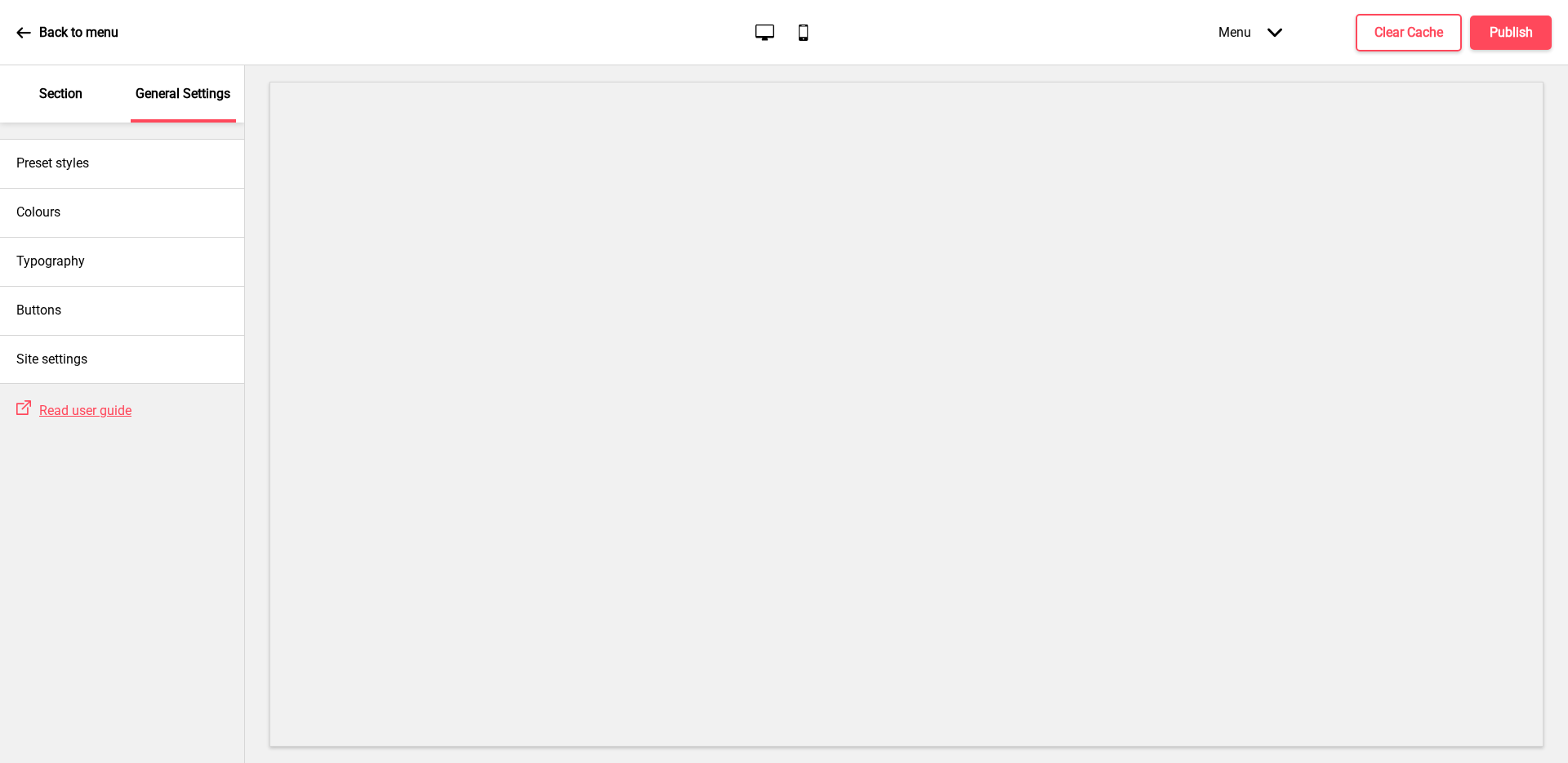
click at [83, 94] on div "Section" at bounding box center [61, 94] width 106 height 57
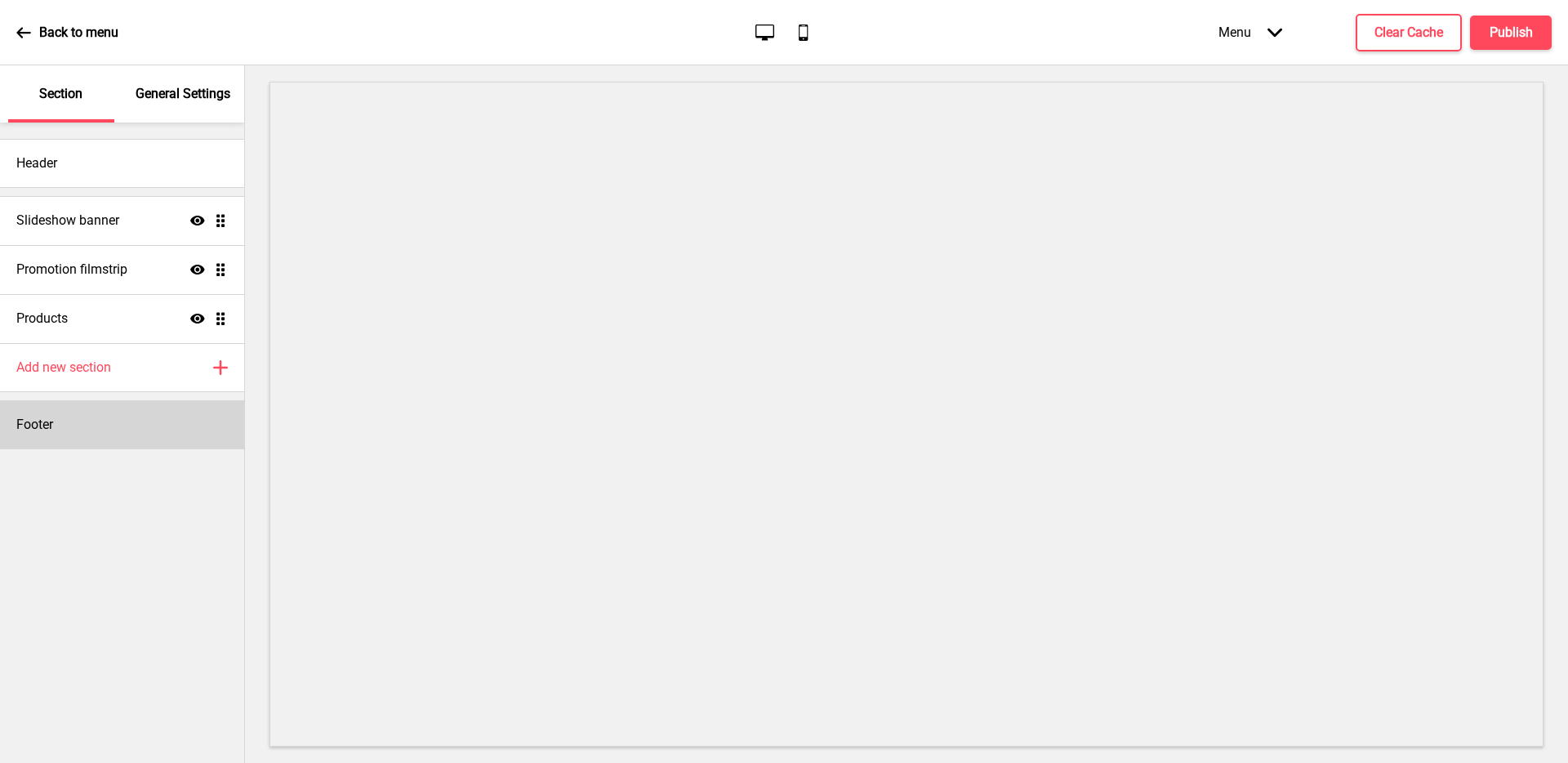
click at [93, 426] on div "Footer" at bounding box center [122, 425] width 245 height 49
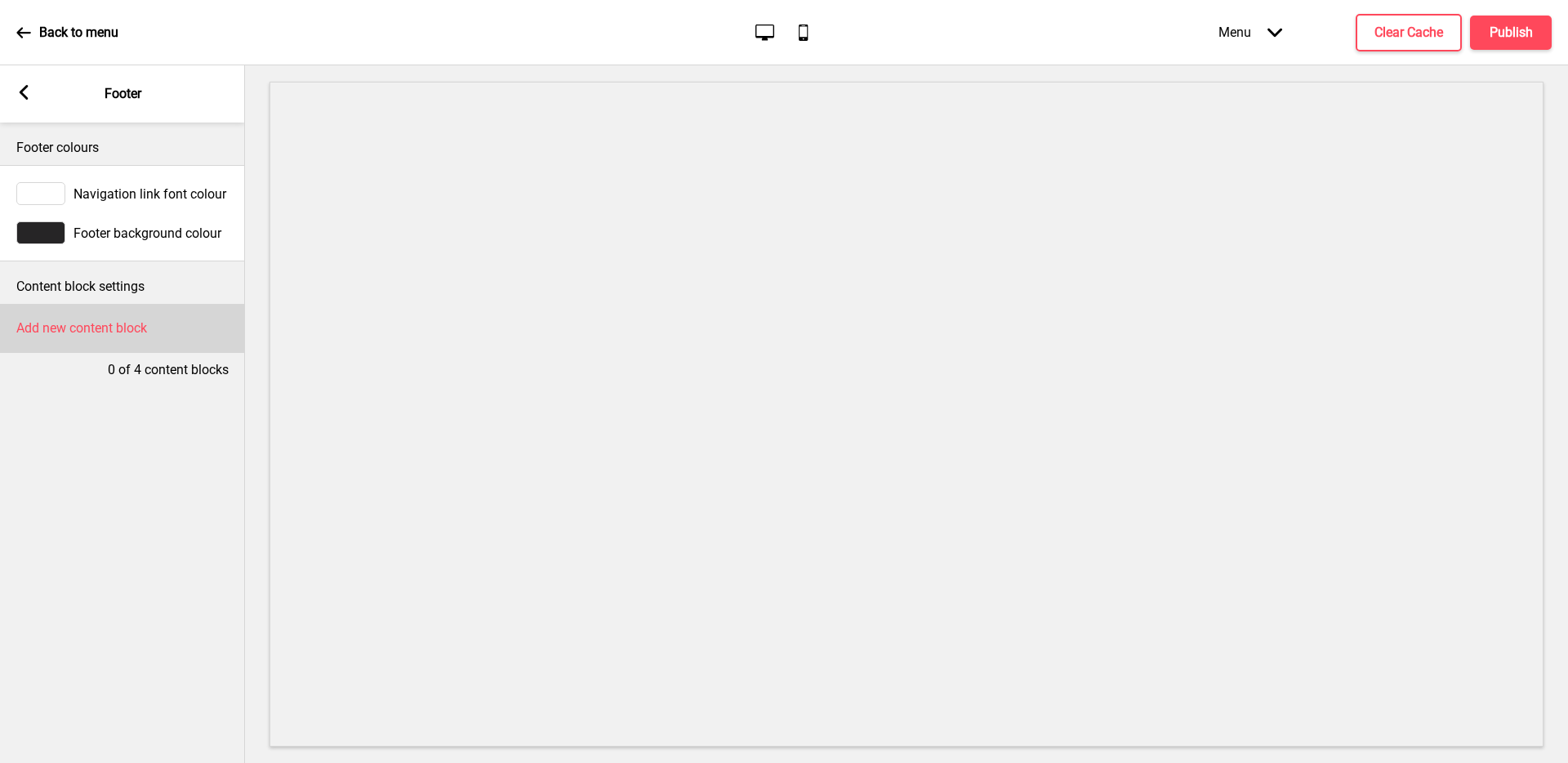
click at [168, 338] on div "Add new content block" at bounding box center [122, 328] width 245 height 49
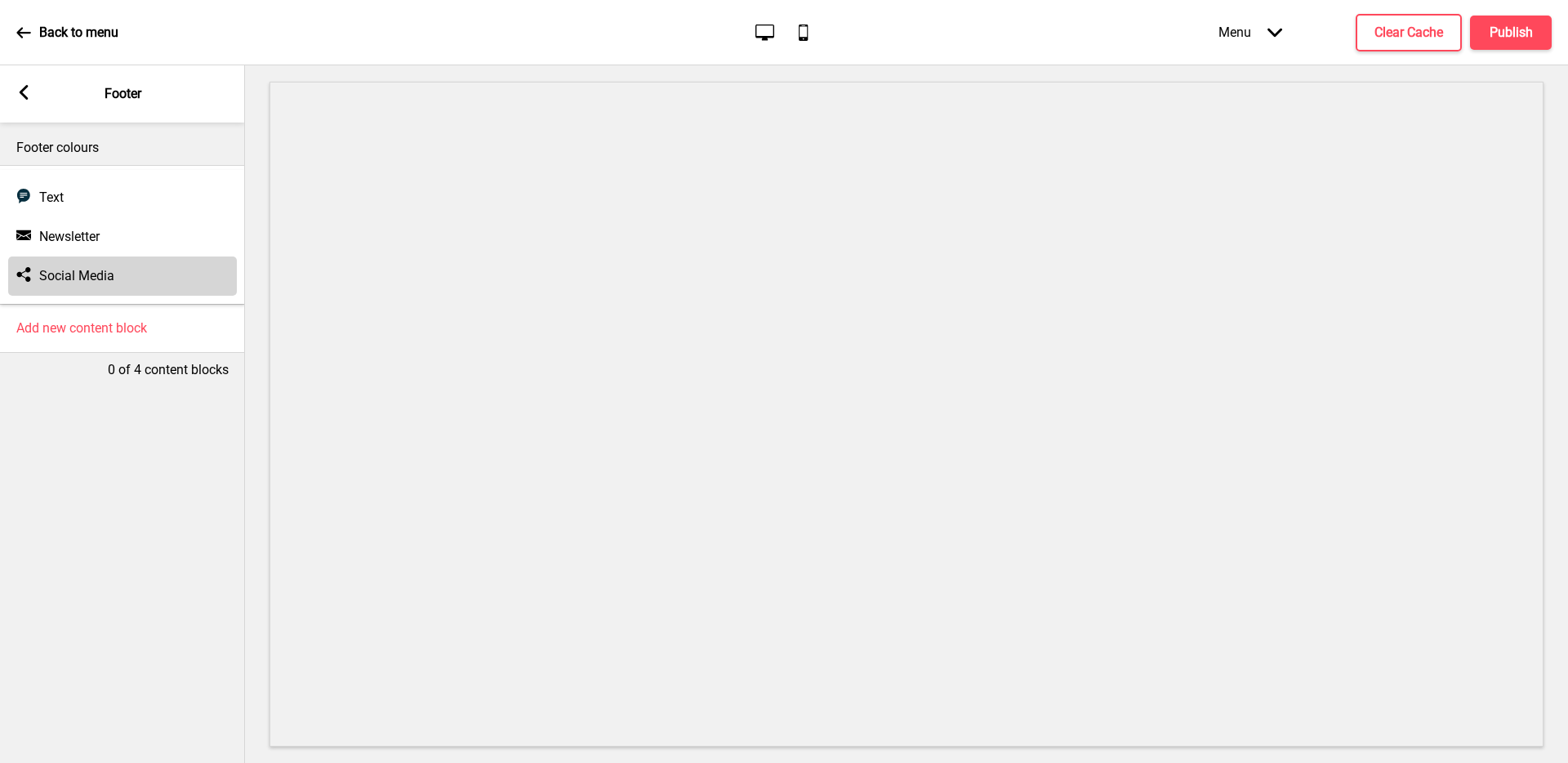
click at [165, 293] on div "Social media Social Media" at bounding box center [122, 276] width 229 height 39
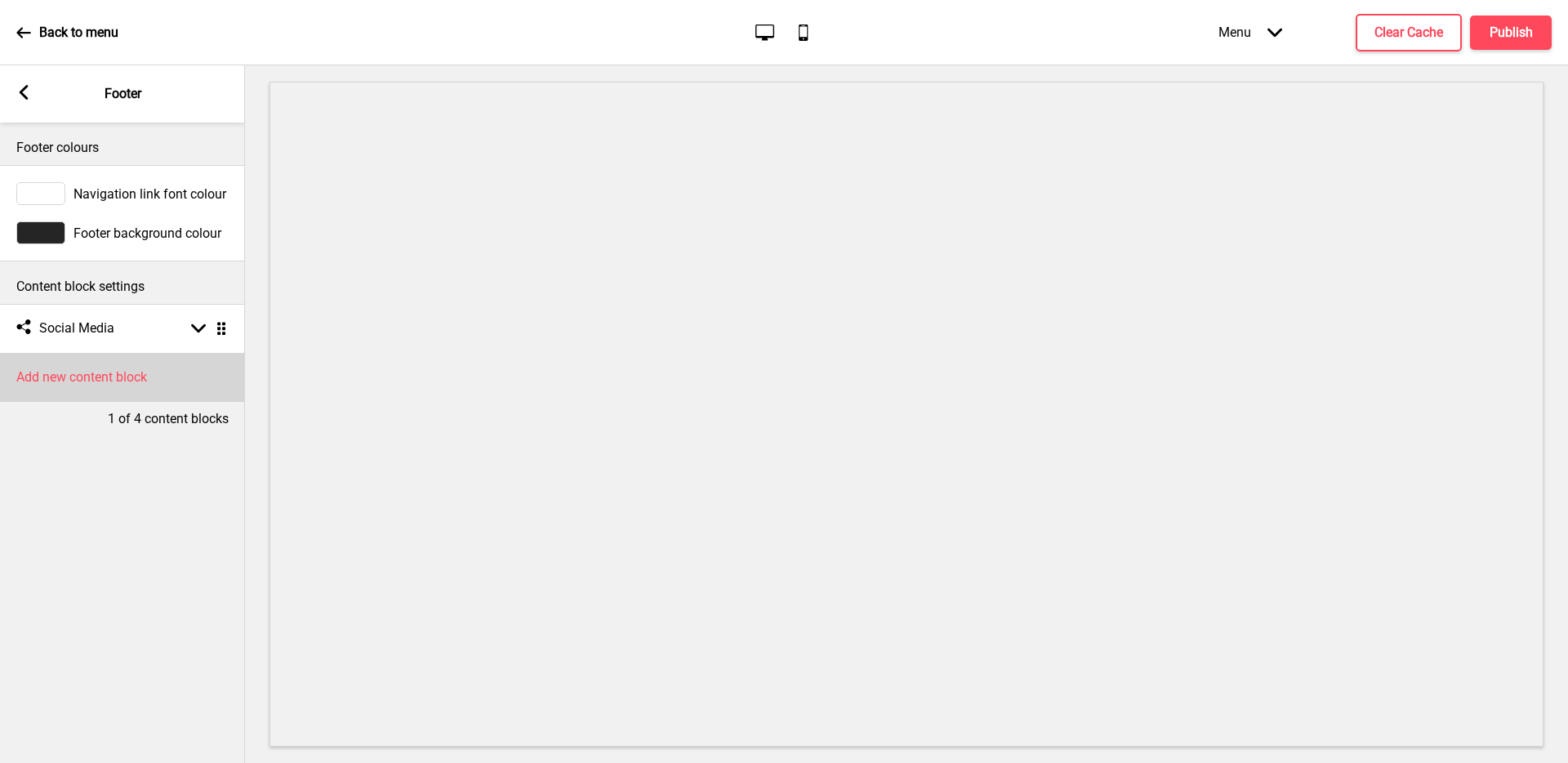
click at [163, 396] on div "Add new content block" at bounding box center [122, 378] width 245 height 49
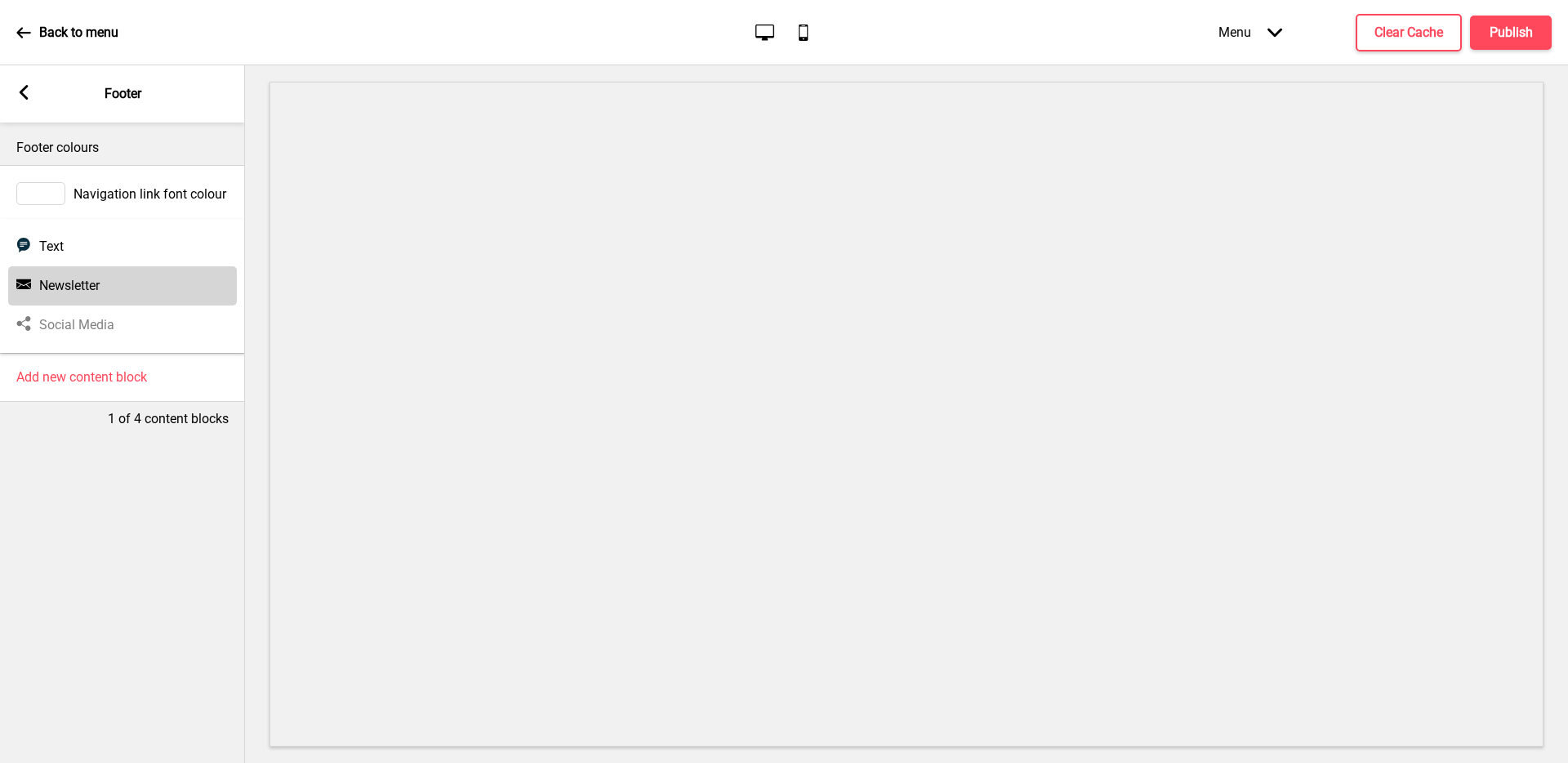
click at [149, 285] on div "Newsletter Newsletter" at bounding box center [122, 286] width 229 height 39
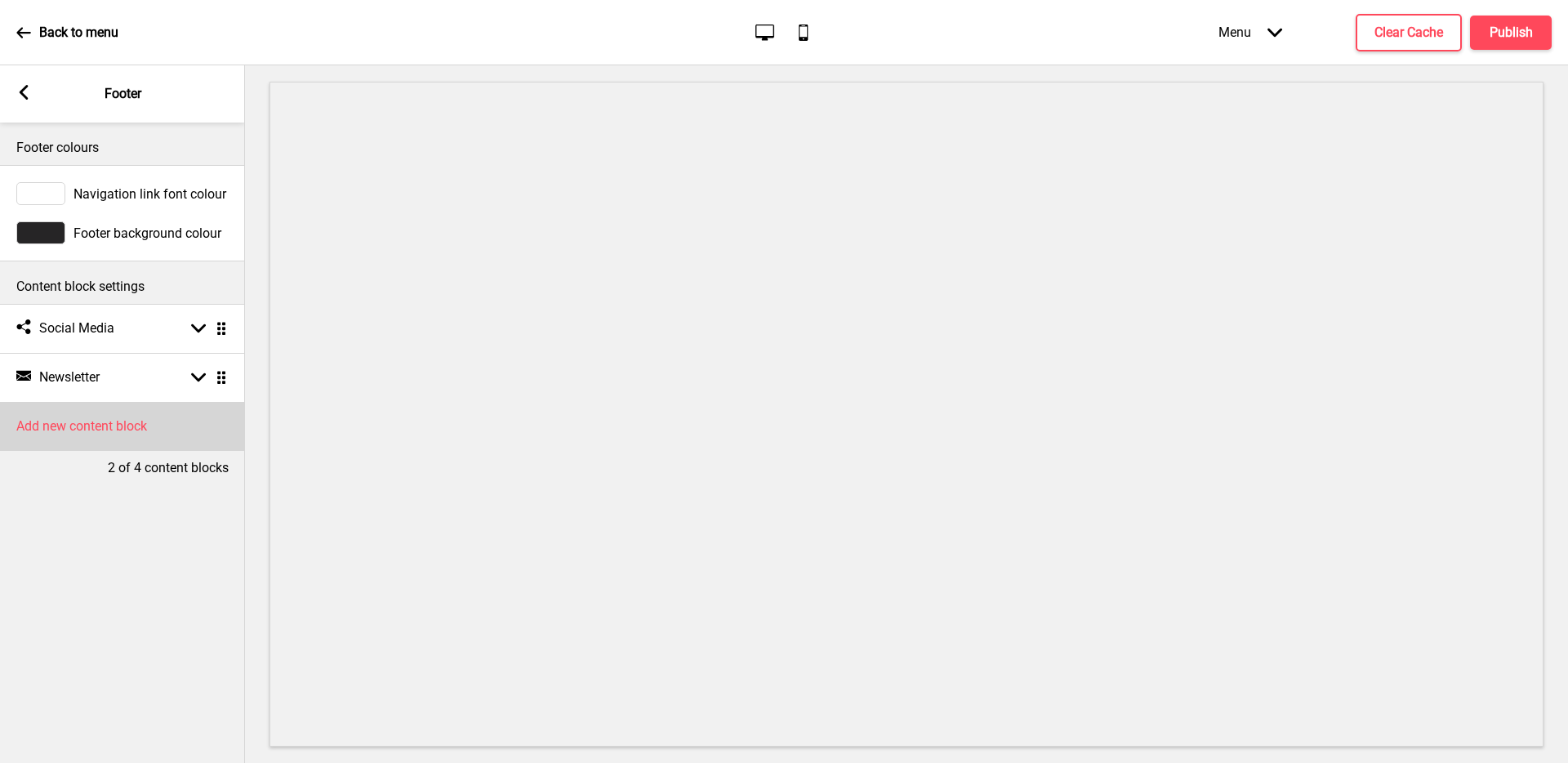
click at [107, 424] on h4 "Add new content block" at bounding box center [82, 426] width 131 height 18
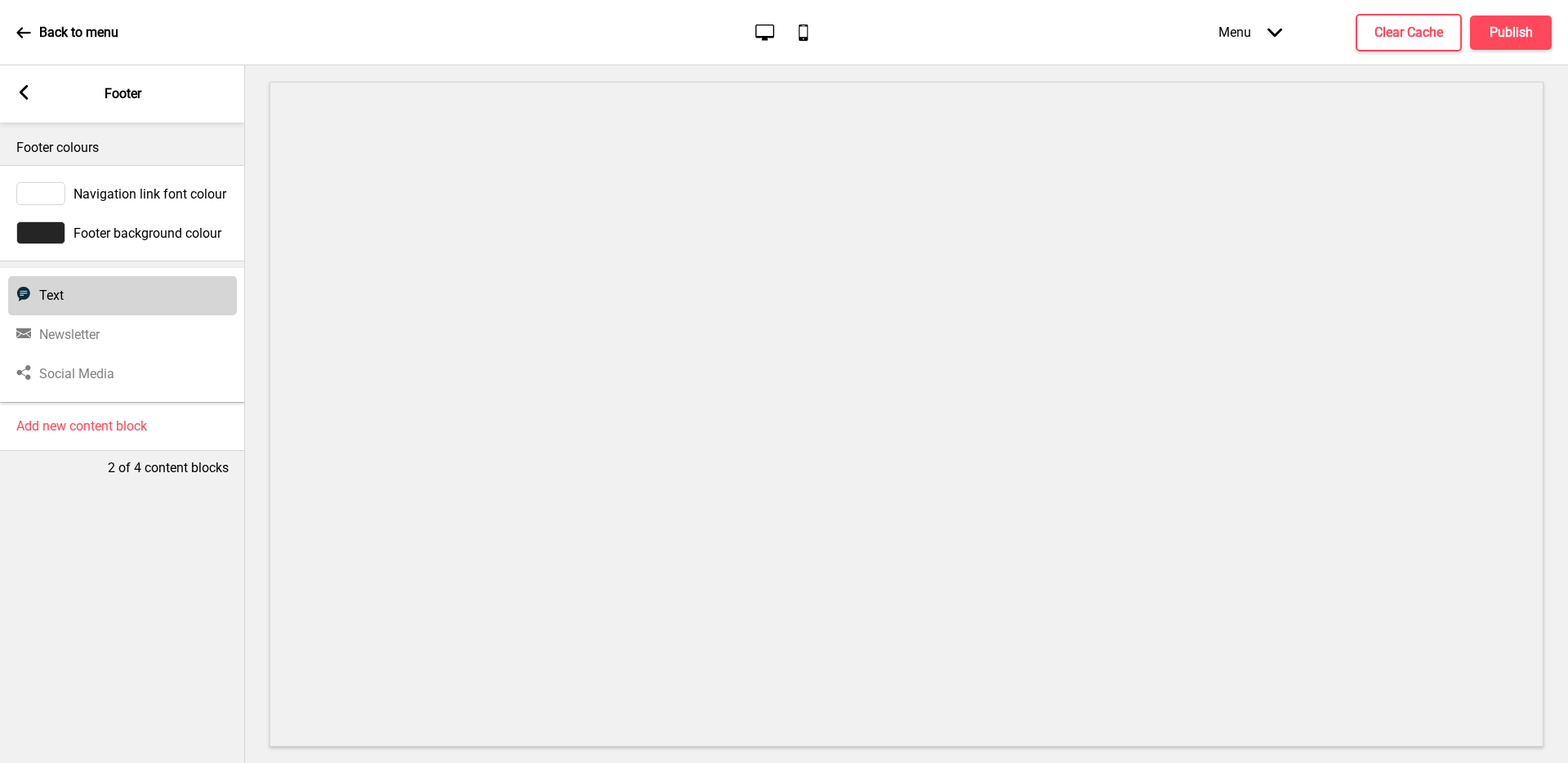
click at [93, 305] on div "Text Text" at bounding box center [122, 295] width 229 height 39
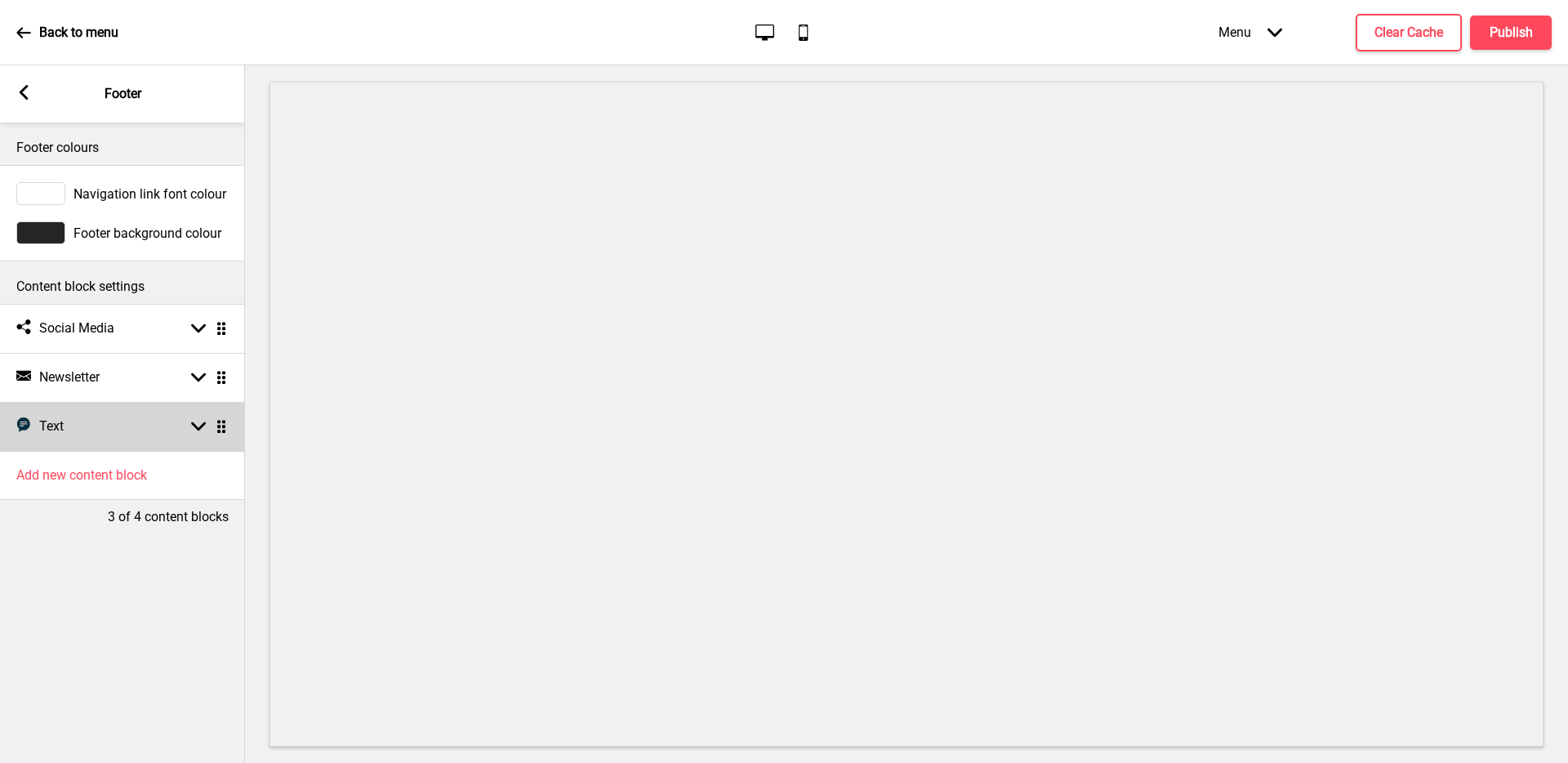
click at [109, 428] on div "Text Text Arrow down Drag" at bounding box center [122, 426] width 245 height 49
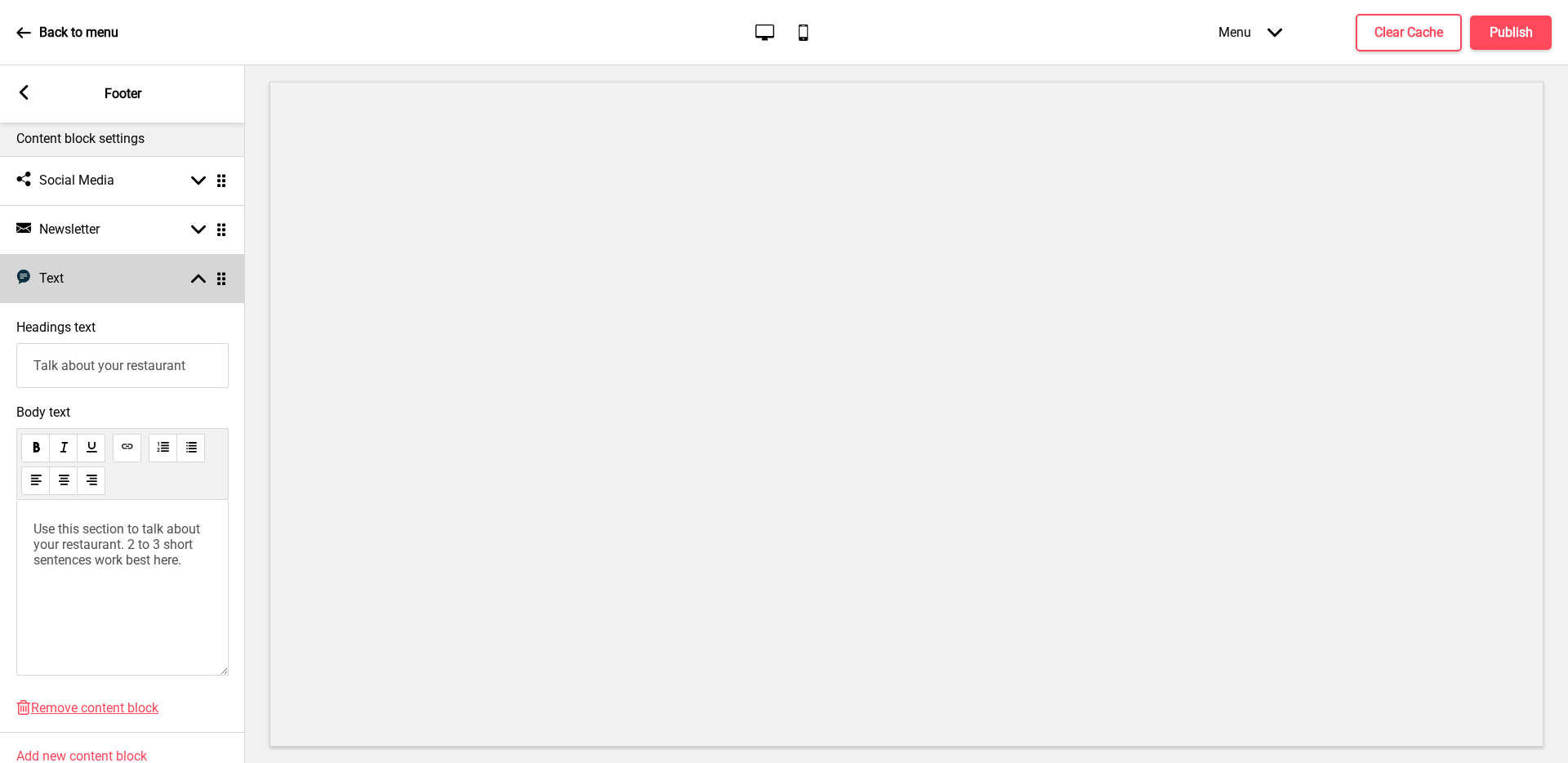
scroll to position [220, 0]
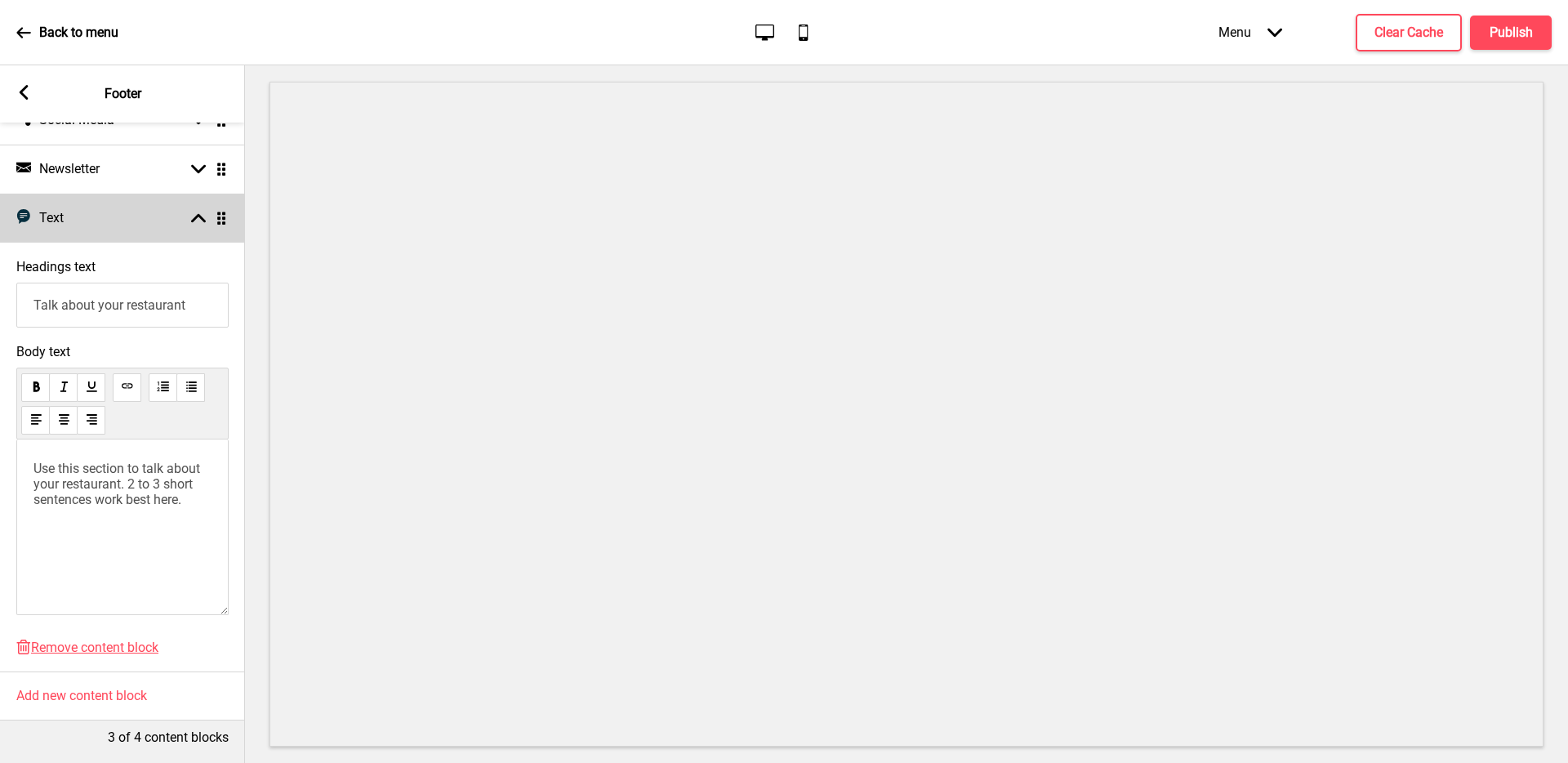
click at [141, 208] on div "Text Text Arrow up Drag" at bounding box center [122, 218] width 245 height 49
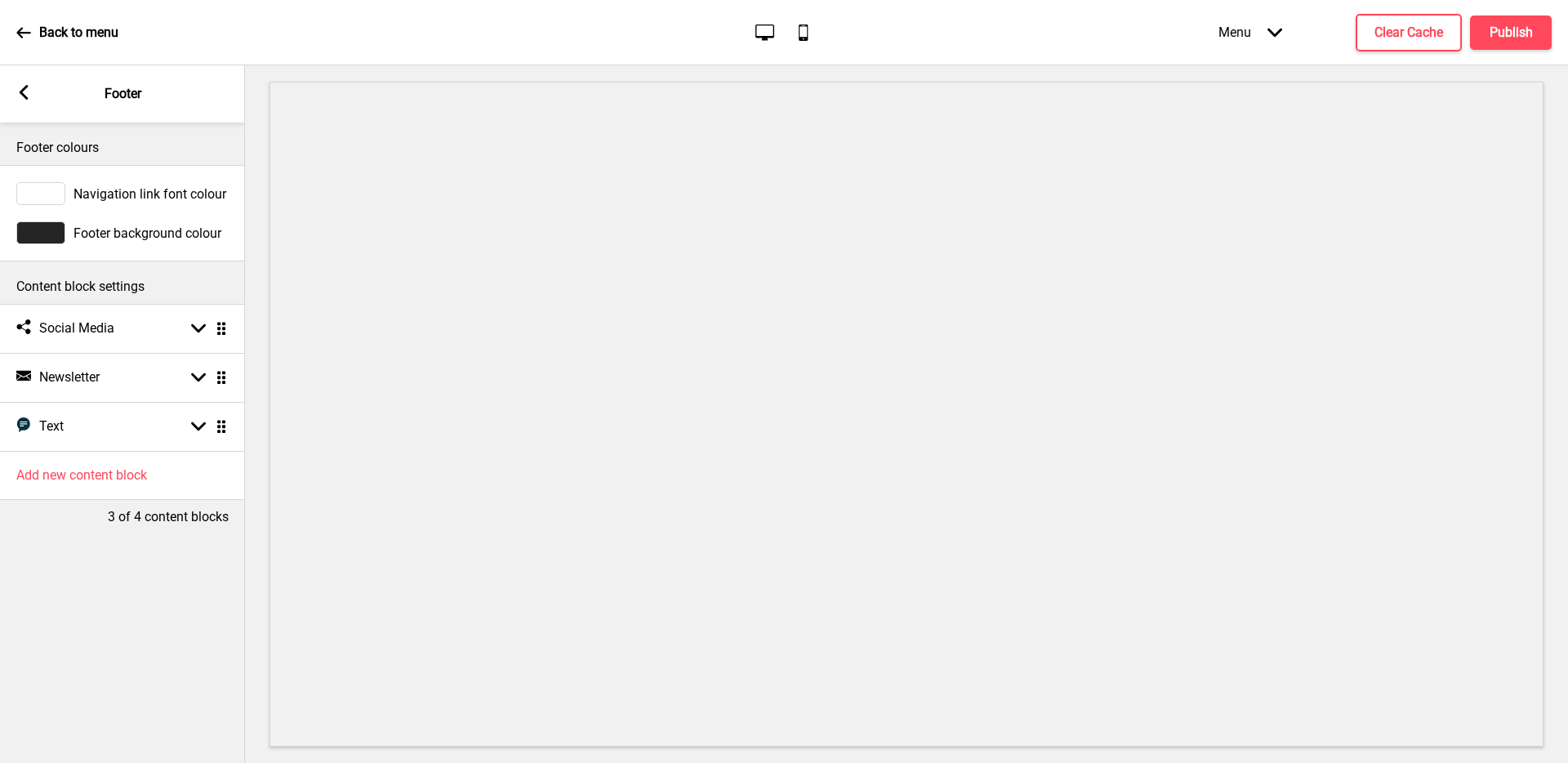
scroll to position [0, 0]
click at [216, 424] on ul "Social media Social Media Arrow down Drag Newsletter Newsletter Arrow down Drag…" at bounding box center [122, 377] width 245 height 147
click at [94, 428] on div "Text Text Arrow down Drag" at bounding box center [122, 426] width 245 height 49
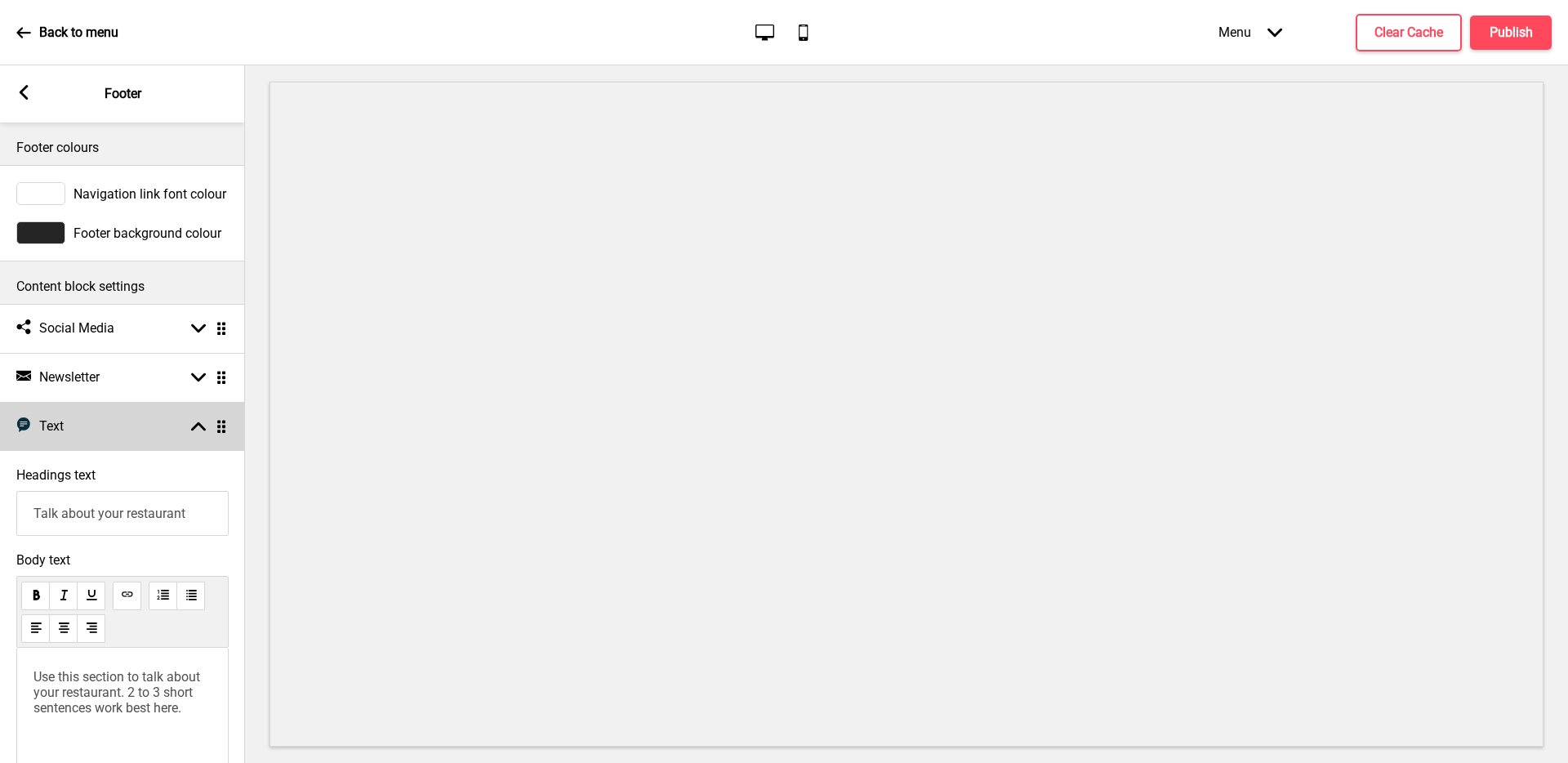
click at [128, 430] on div "Text Text Arrow up Drag" at bounding box center [122, 426] width 245 height 49
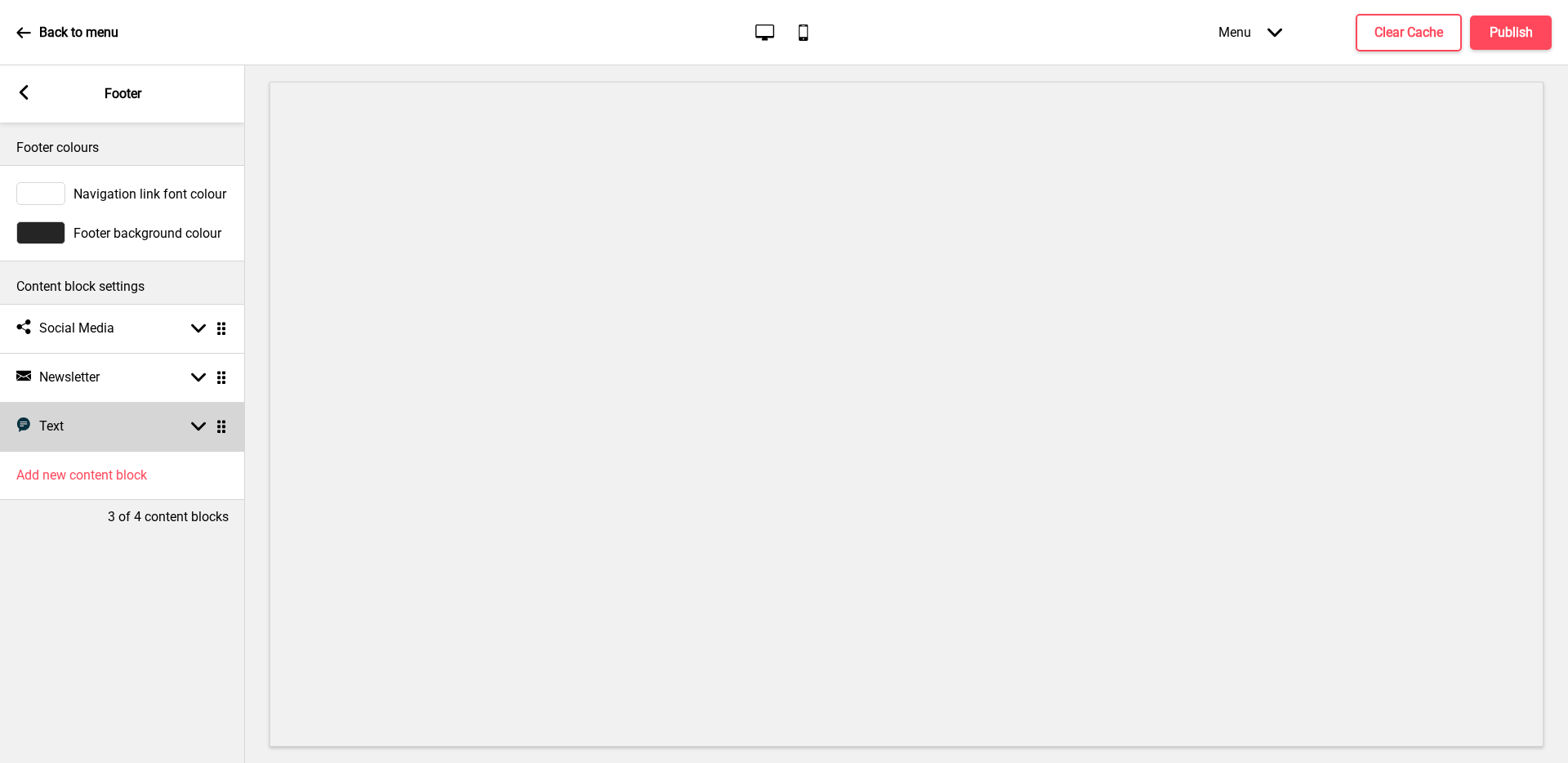
click at [128, 429] on div "Text Text Arrow down Drag" at bounding box center [122, 426] width 245 height 49
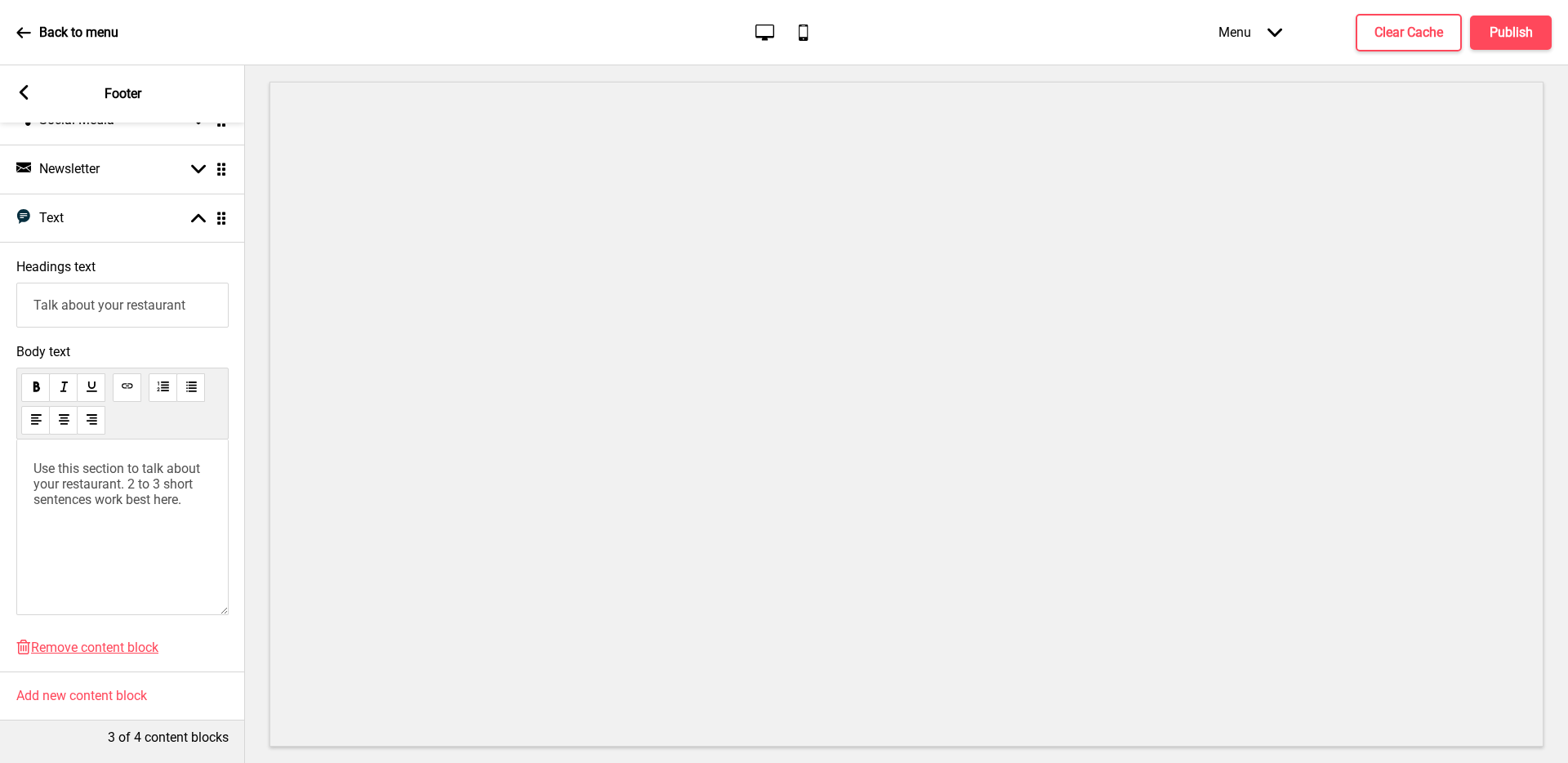
scroll to position [220, 0]
click at [100, 639] on span "Remove content block" at bounding box center [95, 647] width 127 height 16
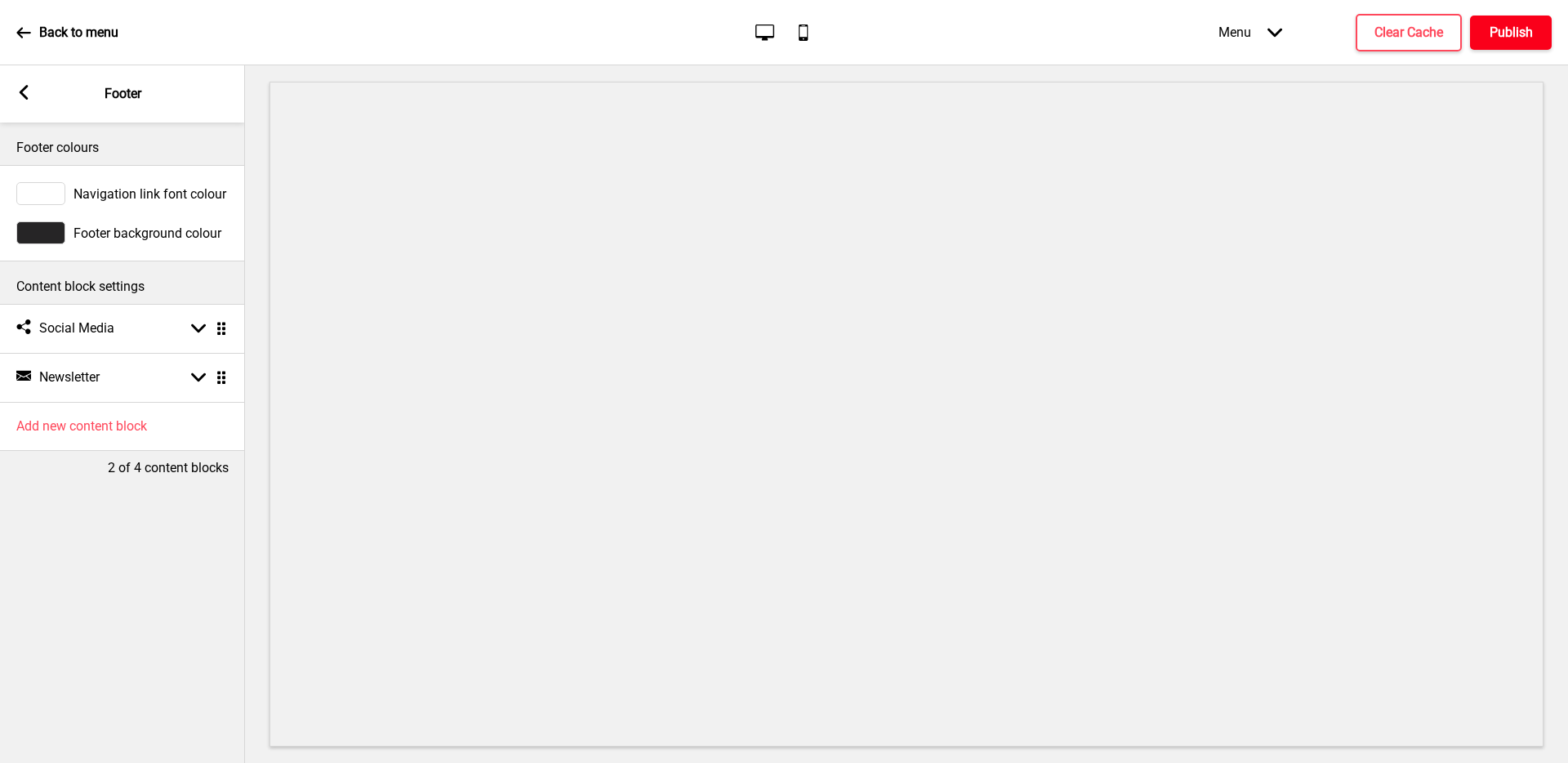
click at [1516, 29] on h4 "Publish" at bounding box center [1511, 32] width 43 height 18
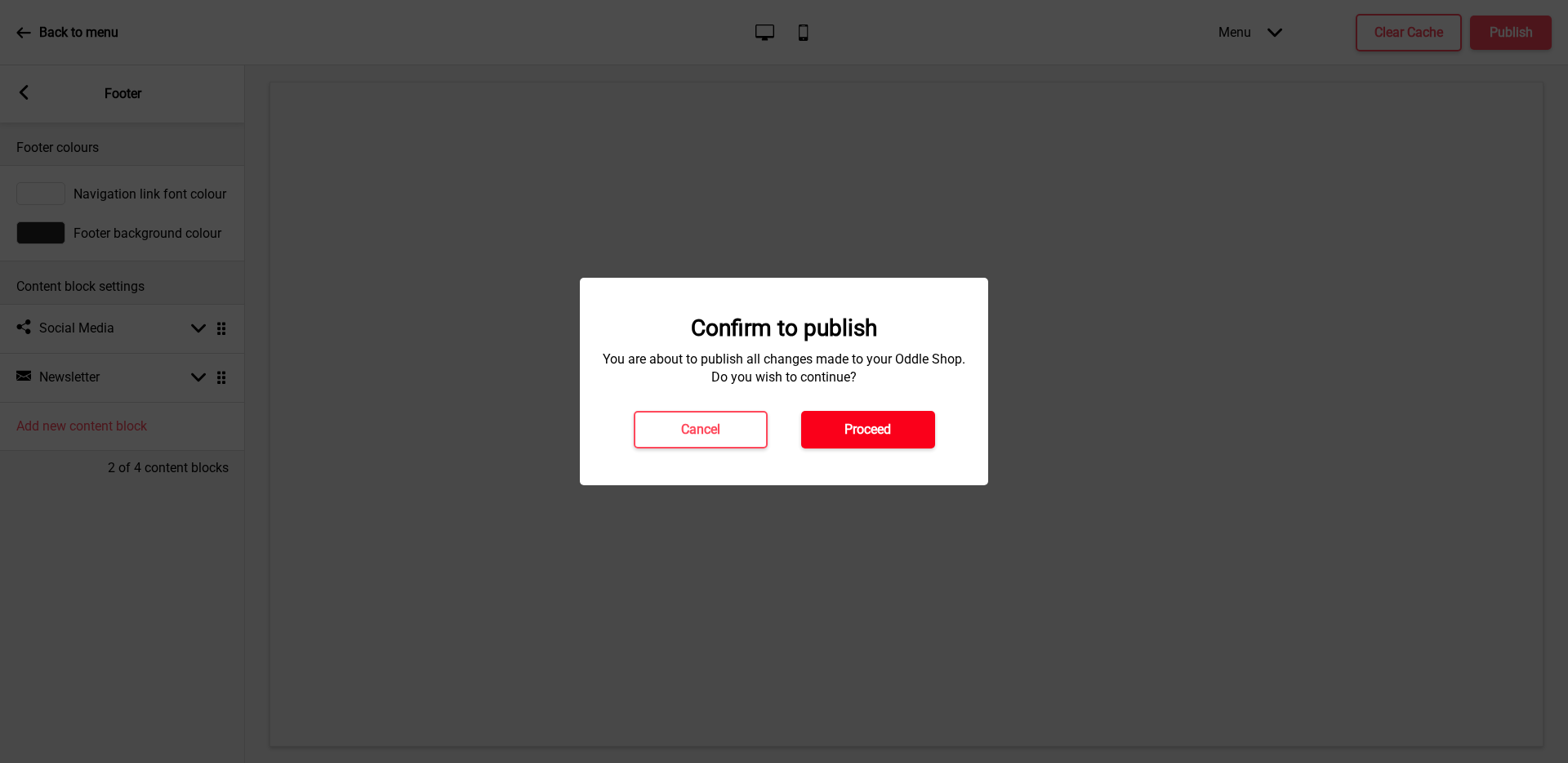
click at [874, 430] on h4 "Proceed" at bounding box center [868, 429] width 47 height 18
